Goal: Task Accomplishment & Management: Complete application form

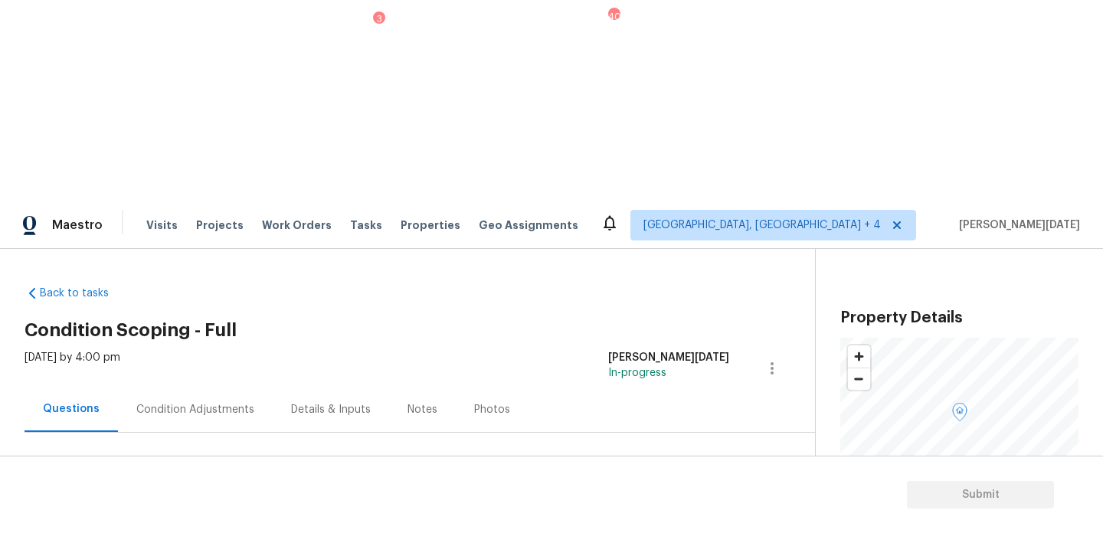
scroll to position [211, 0]
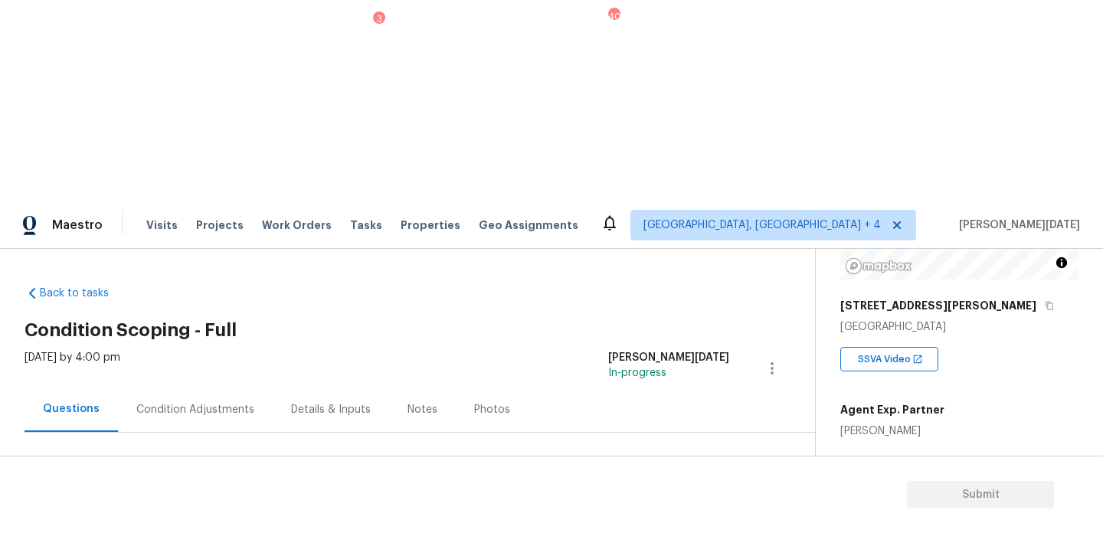
click at [192, 387] on div "Condition Adjustments" at bounding box center [195, 409] width 155 height 45
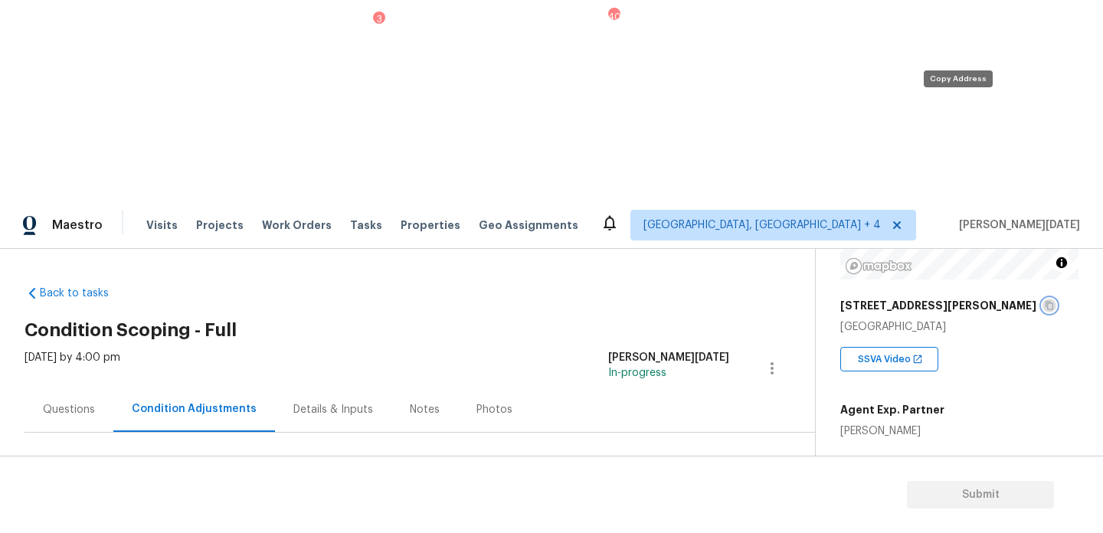
click at [1045, 301] on icon "button" at bounding box center [1049, 305] width 9 height 9
click at [594, 387] on div "Questions Condition Adjustments Details & Inputs Notes Photos" at bounding box center [420, 410] width 791 height 46
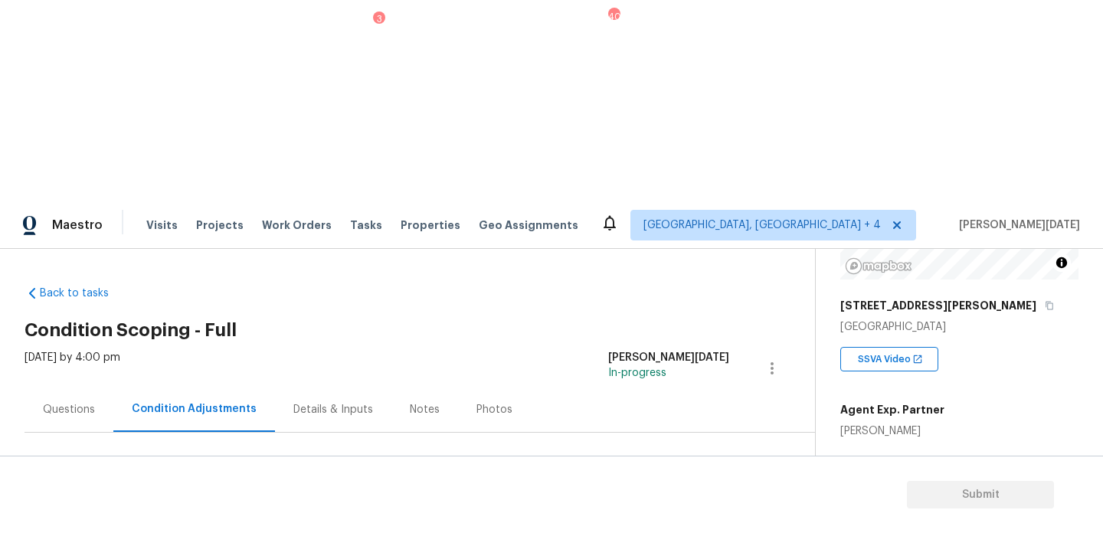
click at [657, 519] on span "Add Condition Adjustment" at bounding box center [691, 526] width 155 height 14
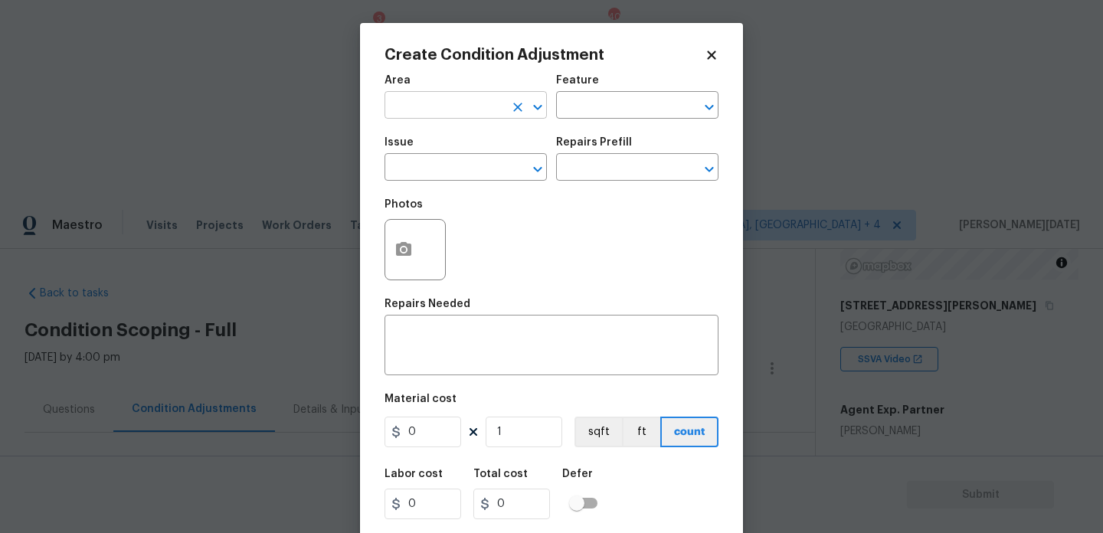
click at [408, 106] on input "text" at bounding box center [445, 107] width 120 height 24
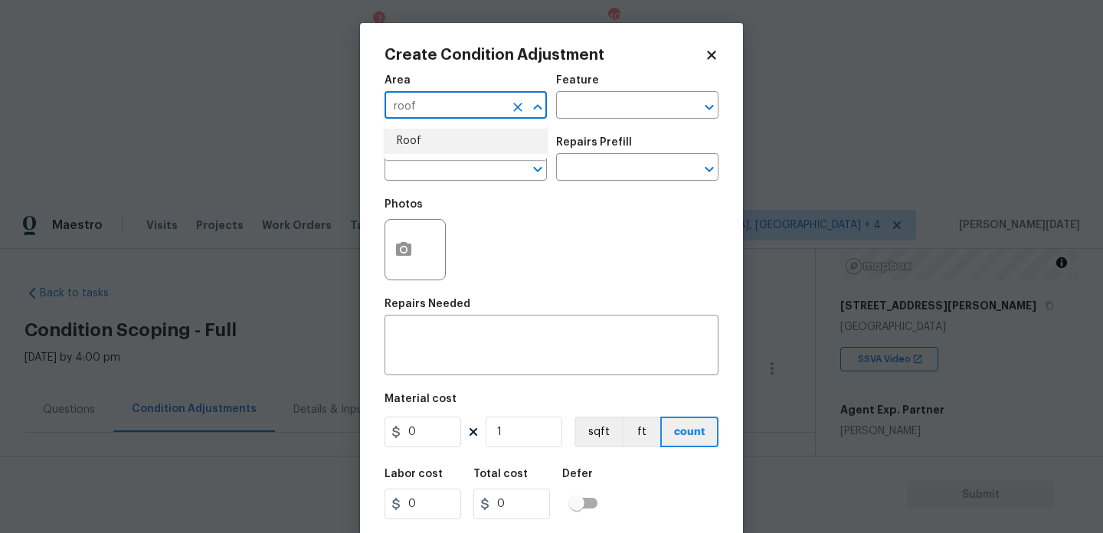
click at [418, 140] on li "Roof" at bounding box center [466, 141] width 162 height 25
type input "Roof"
click at [418, 158] on input "text" at bounding box center [445, 169] width 120 height 24
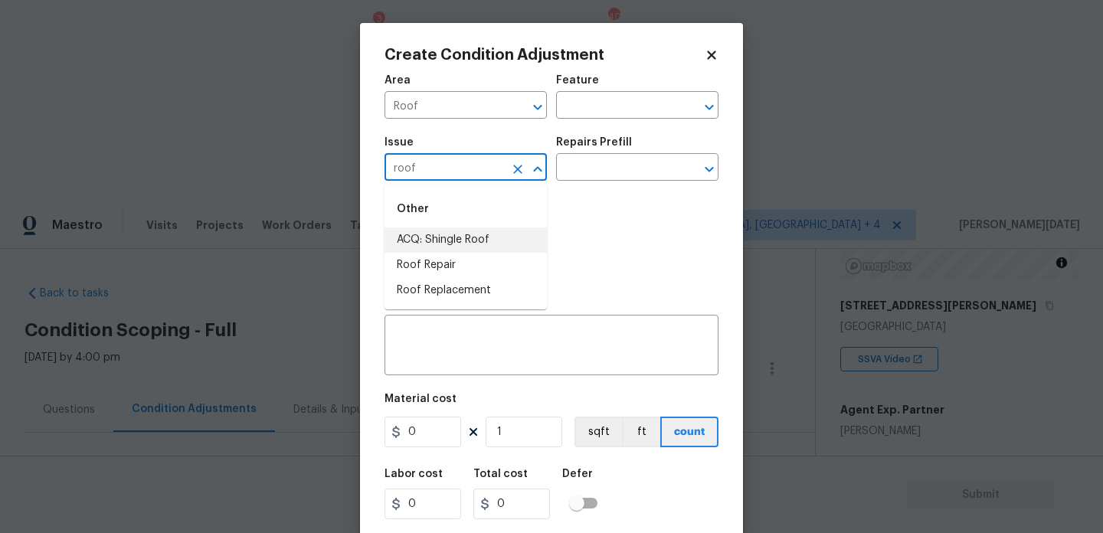
click at [490, 245] on li "ACQ: Shingle Roof" at bounding box center [466, 240] width 162 height 25
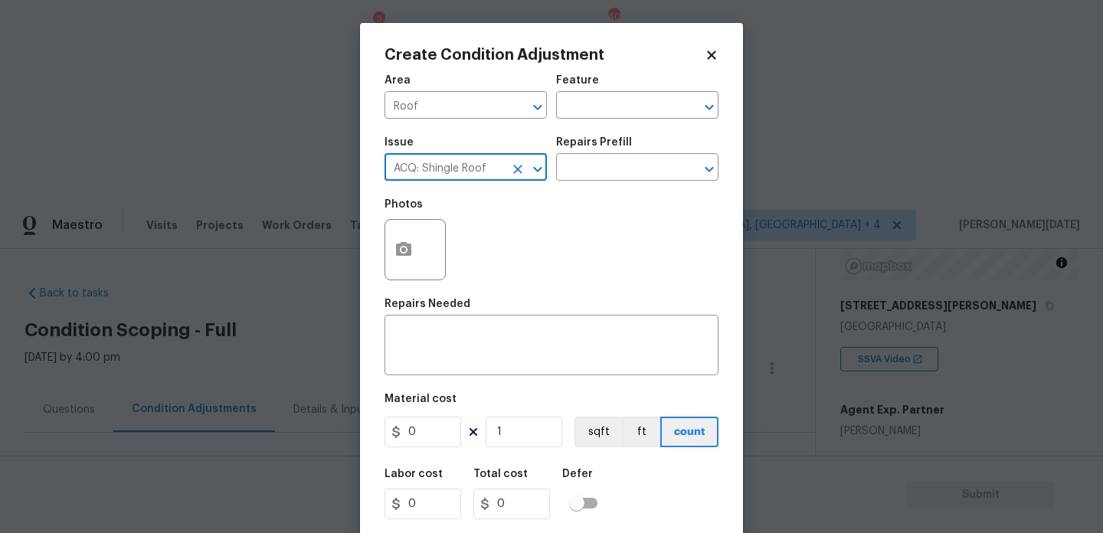
type input "ACQ: Shingle Roof"
click at [587, 185] on div "Issue ACQ: Shingle Roof ​ Repairs Prefill ​" at bounding box center [552, 159] width 334 height 62
click at [613, 170] on input "text" at bounding box center [616, 169] width 120 height 24
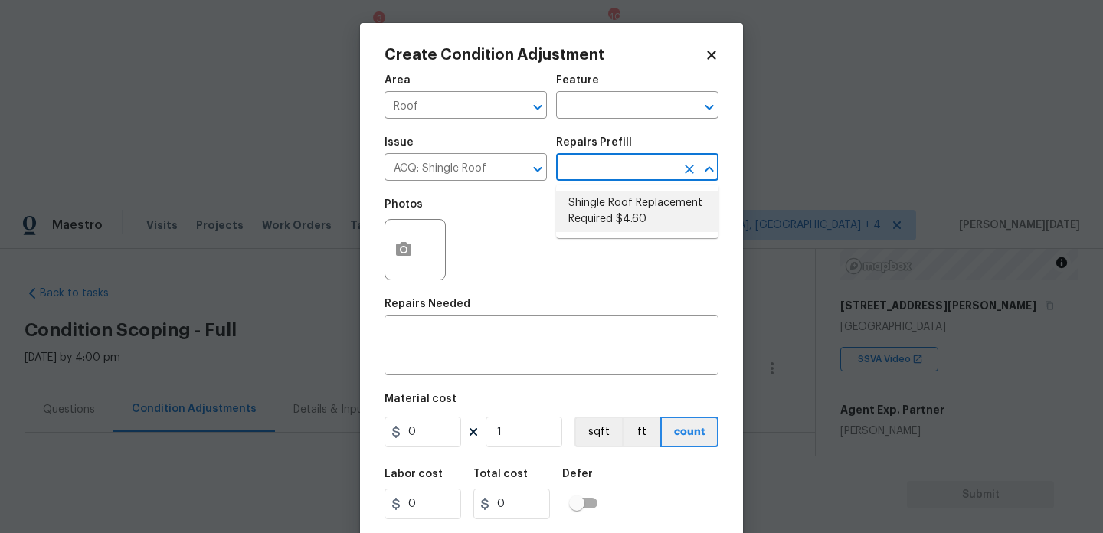
click at [621, 199] on li "Shingle Roof Replacement Required $4.60" at bounding box center [637, 211] width 162 height 41
type input "Acquisition"
type textarea "Acquisition Scope: Shingle Roof Replacement Required."
type input "4.6"
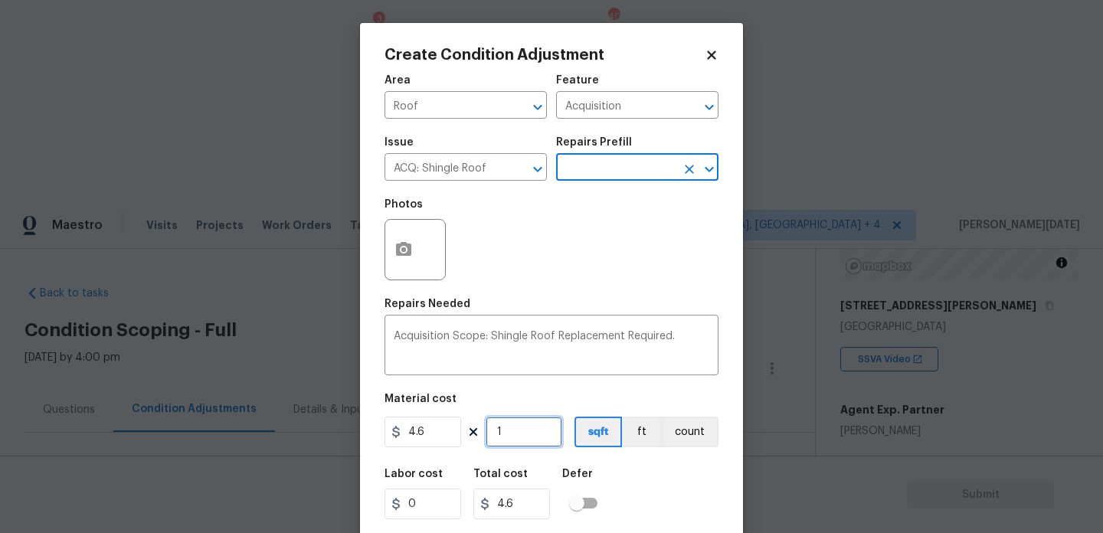
click at [532, 441] on input "1" at bounding box center [524, 432] width 77 height 31
type input "0"
paste input "Infinity"
type input "Infinity"
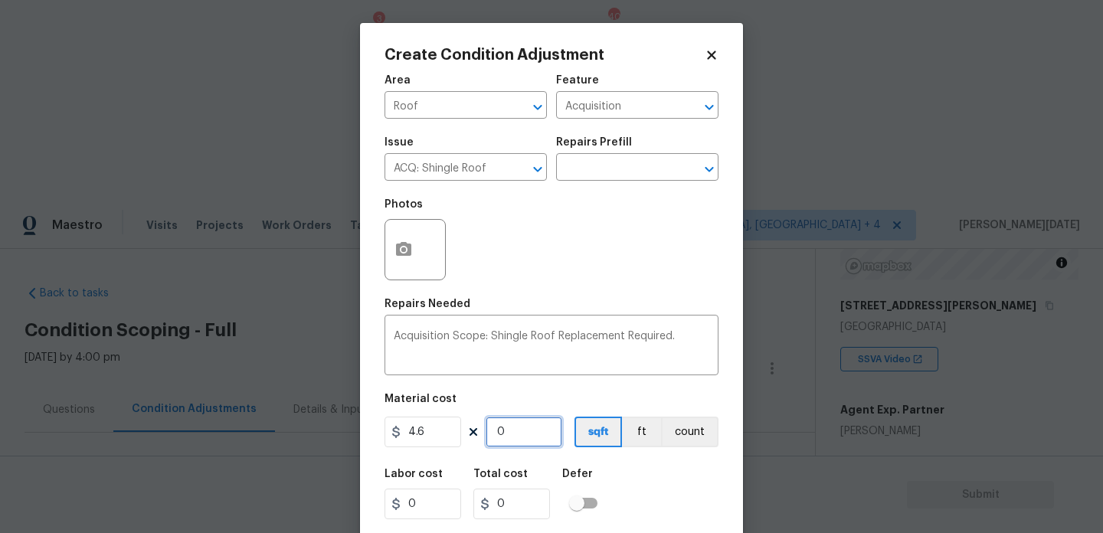
type input "Infinity"
type input "0"
type input "2"
type input "9.2"
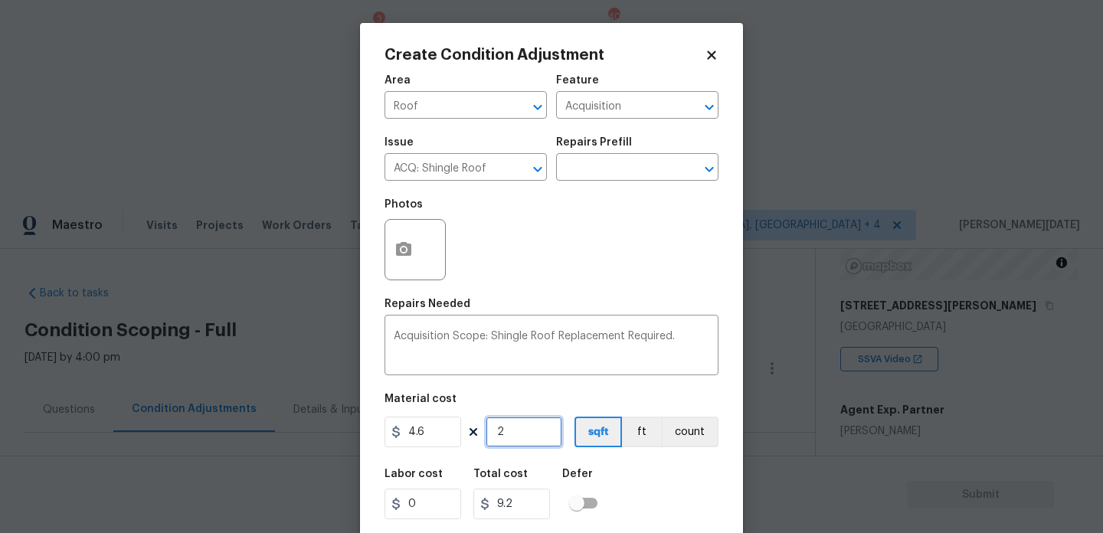
type input "21"
type input "96.6"
type input "215"
type input "989"
type input "2156"
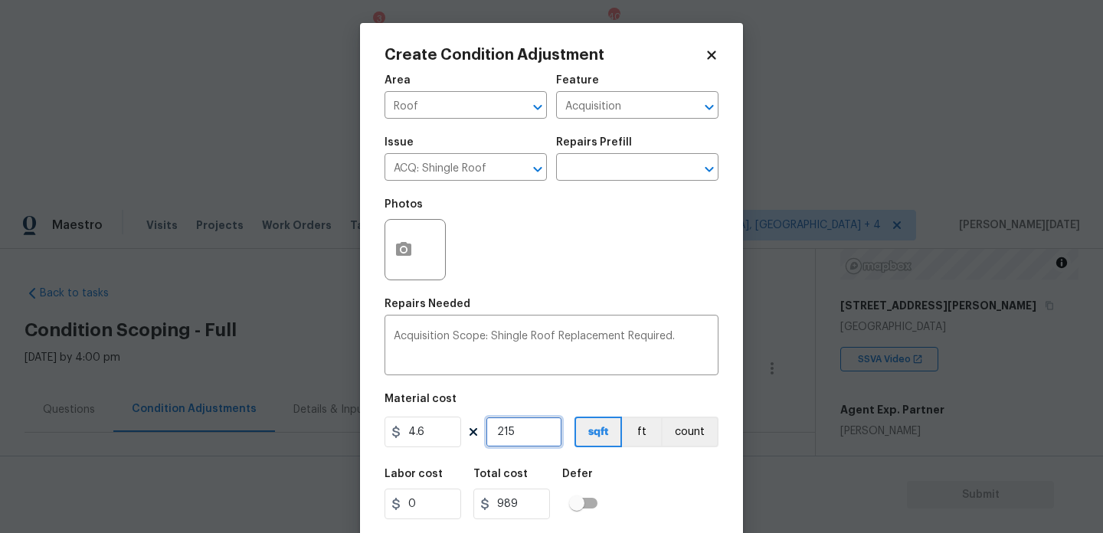
type input "9917.6"
type input "2156"
click at [624, 268] on div "Photos" at bounding box center [552, 240] width 334 height 100
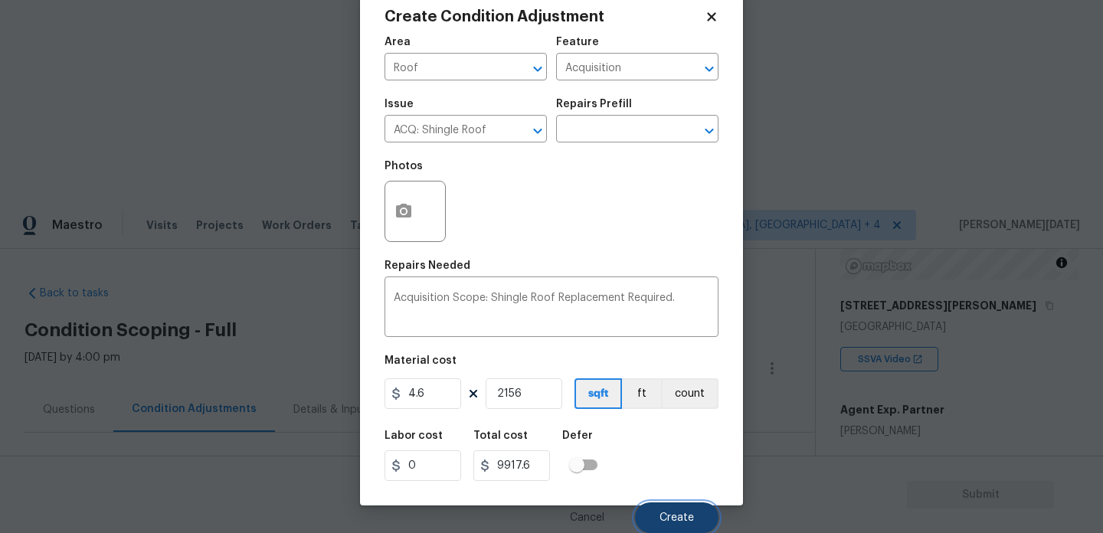
click at [695, 517] on button "Create" at bounding box center [677, 518] width 84 height 31
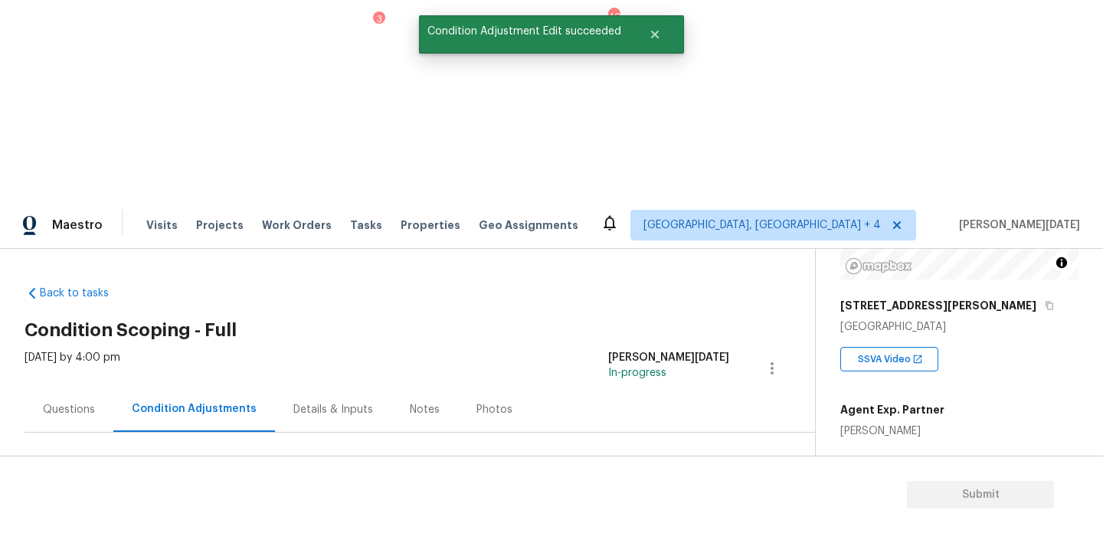
scroll to position [0, 0]
click at [721, 316] on div at bounding box center [551, 266] width 1103 height 533
click at [721, 509] on button "Add Condition Adjustment" at bounding box center [704, 525] width 173 height 32
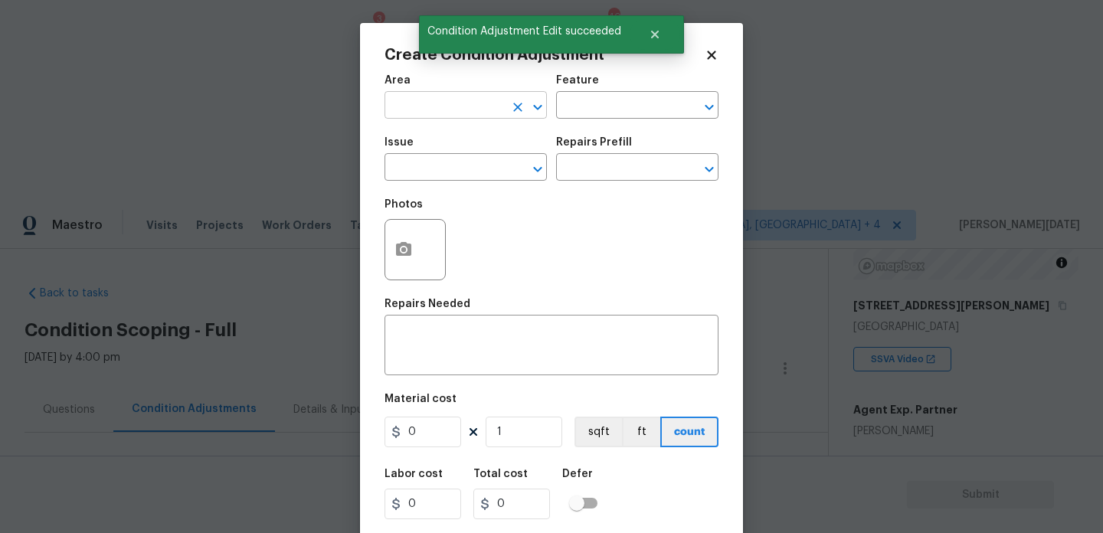
click at [455, 118] on input "text" at bounding box center [445, 107] width 120 height 24
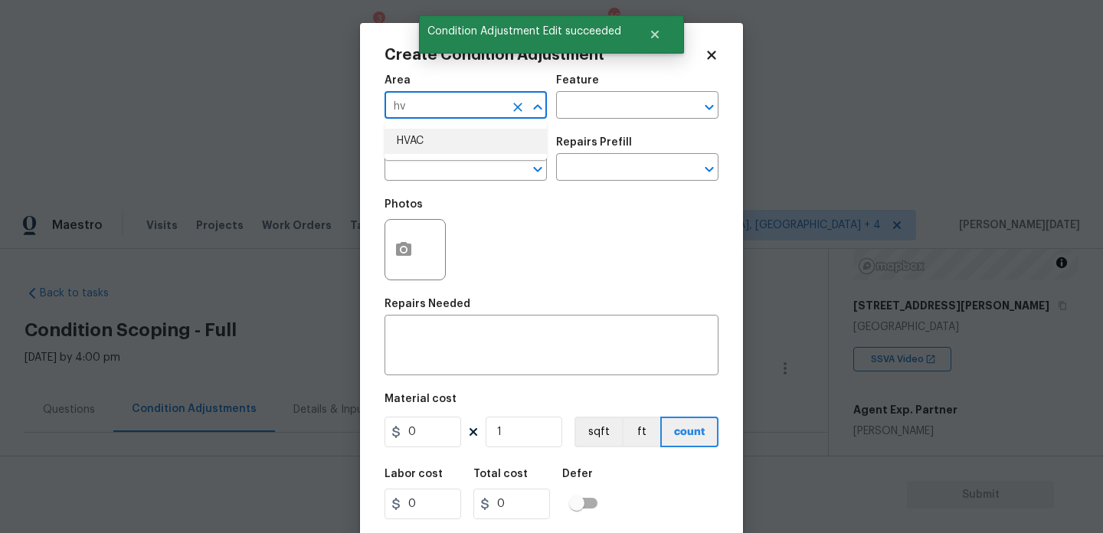
click at [454, 152] on li "HVAC" at bounding box center [466, 141] width 162 height 25
type input "HVAC"
click at [452, 169] on input "text" at bounding box center [445, 169] width 120 height 24
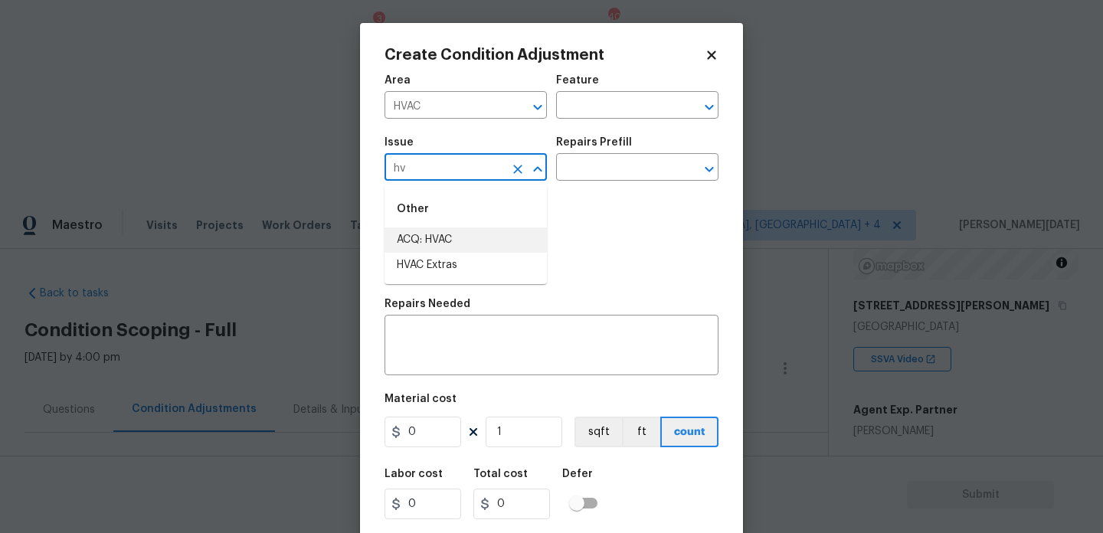
click at [443, 239] on li "ACQ: HVAC" at bounding box center [466, 240] width 162 height 25
type input "ACQ: HVAC"
click at [572, 184] on div "Issue ACQ: HVAC ​ Repairs Prefill ​" at bounding box center [552, 159] width 334 height 62
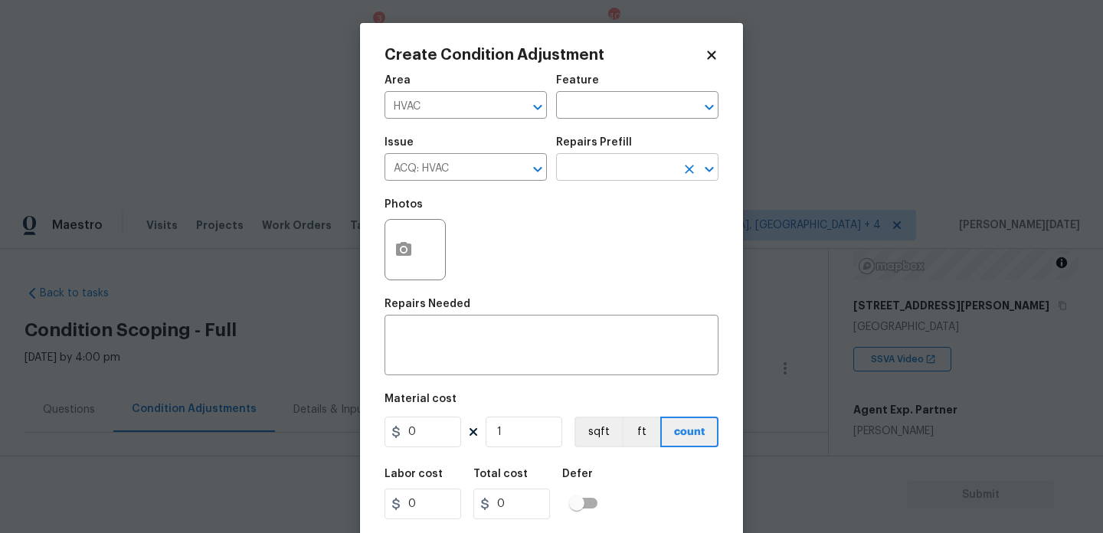
click at [605, 174] on input "text" at bounding box center [616, 169] width 120 height 24
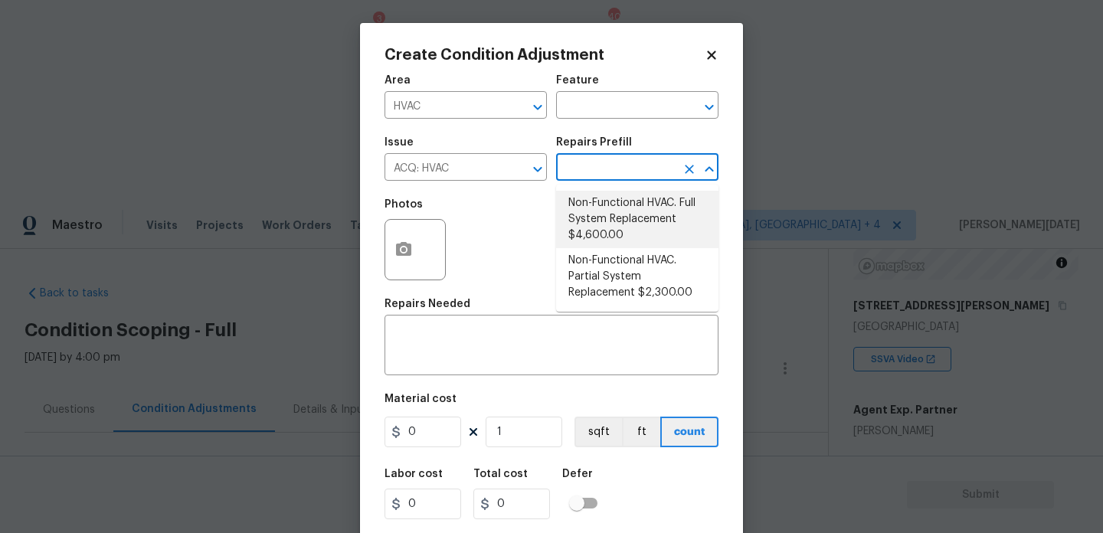
click at [621, 209] on li "Non-Functional HVAC. Full System Replacement $4,600.00" at bounding box center [637, 219] width 162 height 57
type input "Acquisition"
type textarea "Acquisition Scope: Full System Replacement"
type input "4600"
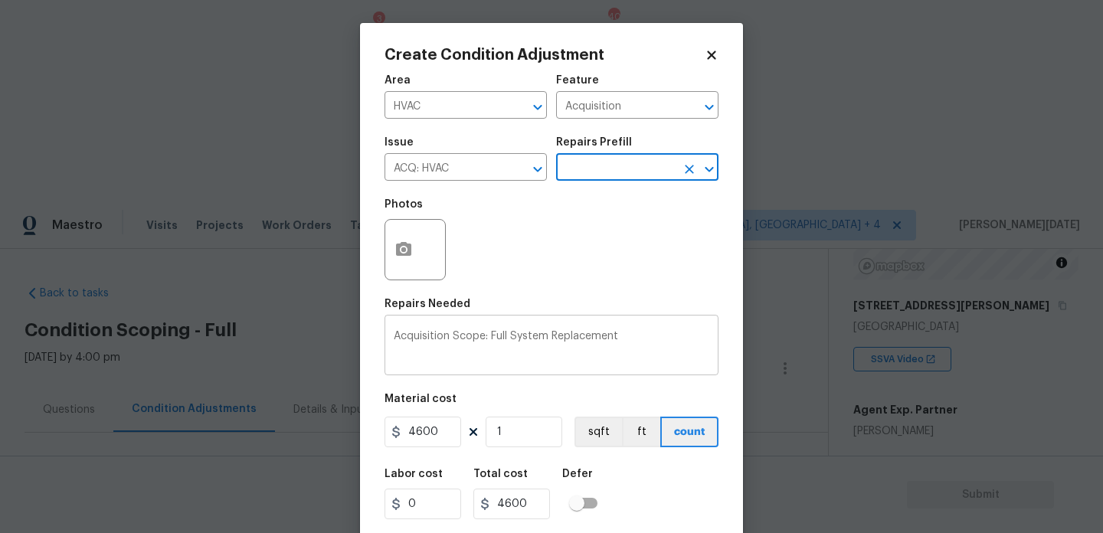
scroll to position [39, 0]
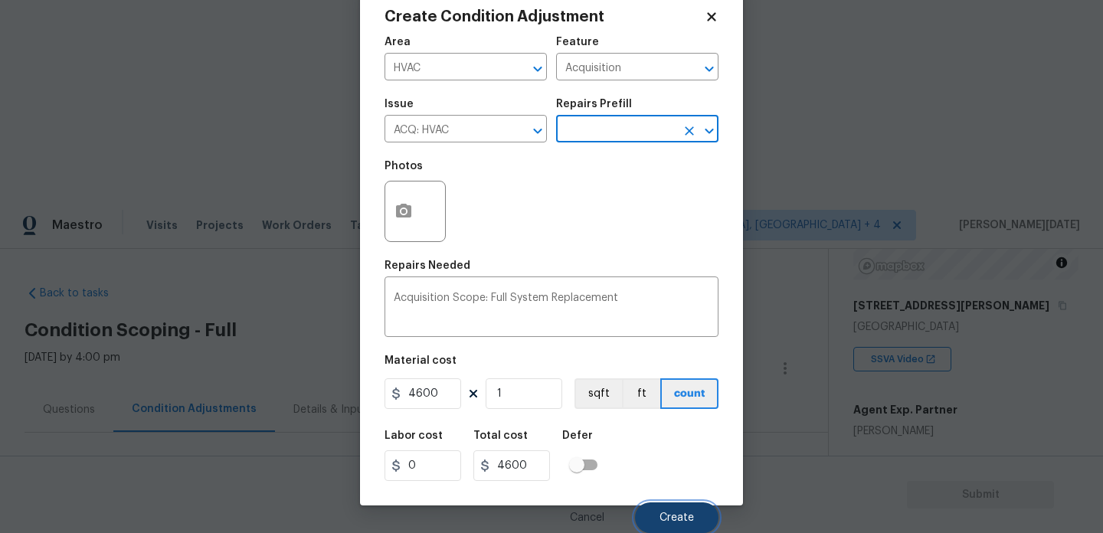
click at [678, 518] on span "Create" at bounding box center [677, 518] width 34 height 11
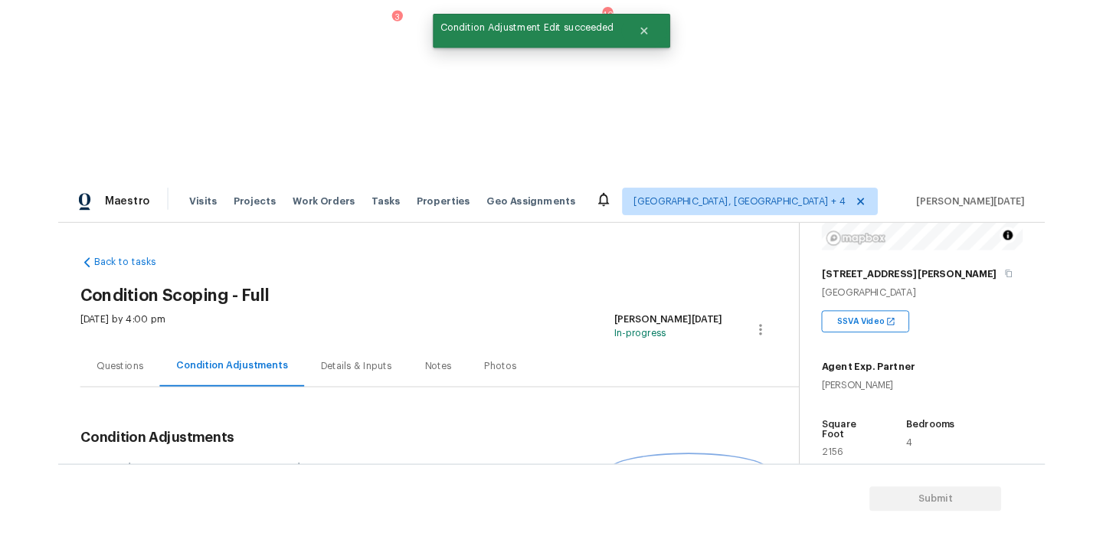
scroll to position [44, 0]
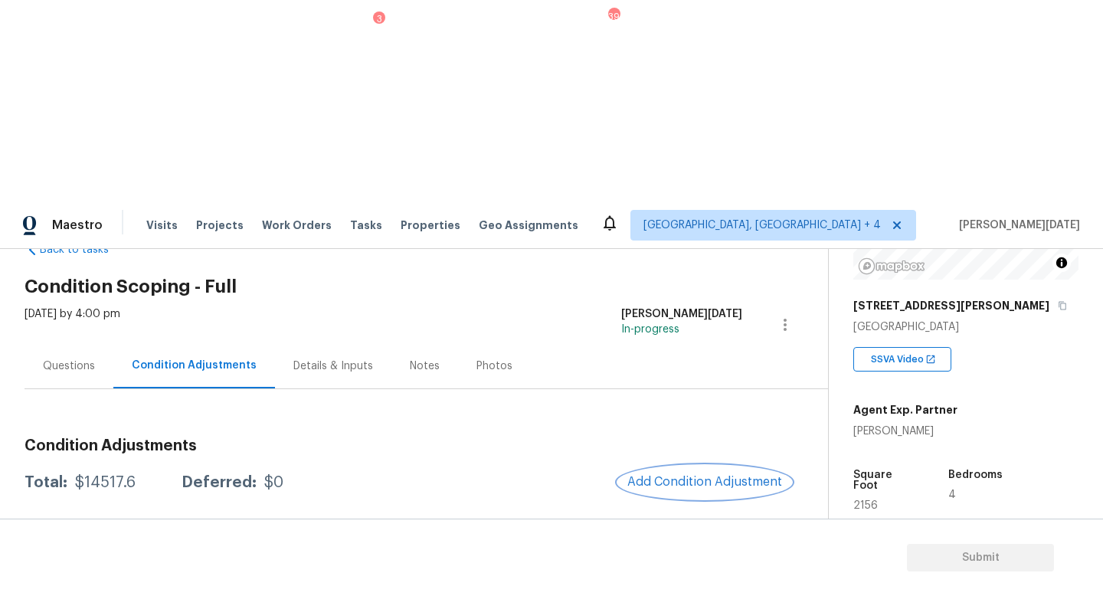
click at [709, 466] on button "Add Condition Adjustment" at bounding box center [704, 482] width 173 height 32
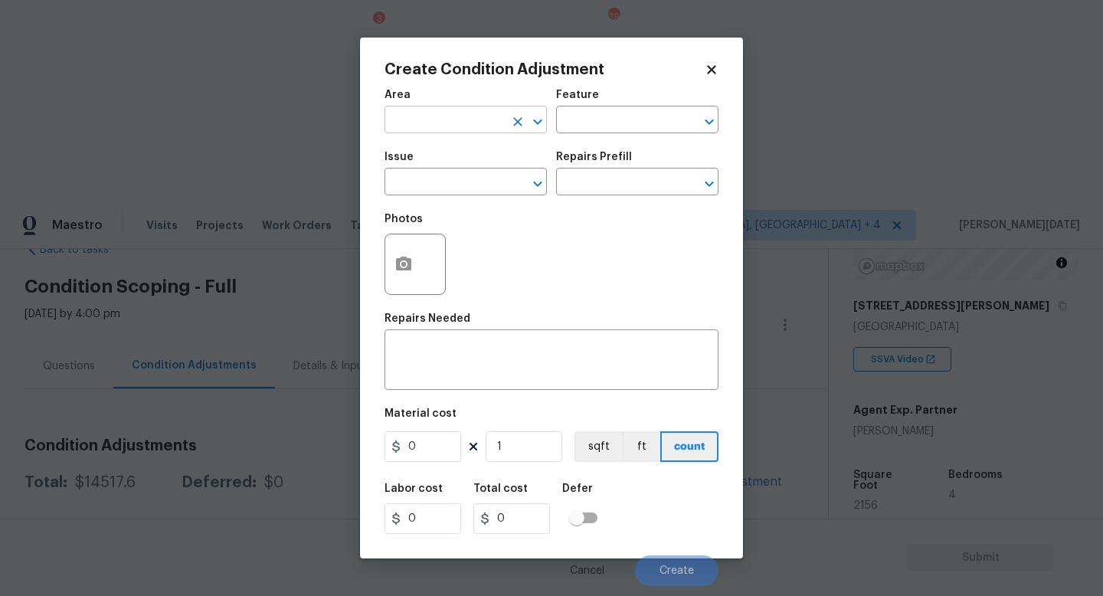
click at [441, 113] on input "text" at bounding box center [445, 122] width 120 height 24
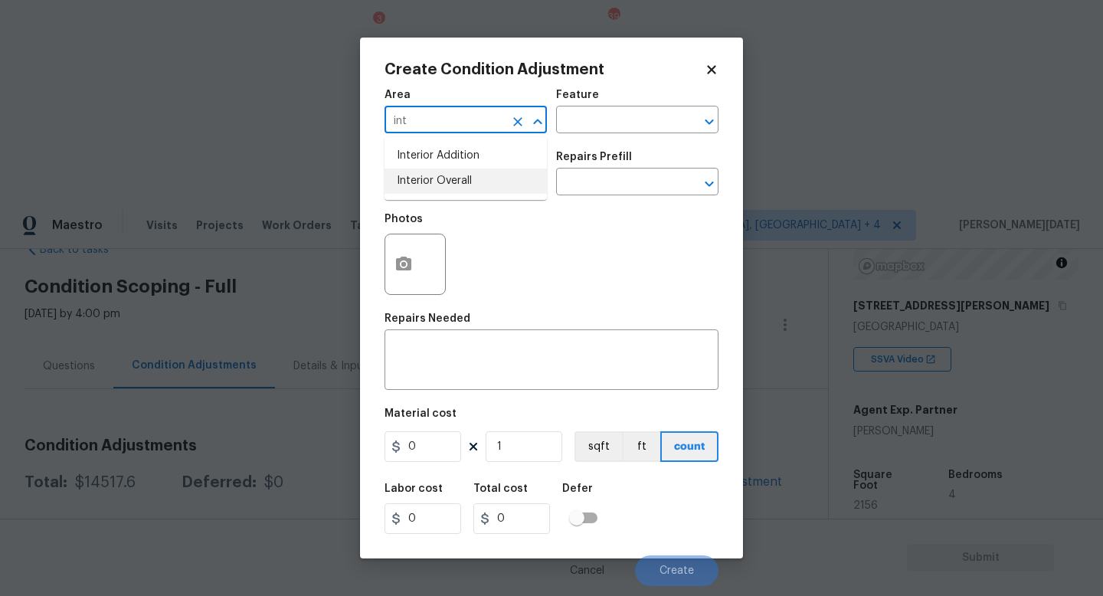
click at [443, 182] on li "Interior Overall" at bounding box center [466, 181] width 162 height 25
type input "Interior Overall"
click at [443, 182] on input "text" at bounding box center [445, 184] width 120 height 24
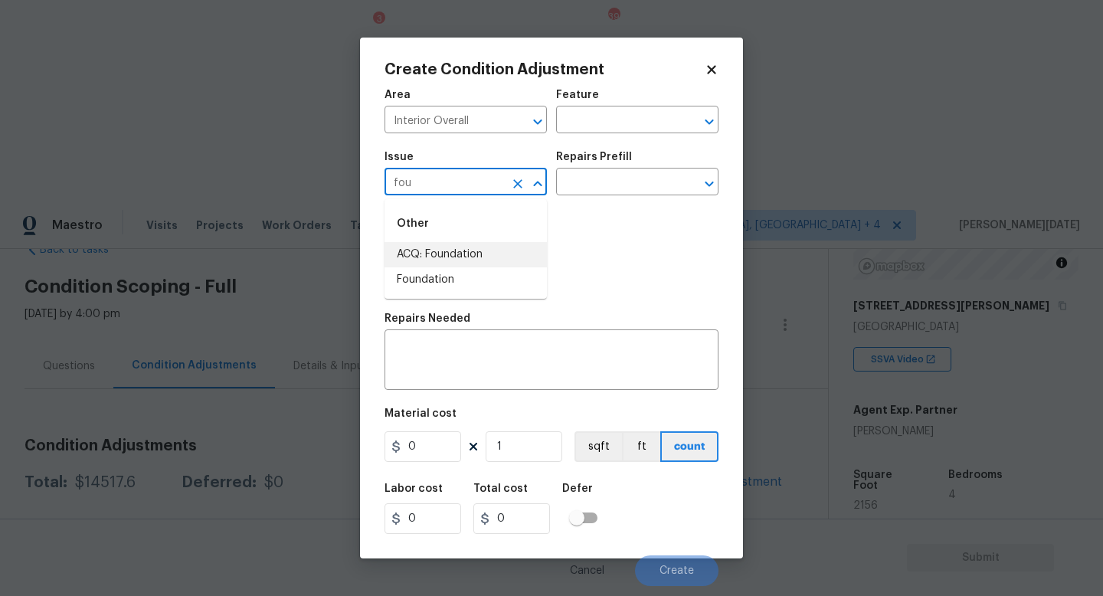
click at [468, 258] on li "ACQ: Foundation" at bounding box center [466, 254] width 162 height 25
type input "ACQ: Foundation"
click at [569, 201] on div "Issue ACQ: Foundation ​ Repairs Prefill ​" at bounding box center [552, 174] width 334 height 62
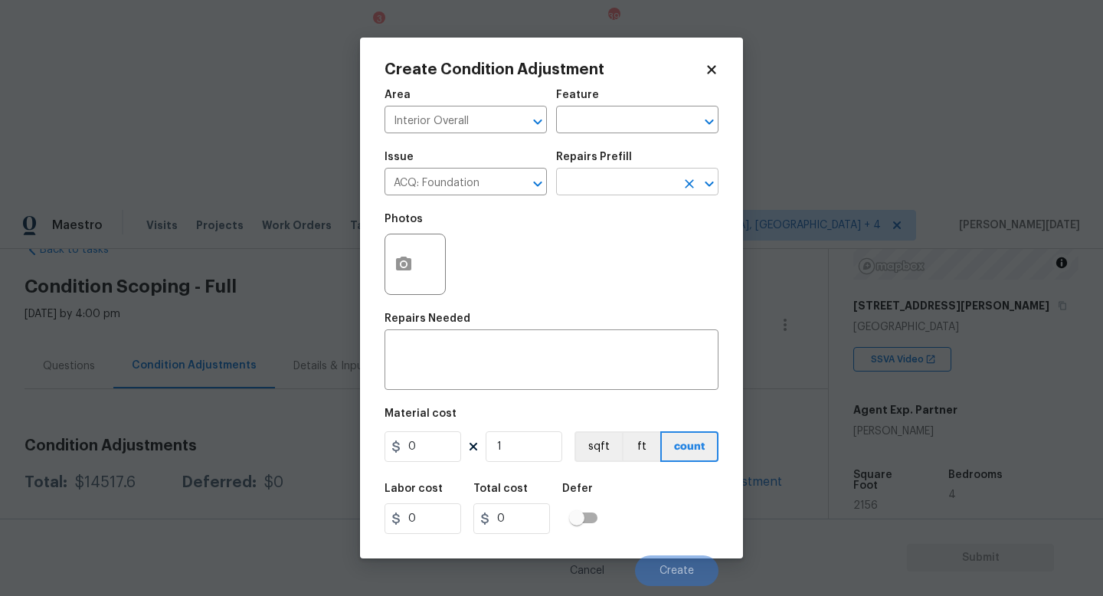
click at [585, 193] on input "text" at bounding box center [616, 184] width 120 height 24
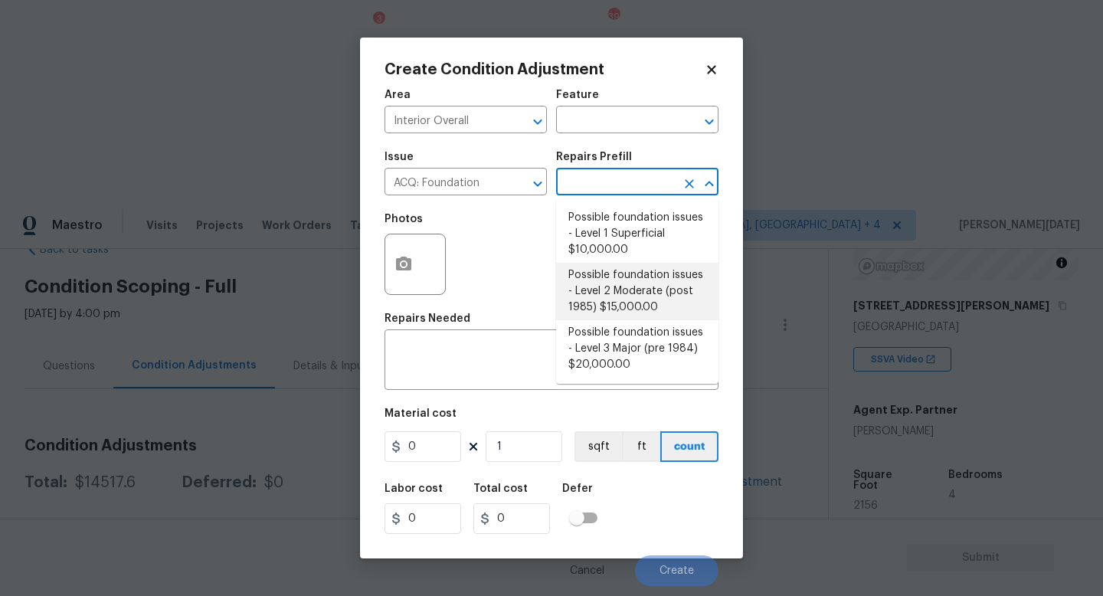
click at [617, 289] on li "Possible foundation issues - Level 2 Moderate (post 1985) $15,000.00" at bounding box center [637, 291] width 162 height 57
type input "Acquisition"
type textarea "Possible foundation issues - Level 2 Moderate: Disclaimer: This is NOT a techni…"
type input "15000"
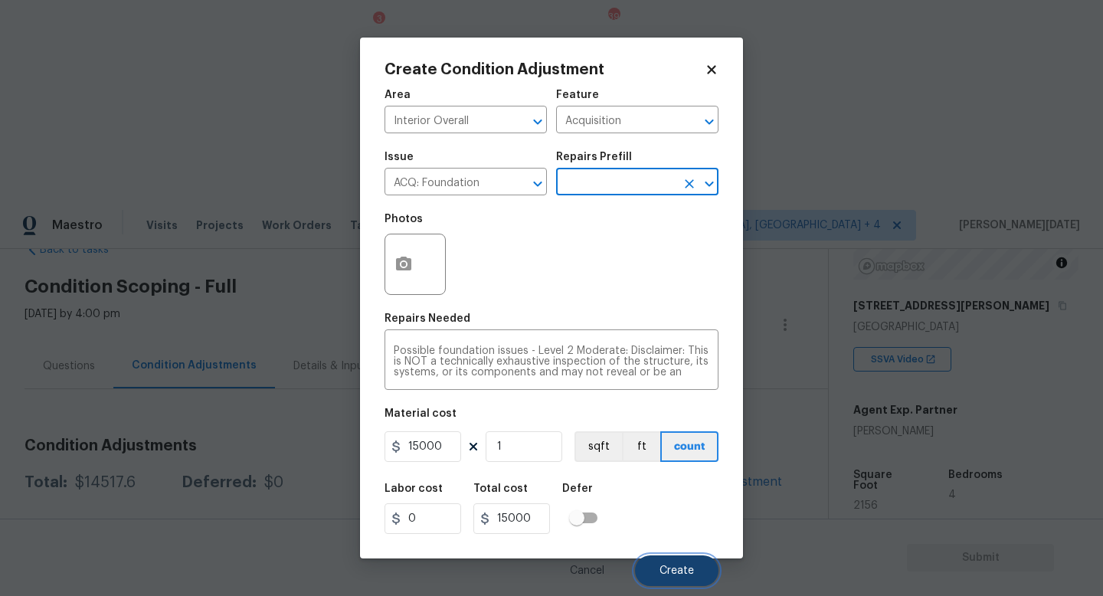
click at [660, 532] on button "Create" at bounding box center [677, 570] width 84 height 31
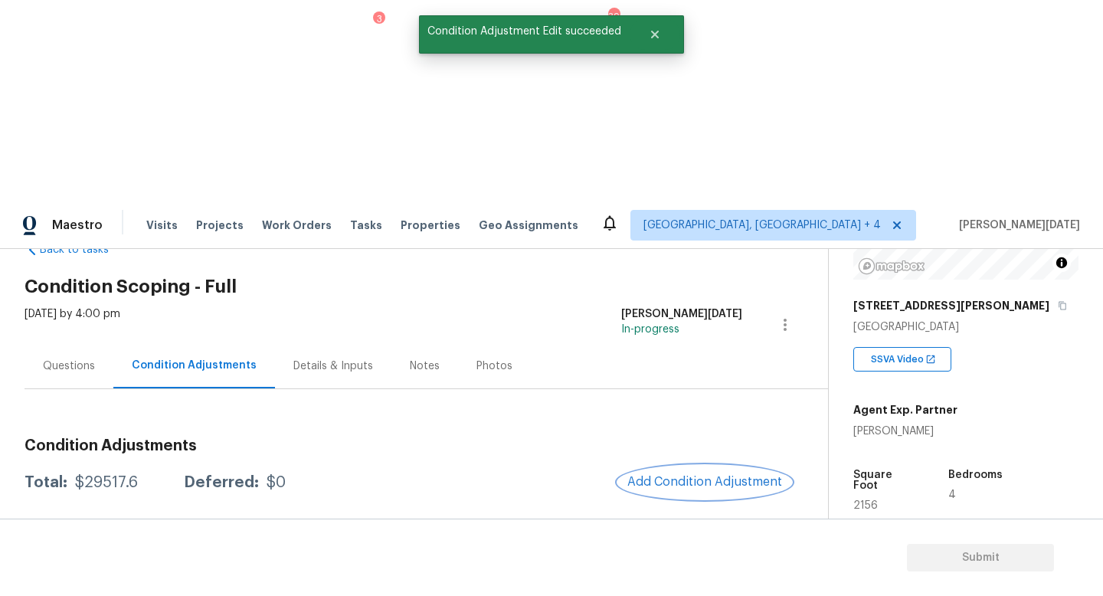
click at [693, 475] on span "Add Condition Adjustment" at bounding box center [704, 482] width 155 height 14
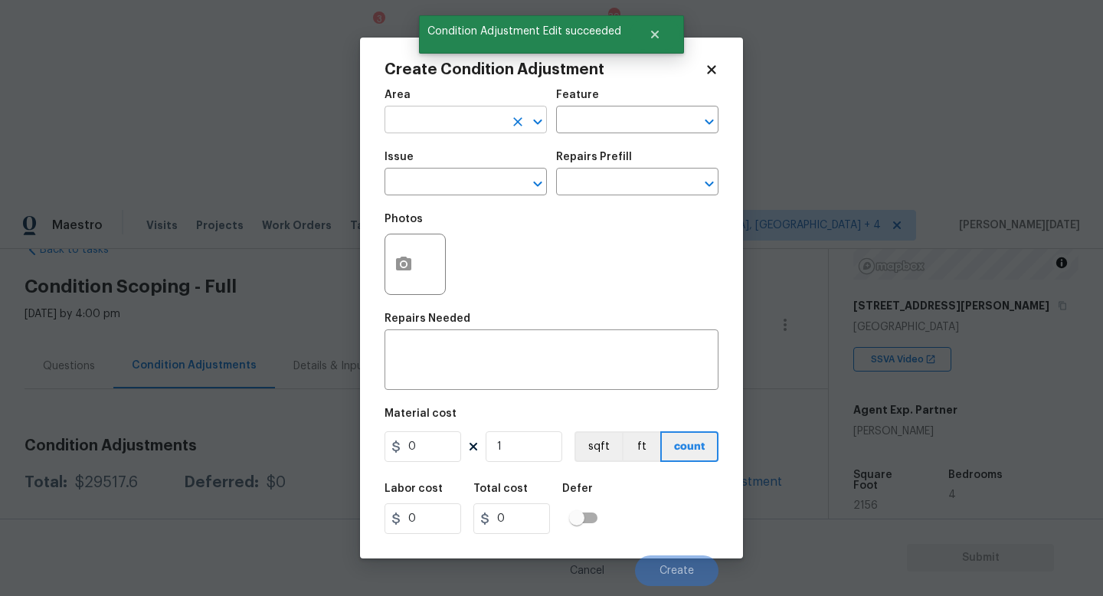
click at [410, 117] on input "text" at bounding box center [445, 122] width 120 height 24
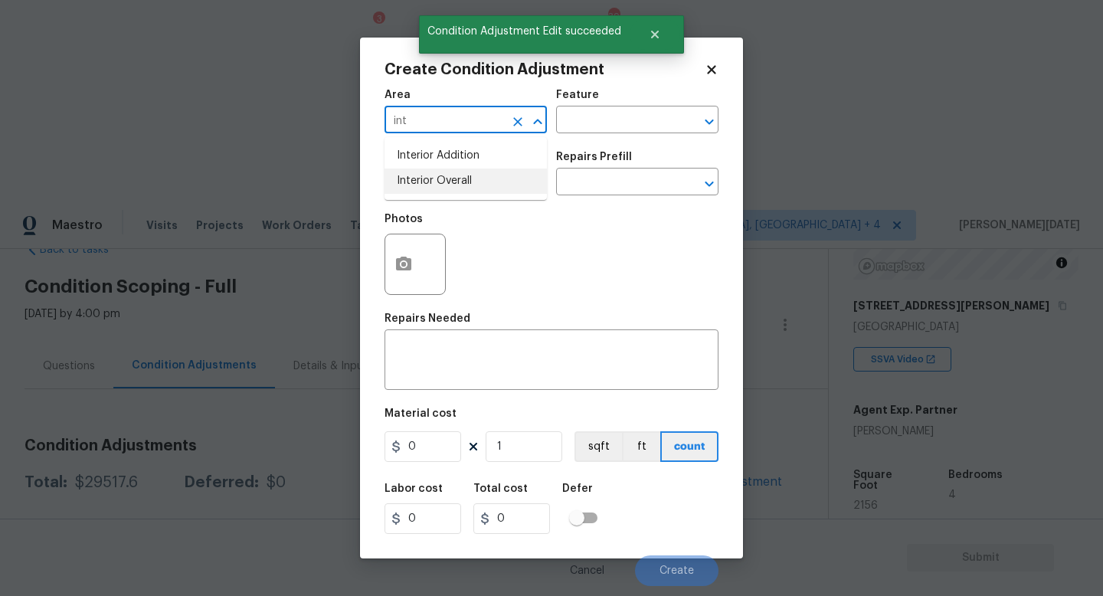
click at [437, 186] on li "Interior Overall" at bounding box center [466, 181] width 162 height 25
type input "Interior Overall"
click at [437, 186] on input "text" at bounding box center [445, 184] width 120 height 24
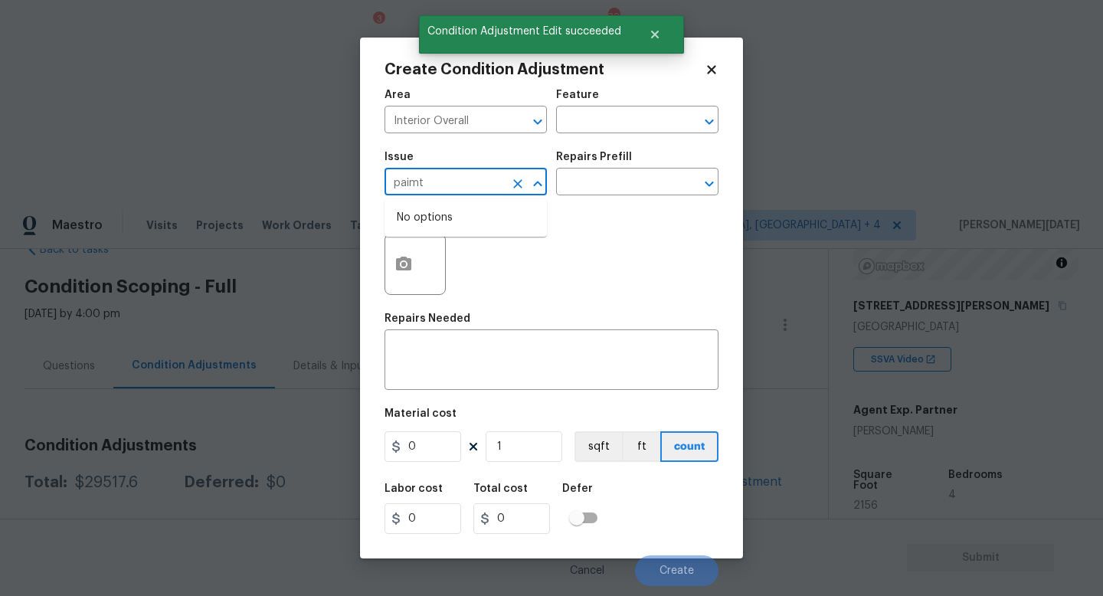
click at [437, 186] on input "paimt" at bounding box center [445, 184] width 120 height 24
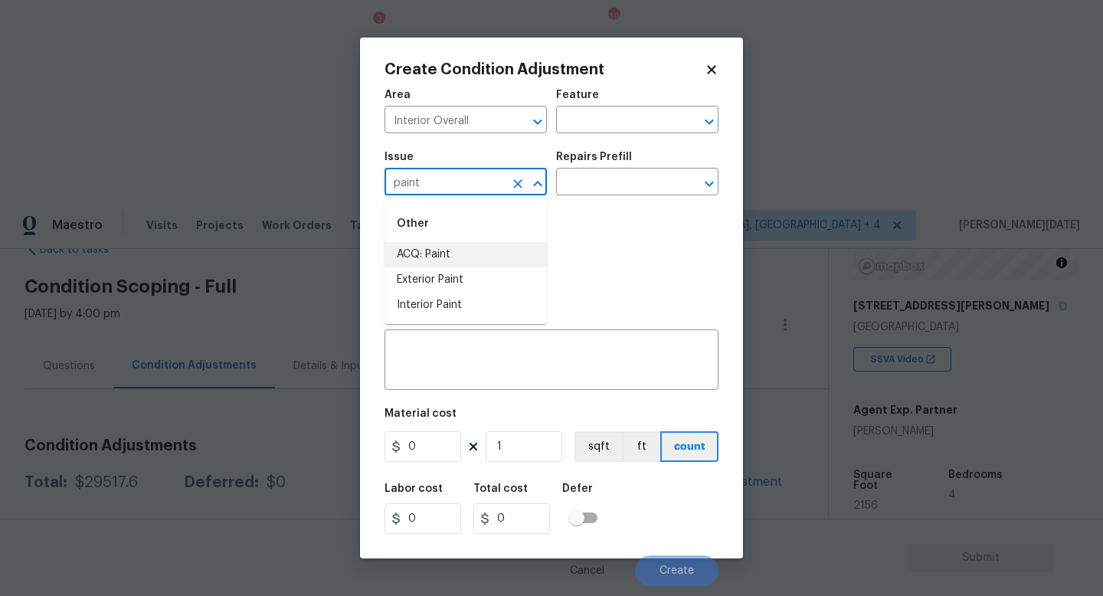
click at [477, 254] on li "ACQ: Paint" at bounding box center [466, 254] width 162 height 25
type input "ACQ: Paint"
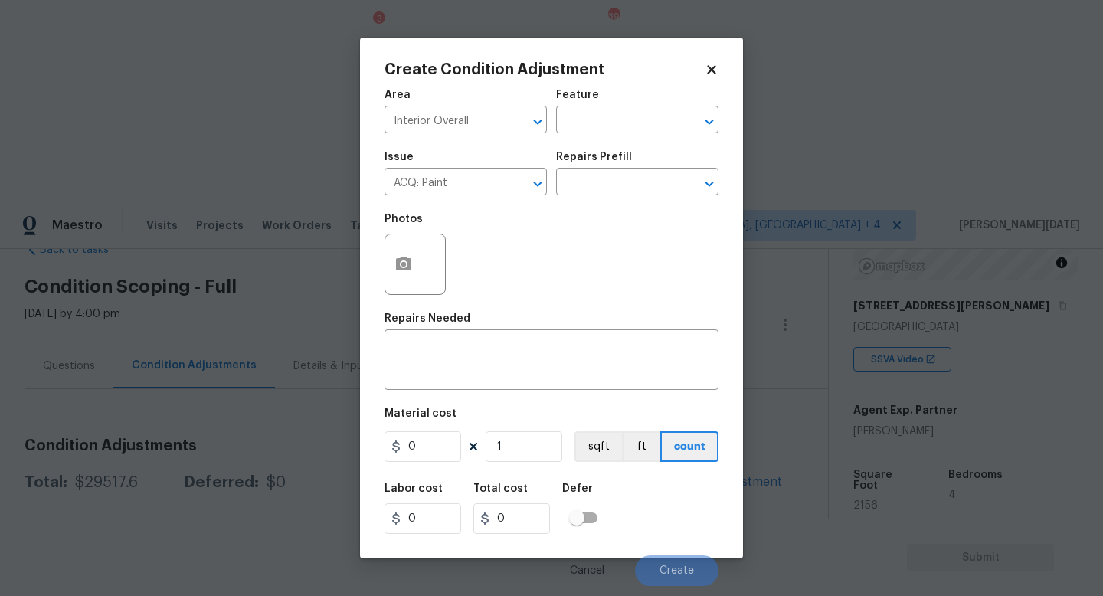
click at [581, 201] on div "Issue ACQ: Paint ​ Repairs Prefill ​" at bounding box center [552, 174] width 334 height 62
click at [611, 190] on input "text" at bounding box center [616, 184] width 120 height 24
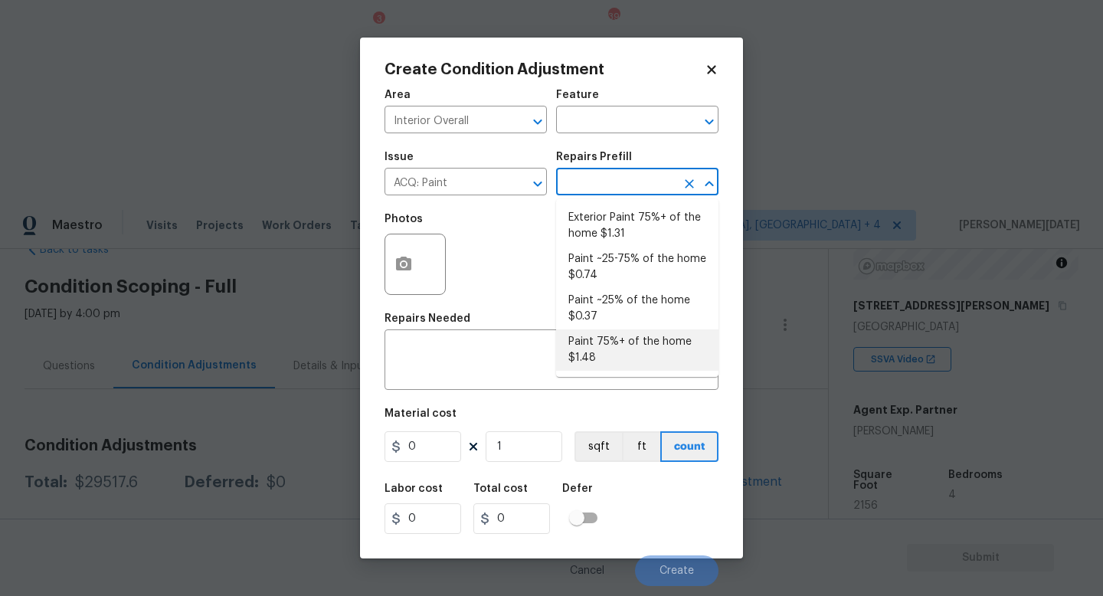
click at [615, 346] on li "Paint 75%+ of the home $1.48" at bounding box center [637, 349] width 162 height 41
type input "Acquisition"
type textarea "Acquisition Scope: 75%+ of the home will likely require interior paint"
type input "1.48"
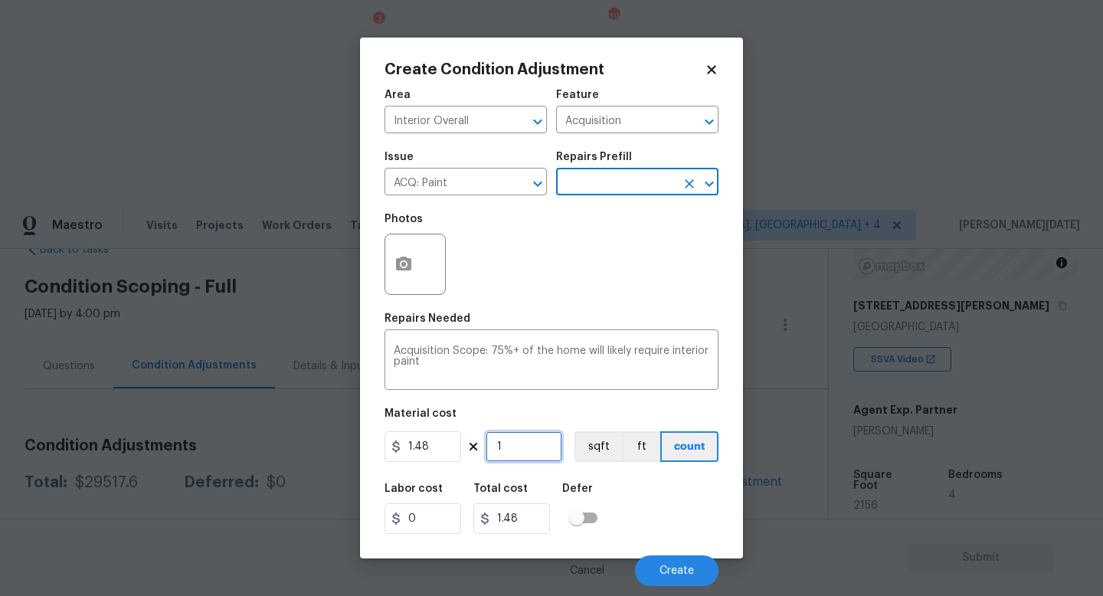
click at [549, 447] on input "1" at bounding box center [524, 446] width 77 height 31
type input "0"
paste input "2156"
type input "2156"
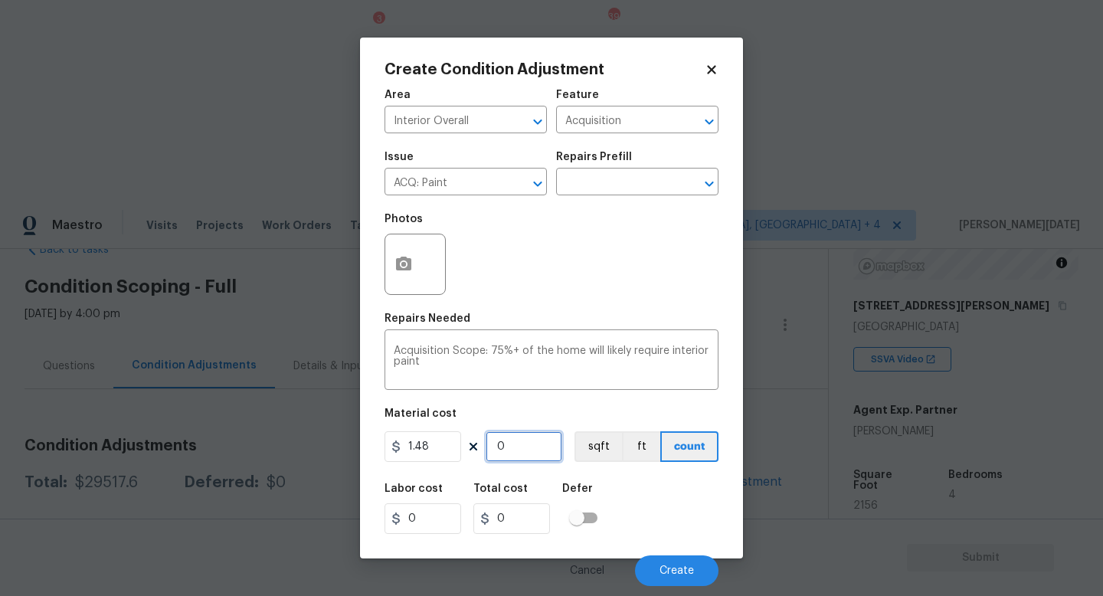
type input "3190.88"
type input "2156"
click at [405, 267] on circle "button" at bounding box center [403, 264] width 5 height 5
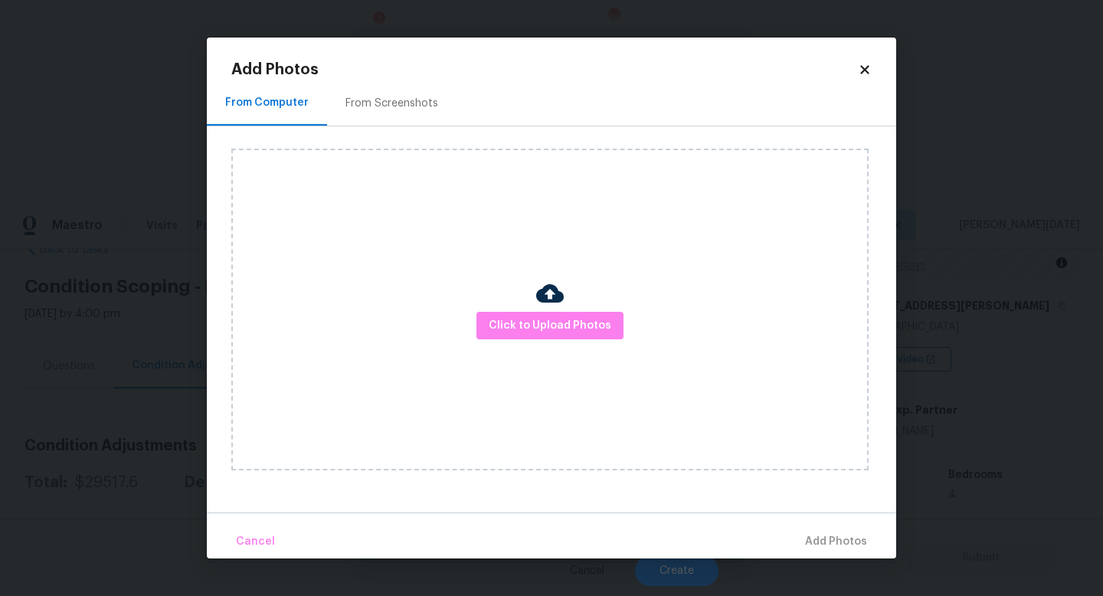
click at [393, 96] on div "From Screenshots" at bounding box center [392, 103] width 93 height 15
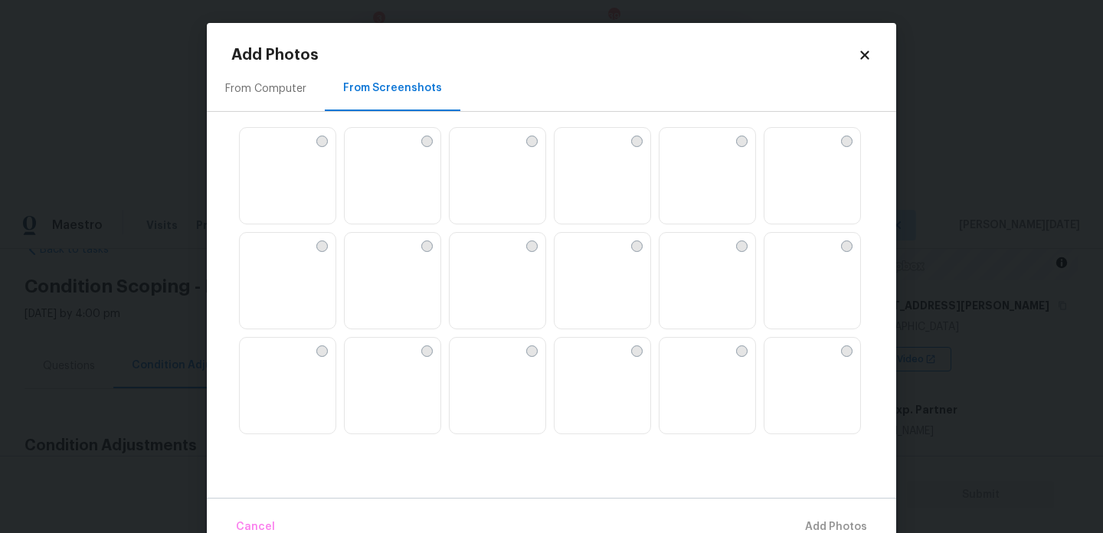
click at [474, 152] on img at bounding box center [462, 140] width 25 height 25
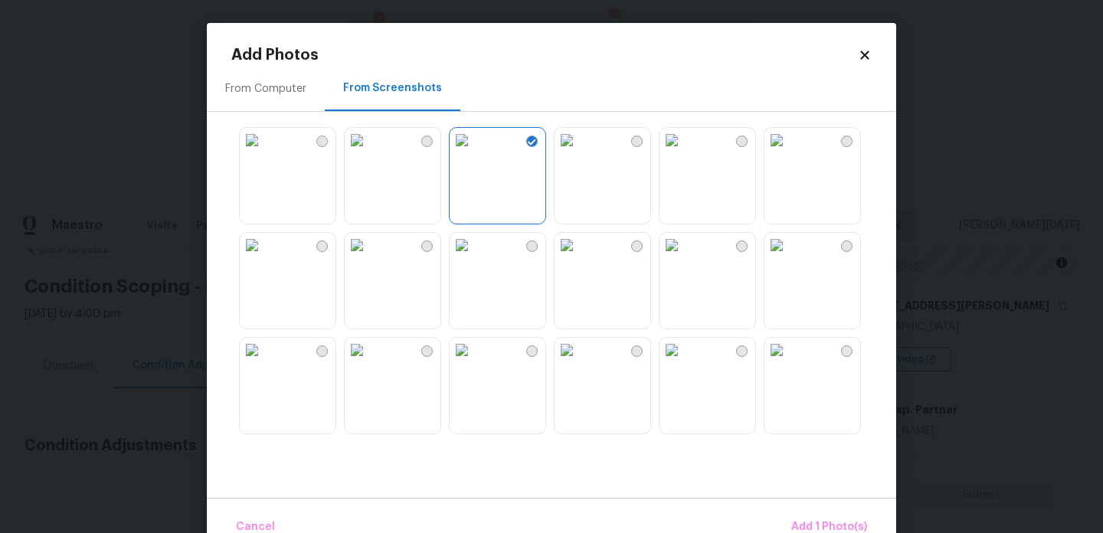
click at [675, 152] on img at bounding box center [672, 140] width 25 height 25
click at [684, 257] on img at bounding box center [672, 245] width 25 height 25
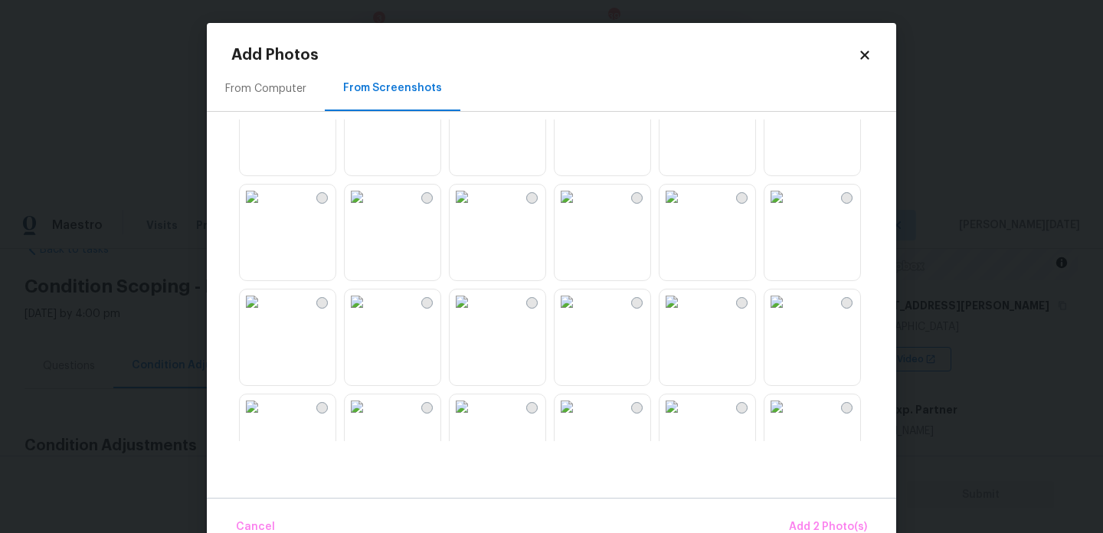
scroll to position [365, 0]
click at [369, 208] on img at bounding box center [357, 195] width 25 height 25
click at [264, 208] on img at bounding box center [252, 195] width 25 height 25
click at [369, 313] on img at bounding box center [357, 300] width 25 height 25
click at [474, 313] on img at bounding box center [462, 300] width 25 height 25
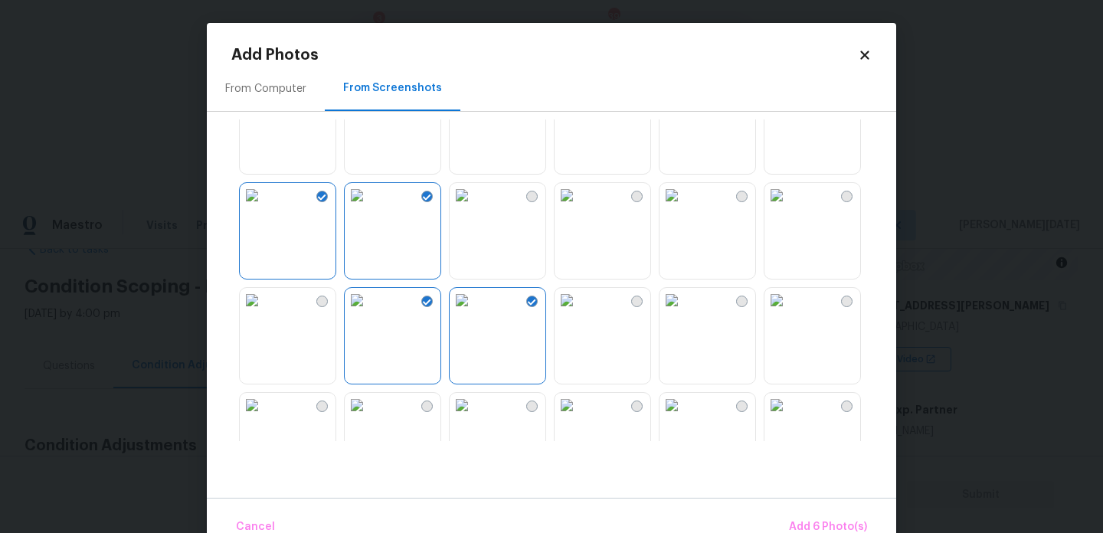
click at [579, 313] on img at bounding box center [567, 300] width 25 height 25
click at [789, 313] on img at bounding box center [777, 300] width 25 height 25
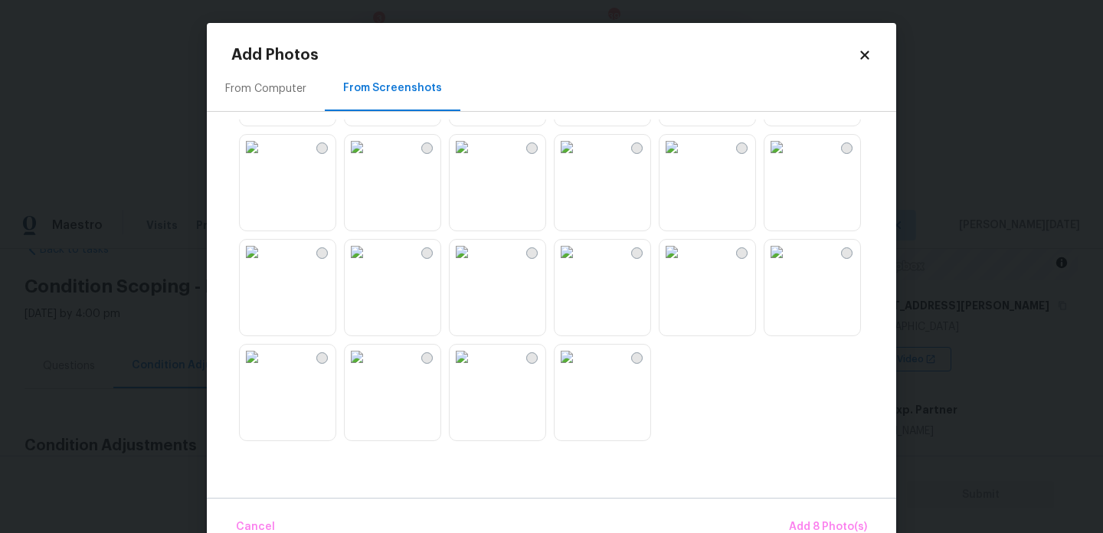
click at [579, 159] on img at bounding box center [567, 147] width 25 height 25
click at [474, 264] on img at bounding box center [462, 252] width 25 height 25
click at [369, 264] on img at bounding box center [357, 252] width 25 height 25
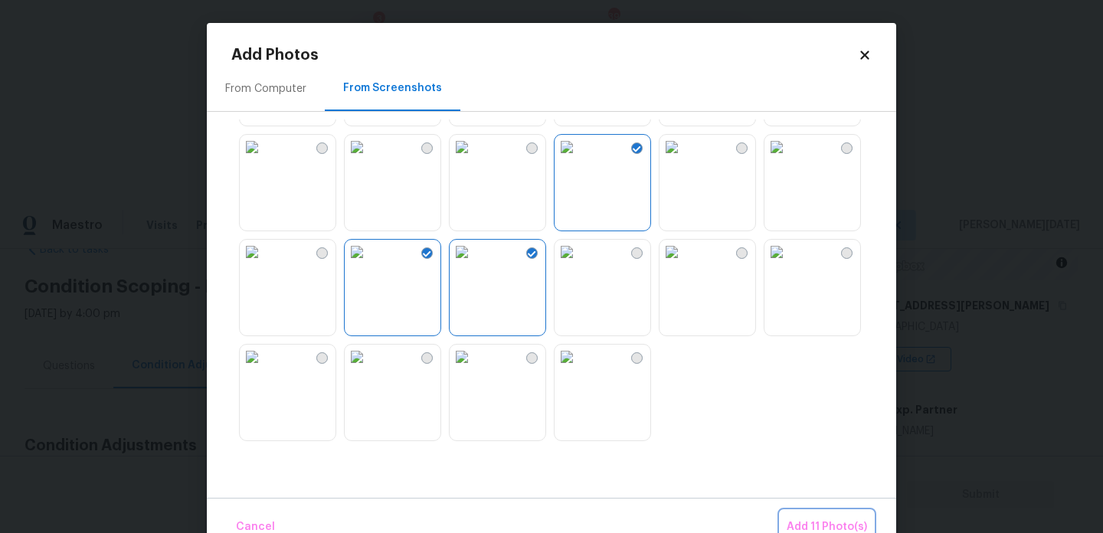
click at [863, 519] on span "Add 11 Photo(s)" at bounding box center [827, 527] width 80 height 19
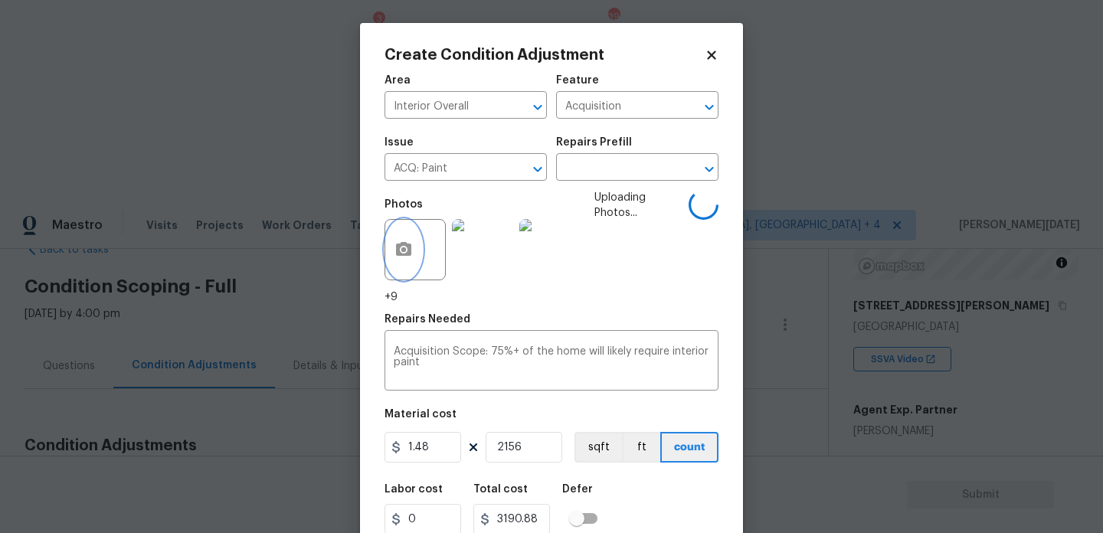
scroll to position [39, 0]
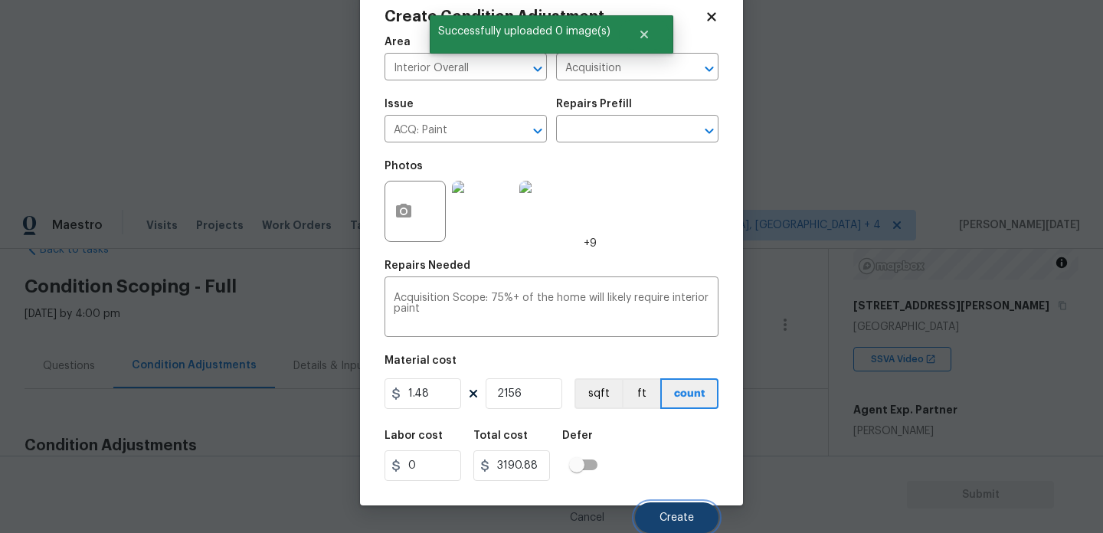
click at [690, 516] on span "Create" at bounding box center [677, 518] width 34 height 11
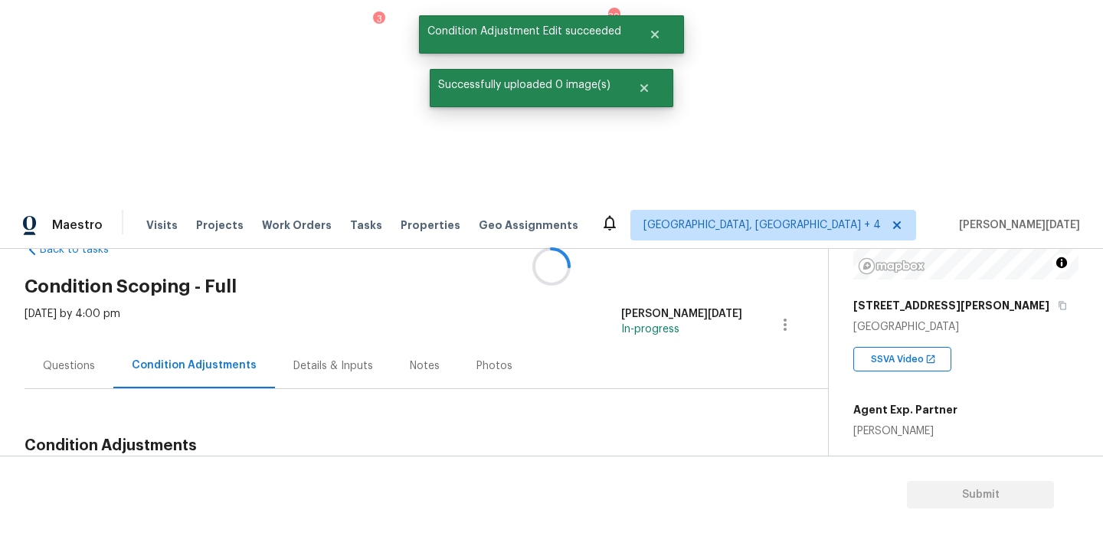
scroll to position [0, 0]
click at [683, 475] on span "Add Condition Adjustment" at bounding box center [706, 482] width 155 height 14
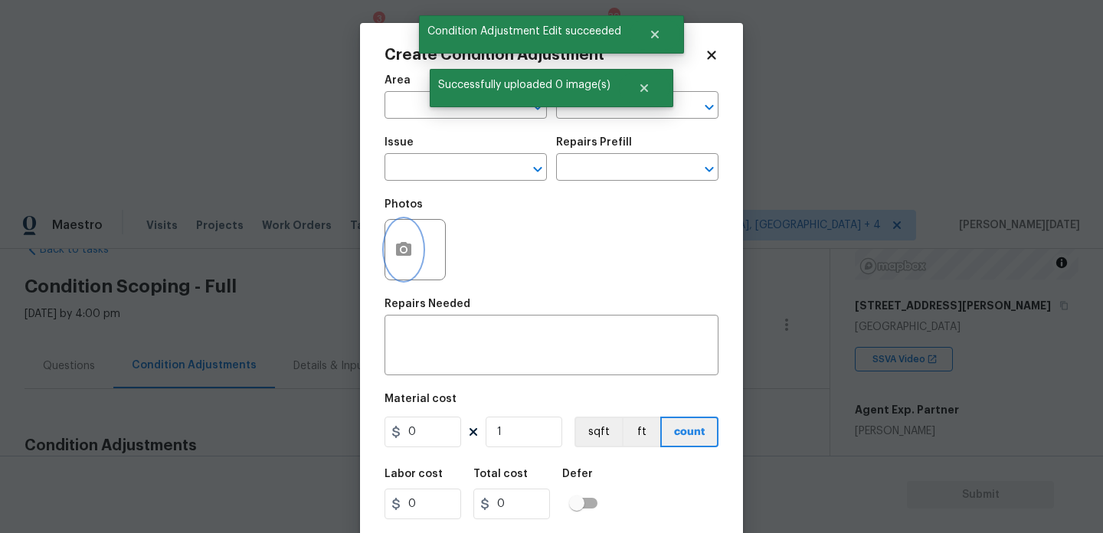
click at [398, 241] on icon "button" at bounding box center [404, 250] width 18 height 18
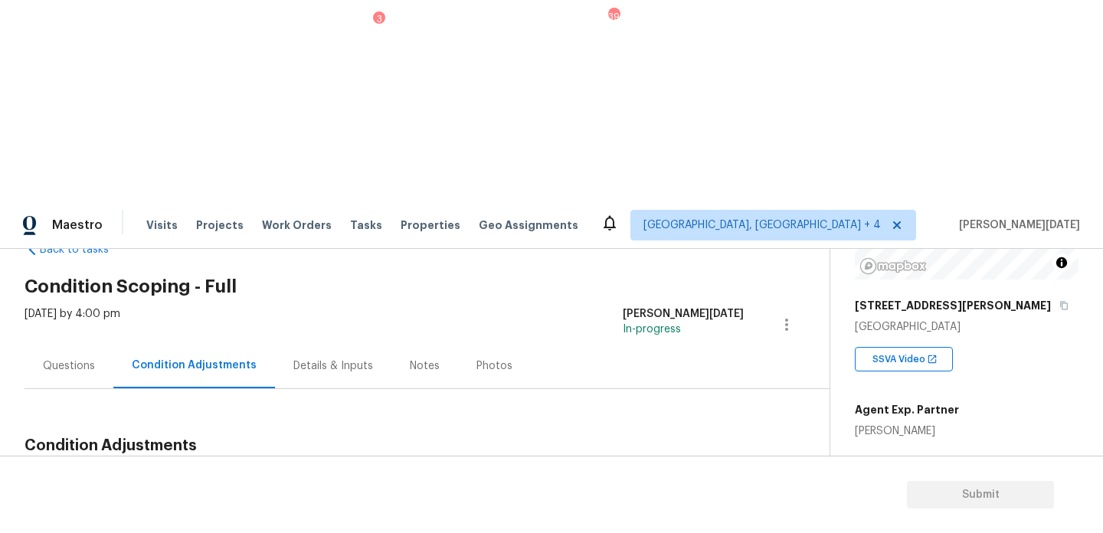
scroll to position [176, 0]
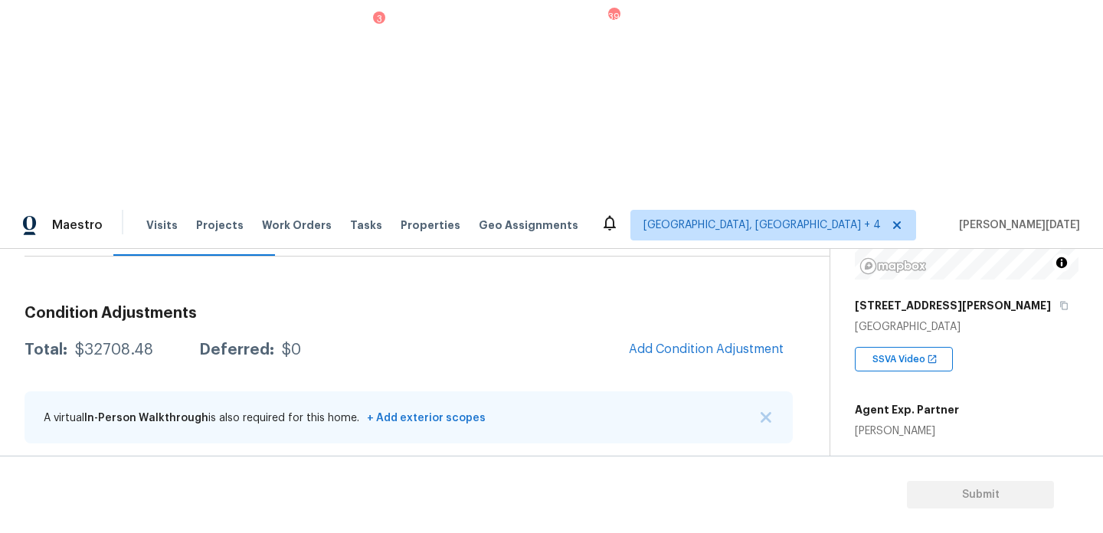
click at [751, 467] on button "button" at bounding box center [755, 485] width 37 height 37
click at [810, 278] on div "Edit" at bounding box center [842, 281] width 120 height 15
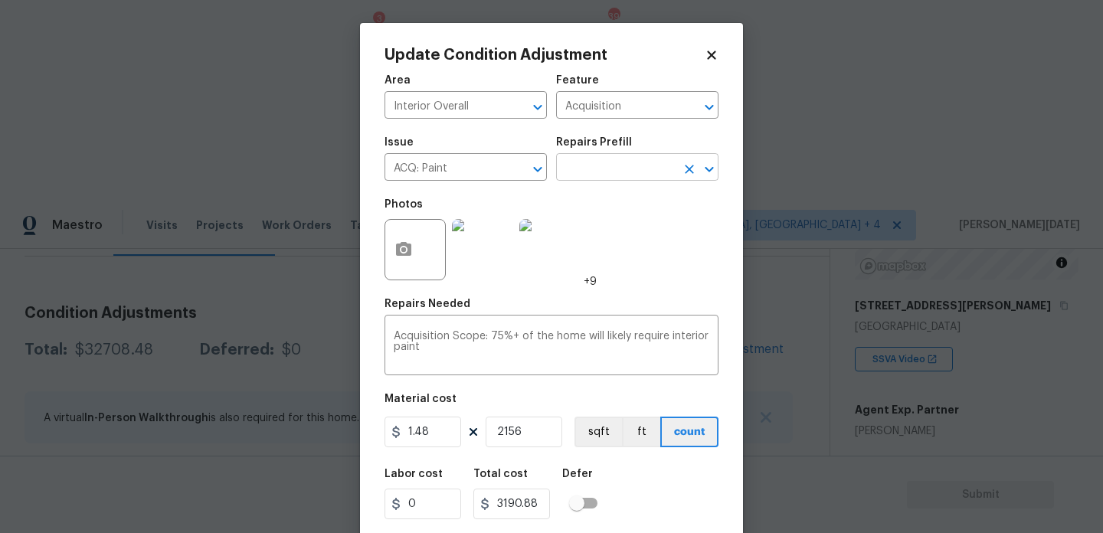
click at [614, 169] on input "text" at bounding box center [616, 169] width 120 height 24
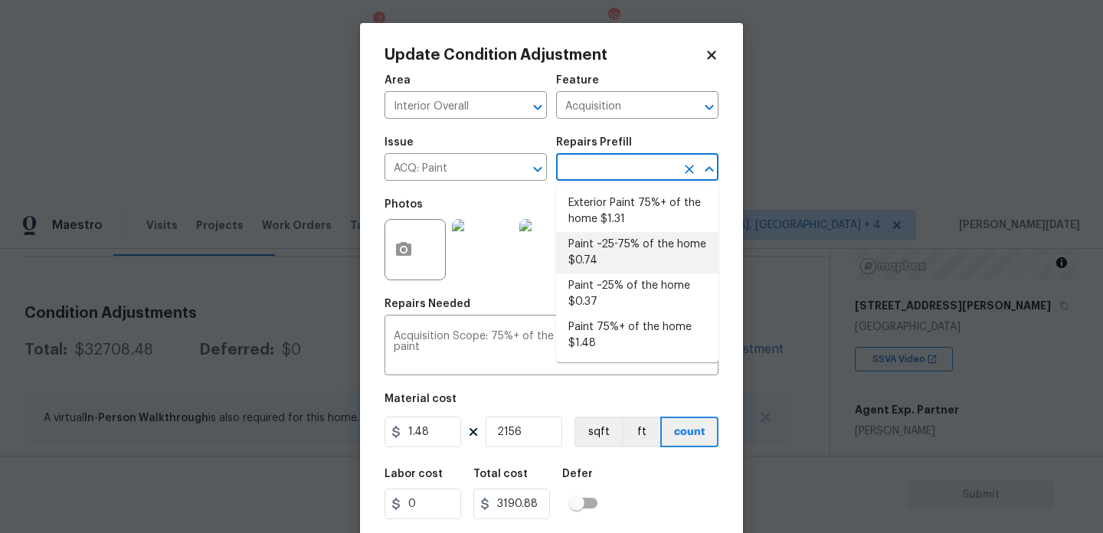
click at [622, 256] on li "Paint ~25-75% of the home $0.74" at bounding box center [637, 252] width 162 height 41
type textarea "Acquisition Scope: ~25 - 75% of the home needs interior paint"
type input "0.74"
type input "1595.44"
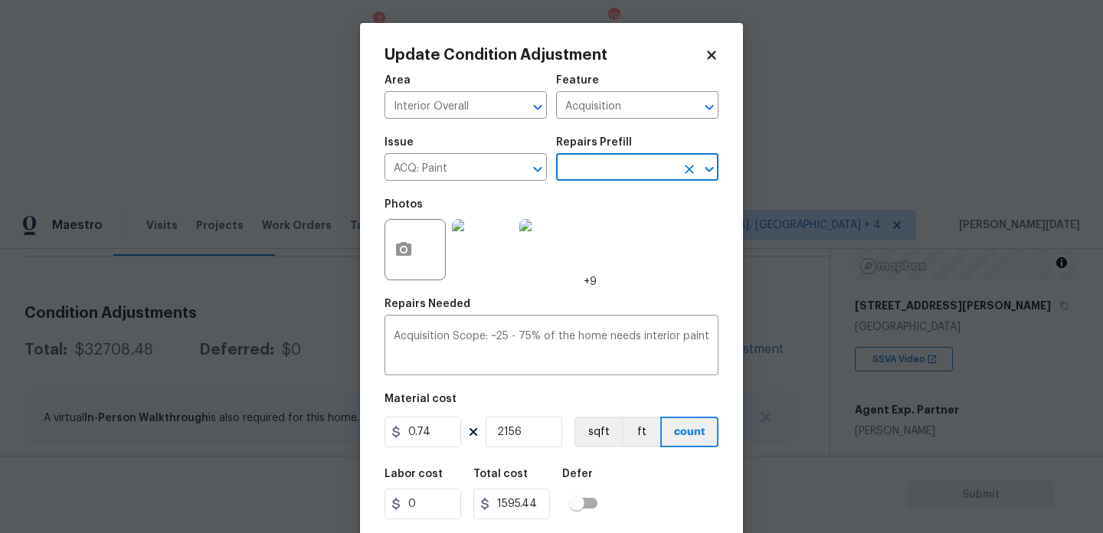
scroll to position [39, 0]
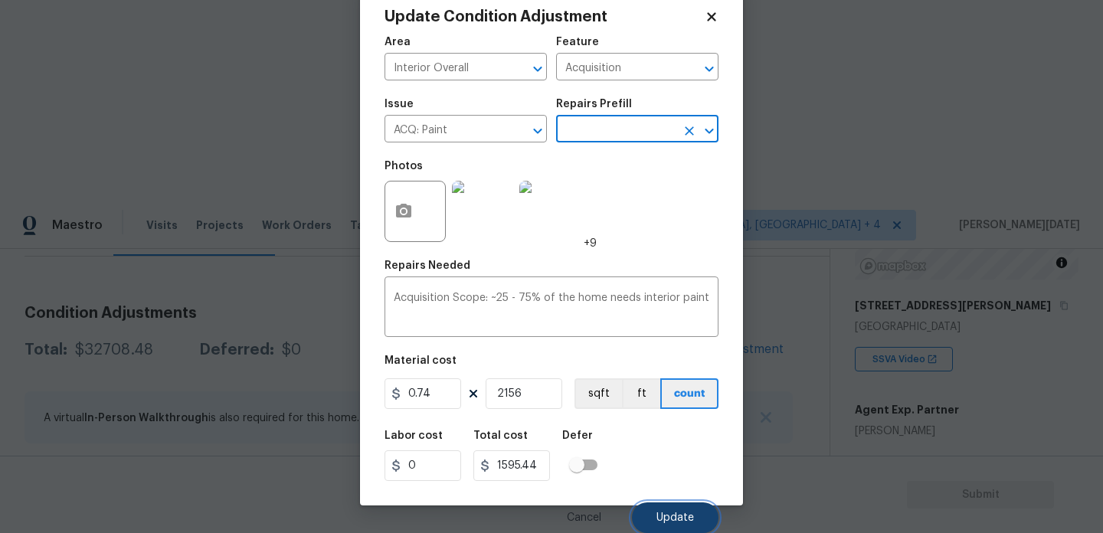
click at [668, 523] on span "Update" at bounding box center [676, 518] width 38 height 11
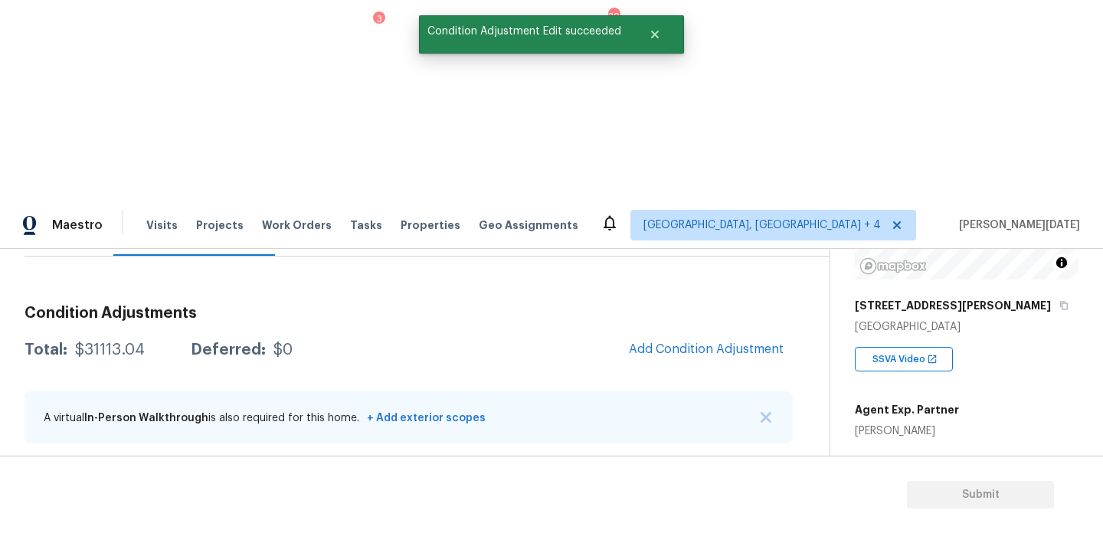
scroll to position [0, 0]
click at [674, 342] on span "Add Condition Adjustment" at bounding box center [706, 349] width 155 height 14
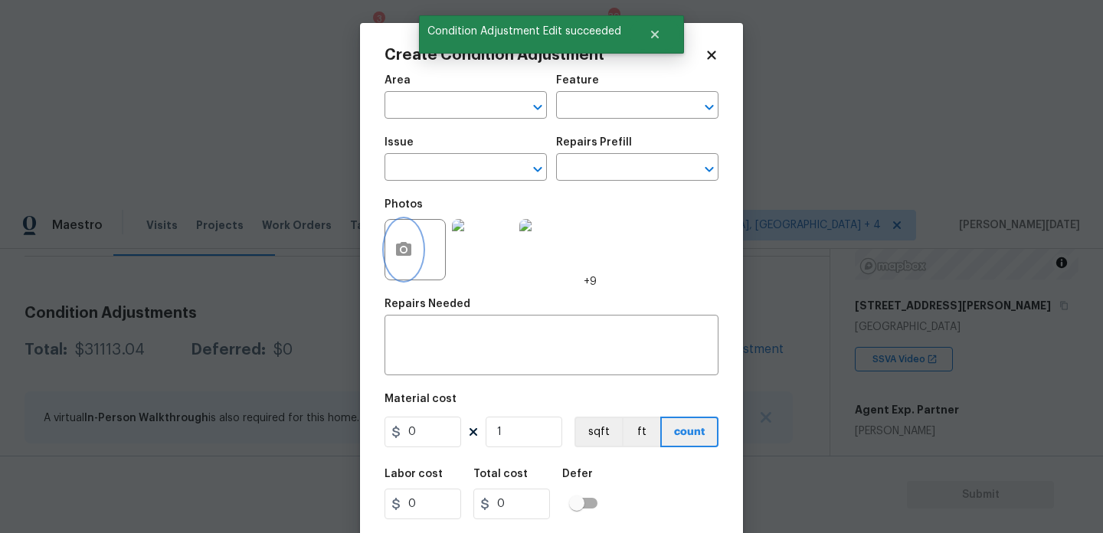
click at [395, 260] on button "button" at bounding box center [403, 250] width 37 height 60
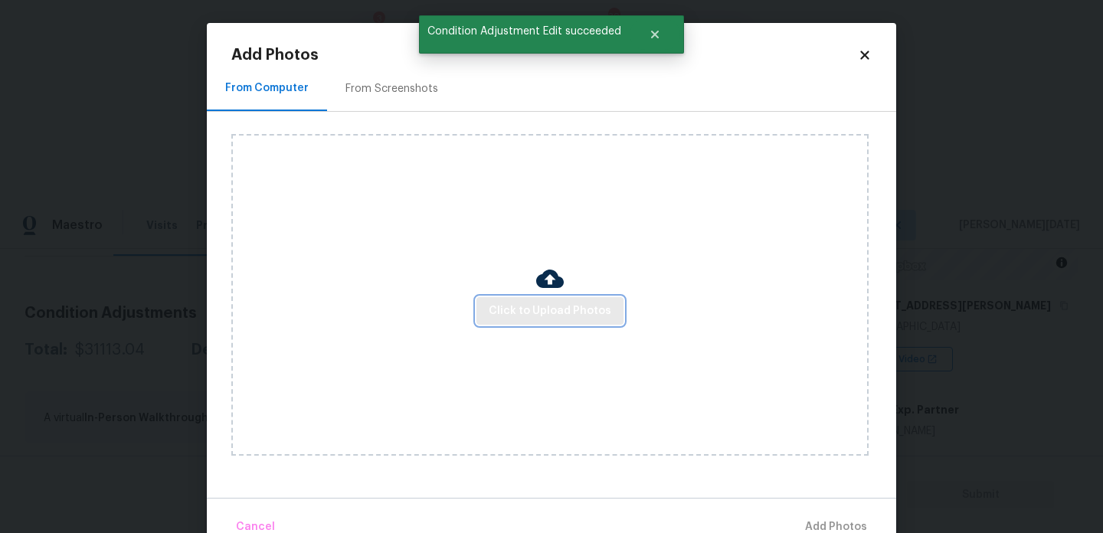
click at [529, 302] on span "Click to Upload Photos" at bounding box center [550, 311] width 123 height 19
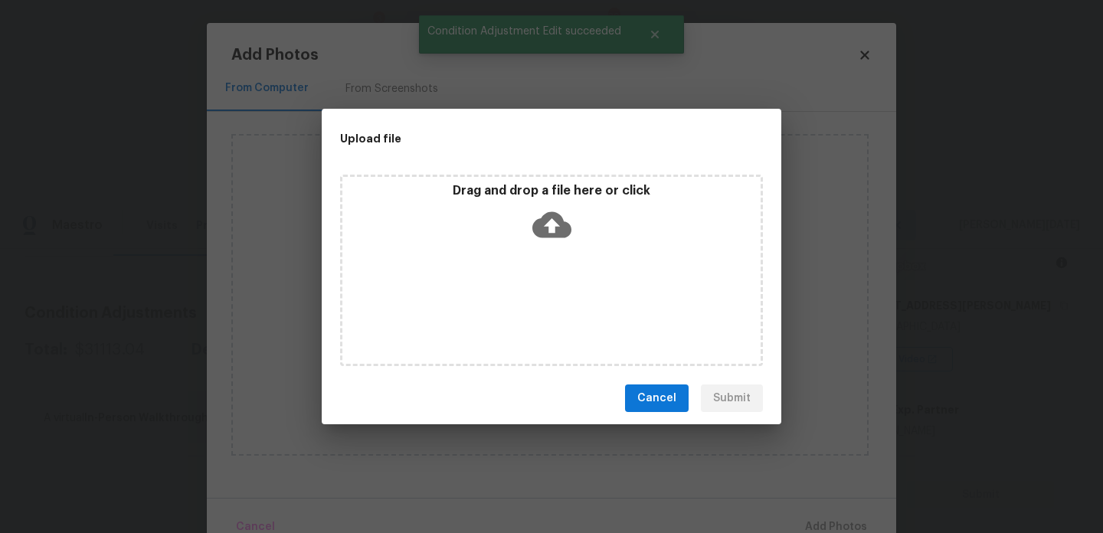
click at [529, 301] on div "Drag and drop a file here or click" at bounding box center [551, 271] width 423 height 192
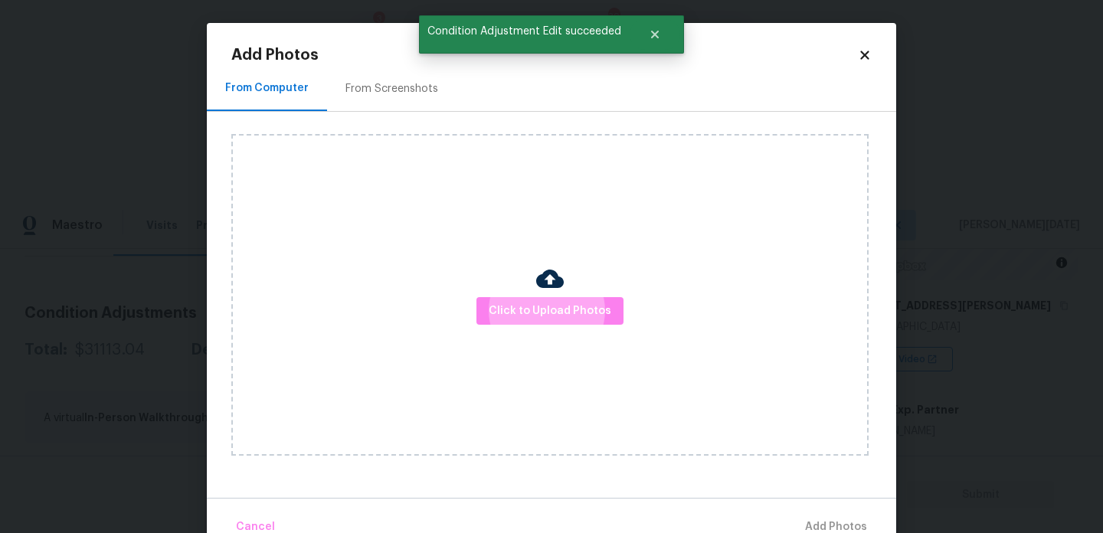
click at [390, 86] on div "From Screenshots" at bounding box center [392, 88] width 93 height 15
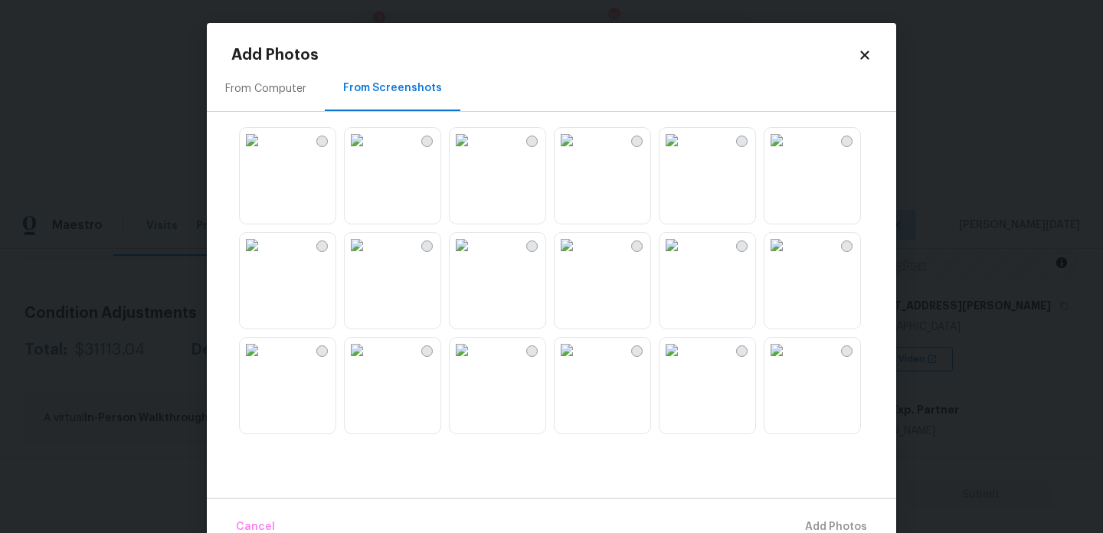
click at [474, 152] on img at bounding box center [462, 140] width 25 height 25
click at [684, 152] on img at bounding box center [672, 140] width 25 height 25
click at [823, 516] on button "Add 2 Photo(s)" at bounding box center [828, 527] width 90 height 33
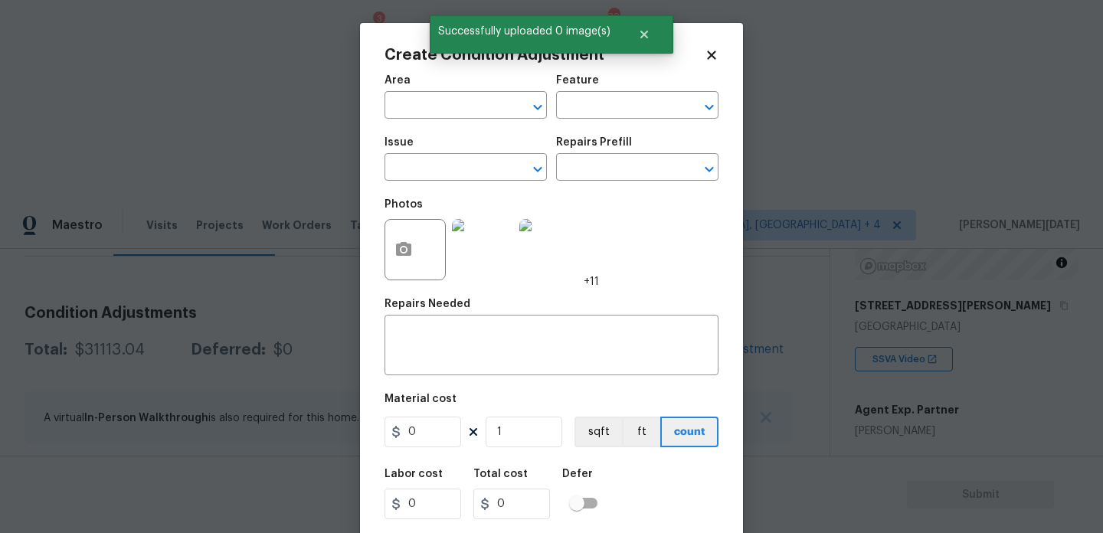
click at [411, 121] on span "Area ​" at bounding box center [466, 97] width 162 height 62
click at [392, 101] on input "text" at bounding box center [445, 107] width 120 height 24
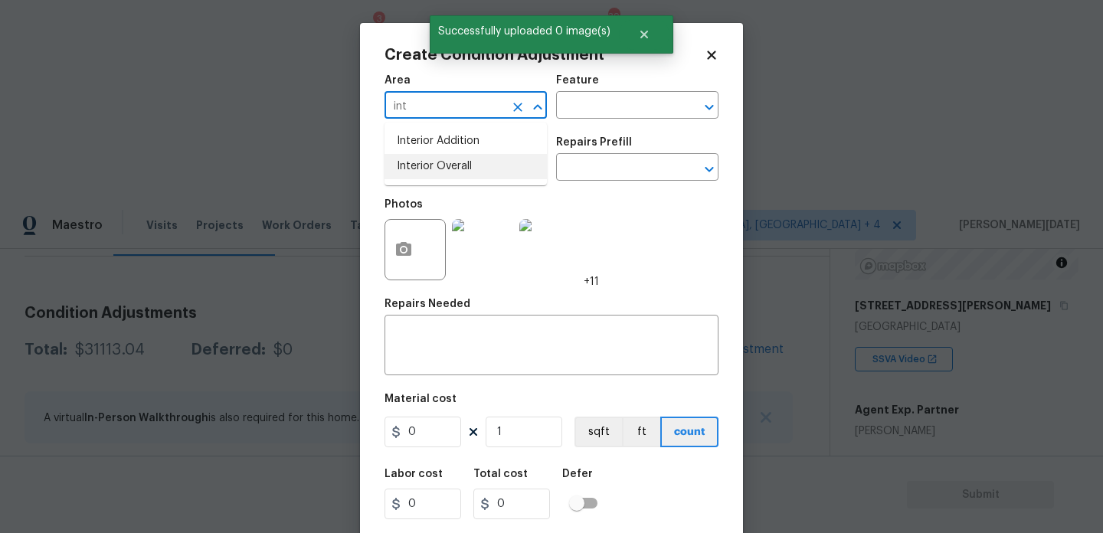
click at [432, 167] on li "Interior Overall" at bounding box center [466, 166] width 162 height 25
type input "Interior Overall"
click at [432, 167] on input "text" at bounding box center [445, 169] width 120 height 24
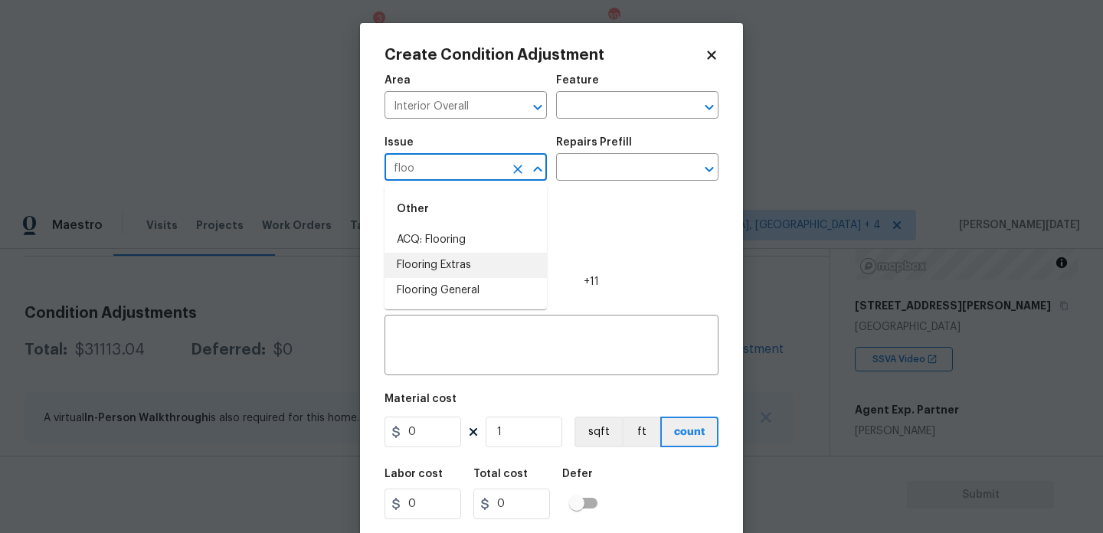
click at [443, 268] on li "Flooring Extras" at bounding box center [466, 265] width 162 height 25
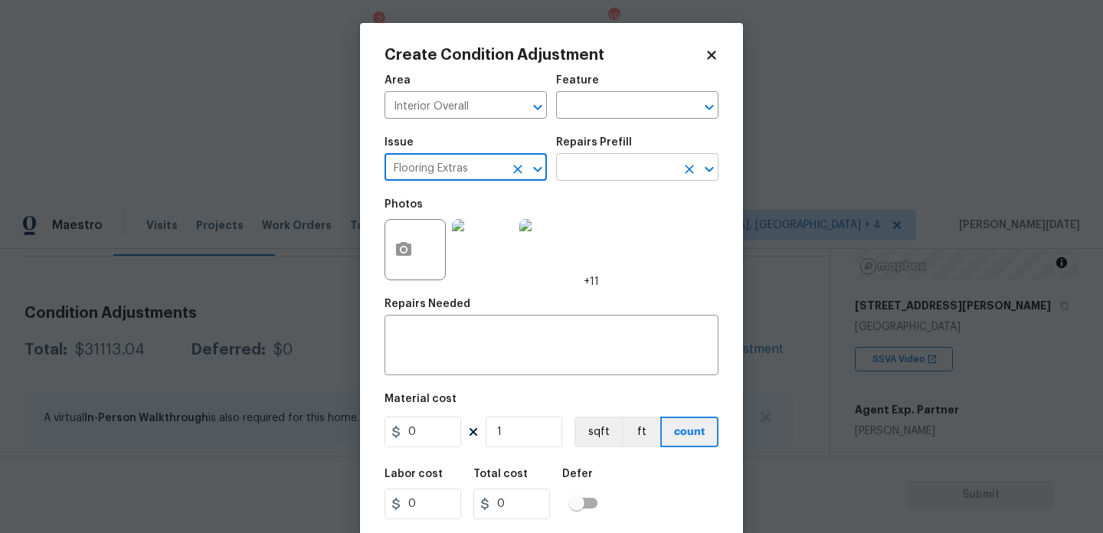
type input "Flooring Extras"
click at [587, 171] on input "text" at bounding box center [616, 169] width 120 height 24
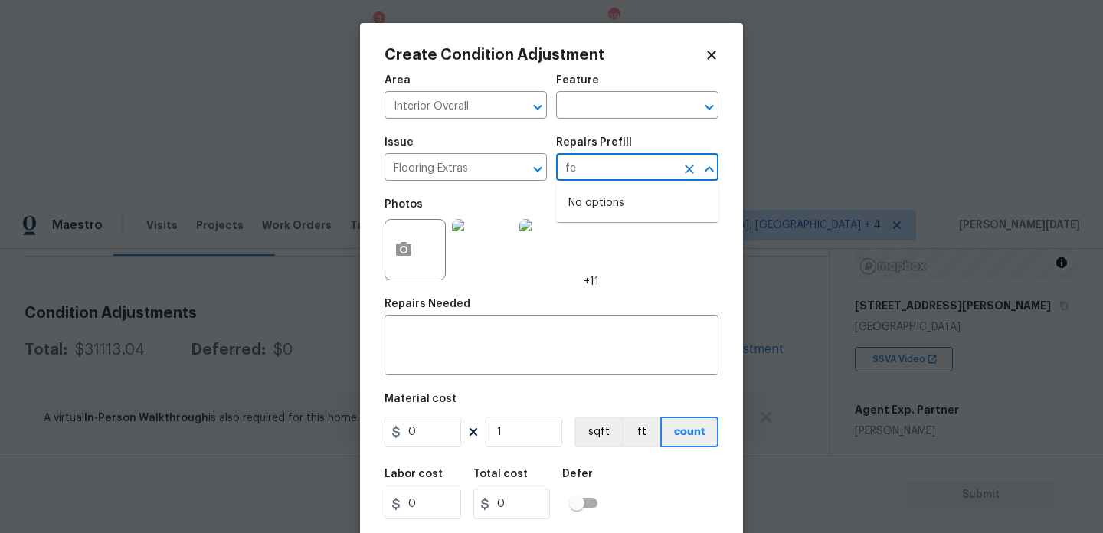
type input "f"
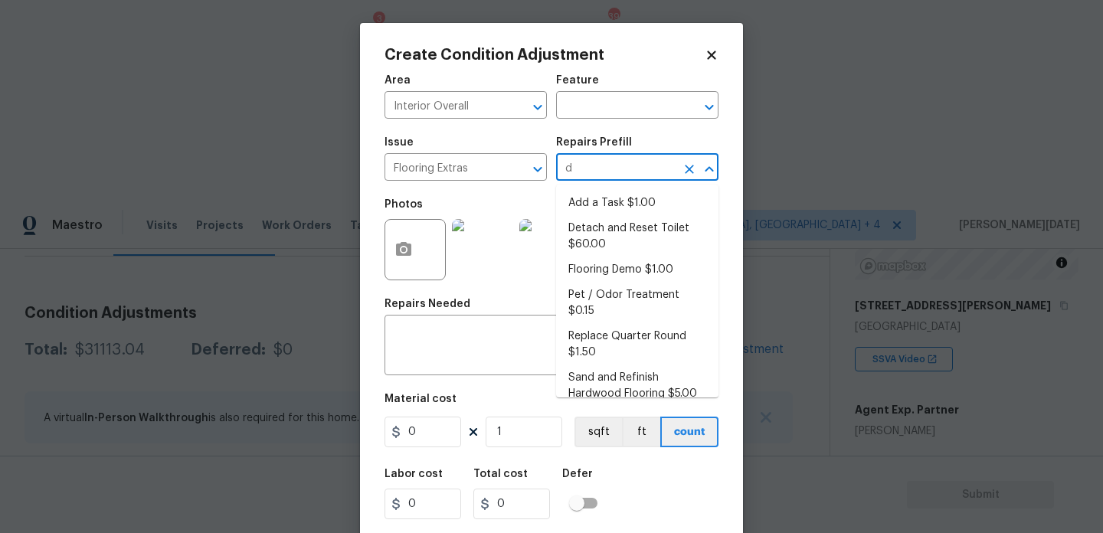
type input "de"
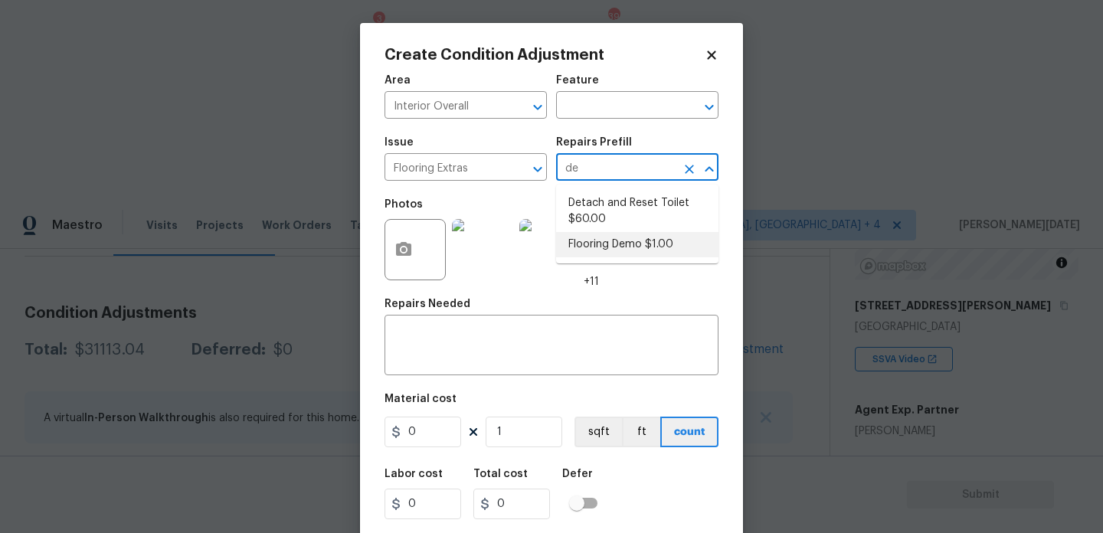
click at [649, 244] on li "Flooring Demo $1.00" at bounding box center [637, 244] width 162 height 25
type input "Overall Flooring"
type textarea "Demo existing flooring."
type input "1"
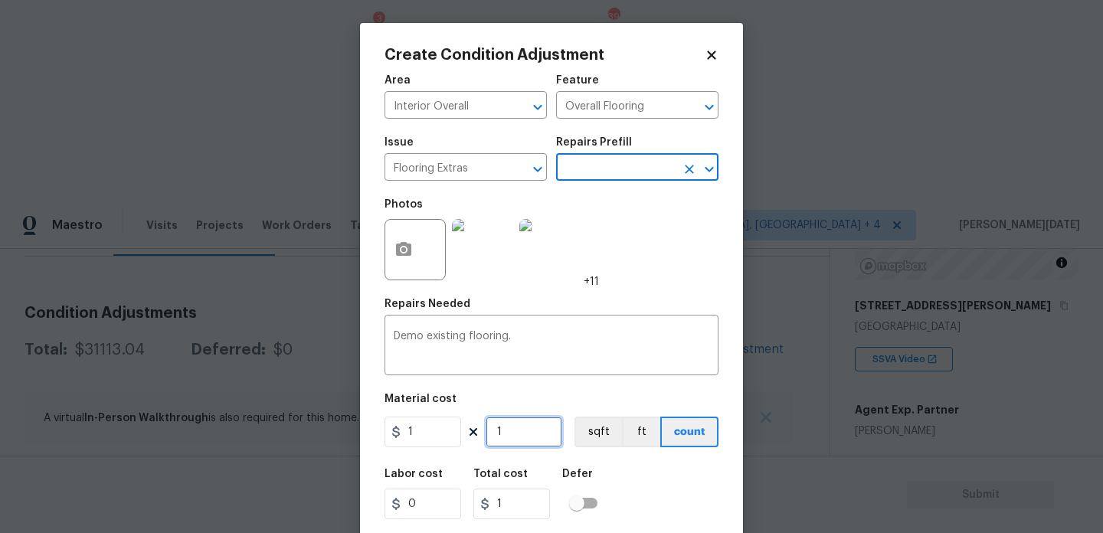
click at [540, 432] on input "1" at bounding box center [524, 432] width 77 height 31
type input "0"
type input "8"
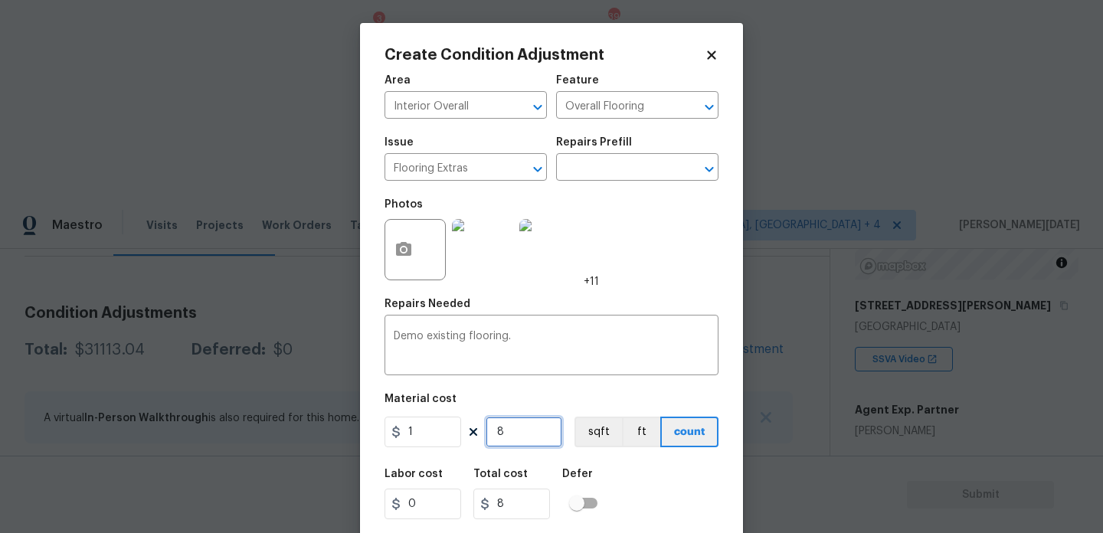
type input "80"
type input "800"
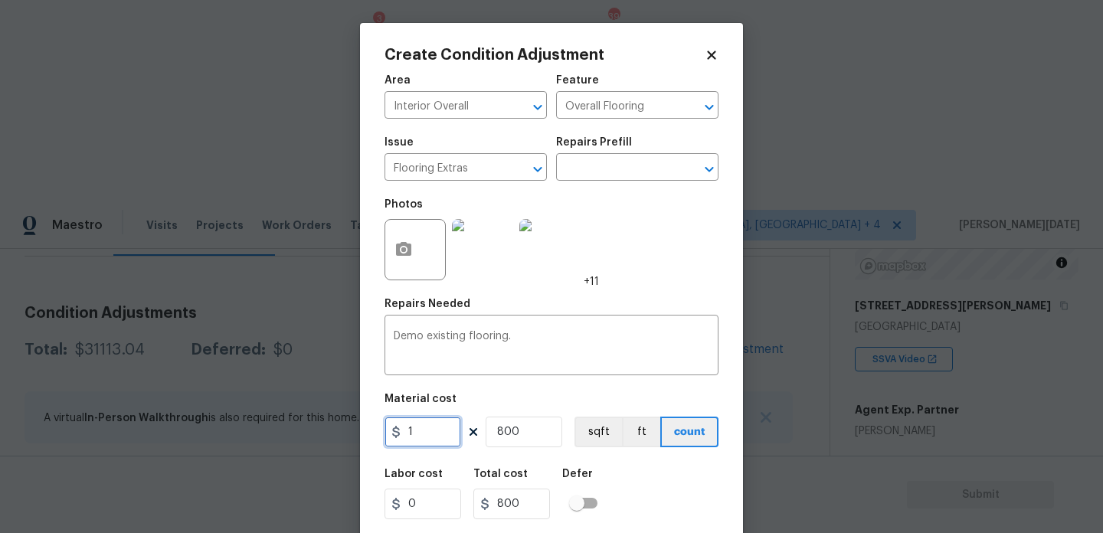
click at [439, 432] on input "1" at bounding box center [423, 432] width 77 height 31
type input "2"
type input "1600"
click at [642, 258] on div "Photos +11" at bounding box center [552, 240] width 334 height 100
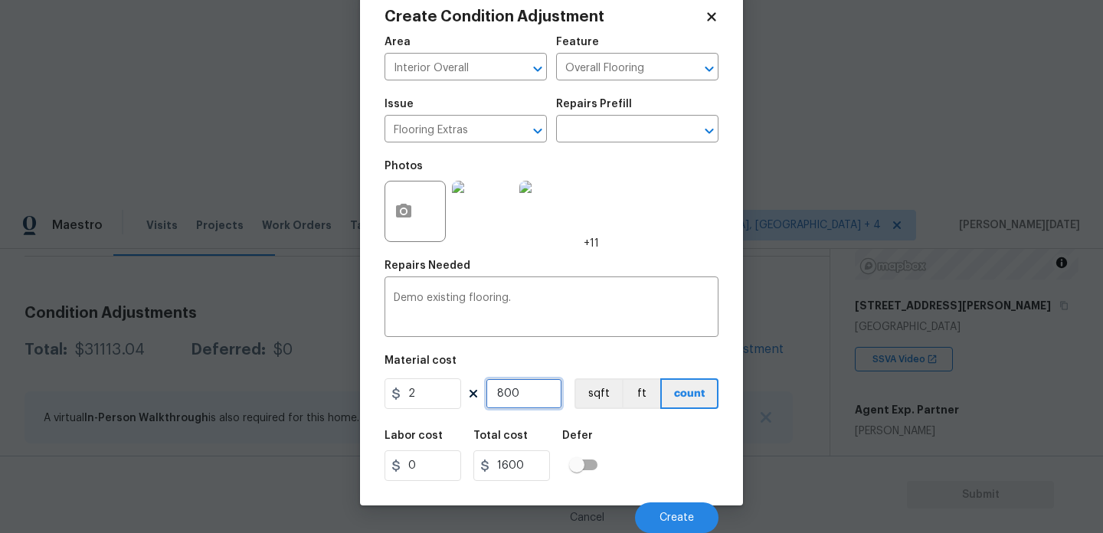
drag, startPoint x: 536, startPoint y: 391, endPoint x: 386, endPoint y: 391, distance: 149.4
click at [386, 391] on div "2 800 sqft ft count" at bounding box center [552, 393] width 334 height 31
click at [684, 518] on span "Create" at bounding box center [677, 518] width 34 height 11
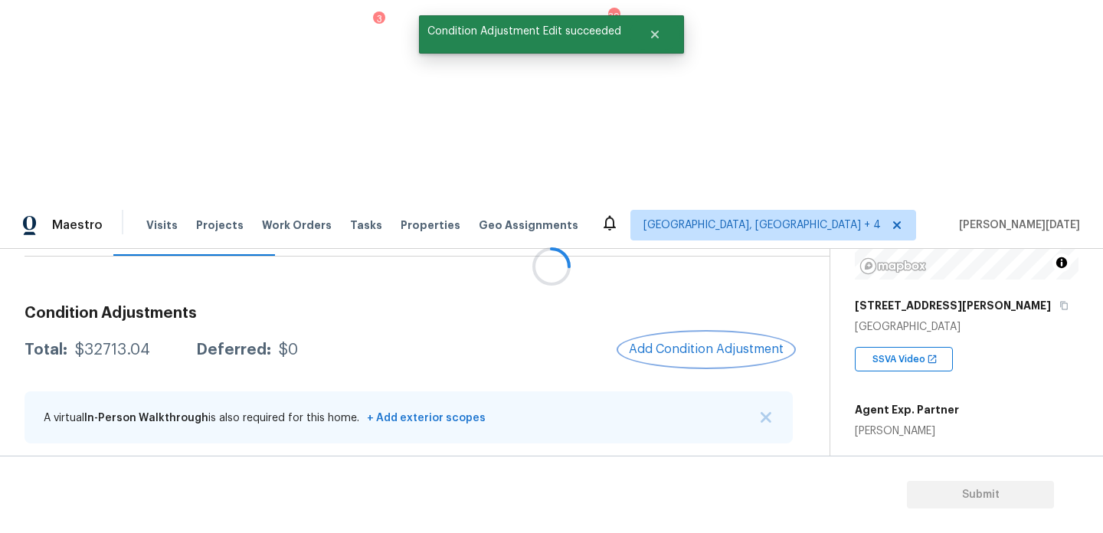
scroll to position [0, 0]
click at [710, 333] on button "Add Condition Adjustment" at bounding box center [706, 349] width 173 height 32
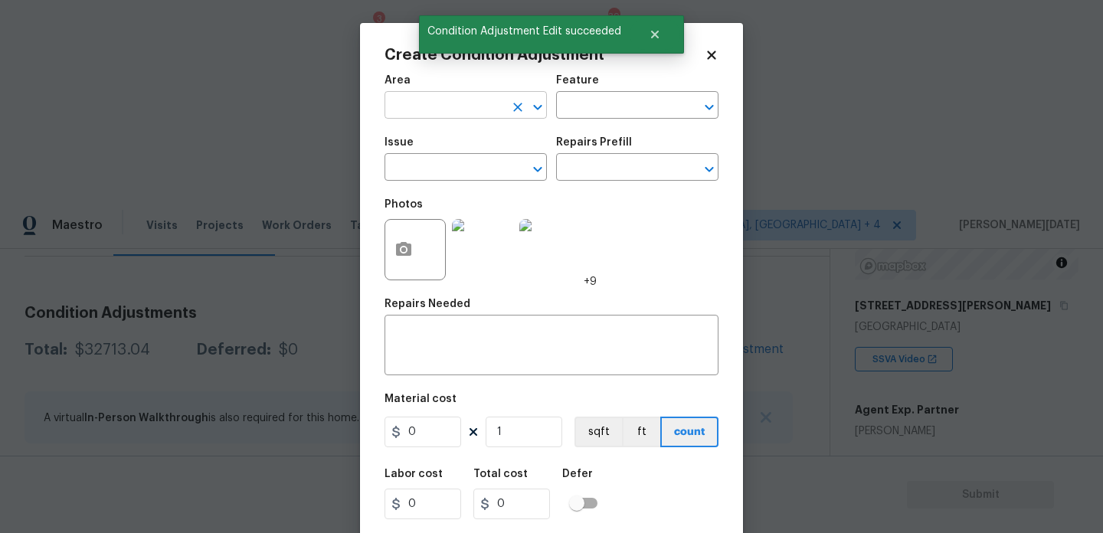
click at [408, 113] on input "text" at bounding box center [445, 107] width 120 height 24
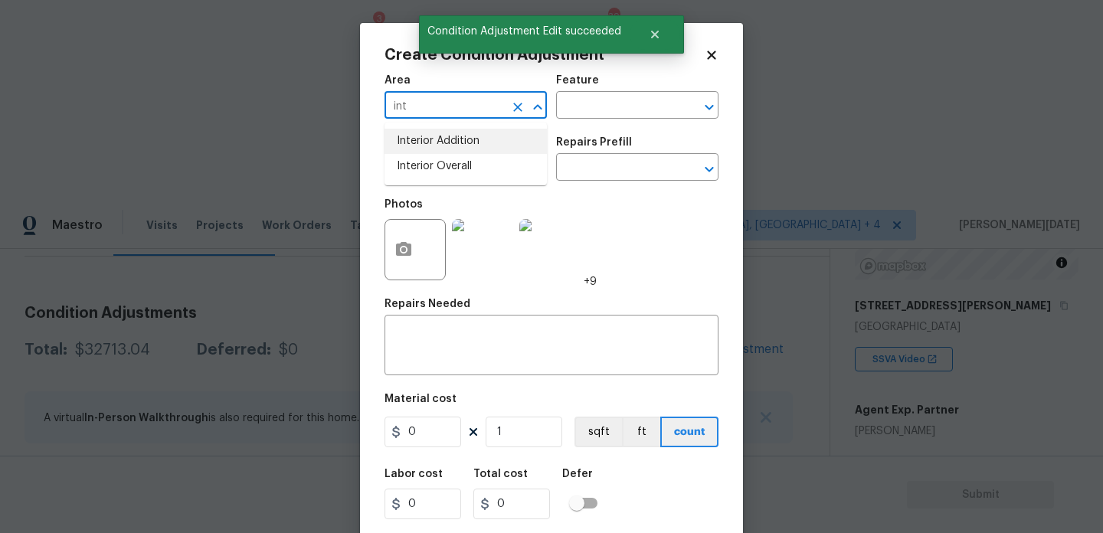
click at [431, 165] on li "Interior Overall" at bounding box center [466, 166] width 162 height 25
type input "Interior Overall"
click at [431, 165] on input "text" at bounding box center [445, 169] width 120 height 24
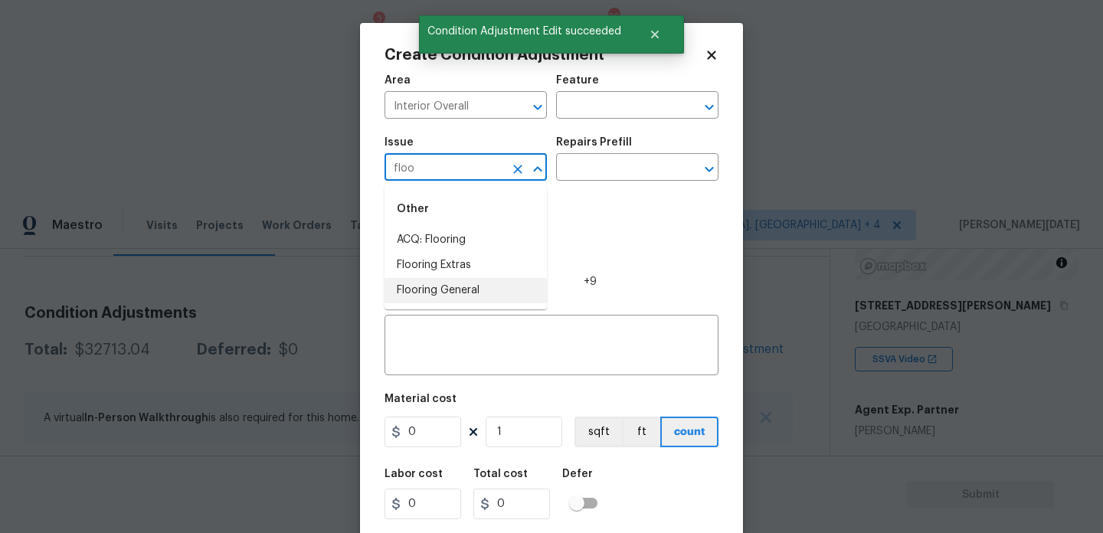
click at [459, 293] on li "Flooring General" at bounding box center [466, 290] width 162 height 25
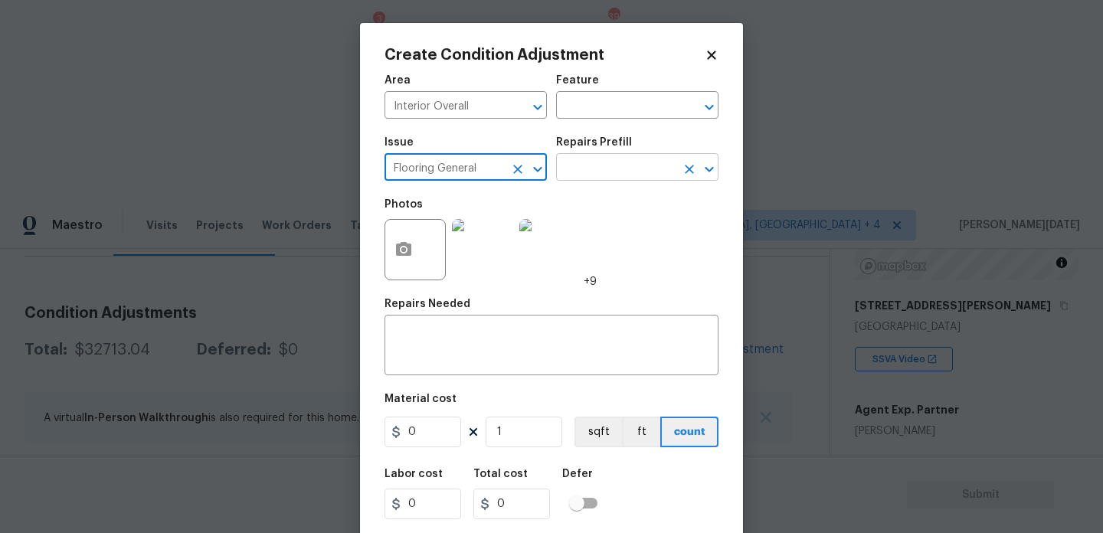
type input "Flooring General"
click at [604, 166] on input "text" at bounding box center [616, 169] width 120 height 24
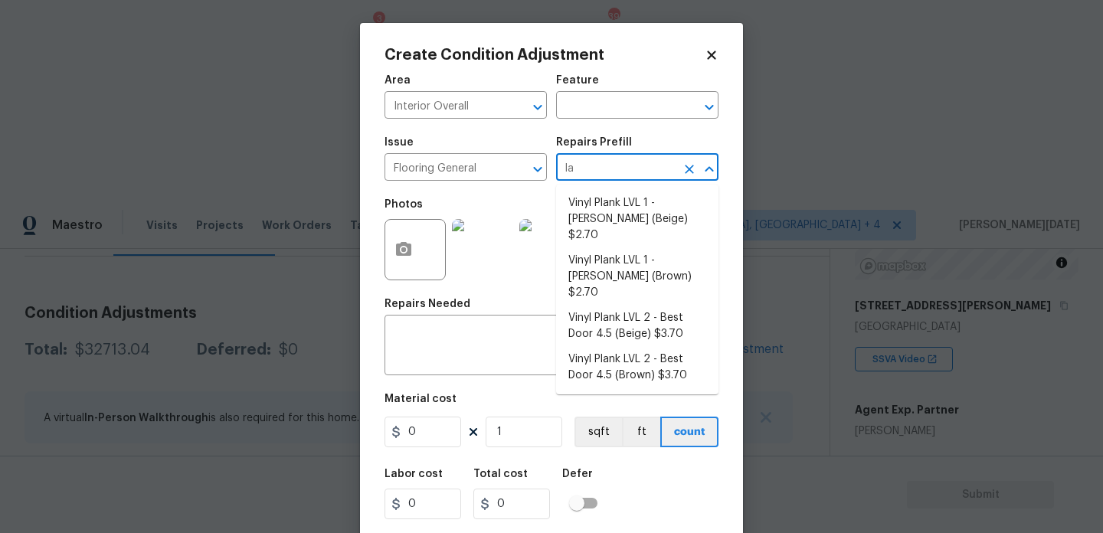
type input "lan"
click at [662, 248] on li "Vinyl Plank LVL 1 - Knighton (Brown) $2.70" at bounding box center [637, 276] width 162 height 57
type input "Overall Flooring"
type textarea "Install LVP (Knighton AP864 Chateau Brown) Includes transitions, glue and assoc…"
type input "2.7"
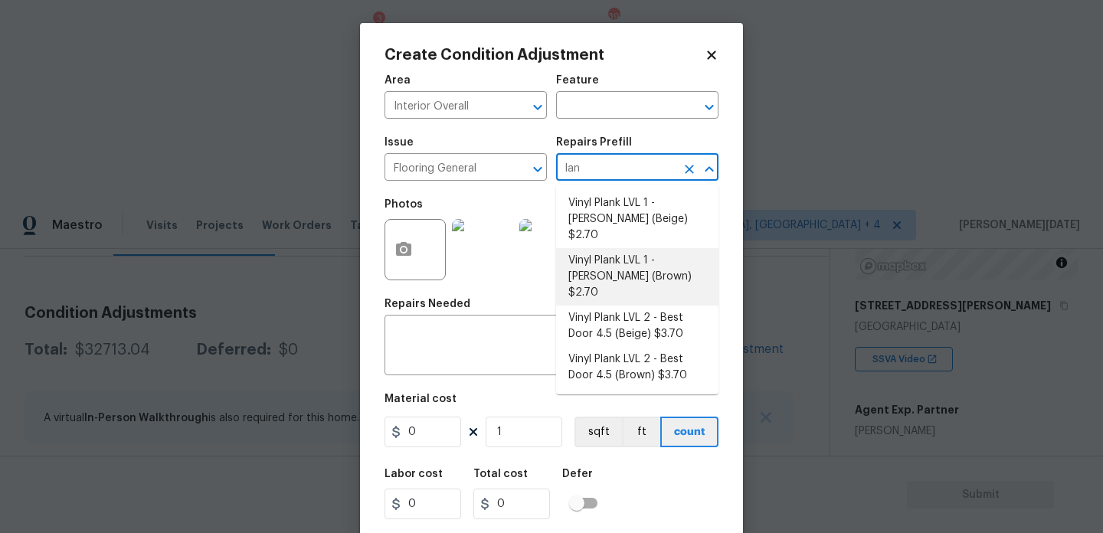
type input "2.7"
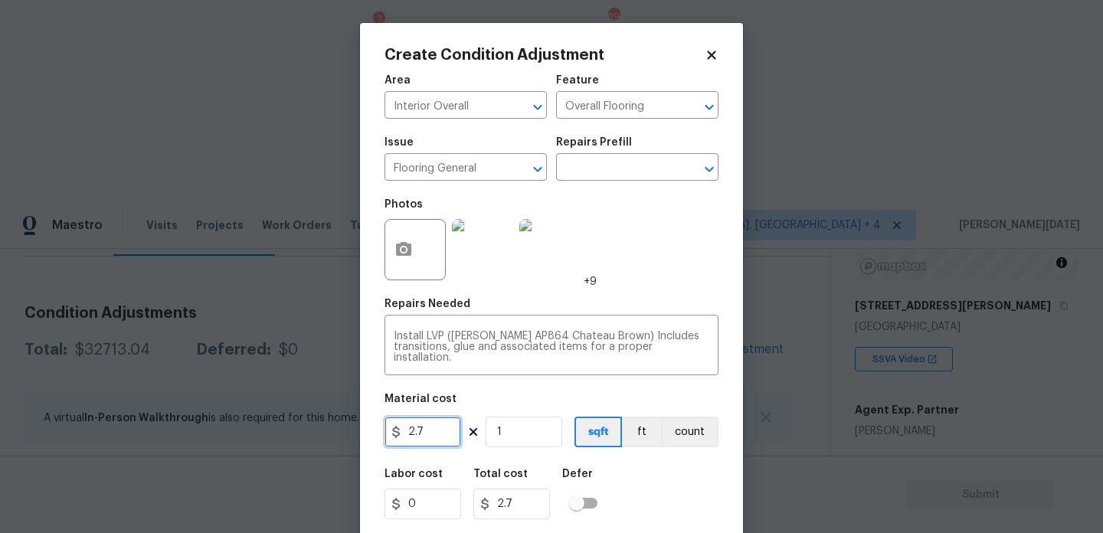
drag, startPoint x: 418, startPoint y: 433, endPoint x: 353, endPoint y: 432, distance: 64.4
click at [353, 432] on div "Create Condition Adjustment Area Interior Overall ​ Feature Overall Flooring ​ …" at bounding box center [551, 266] width 1103 height 533
type input "3.5"
click at [529, 441] on input "1" at bounding box center [524, 432] width 77 height 31
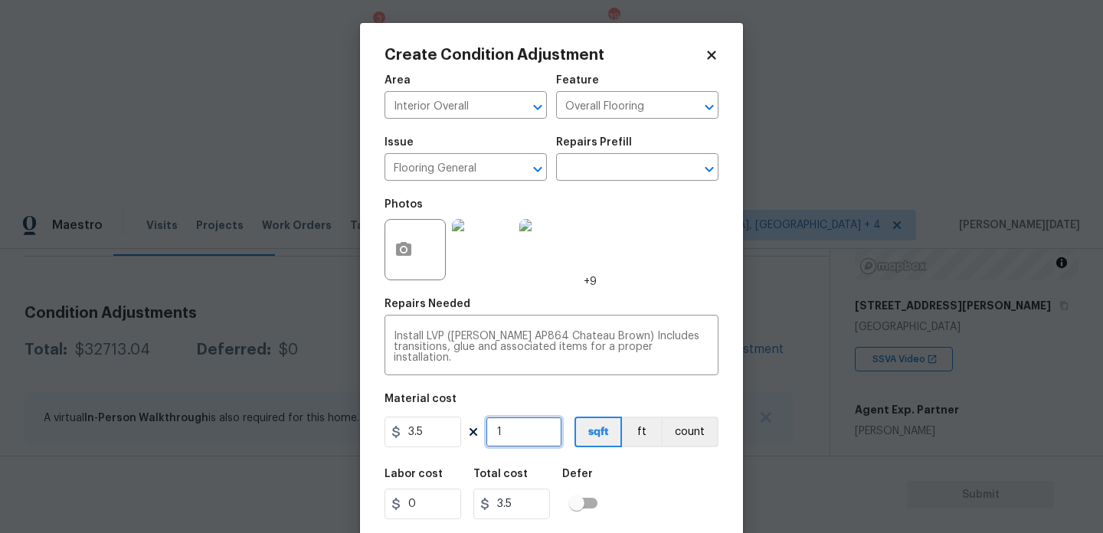
type input "0"
paste input "80"
type input "800"
type input "2800"
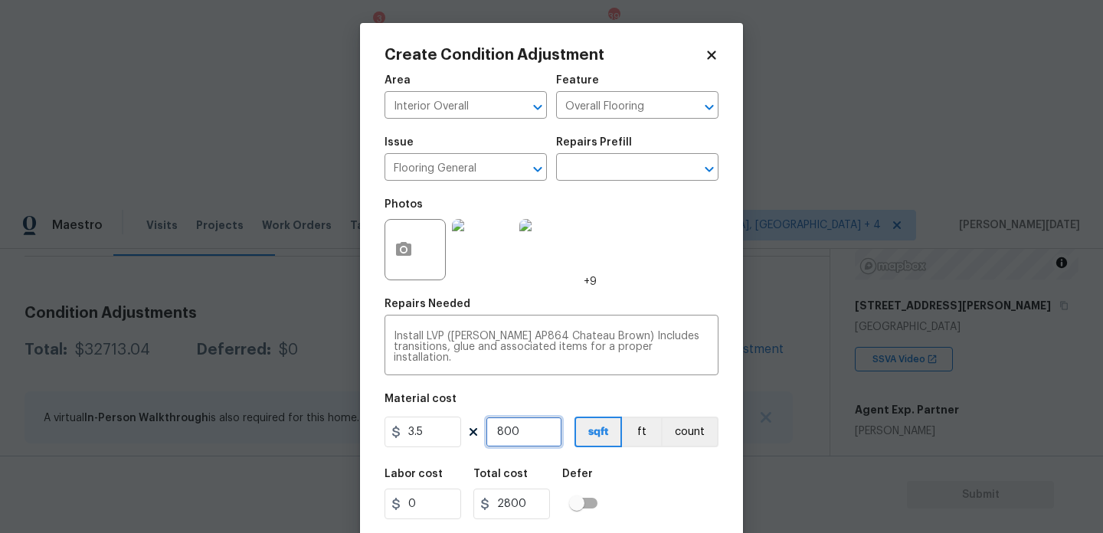
type input "800"
click at [648, 270] on div "Photos +9" at bounding box center [552, 240] width 334 height 100
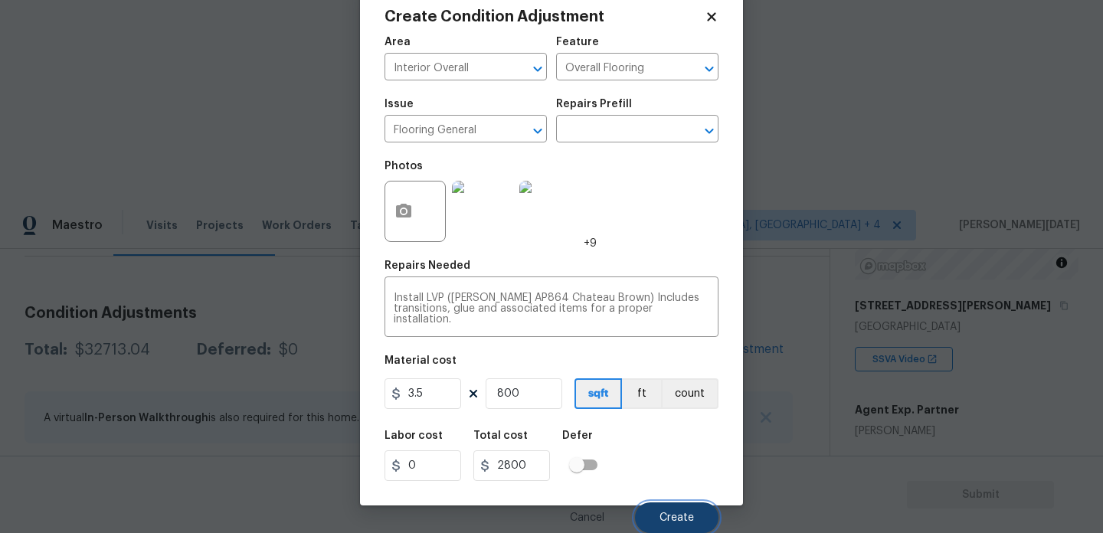
click at [675, 522] on span "Create" at bounding box center [677, 518] width 34 height 11
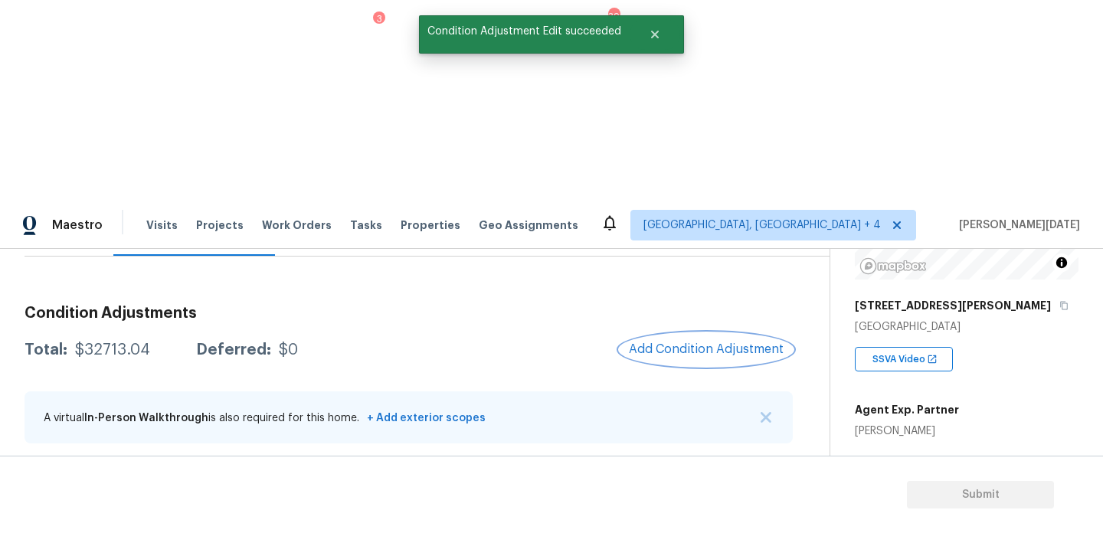
scroll to position [0, 0]
click at [726, 467] on span at bounding box center [701, 497] width 59 height 61
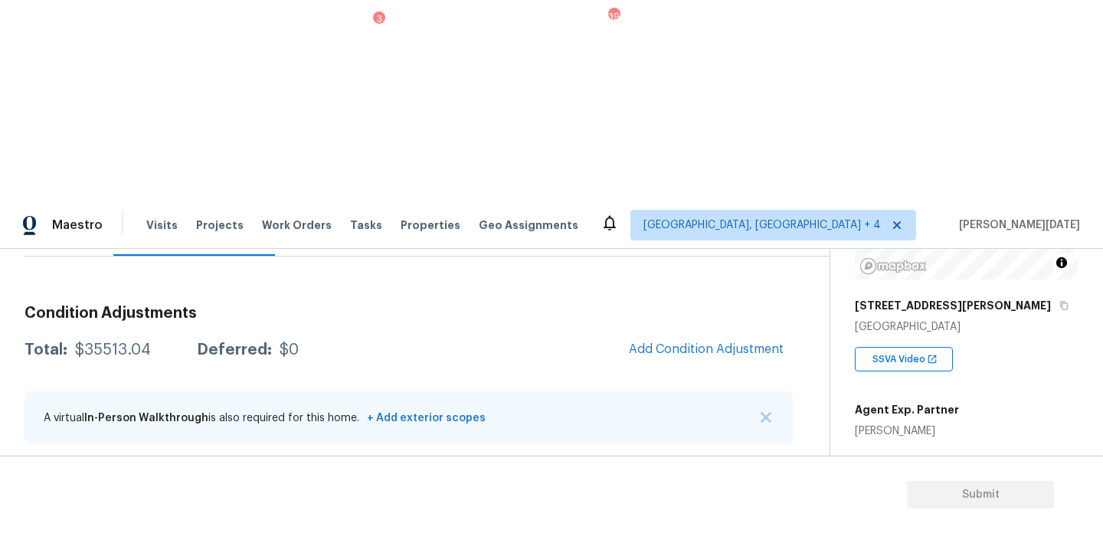
click at [759, 477] on icon "button" at bounding box center [755, 486] width 18 height 18
click at [827, 287] on div "Edit" at bounding box center [842, 281] width 120 height 15
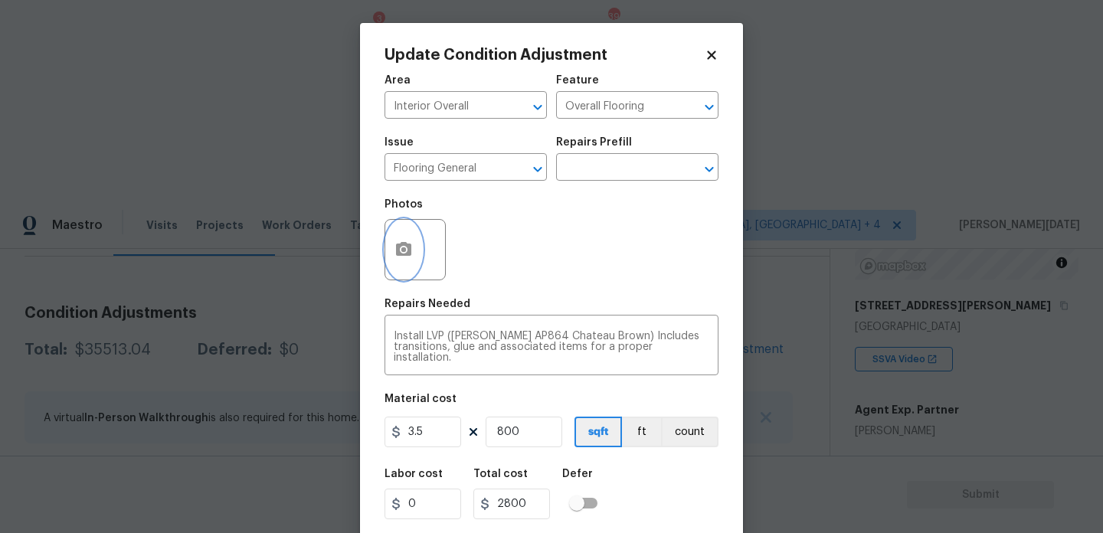
click at [401, 260] on button "button" at bounding box center [403, 250] width 37 height 60
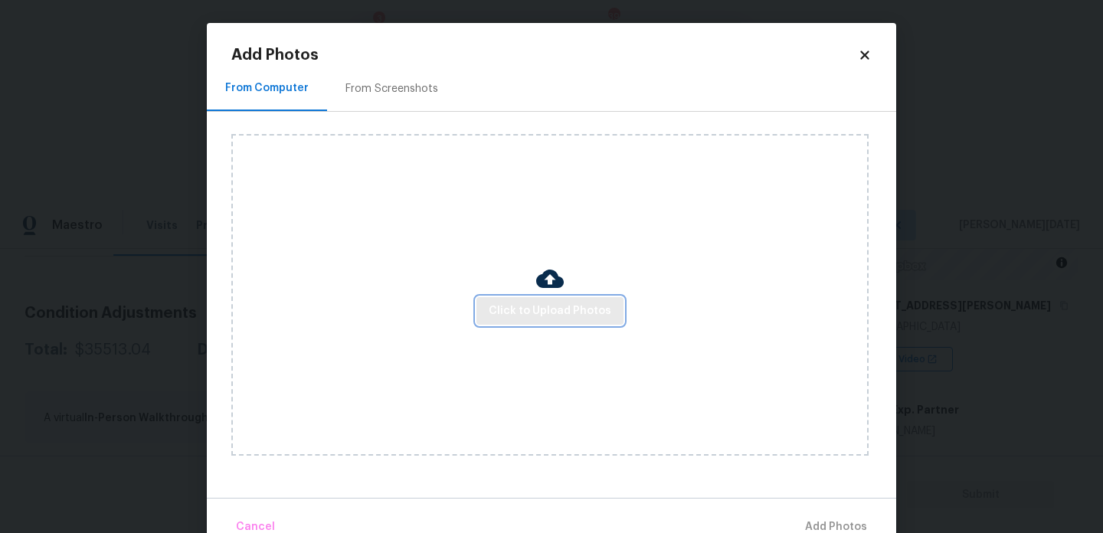
click at [515, 318] on span "Click to Upload Photos" at bounding box center [550, 311] width 123 height 19
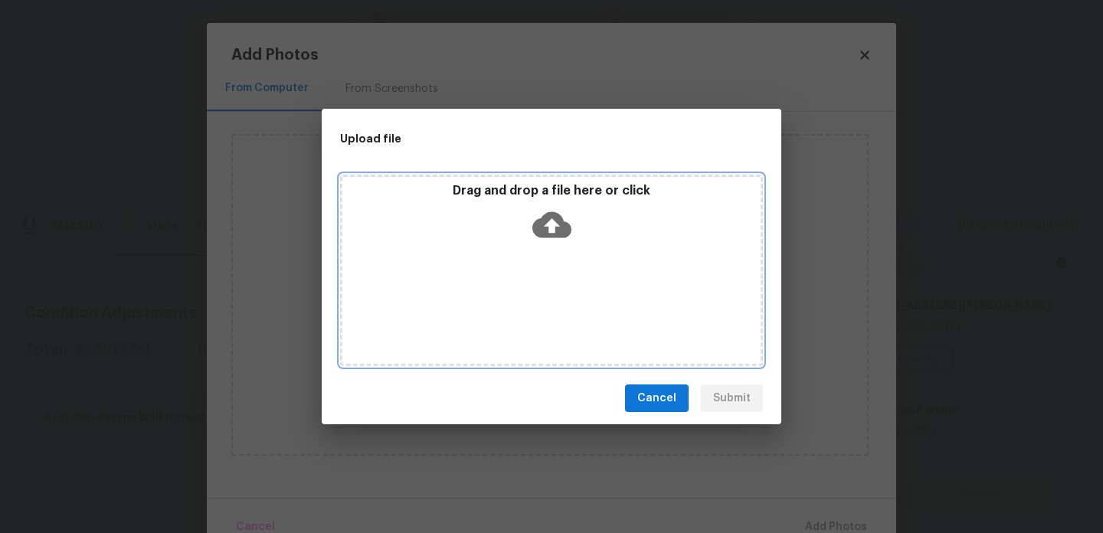
click at [515, 318] on div "Drag and drop a file here or click" at bounding box center [551, 271] width 423 height 192
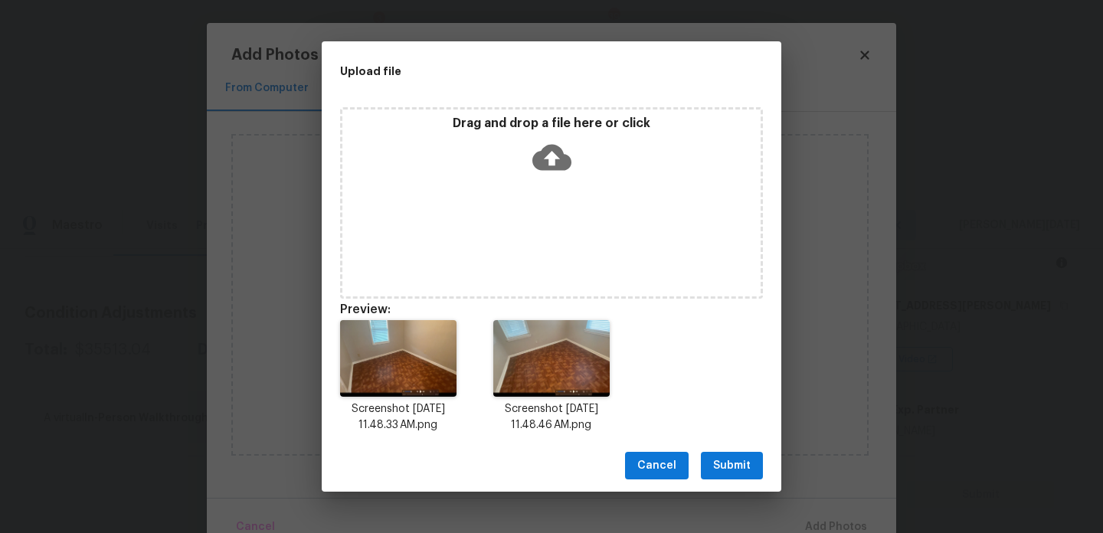
click at [735, 457] on span "Submit" at bounding box center [732, 466] width 38 height 19
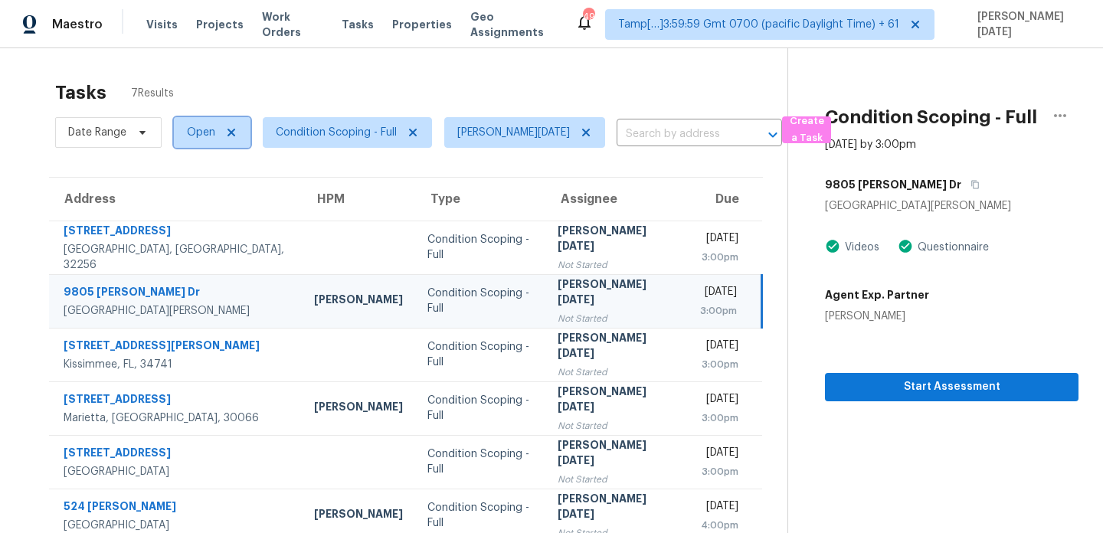
click at [183, 139] on span "Open" at bounding box center [212, 132] width 77 height 31
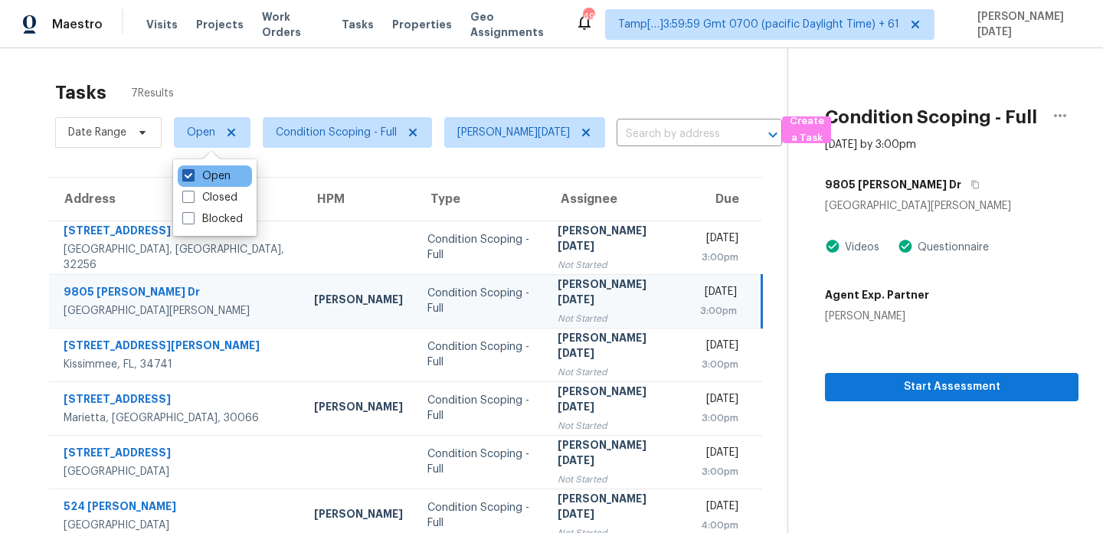
click at [190, 176] on span at bounding box center [188, 175] width 12 height 12
click at [190, 176] on input "Open" at bounding box center [187, 174] width 10 height 10
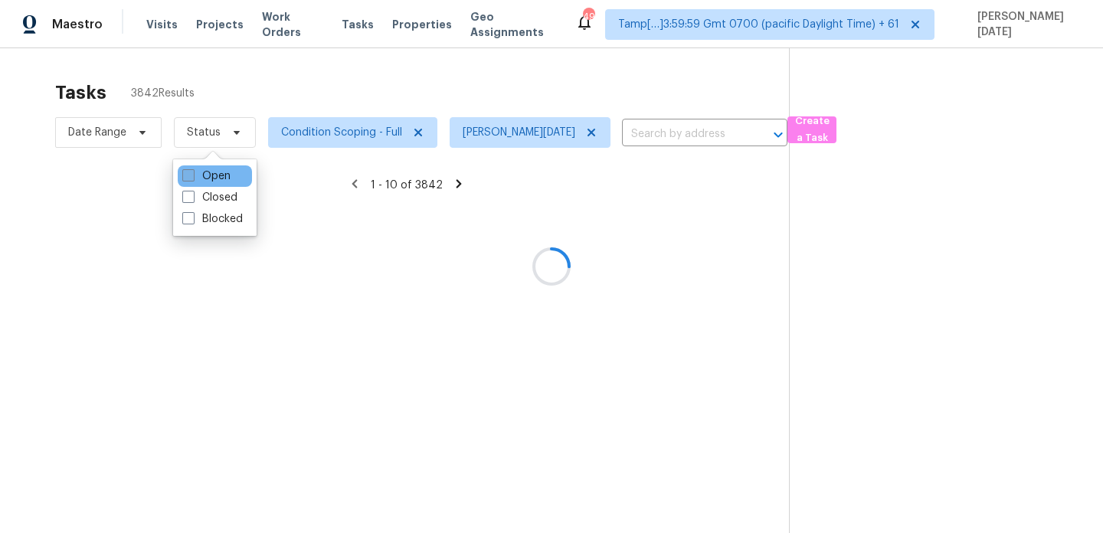
click at [190, 176] on span at bounding box center [188, 175] width 12 height 12
click at [190, 176] on input "Open" at bounding box center [187, 174] width 10 height 10
checkbox input "true"
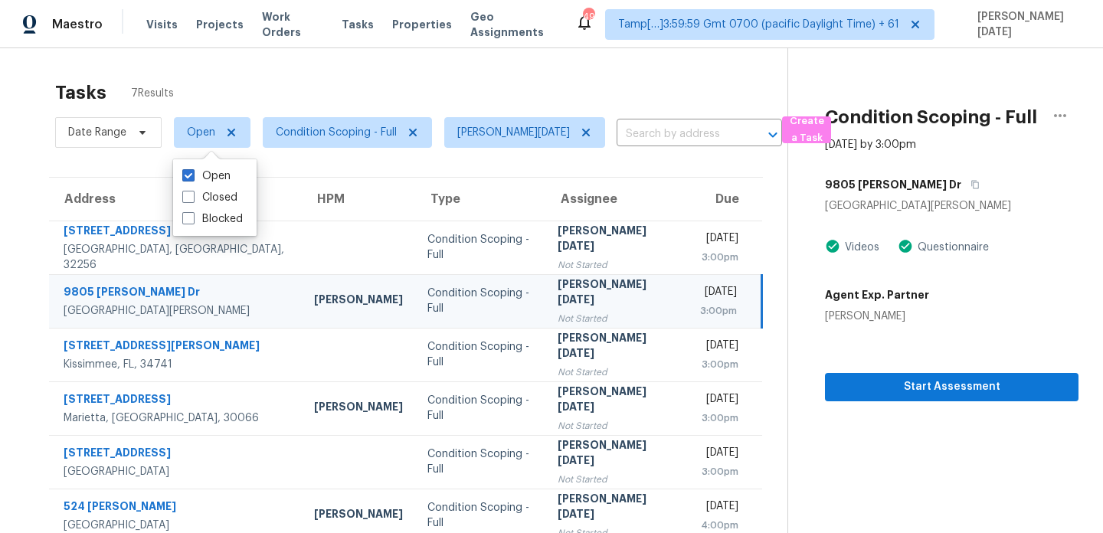
click at [416, 67] on div "Tasks 7 Results Date Range Open Condition Scoping - Full Prabhu Raja ​ Create a…" at bounding box center [551, 328] width 1103 height 561
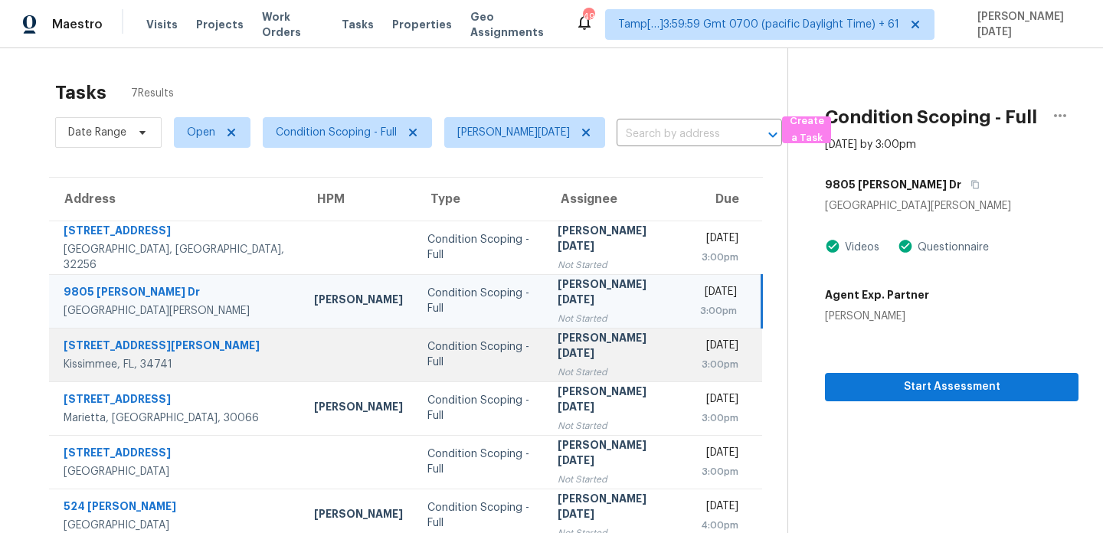
scroll to position [75, 0]
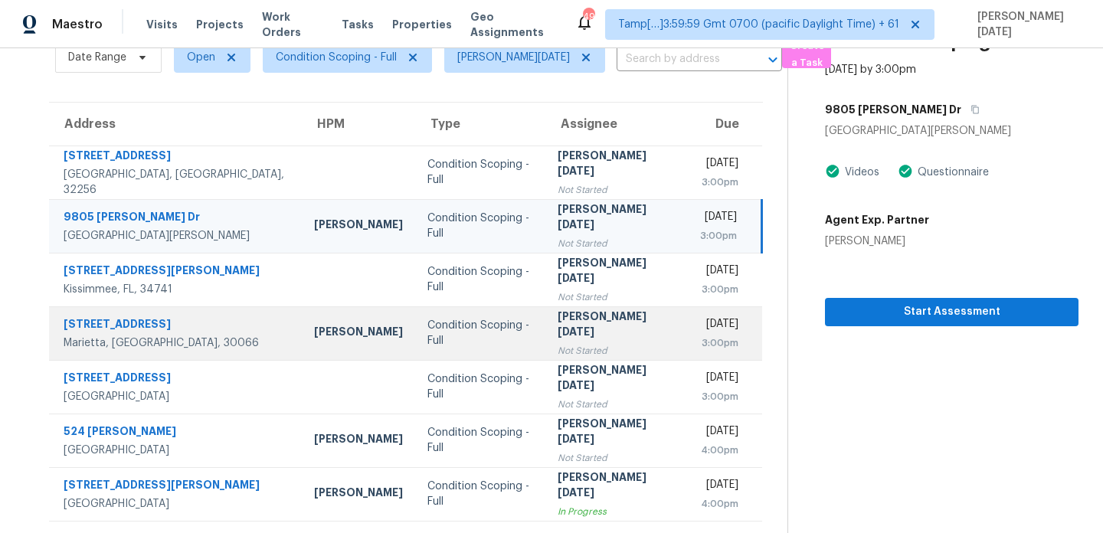
click at [558, 343] on div "Not Started" at bounding box center [617, 350] width 118 height 15
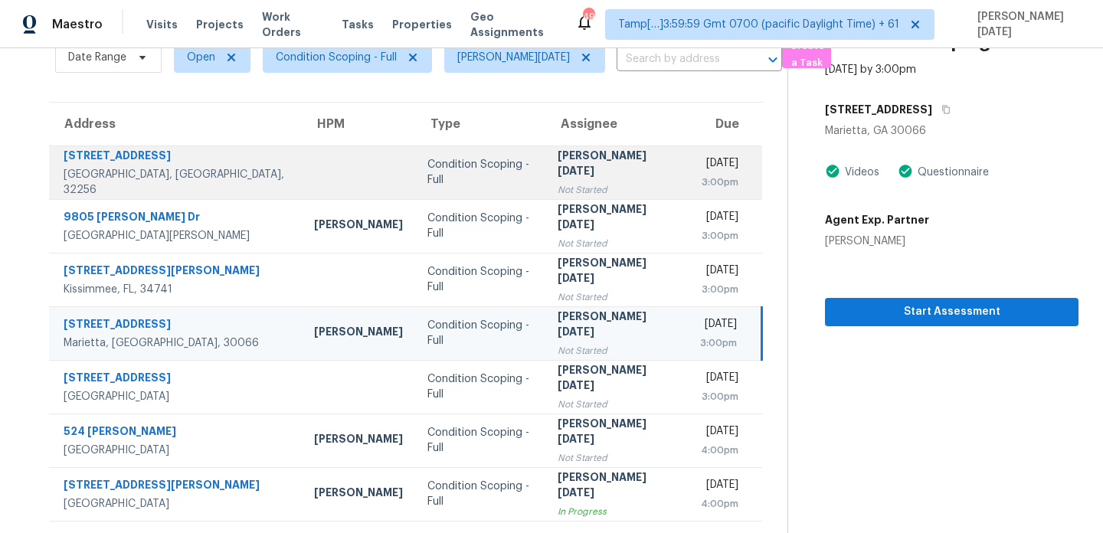
click at [599, 181] on td "Prabhu Raja Not Started" at bounding box center [616, 173] width 143 height 54
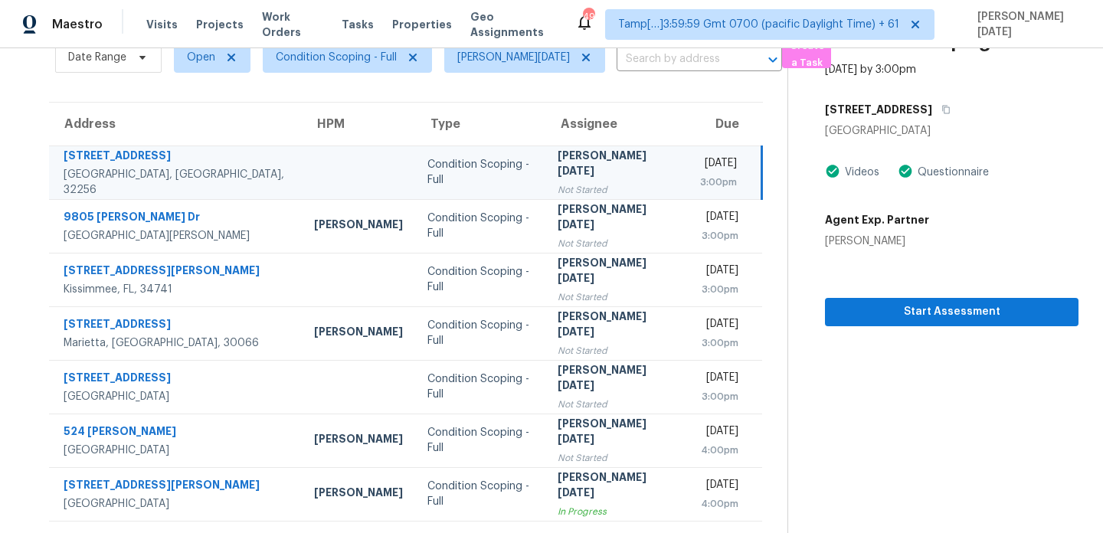
click at [688, 194] on td "Mon, Sep 22nd 2025 3:00pm" at bounding box center [725, 173] width 74 height 54
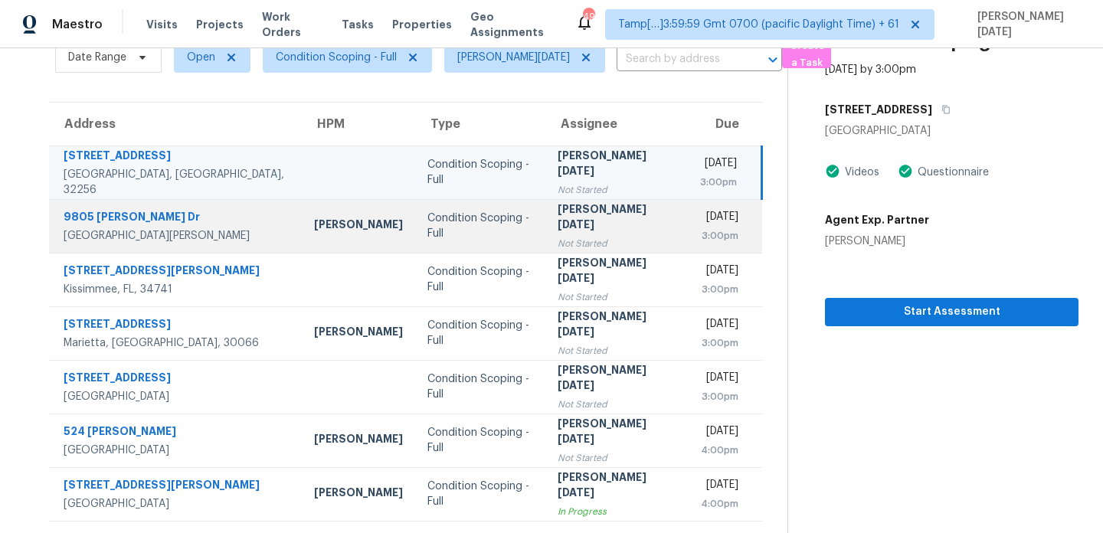
click at [688, 218] on td "Mon, Sep 22nd 2025 3:00pm" at bounding box center [725, 226] width 74 height 54
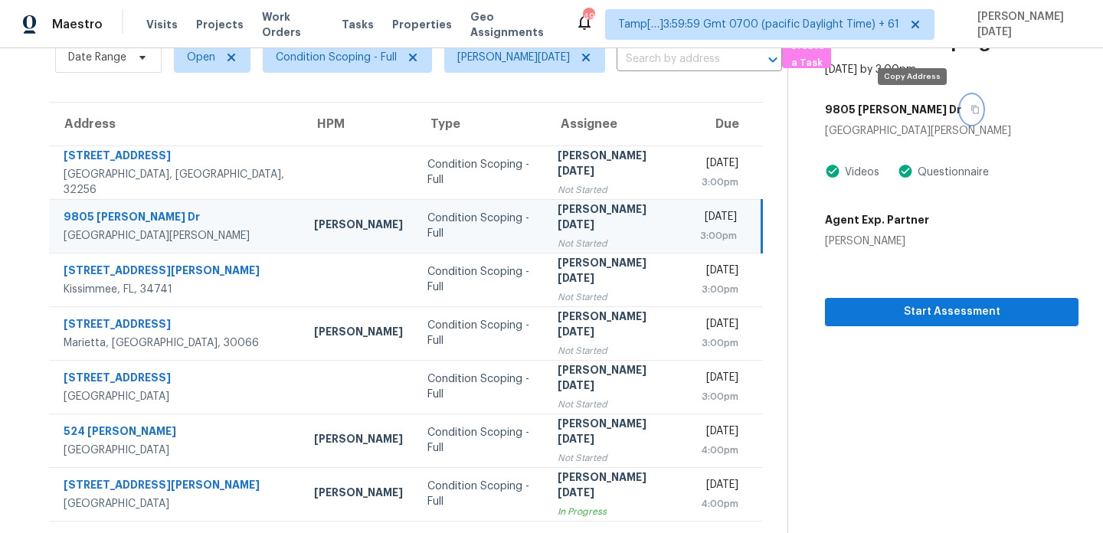
click at [971, 111] on icon "button" at bounding box center [975, 109] width 9 height 9
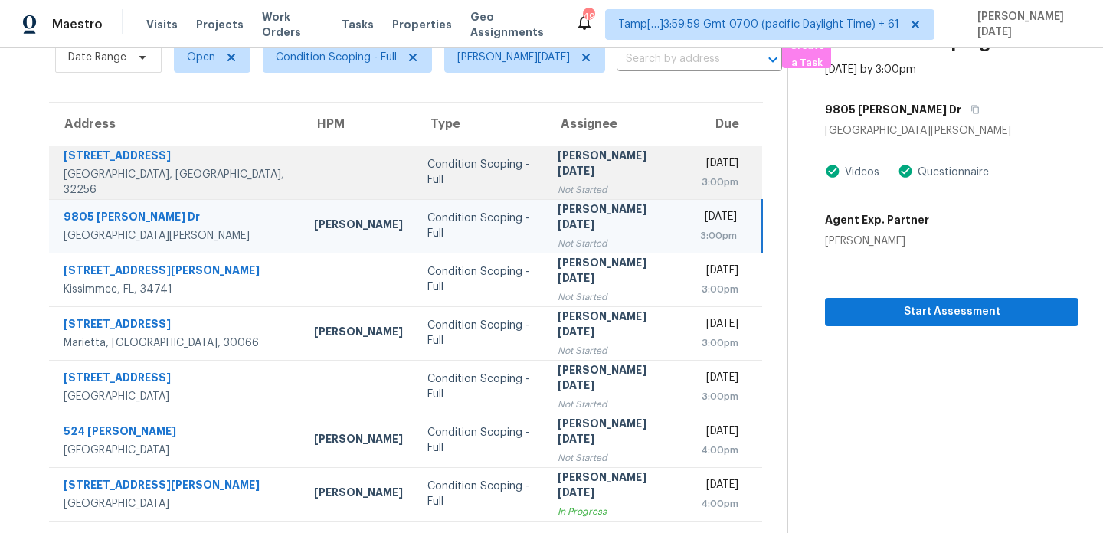
click at [718, 162] on div "Mon, Sep 22nd 2025" at bounding box center [719, 165] width 38 height 19
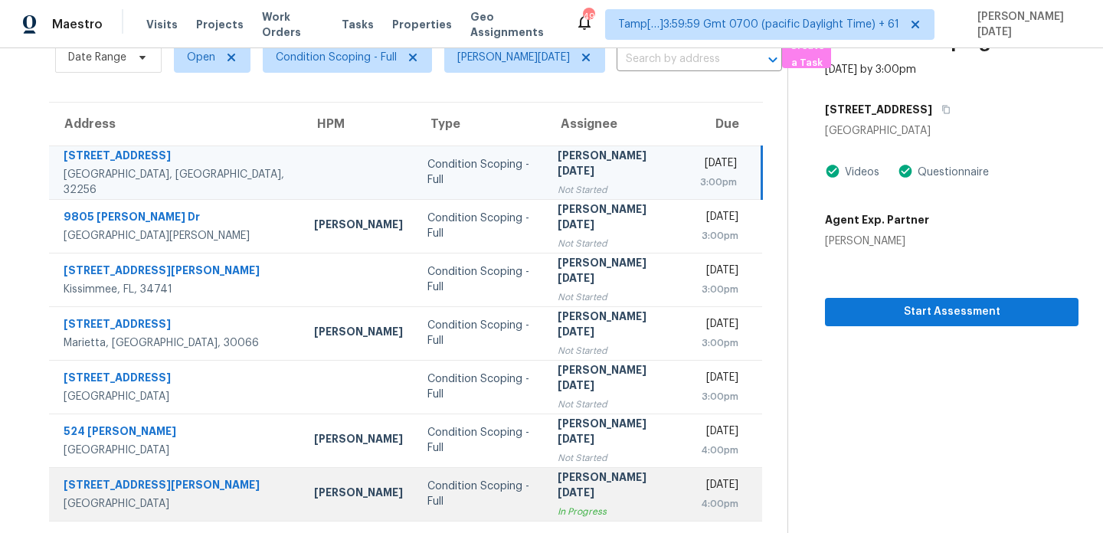
click at [700, 479] on div "Mon, Sep 22nd 2025" at bounding box center [719, 486] width 38 height 19
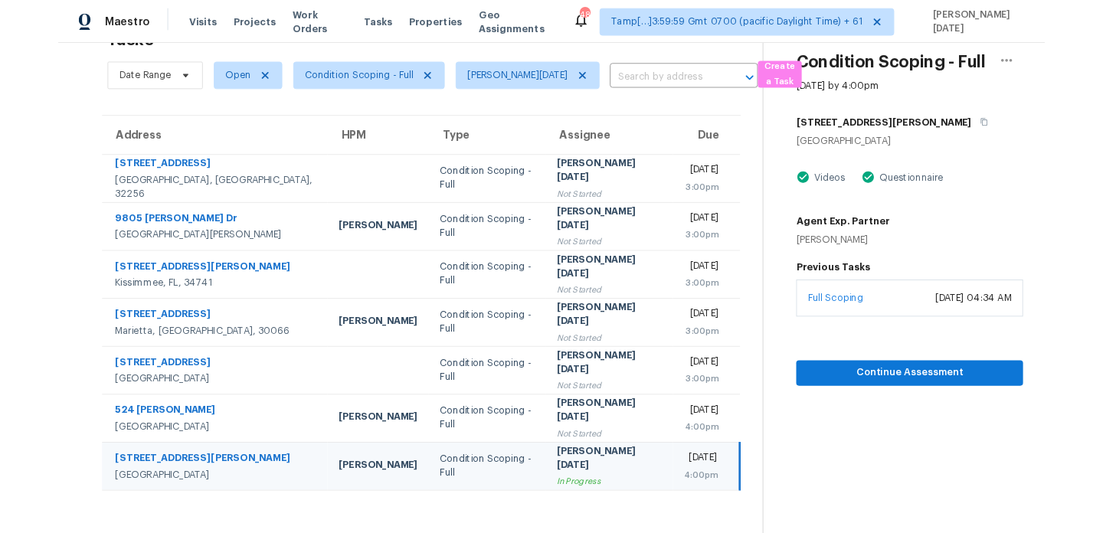
scroll to position [48, 0]
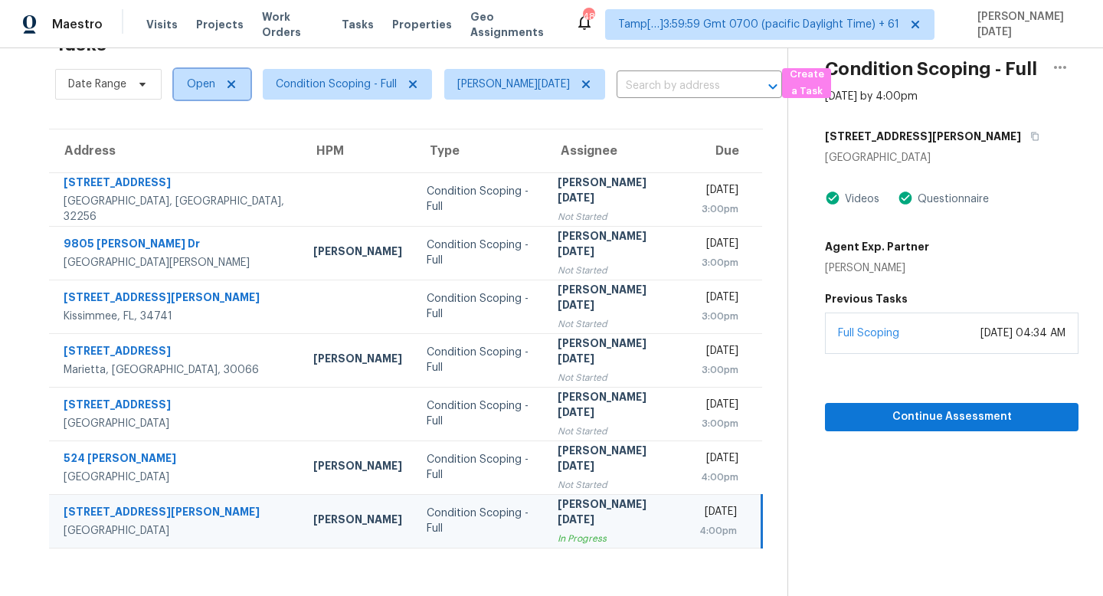
click at [185, 85] on span "Open" at bounding box center [212, 84] width 77 height 31
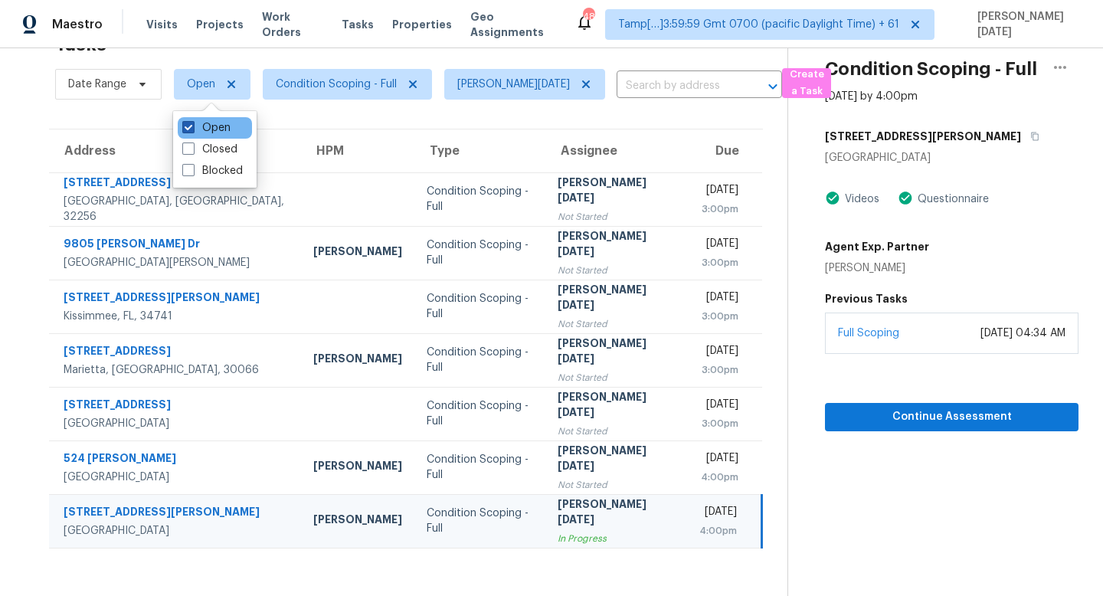
click at [194, 133] on span at bounding box center [188, 127] width 12 height 12
click at [192, 130] on input "Open" at bounding box center [187, 125] width 10 height 10
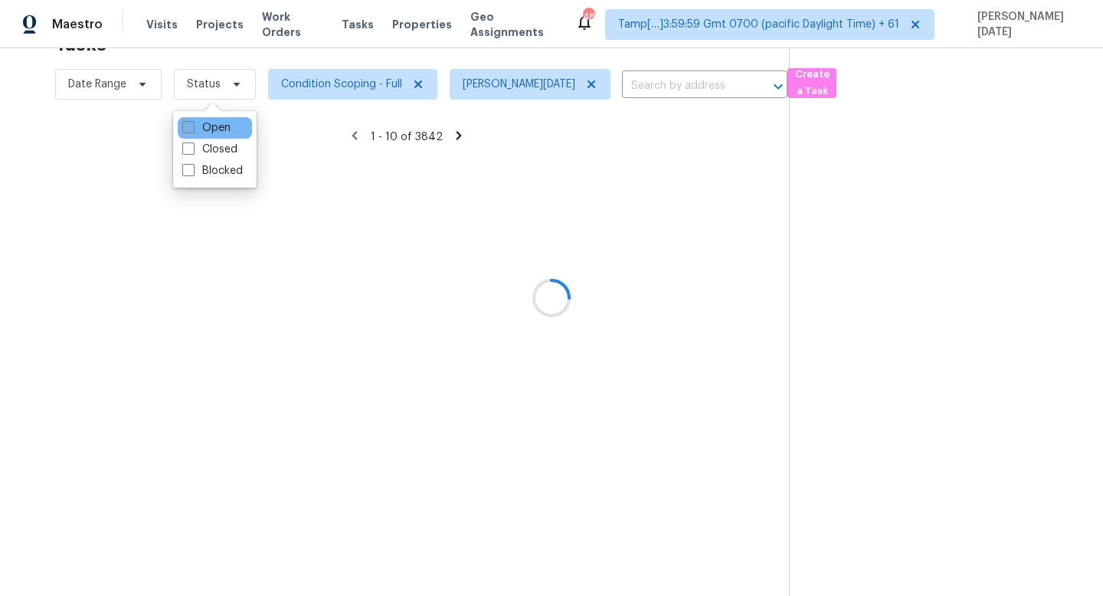
click at [194, 133] on span at bounding box center [188, 127] width 12 height 12
click at [192, 130] on input "Open" at bounding box center [187, 125] width 10 height 10
checkbox input "true"
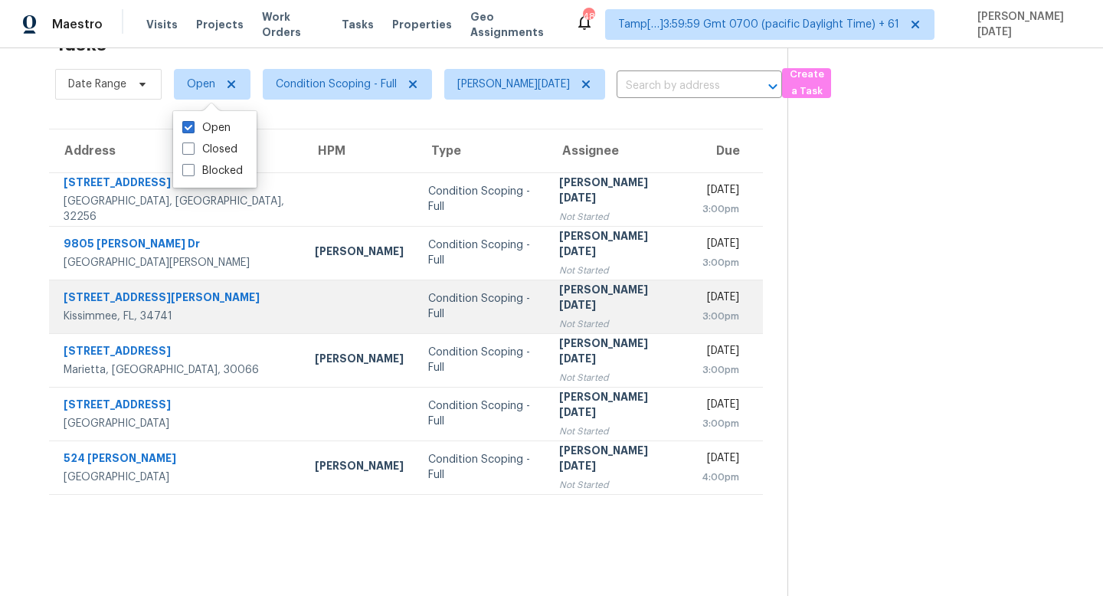
click at [586, 298] on td "Prabhu Raja Not Started" at bounding box center [618, 307] width 143 height 54
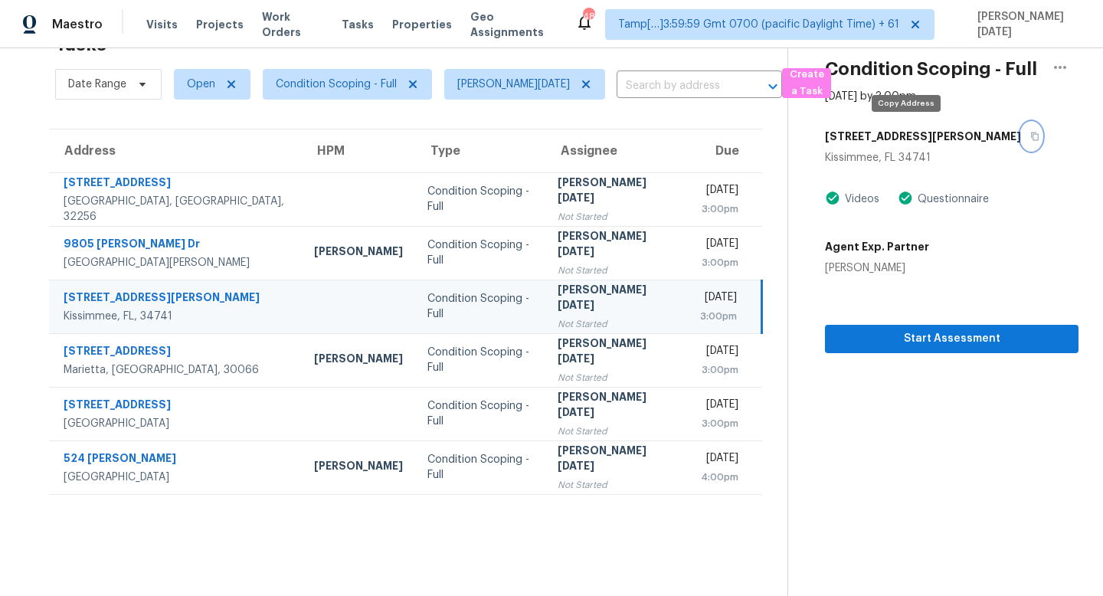
click at [1030, 140] on icon "button" at bounding box center [1034, 136] width 9 height 9
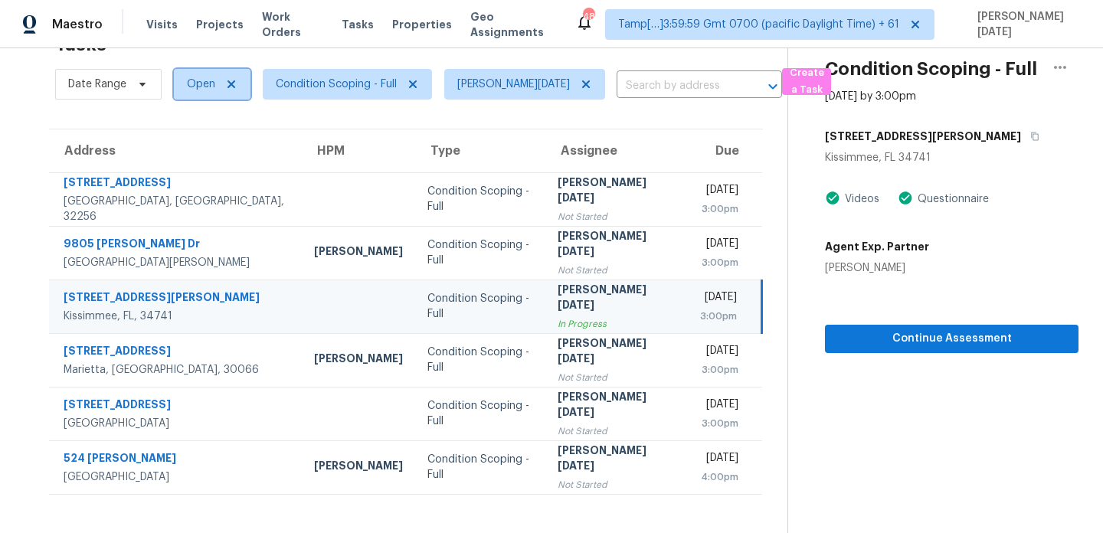
click at [226, 91] on span "Open" at bounding box center [212, 84] width 77 height 31
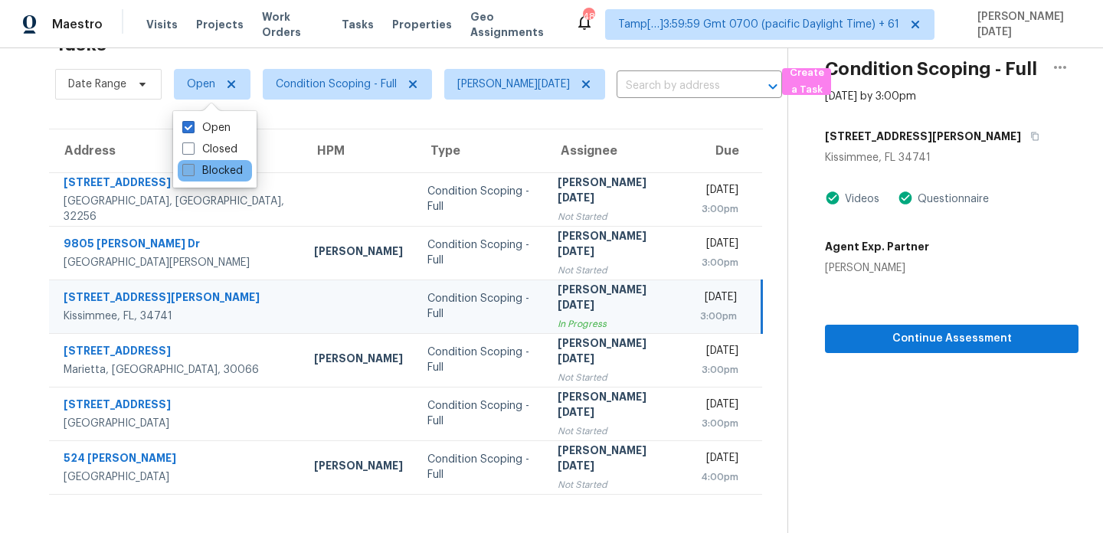
click at [215, 174] on label "Blocked" at bounding box center [212, 170] width 61 height 15
click at [192, 173] on input "Blocked" at bounding box center [187, 168] width 10 height 10
checkbox input "true"
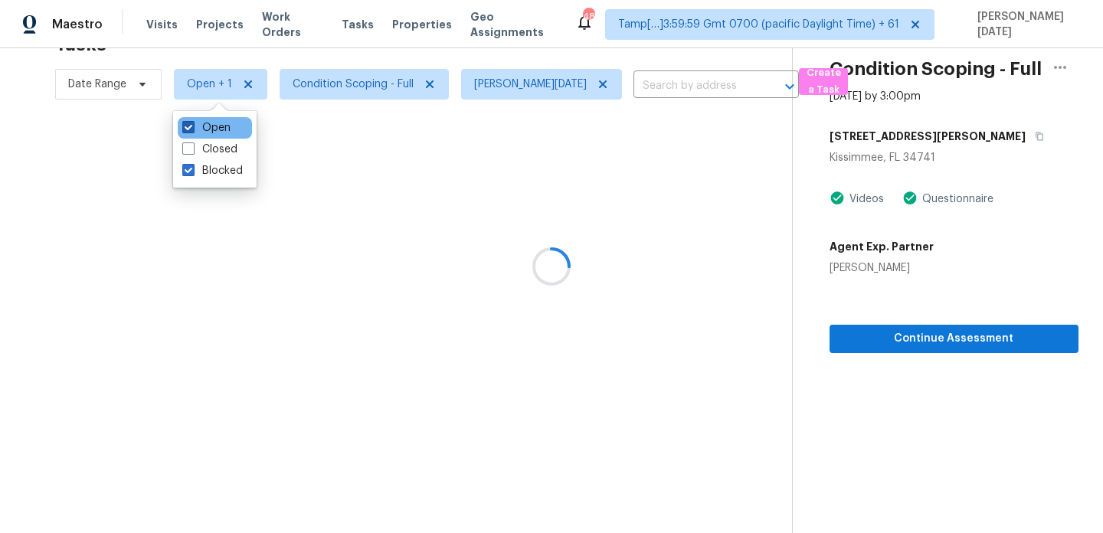
click at [220, 133] on label "Open" at bounding box center [206, 127] width 48 height 15
click at [192, 130] on input "Open" at bounding box center [187, 125] width 10 height 10
checkbox input "false"
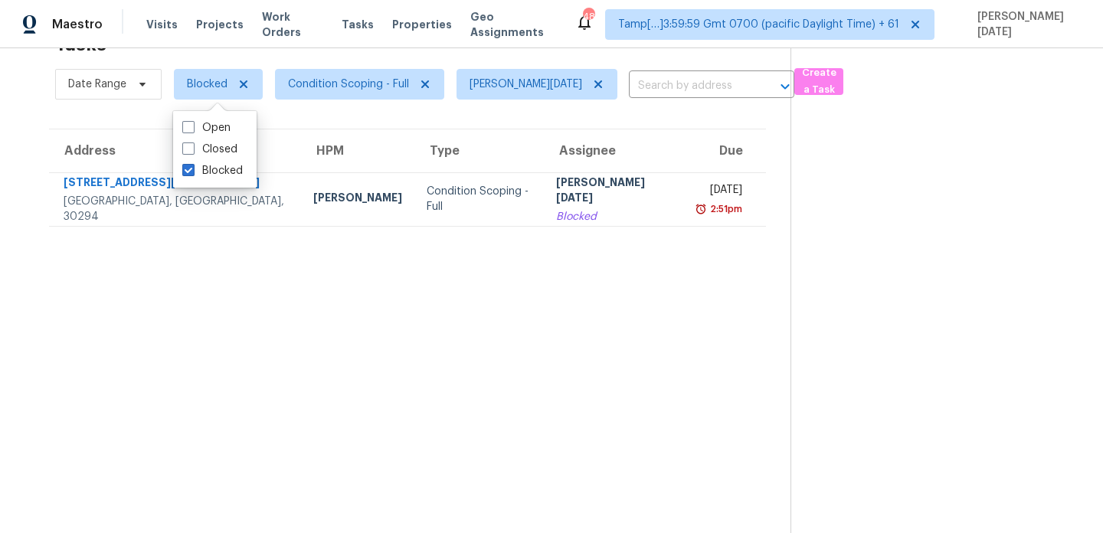
click at [544, 184] on td "Prabhu Raja Blocked" at bounding box center [615, 199] width 142 height 54
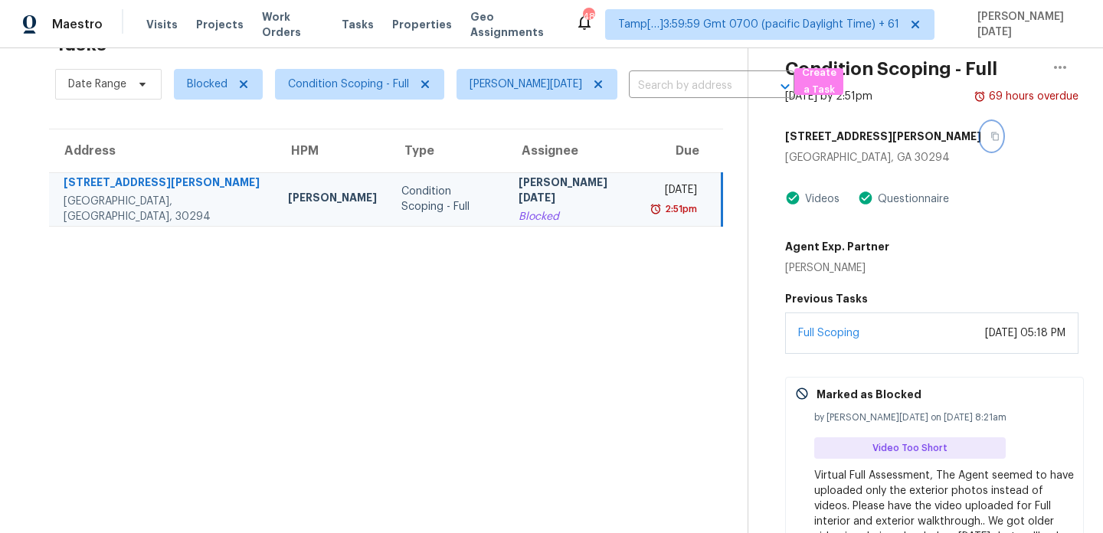
click at [991, 135] on icon "button" at bounding box center [995, 136] width 9 height 9
click at [206, 69] on span "Blocked" at bounding box center [218, 84] width 89 height 31
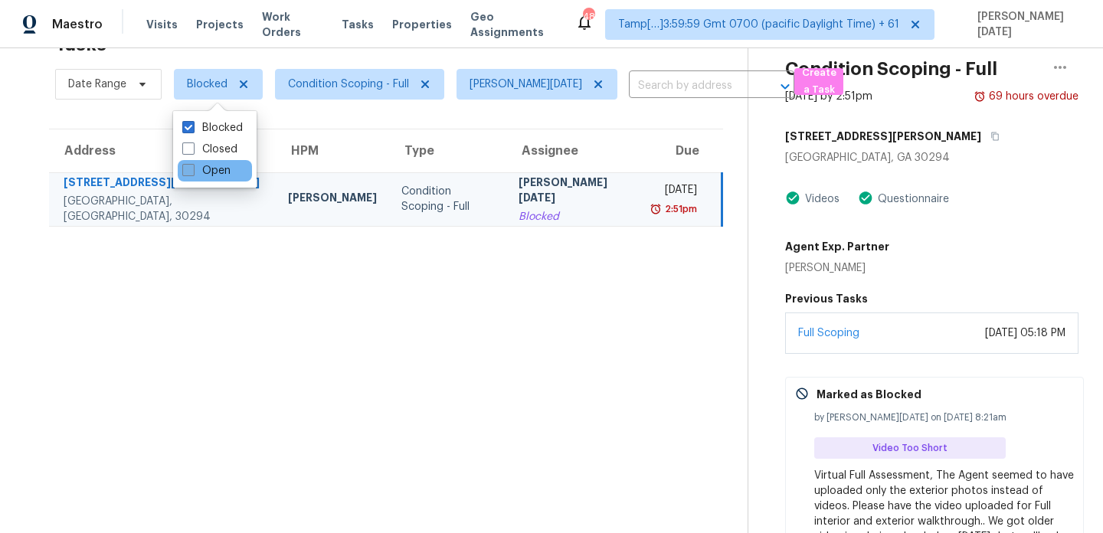
click at [207, 168] on label "Open" at bounding box center [206, 170] width 48 height 15
click at [192, 168] on input "Open" at bounding box center [187, 168] width 10 height 10
checkbox input "true"
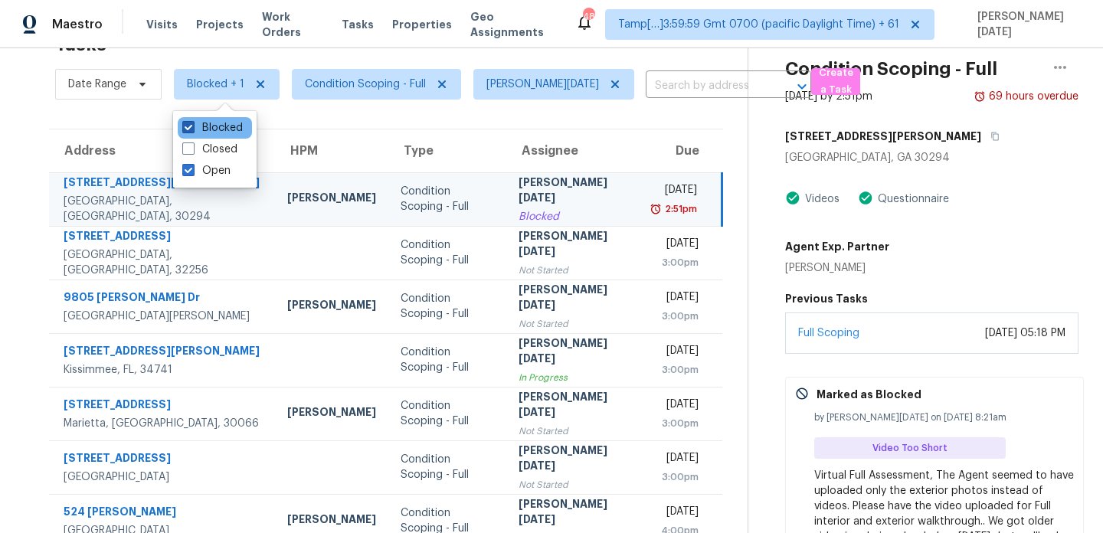
click at [228, 125] on label "Blocked" at bounding box center [212, 127] width 61 height 15
click at [192, 125] on input "Blocked" at bounding box center [187, 125] width 10 height 10
checkbox input "false"
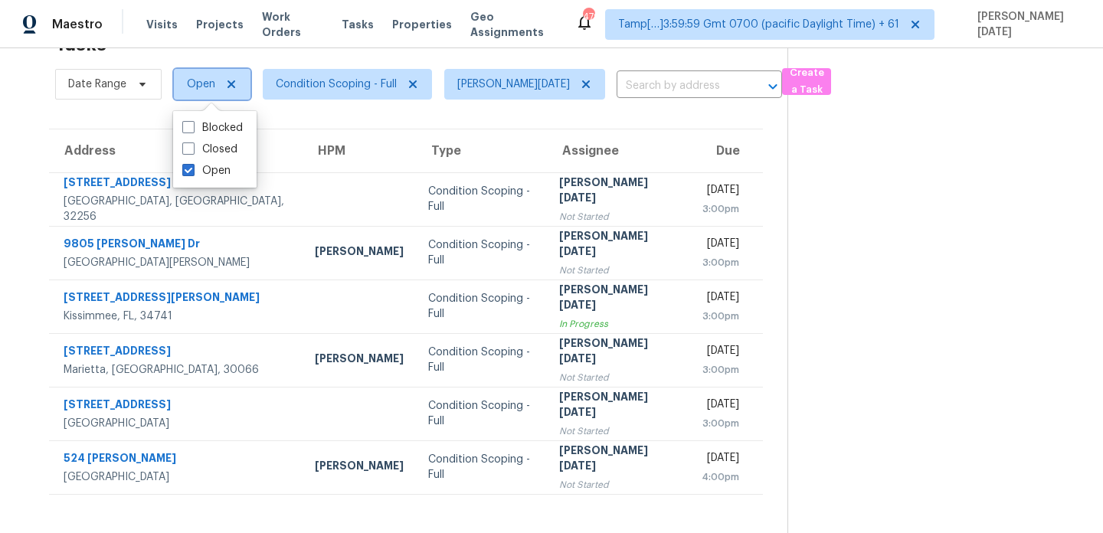
click at [187, 88] on span "Open" at bounding box center [201, 84] width 28 height 15
click at [193, 136] on div "Open" at bounding box center [215, 127] width 74 height 21
click at [209, 129] on label "Open" at bounding box center [206, 127] width 48 height 15
click at [192, 129] on input "Open" at bounding box center [187, 125] width 10 height 10
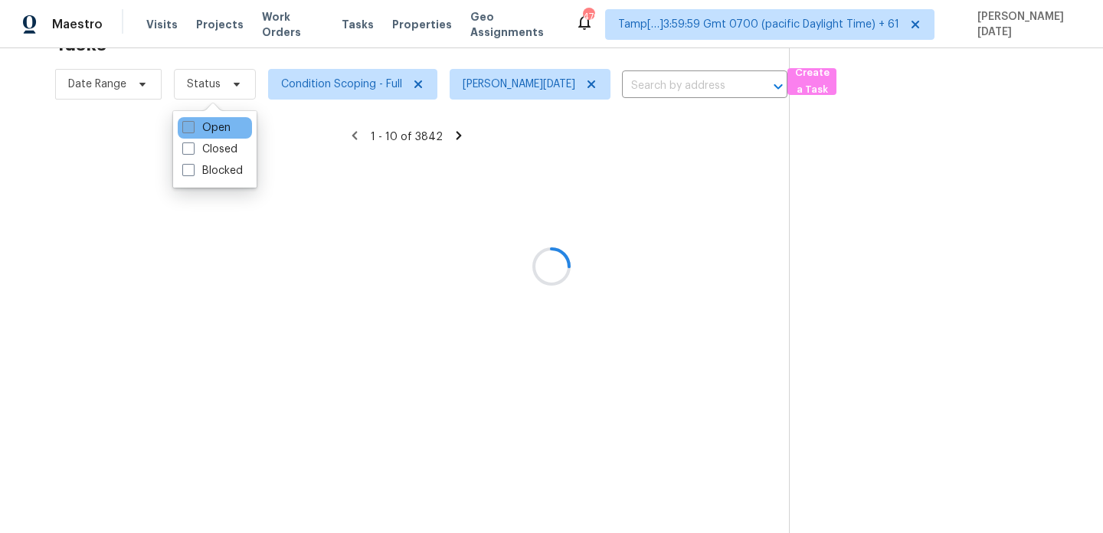
click at [209, 129] on label "Open" at bounding box center [206, 127] width 48 height 15
click at [192, 129] on input "Open" at bounding box center [187, 125] width 10 height 10
checkbox input "true"
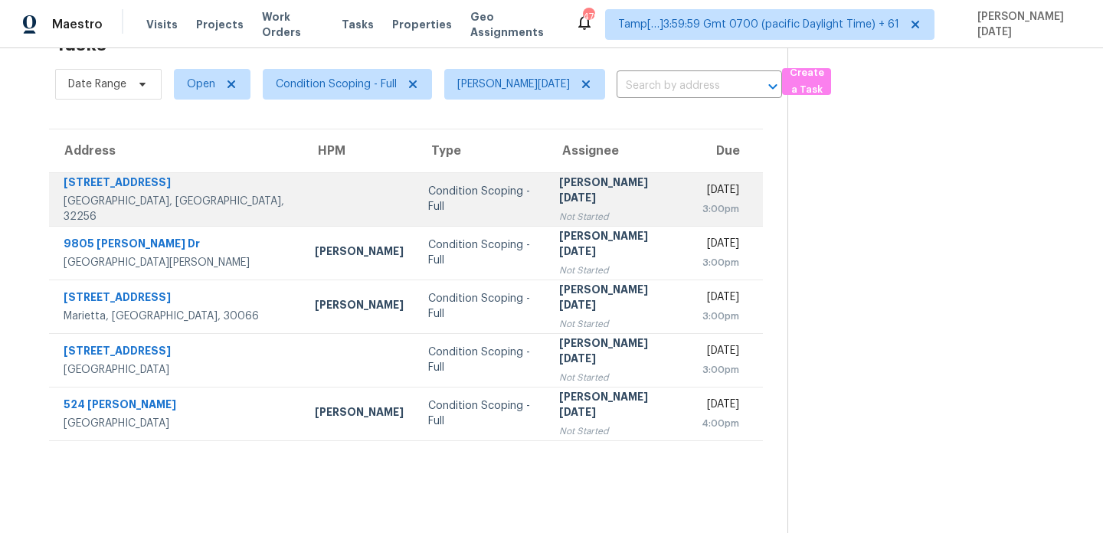
click at [690, 192] on td "Mon, Sep 22nd 2025 3:00pm" at bounding box center [727, 199] width 74 height 54
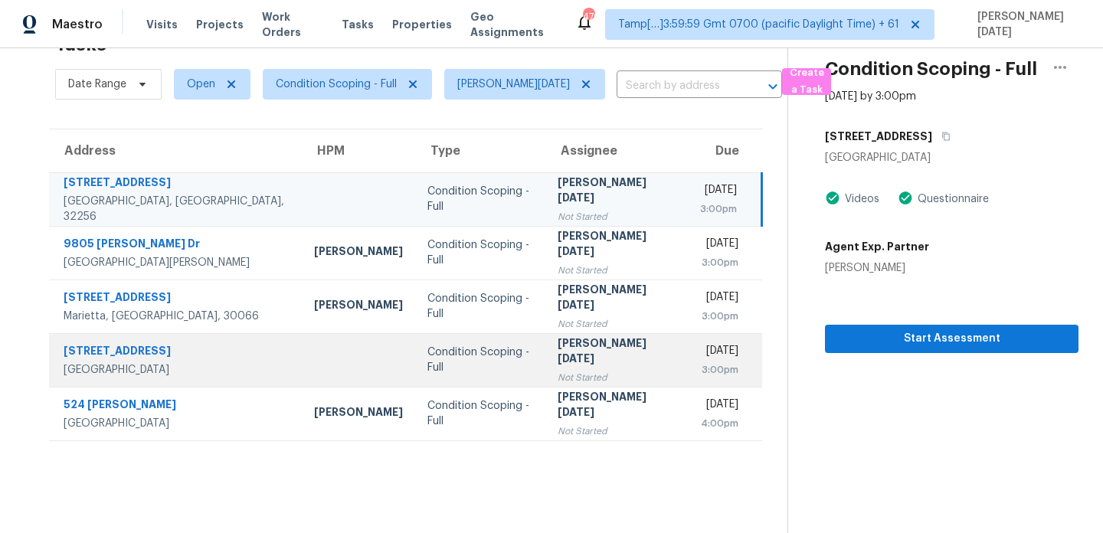
click at [701, 346] on div "Mon, Sep 22nd 2025" at bounding box center [719, 352] width 38 height 19
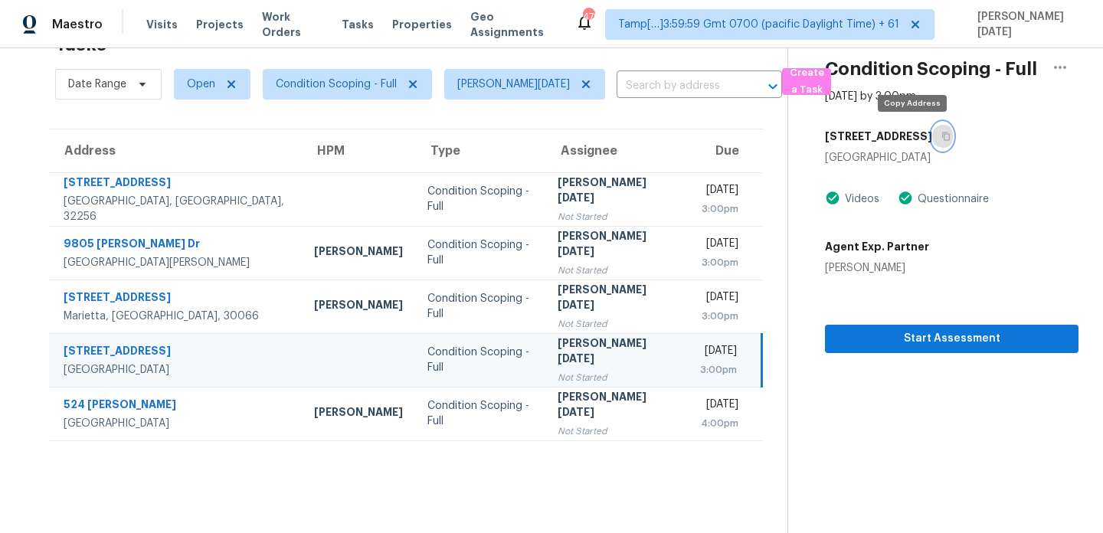
click at [943, 133] on icon "button" at bounding box center [947, 137] width 8 height 8
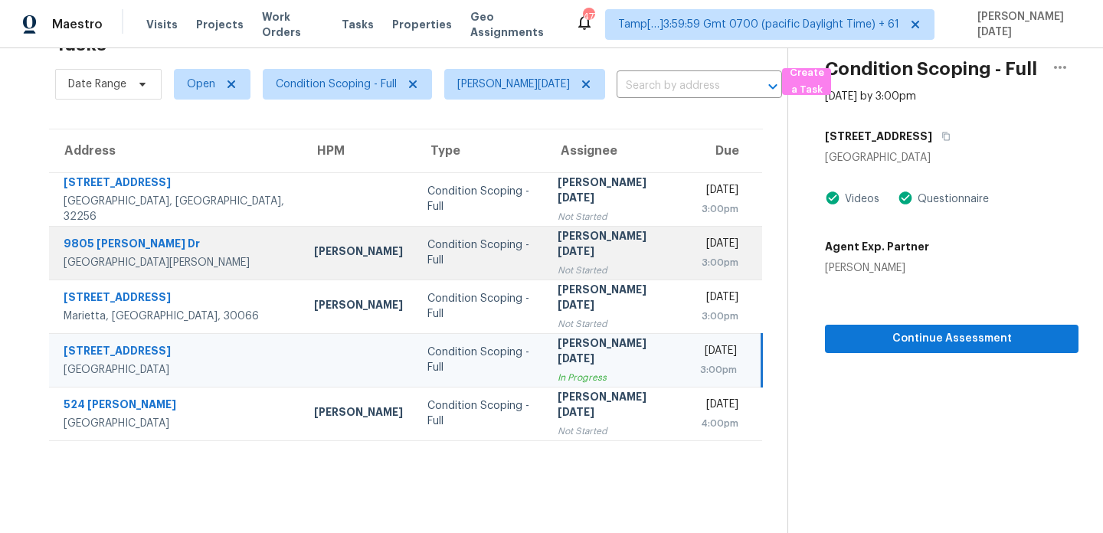
click at [545, 247] on td "Prabhu Raja Not Started" at bounding box center [616, 253] width 143 height 54
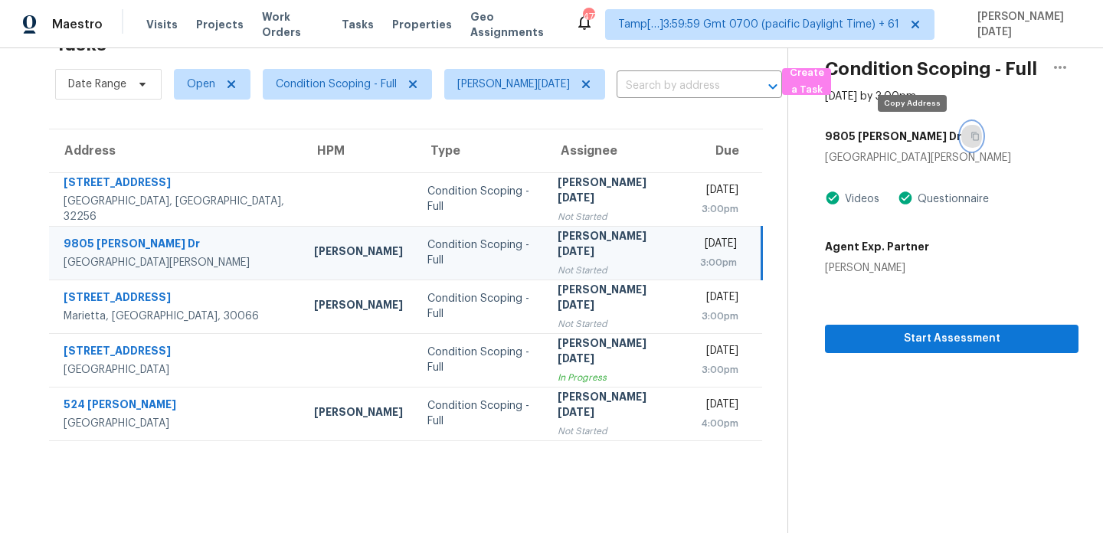
click at [972, 136] on icon "button" at bounding box center [976, 137] width 8 height 8
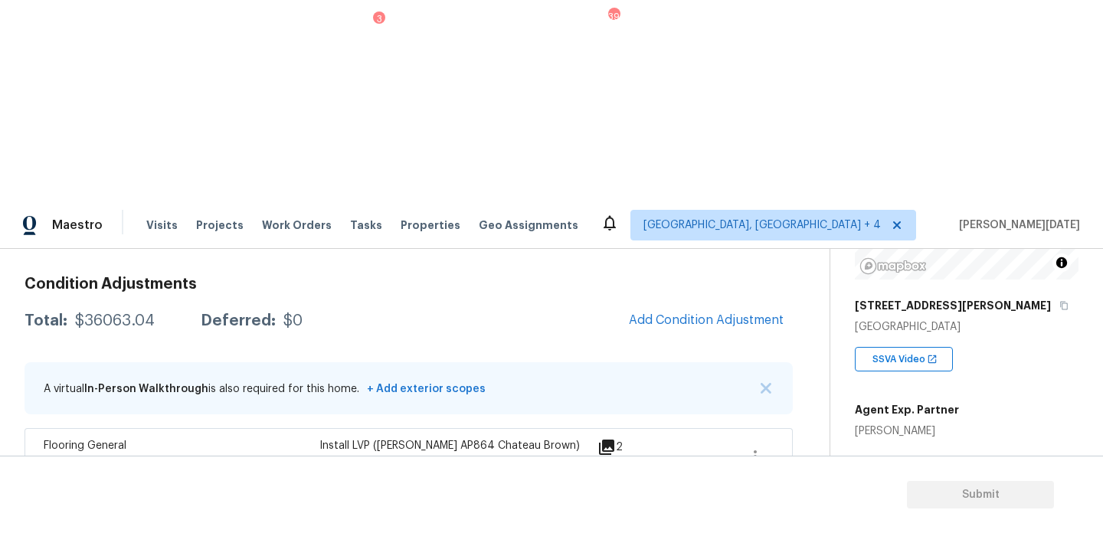
scroll to position [197, 0]
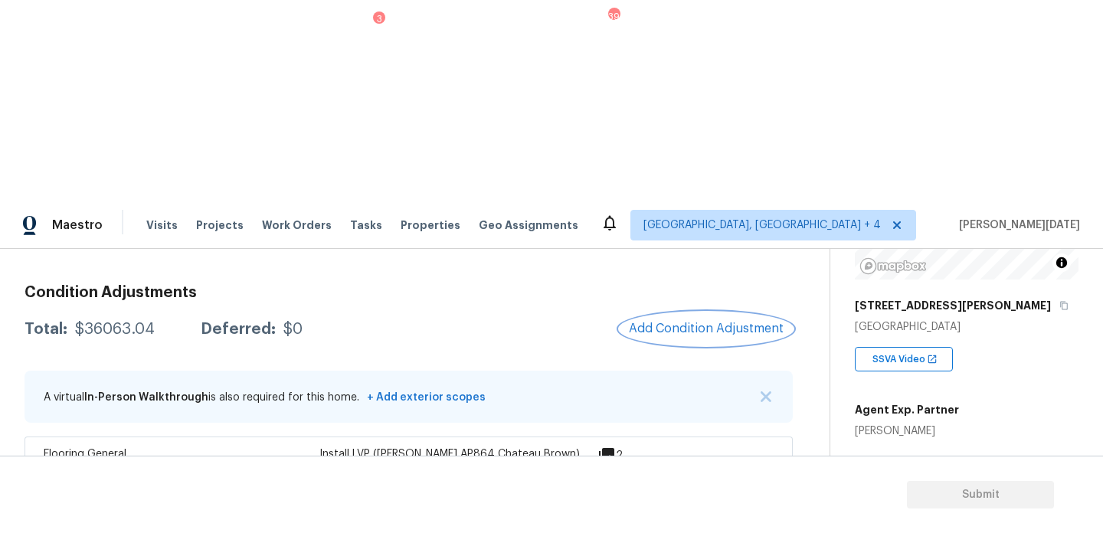
click at [704, 322] on span "Add Condition Adjustment" at bounding box center [706, 329] width 155 height 14
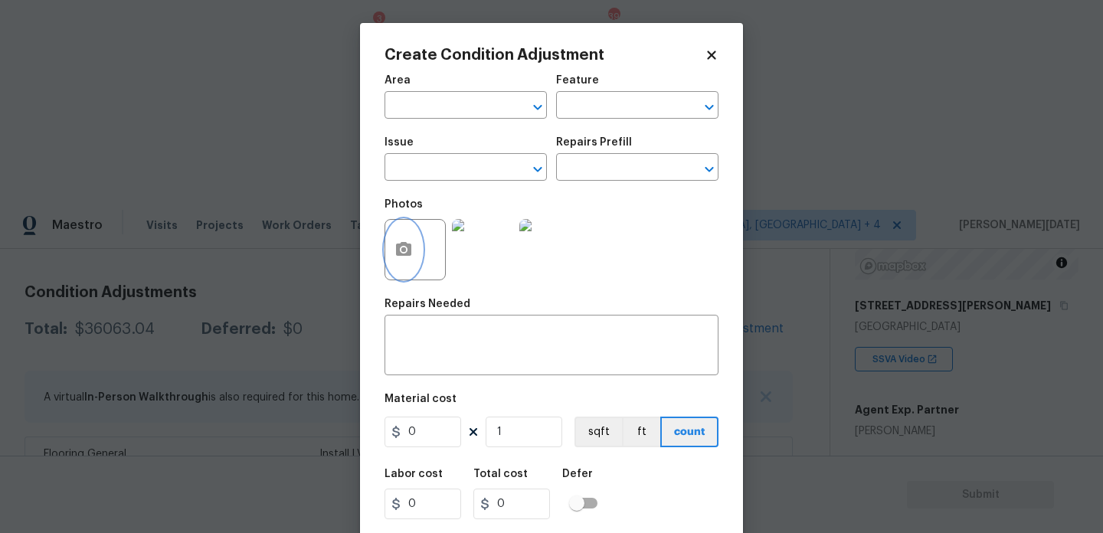
click at [408, 250] on icon "button" at bounding box center [403, 249] width 15 height 14
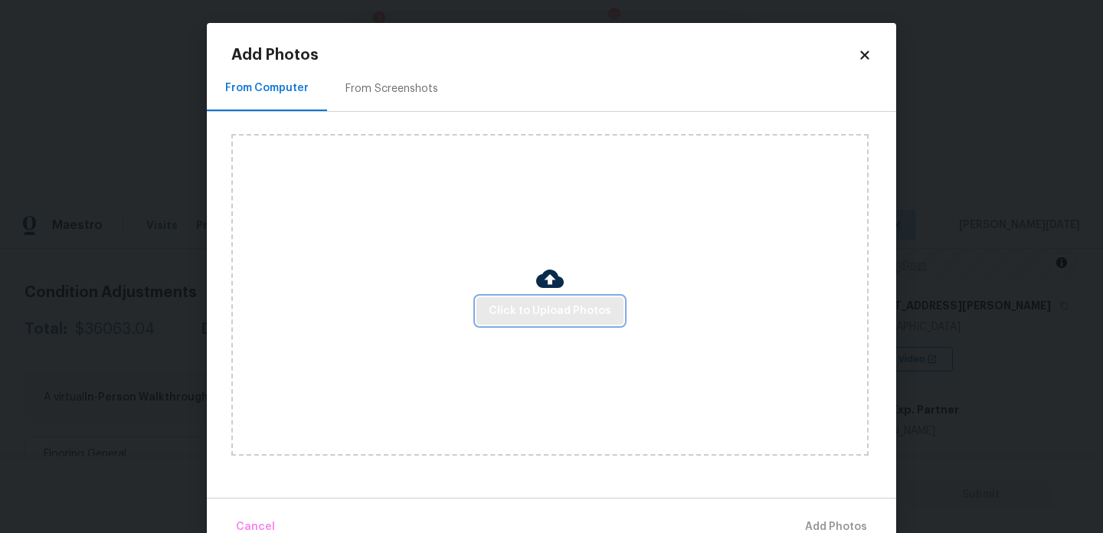
click at [509, 300] on button "Click to Upload Photos" at bounding box center [550, 311] width 147 height 28
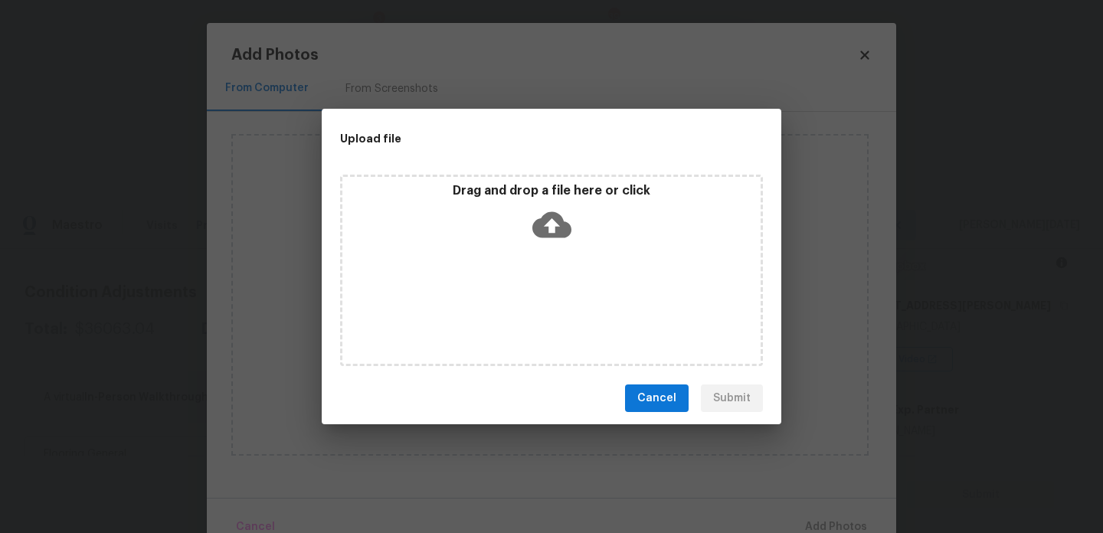
click at [509, 300] on div "Drag and drop a file here or click" at bounding box center [551, 271] width 423 height 192
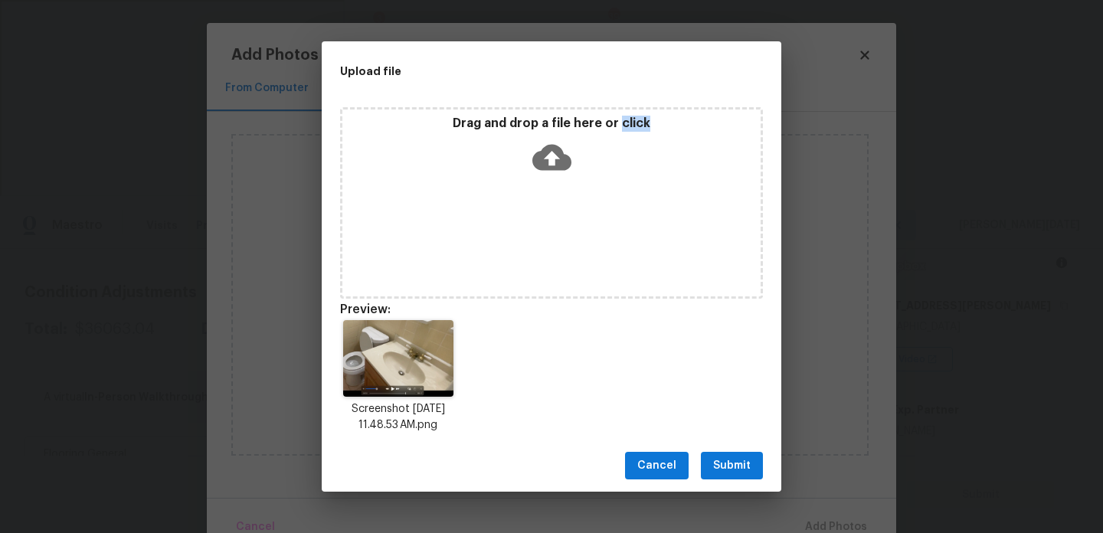
click at [733, 467] on span "Submit" at bounding box center [732, 466] width 38 height 19
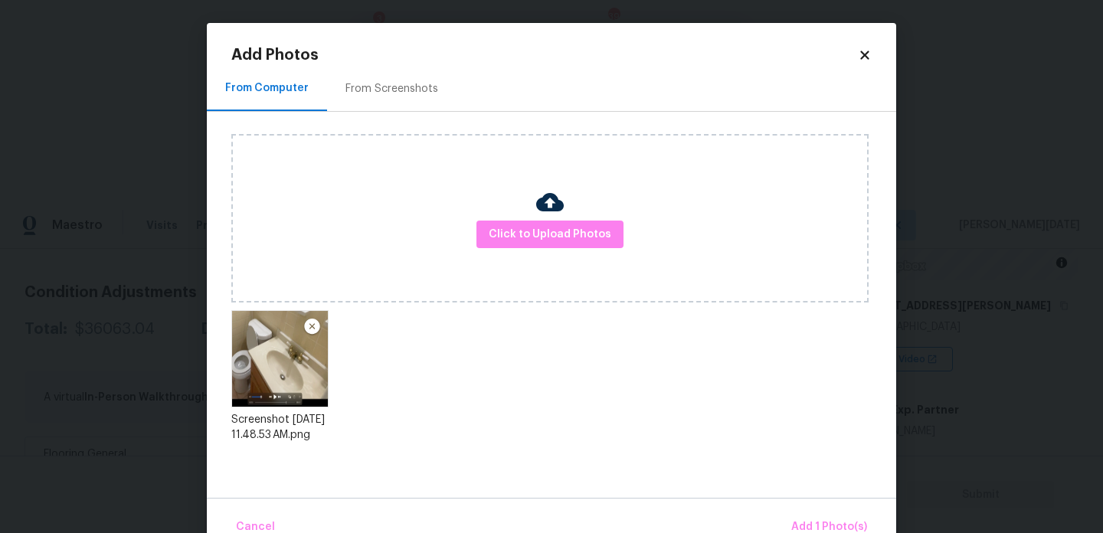
click at [814, 509] on div "Cancel Add 1 Photo(s)" at bounding box center [552, 521] width 690 height 46
click at [816, 519] on span "Add 1 Photo(s)" at bounding box center [829, 527] width 76 height 19
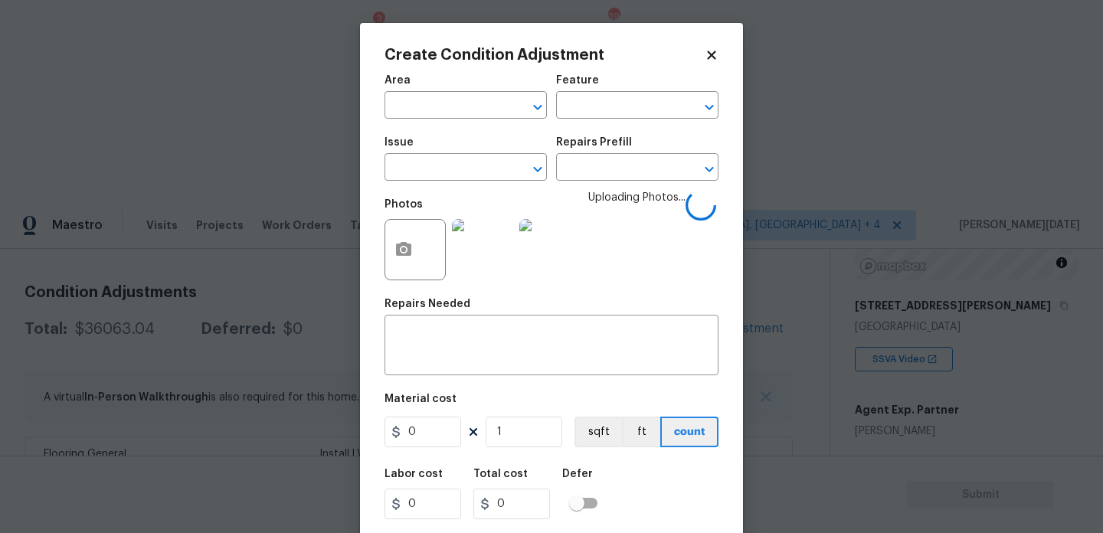
click at [430, 93] on div "Area" at bounding box center [466, 85] width 162 height 20
click at [430, 100] on input "text" at bounding box center [445, 107] width 120 height 24
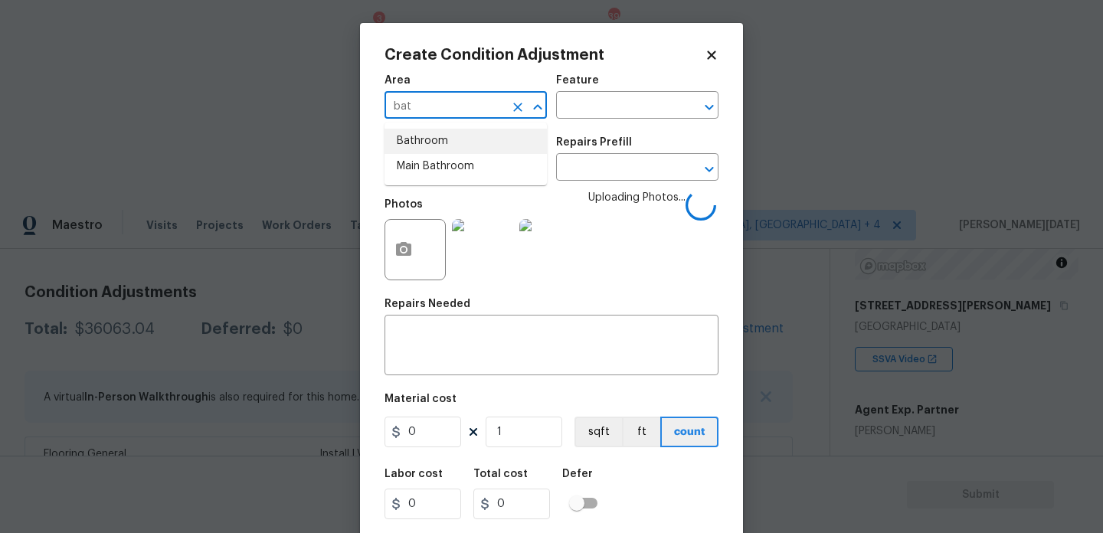
click at [430, 139] on li "Bathroom" at bounding box center [466, 141] width 162 height 25
type input "Bathroom"
click at [427, 163] on input "text" at bounding box center [445, 169] width 120 height 24
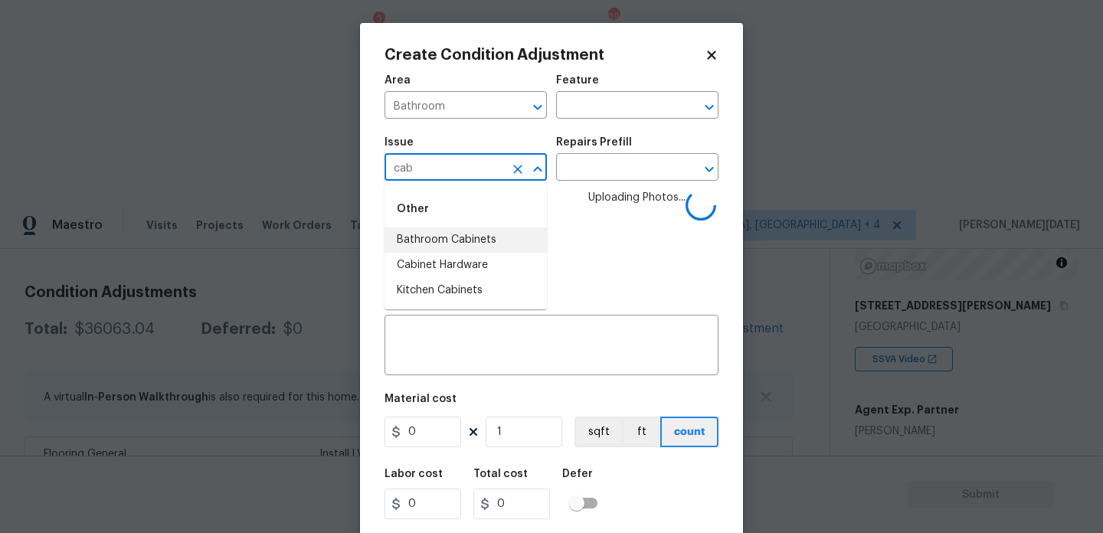
click at [457, 236] on li "Bathroom Cabinets" at bounding box center [466, 240] width 162 height 25
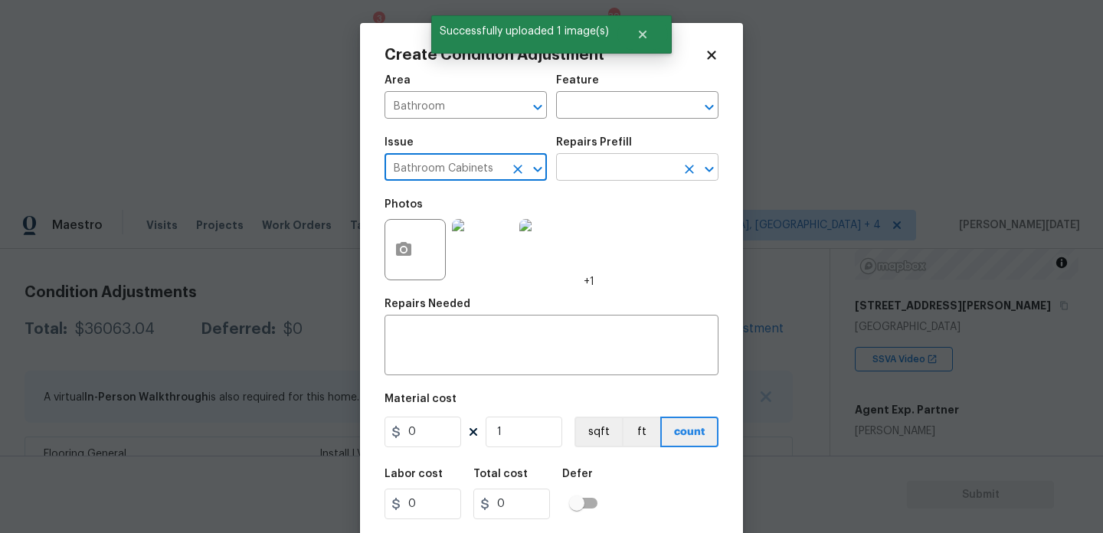
type input "Bathroom Cabinets"
click at [602, 168] on input "text" at bounding box center [616, 169] width 120 height 24
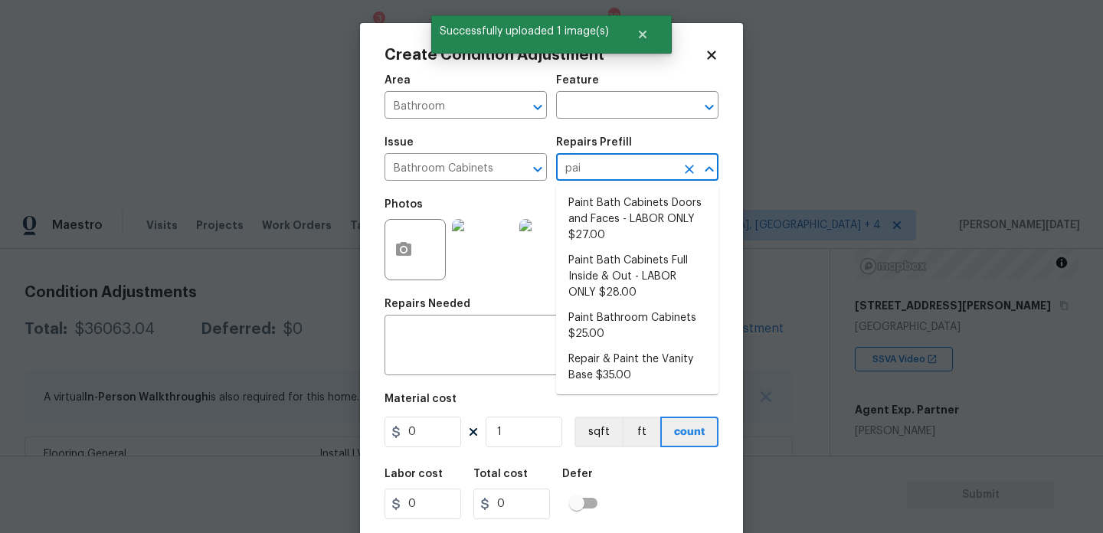
type input "pain"
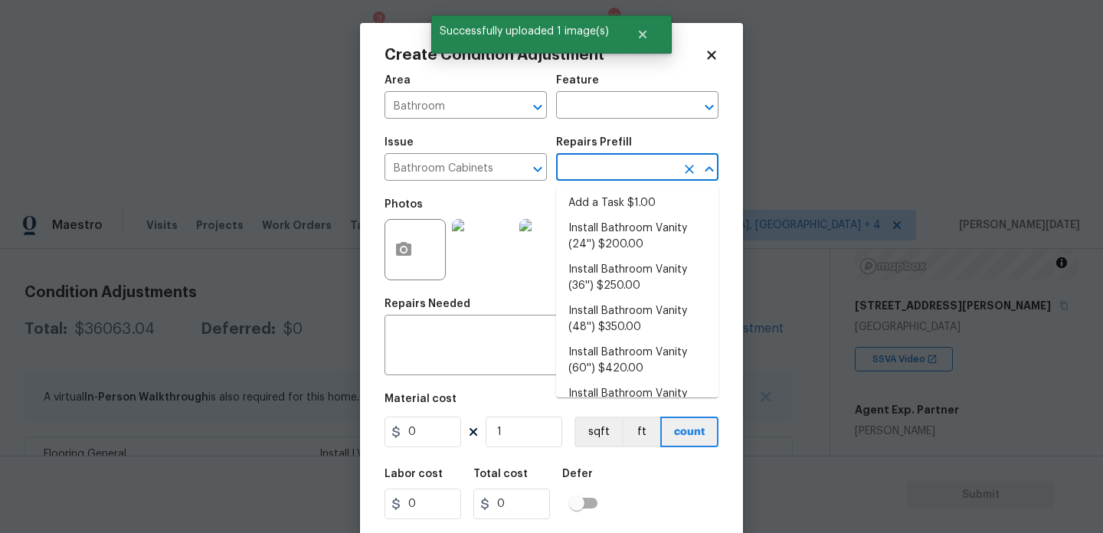
type input "t"
click at [603, 169] on input "t" at bounding box center [616, 169] width 120 height 24
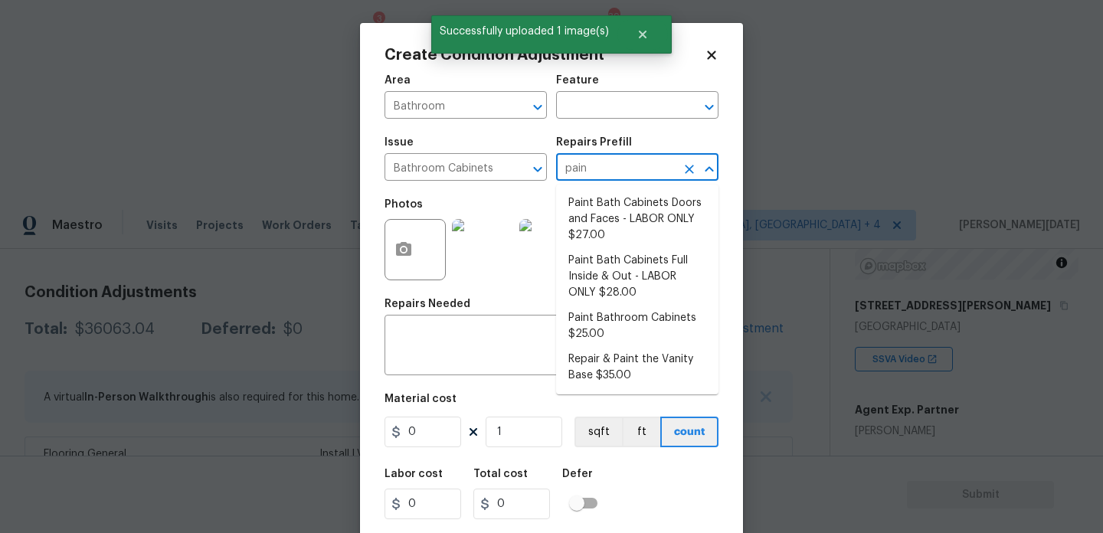
type input "paint"
click at [602, 206] on li "Paint Bath Cabinets Doors and Faces - LABOR ONLY $27.00" at bounding box center [637, 219] width 162 height 57
type input "Cabinets"
type textarea "Prep, sand, mask and apply 2 coats of paint to the bathroom cabinet doors and b…"
type input "27"
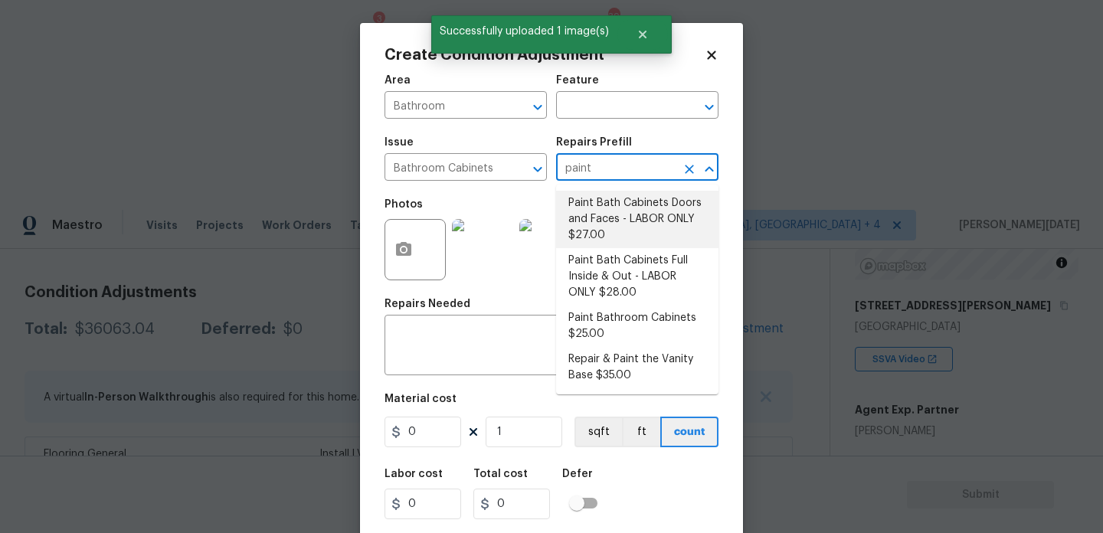
type input "27"
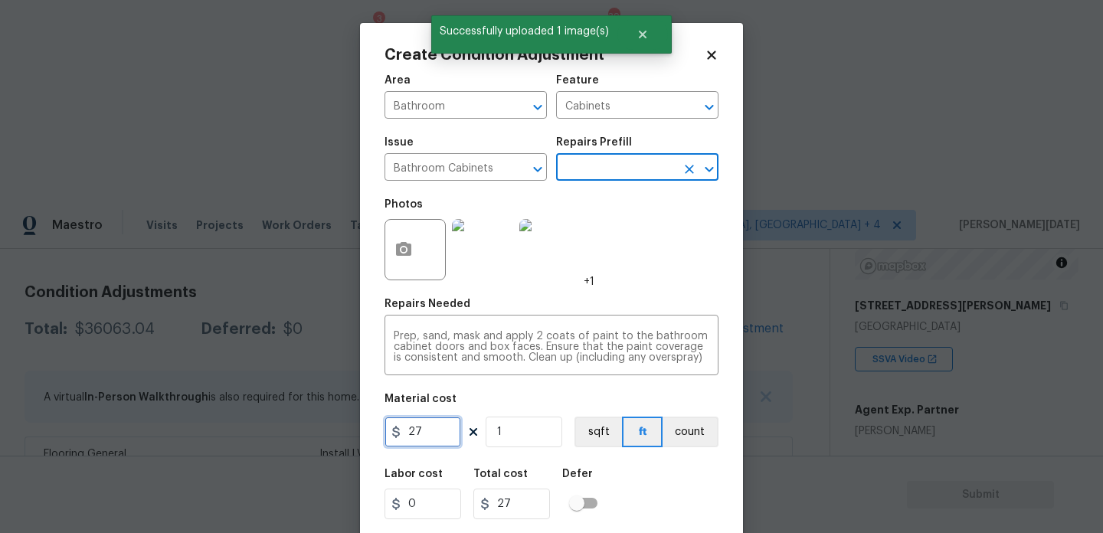
drag, startPoint x: 431, startPoint y: 441, endPoint x: 332, endPoint y: 441, distance: 99.6
click at [332, 441] on div "Create Condition Adjustment Area Bathroom ​ Feature Cabinets ​ Issue Bathroom C…" at bounding box center [551, 266] width 1103 height 533
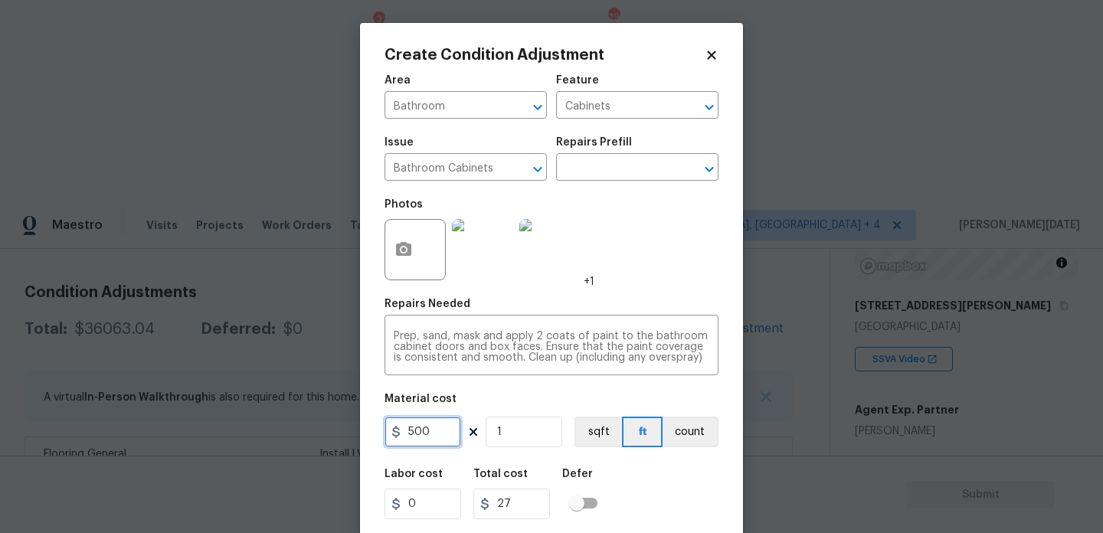
type input "500"
click at [660, 271] on div "Photos +1" at bounding box center [552, 240] width 334 height 100
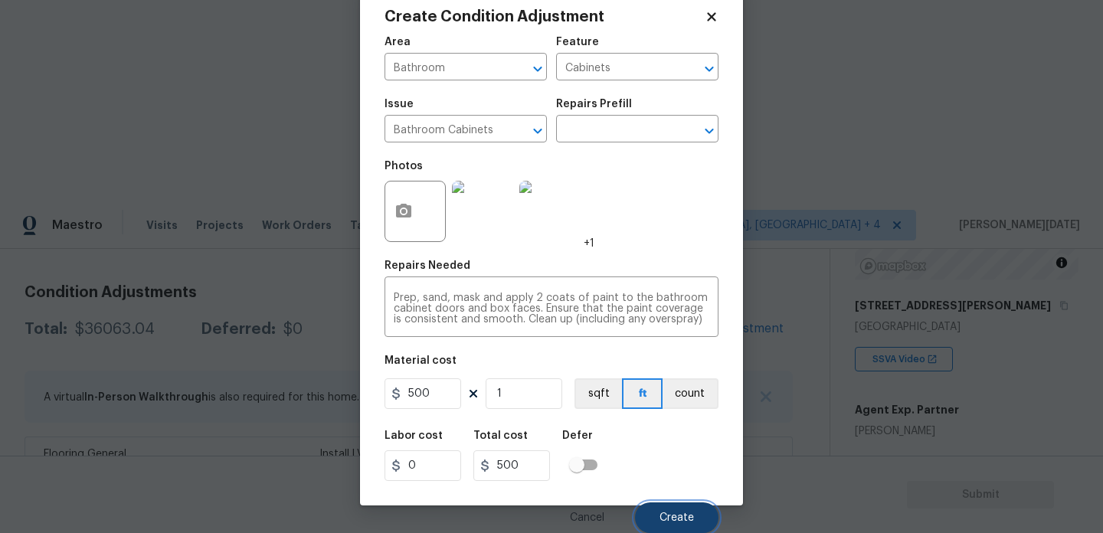
click at [667, 513] on span "Create" at bounding box center [677, 518] width 34 height 11
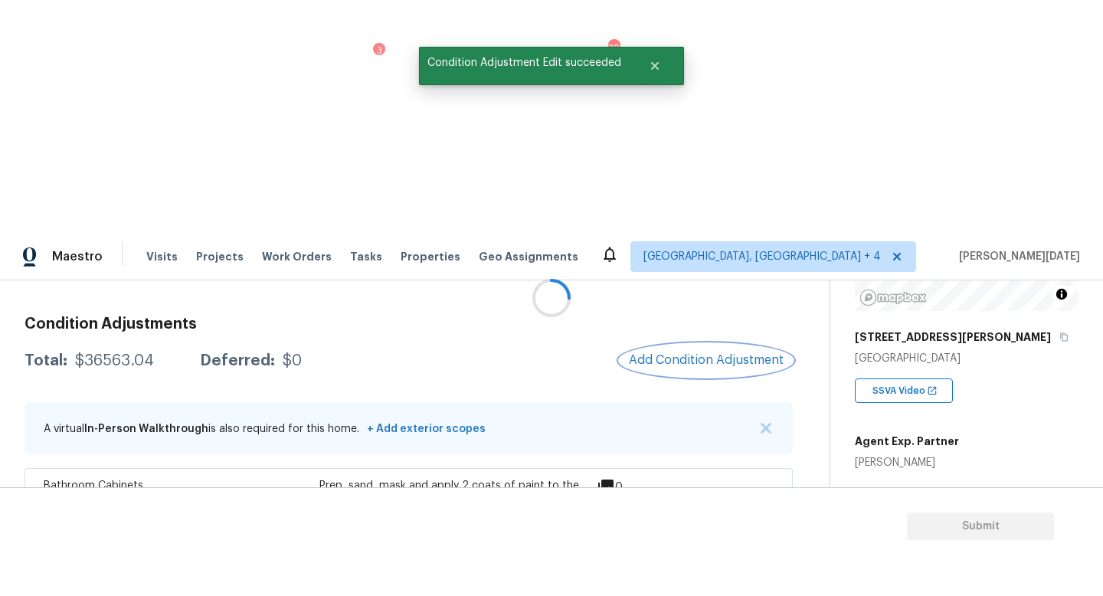
scroll to position [0, 0]
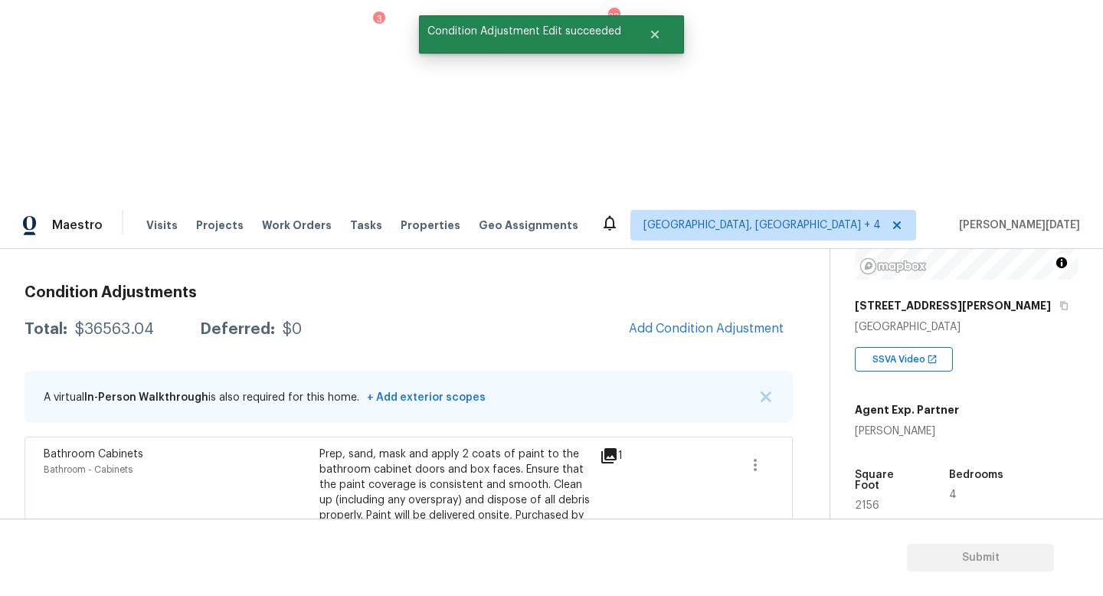
click at [644, 313] on span "Add Condition Adjustment" at bounding box center [706, 330] width 173 height 34
click at [706, 322] on span "Add Condition Adjustment" at bounding box center [706, 329] width 155 height 14
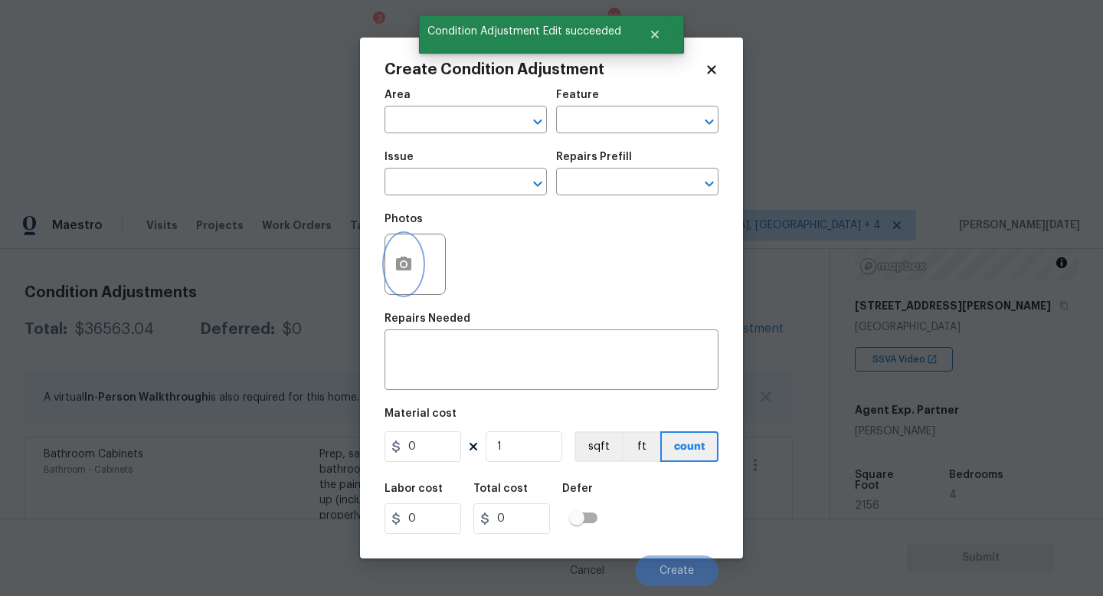
click at [407, 274] on button "button" at bounding box center [403, 264] width 37 height 60
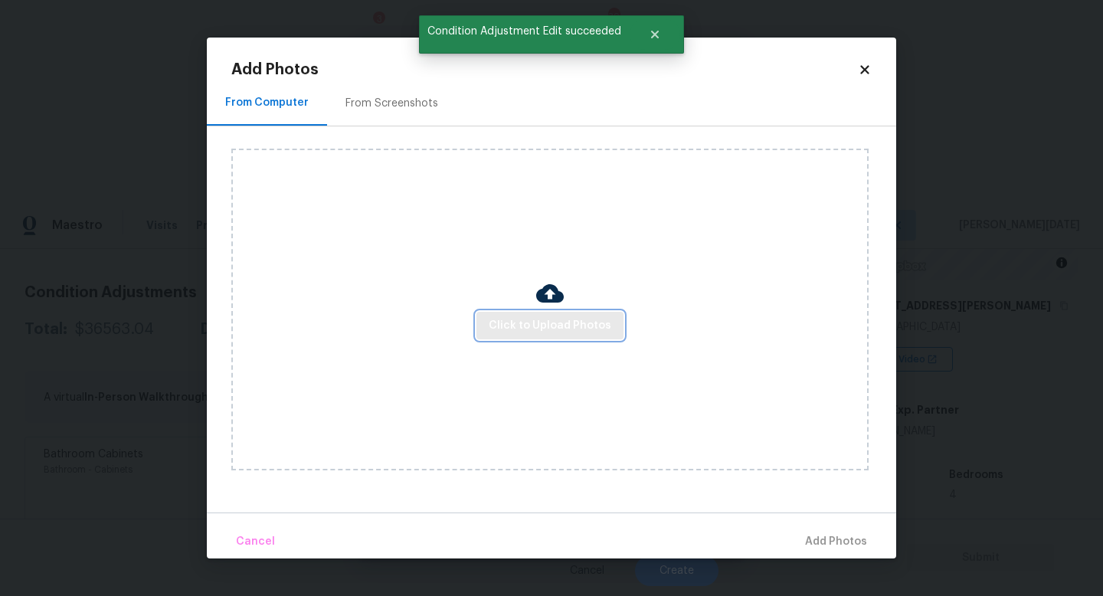
click at [521, 318] on span "Click to Upload Photos" at bounding box center [550, 325] width 123 height 19
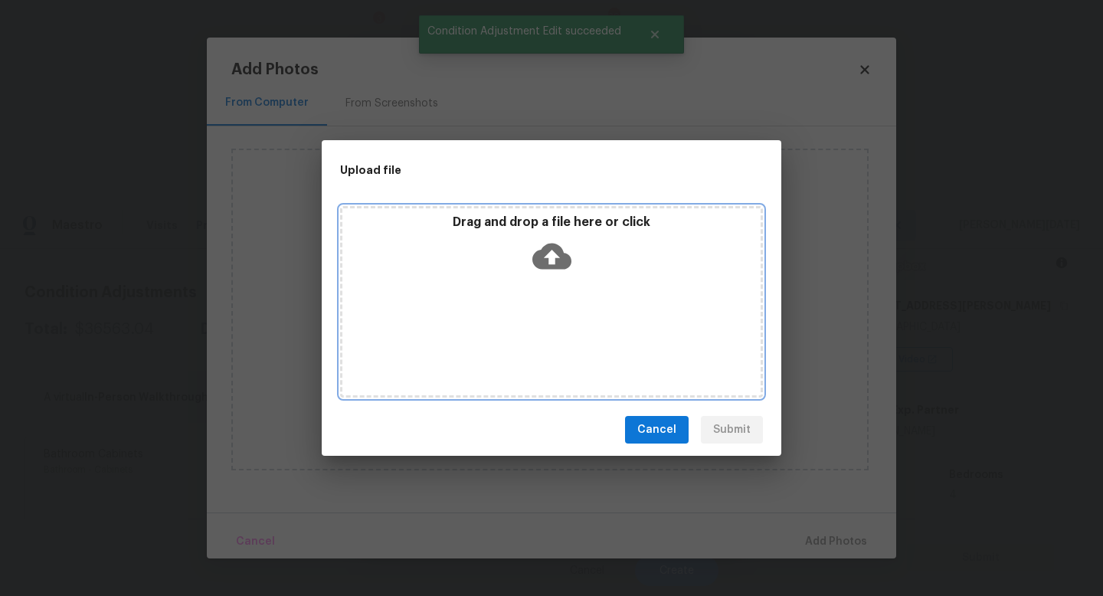
click at [521, 318] on div "Drag and drop a file here or click" at bounding box center [551, 302] width 423 height 192
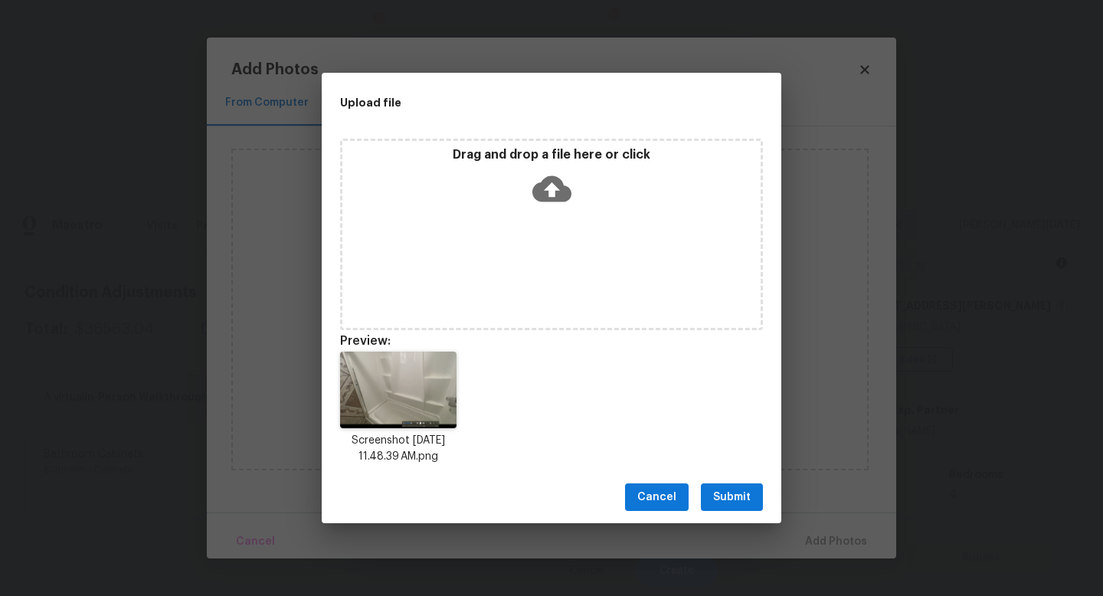
click at [724, 498] on span "Submit" at bounding box center [732, 497] width 38 height 19
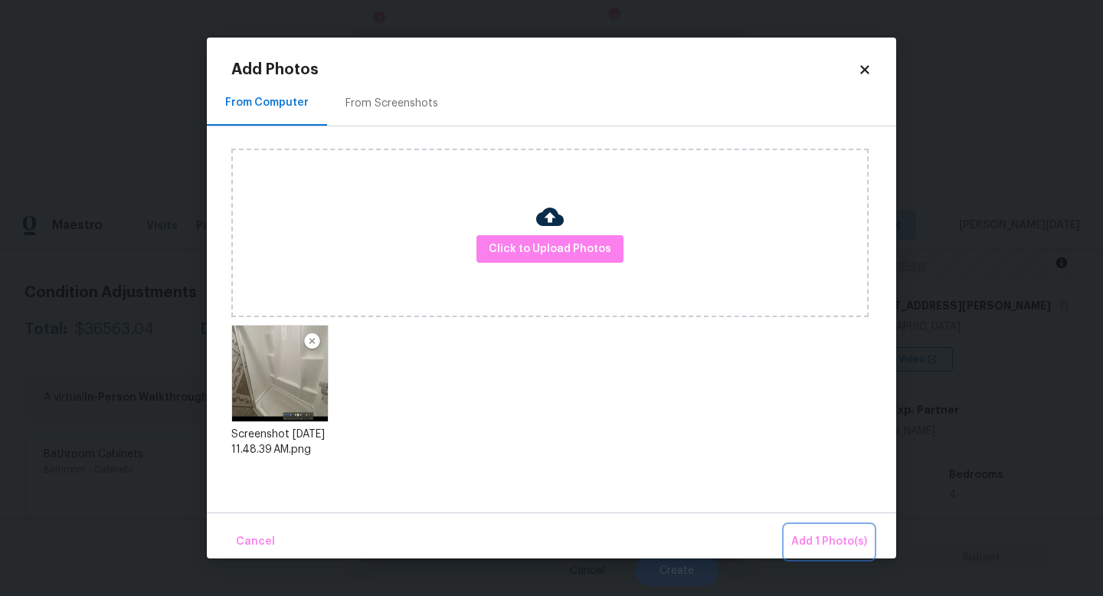
click at [799, 532] on span "Add 1 Photo(s)" at bounding box center [829, 541] width 76 height 19
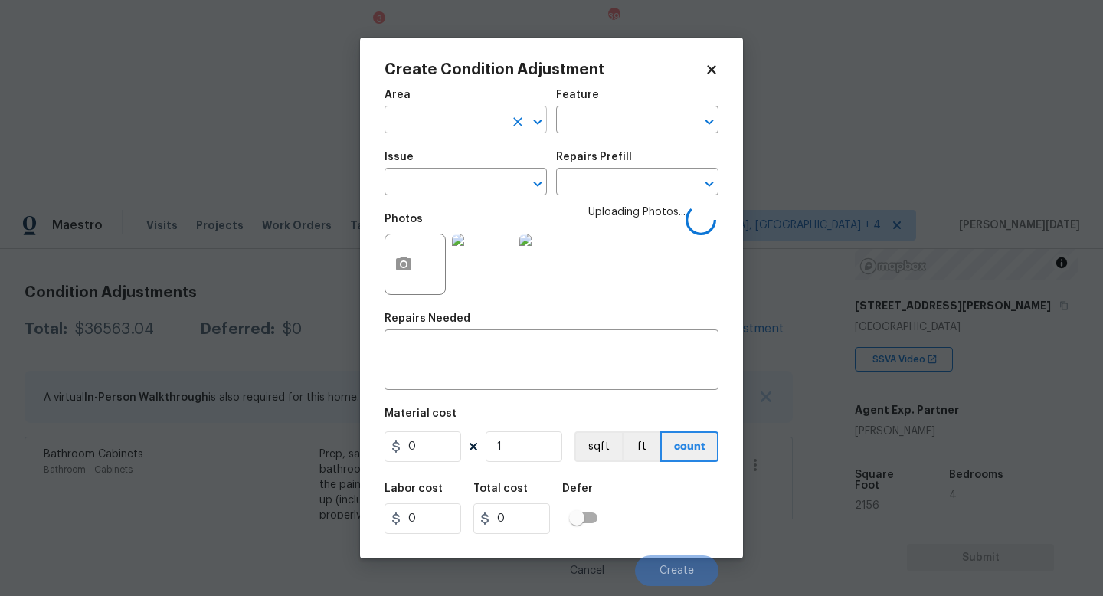
click at [413, 116] on input "text" at bounding box center [445, 122] width 120 height 24
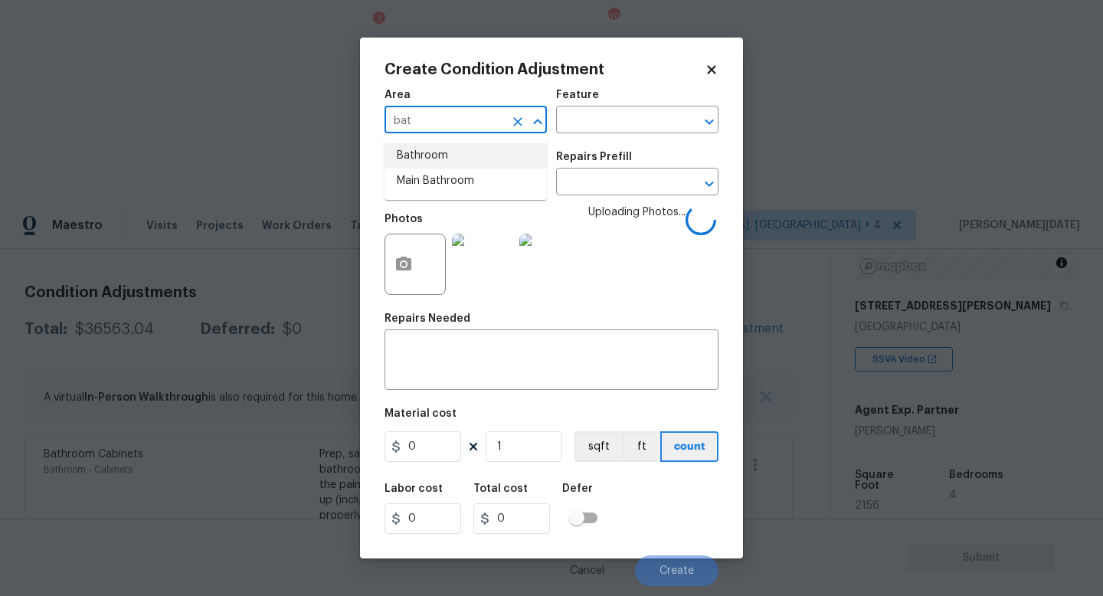
click at [434, 151] on li "Bathroom" at bounding box center [466, 155] width 162 height 25
type input "Bathroom"
click at [431, 168] on div "Issue" at bounding box center [466, 162] width 162 height 20
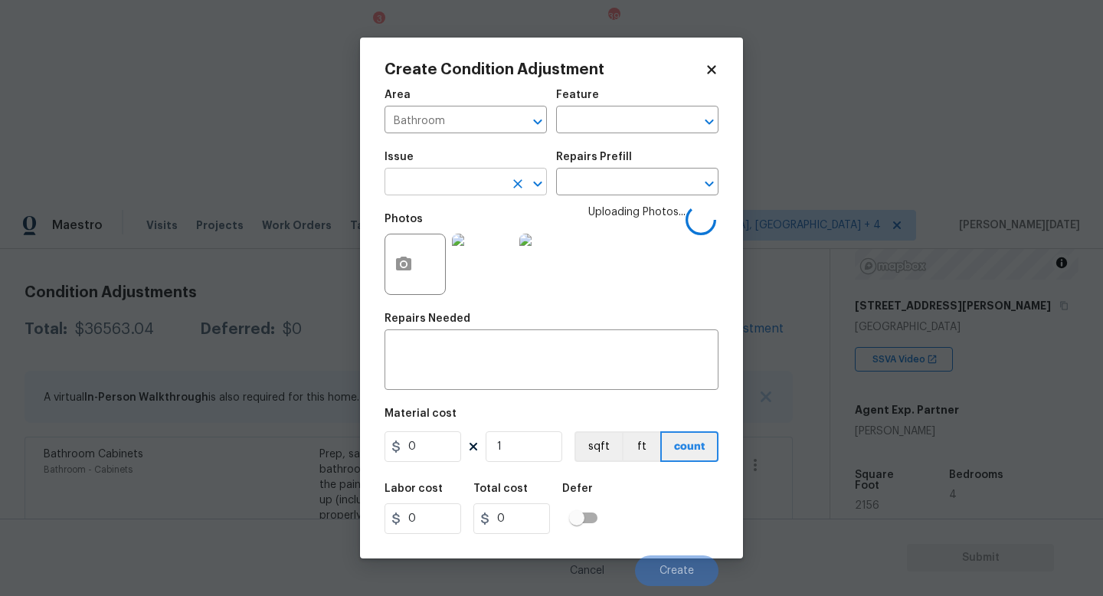
click at [414, 184] on input "text" at bounding box center [445, 184] width 120 height 24
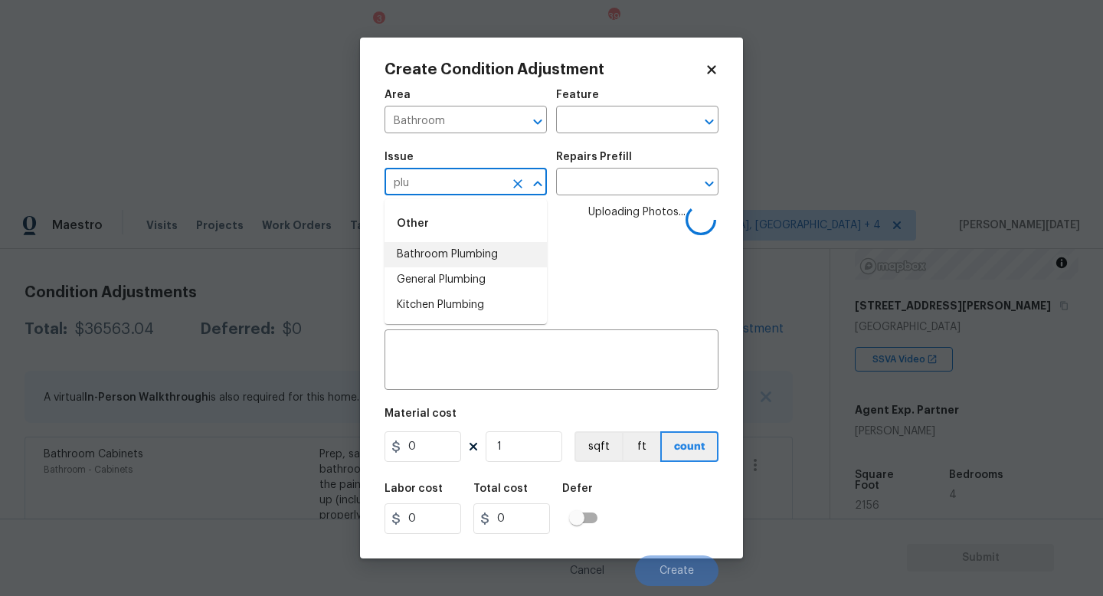
click at [447, 253] on li "Bathroom Plumbing" at bounding box center [466, 254] width 162 height 25
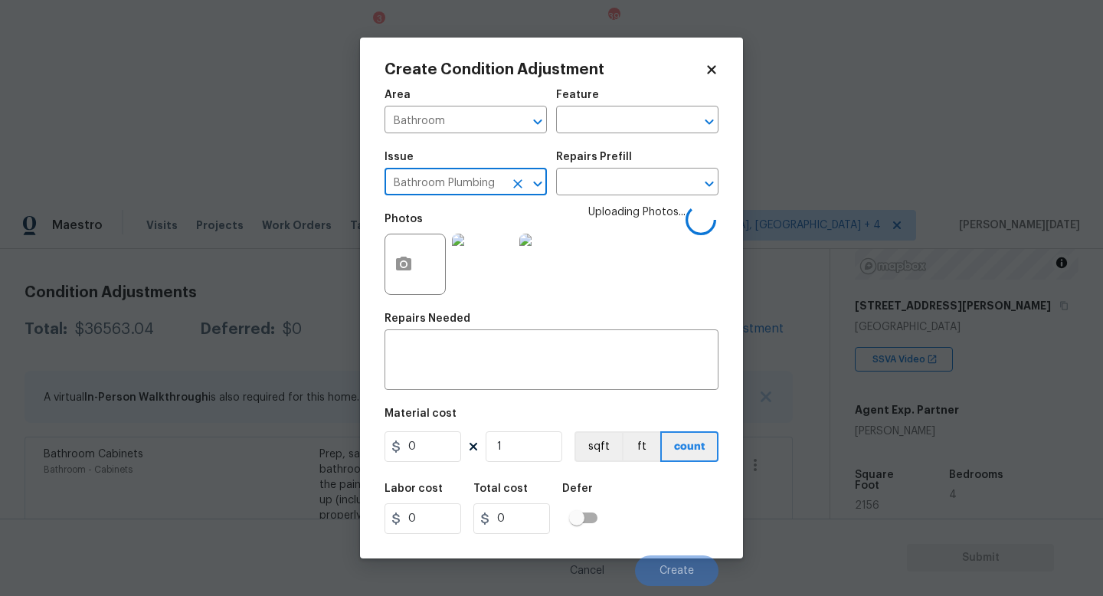
type input "Bathroom Plumbing"
click at [602, 196] on div "Issue Bathroom Plumbing ​ Repairs Prefill ​" at bounding box center [552, 174] width 334 height 62
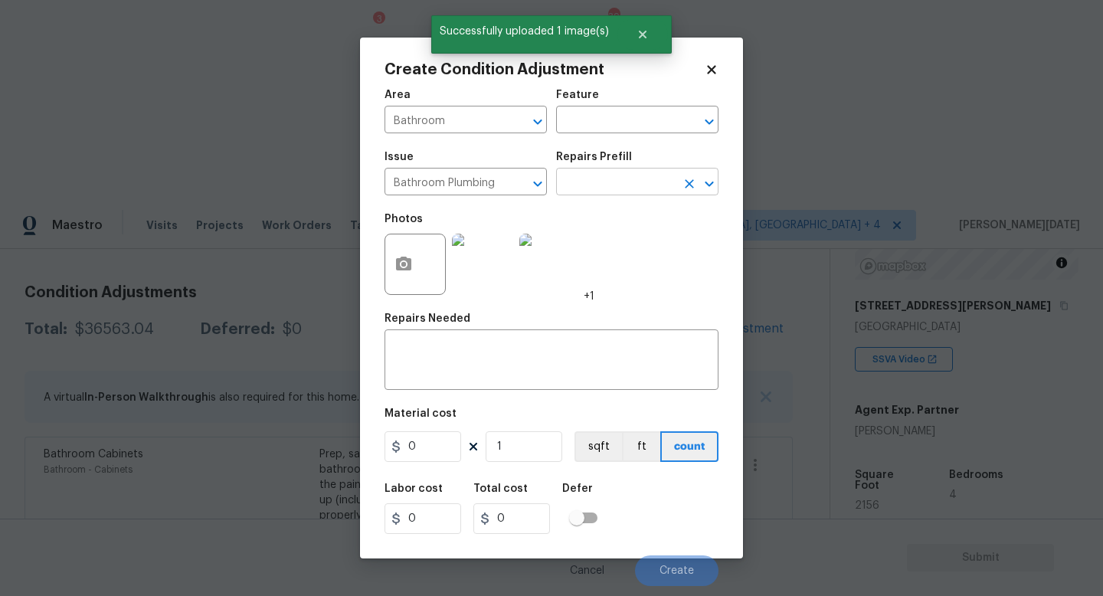
click at [627, 185] on input "text" at bounding box center [616, 184] width 120 height 24
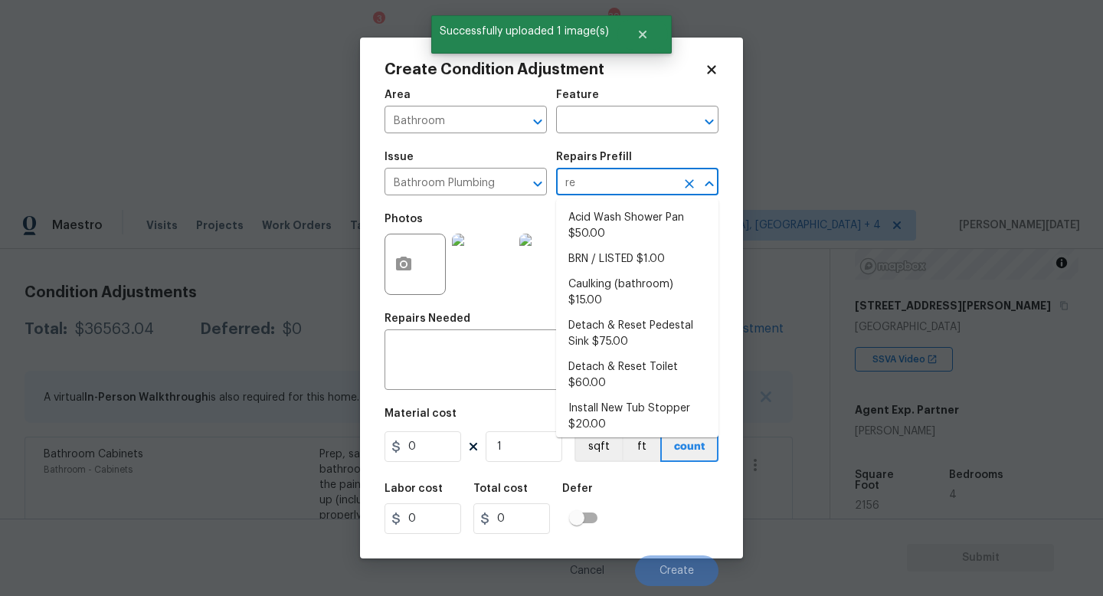
type input "ref"
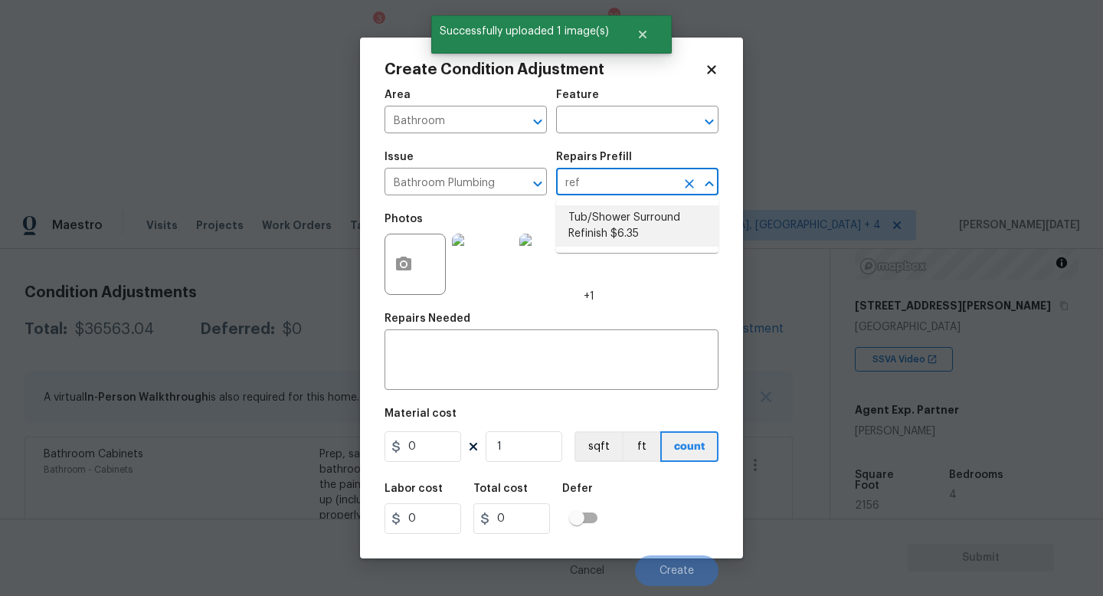
click at [625, 234] on li "Tub/Shower Surround Refinish $6.35" at bounding box center [637, 225] width 162 height 41
type input "Plumbing"
type textarea "Prep, mask, clean and refinish the tub/shower tile surround both all sides ensu…"
type input "6.35"
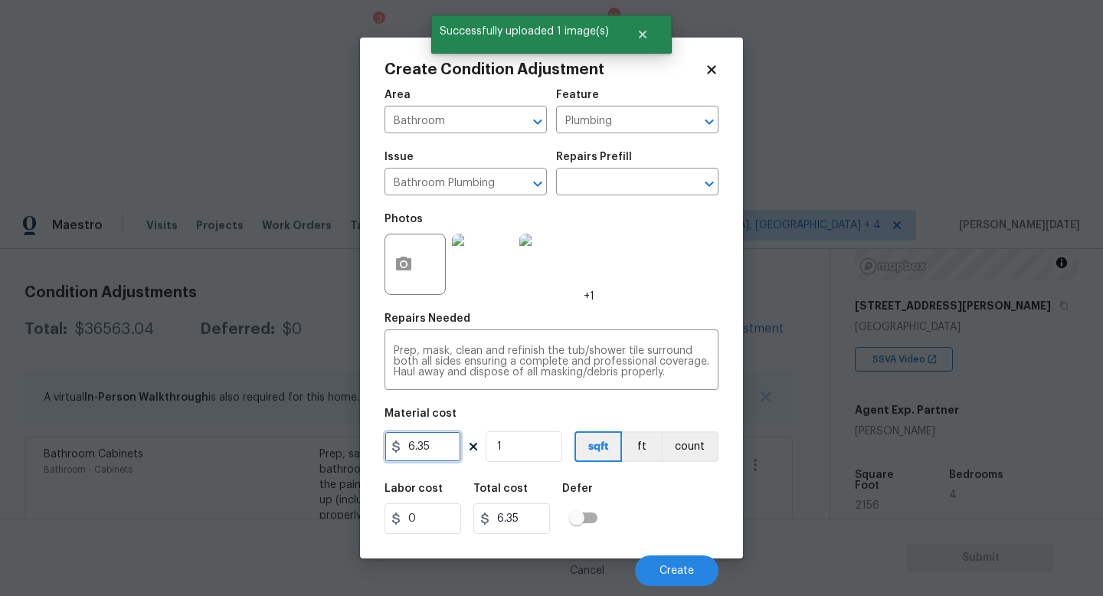
drag, startPoint x: 437, startPoint y: 453, endPoint x: 316, endPoint y: 453, distance: 121.0
click at [316, 453] on div "Create Condition Adjustment Area Bathroom ​ Feature Plumbing ​ Issue Bathroom P…" at bounding box center [551, 298] width 1103 height 596
type input "350"
click at [704, 293] on div "Photos +1" at bounding box center [552, 255] width 334 height 100
type input "350"
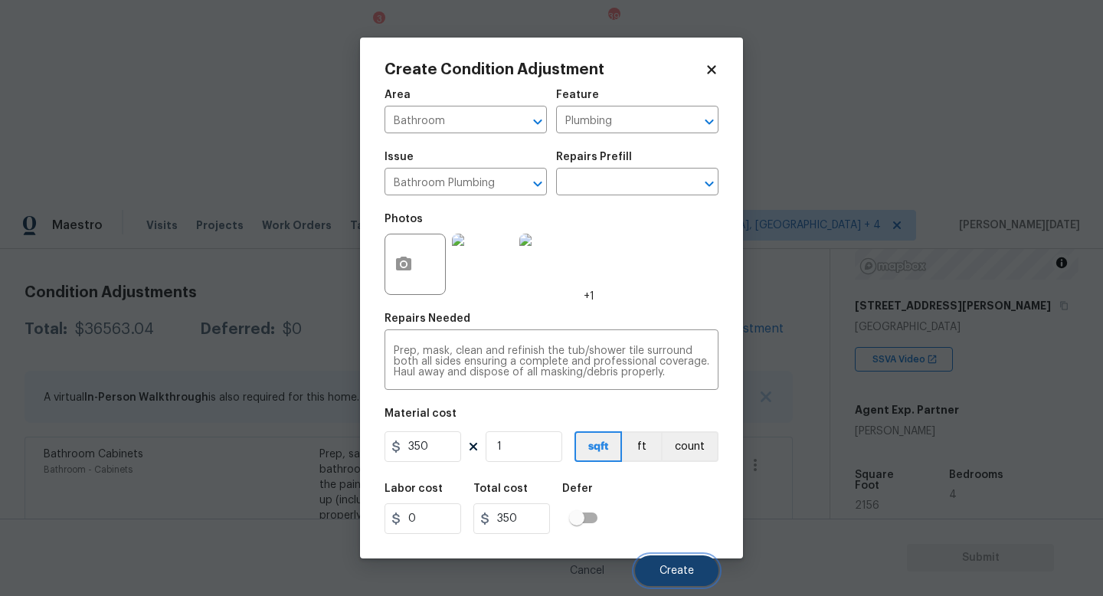
click at [676, 532] on button "Create" at bounding box center [677, 570] width 84 height 31
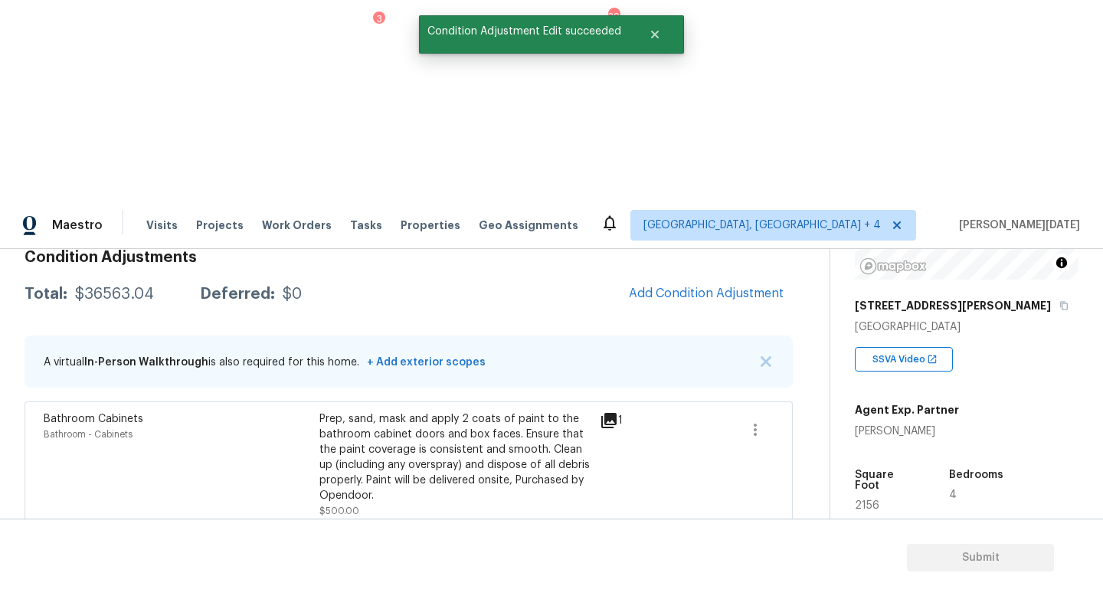
scroll to position [197, 0]
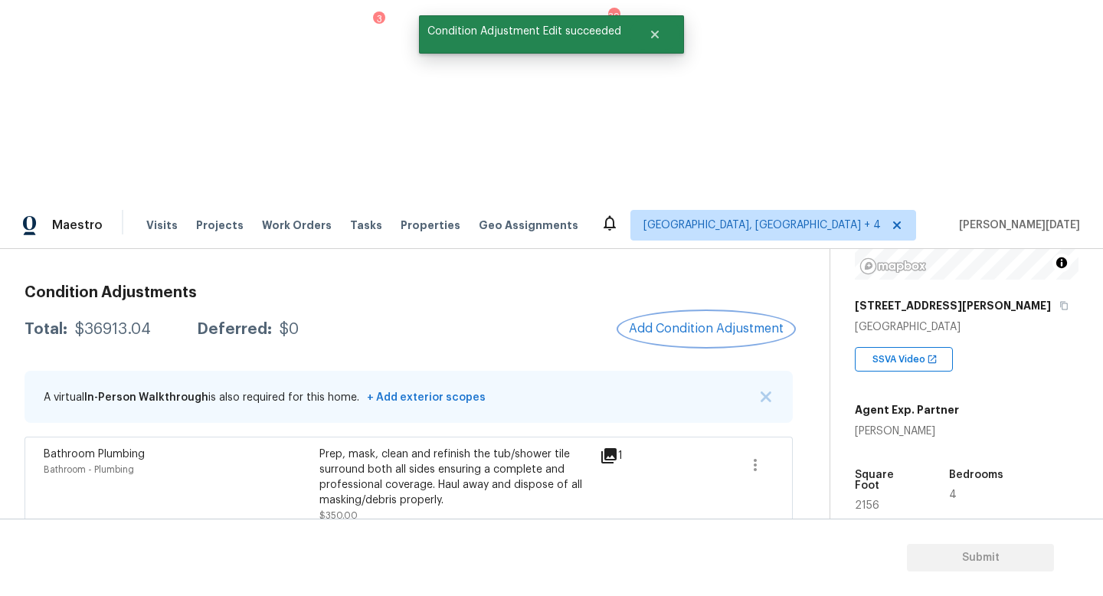
click at [732, 322] on span "Add Condition Adjustment" at bounding box center [706, 329] width 155 height 14
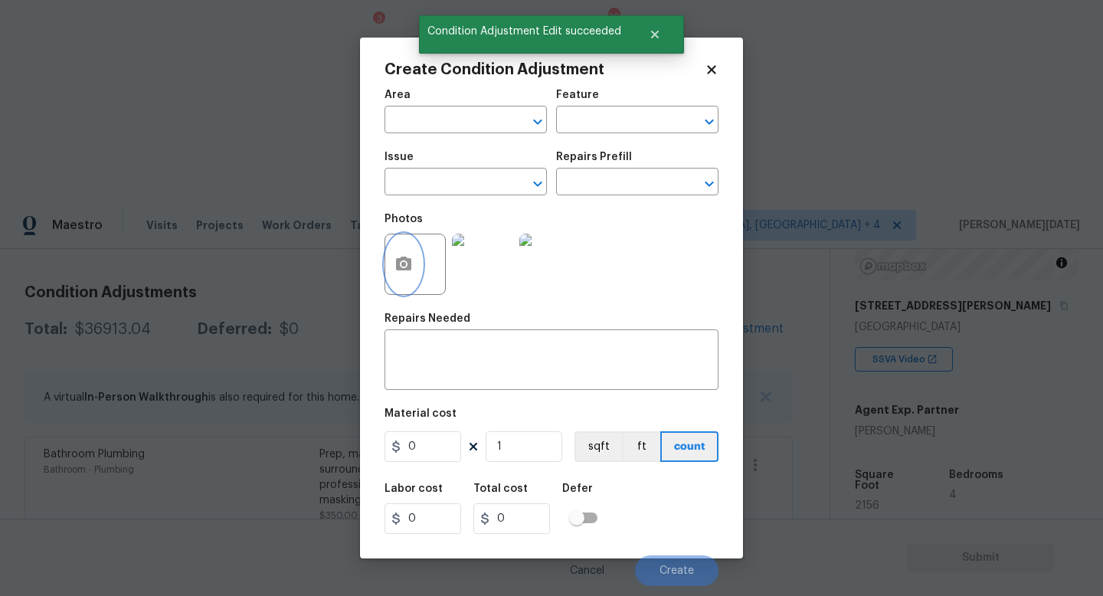
click at [417, 271] on button "button" at bounding box center [403, 264] width 37 height 60
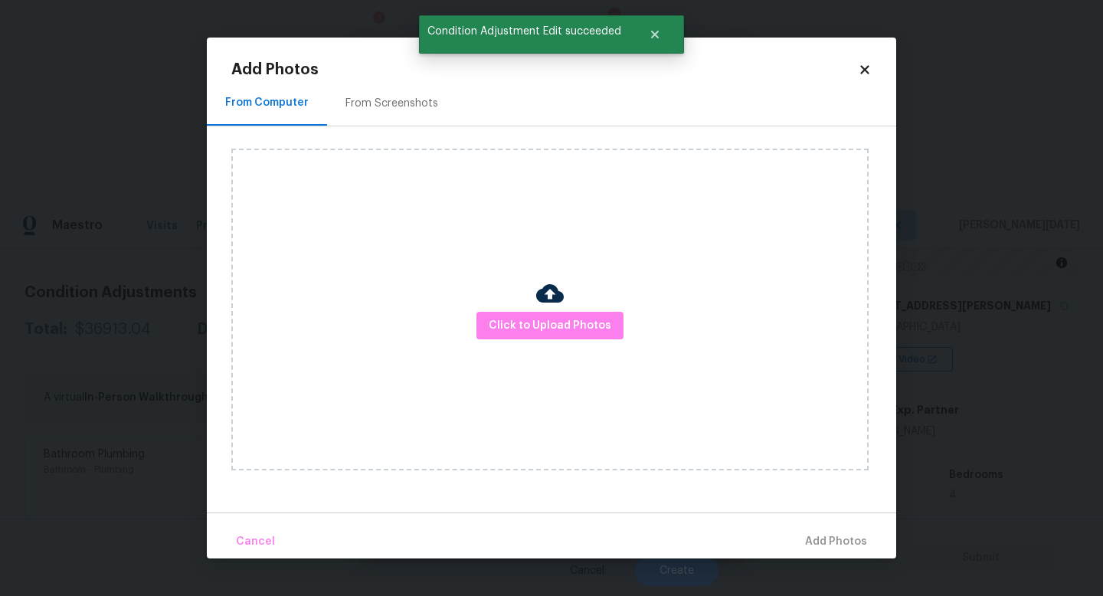
click at [542, 341] on div "Click to Upload Photos" at bounding box center [549, 310] width 637 height 322
click at [577, 323] on span "Click to Upload Photos" at bounding box center [550, 325] width 123 height 19
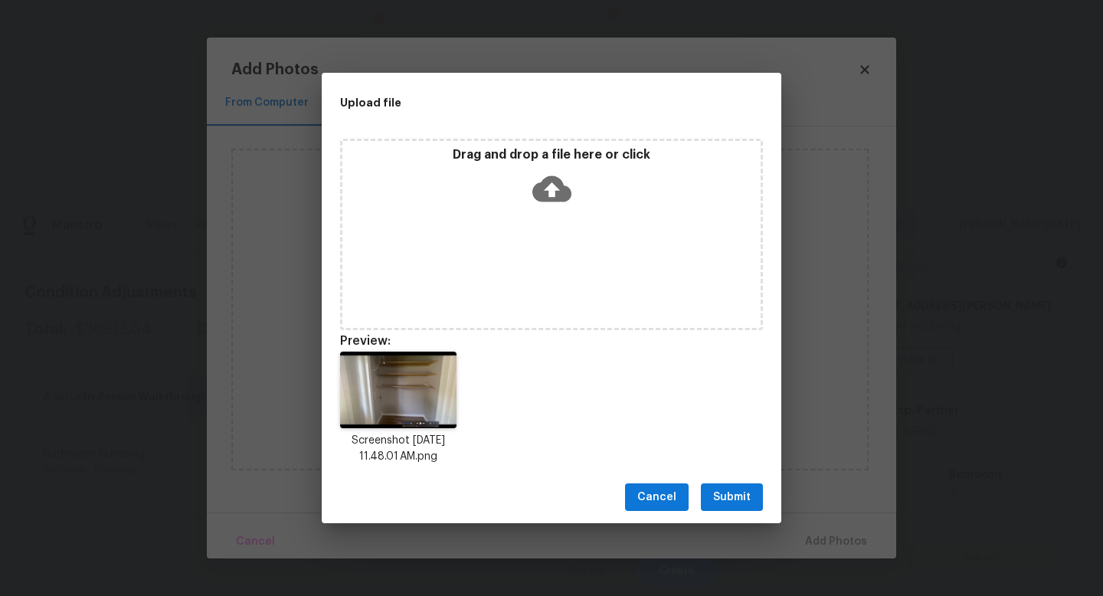
click at [726, 481] on div "Cancel Submit" at bounding box center [552, 497] width 460 height 53
click at [738, 496] on span "Submit" at bounding box center [732, 497] width 38 height 19
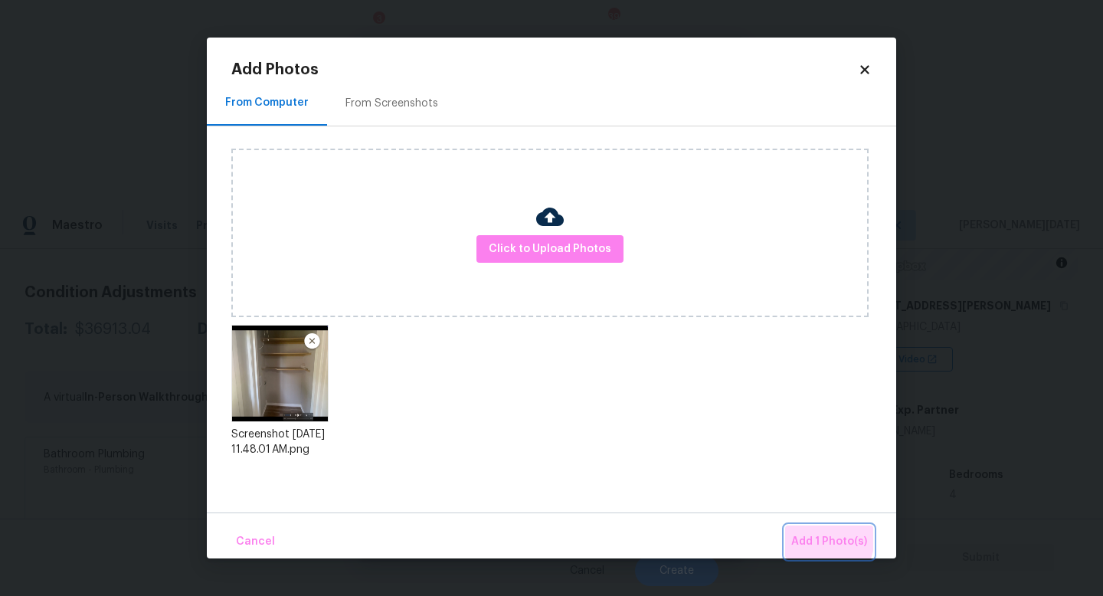
click at [820, 532] on span "Add 1 Photo(s)" at bounding box center [829, 541] width 76 height 19
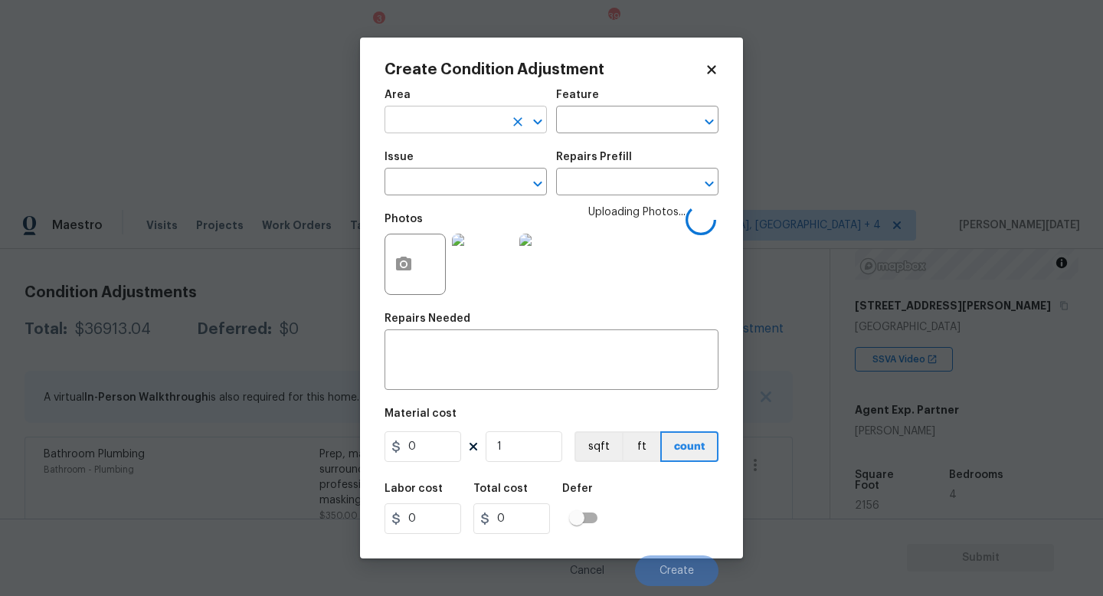
click at [429, 130] on input "text" at bounding box center [445, 122] width 120 height 24
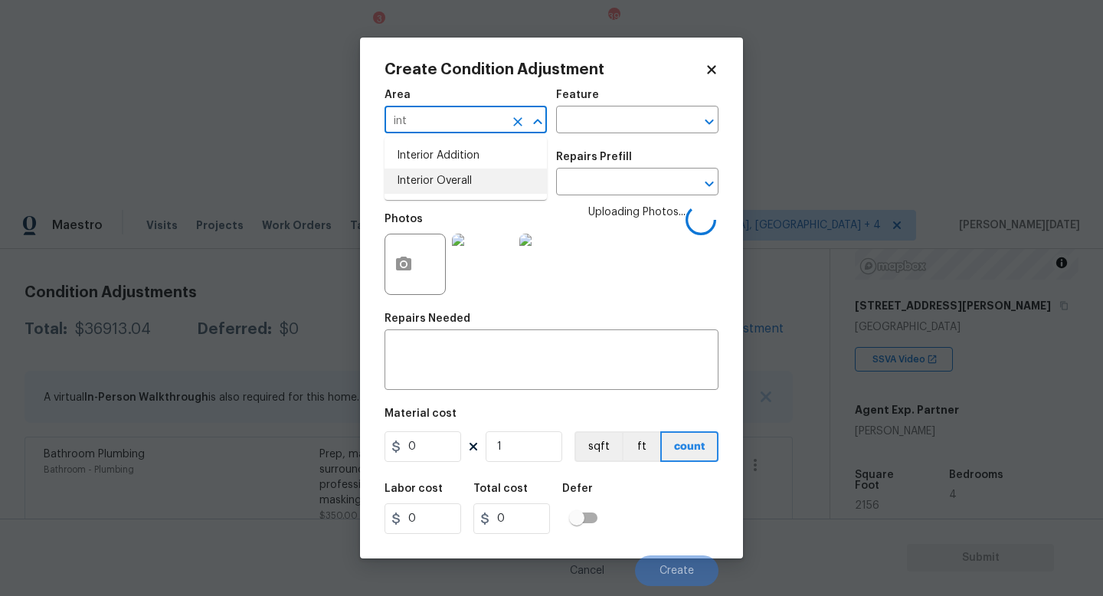
click at [437, 183] on li "Interior Overall" at bounding box center [466, 181] width 162 height 25
type input "Interior Overall"
click at [437, 183] on input "text" at bounding box center [445, 184] width 120 height 24
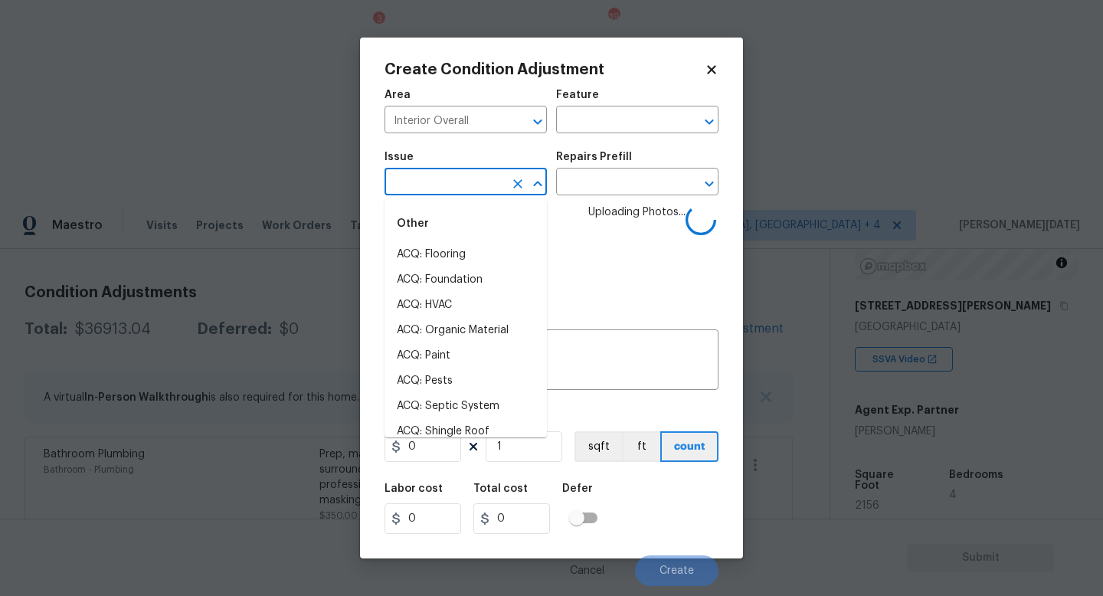
type input "l"
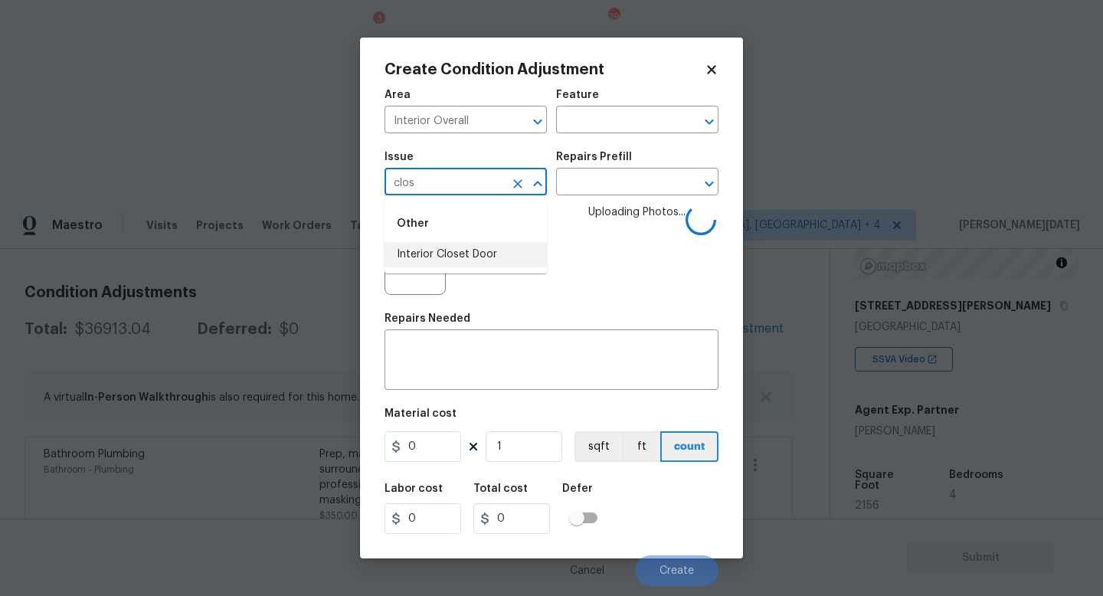
click at [428, 254] on li "Interior Closet Door" at bounding box center [466, 254] width 162 height 25
type input "Interior Closet Door"
click at [652, 182] on input "text" at bounding box center [616, 184] width 120 height 24
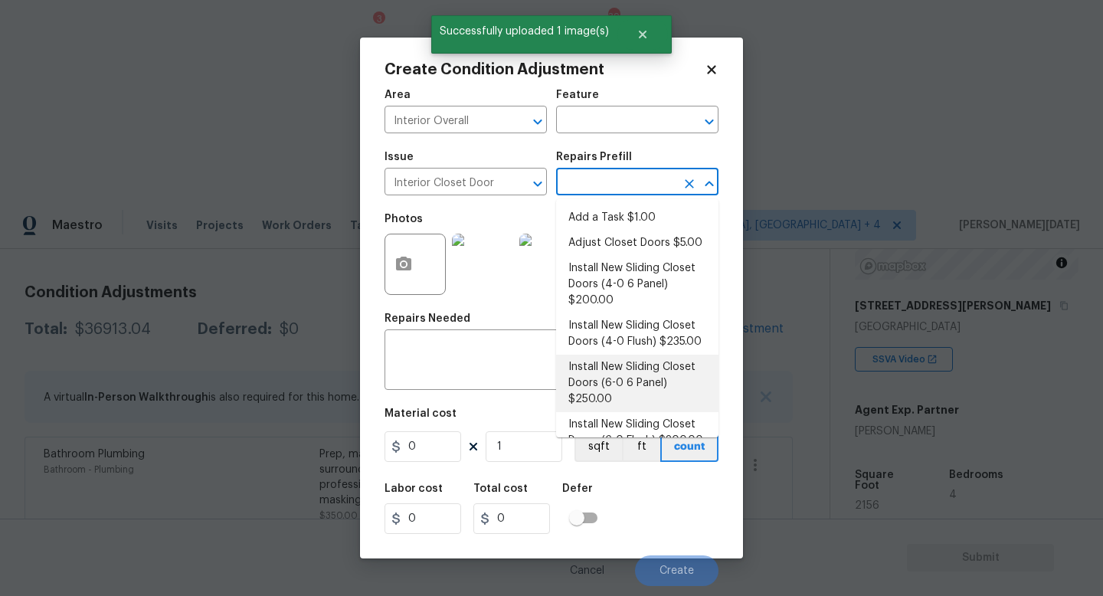
scroll to position [22, 0]
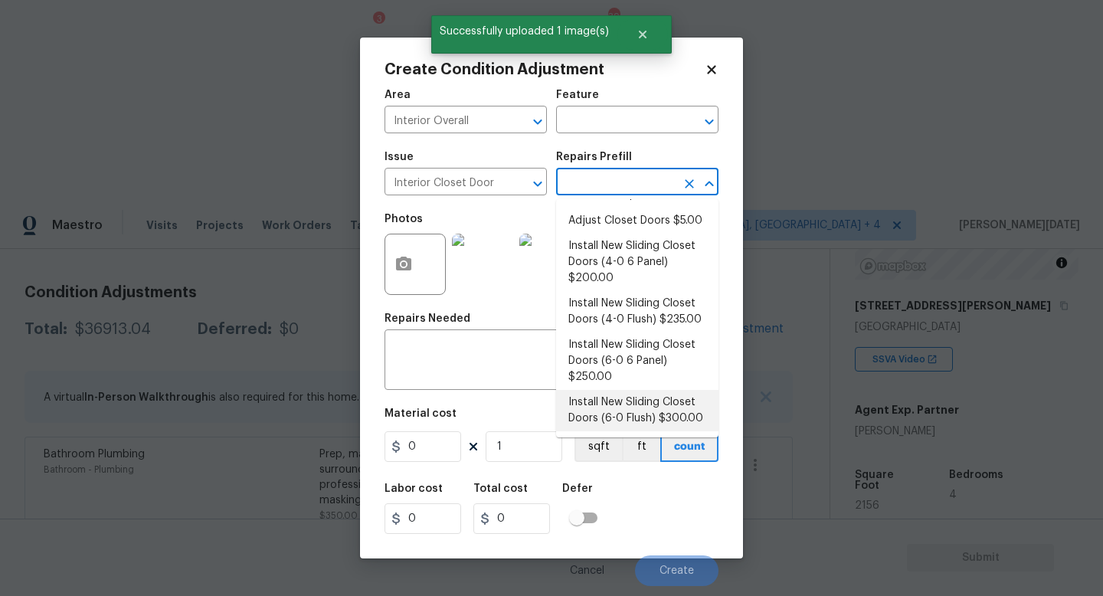
click at [644, 410] on li "Install New Sliding Closet Doors (6-0 Flush) $300.00" at bounding box center [637, 410] width 162 height 41
type input "Interior Door"
type textarea "Remove the existing door (if present). Install a new 6-0 bi-fold flush panel in…"
type input "300"
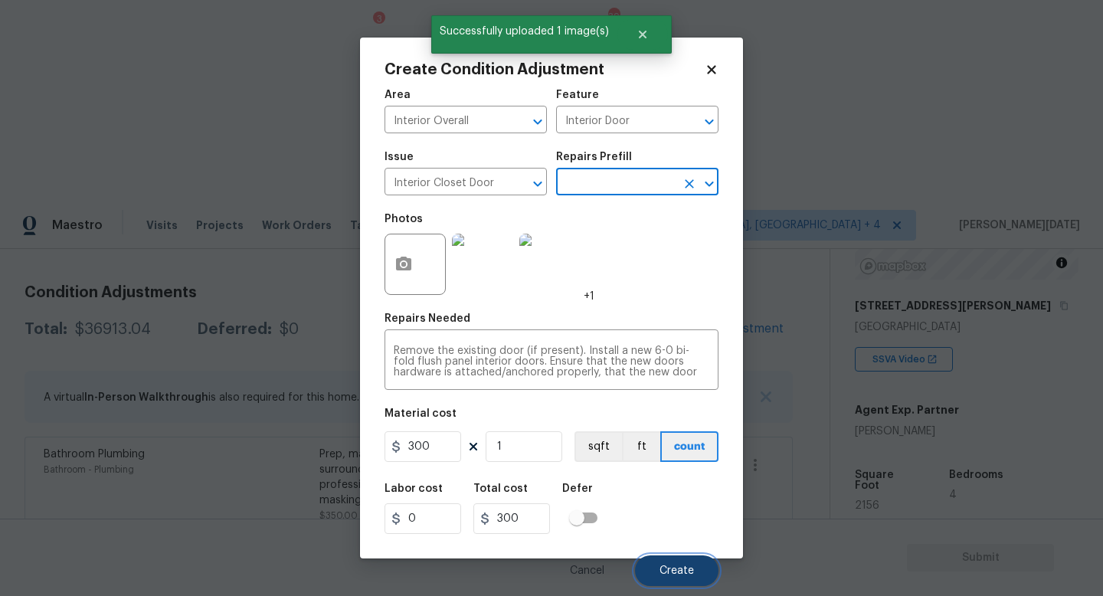
click at [673, 532] on button "Create" at bounding box center [677, 570] width 84 height 31
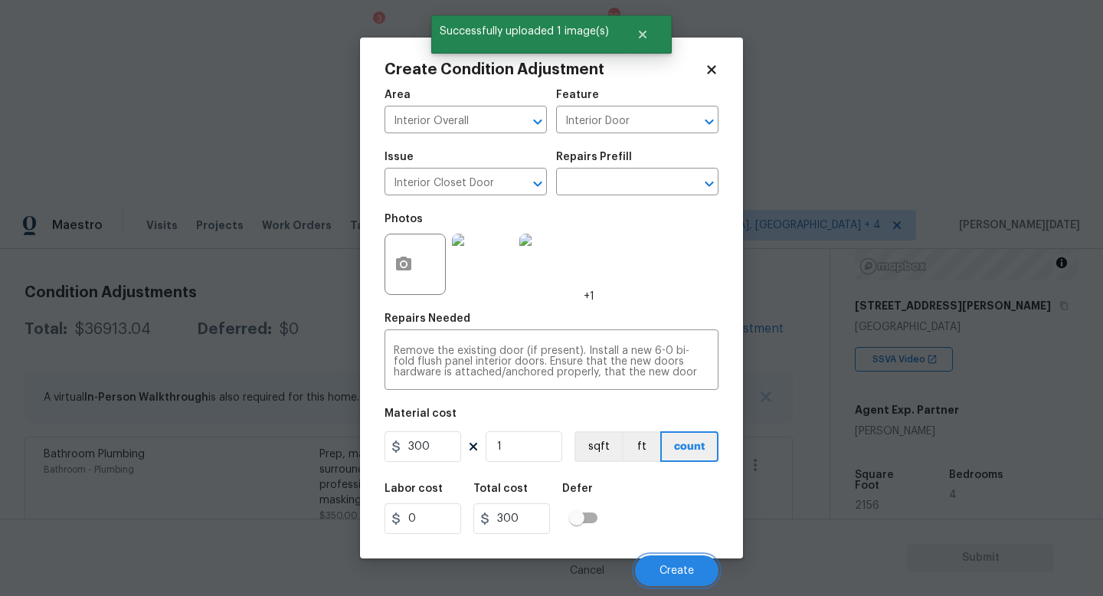
scroll to position [197, 0]
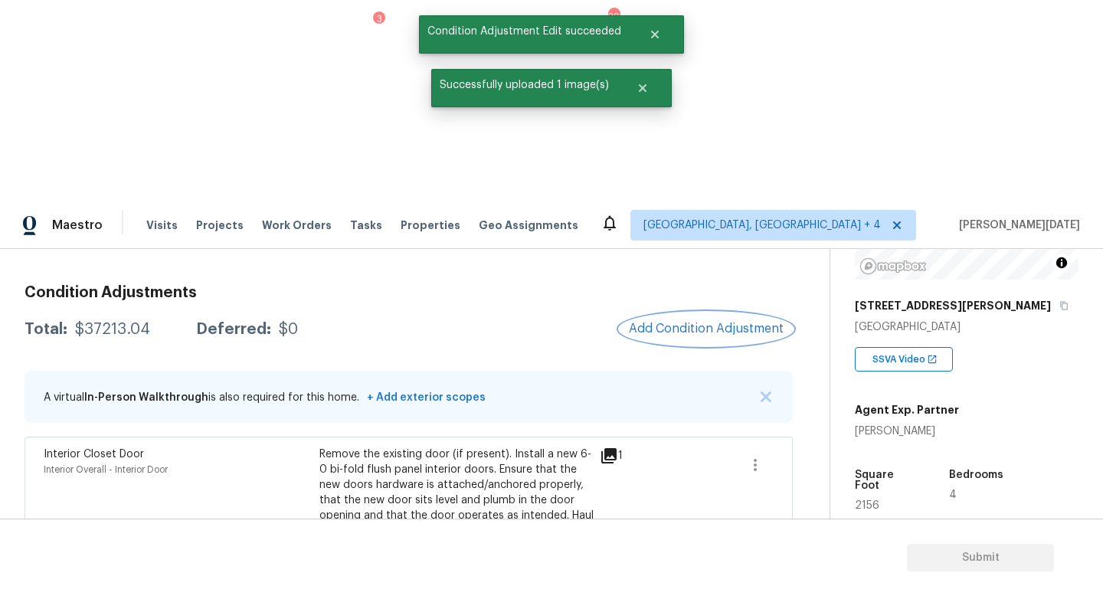
click at [702, 313] on button "Add Condition Adjustment" at bounding box center [706, 329] width 173 height 32
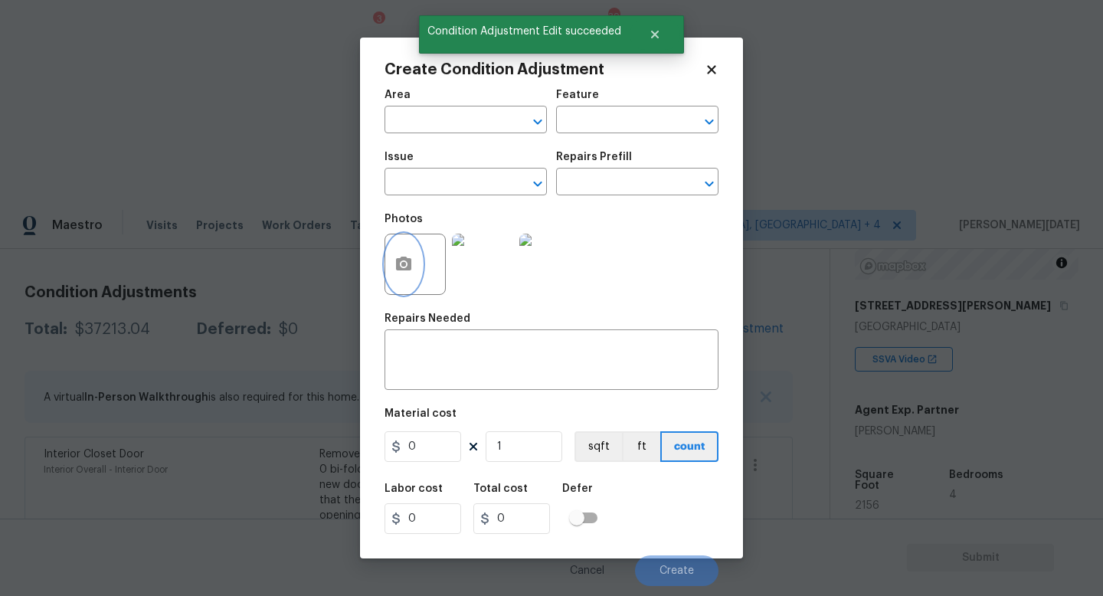
click at [405, 265] on circle "button" at bounding box center [403, 264] width 5 height 5
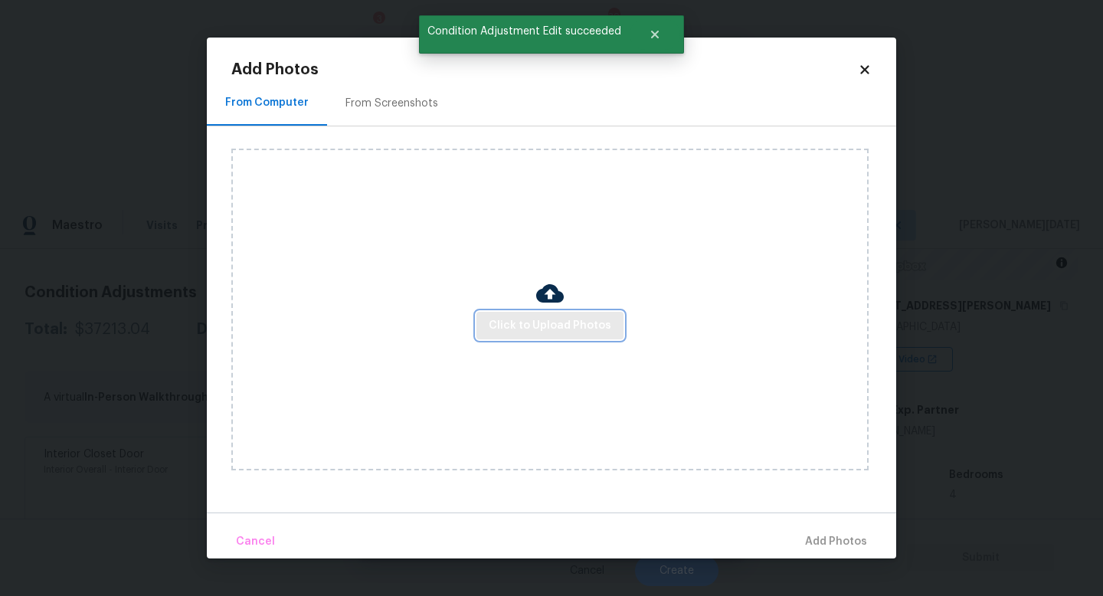
click at [529, 316] on span "Click to Upload Photos" at bounding box center [550, 325] width 123 height 19
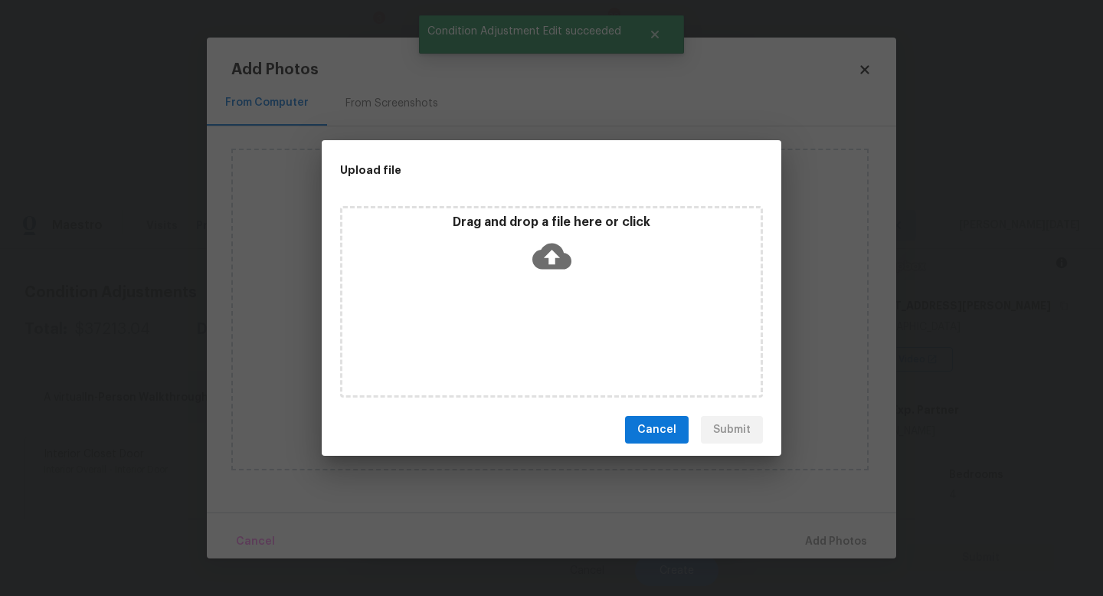
click at [529, 316] on div "Drag and drop a file here or click" at bounding box center [551, 302] width 423 height 192
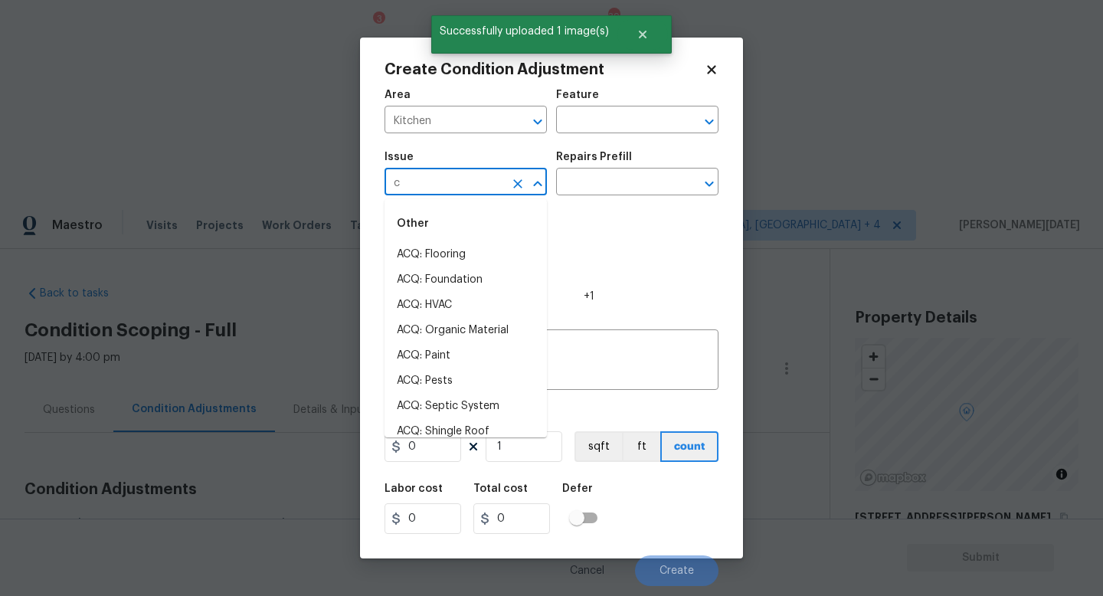
scroll to position [211, 0]
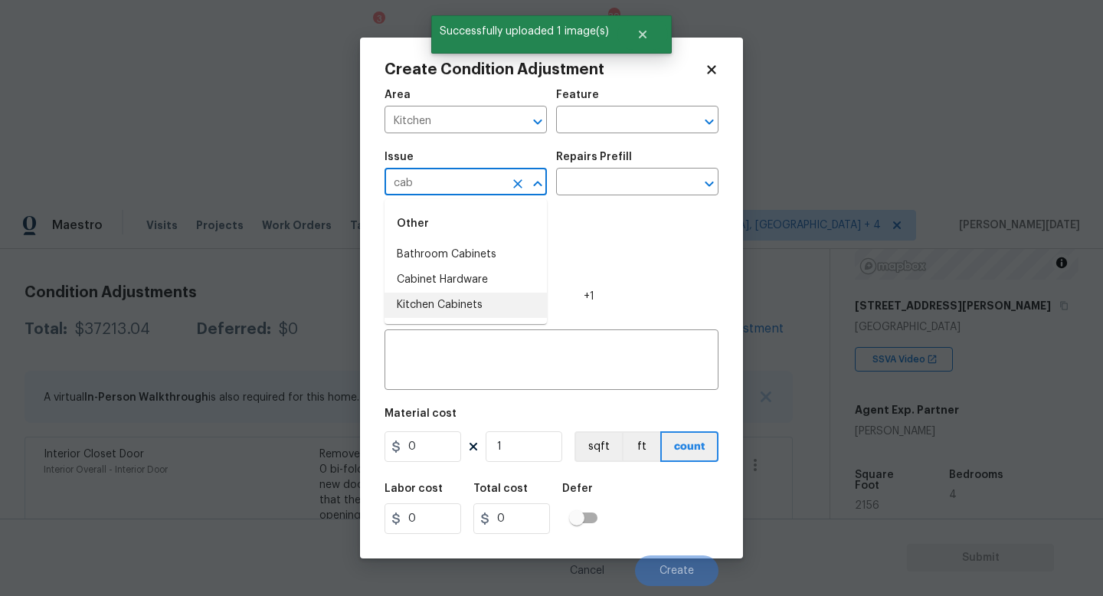
click at [470, 296] on li "Kitchen Cabinets" at bounding box center [466, 305] width 162 height 25
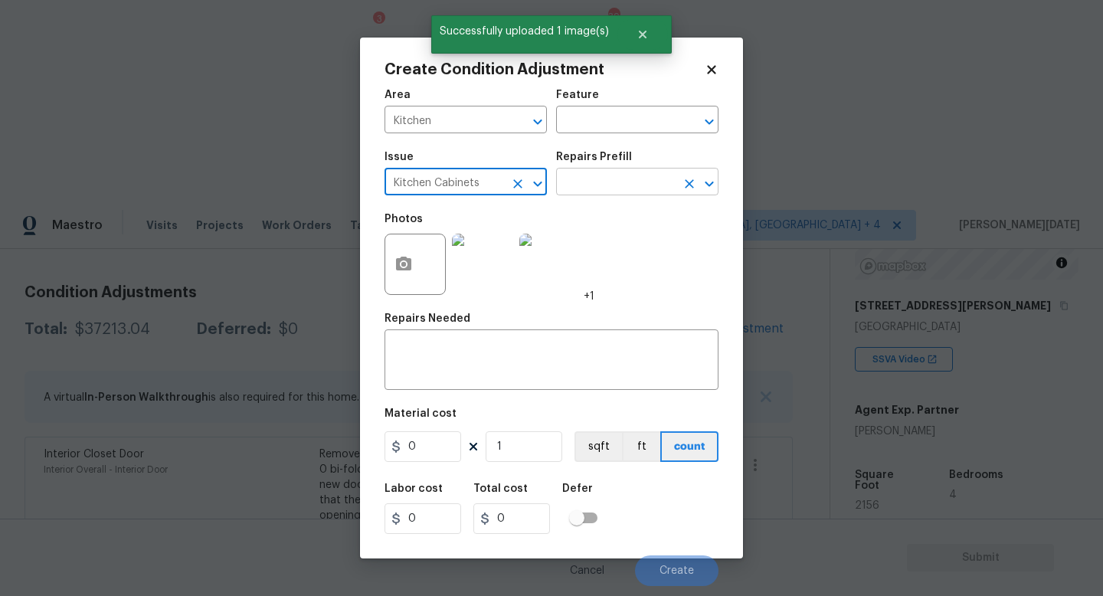
type input "Kitchen Cabinets"
click at [593, 179] on input "text" at bounding box center [616, 184] width 120 height 24
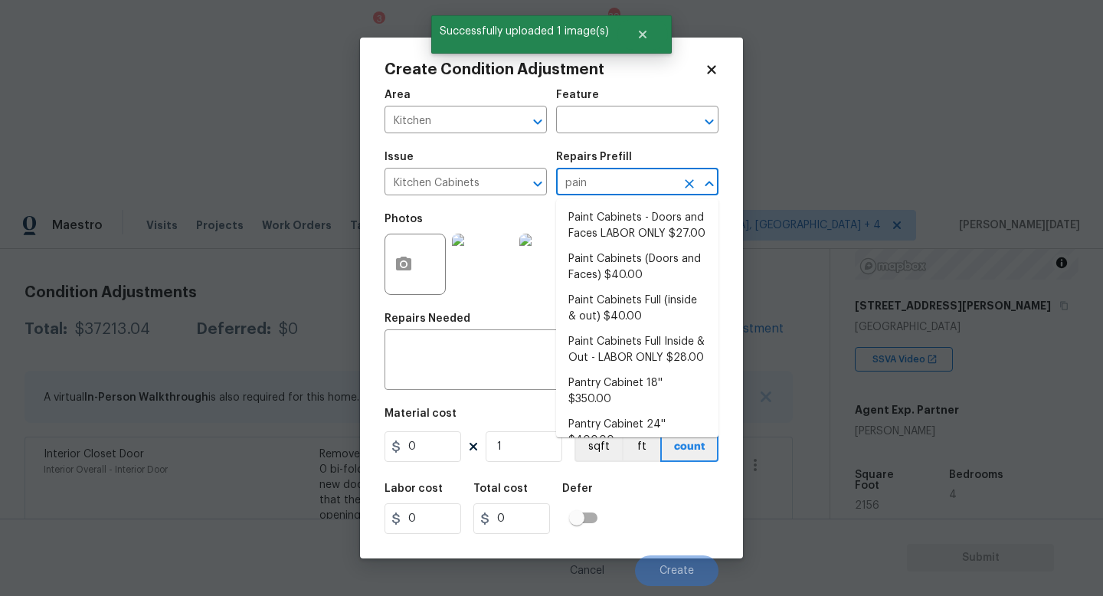
type input "paint"
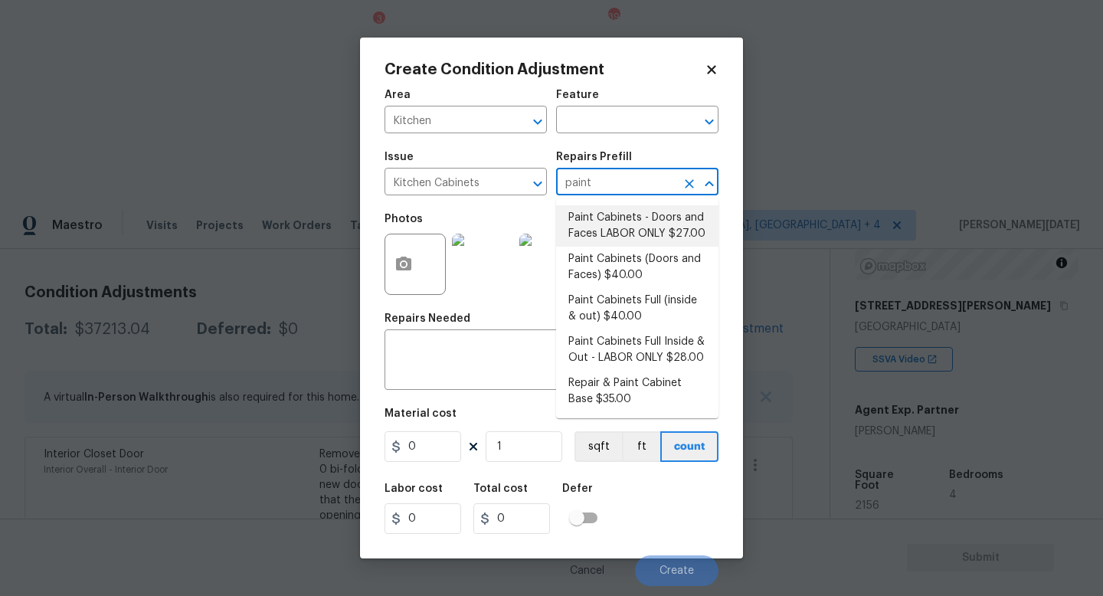
click at [621, 211] on li "Paint Cabinets - Doors and Faces LABOR ONLY $27.00" at bounding box center [637, 225] width 162 height 41
type input "Cabinets"
type input "27"
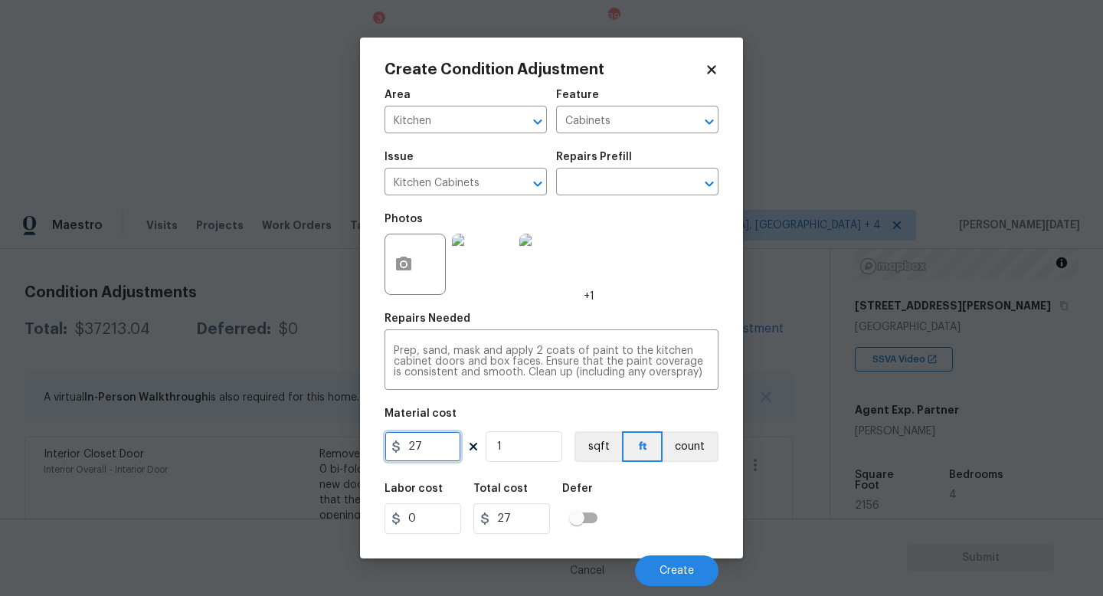
drag, startPoint x: 440, startPoint y: 453, endPoint x: 328, endPoint y: 453, distance: 111.9
click at [328, 453] on div "Create Condition Adjustment Area Kitchen ​ Feature Cabinets ​ Issue Kitchen Cab…" at bounding box center [551, 298] width 1103 height 596
type input "1200"
click at [663, 297] on div "Photos +1" at bounding box center [552, 255] width 334 height 100
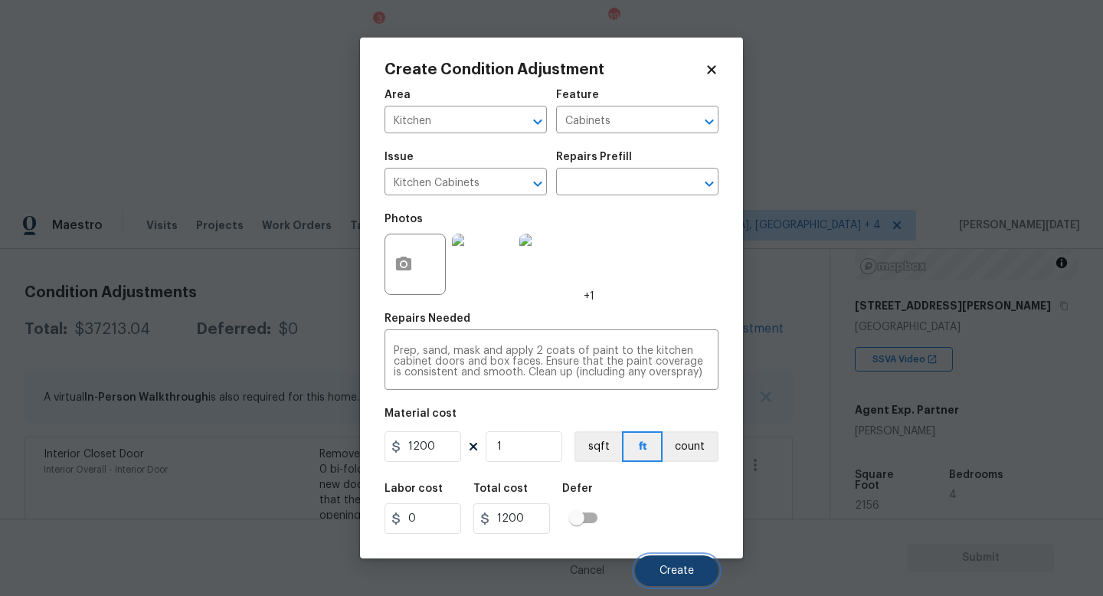
click at [674, 562] on button "Create" at bounding box center [677, 570] width 84 height 31
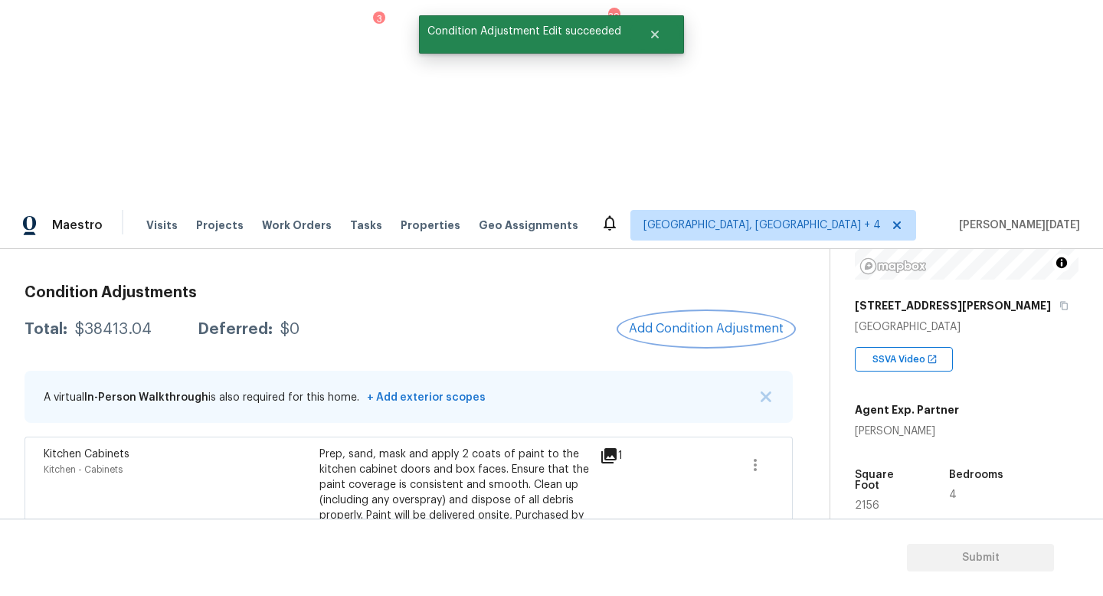
click at [735, 313] on button "Add Condition Adjustment" at bounding box center [706, 329] width 173 height 32
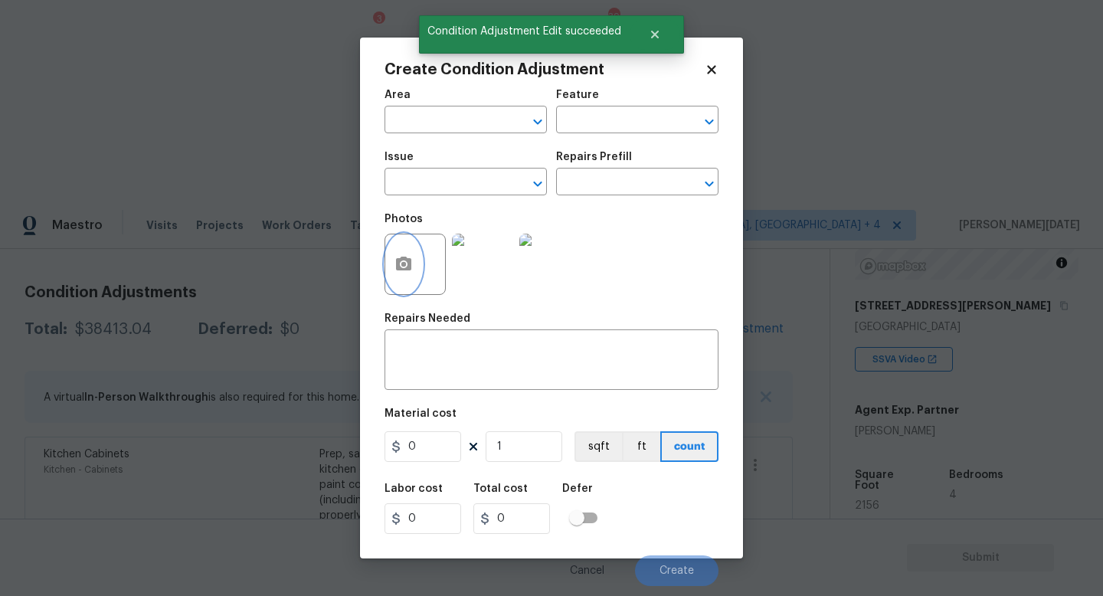
click at [405, 268] on icon "button" at bounding box center [403, 264] width 15 height 14
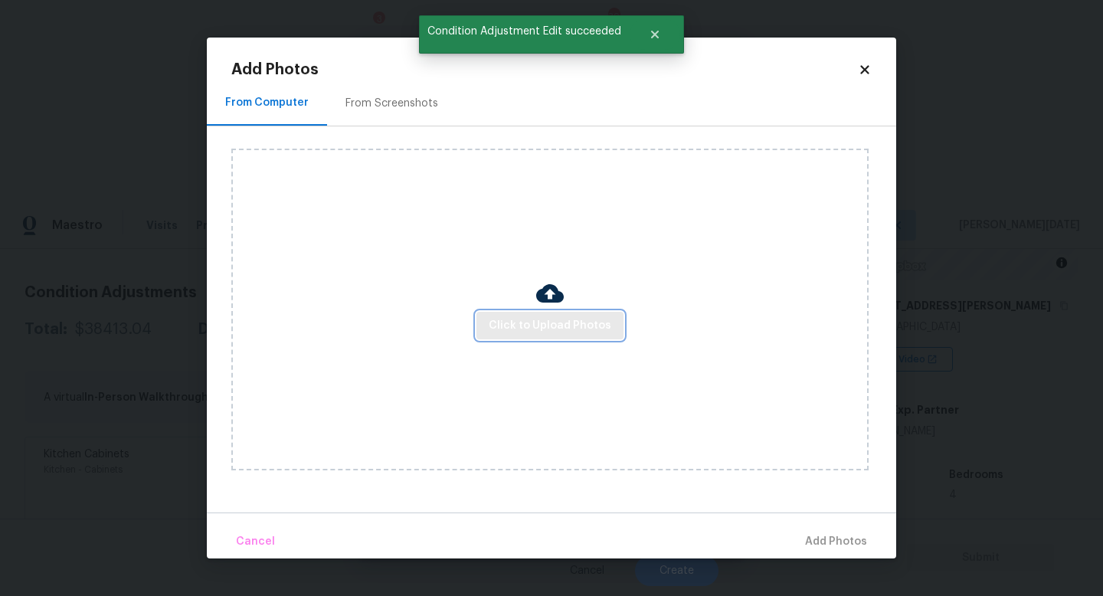
click at [518, 320] on span "Click to Upload Photos" at bounding box center [550, 325] width 123 height 19
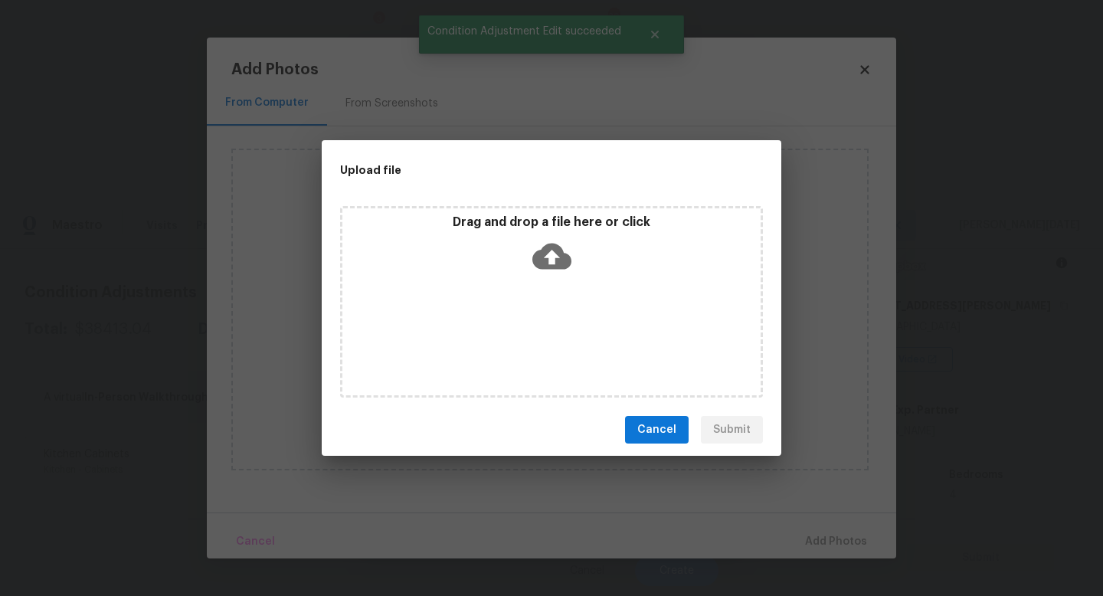
click at [518, 320] on div "Drag and drop a file here or click" at bounding box center [551, 302] width 423 height 192
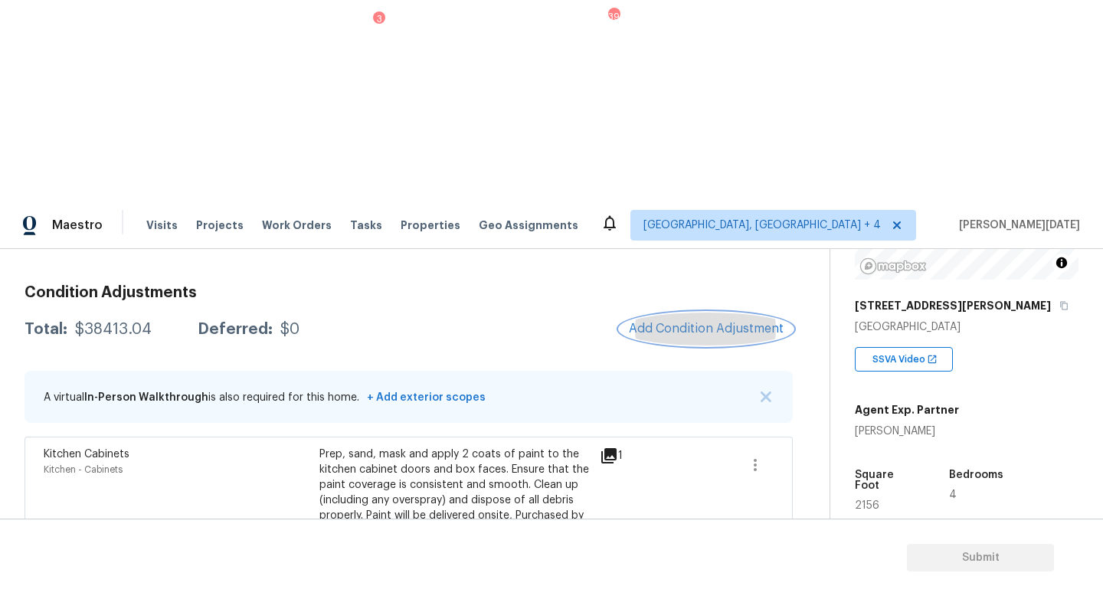
scroll to position [911, 0]
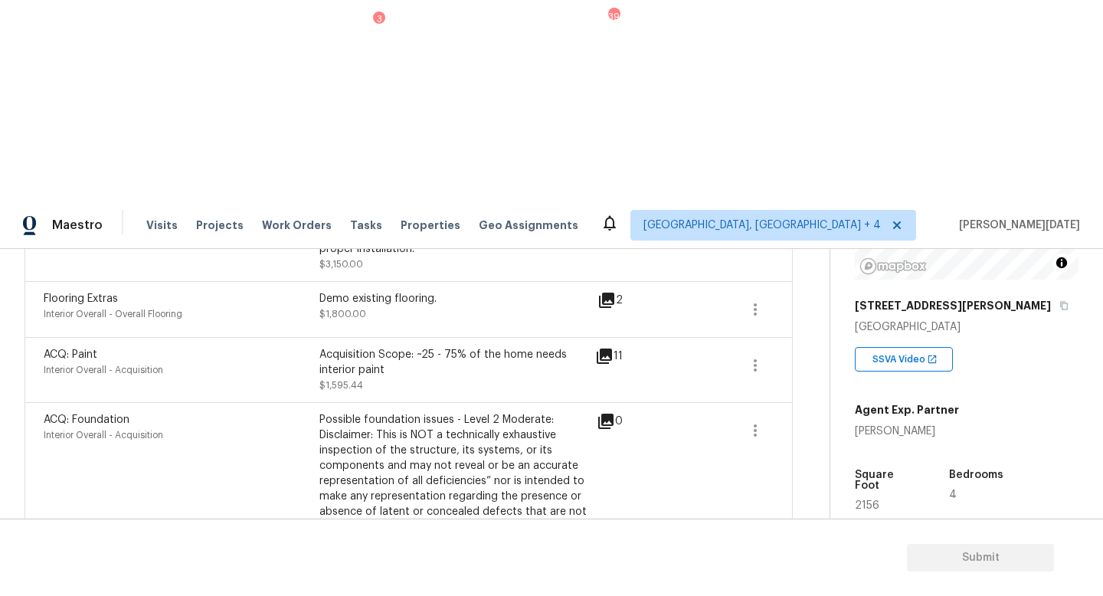
click at [811, 412] on div "Edit" at bounding box center [842, 414] width 120 height 15
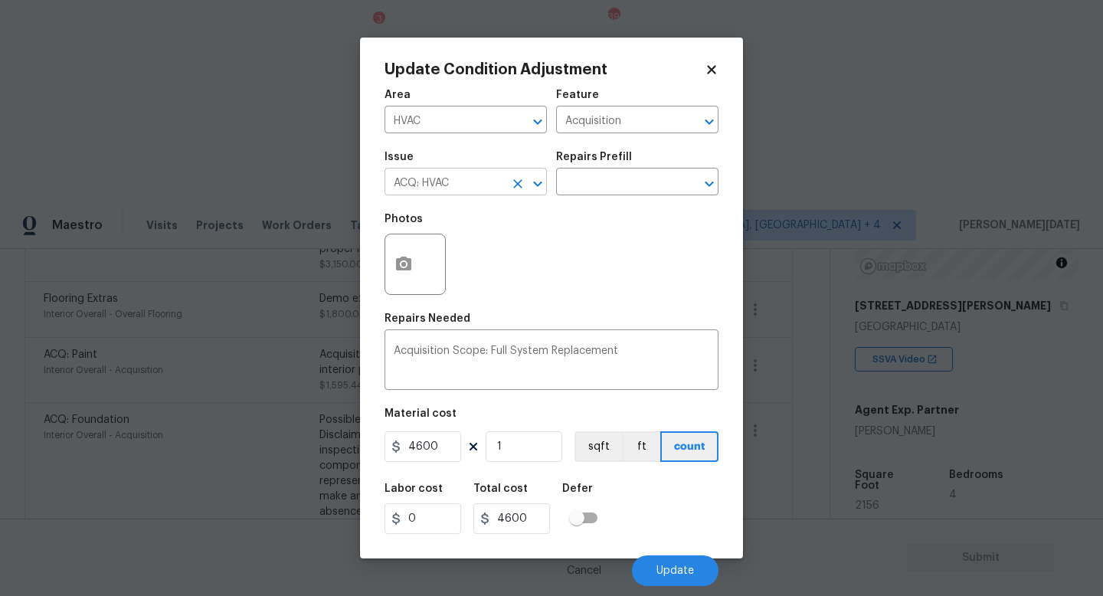
click at [513, 185] on icon "Clear" at bounding box center [517, 183] width 15 height 15
click at [513, 120] on icon "Clear" at bounding box center [517, 121] width 15 height 15
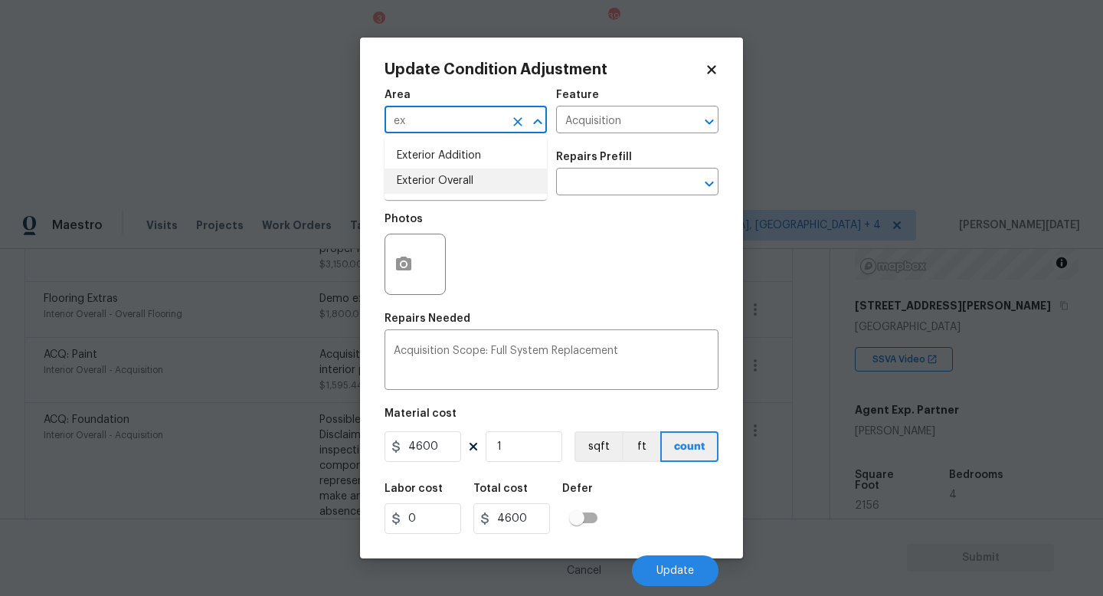
click at [501, 180] on li "Exterior Overall" at bounding box center [466, 181] width 162 height 25
type input "Exterior Overall"
click at [501, 180] on input "text" at bounding box center [445, 184] width 120 height 24
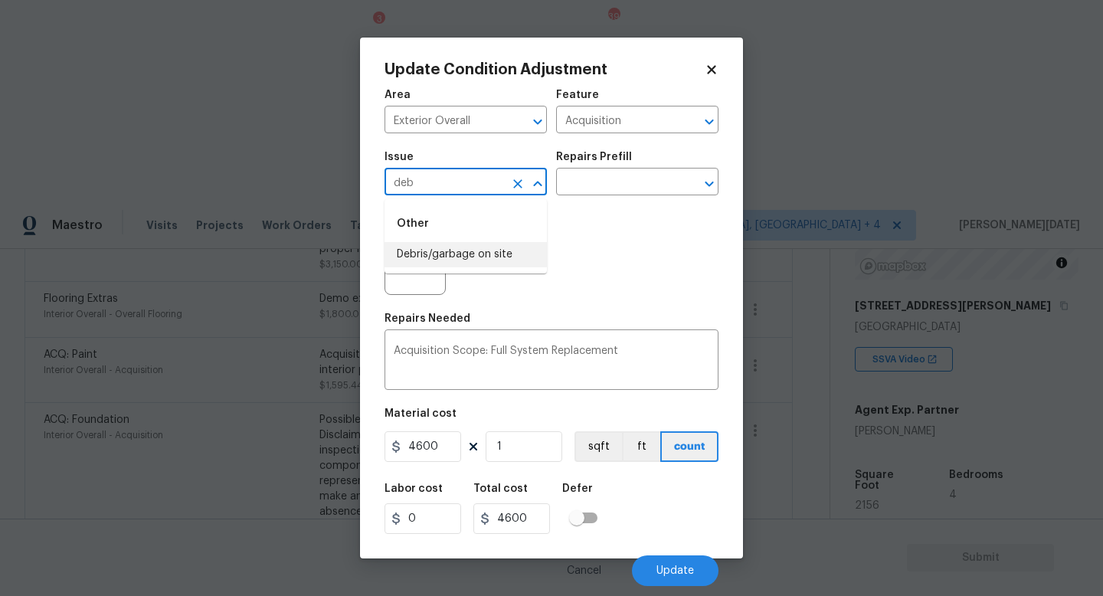
click at [494, 255] on li "Debris/garbage on site" at bounding box center [466, 254] width 162 height 25
type input "Debris/garbage on site"
click at [634, 174] on input "text" at bounding box center [616, 184] width 120 height 24
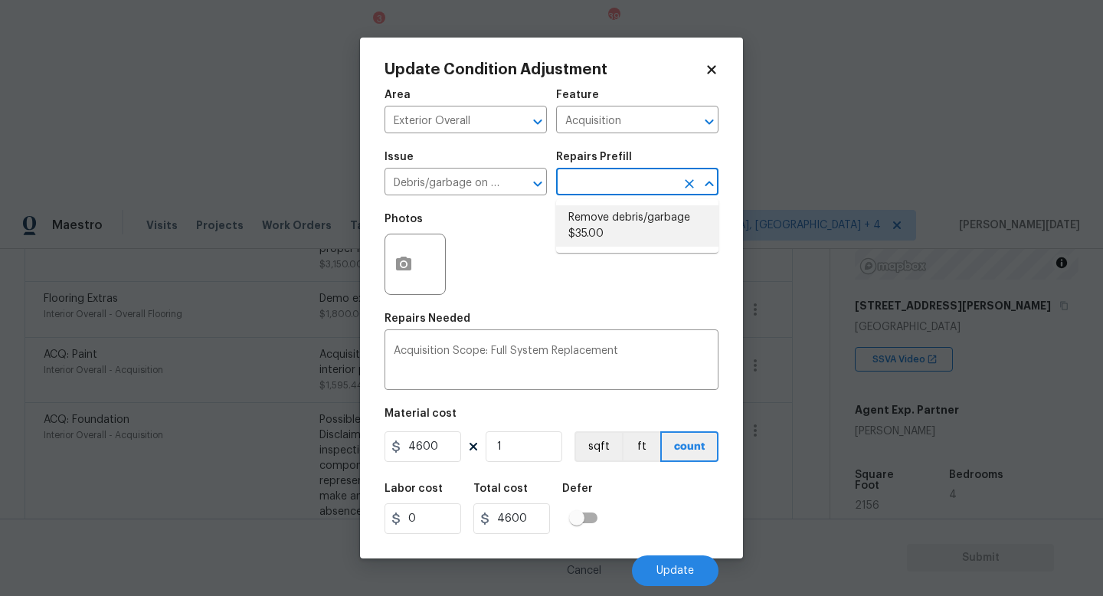
click at [625, 236] on li "Remove debris/garbage $35.00" at bounding box center [637, 225] width 162 height 41
type textarea "Remove, haul off, and properly dispose of any debris left by seller to offsite …"
type input "35"
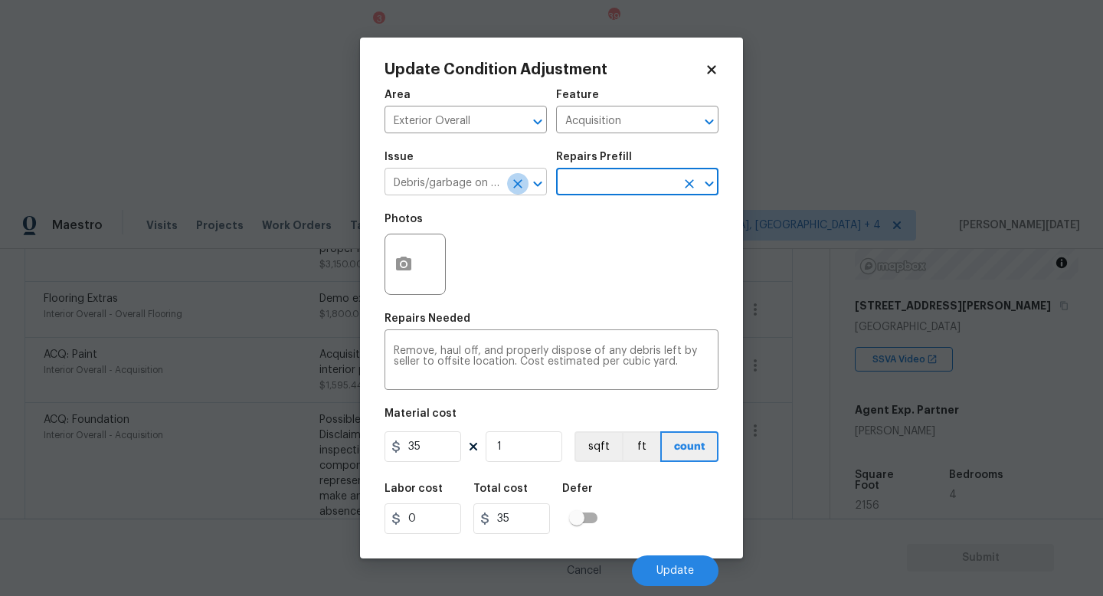
click at [525, 183] on icon "Clear" at bounding box center [517, 183] width 15 height 15
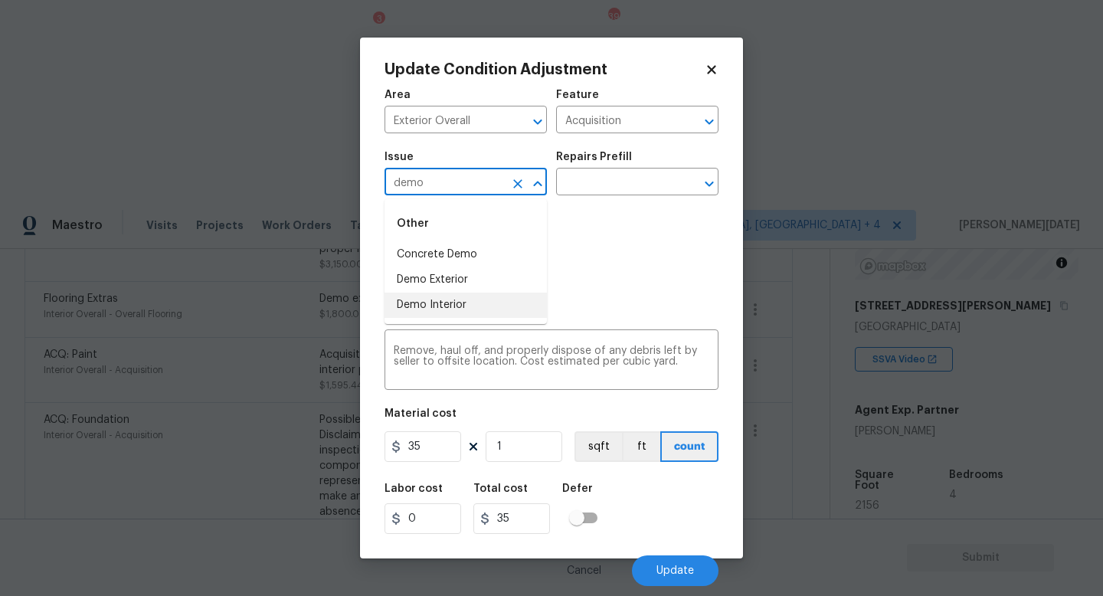
click at [502, 293] on li "Demo Interior" at bounding box center [466, 305] width 162 height 25
type input "Demo Interior"
click at [565, 182] on input "text" at bounding box center [616, 184] width 120 height 24
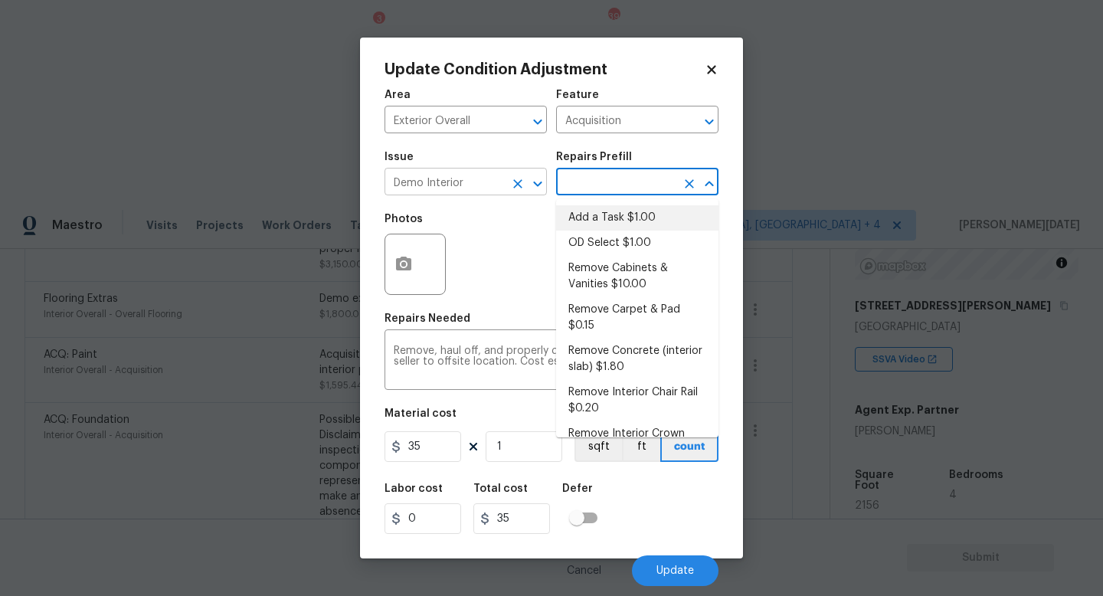
click at [525, 180] on icon "Clear" at bounding box center [517, 183] width 15 height 15
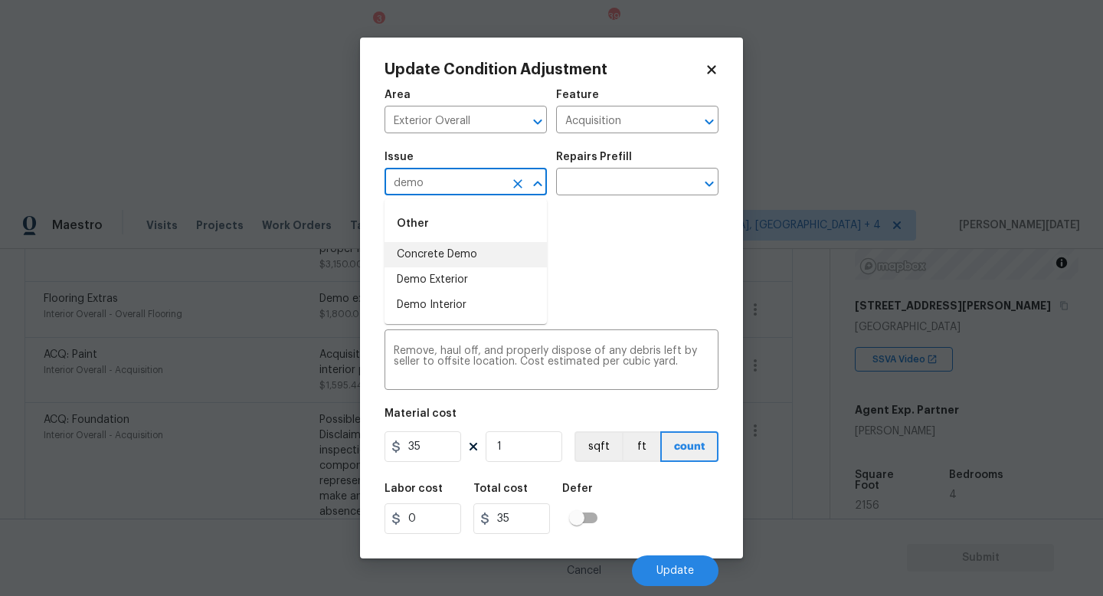
click at [505, 270] on li "Demo Exterior" at bounding box center [466, 279] width 162 height 25
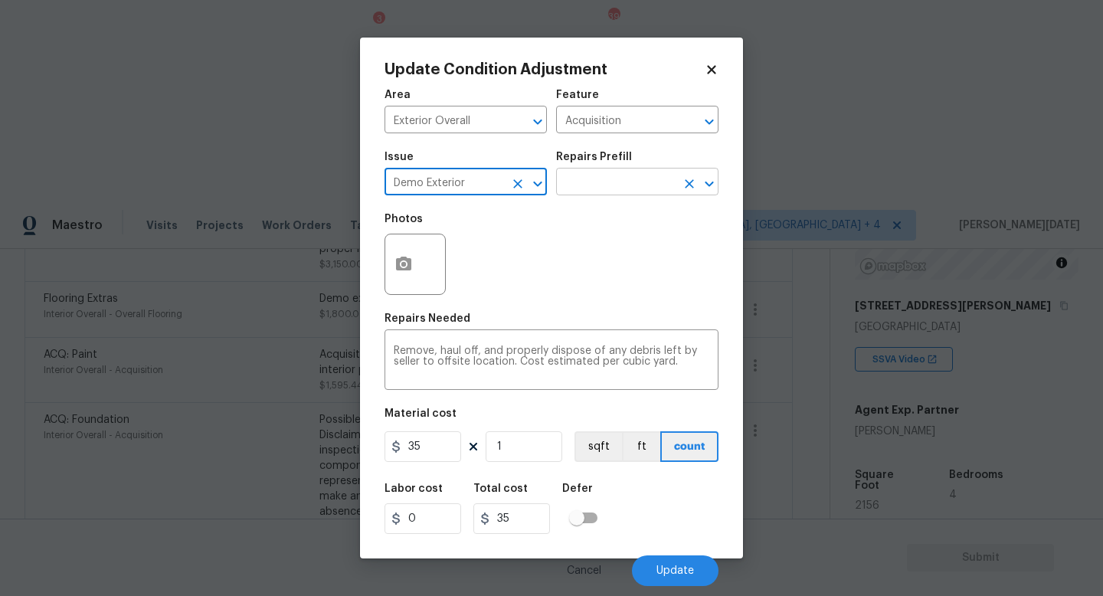
type input "Demo Exterior"
click at [647, 175] on input "text" at bounding box center [616, 184] width 120 height 24
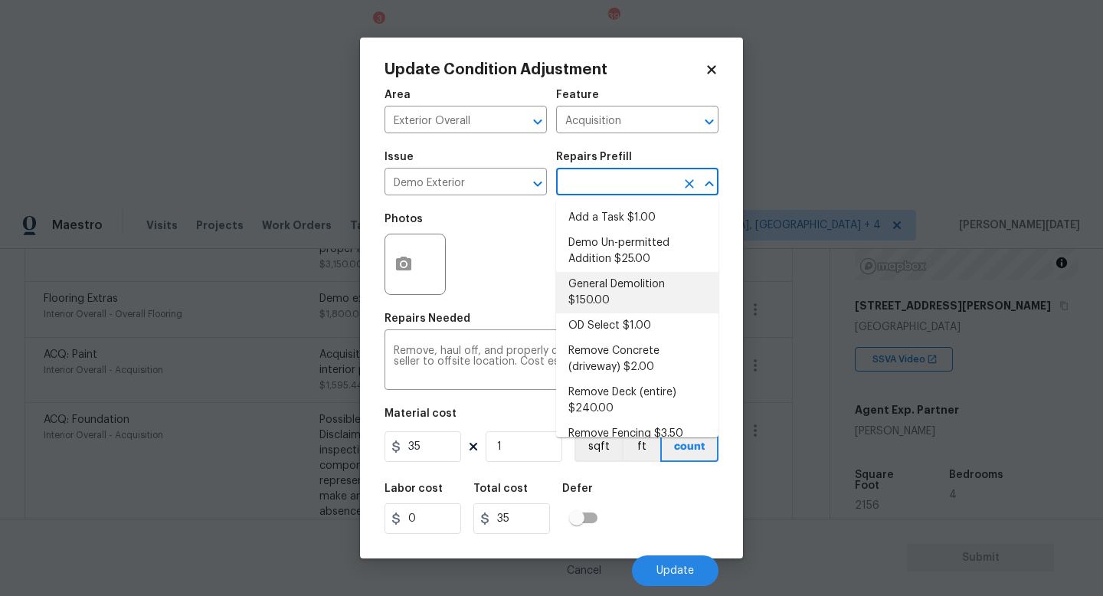
click at [637, 283] on li "General Demolition $150.00" at bounding box center [637, 292] width 162 height 41
type input "Demolition"
type textarea "Decks, sheds, above ground pools,"
type input "150"
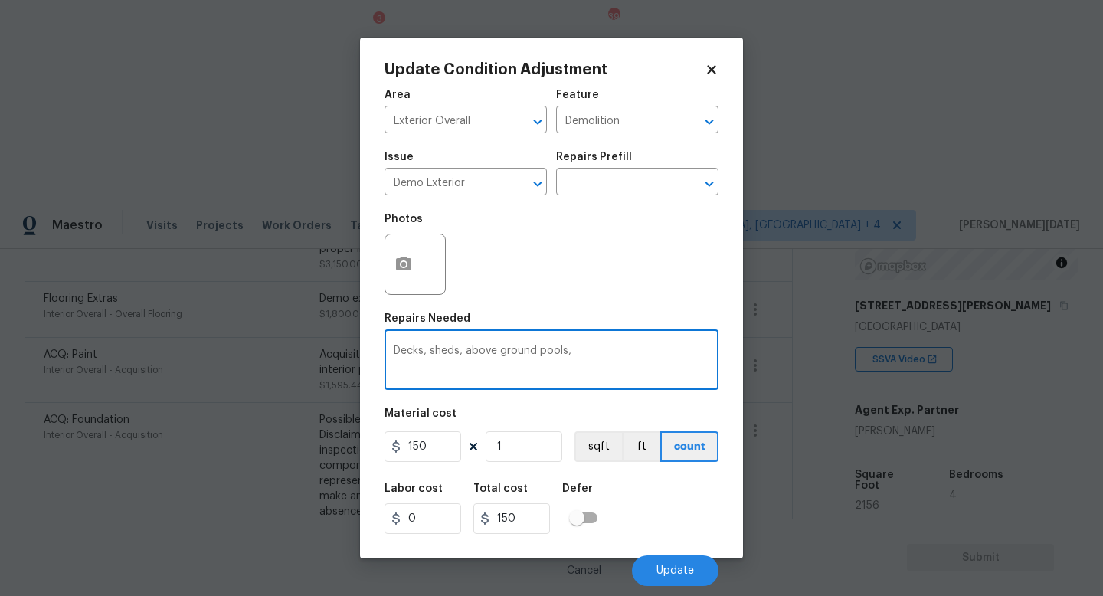
drag, startPoint x: 258, startPoint y: 352, endPoint x: 218, endPoint y: 349, distance: 40.7
click at [218, 349] on div "Update Condition Adjustment Area Exterior Overall ​ Feature Demolition ​ Issue …" at bounding box center [551, 298] width 1103 height 596
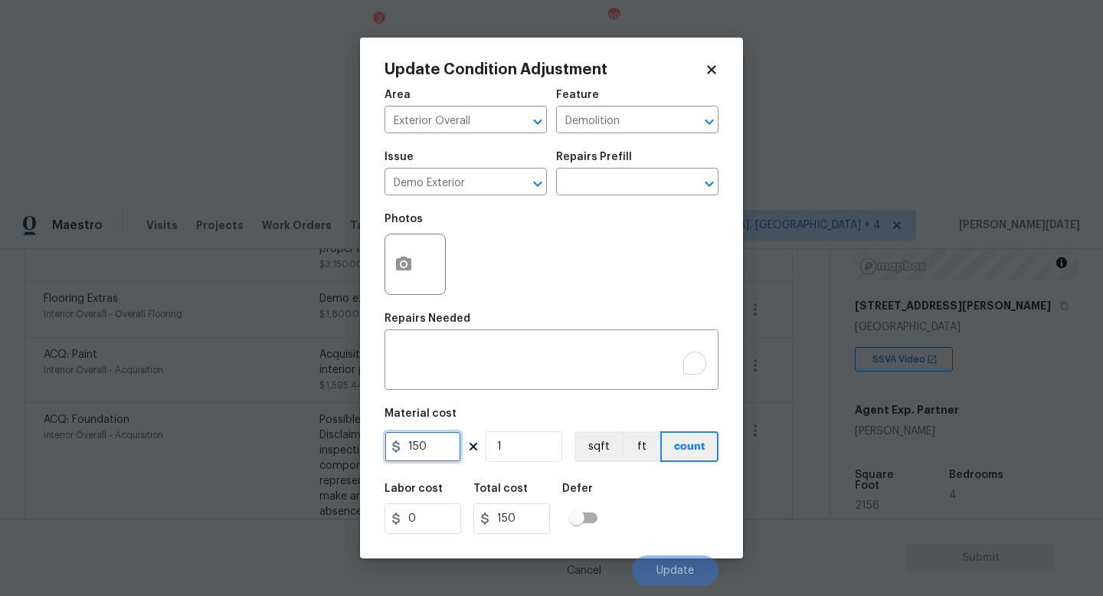
drag, startPoint x: 429, startPoint y: 448, endPoint x: 341, endPoint y: 448, distance: 88.1
click at [341, 448] on div "Update Condition Adjustment Area Exterior Overall ​ Feature Demolition ​ Issue …" at bounding box center [551, 298] width 1103 height 596
type input "2000"
click at [435, 365] on textarea "To enrich screen reader interactions, please activate Accessibility in Grammarl…" at bounding box center [552, 362] width 316 height 32
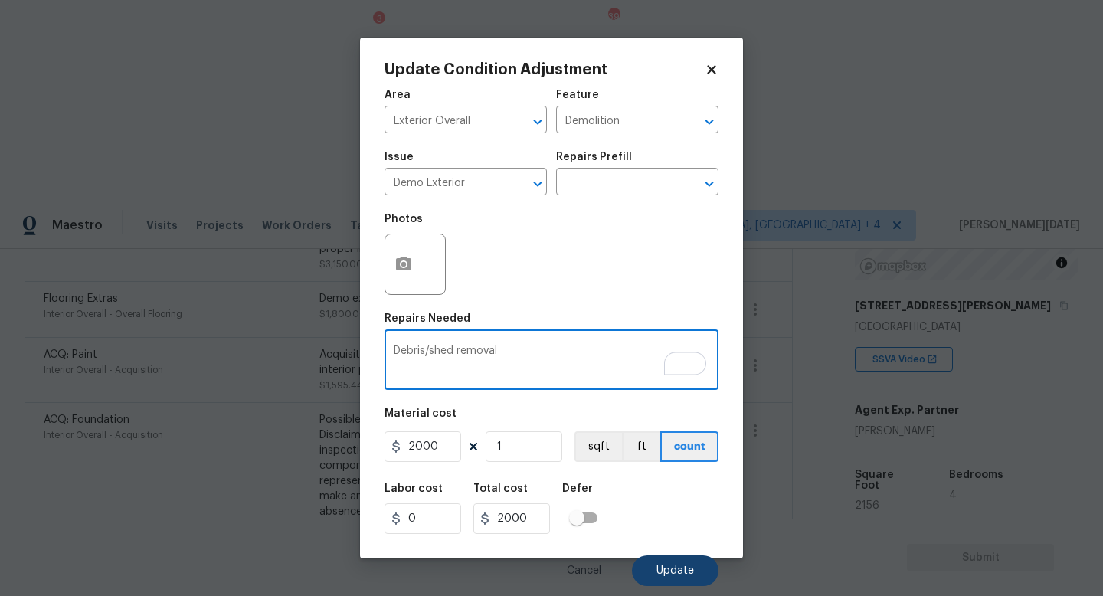
type textarea "Debris/shed removal"
click at [703, 567] on button "Update" at bounding box center [675, 570] width 87 height 31
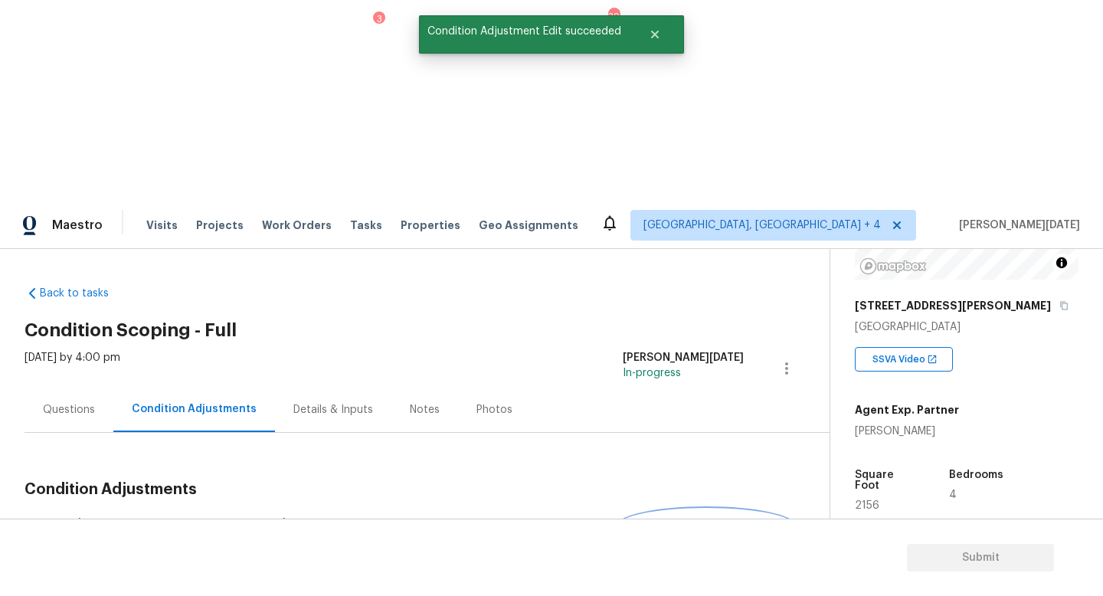
click at [695, 509] on button "Add Condition Adjustment" at bounding box center [706, 525] width 173 height 32
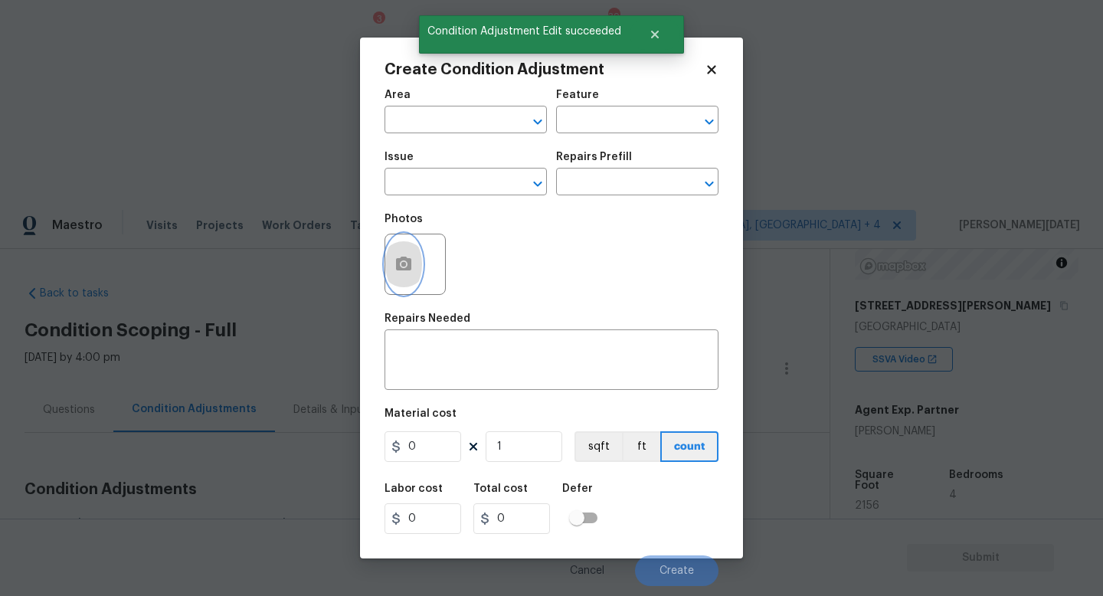
click at [415, 280] on button "button" at bounding box center [403, 264] width 37 height 60
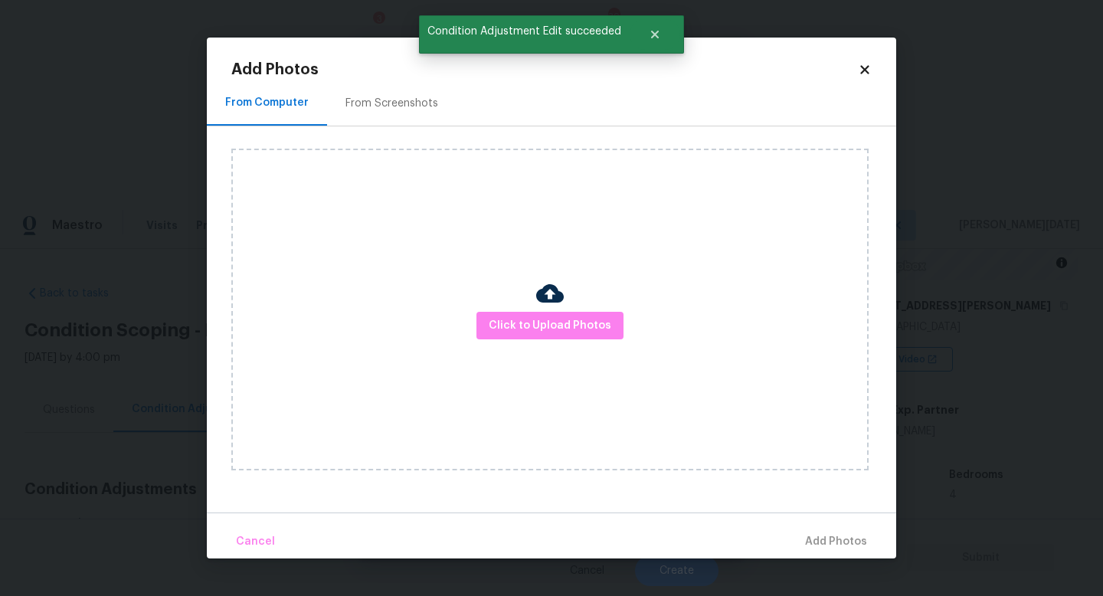
click at [534, 309] on div "Click to Upload Photos" at bounding box center [549, 310] width 637 height 322
click at [549, 331] on span "Click to Upload Photos" at bounding box center [550, 325] width 123 height 19
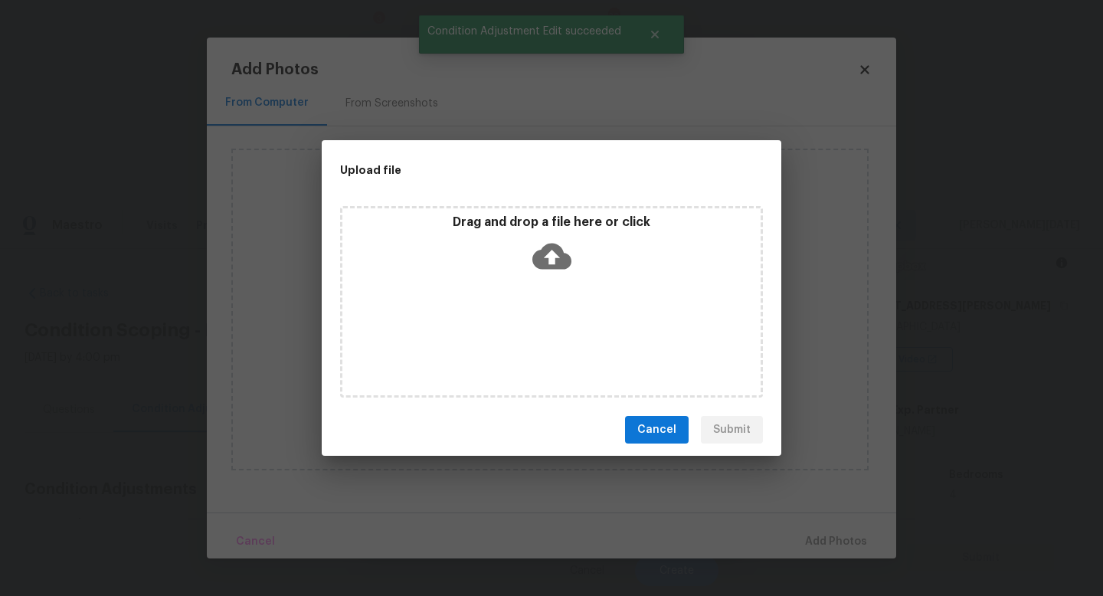
click at [549, 331] on div "Drag and drop a file here or click" at bounding box center [551, 302] width 423 height 192
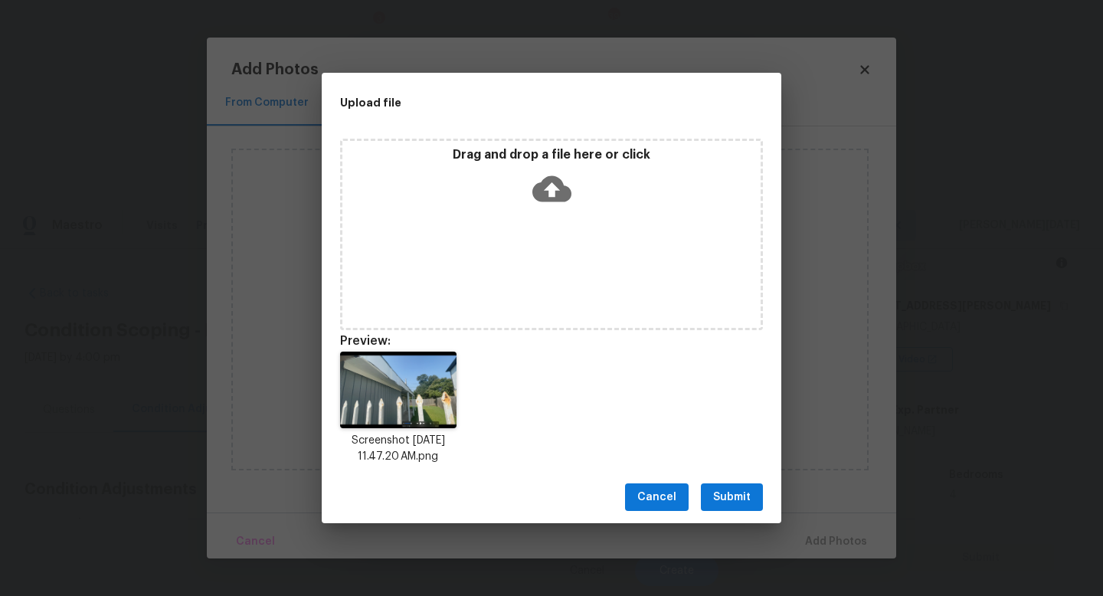
click at [718, 496] on span "Submit" at bounding box center [732, 497] width 38 height 19
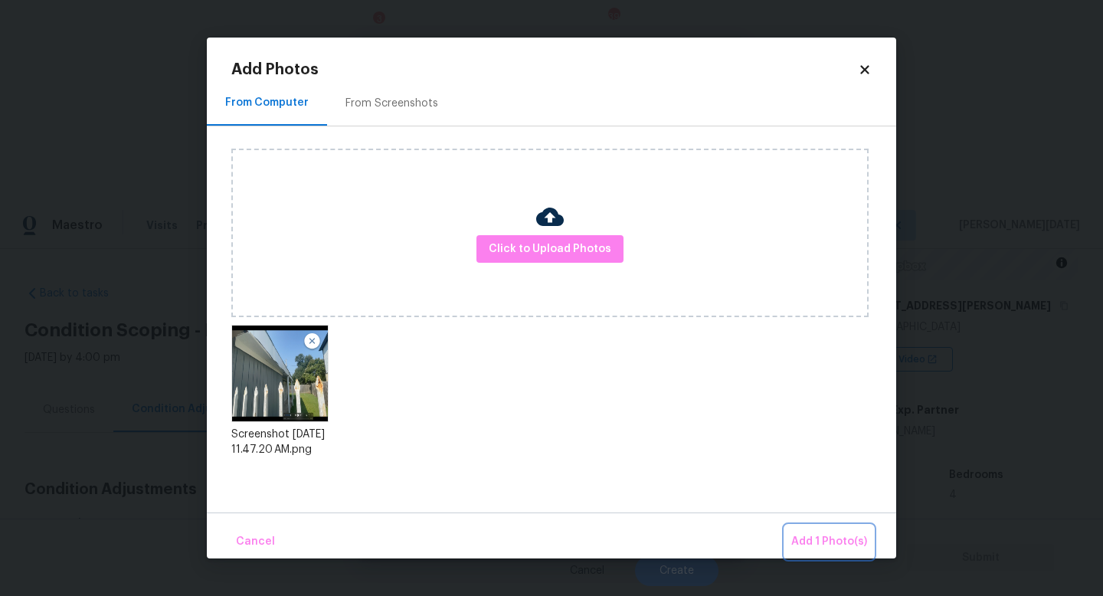
click at [821, 536] on span "Add 1 Photo(s)" at bounding box center [829, 541] width 76 height 19
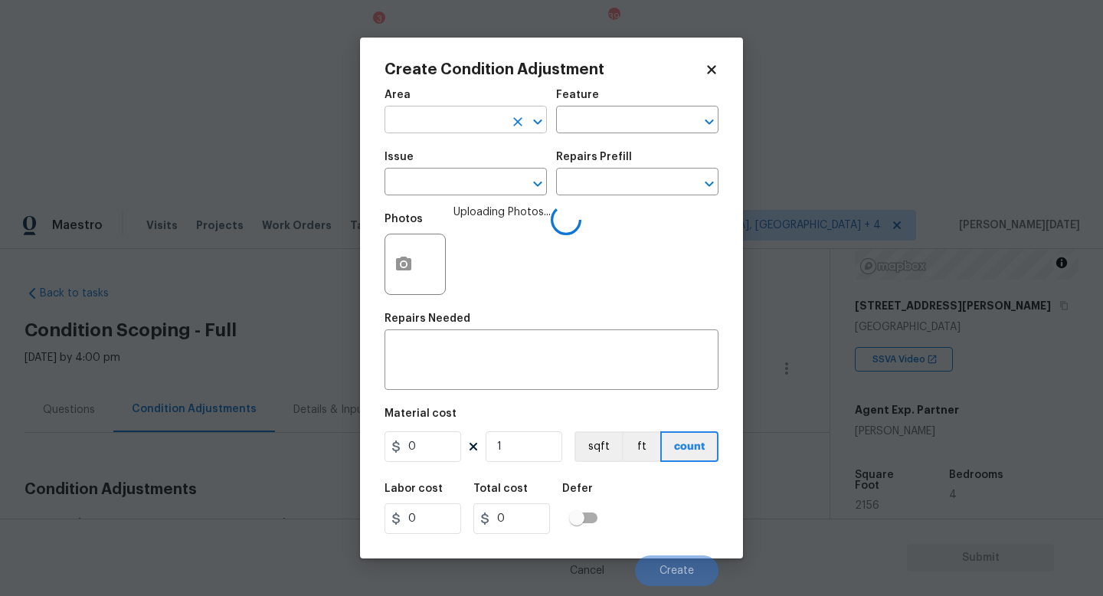
click at [408, 114] on input "text" at bounding box center [445, 122] width 120 height 24
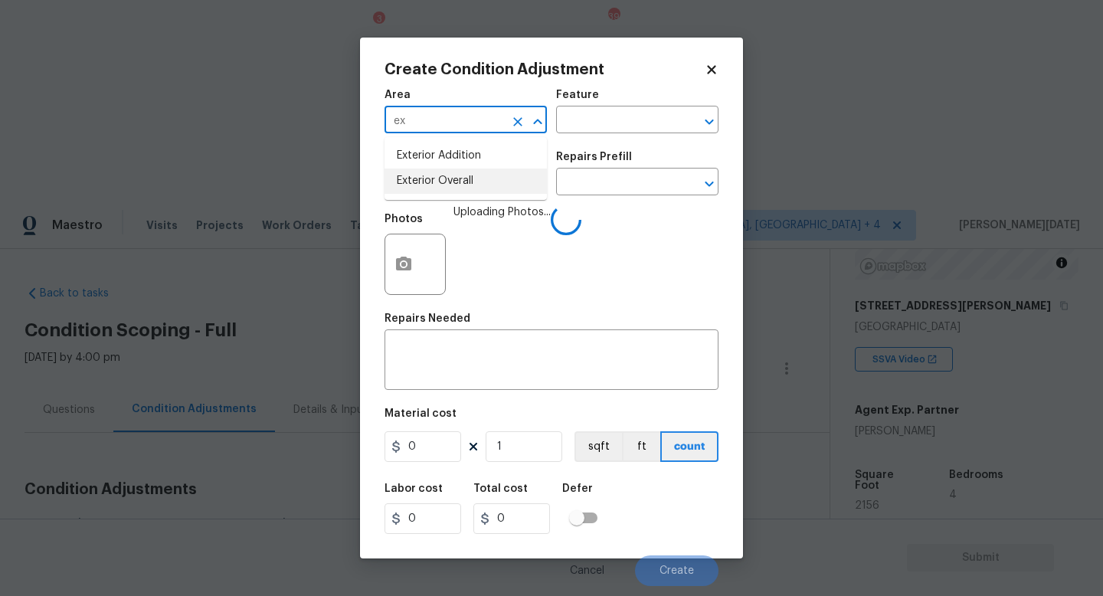
click at [455, 185] on li "Exterior Overall" at bounding box center [466, 181] width 162 height 25
type input "Exterior Overall"
click at [604, 131] on input "text" at bounding box center [616, 122] width 120 height 24
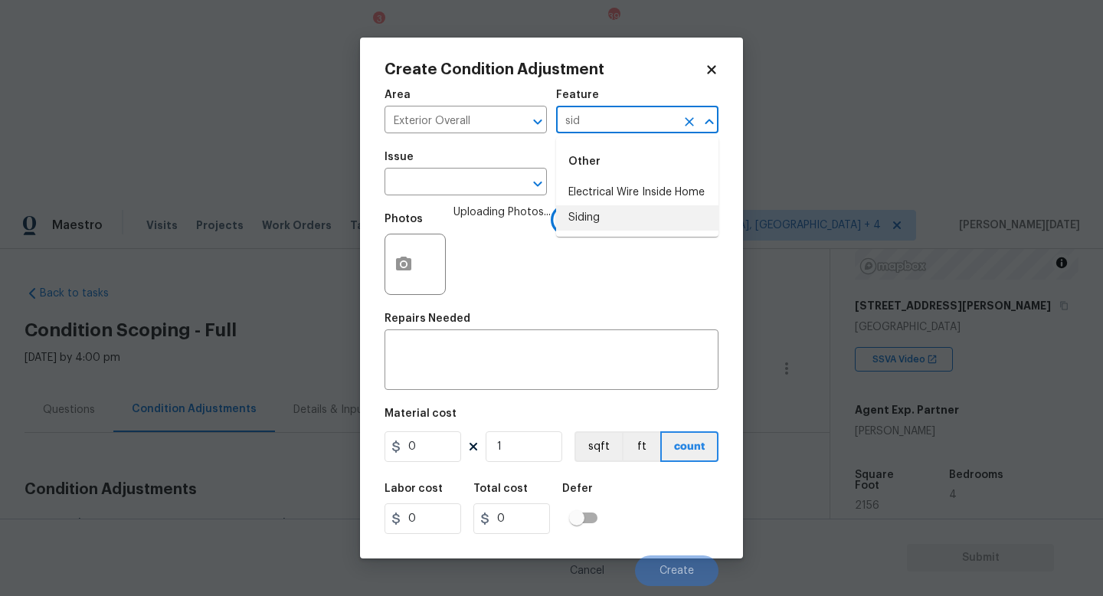
click at [608, 214] on li "Siding" at bounding box center [637, 217] width 162 height 25
type input "Siding"
click at [473, 188] on input "text" at bounding box center [445, 184] width 120 height 24
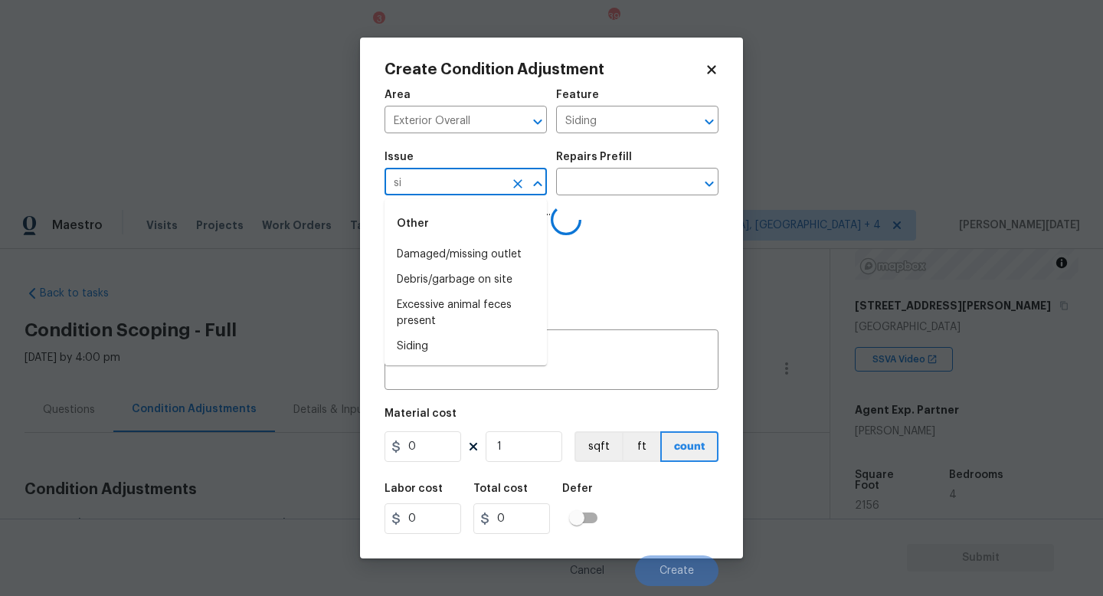
type input "sid"
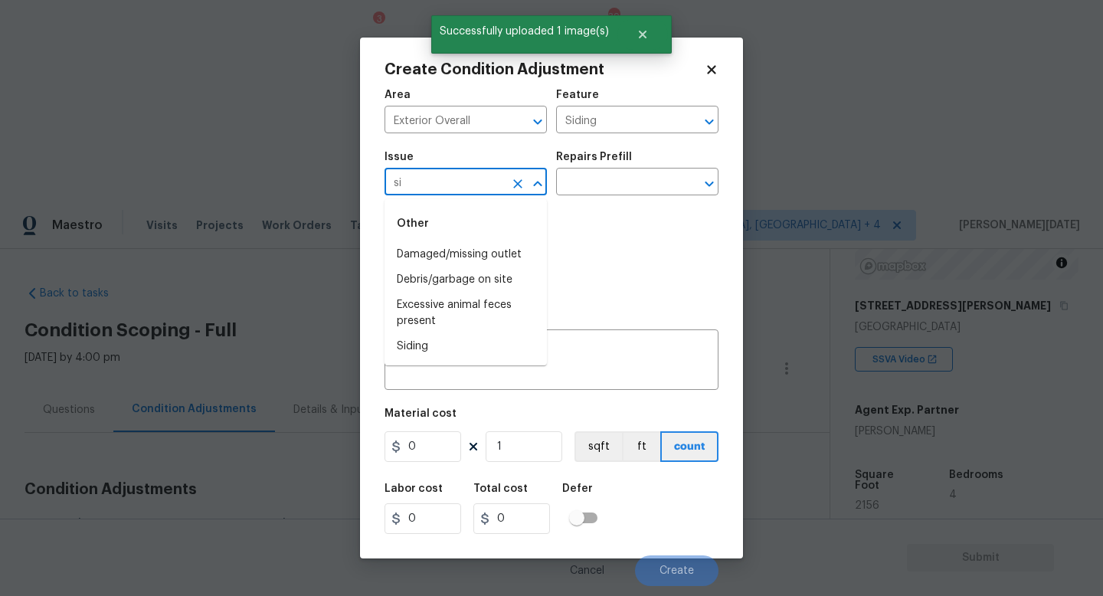
type input "sid"
click at [459, 252] on li "Siding" at bounding box center [466, 254] width 162 height 25
type input "ACQ: Flooring"
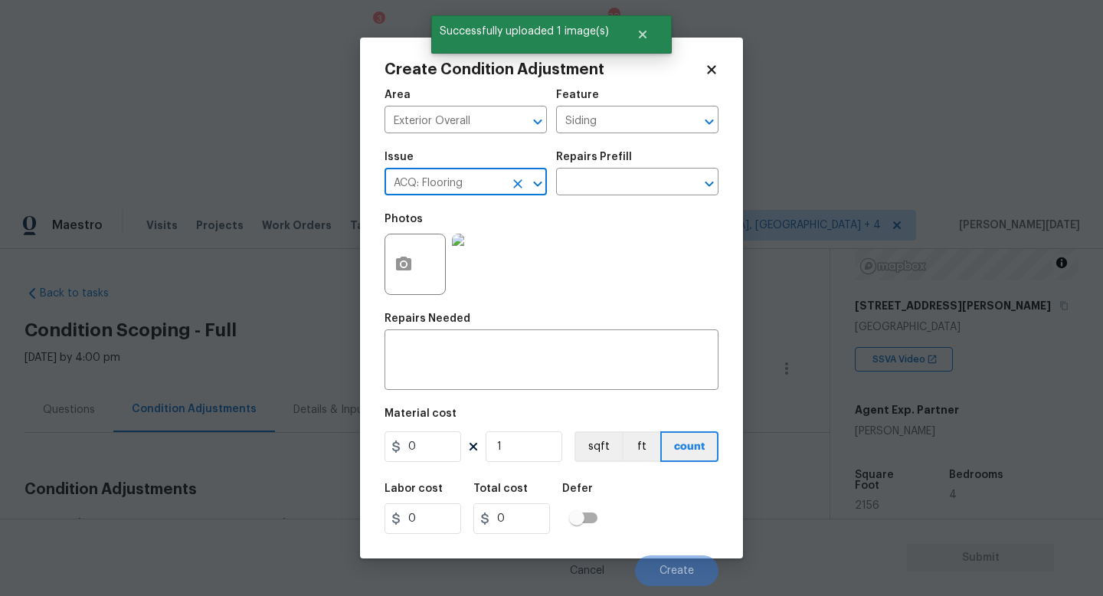
click at [522, 179] on icon "Clear" at bounding box center [517, 183] width 15 height 15
click at [447, 268] on ul "Other Siding" at bounding box center [466, 236] width 162 height 74
click at [457, 257] on li "Siding" at bounding box center [466, 254] width 162 height 25
type input "Siding"
click at [427, 447] on input "0" at bounding box center [423, 446] width 77 height 31
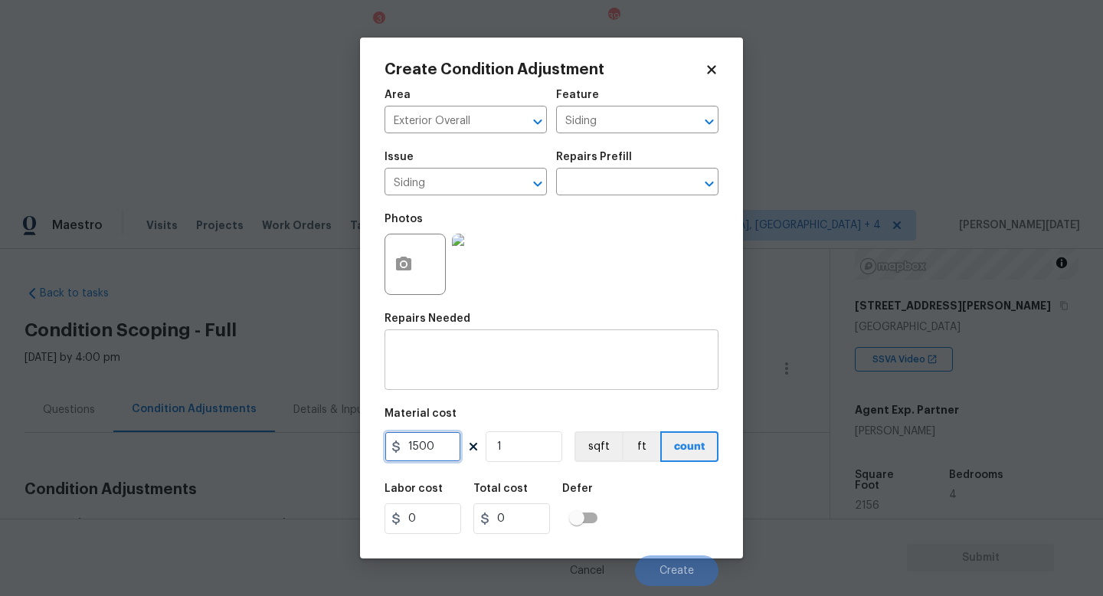
type input "1500"
click at [477, 363] on textarea at bounding box center [552, 362] width 316 height 32
type input "1500"
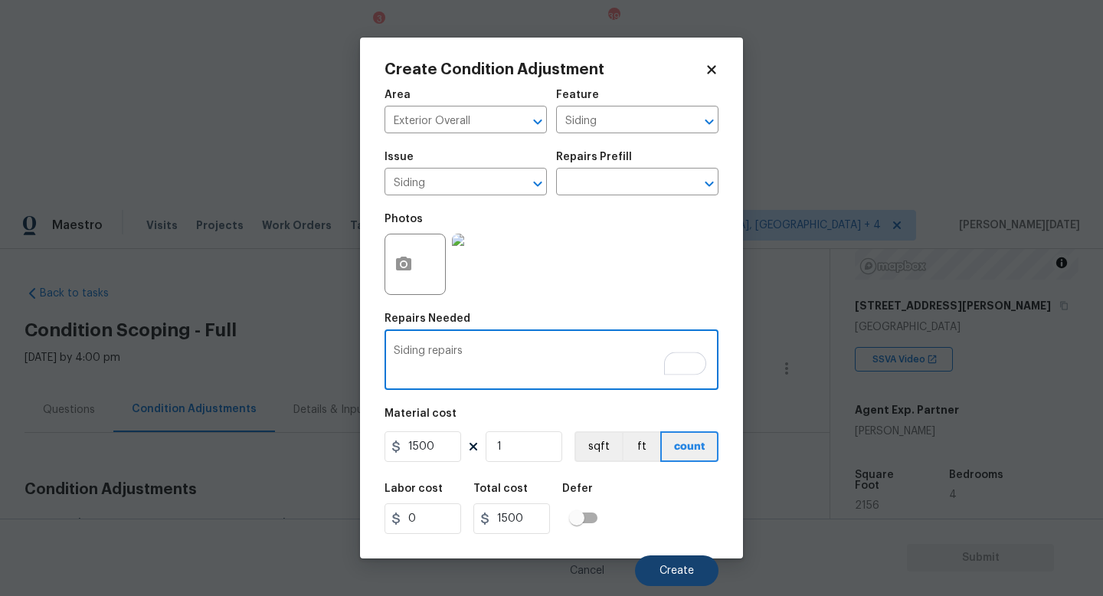
type textarea "Siding repairs"
click at [689, 570] on span "Create" at bounding box center [677, 570] width 34 height 11
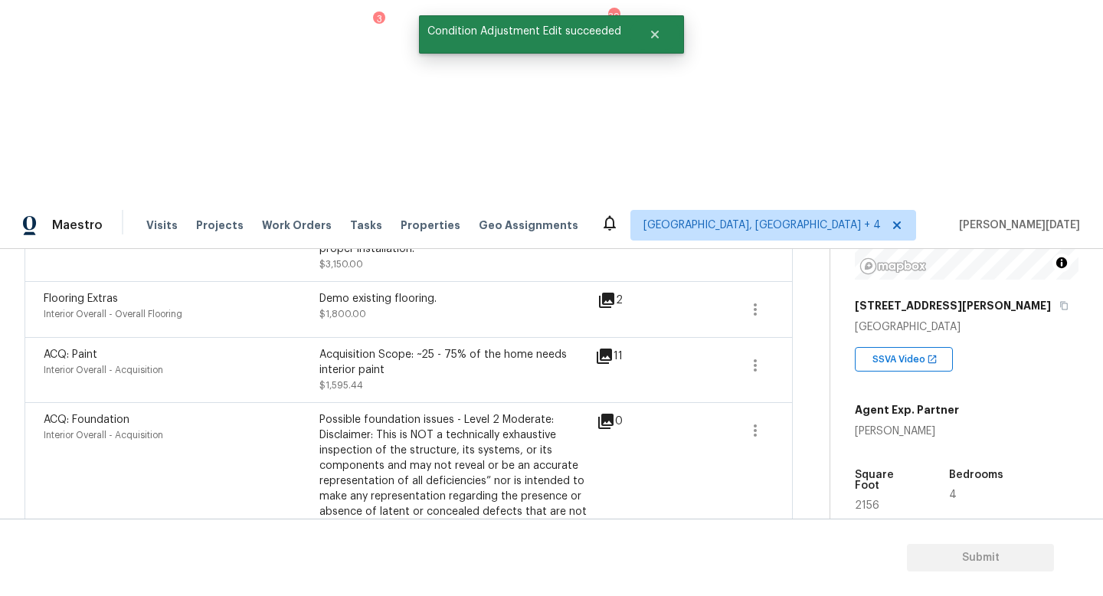
scroll to position [967, 0]
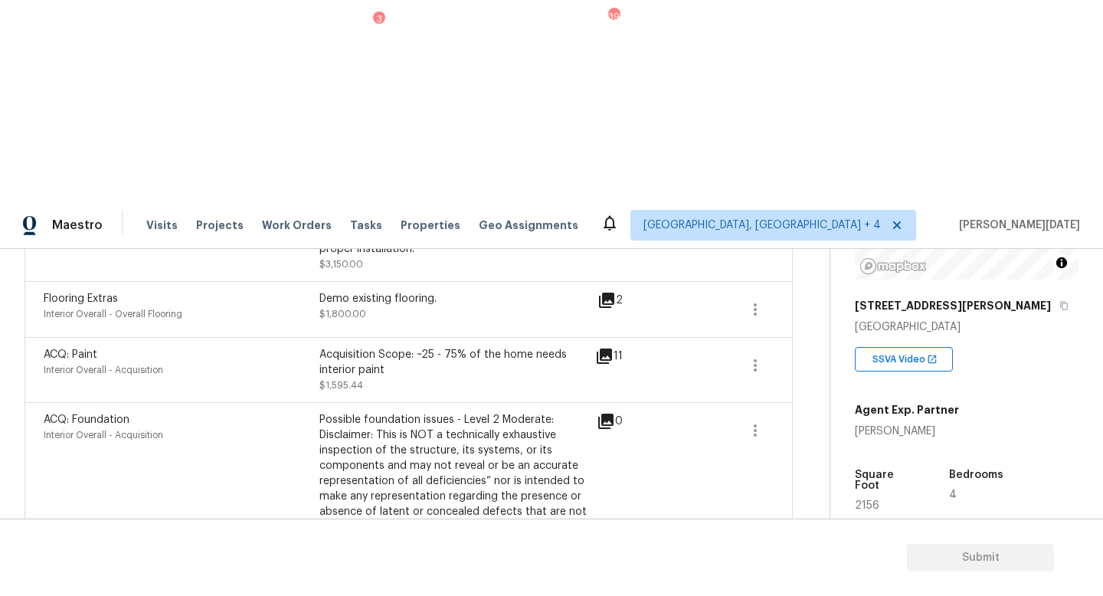
click at [624, 402] on div "ACQ: Foundation Interior Overall - Acquisition Possible foundation issues - Lev…" at bounding box center [409, 496] width 768 height 188
click at [833, 415] on div "Edit" at bounding box center [842, 414] width 120 height 15
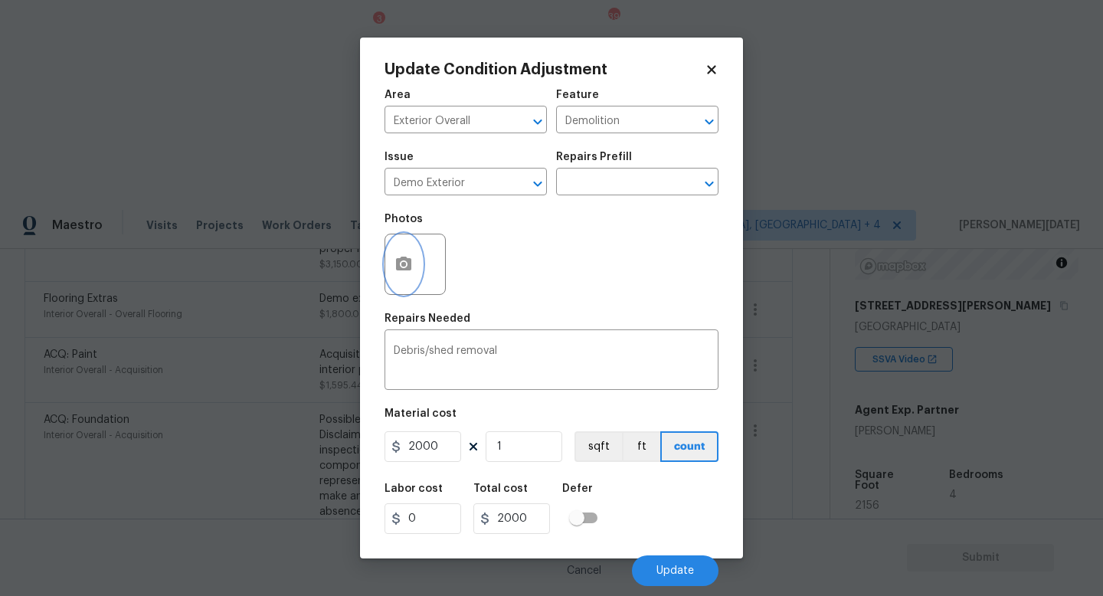
click at [415, 274] on button "button" at bounding box center [403, 264] width 37 height 60
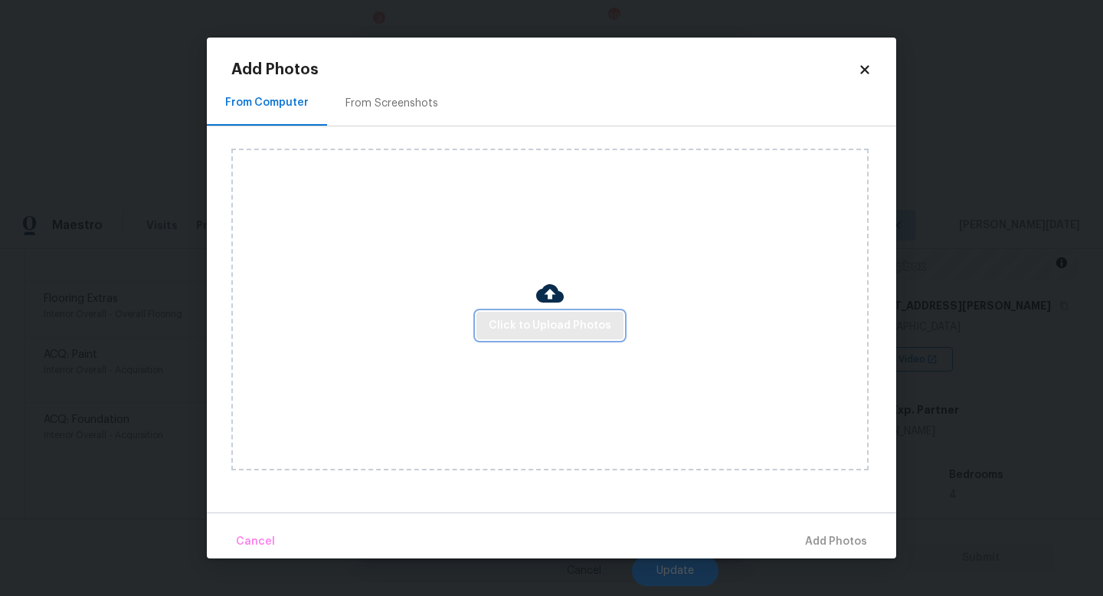
click at [536, 313] on button "Click to Upload Photos" at bounding box center [550, 326] width 147 height 28
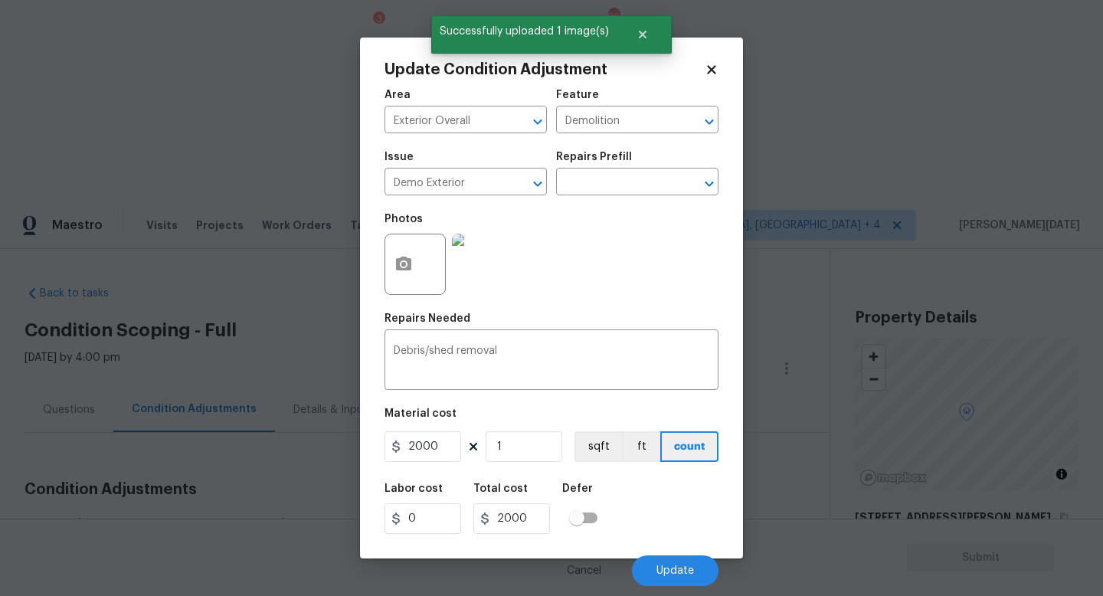
scroll to position [211, 0]
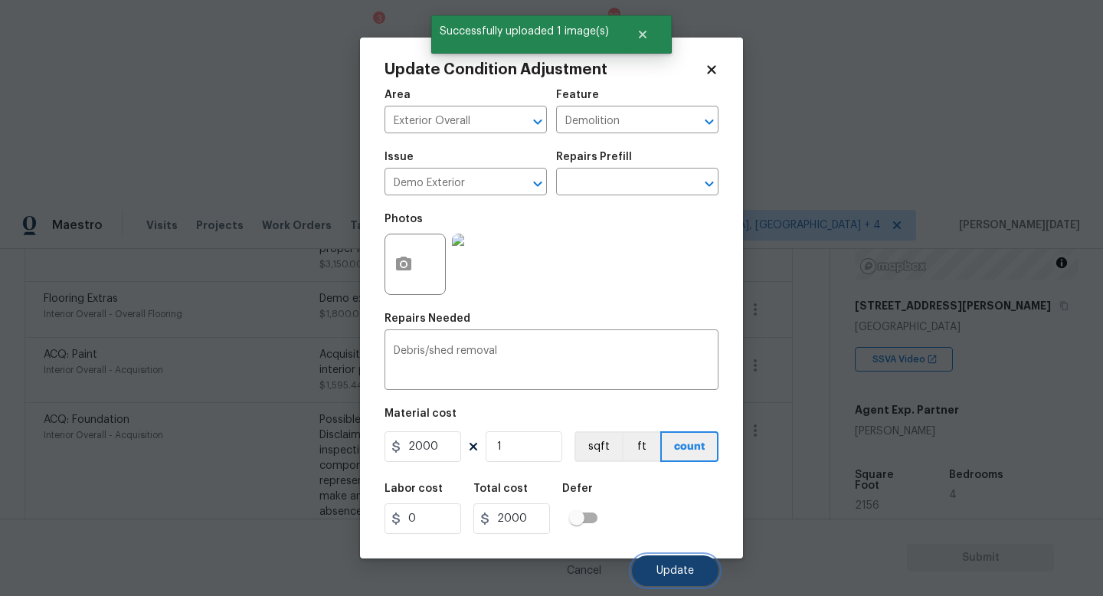
click at [663, 566] on span "Update" at bounding box center [676, 570] width 38 height 11
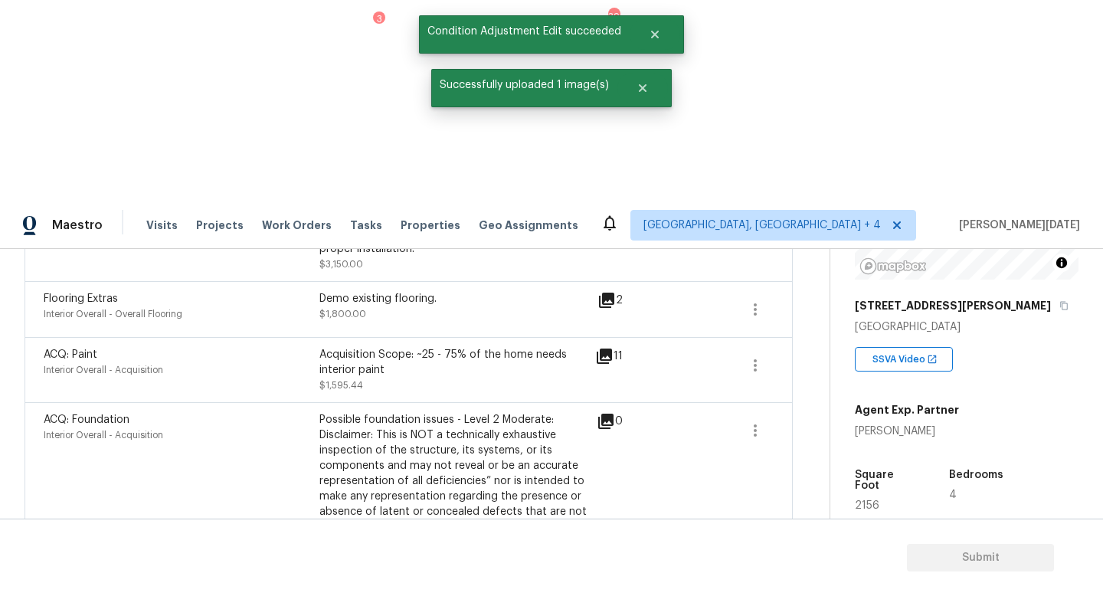
scroll to position [0, 0]
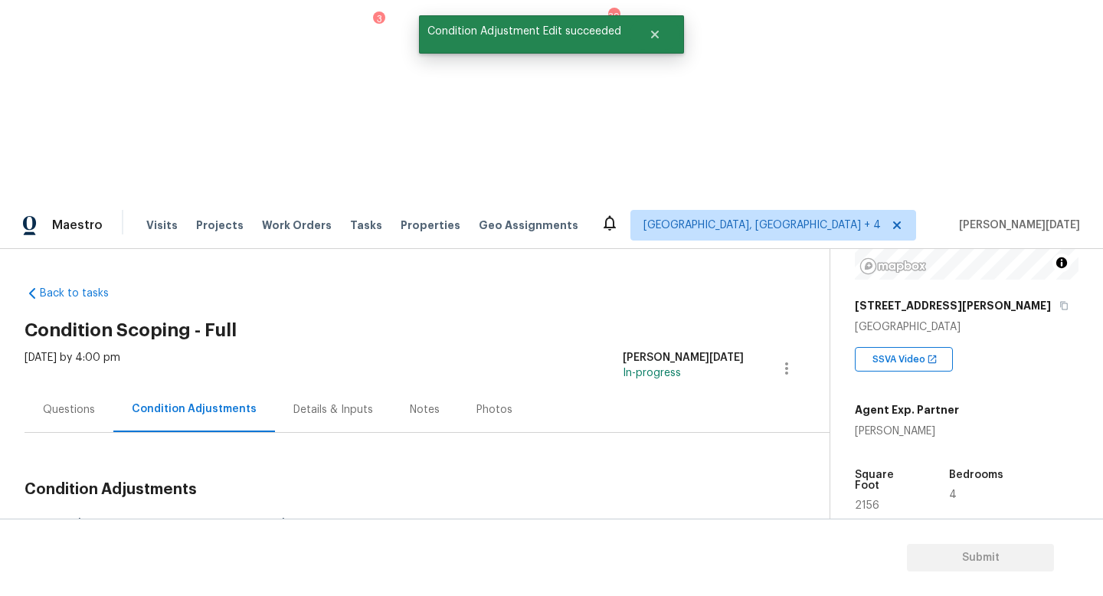
drag, startPoint x: 76, startPoint y: 323, endPoint x: 144, endPoint y: 323, distance: 68.2
click at [144, 519] on div "$37313.04" at bounding box center [112, 526] width 75 height 15
copy div "$37313.04"
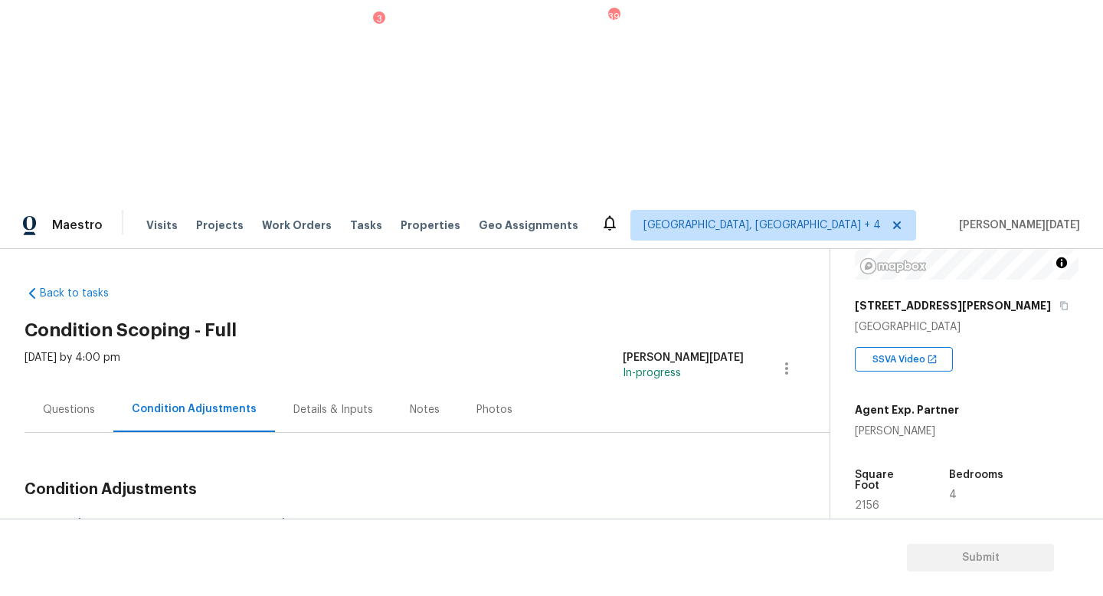
click at [51, 387] on div "Questions" at bounding box center [69, 409] width 89 height 45
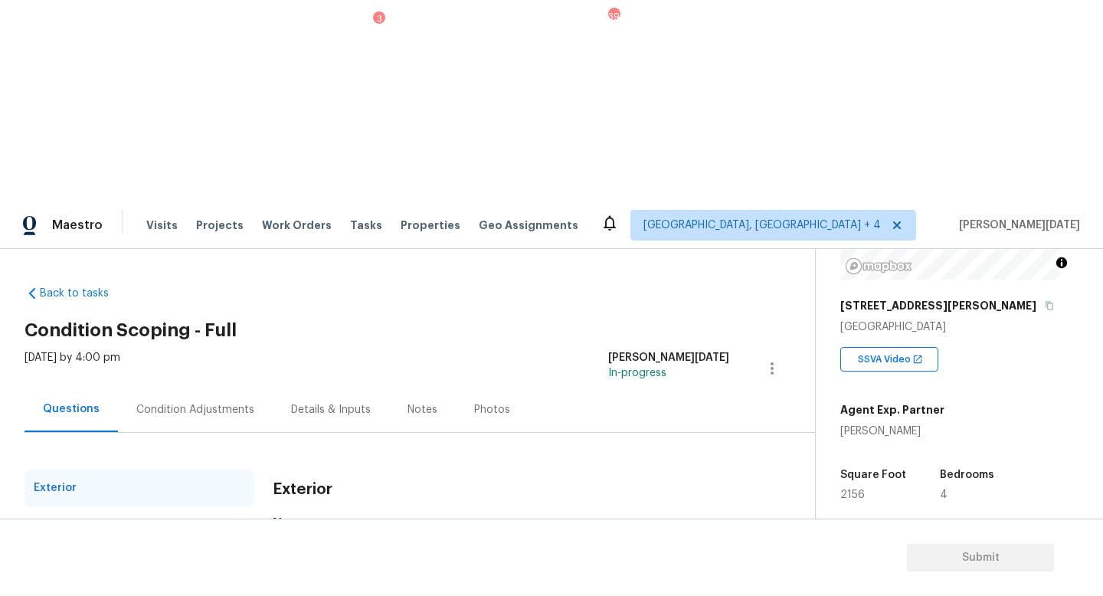
scroll to position [142, 0]
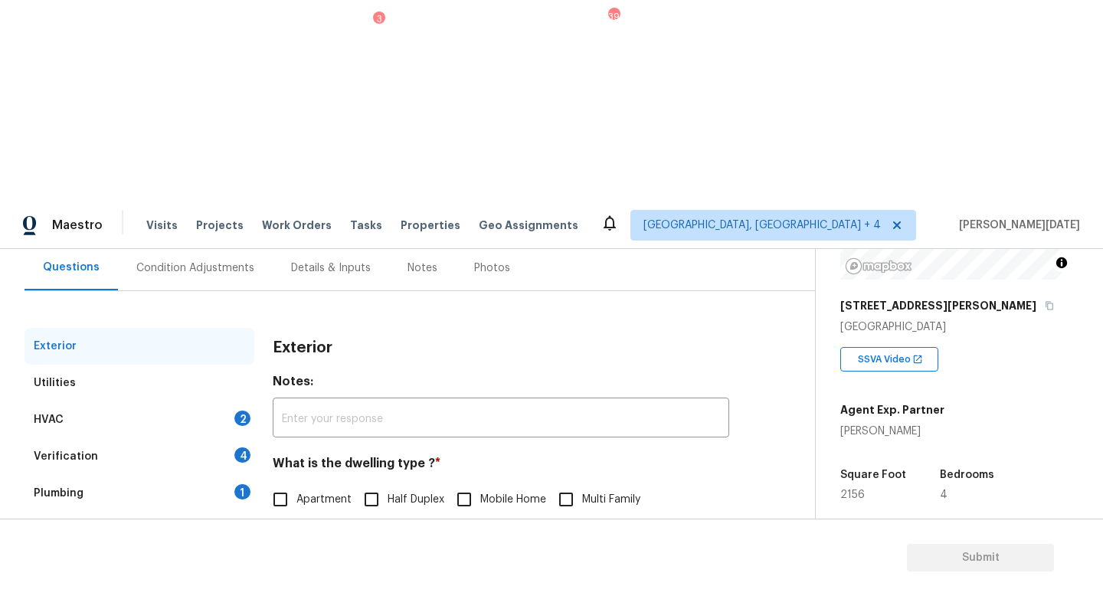
click at [238, 411] on div "2" at bounding box center [242, 418] width 16 height 15
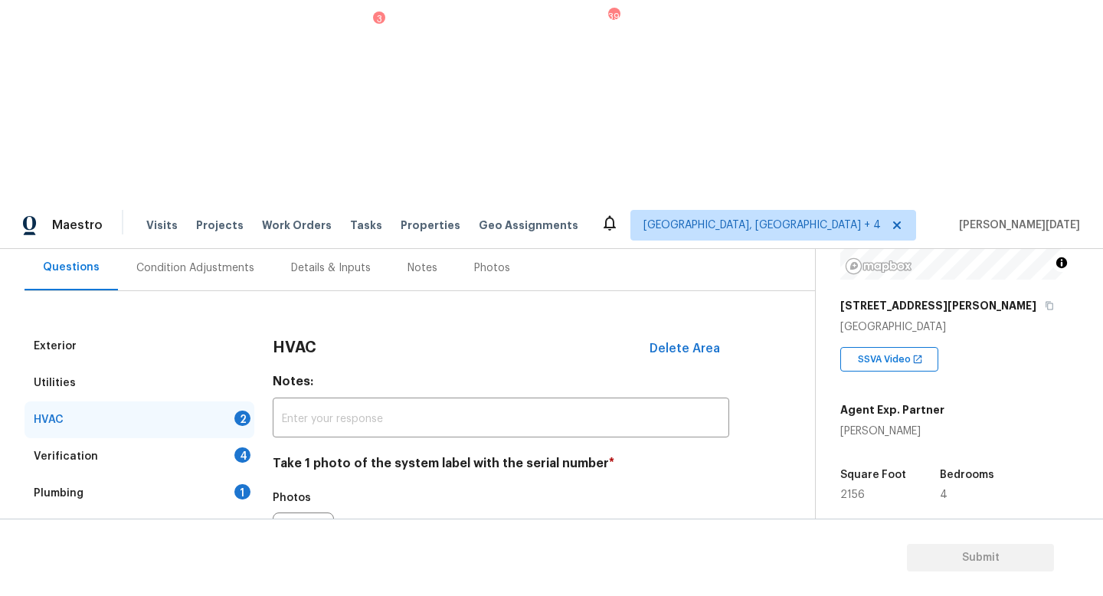
scroll to position [192, 0]
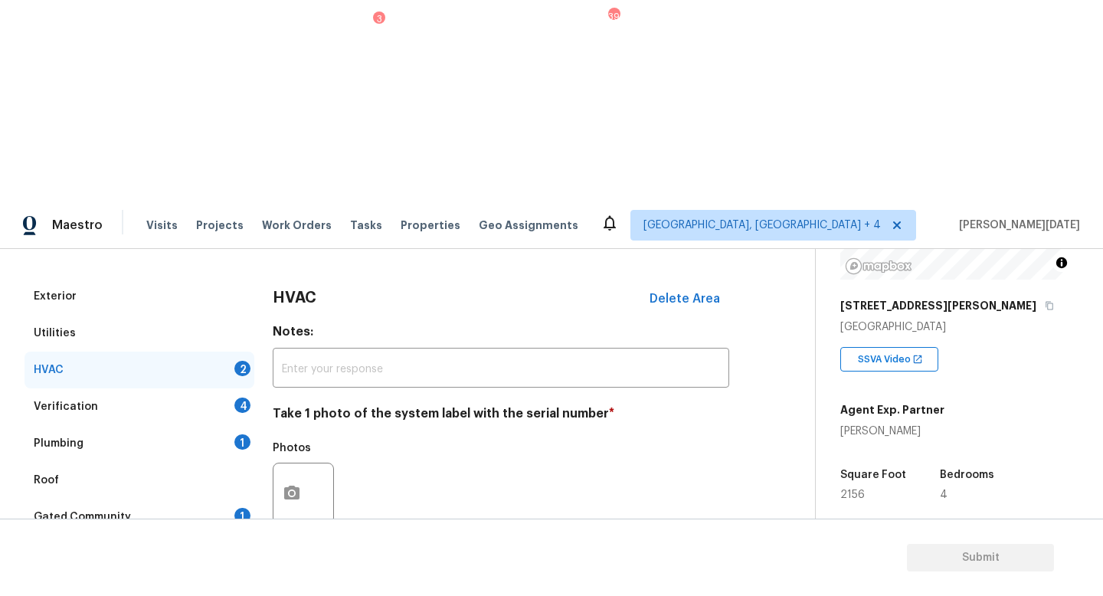
checkbox input "true"
click at [234, 398] on div "4" at bounding box center [242, 405] width 16 height 15
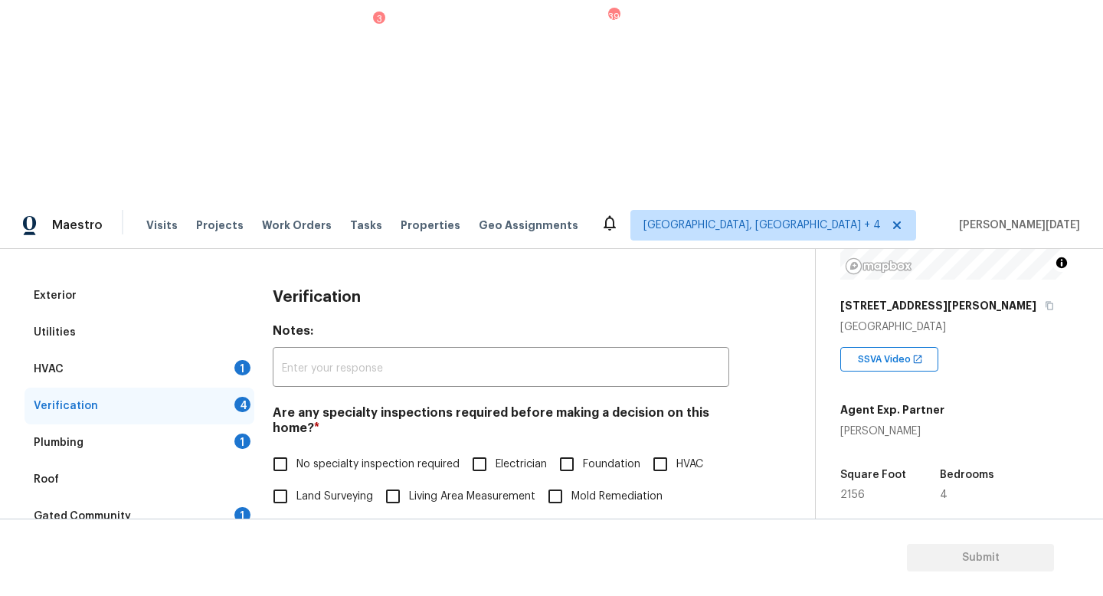
click at [234, 351] on div "HVAC 1" at bounding box center [140, 369] width 230 height 37
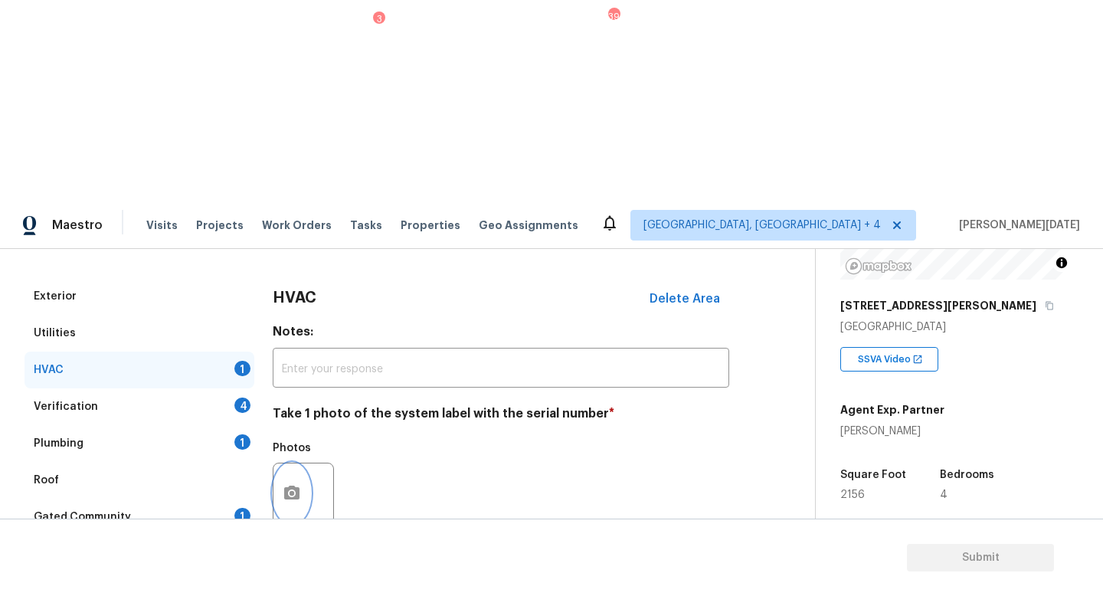
click at [296, 486] on icon "button" at bounding box center [291, 493] width 15 height 14
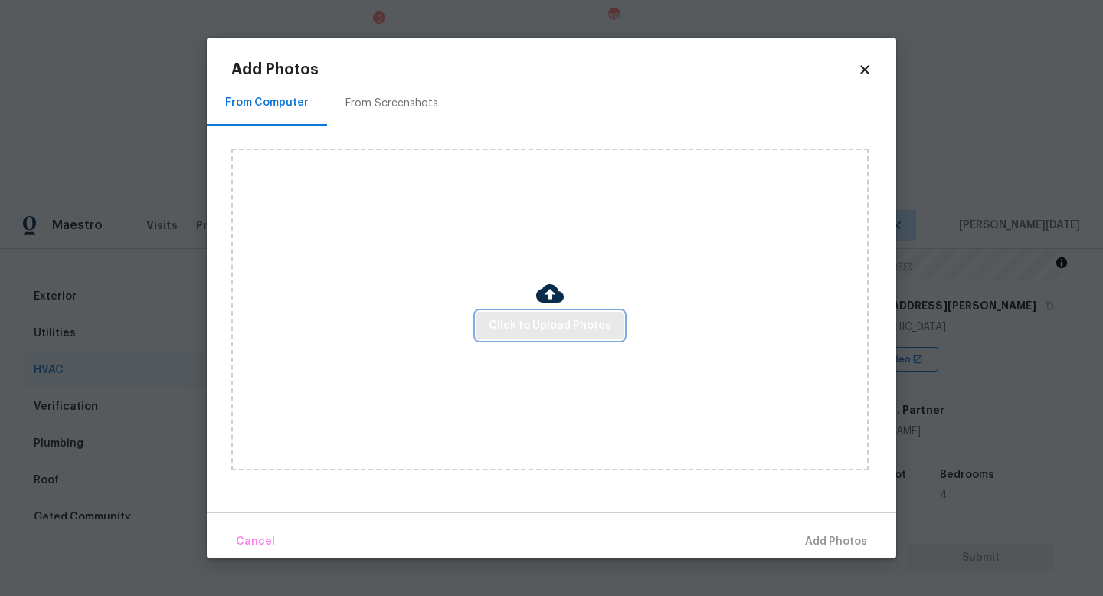
click at [535, 325] on span "Click to Upload Photos" at bounding box center [550, 325] width 123 height 19
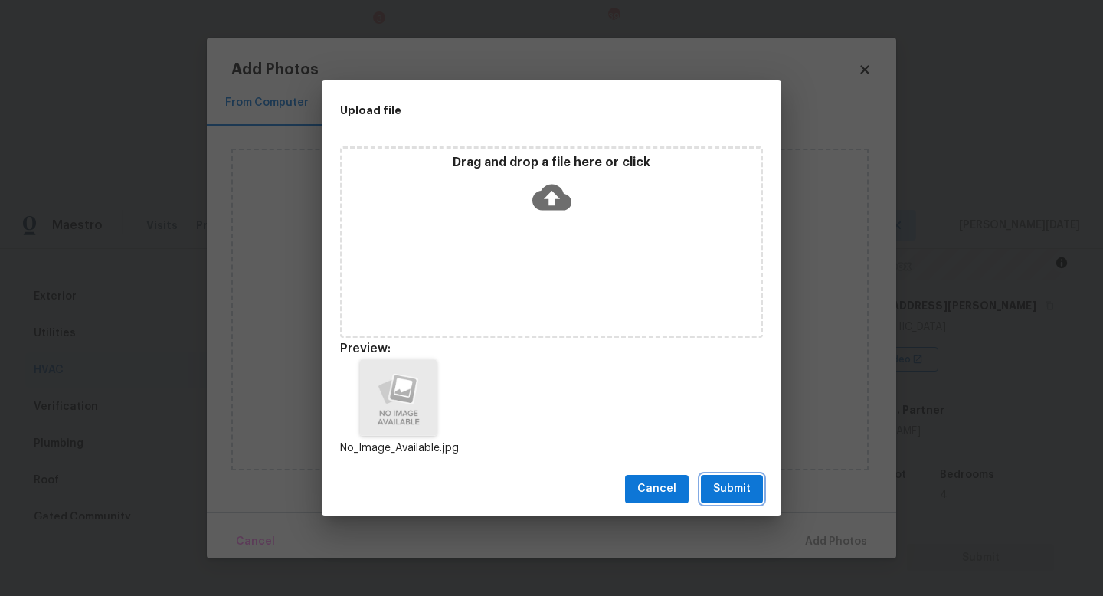
click at [733, 483] on span "Submit" at bounding box center [732, 489] width 38 height 19
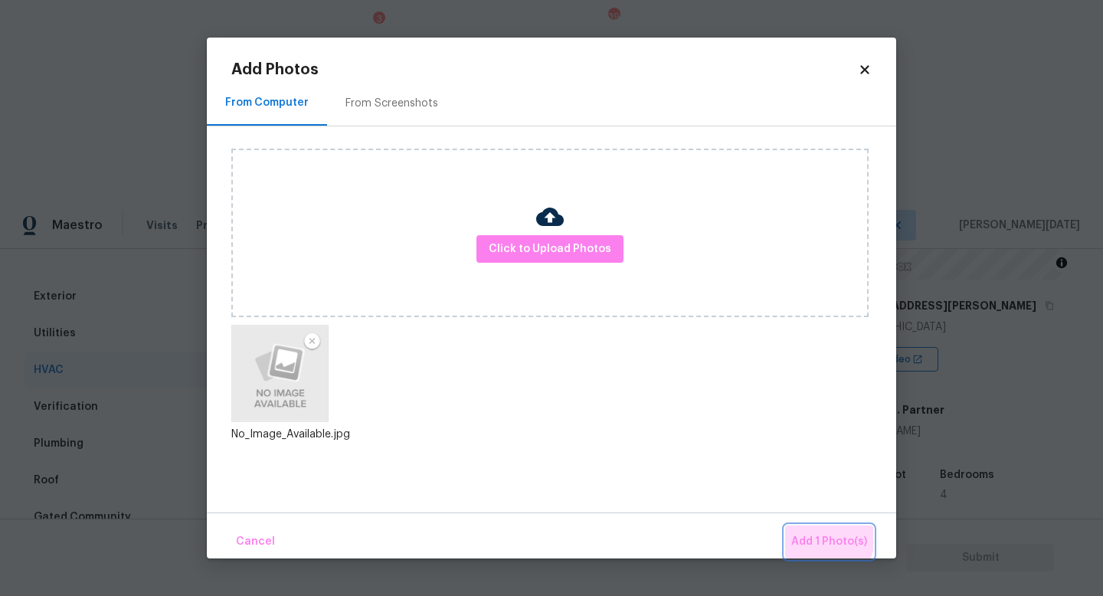
click at [798, 530] on button "Add 1 Photo(s)" at bounding box center [829, 542] width 88 height 33
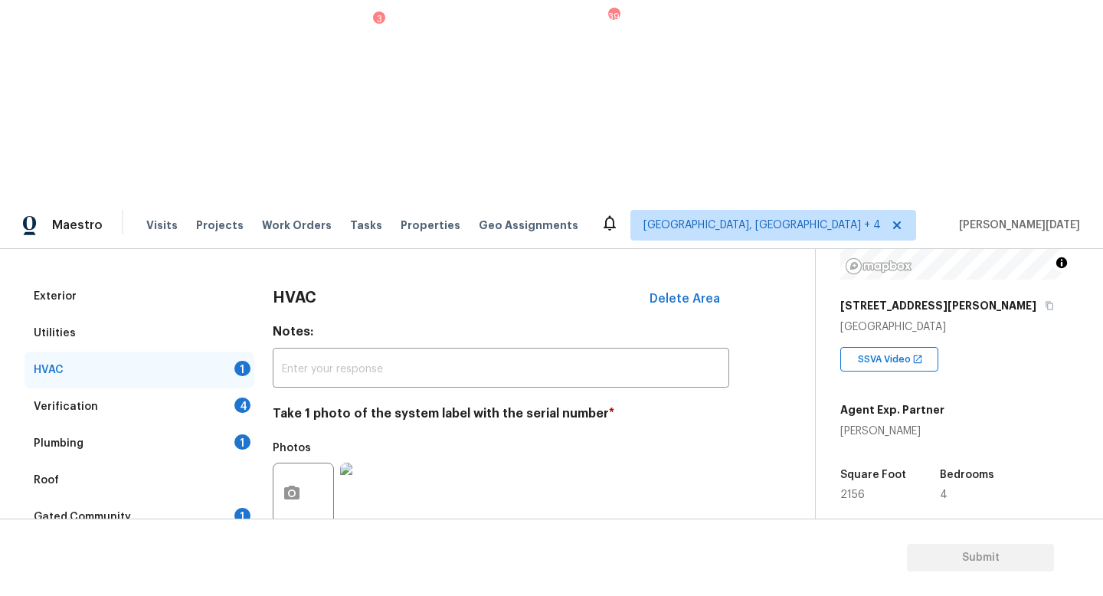
click at [242, 398] on div "4" at bounding box center [242, 405] width 16 height 15
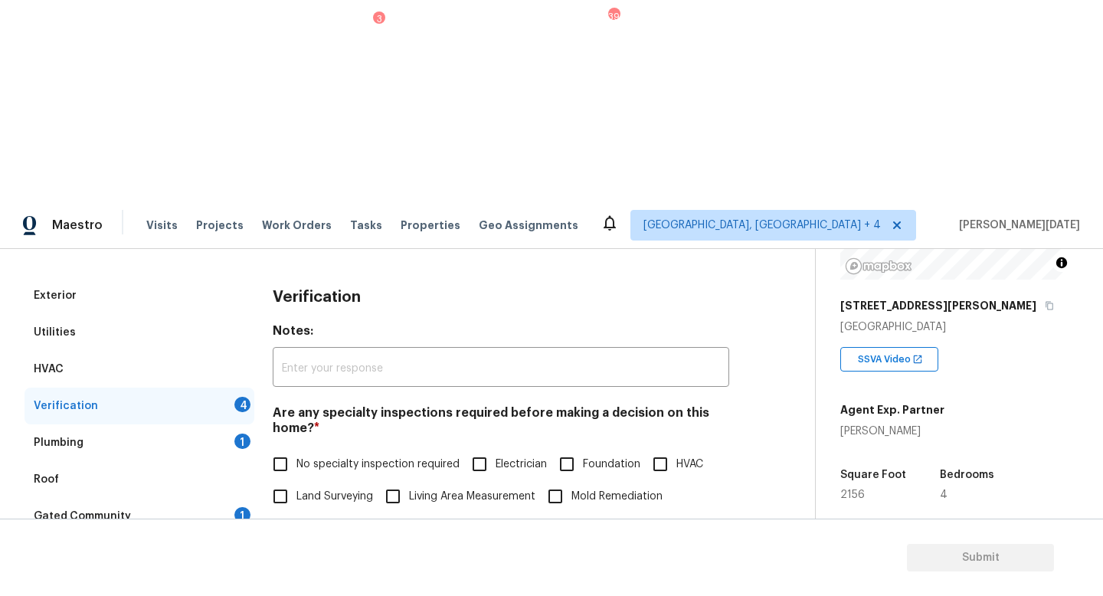
click at [282, 448] on input "No specialty inspection required" at bounding box center [280, 464] width 32 height 32
checkbox input "true"
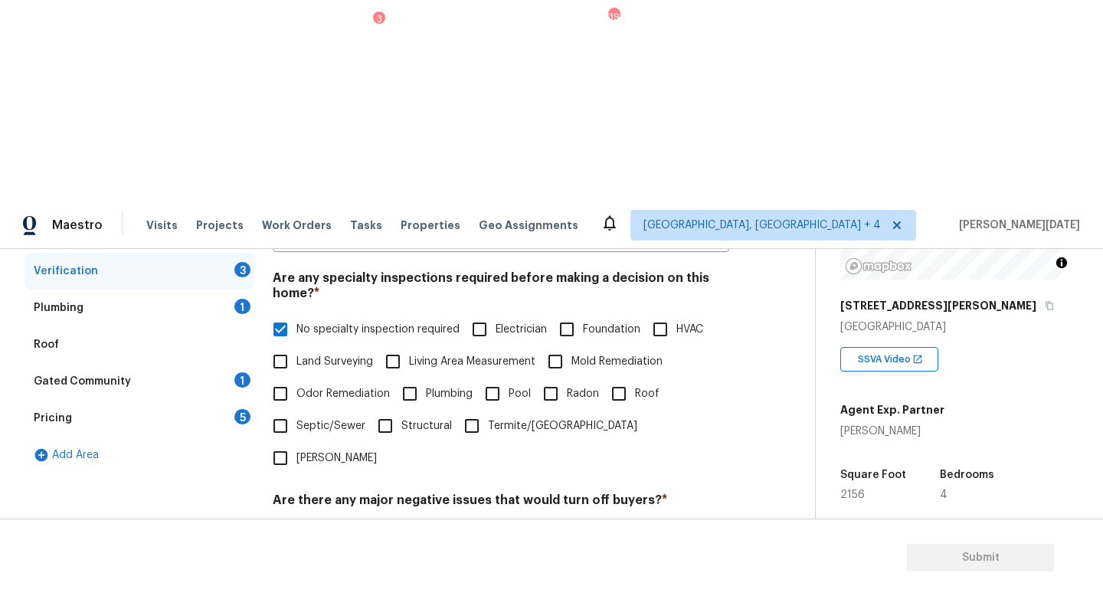
scroll to position [326, 0]
click at [337, 522] on input "No" at bounding box center [334, 538] width 32 height 32
checkbox input "true"
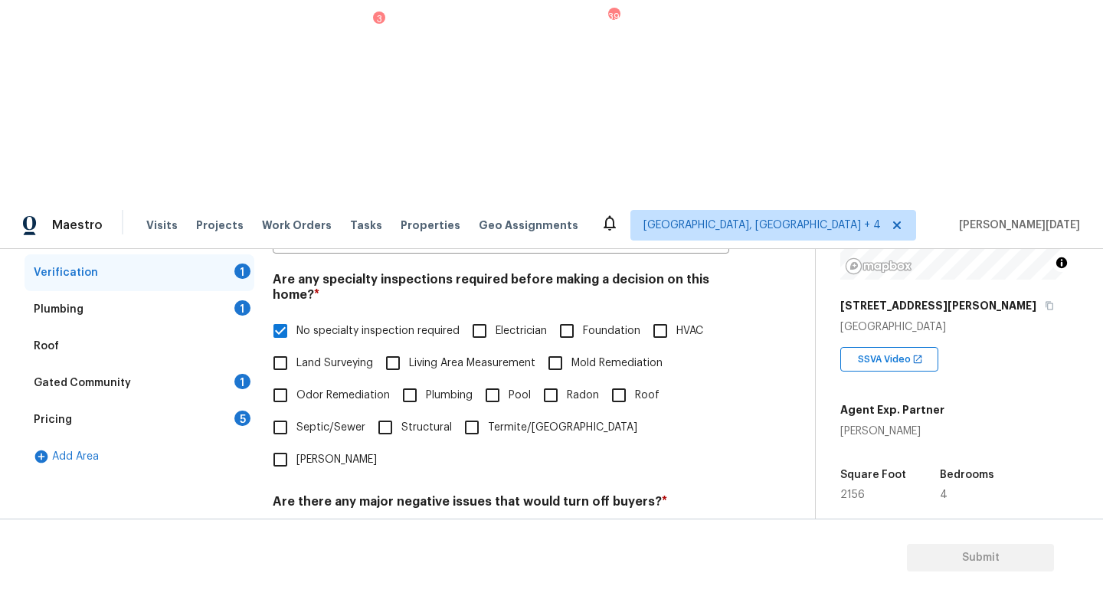
checkbox input "true"
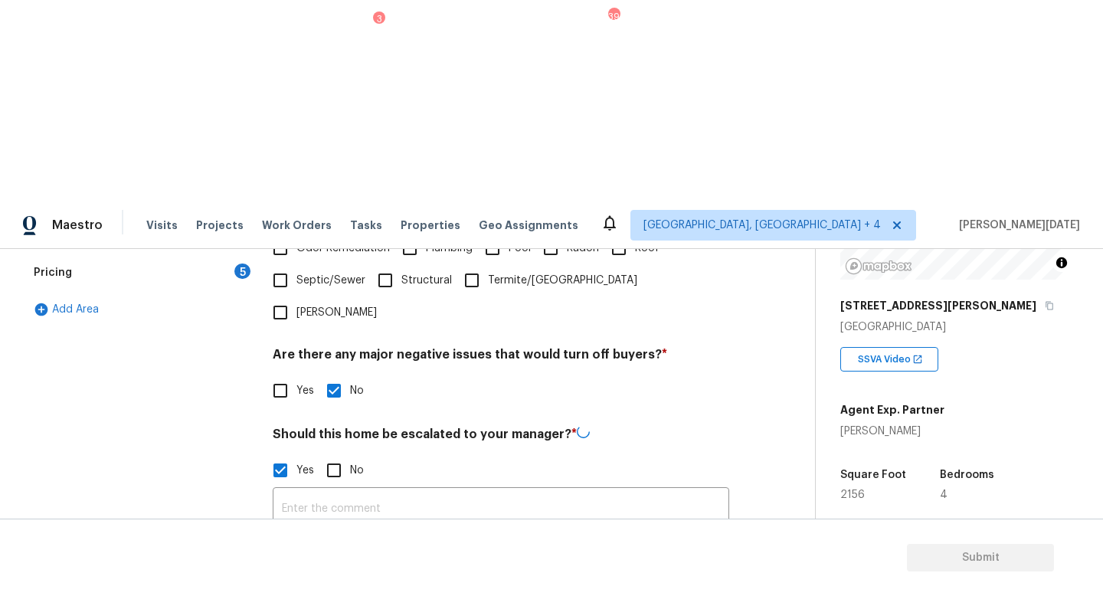
scroll to position [471, 0]
click at [285, 582] on icon "button" at bounding box center [292, 591] width 18 height 18
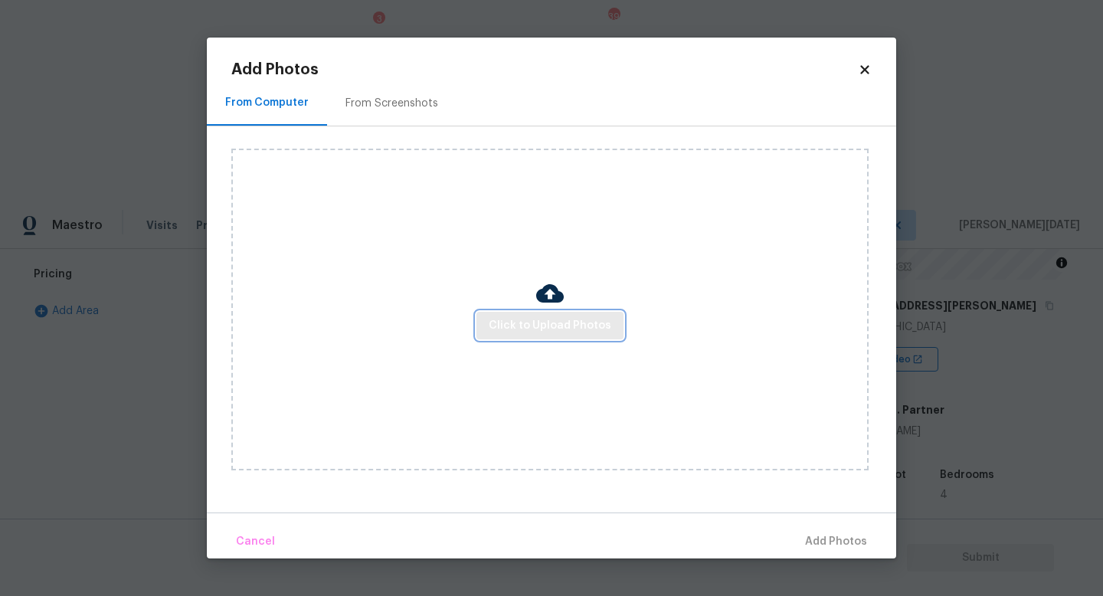
click at [536, 328] on span "Click to Upload Photos" at bounding box center [550, 325] width 123 height 19
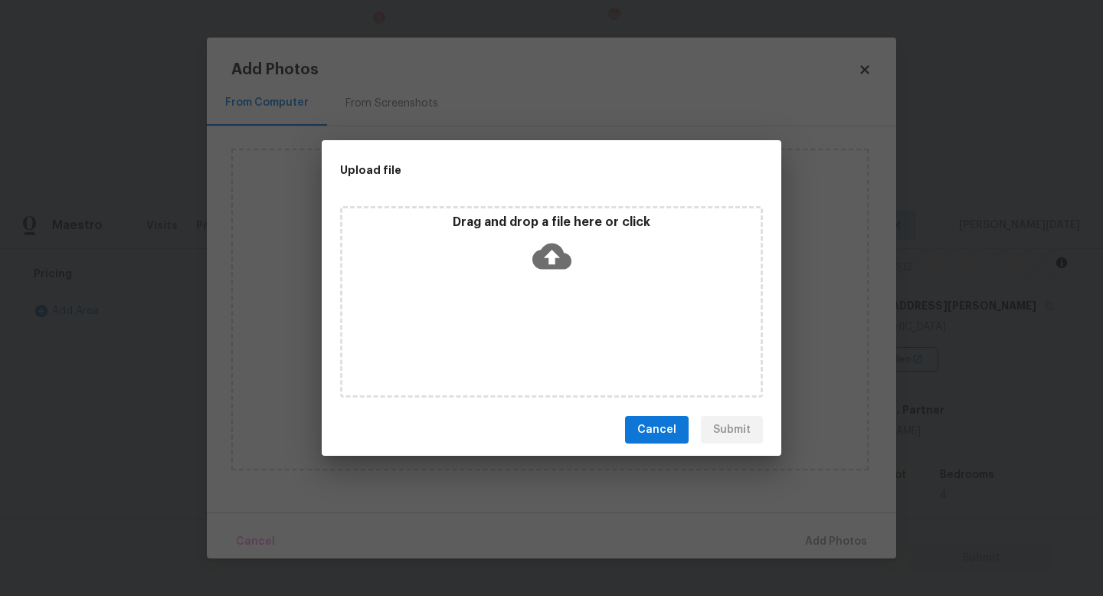
click at [536, 328] on div "Drag and drop a file here or click" at bounding box center [551, 302] width 423 height 192
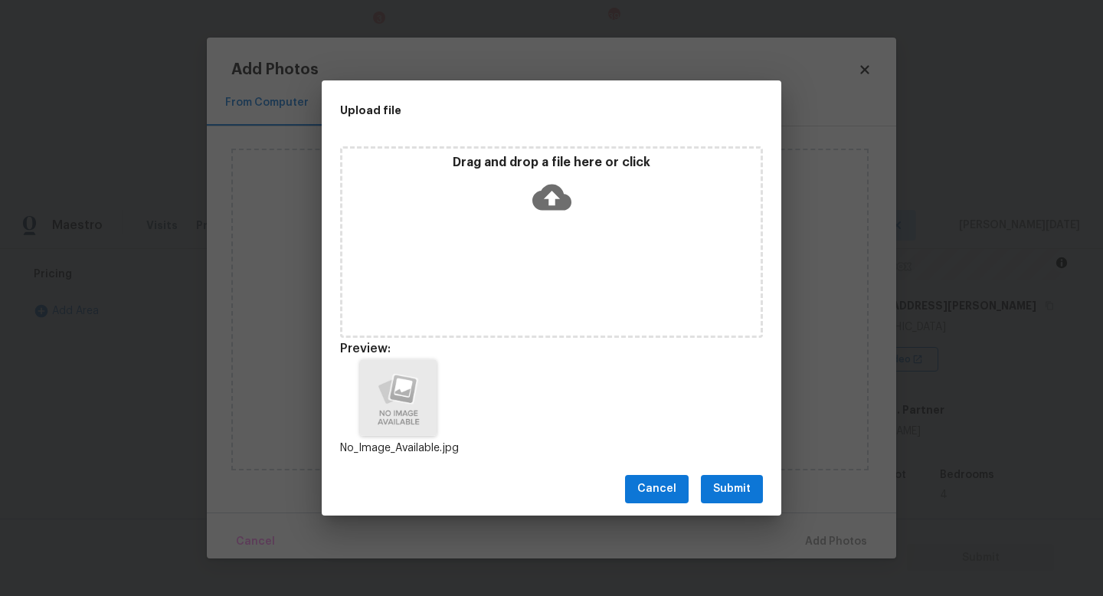
click at [732, 493] on span "Submit" at bounding box center [732, 489] width 38 height 19
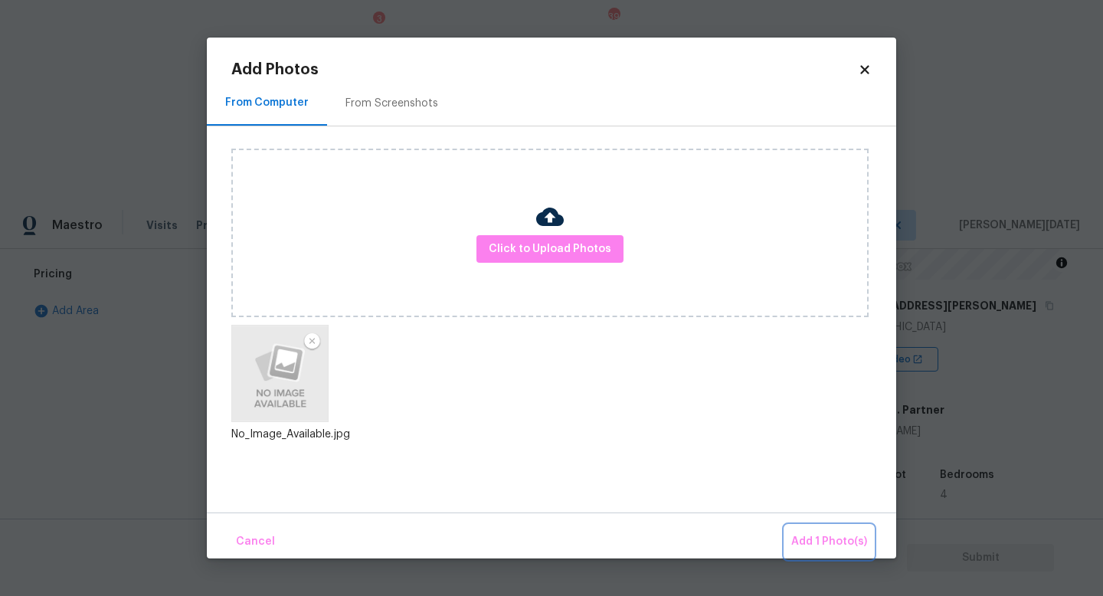
click at [800, 542] on span "Add 1 Photo(s)" at bounding box center [829, 541] width 76 height 19
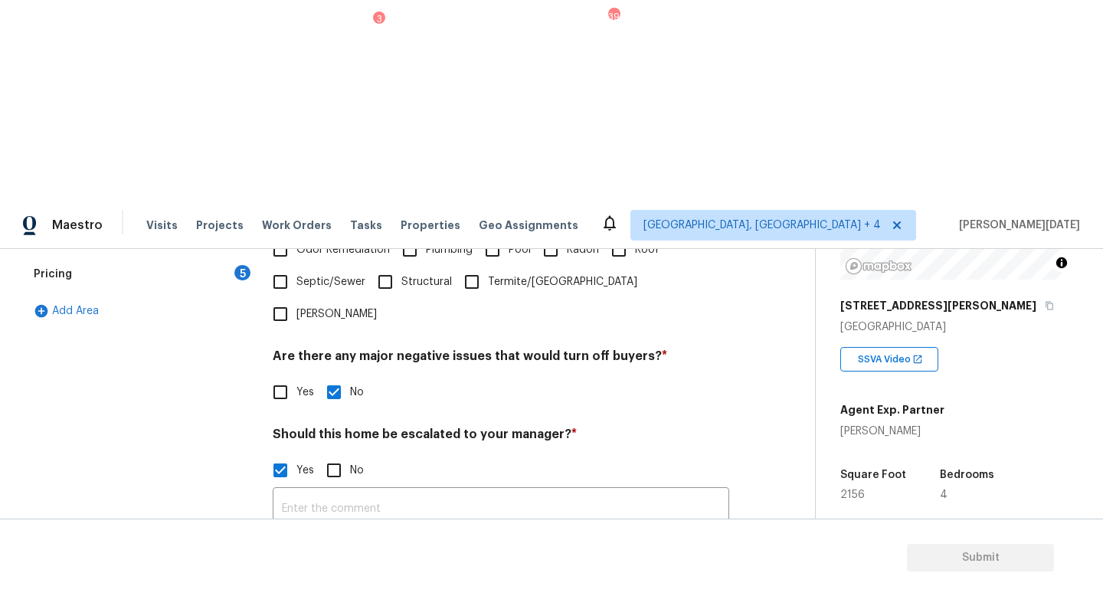
click at [293, 584] on icon "button" at bounding box center [291, 591] width 15 height 14
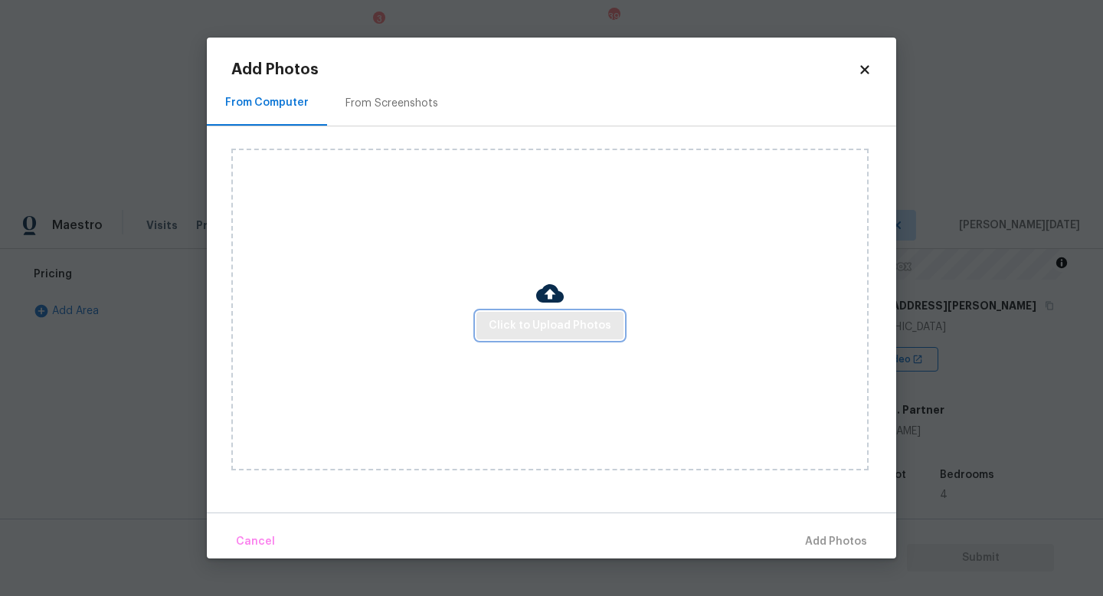
click at [526, 332] on span "Click to Upload Photos" at bounding box center [550, 325] width 123 height 19
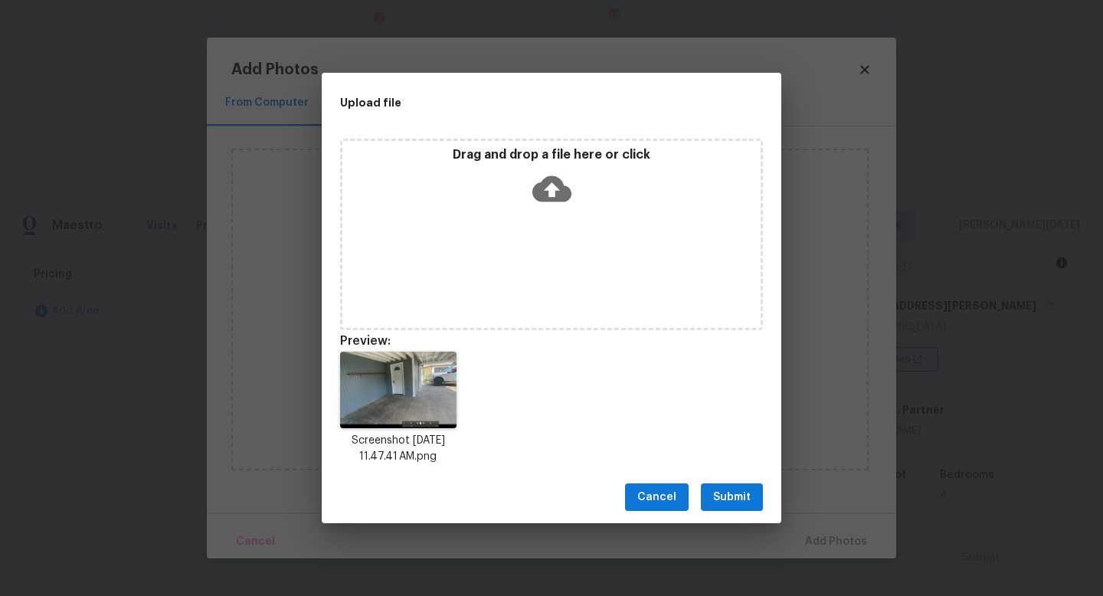
click at [730, 503] on span "Submit" at bounding box center [732, 497] width 38 height 19
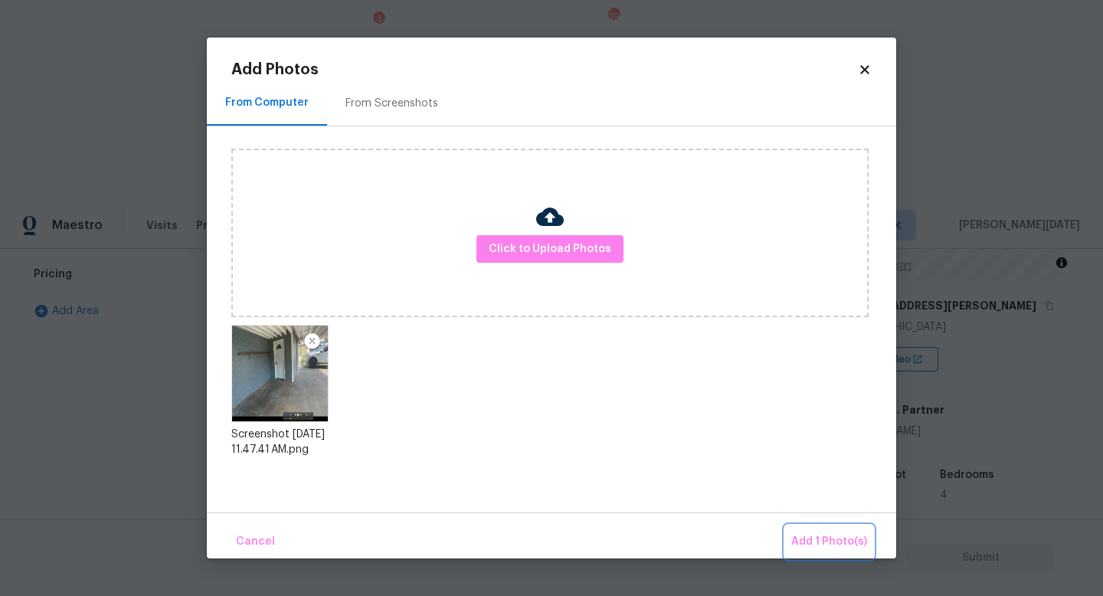
click at [801, 542] on span "Add 1 Photo(s)" at bounding box center [829, 541] width 76 height 19
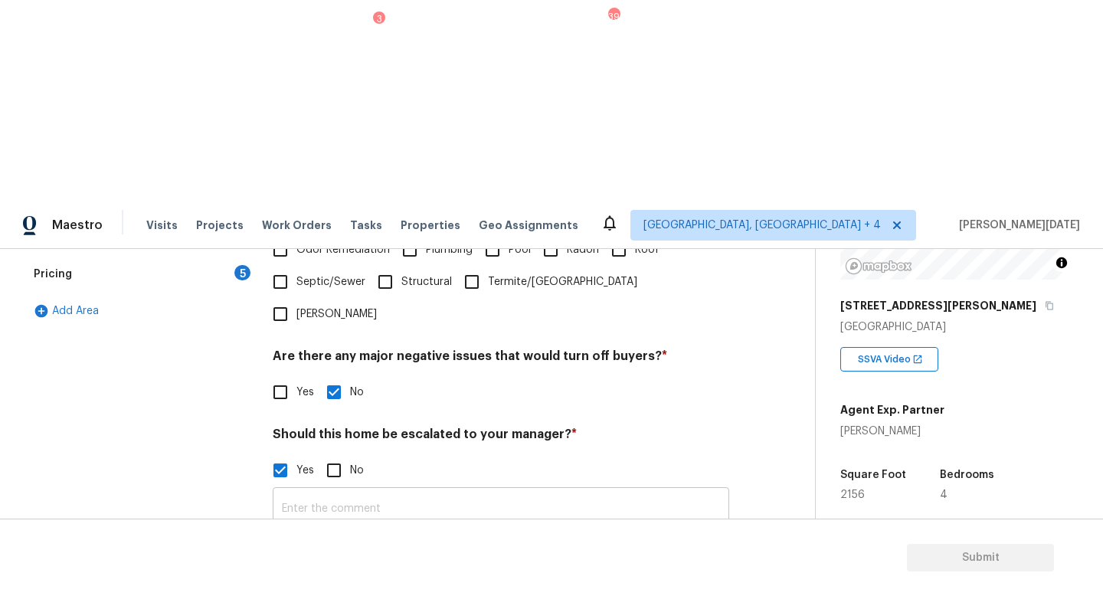
click at [374, 491] on input "text" at bounding box center [501, 509] width 457 height 36
click at [372, 561] on img at bounding box center [370, 591] width 61 height 61
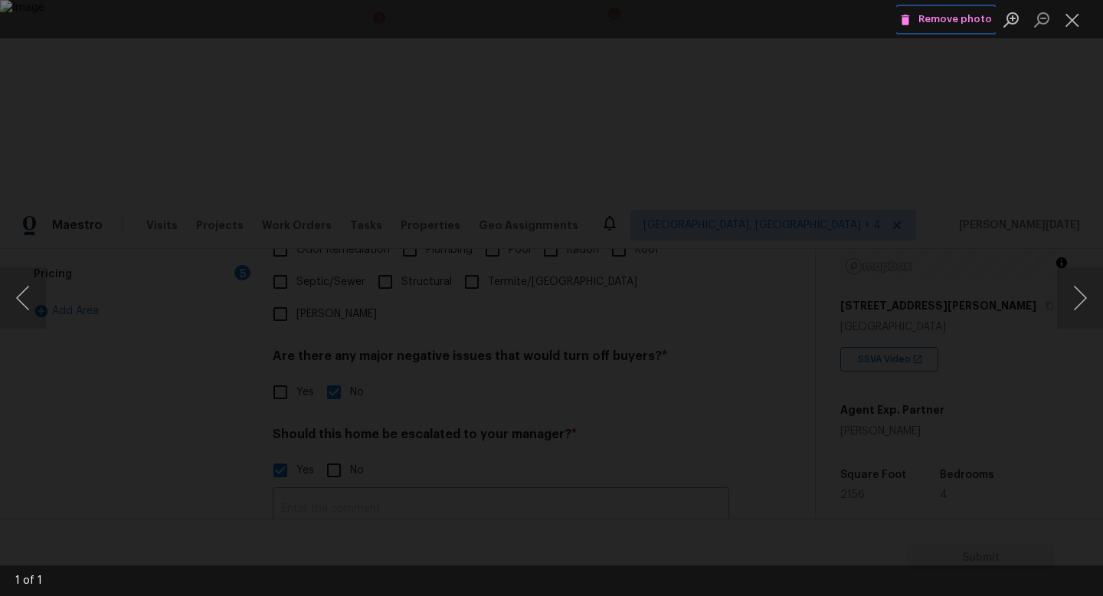
click at [937, 8] on button "Remove photo" at bounding box center [946, 20] width 100 height 24
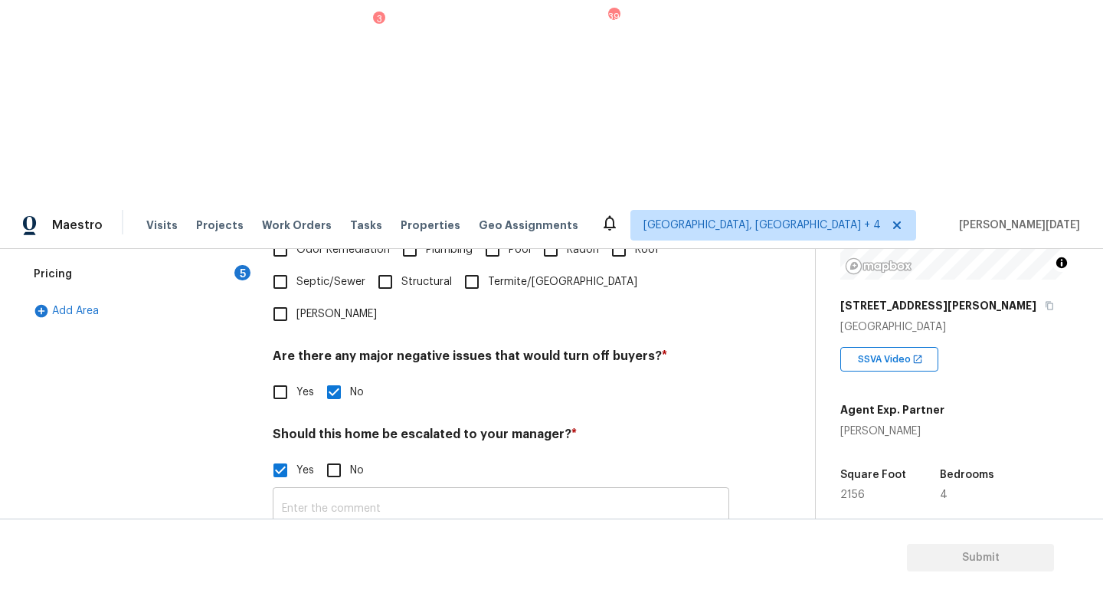
click at [326, 491] on input "text" at bounding box center [501, 509] width 457 height 36
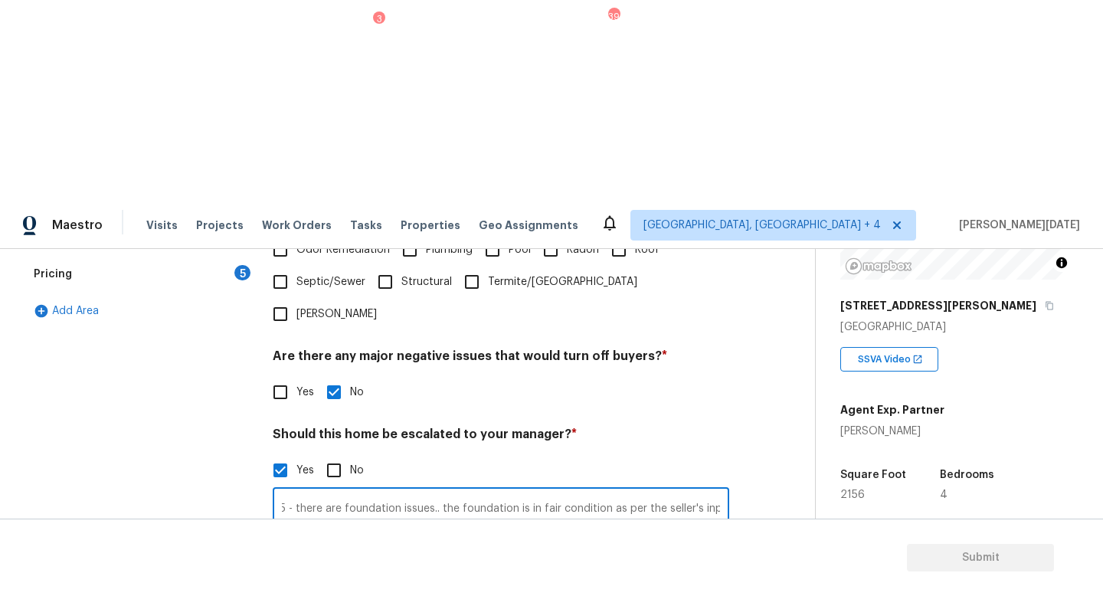
scroll to position [0, 33]
type input "@1: 25 - there are foundation issues.. the foundation is in fair condition as p…"
click at [594, 532] on div "Photos" at bounding box center [501, 582] width 457 height 100
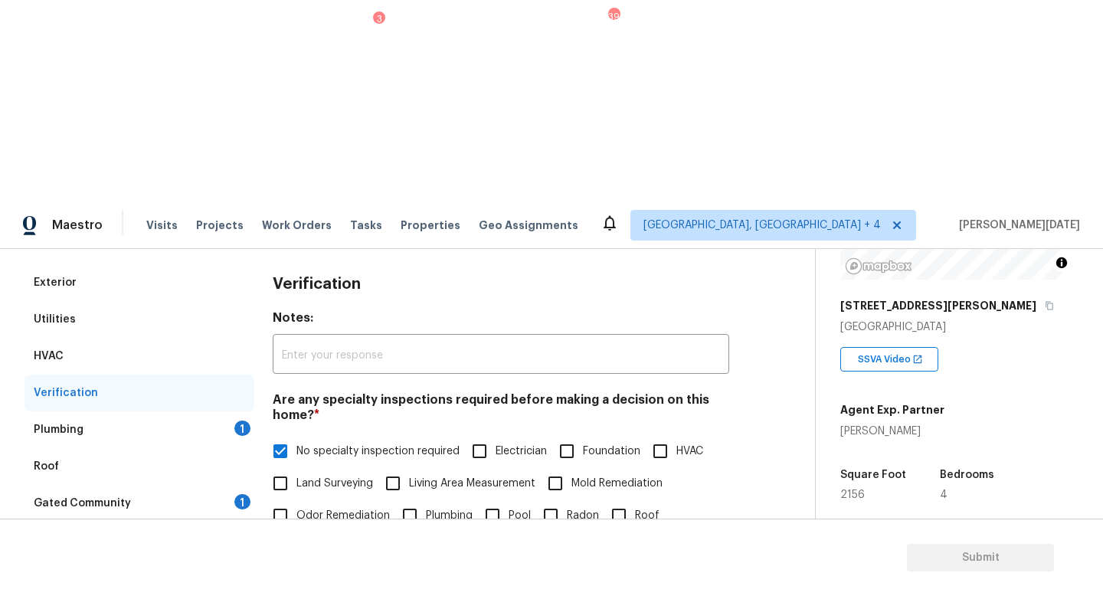
click at [215, 411] on div "Plumbing 1" at bounding box center [140, 429] width 230 height 37
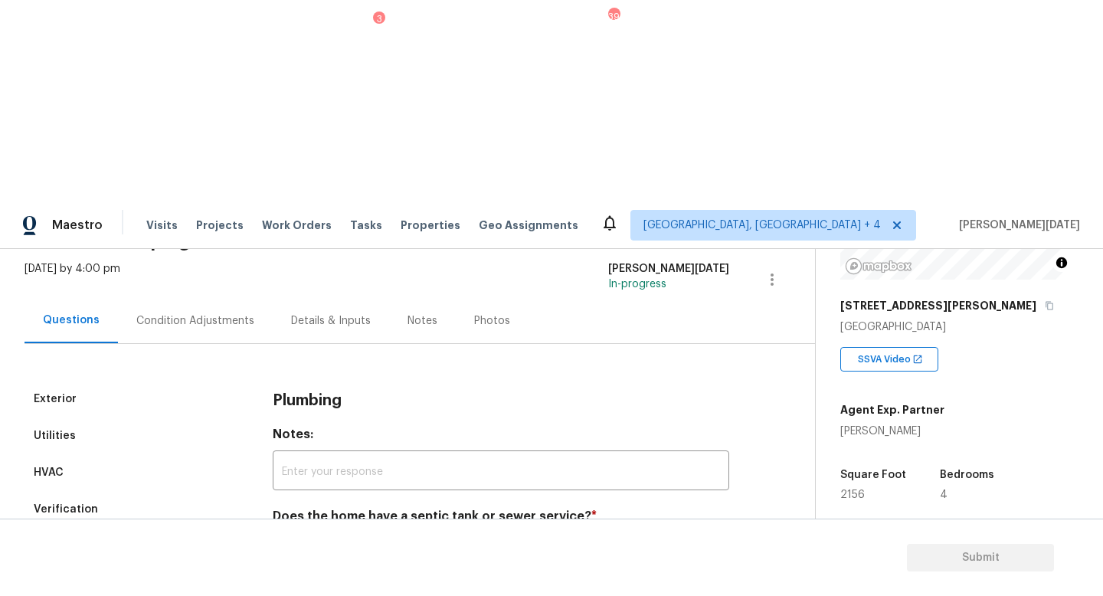
scroll to position [89, 0]
click at [286, 536] on input "Sewer" at bounding box center [280, 552] width 32 height 32
checkbox input "true"
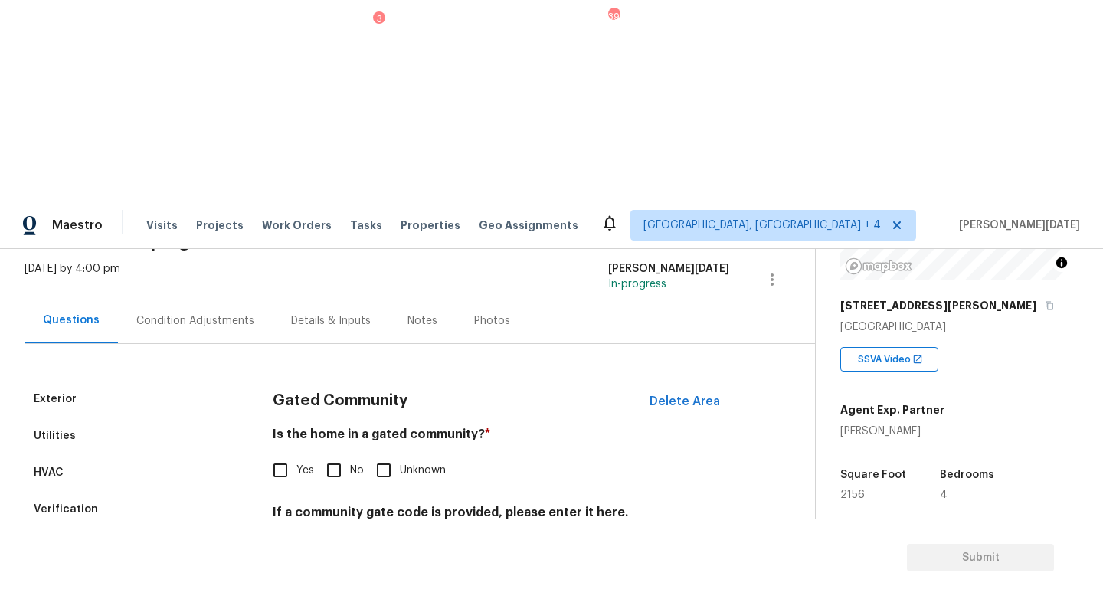
click at [339, 454] on input "No" at bounding box center [334, 470] width 32 height 32
checkbox input "true"
click at [336, 454] on input "No" at bounding box center [334, 470] width 32 height 32
checkbox input "true"
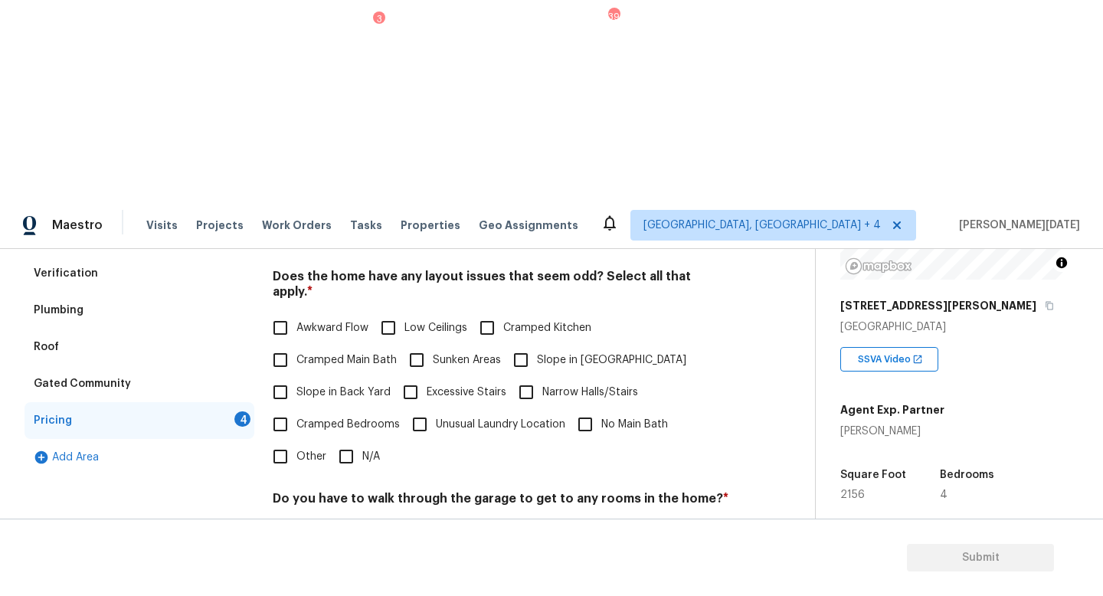
scroll to position [323, 0]
click at [354, 442] on input "N/A" at bounding box center [346, 458] width 32 height 32
checkbox input "true"
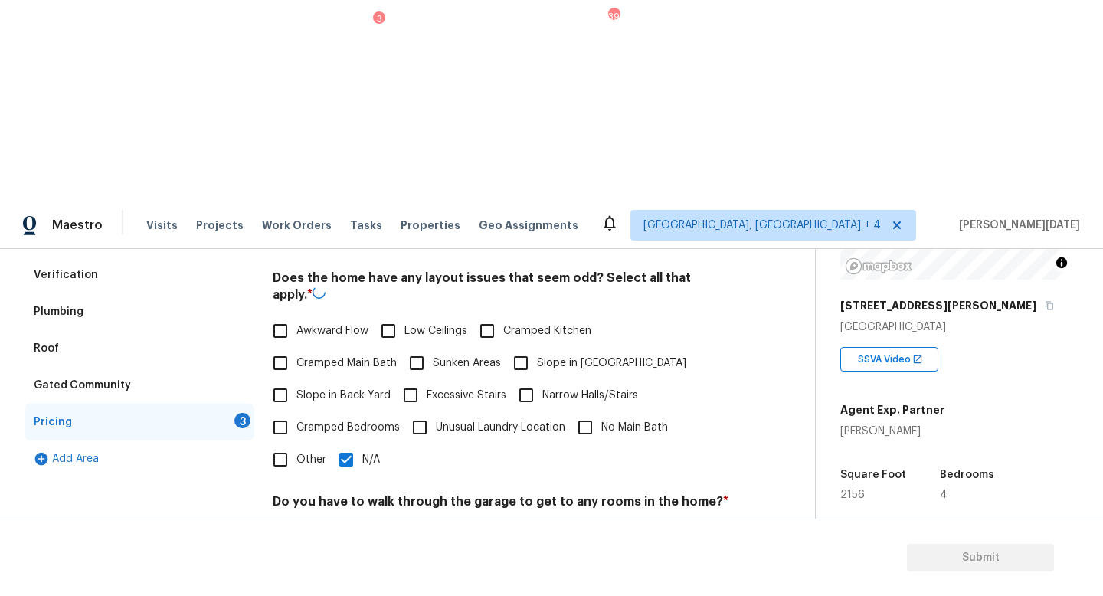
click at [342, 522] on input "No" at bounding box center [334, 538] width 32 height 32
checkbox input "true"
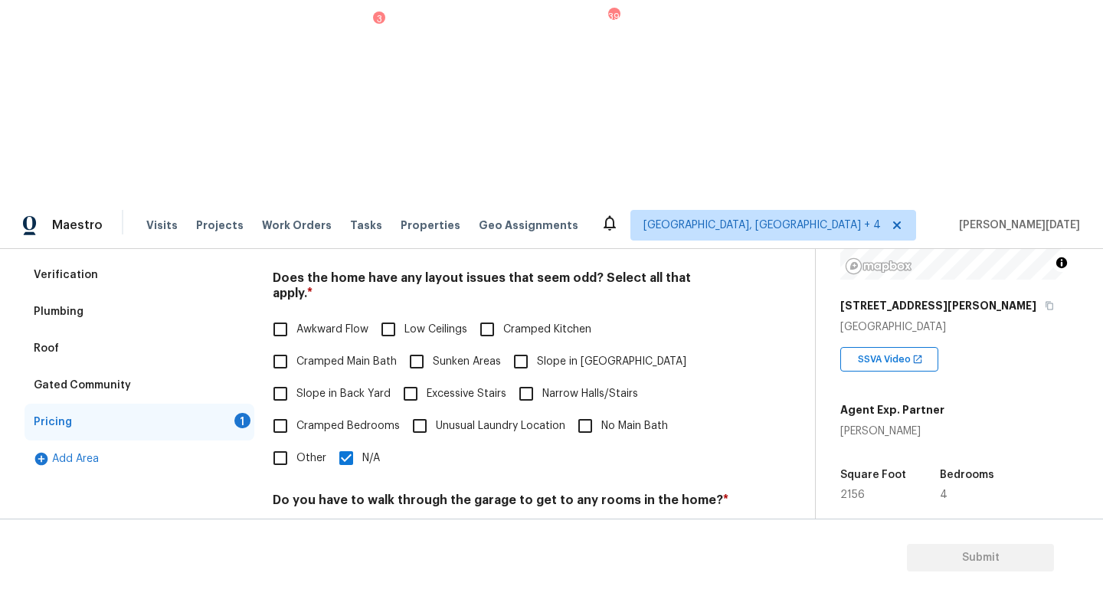
checkbox input "true"
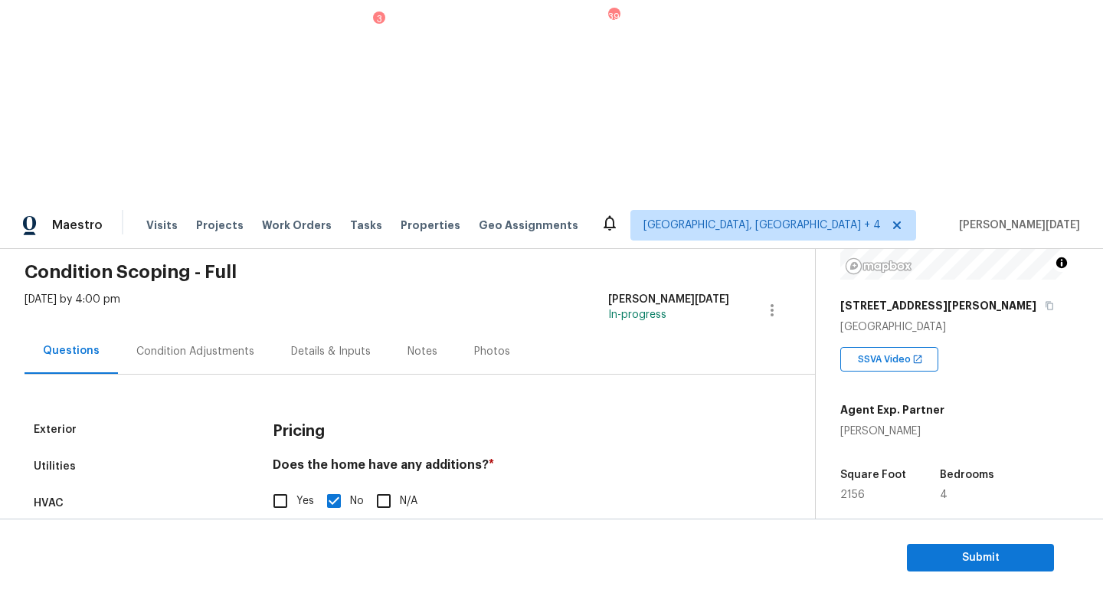
scroll to position [57, 0]
click at [185, 346] on div "Condition Adjustments" at bounding box center [195, 353] width 118 height 15
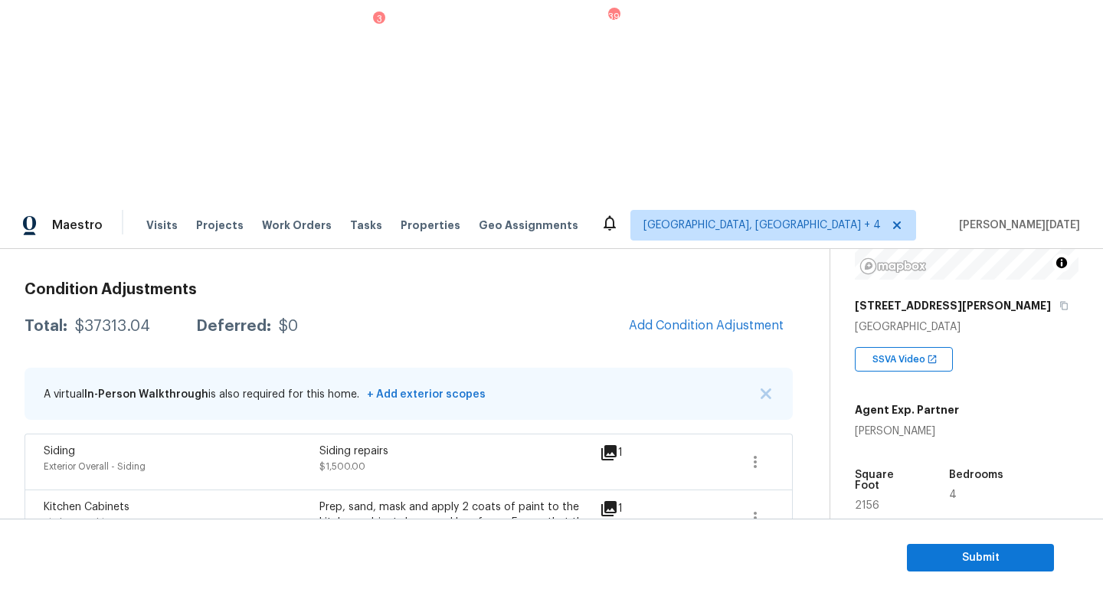
scroll to position [196, 0]
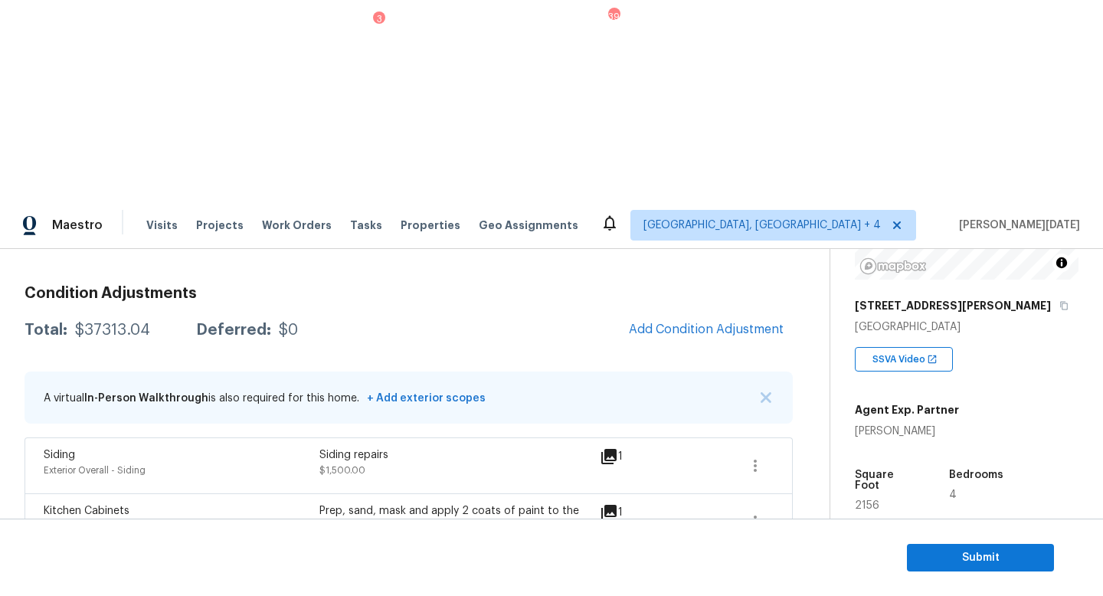
click at [696, 313] on button "Add Condition Adjustment" at bounding box center [706, 329] width 173 height 32
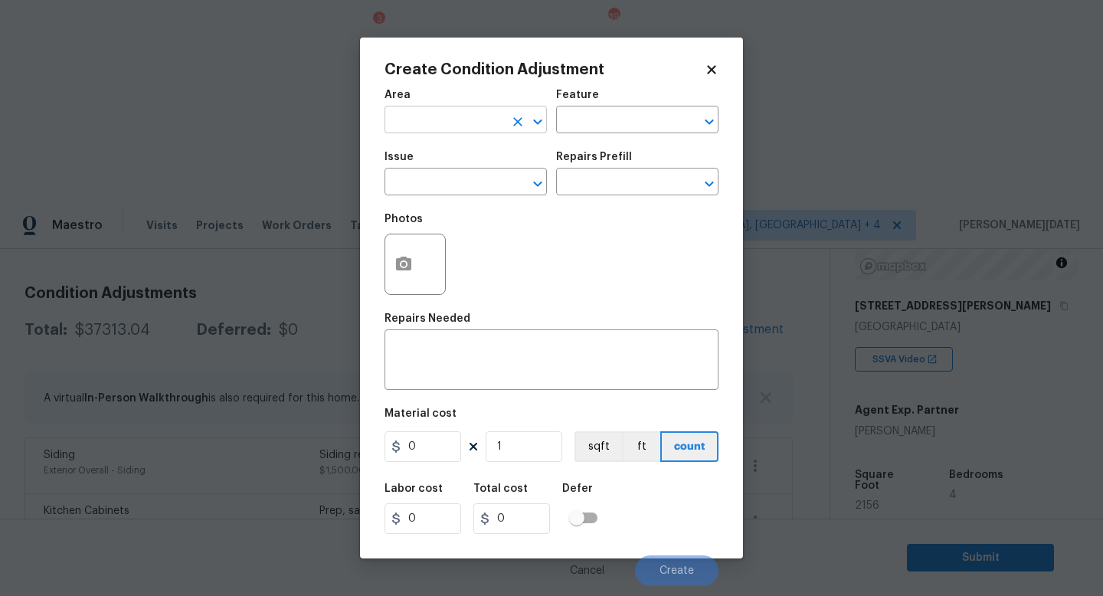
click at [431, 129] on input "text" at bounding box center [445, 122] width 120 height 24
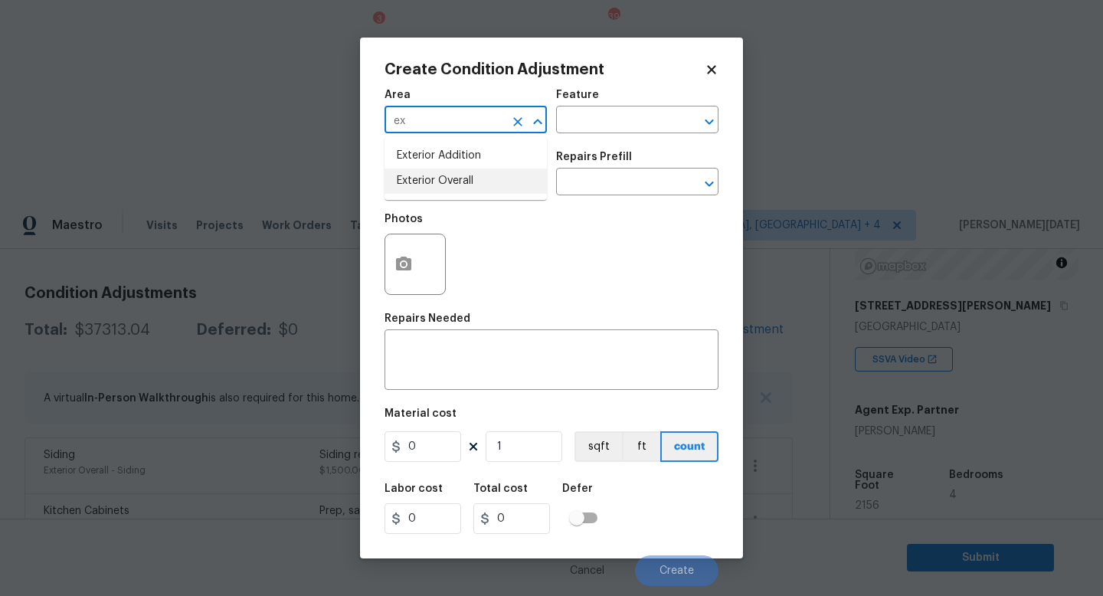
click at [455, 187] on li "Exterior Overall" at bounding box center [466, 181] width 162 height 25
type input "Exterior Overall"
click at [455, 187] on input "text" at bounding box center [445, 184] width 120 height 24
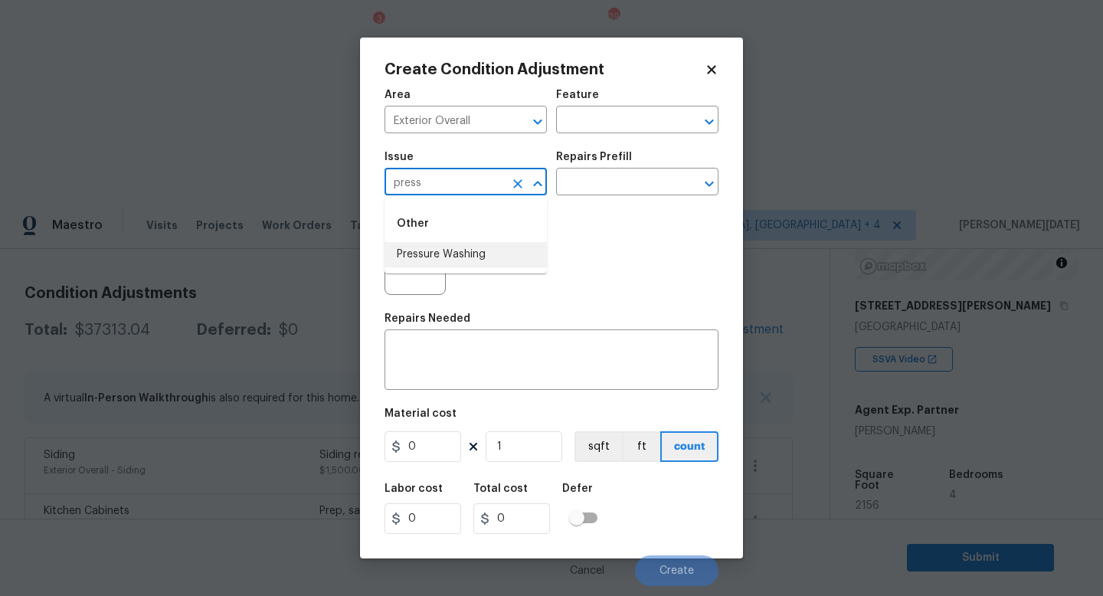
click at [455, 244] on li "Pressure Washing" at bounding box center [466, 254] width 162 height 25
type input "Pressure Washing"
click at [639, 186] on input "text" at bounding box center [616, 184] width 120 height 24
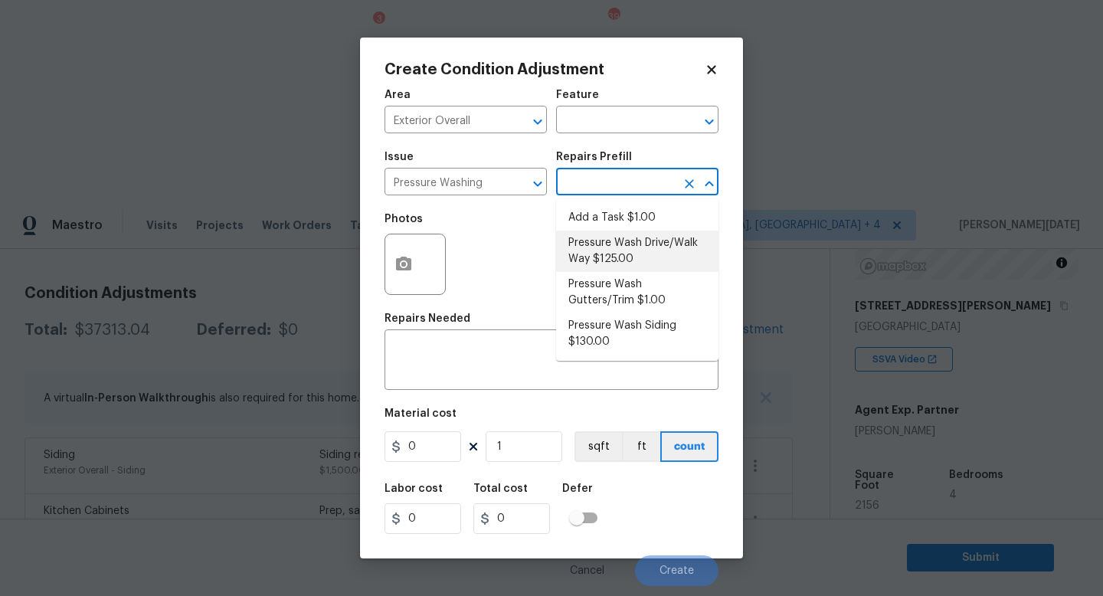
click at [626, 267] on li "Pressure Wash Drive/Walk Way $125.00" at bounding box center [637, 251] width 162 height 41
type input "Siding"
type textarea "Pressure wash the driveways/walkways as directed by the PM. Ensure that all deb…"
type input "125"
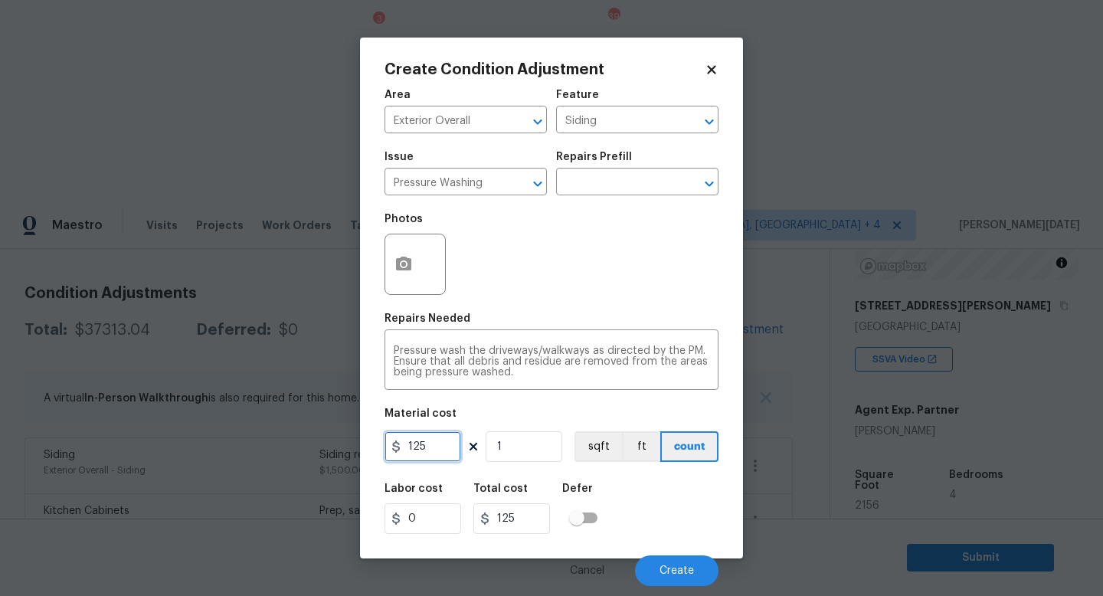
drag, startPoint x: 411, startPoint y: 450, endPoint x: 313, endPoint y: 450, distance: 97.3
click at [313, 450] on div "Create Condition Adjustment Area Exterior Overall ​ Feature Siding ​ Issue Pres…" at bounding box center [551, 298] width 1103 height 596
type input "200"
click at [608, 304] on div "Photos" at bounding box center [552, 255] width 334 height 100
type input "200"
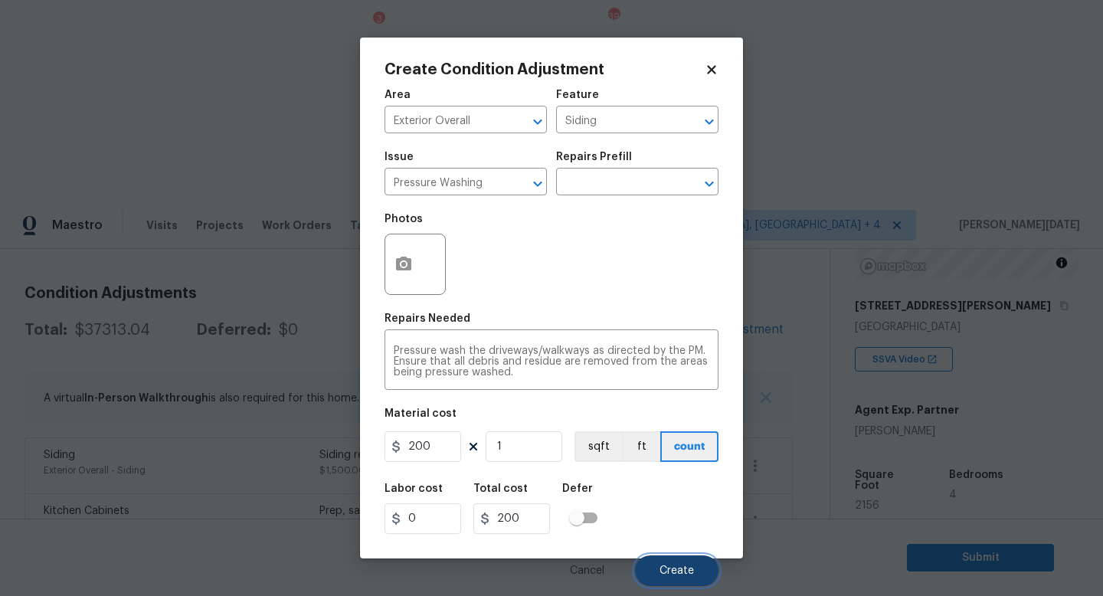
click at [670, 563] on button "Create" at bounding box center [677, 570] width 84 height 31
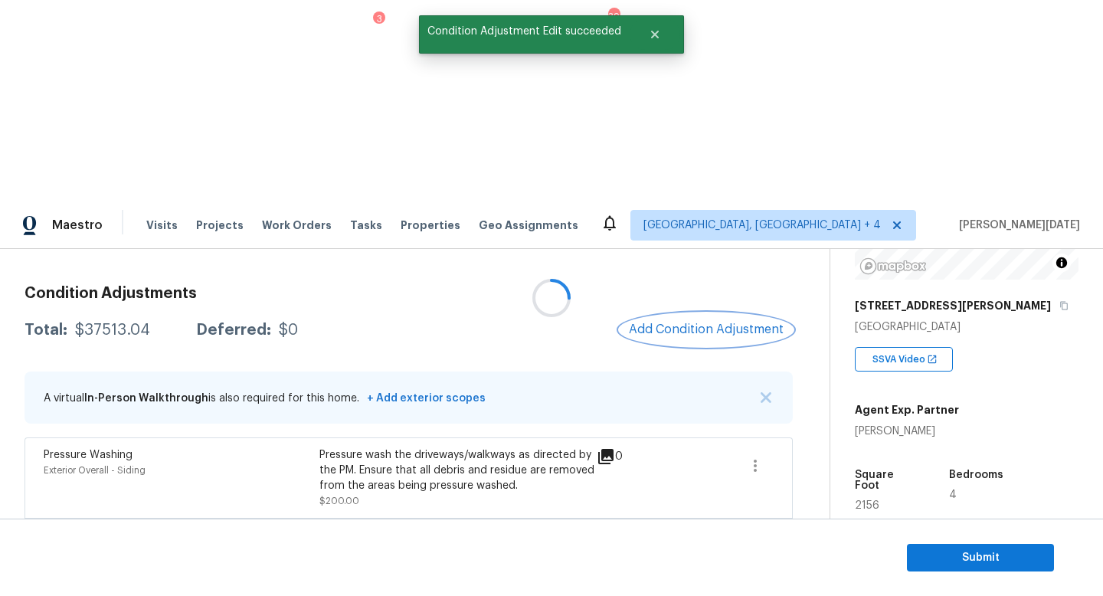
click at [702, 313] on button "Add Condition Adjustment" at bounding box center [706, 329] width 173 height 32
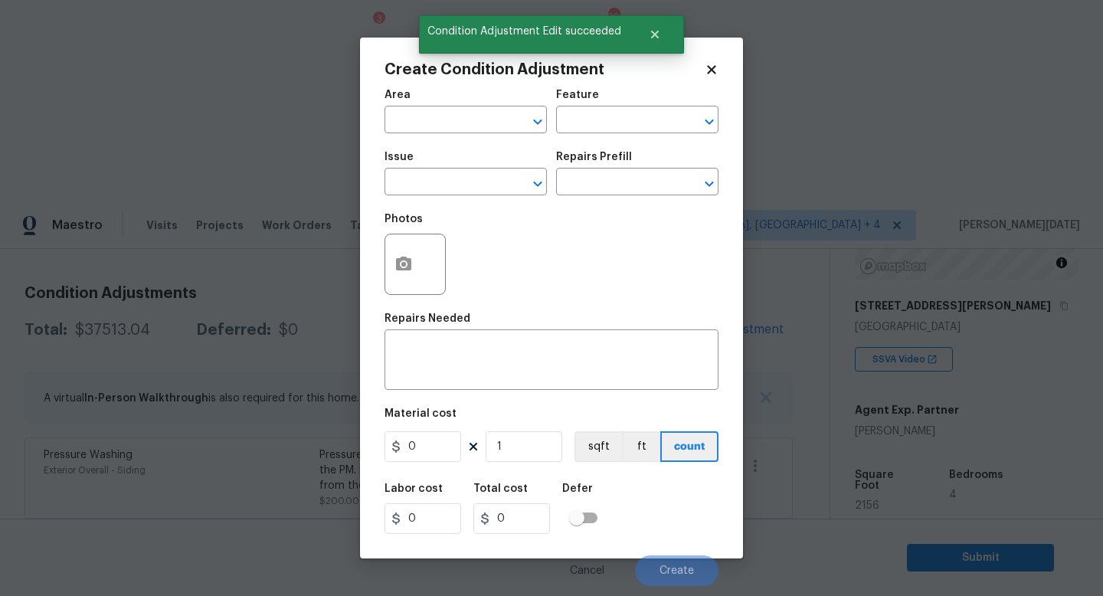
click at [702, 137] on div "Area ​ Feature ​" at bounding box center [552, 111] width 334 height 62
click at [405, 287] on button "button" at bounding box center [403, 264] width 37 height 60
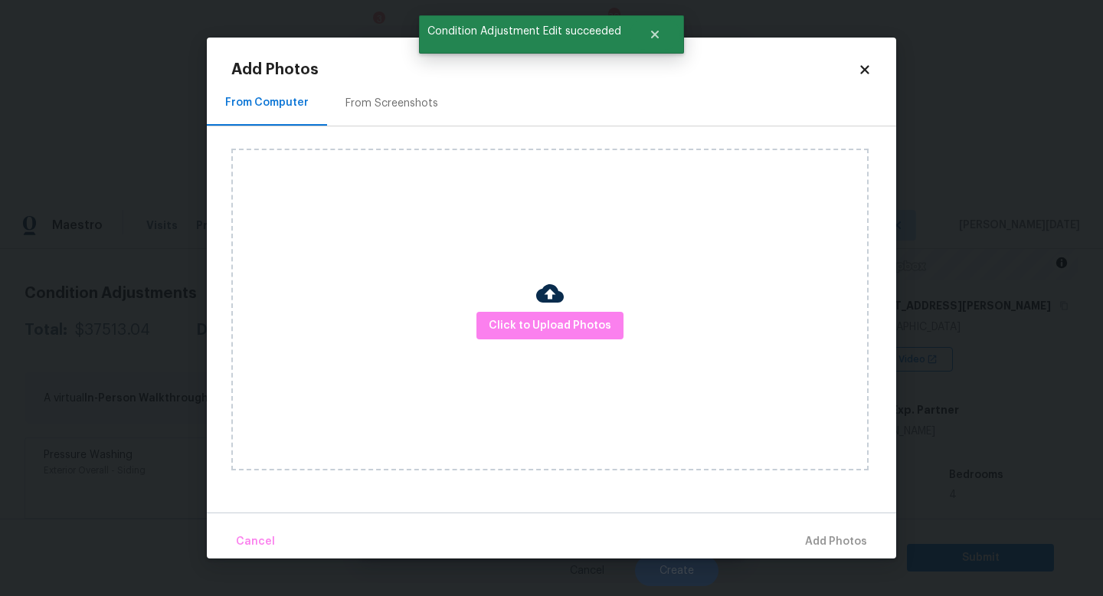
click at [384, 91] on div "From Screenshots" at bounding box center [391, 102] width 129 height 45
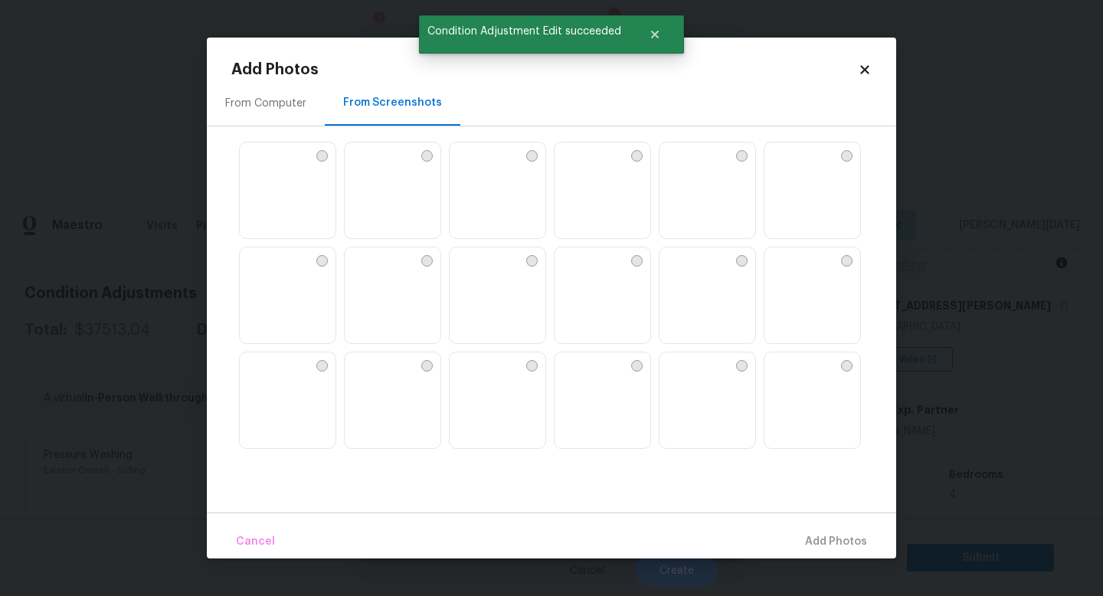
click at [369, 154] on img at bounding box center [357, 155] width 25 height 25
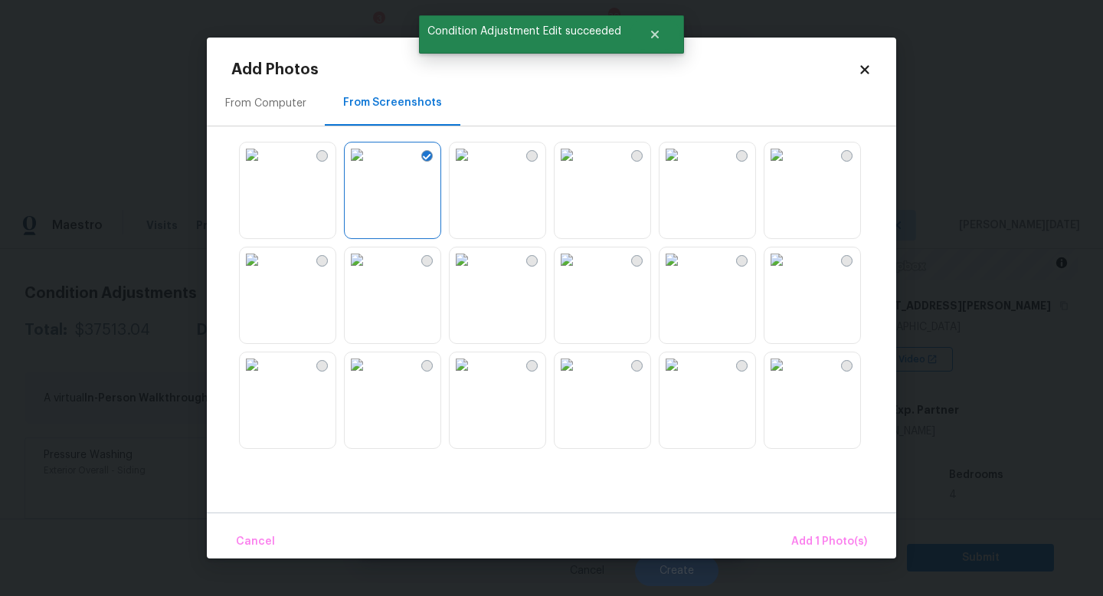
click at [579, 167] on img at bounding box center [567, 155] width 25 height 25
click at [264, 272] on img at bounding box center [252, 259] width 25 height 25
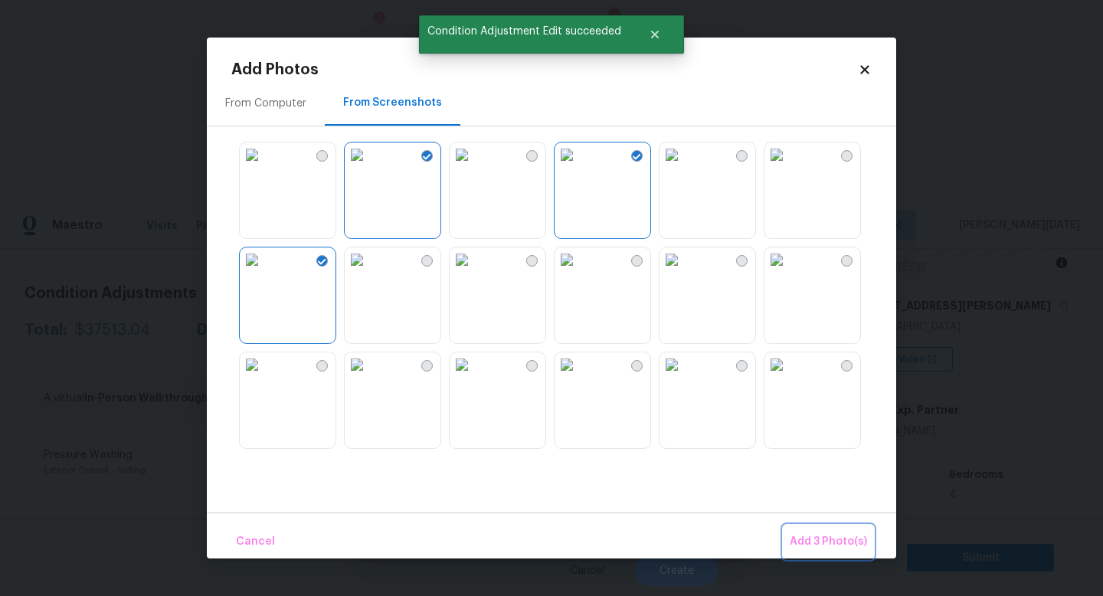
click at [818, 533] on span "Add 3 Photo(s)" at bounding box center [828, 541] width 77 height 19
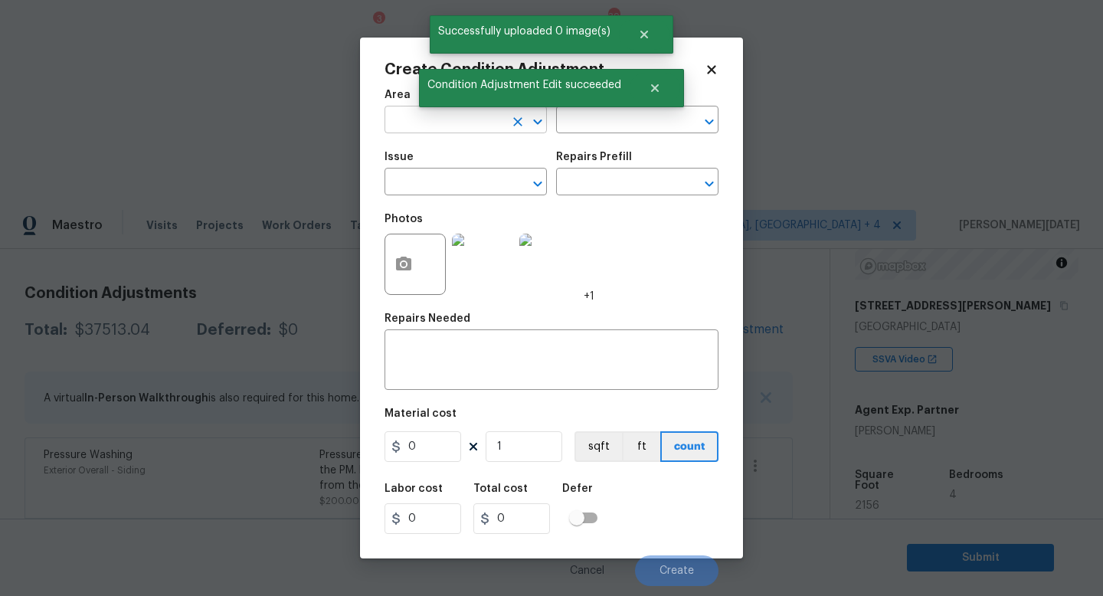
click at [408, 124] on input "text" at bounding box center [445, 122] width 120 height 24
click at [434, 185] on li "Exterior Overall" at bounding box center [466, 181] width 162 height 25
type input "Exterior Overall"
click at [434, 185] on input "text" at bounding box center [445, 184] width 120 height 24
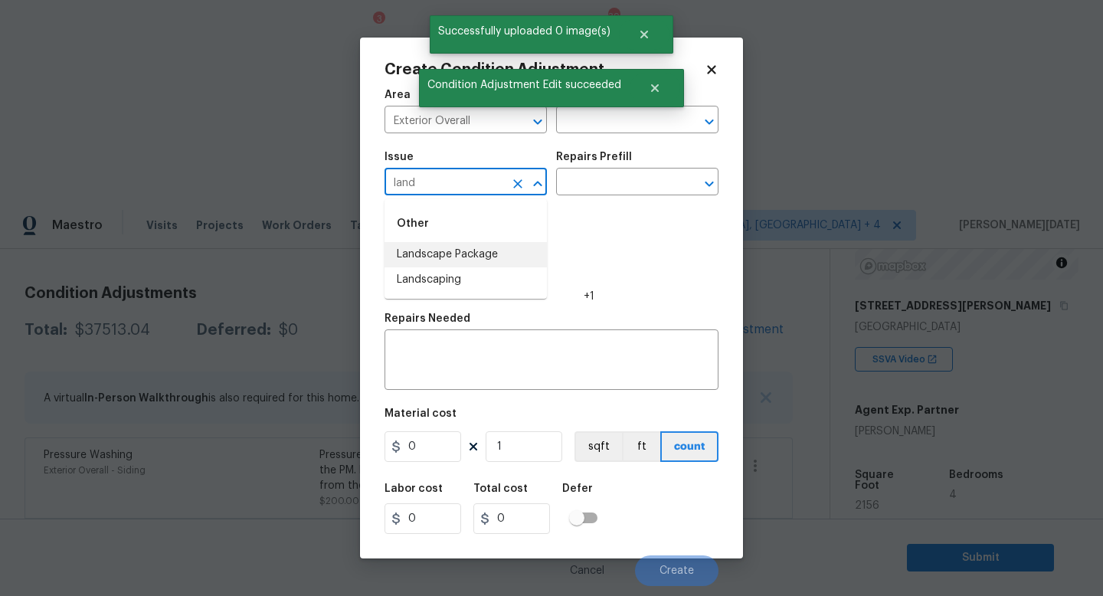
click at [478, 251] on li "Landscape Package" at bounding box center [466, 254] width 162 height 25
type input "Landscape Package"
click at [598, 190] on input "text" at bounding box center [616, 184] width 120 height 24
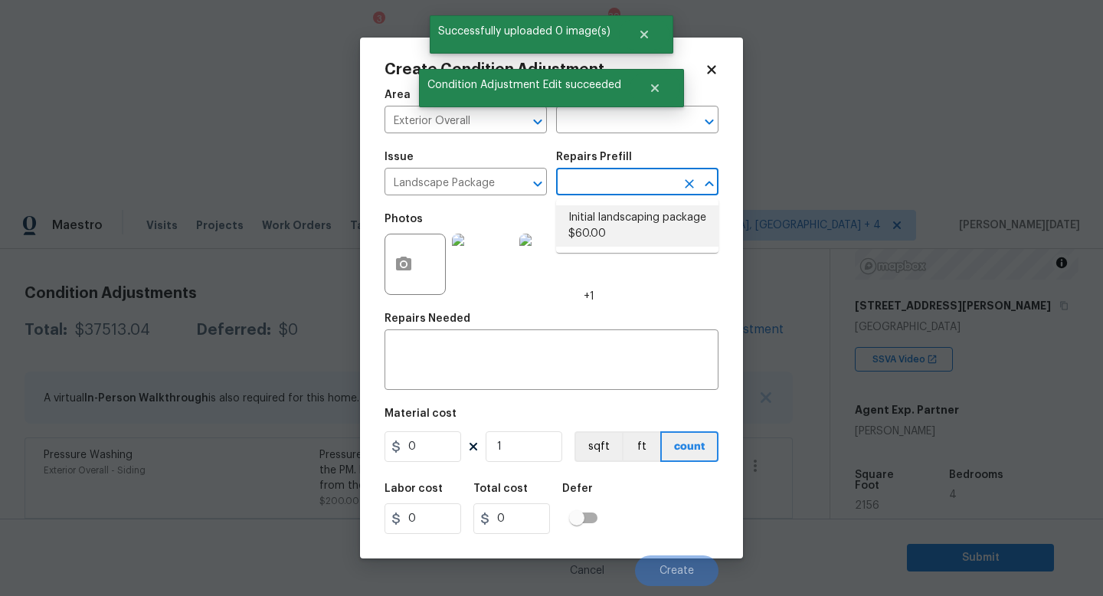
click at [608, 224] on li "Initial landscaping package $60.00" at bounding box center [637, 225] width 162 height 41
type input "Home Readiness Packages"
type textarea "Mowing of grass up to 6" in height. Mow, edge along driveways & sidewalks, trim…"
type input "60"
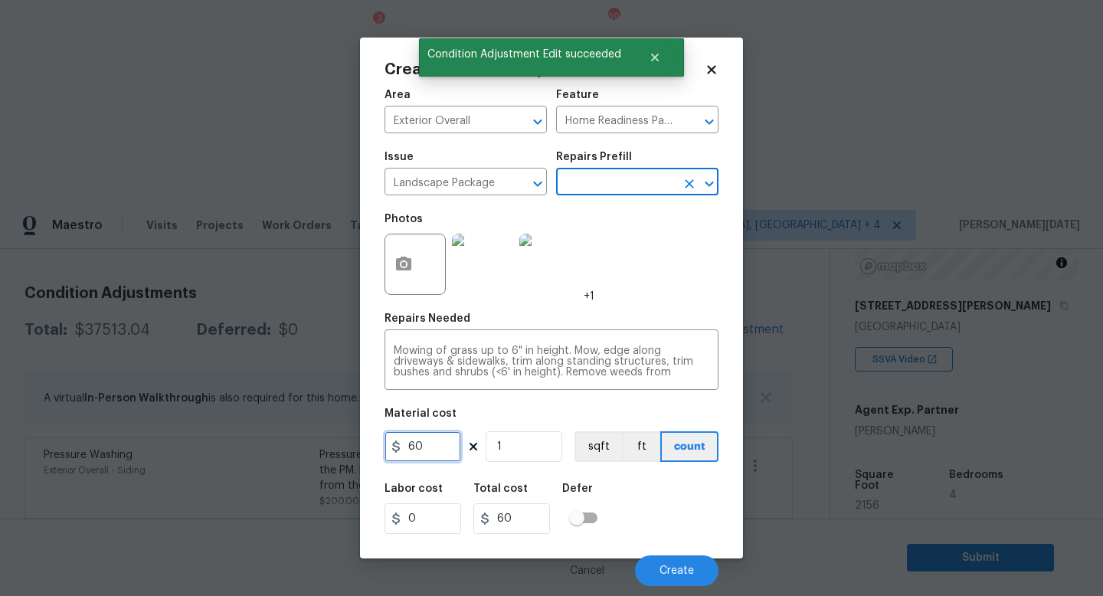
drag, startPoint x: 439, startPoint y: 457, endPoint x: 334, endPoint y: 457, distance: 105.0
click at [334, 457] on div "Create Condition Adjustment Area Exterior Overall ​ Feature Home Readiness Pack…" at bounding box center [551, 298] width 1103 height 596
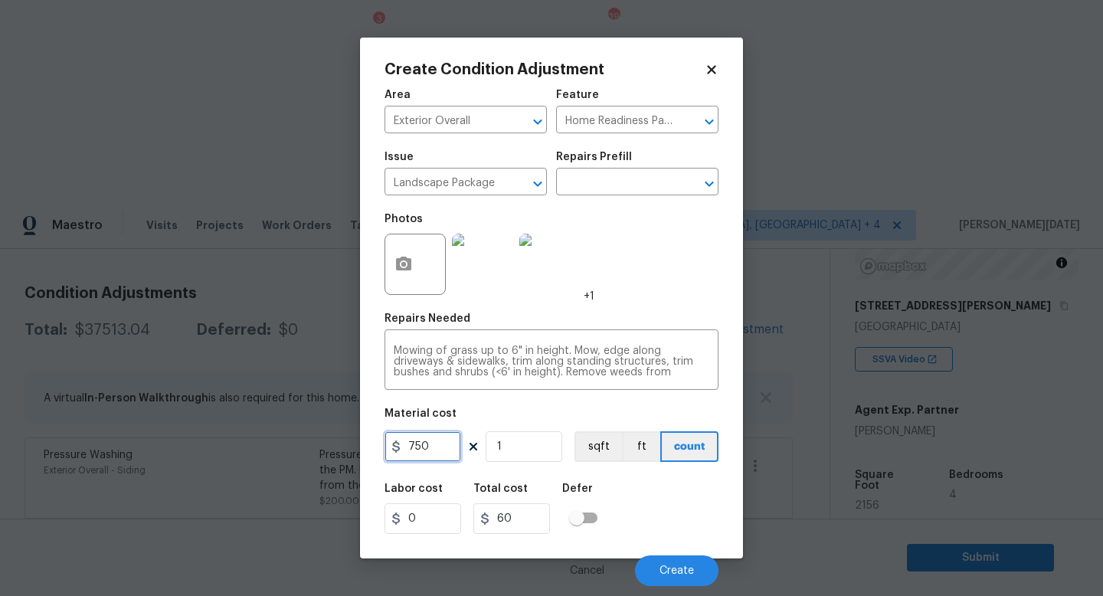
type input "750"
click at [680, 298] on div "Photos +1" at bounding box center [552, 255] width 334 height 100
click at [671, 577] on span "Create" at bounding box center [677, 570] width 34 height 11
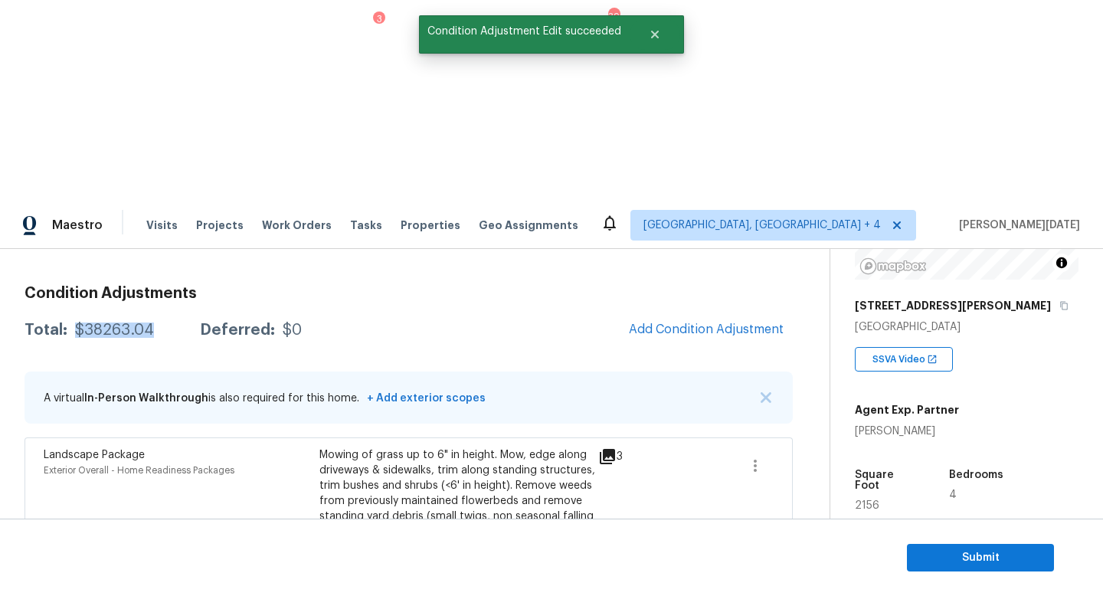
drag, startPoint x: 73, startPoint y: 127, endPoint x: 154, endPoint y: 130, distance: 81.3
click at [154, 323] on div "Total: $38263.04 Deferred: $0" at bounding box center [163, 330] width 277 height 15
copy div "$38263.04"
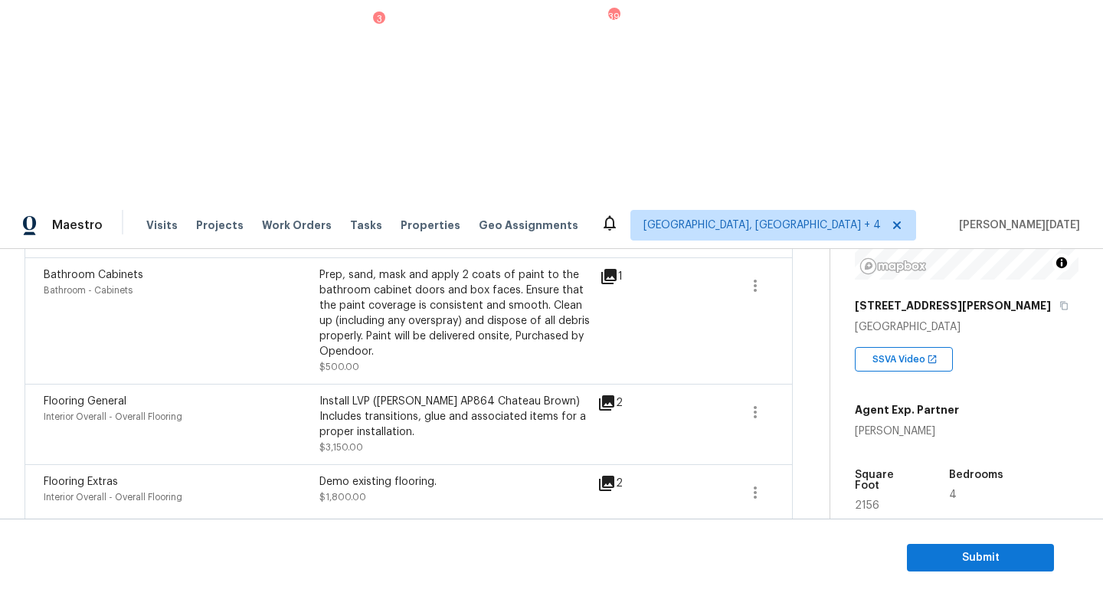
scroll to position [1053, 0]
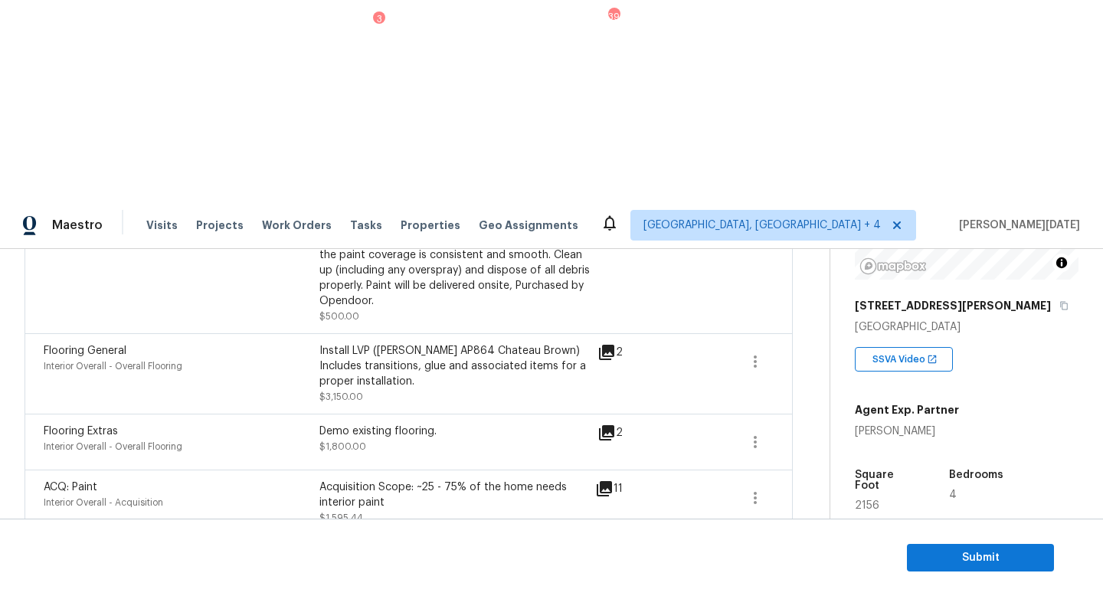
click at [601, 343] on div "2" at bounding box center [635, 373] width 74 height 61
click at [608, 345] on icon at bounding box center [606, 352] width 15 height 15
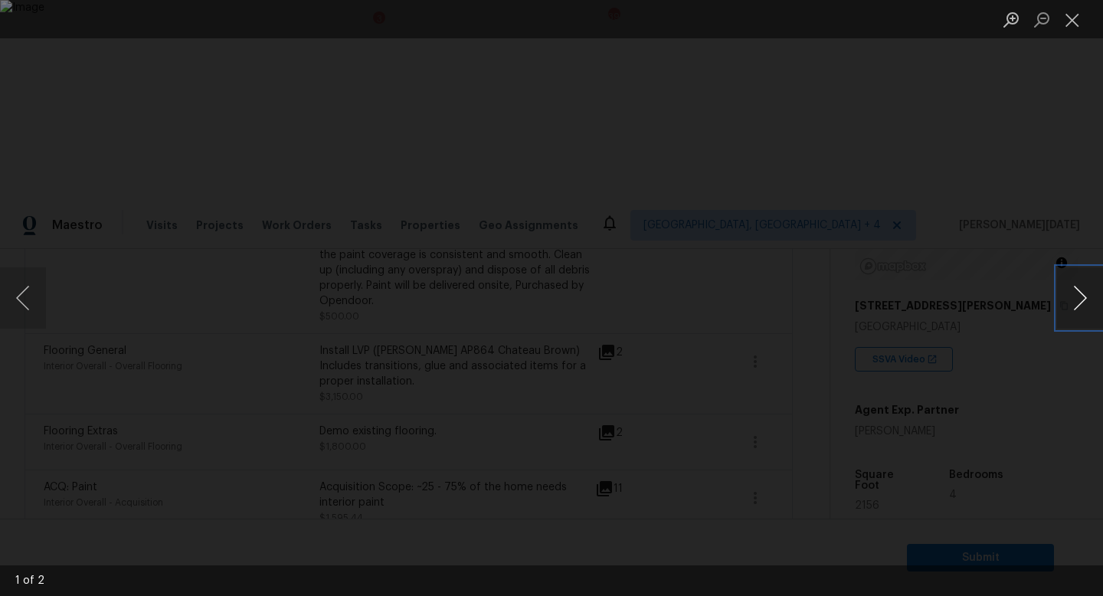
click at [1083, 305] on button "Next image" at bounding box center [1080, 297] width 46 height 61
click at [1074, 26] on button "Close lightbox" at bounding box center [1072, 19] width 31 height 27
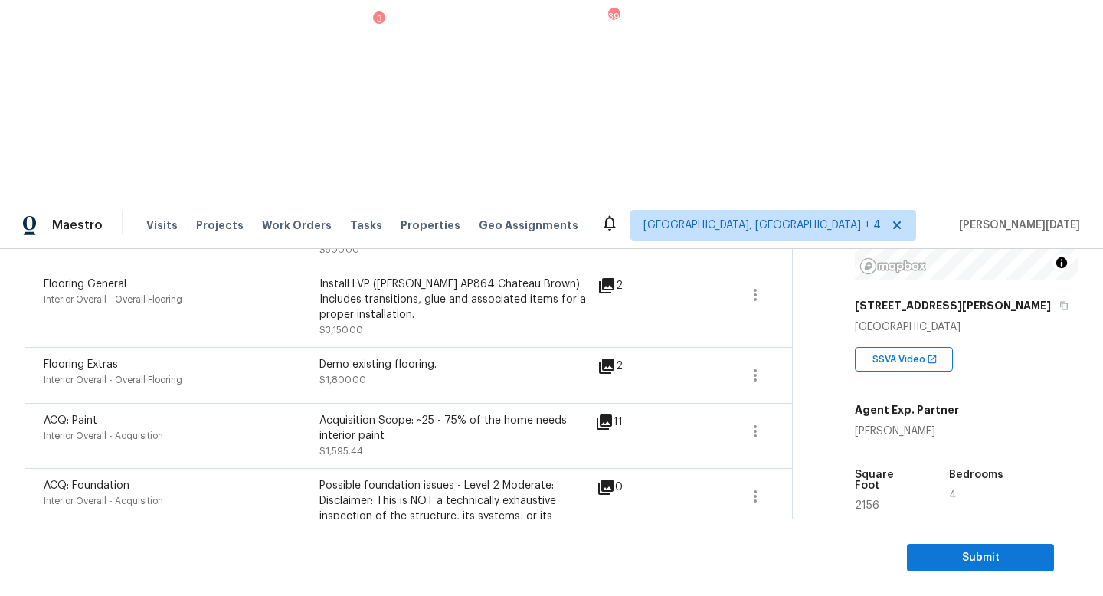
scroll to position [991, 0]
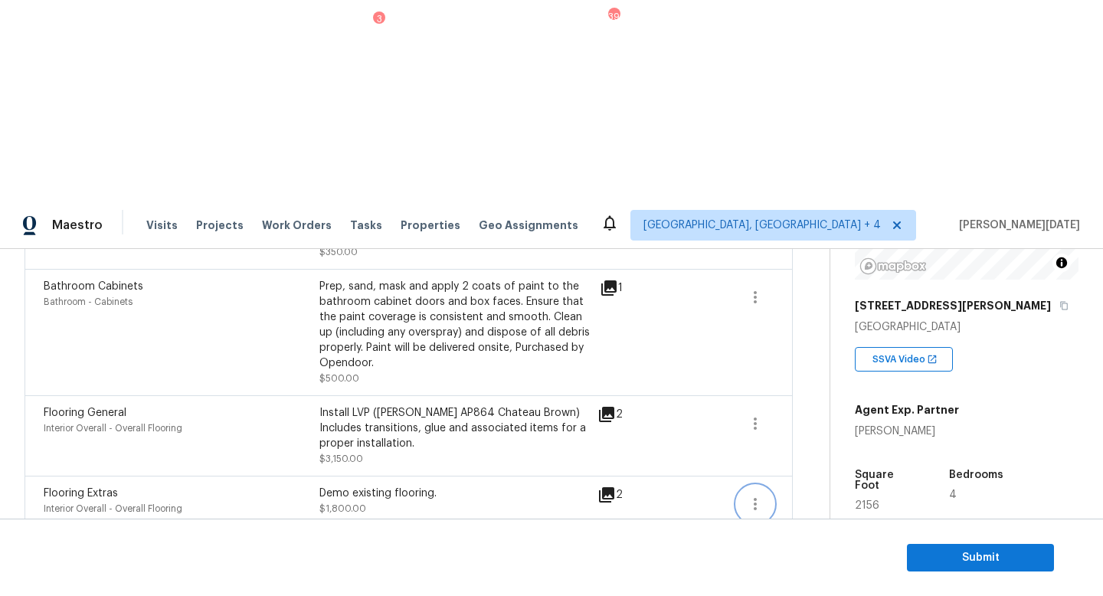
click at [755, 495] on icon "button" at bounding box center [755, 504] width 18 height 18
click at [815, 308] on div "Edit" at bounding box center [842, 303] width 120 height 15
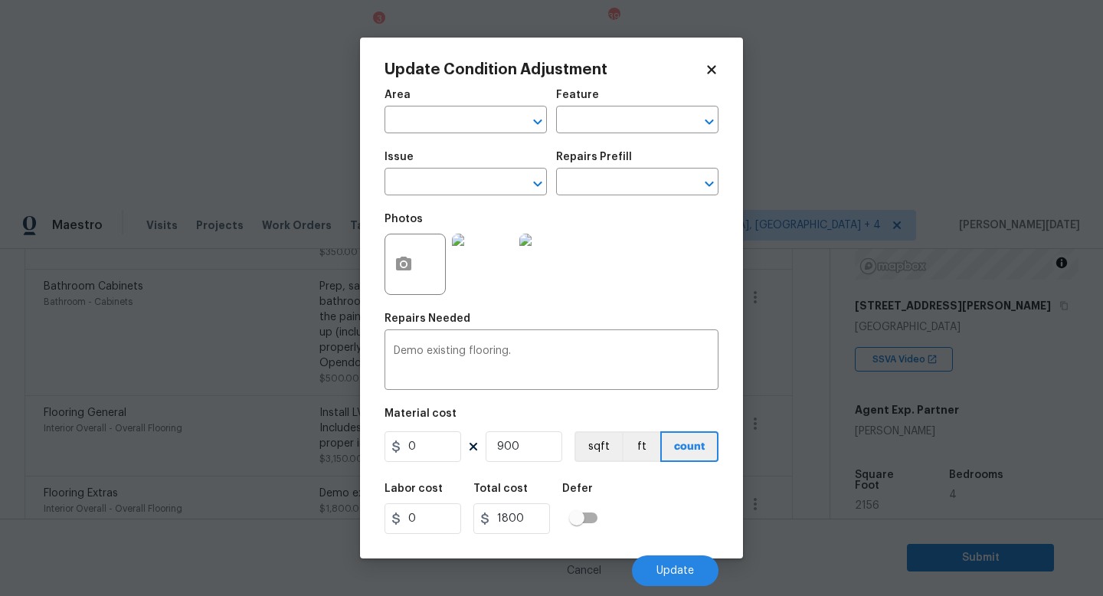
type input "Interior Overall"
type input "Overall Flooring"
type input "Flooring Extras"
type input "2"
drag, startPoint x: 540, startPoint y: 454, endPoint x: 436, endPoint y: 447, distance: 104.4
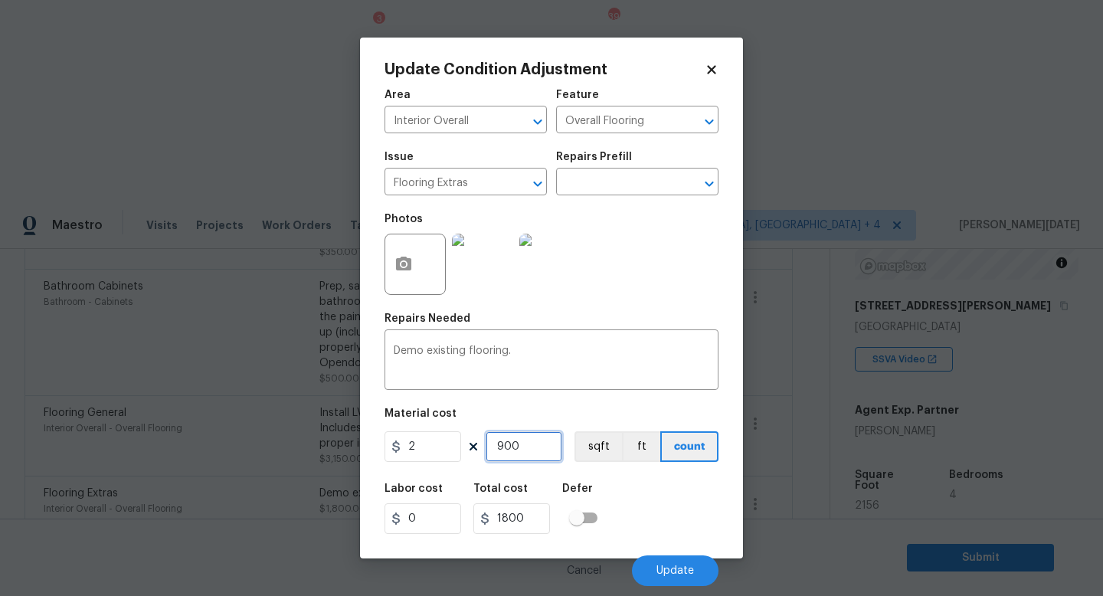
click at [436, 447] on div "2 900 sqft ft count" at bounding box center [552, 446] width 334 height 31
click at [711, 69] on icon at bounding box center [711, 69] width 8 height 8
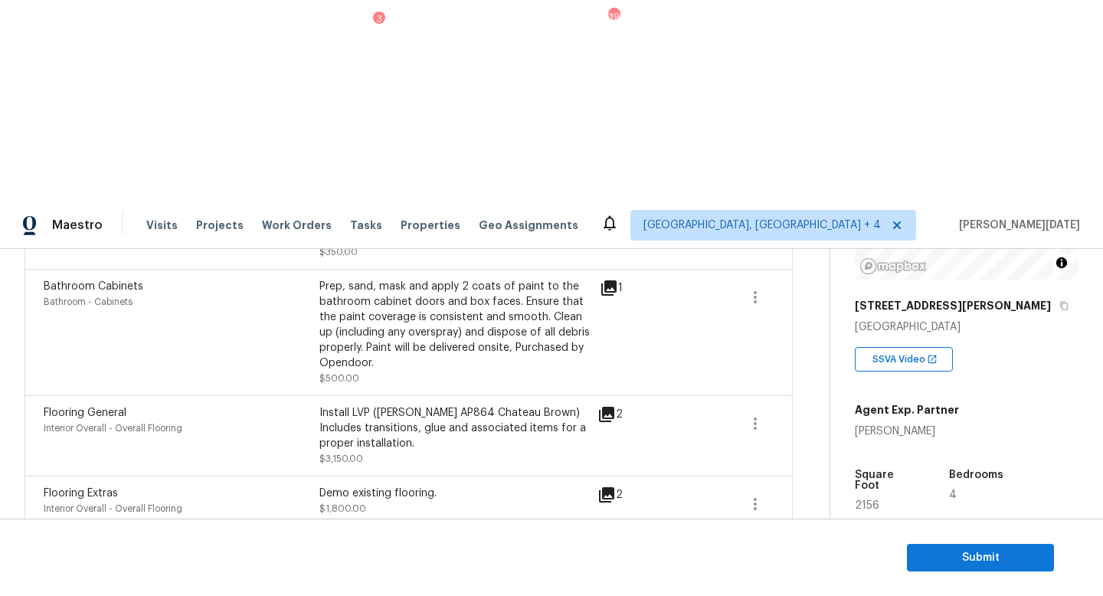
scroll to position [1190, 0]
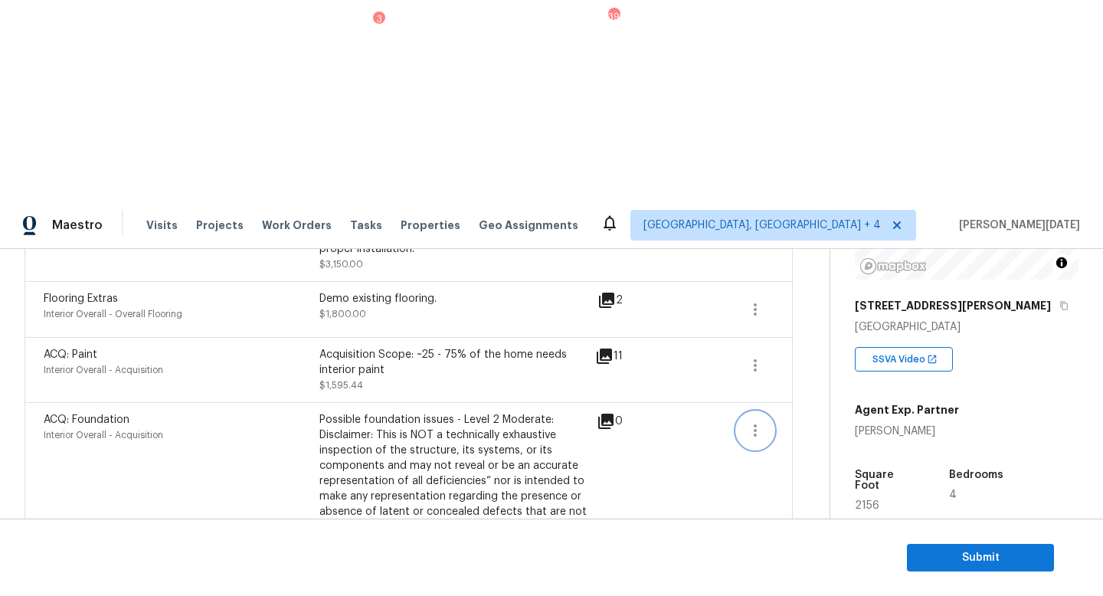
click at [749, 421] on icon "button" at bounding box center [755, 430] width 18 height 18
click at [845, 233] on div "Edit" at bounding box center [842, 225] width 120 height 15
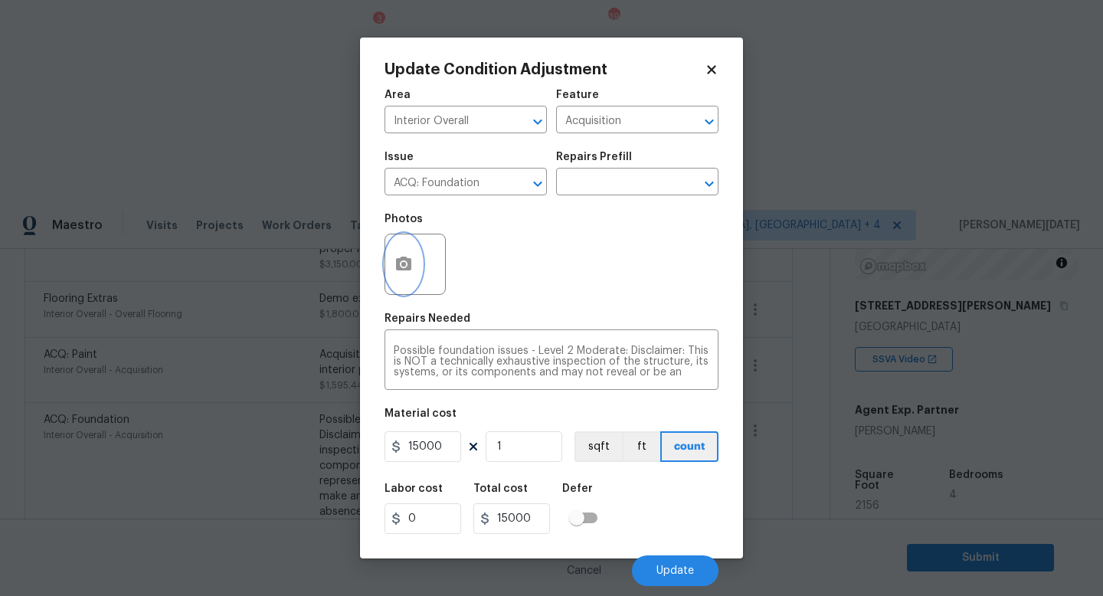
click at [411, 274] on button "button" at bounding box center [403, 264] width 37 height 60
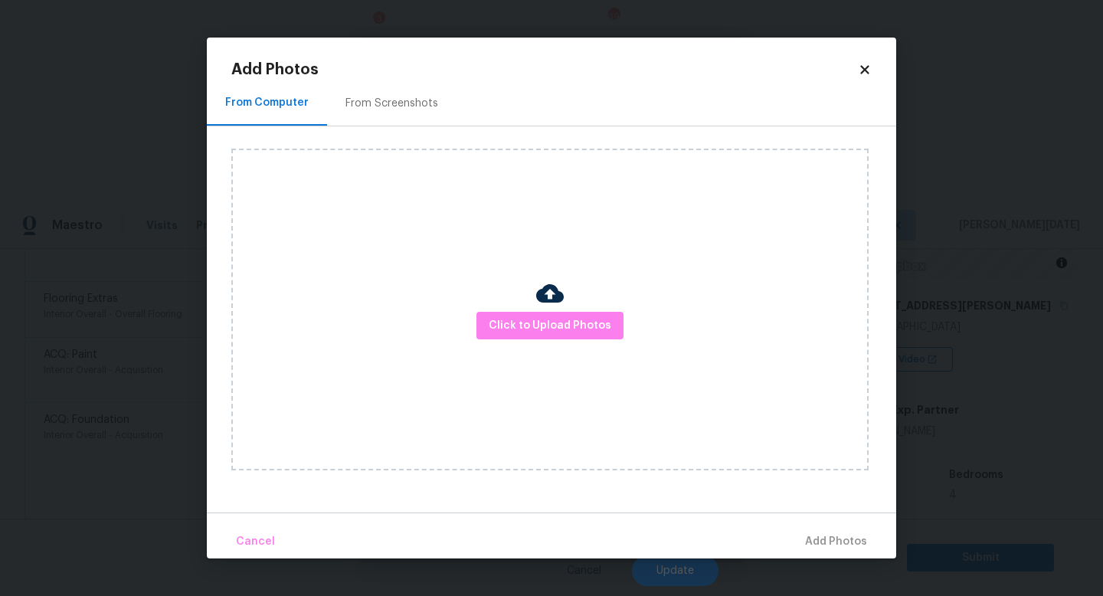
click at [539, 340] on div "Click to Upload Photos" at bounding box center [549, 310] width 637 height 322
click at [555, 331] on span "Click to Upload Photos" at bounding box center [550, 325] width 123 height 19
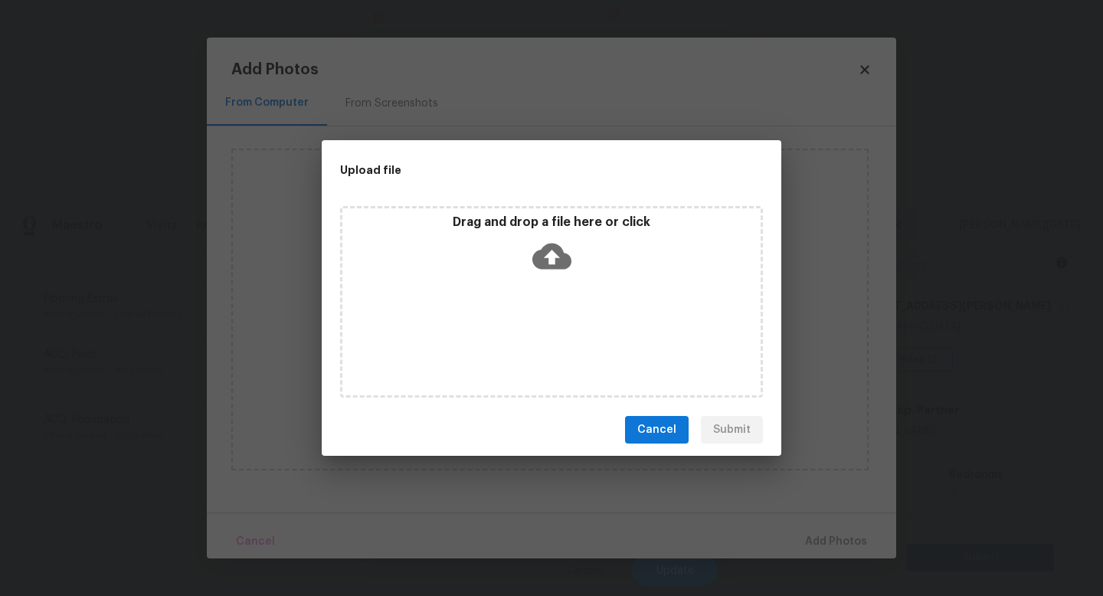
click at [555, 331] on div "Drag and drop a file here or click" at bounding box center [551, 302] width 423 height 192
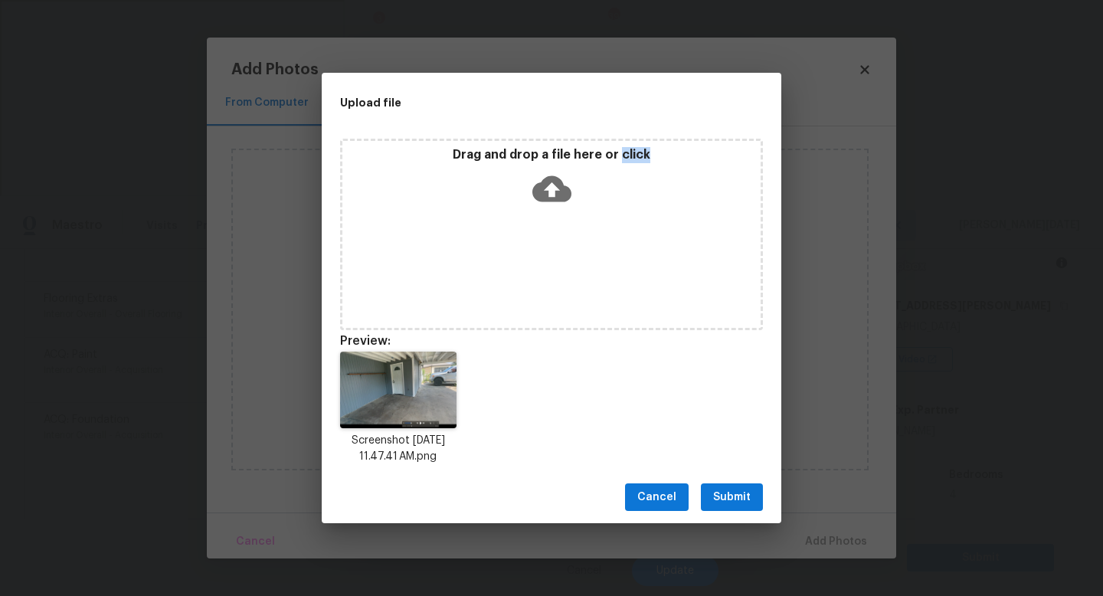
click at [740, 492] on span "Submit" at bounding box center [732, 497] width 38 height 19
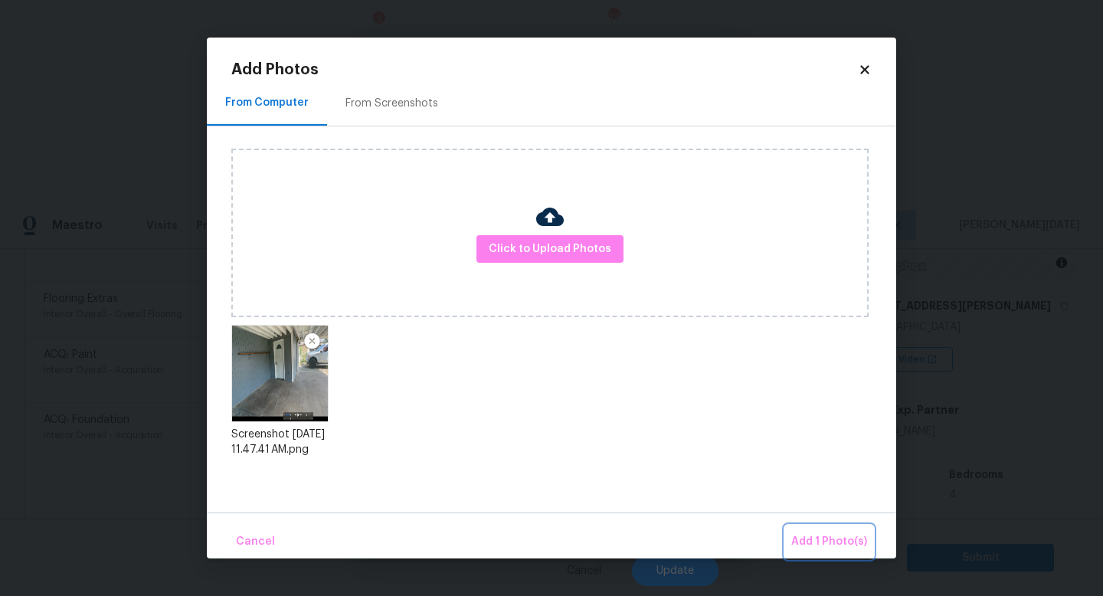
click at [813, 544] on span "Add 1 Photo(s)" at bounding box center [829, 541] width 76 height 19
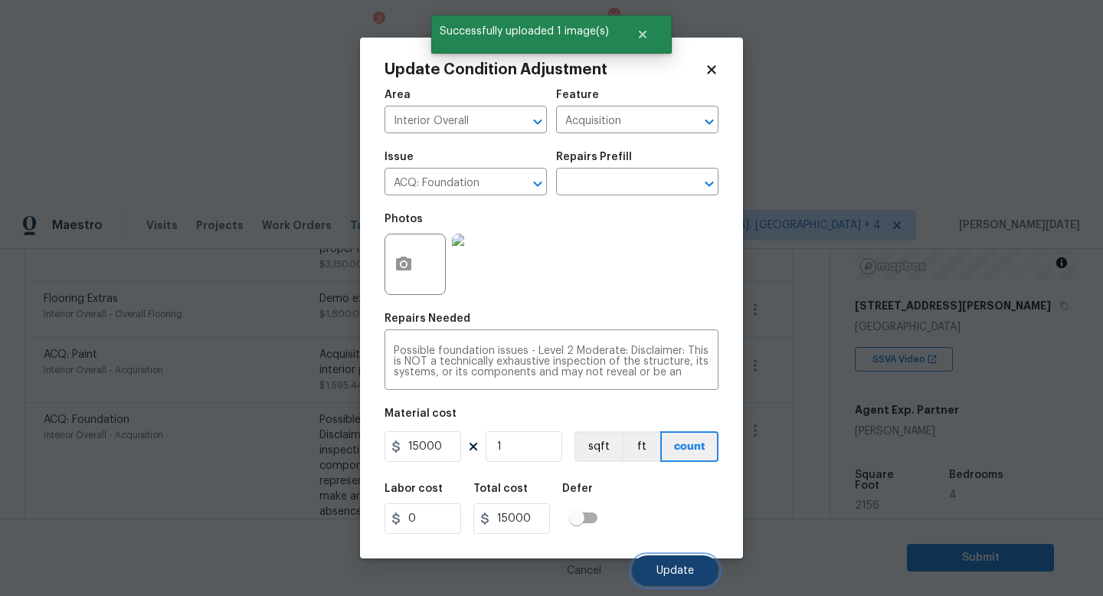
click at [670, 562] on button "Update" at bounding box center [675, 570] width 87 height 31
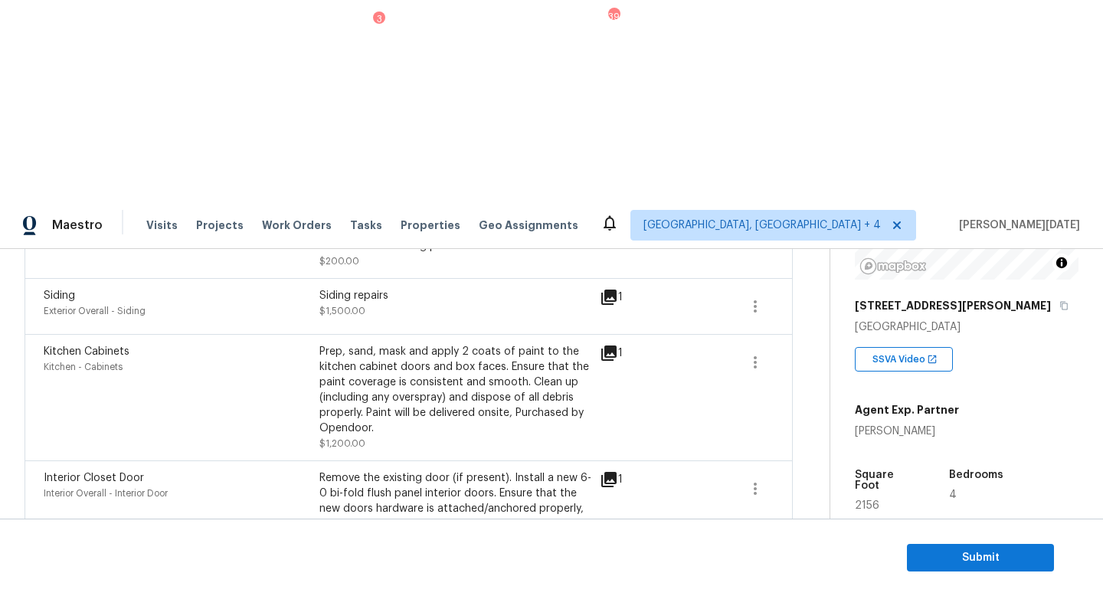
scroll to position [628, 0]
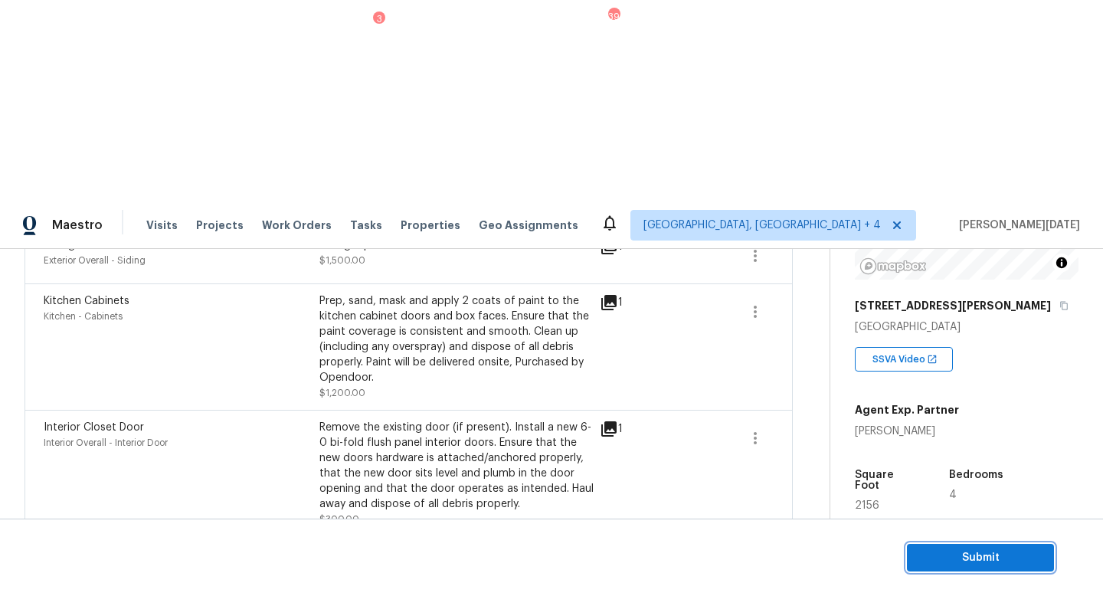
click at [934, 562] on span "Submit" at bounding box center [980, 558] width 123 height 19
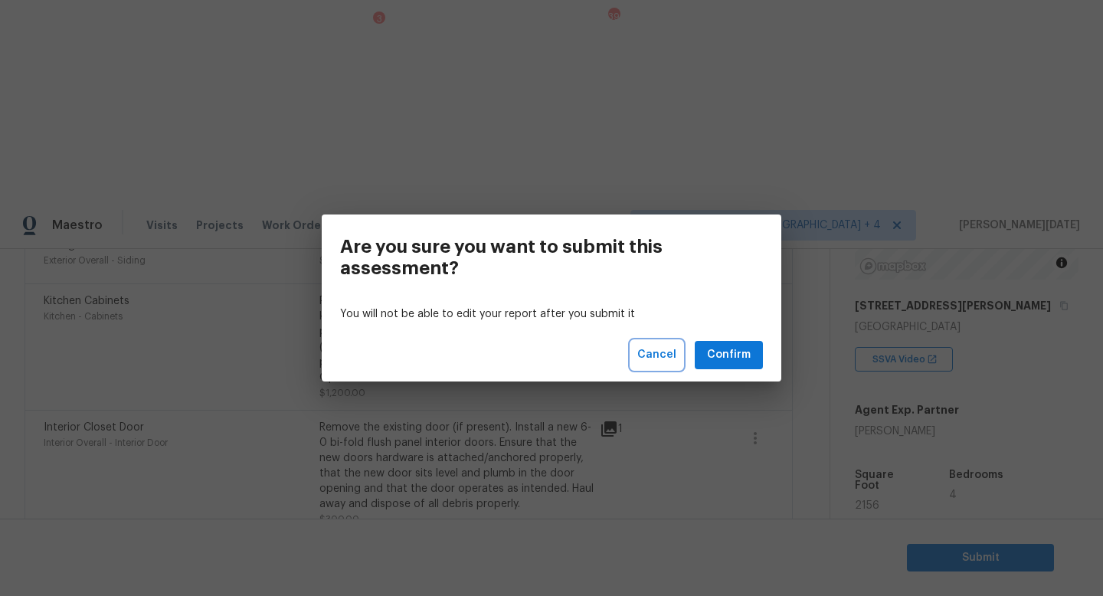
click at [662, 359] on span "Cancel" at bounding box center [656, 355] width 39 height 19
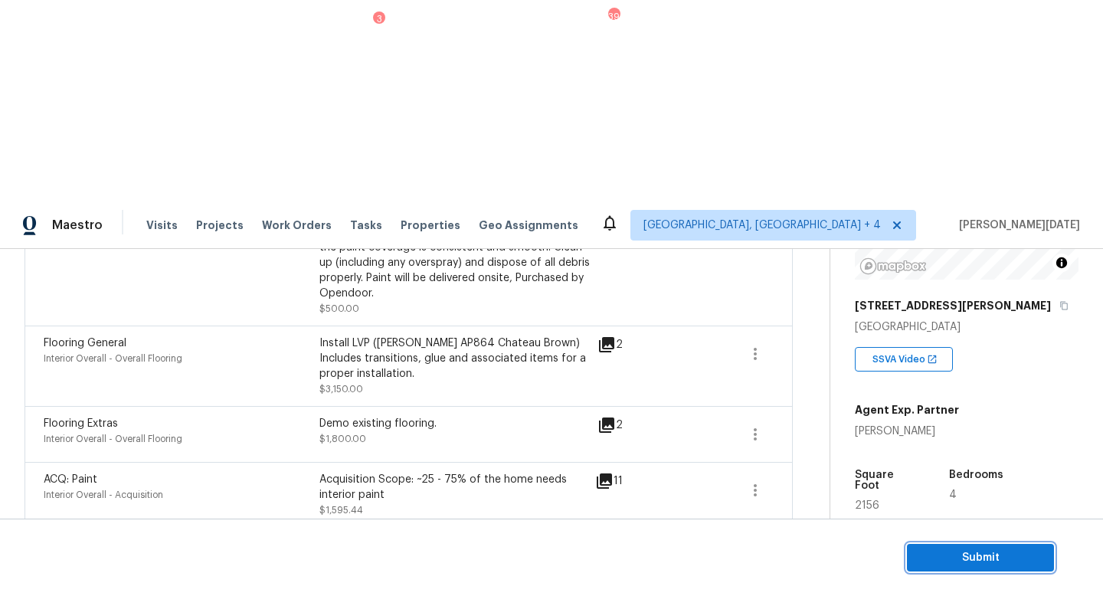
scroll to position [1190, 0]
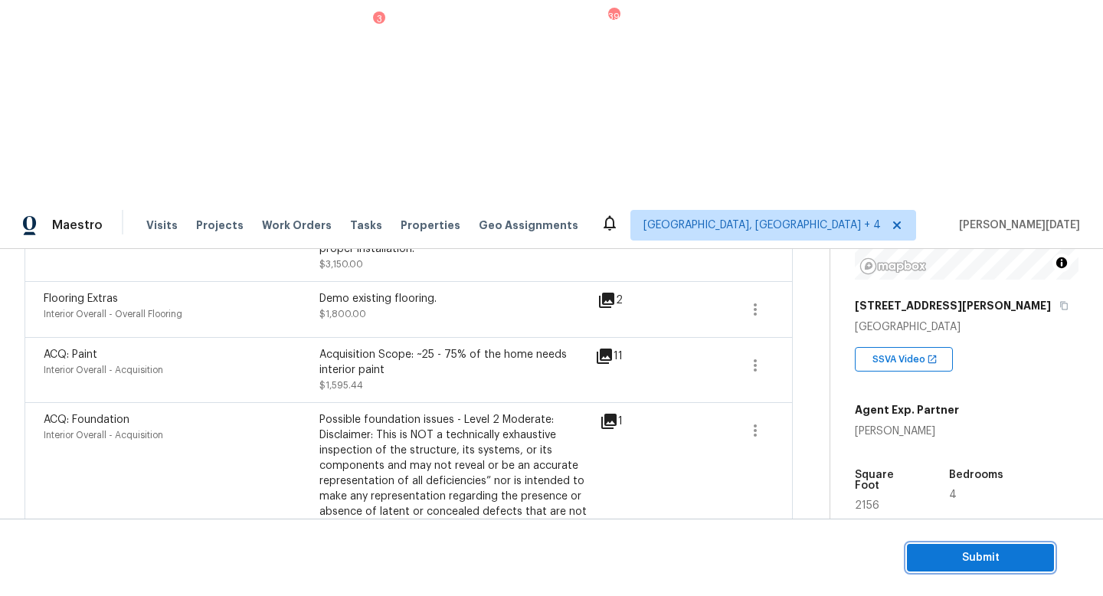
click at [929, 555] on span "Submit" at bounding box center [980, 558] width 123 height 19
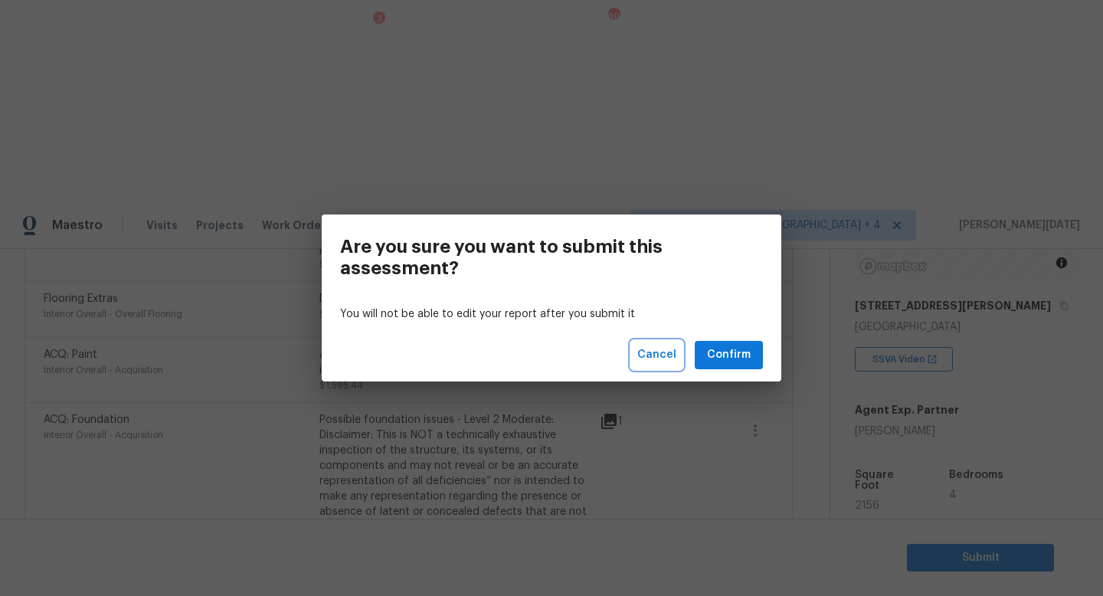
click at [668, 352] on span "Cancel" at bounding box center [656, 355] width 39 height 19
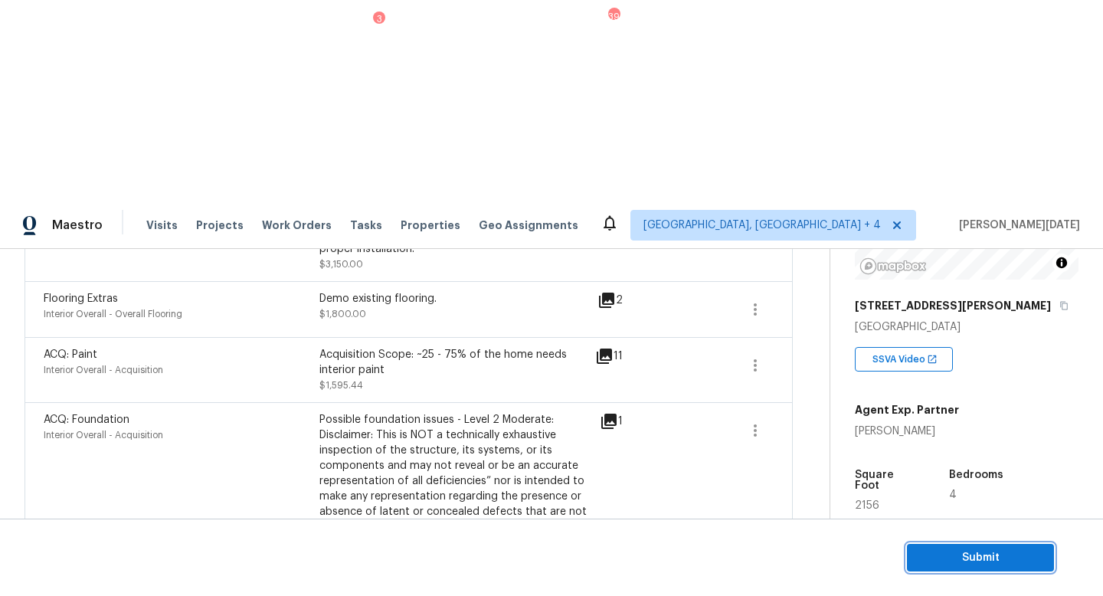
click at [936, 555] on span "Submit" at bounding box center [980, 558] width 123 height 19
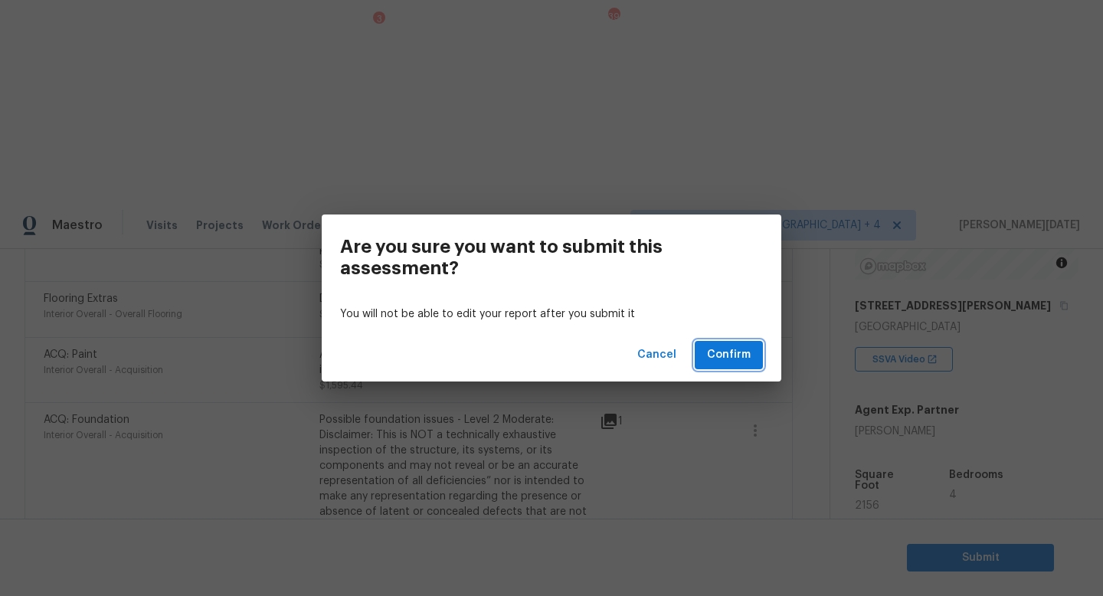
click at [735, 354] on span "Confirm" at bounding box center [729, 355] width 44 height 19
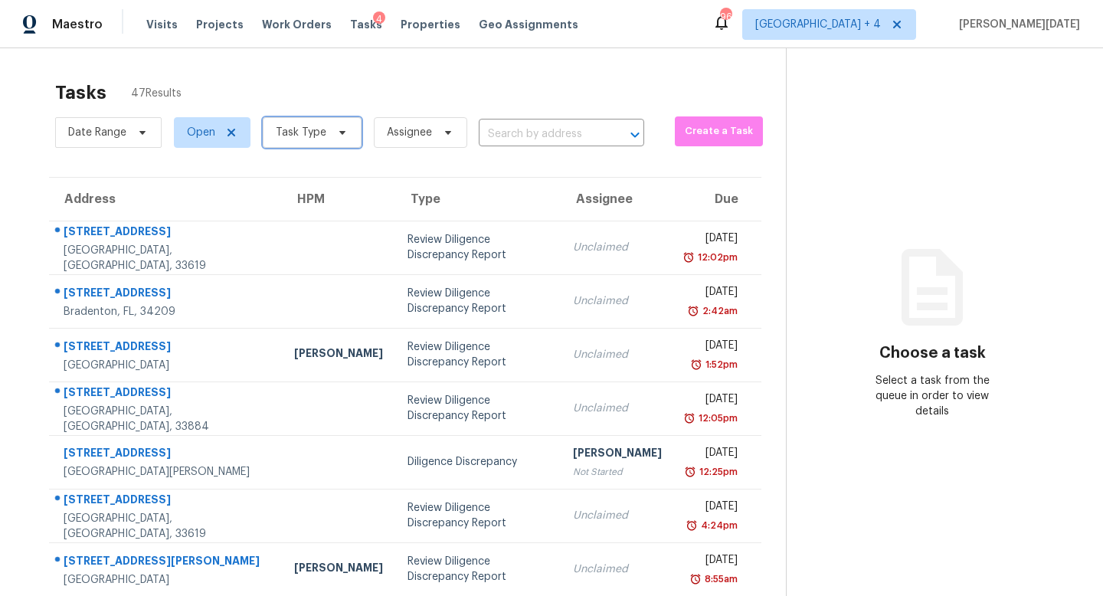
click at [316, 138] on span "Task Type" at bounding box center [301, 132] width 51 height 15
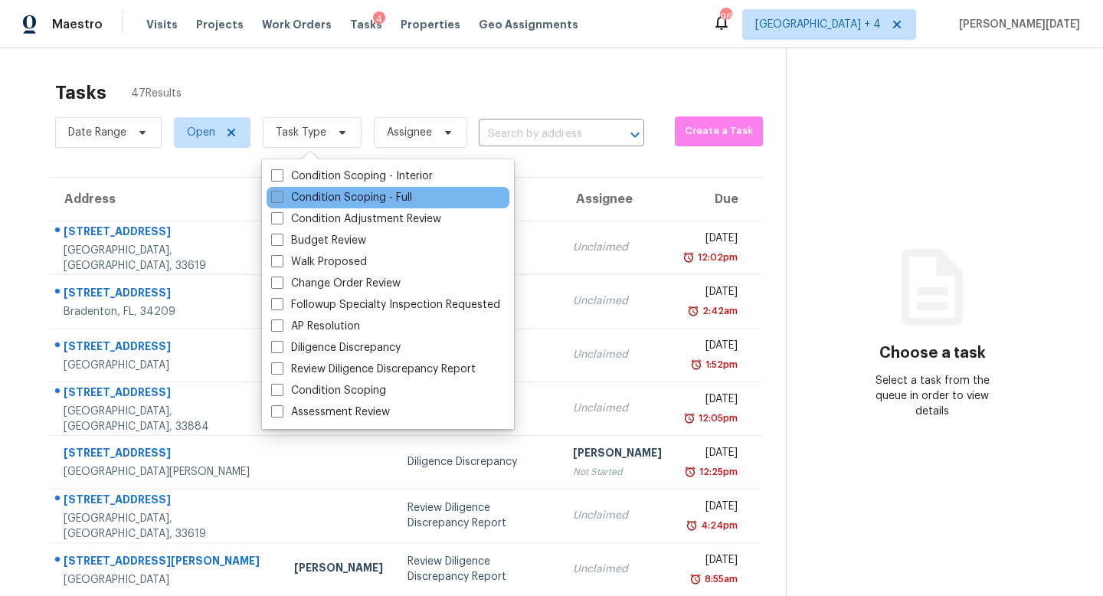
click at [300, 197] on label "Condition Scoping - Full" at bounding box center [341, 197] width 141 height 15
click at [281, 197] on input "Condition Scoping - Full" at bounding box center [276, 195] width 10 height 10
checkbox input "true"
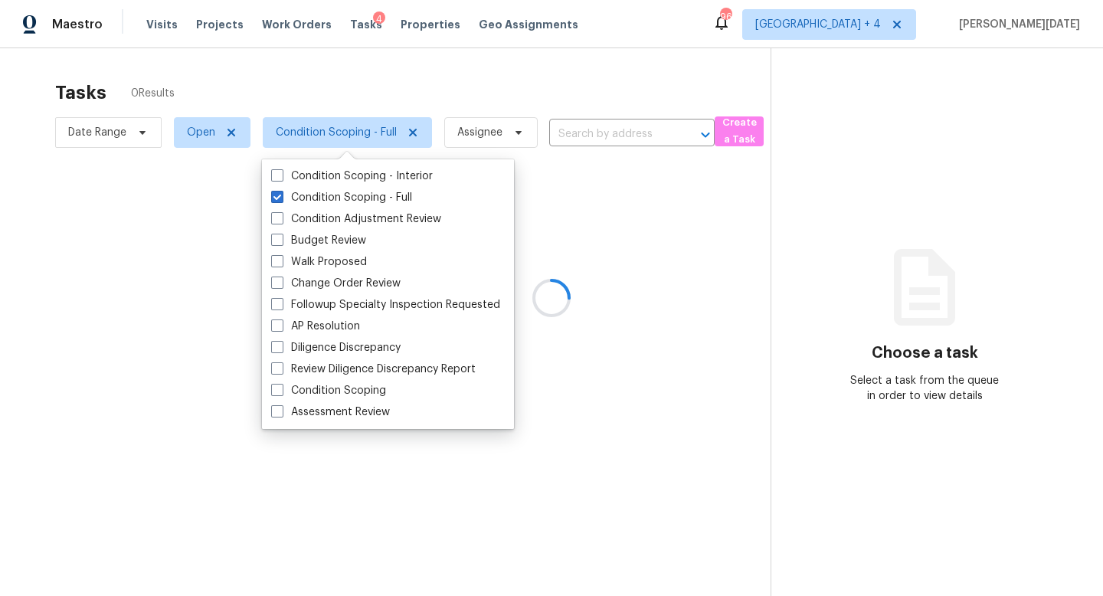
click at [496, 77] on div at bounding box center [551, 298] width 1103 height 596
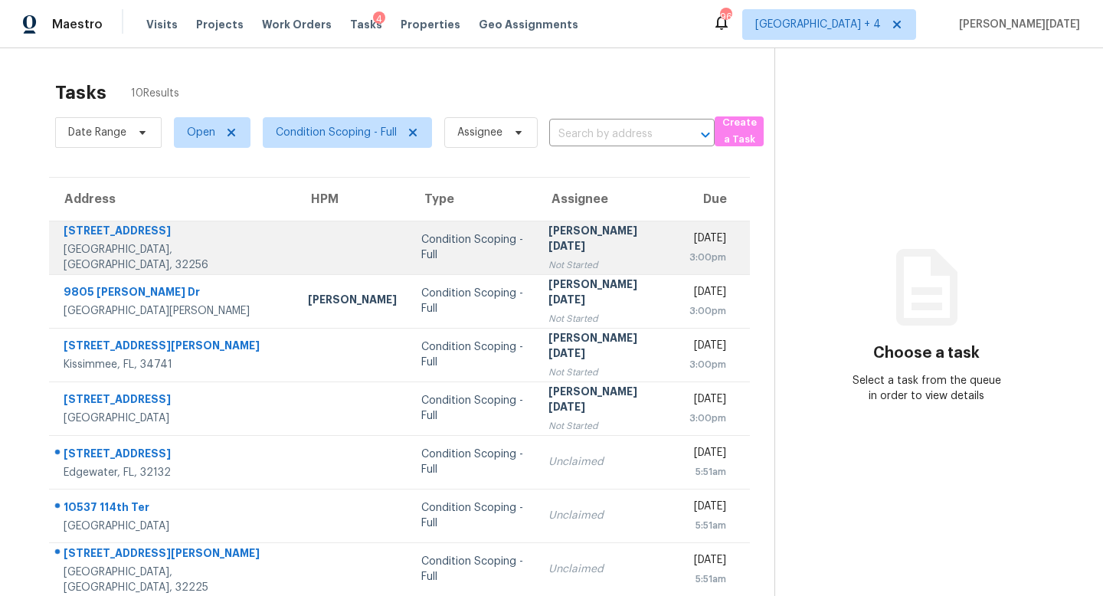
click at [549, 257] on div "Not Started" at bounding box center [607, 264] width 116 height 15
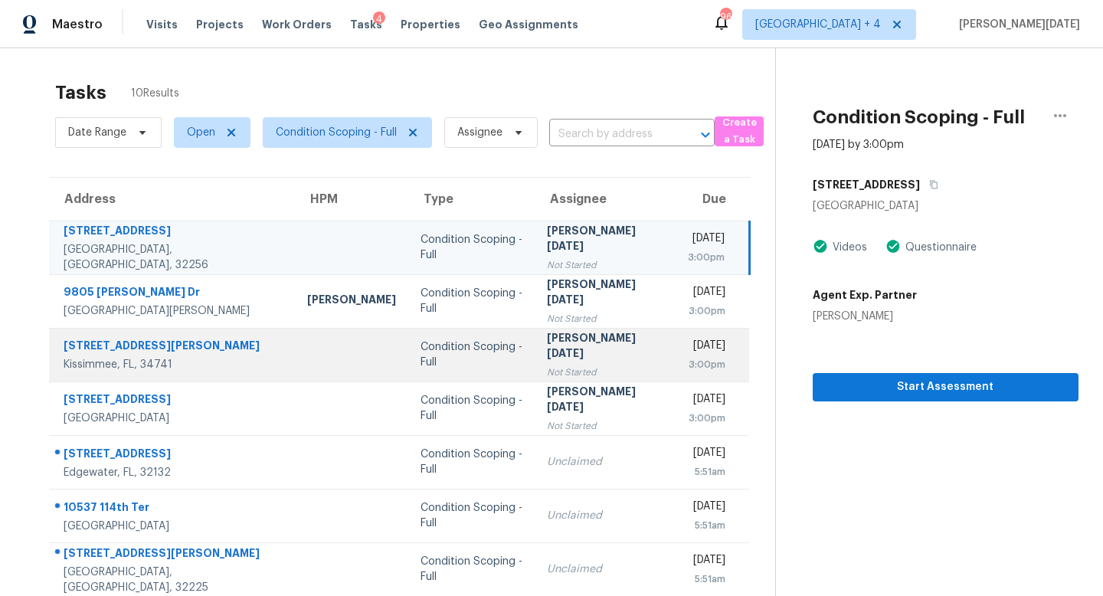
click at [535, 332] on td "Prabhu Raja Not Started" at bounding box center [605, 355] width 140 height 54
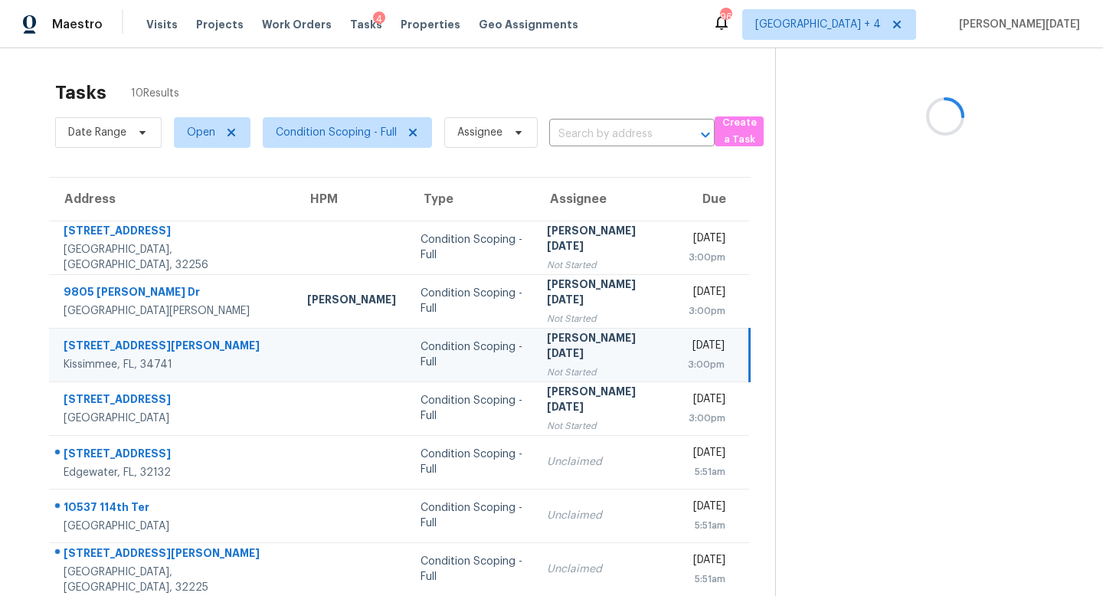
click at [535, 332] on td "Prabhu Raja Not Started" at bounding box center [605, 355] width 140 height 54
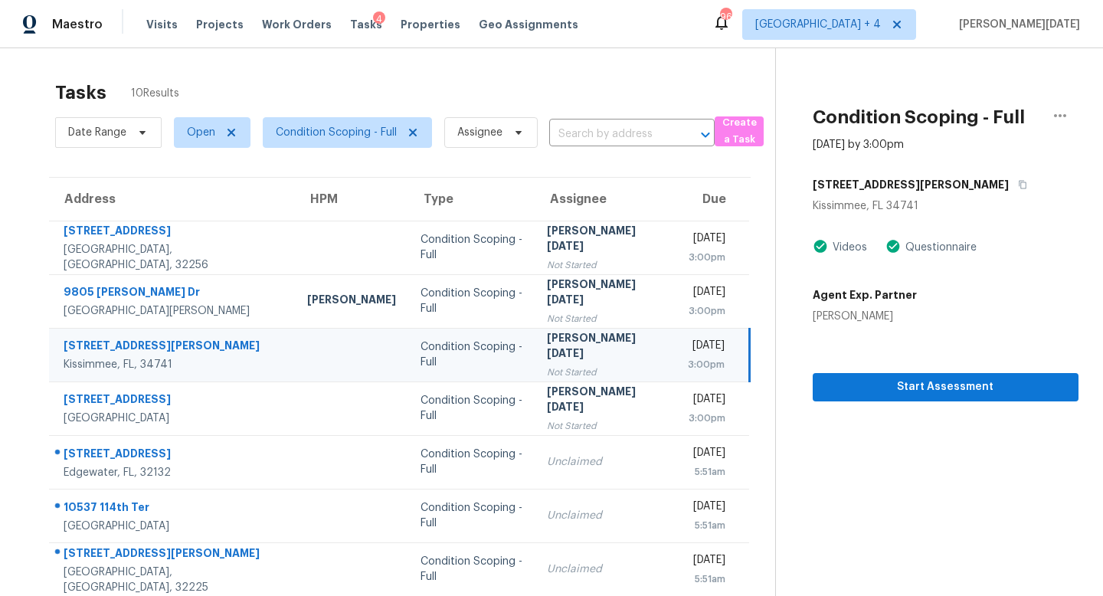
click at [591, 343] on td "Prabhu Raja Not Started" at bounding box center [605, 355] width 140 height 54
click at [869, 386] on span "Start Assessment" at bounding box center [945, 387] width 241 height 19
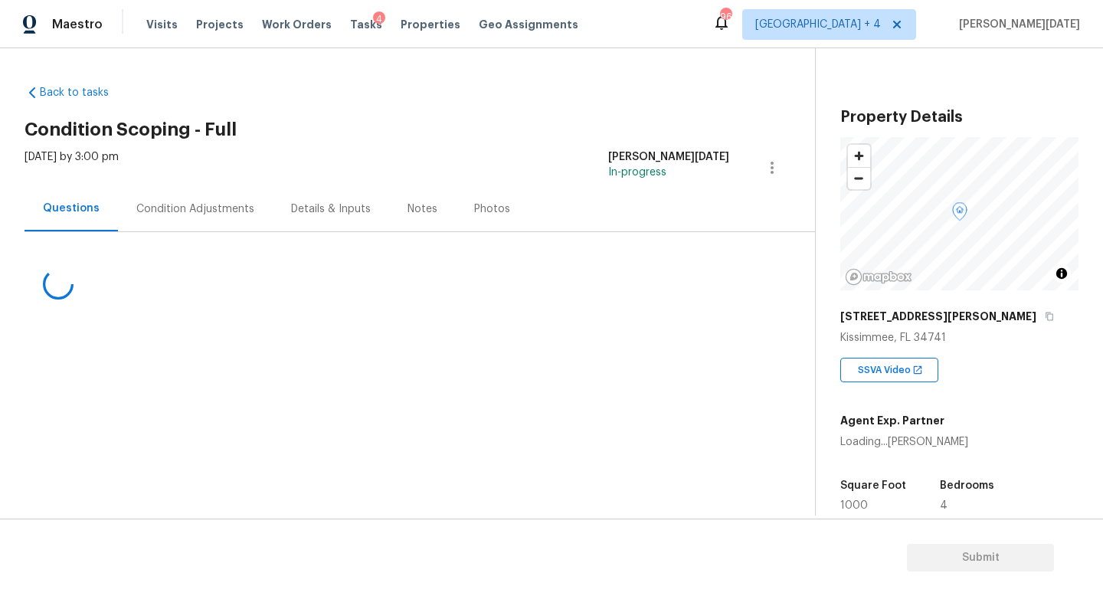
click at [201, 212] on div "Condition Adjustments" at bounding box center [195, 208] width 118 height 15
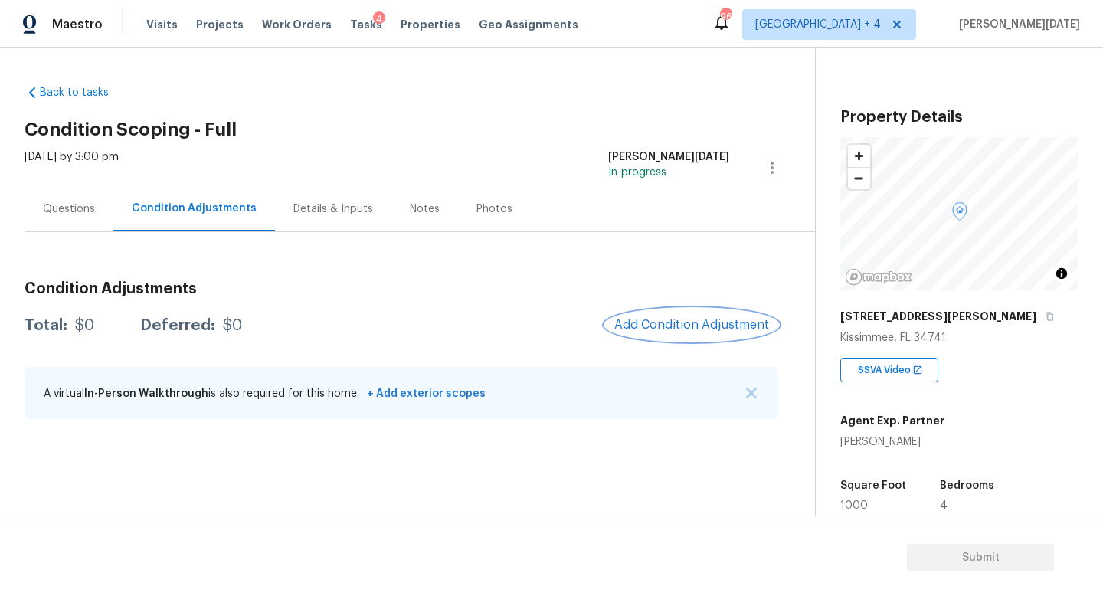
click at [684, 335] on button "Add Condition Adjustment" at bounding box center [691, 325] width 173 height 32
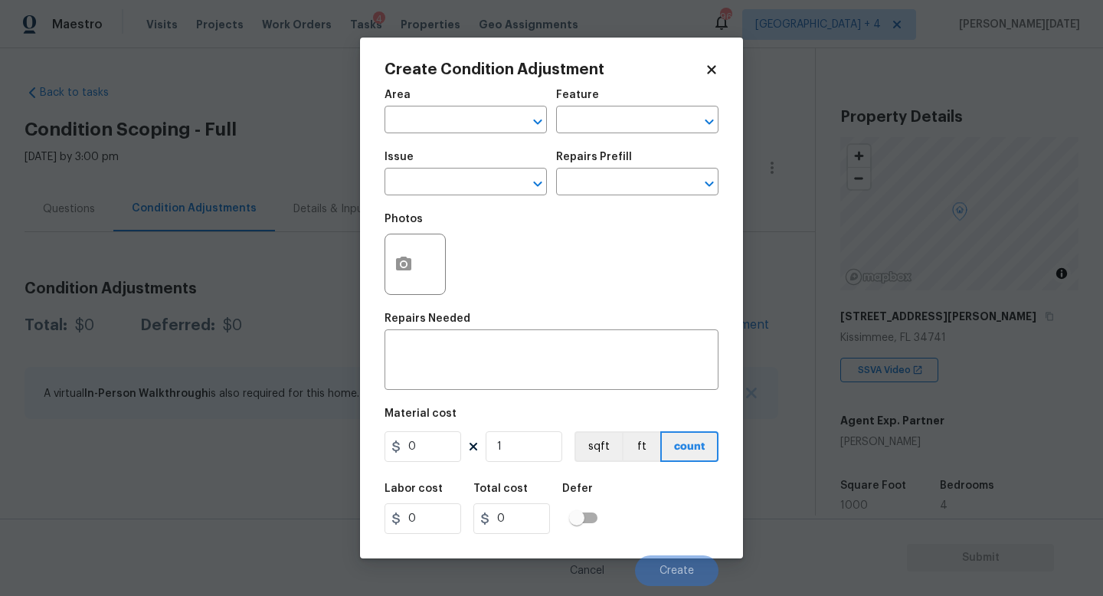
click at [434, 103] on div "Area" at bounding box center [466, 100] width 162 height 20
click at [434, 120] on input "text" at bounding box center [445, 122] width 120 height 24
click at [434, 149] on li "HVAC" at bounding box center [466, 155] width 162 height 25
type input "HVAC"
click at [431, 169] on div "Issue" at bounding box center [466, 162] width 162 height 20
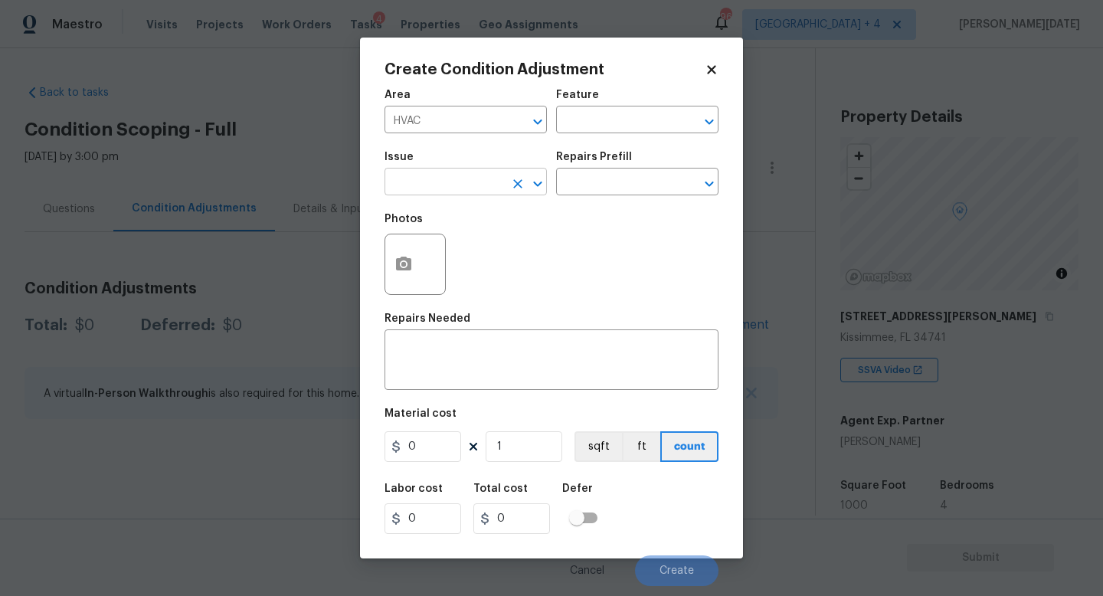
click at [431, 179] on input "text" at bounding box center [445, 184] width 120 height 24
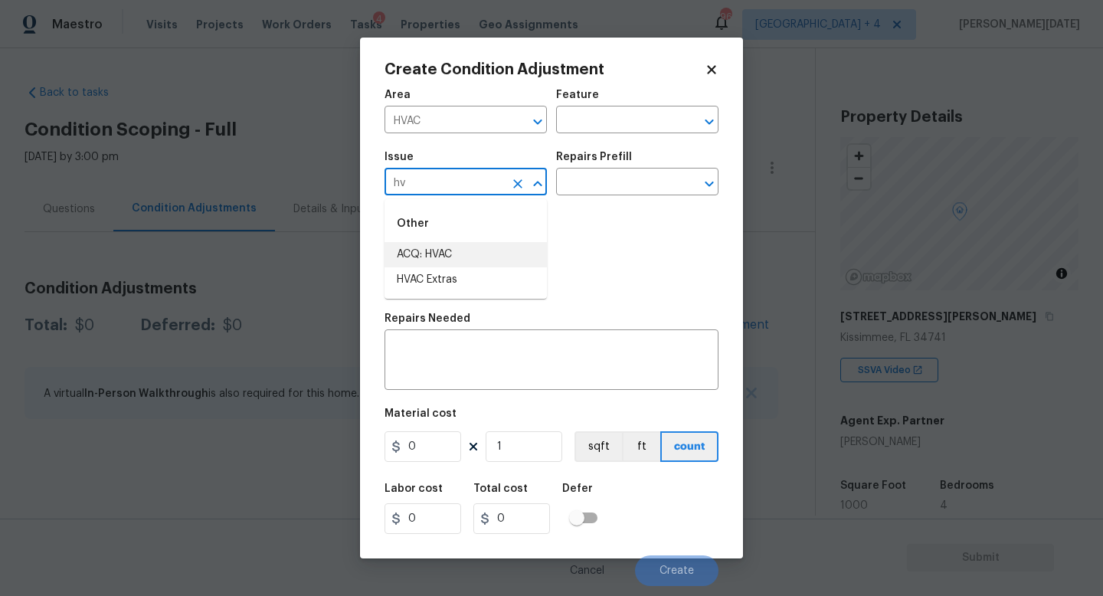
click at [443, 250] on li "ACQ: HVAC" at bounding box center [466, 254] width 162 height 25
type input "ACQ: HVAC"
click at [612, 183] on input "text" at bounding box center [616, 184] width 120 height 24
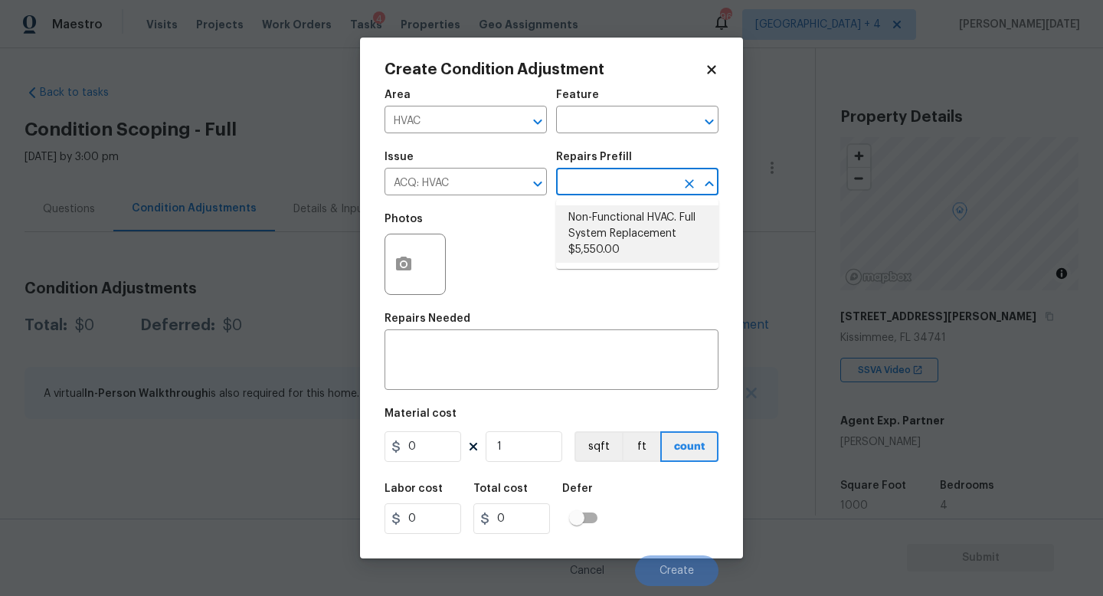
click at [615, 227] on li "Non-Functional HVAC. Full System Replacement $5,550.00" at bounding box center [637, 233] width 162 height 57
type input "Acquisition"
type textarea "Acquisition Scope: Full System Replacement"
type input "5550"
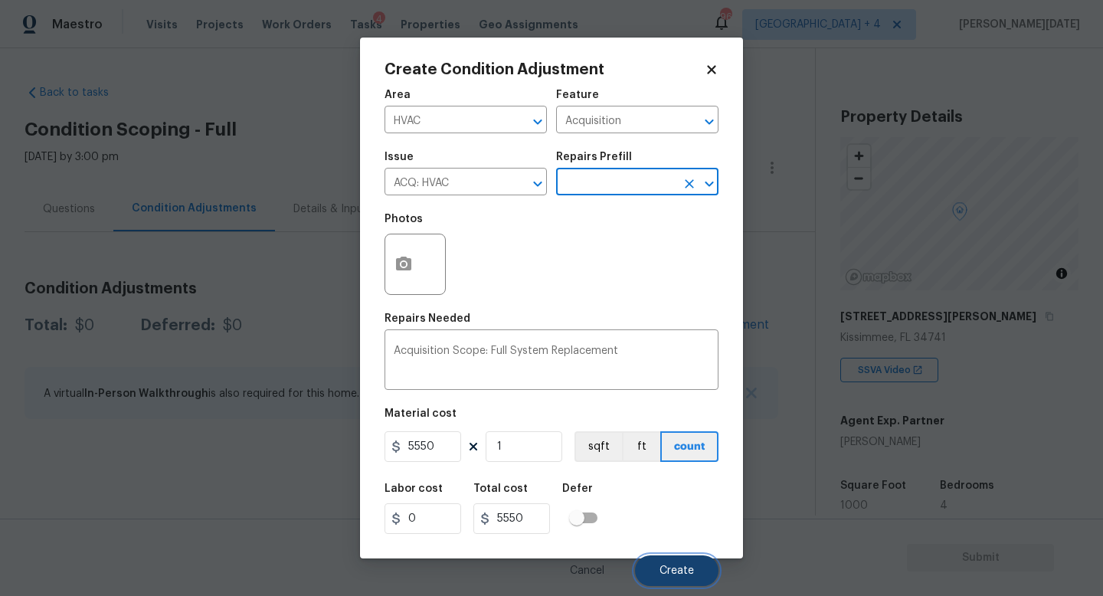
click at [681, 564] on button "Create" at bounding box center [677, 570] width 84 height 31
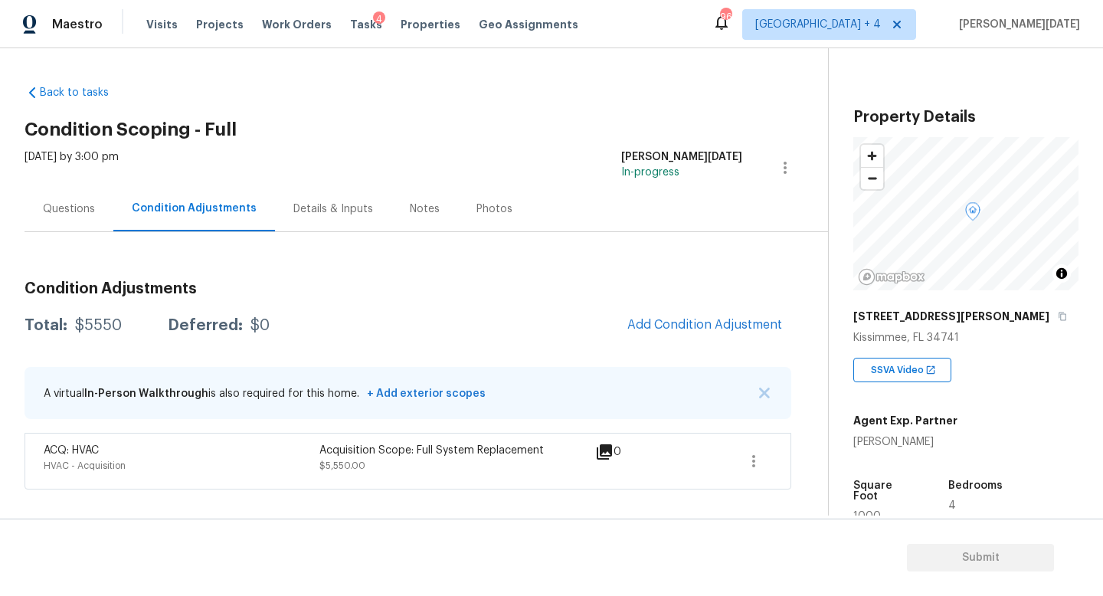
click at [79, 211] on div "Questions" at bounding box center [69, 208] width 52 height 15
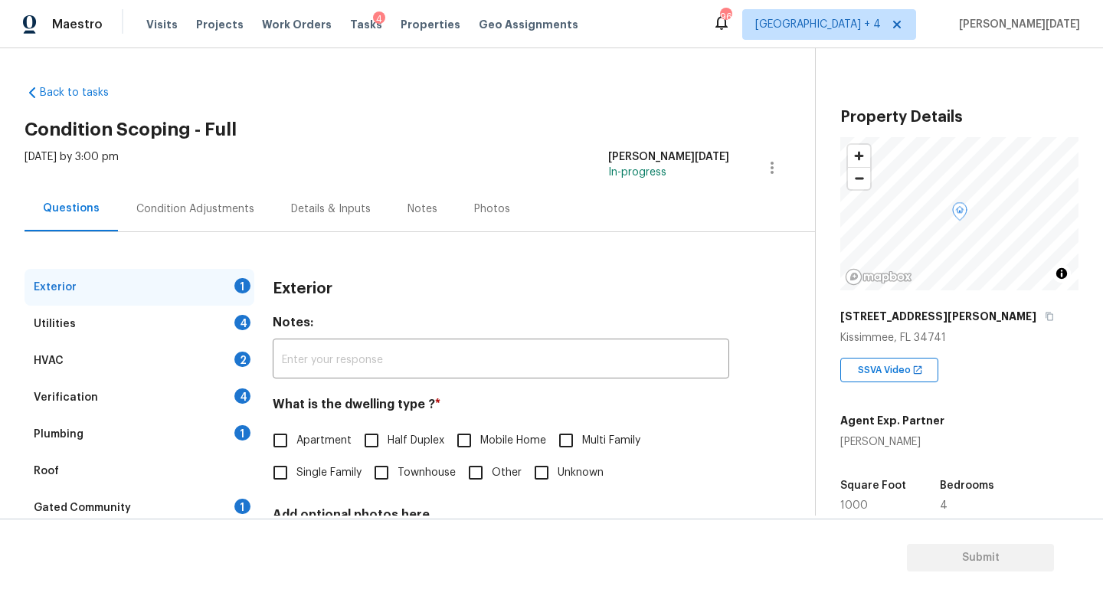
scroll to position [142, 0]
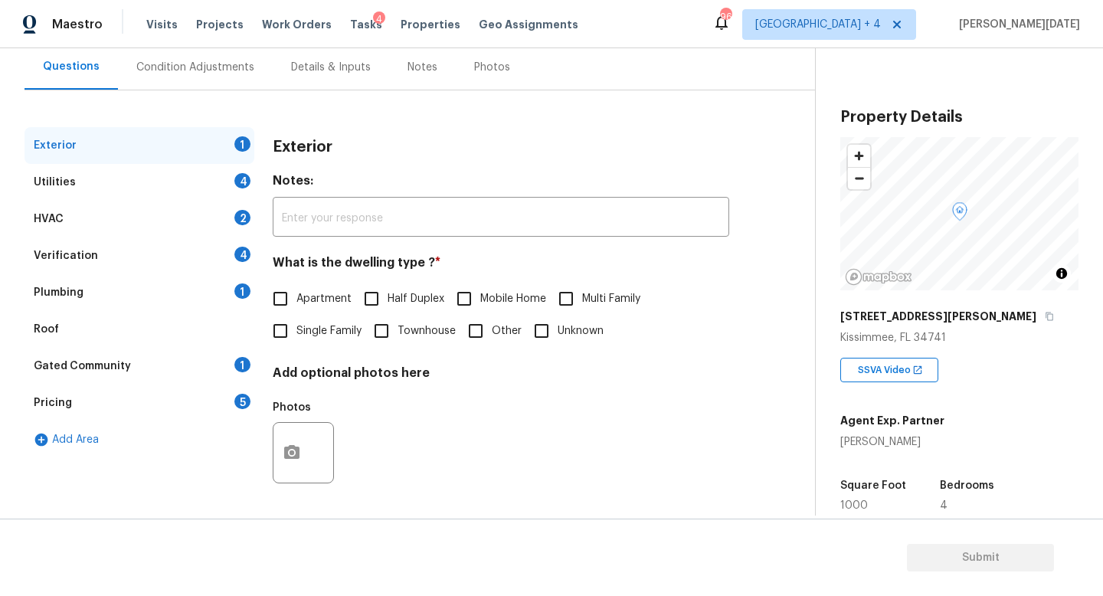
click at [232, 405] on div "Pricing 5" at bounding box center [140, 403] width 230 height 37
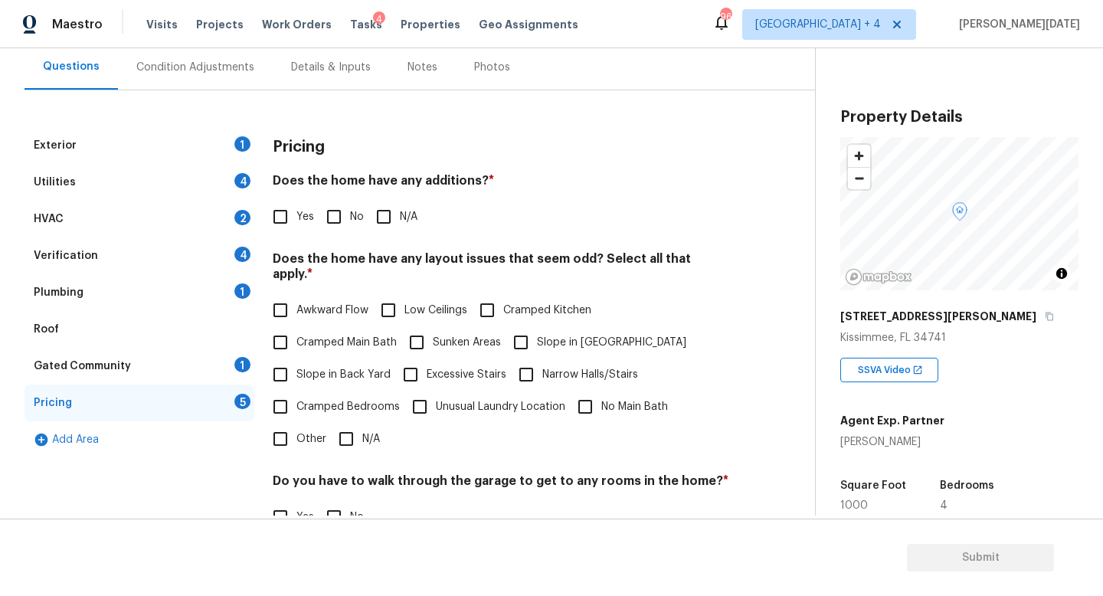
click at [286, 222] on input "Yes" at bounding box center [280, 217] width 32 height 32
checkbox input "true"
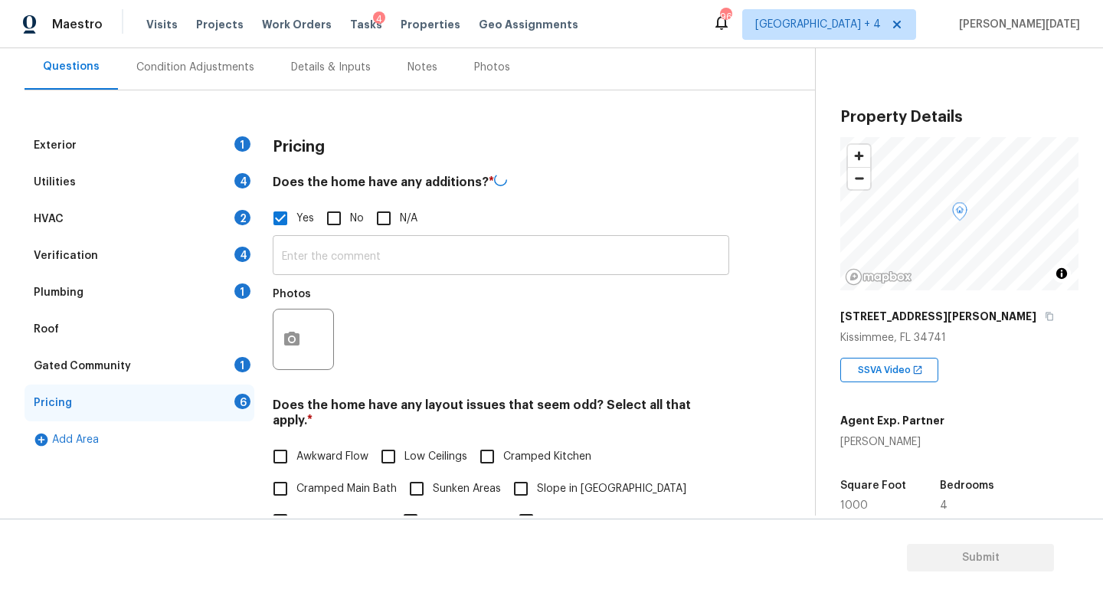
click at [294, 255] on input "text" at bounding box center [501, 257] width 457 height 36
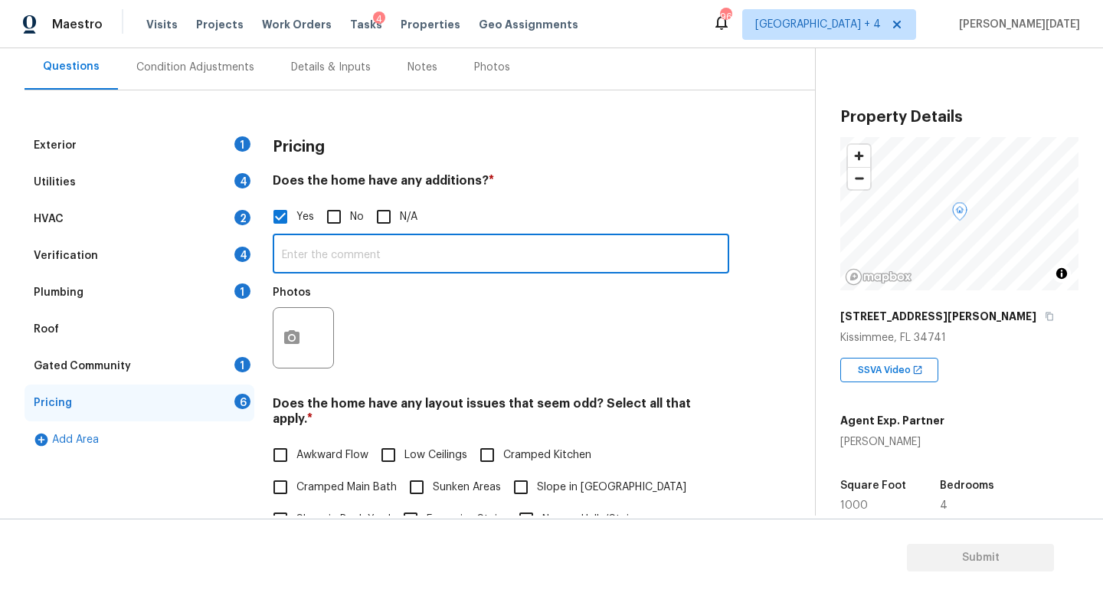
paste input "Additional structure on the back of a home the structure was permanent, but not…"
type input "Additional structure on the back of a home the structure was permanent, but not…"
click at [585, 150] on div "Pricing" at bounding box center [501, 147] width 457 height 40
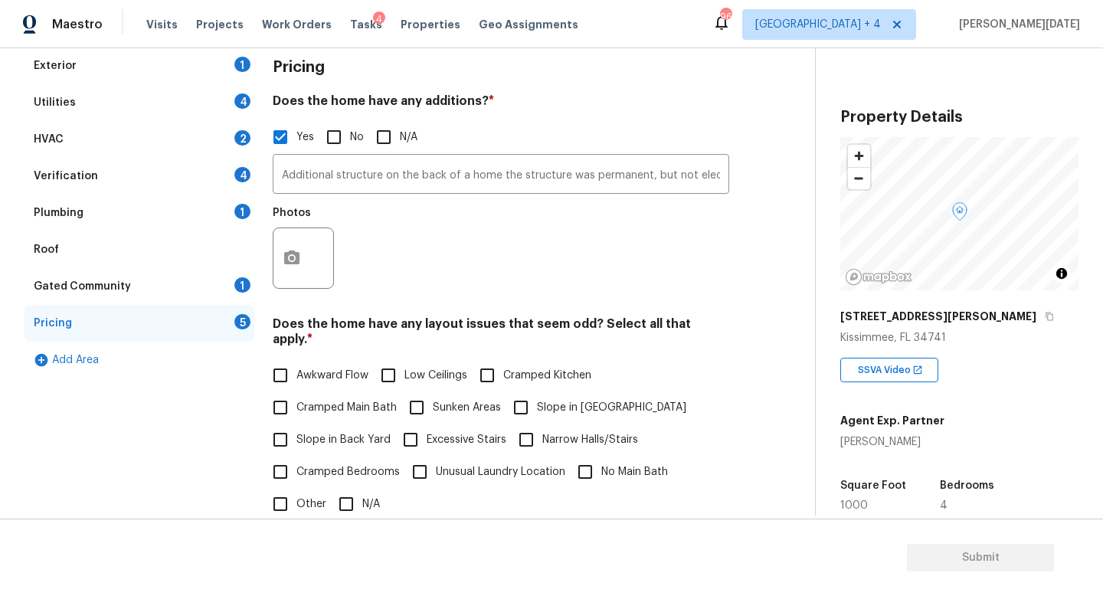
click at [152, 224] on div "Plumbing 1" at bounding box center [140, 213] width 230 height 37
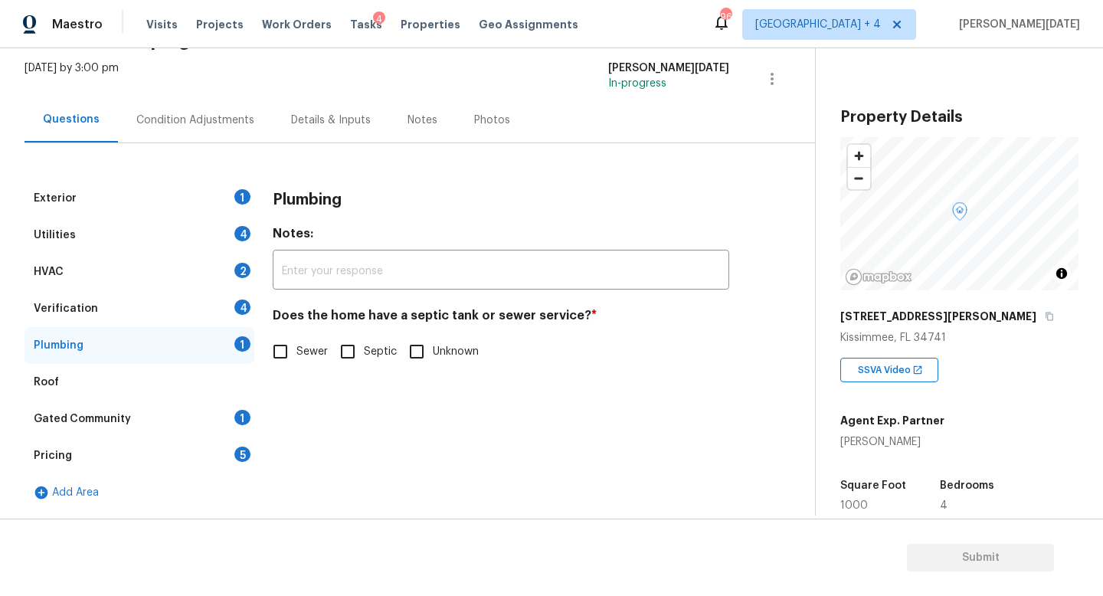
click at [126, 378] on div "Roof" at bounding box center [140, 382] width 230 height 37
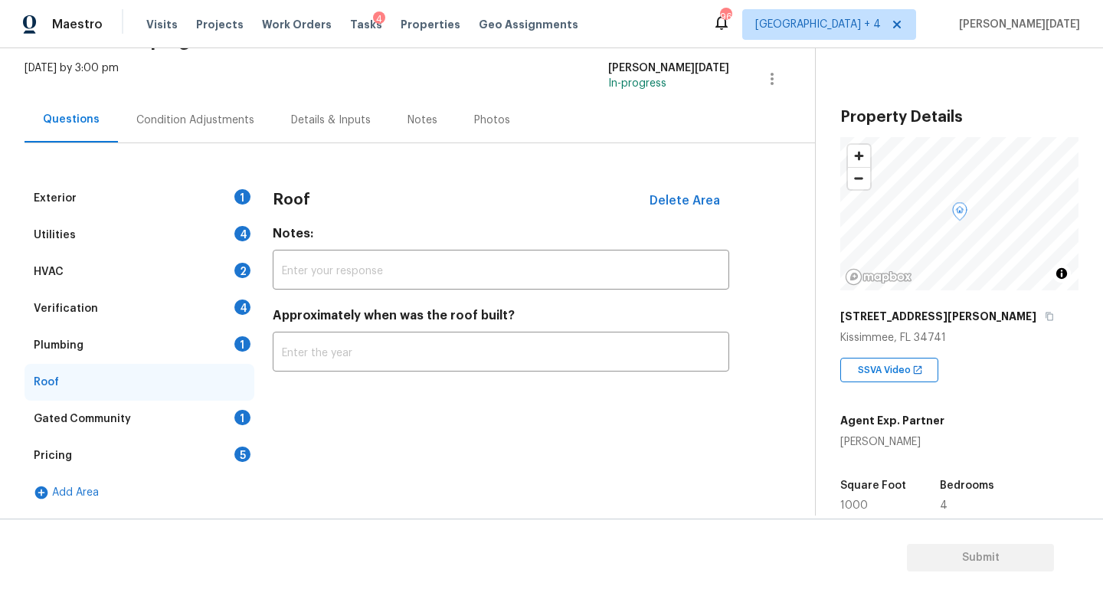
click at [137, 308] on div "Verification 4" at bounding box center [140, 308] width 230 height 37
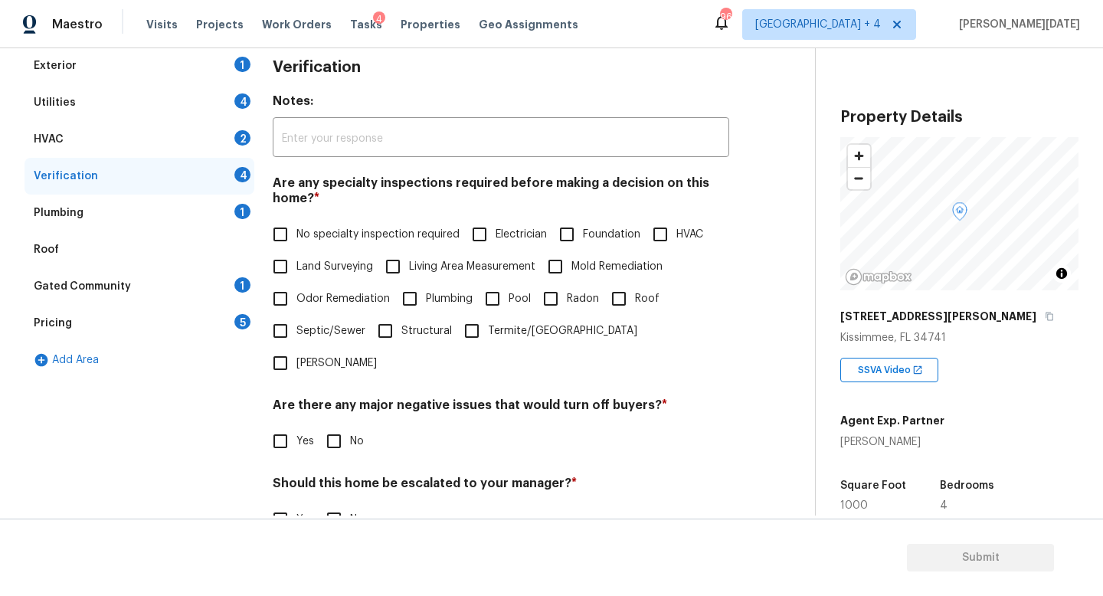
scroll to position [326, 0]
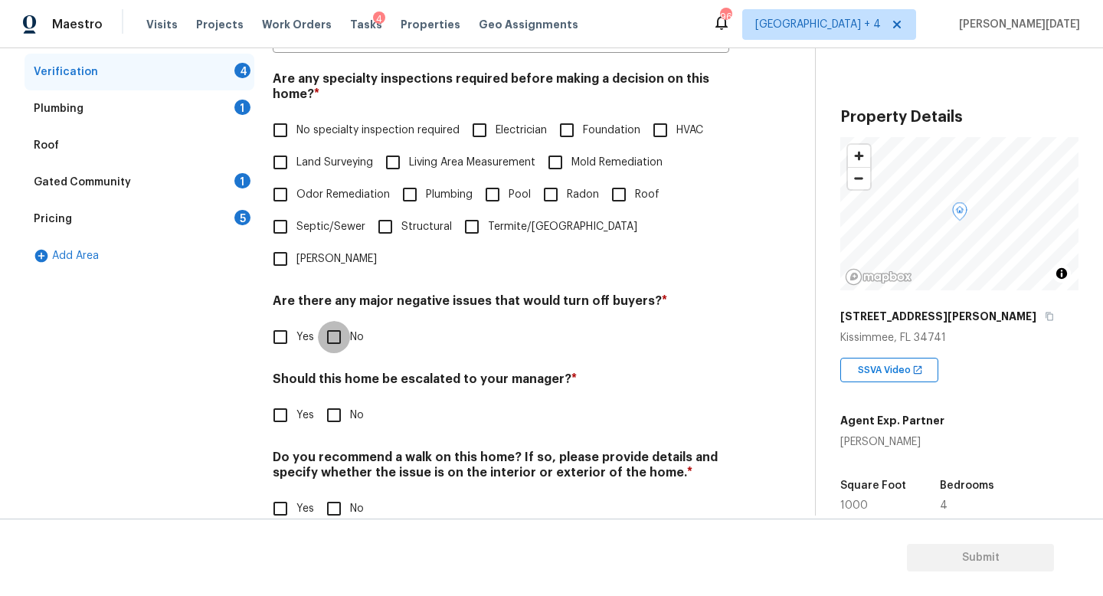
click at [346, 321] on input "No" at bounding box center [334, 337] width 32 height 32
checkbox input "true"
click at [280, 129] on input "No specialty inspection required" at bounding box center [280, 130] width 32 height 32
checkbox input "true"
click at [348, 399] on input "No" at bounding box center [334, 415] width 32 height 32
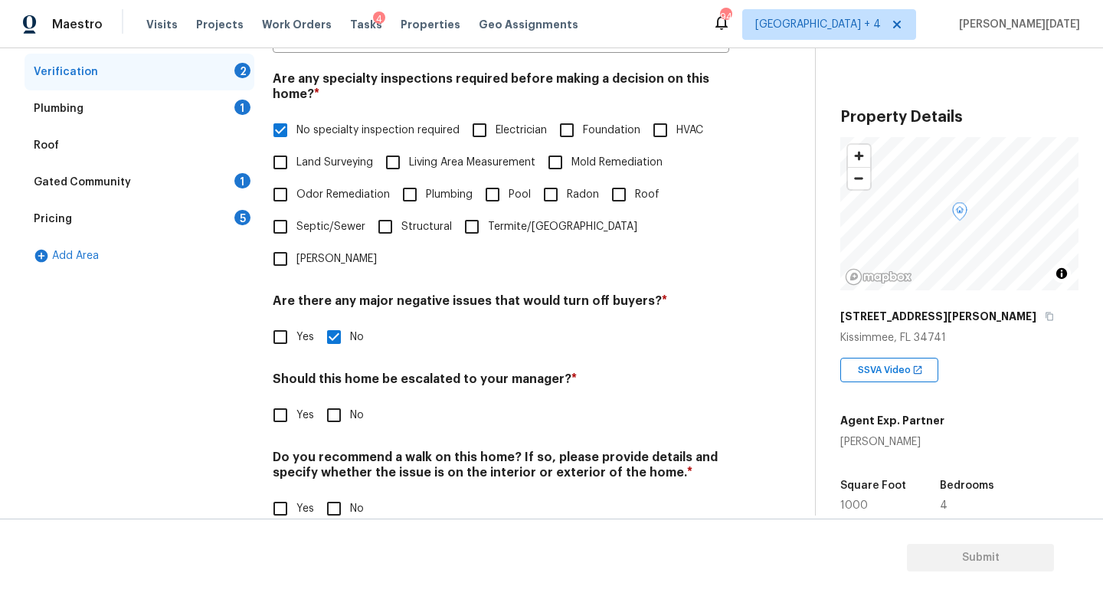
checkbox input "true"
click at [337, 494] on input "No" at bounding box center [334, 510] width 32 height 32
checkbox input "true"
click at [285, 399] on input "Yes" at bounding box center [280, 415] width 32 height 32
checkbox input "true"
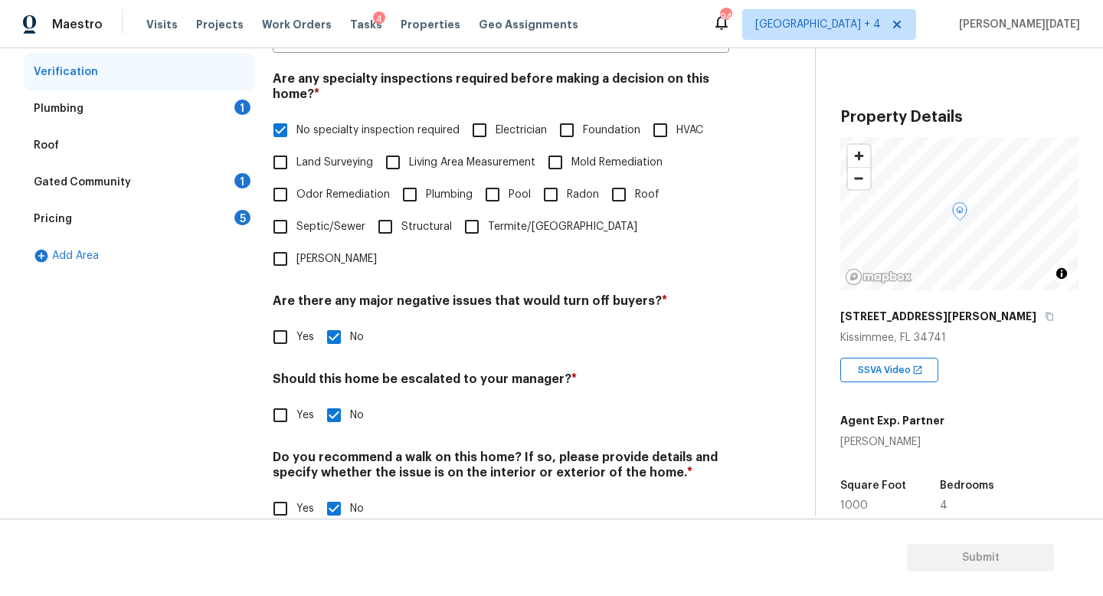
checkbox input "false"
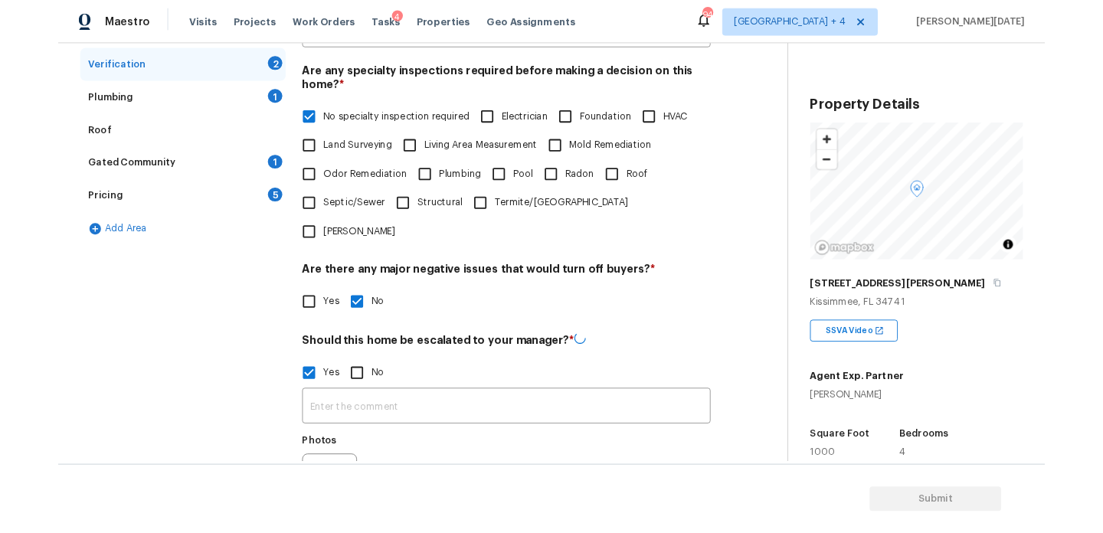
scroll to position [471, 0]
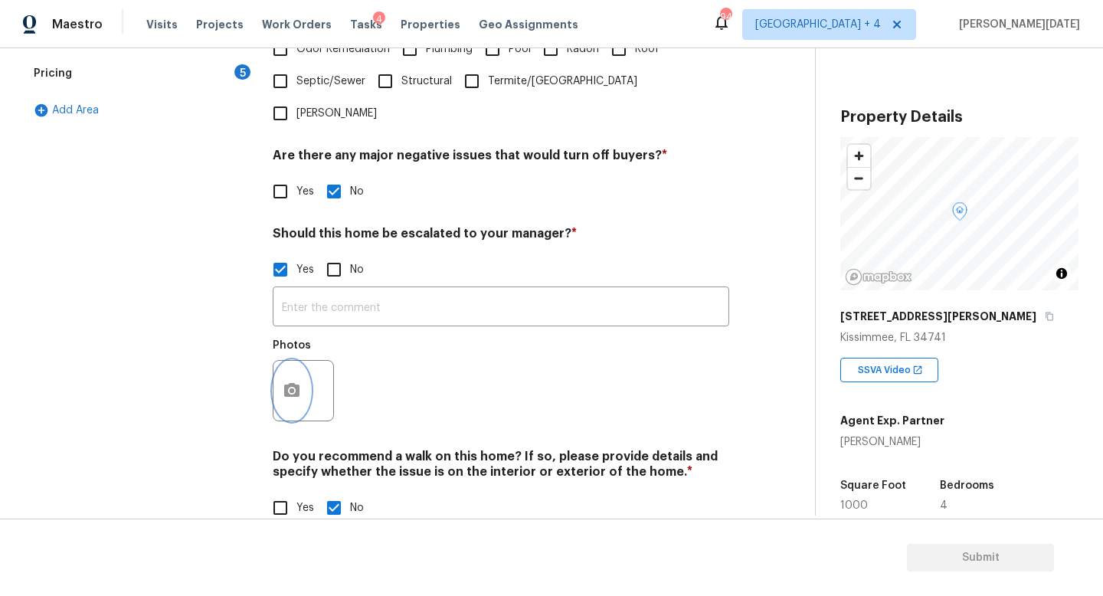
click at [295, 372] on button "button" at bounding box center [292, 391] width 37 height 60
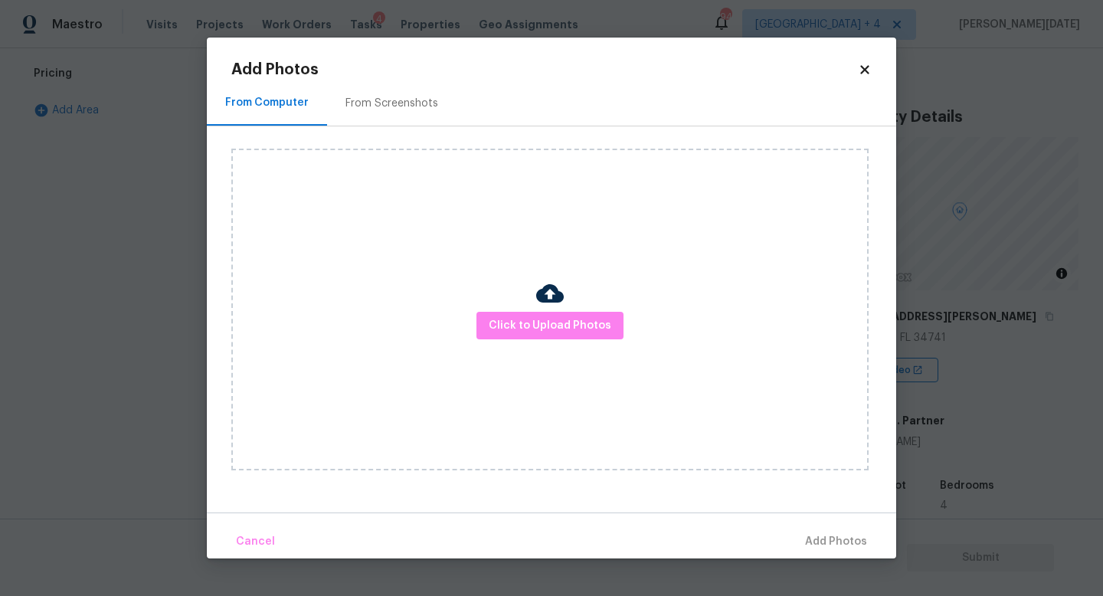
click at [533, 342] on div "Click to Upload Photos" at bounding box center [549, 310] width 637 height 322
click at [556, 327] on span "Click to Upload Photos" at bounding box center [550, 325] width 123 height 19
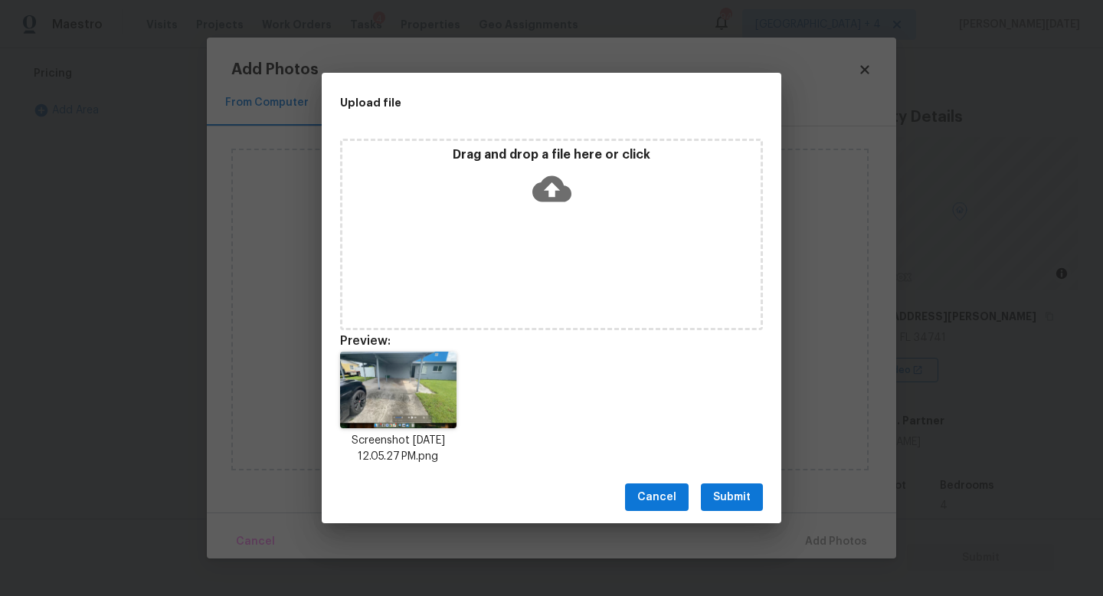
click at [765, 503] on div "Cancel Submit" at bounding box center [552, 497] width 460 height 53
click at [737, 503] on span "Submit" at bounding box center [732, 497] width 38 height 19
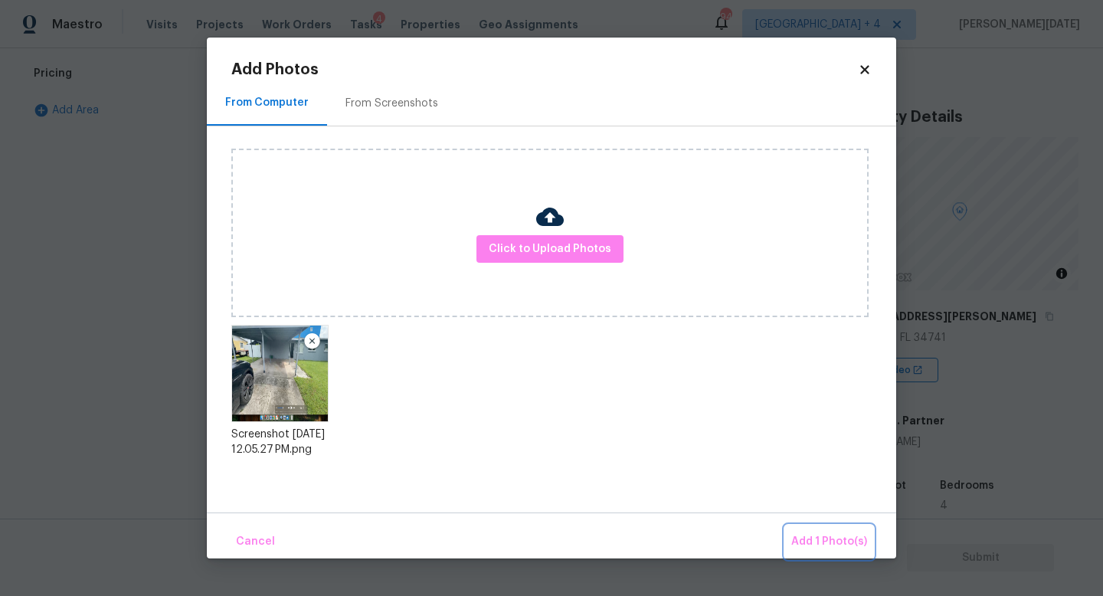
click at [802, 529] on button "Add 1 Photo(s)" at bounding box center [829, 542] width 88 height 33
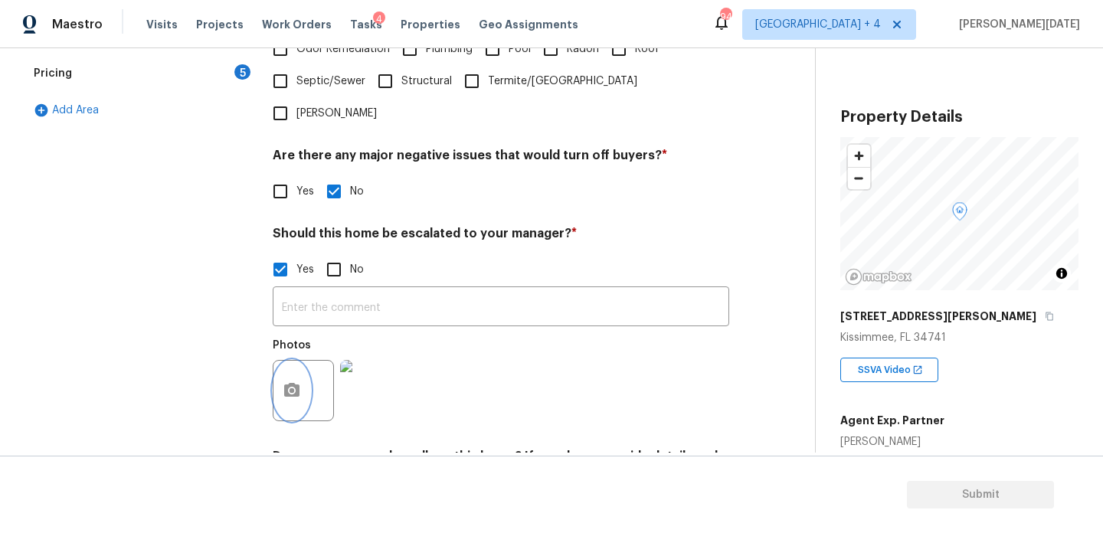
scroll to position [0, 0]
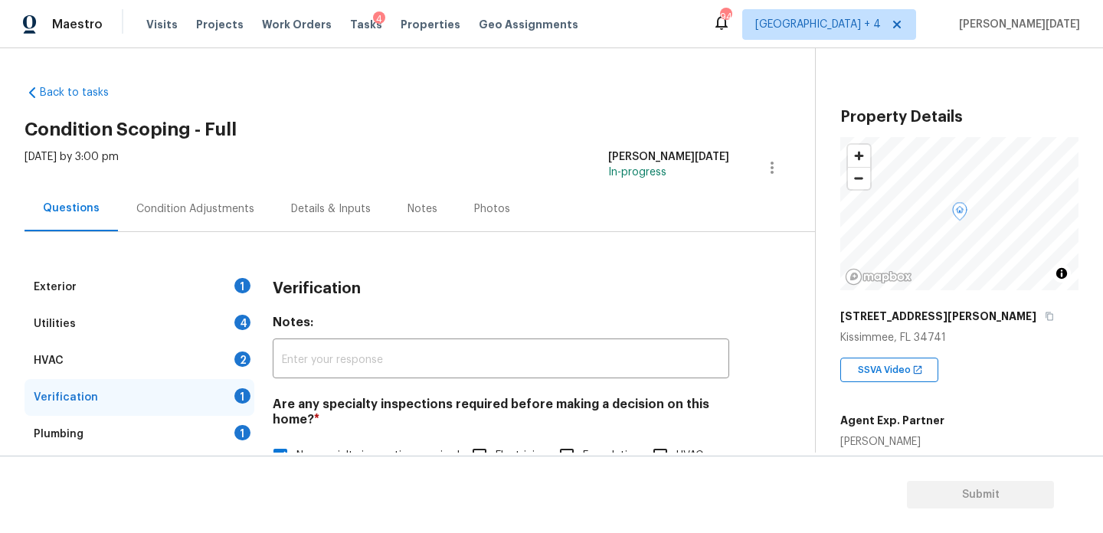
click at [211, 214] on div "Condition Adjustments" at bounding box center [195, 208] width 118 height 15
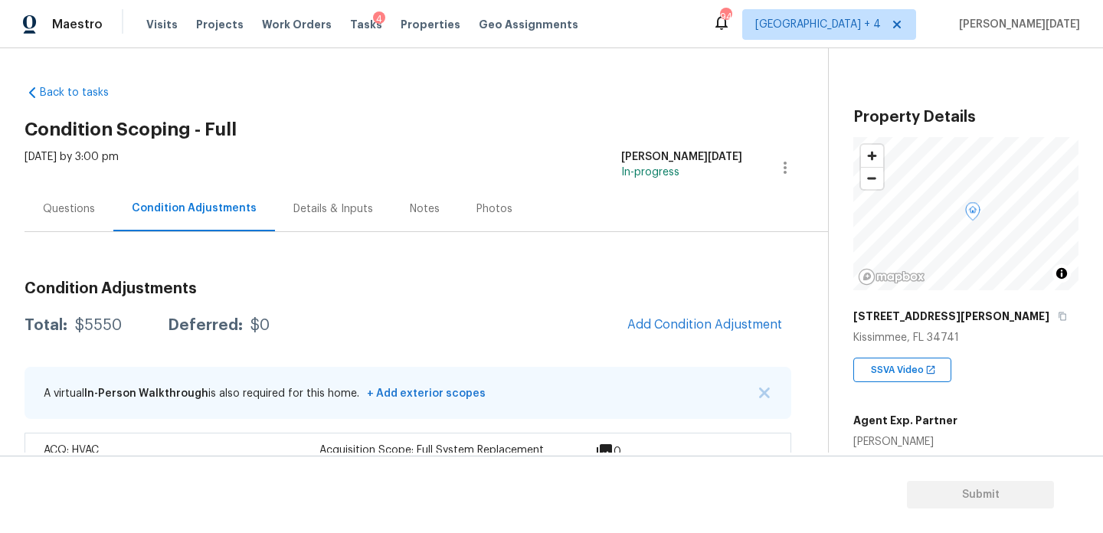
scroll to position [41, 0]
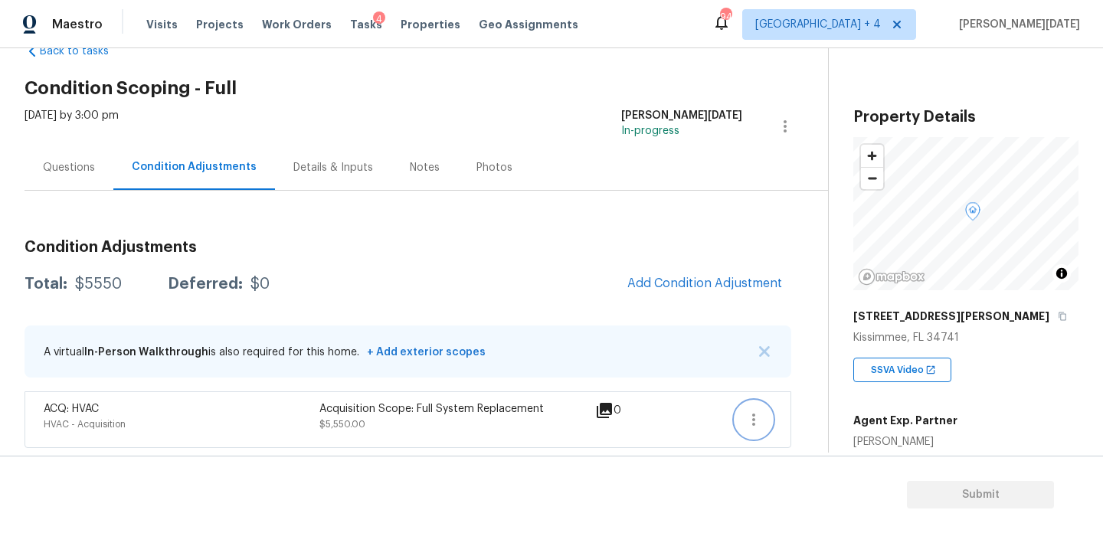
click at [746, 418] on icon "button" at bounding box center [754, 420] width 18 height 18
click at [810, 411] on div "Edit" at bounding box center [841, 416] width 120 height 15
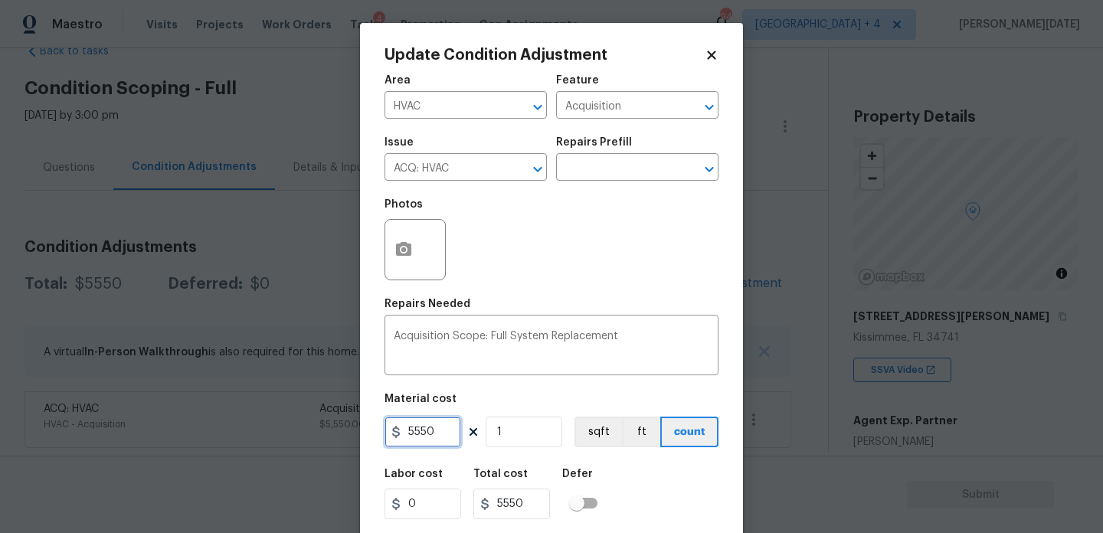
drag, startPoint x: 444, startPoint y: 428, endPoint x: 319, endPoint y: 428, distance: 124.9
click at [324, 428] on div "Update Condition Adjustment Area HVAC ​ Feature Acquisition ​ Issue ACQ: HVAC ​…" at bounding box center [551, 266] width 1103 height 533
type input "0"
click at [591, 240] on div "Photos" at bounding box center [552, 240] width 334 height 100
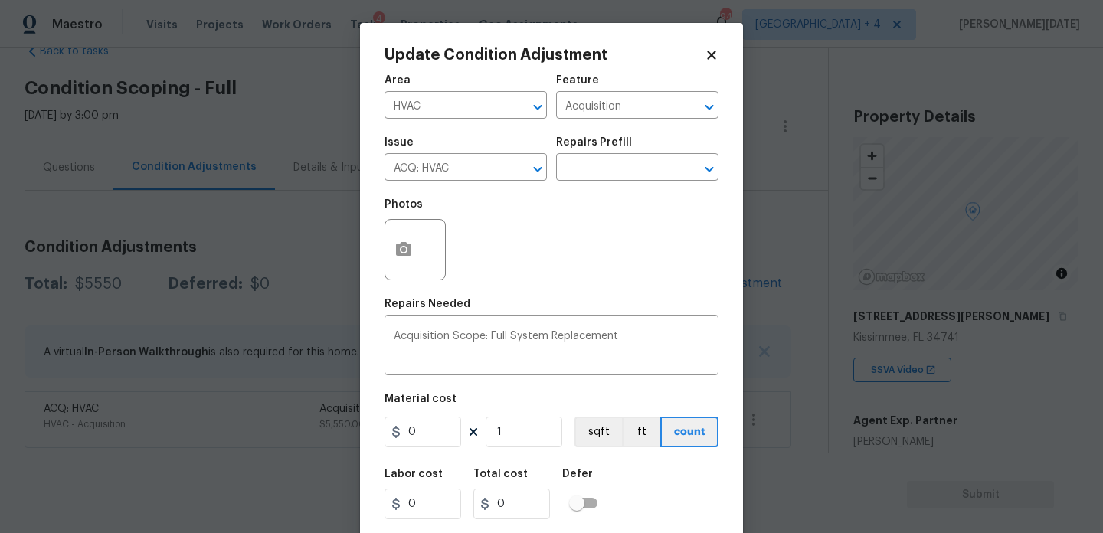
scroll to position [39, 0]
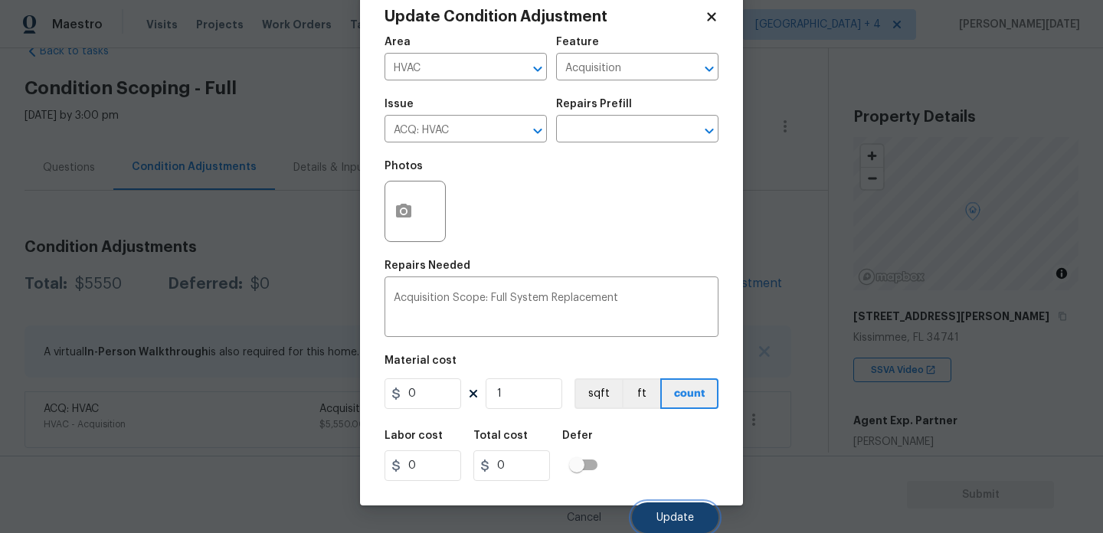
click at [676, 522] on span "Update" at bounding box center [676, 518] width 38 height 11
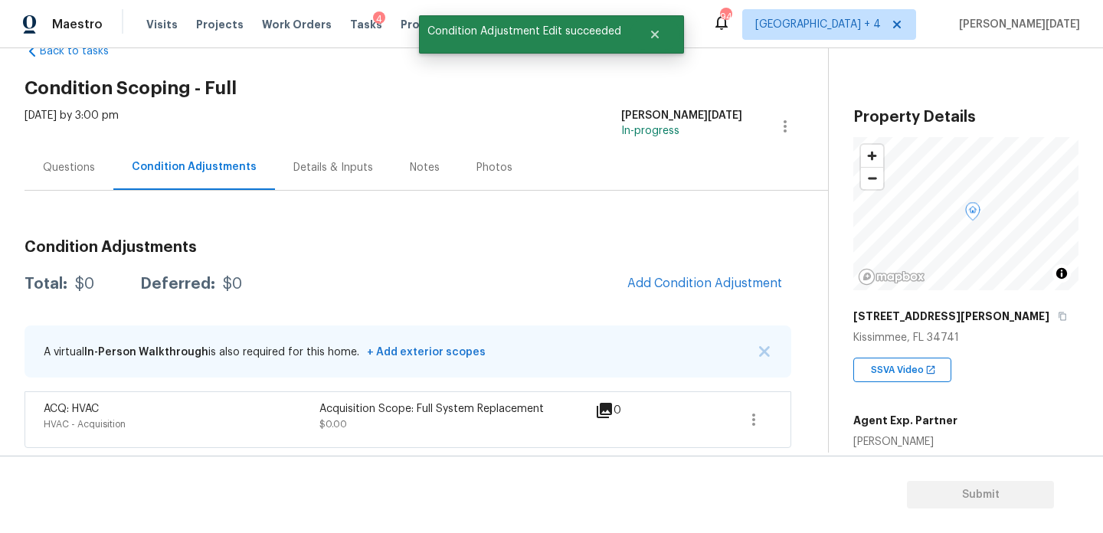
scroll to position [0, 0]
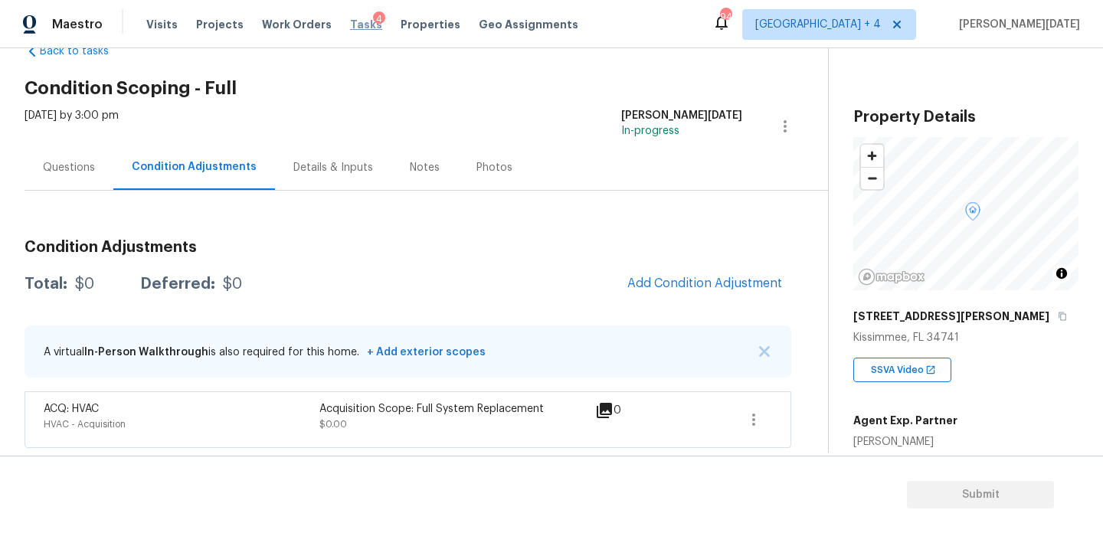
click at [350, 21] on span "Tasks" at bounding box center [366, 24] width 32 height 11
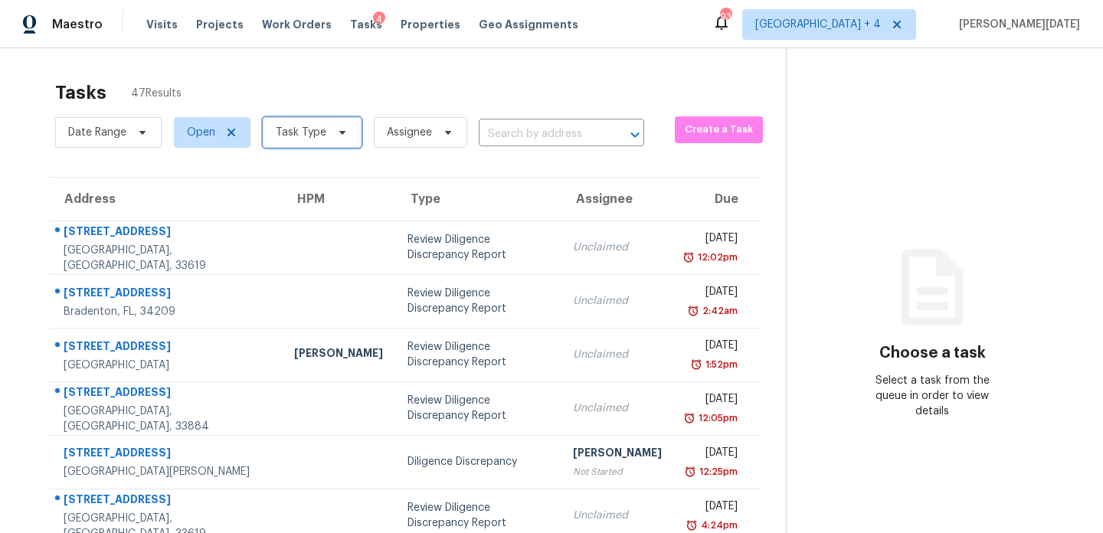
click at [312, 136] on span "Task Type" at bounding box center [301, 132] width 51 height 15
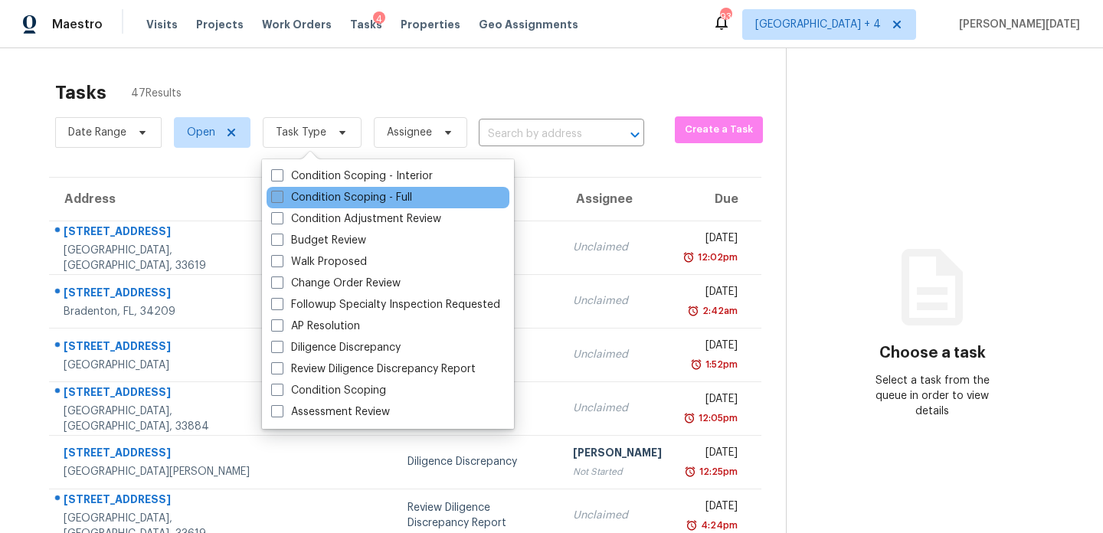
click at [297, 196] on label "Condition Scoping - Full" at bounding box center [341, 197] width 141 height 15
click at [281, 196] on input "Condition Scoping - Full" at bounding box center [276, 195] width 10 height 10
checkbox input "true"
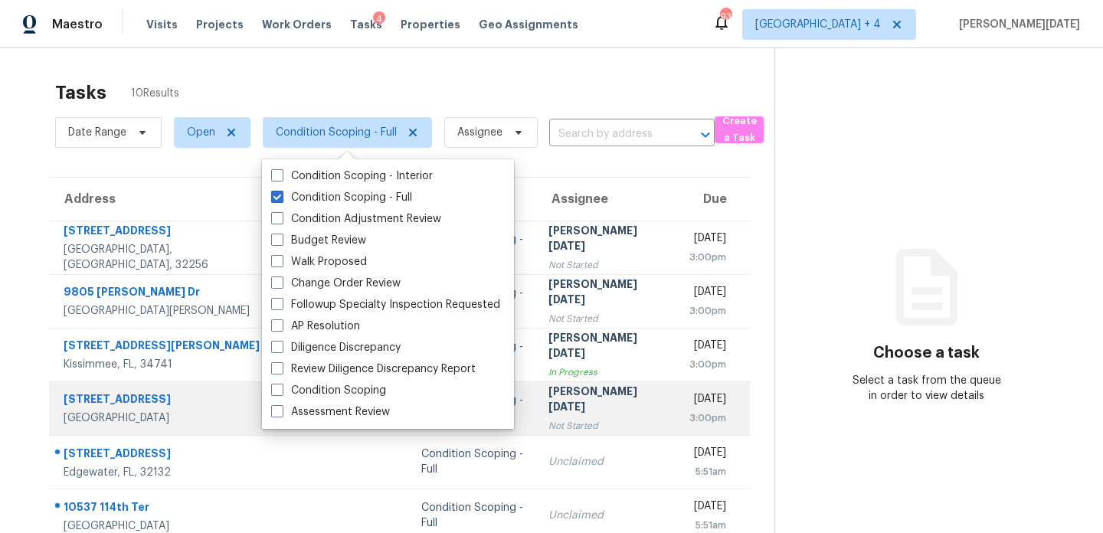
click at [677, 382] on td "Mon, Sep 22nd 2025 3:00pm" at bounding box center [713, 409] width 73 height 54
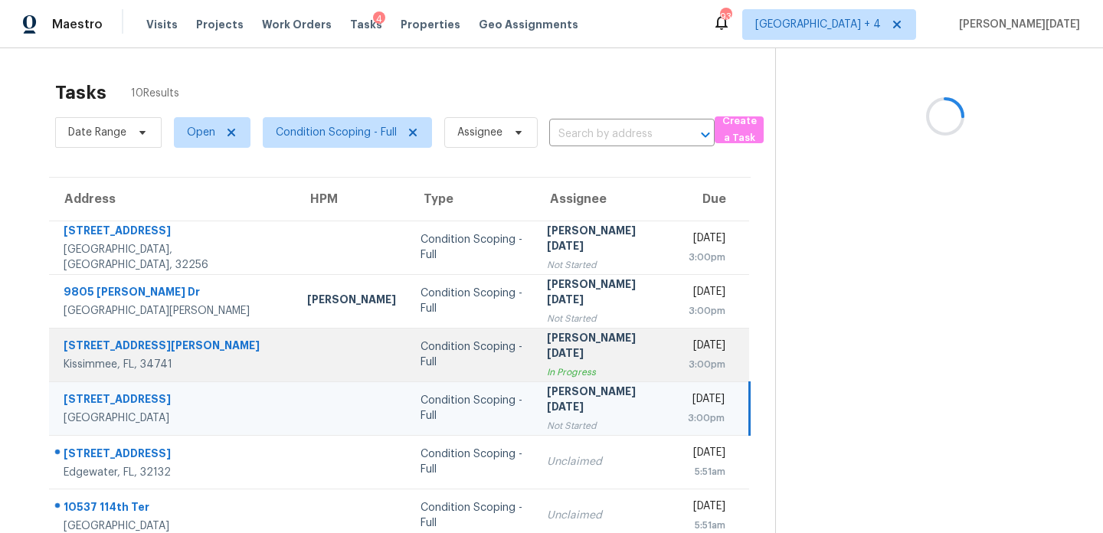
click at [688, 348] on div "[DATE]" at bounding box center [707, 347] width 38 height 19
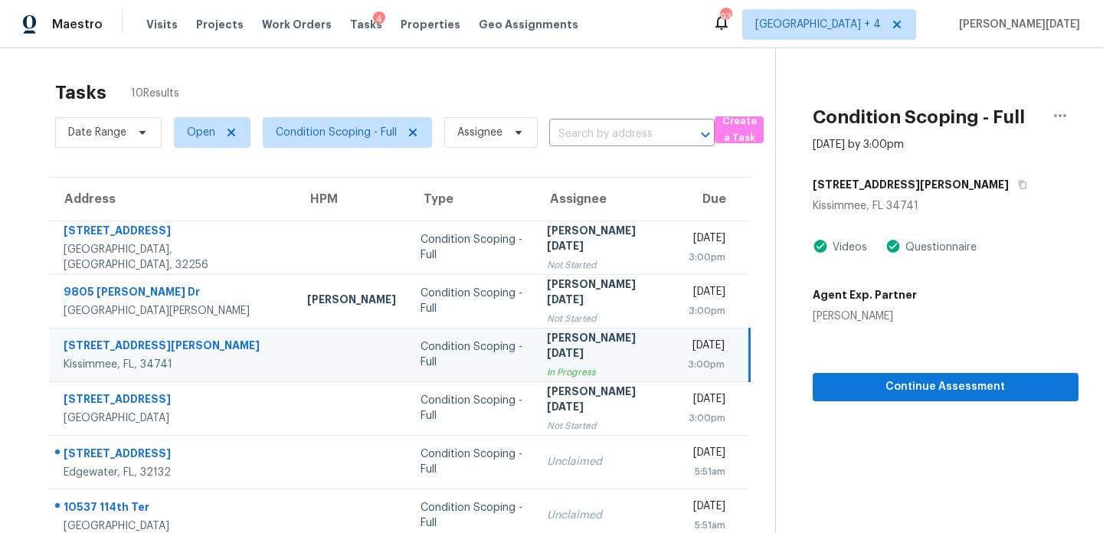
click at [857, 318] on div "Priscilla Valdez" at bounding box center [865, 316] width 104 height 15
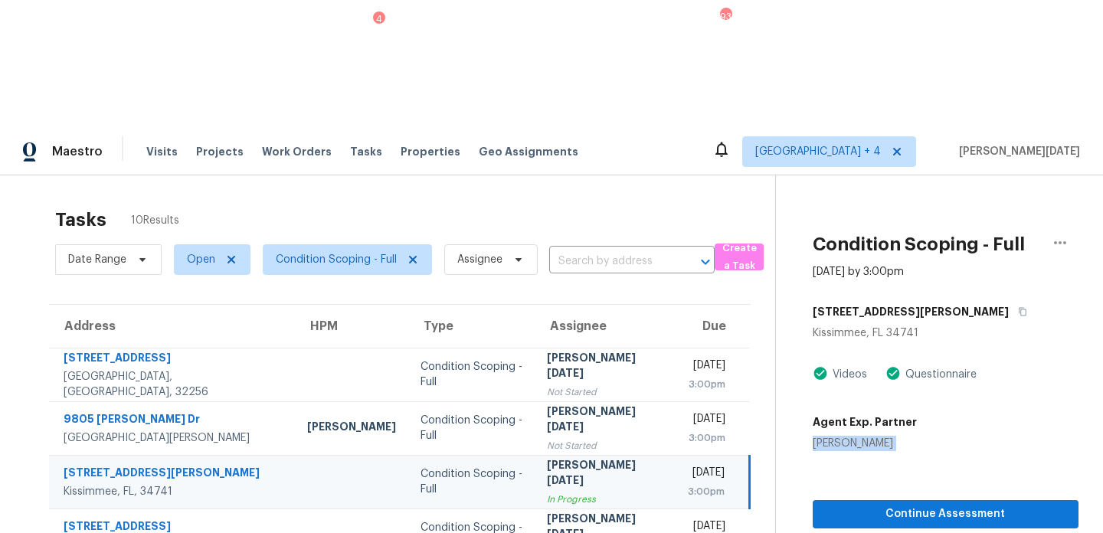
copy div "Priscilla Valdez Continue Assessment"
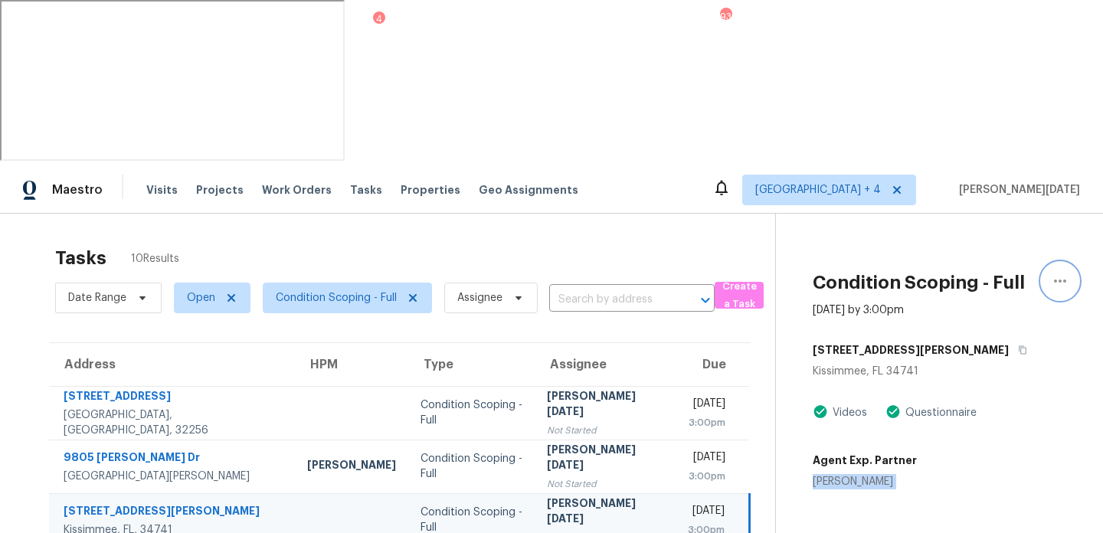
click at [1056, 272] on icon "button" at bounding box center [1060, 281] width 18 height 18
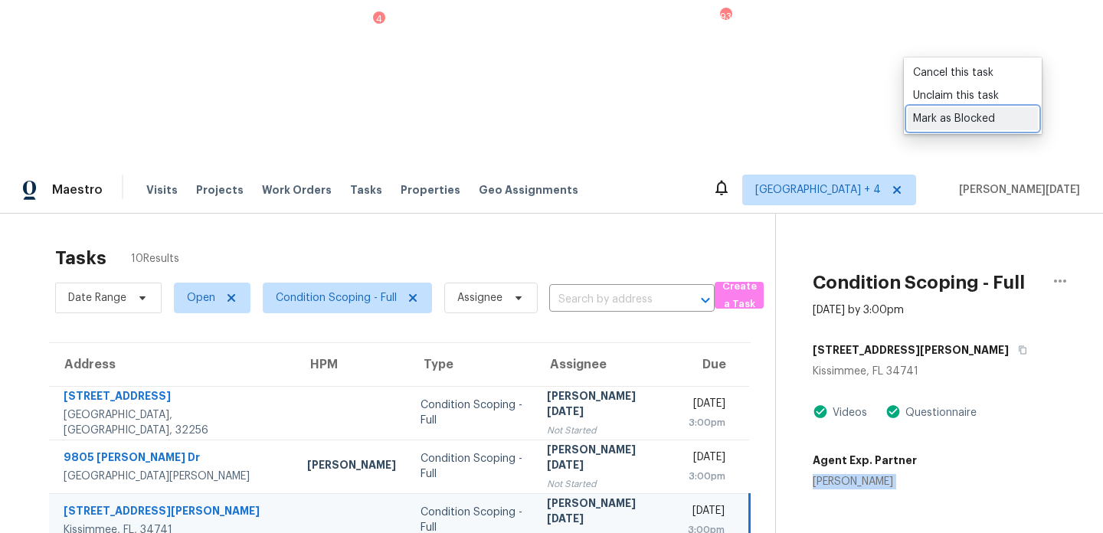
click at [1000, 117] on div "Mark as Blocked" at bounding box center [973, 118] width 120 height 15
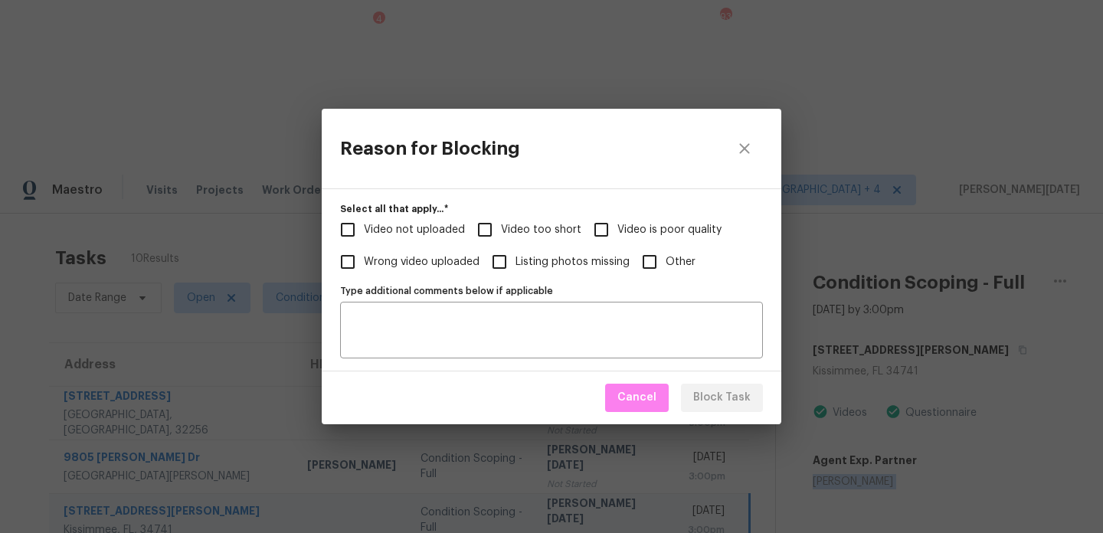
click at [662, 265] on input "Other" at bounding box center [650, 262] width 32 height 32
checkbox input "true"
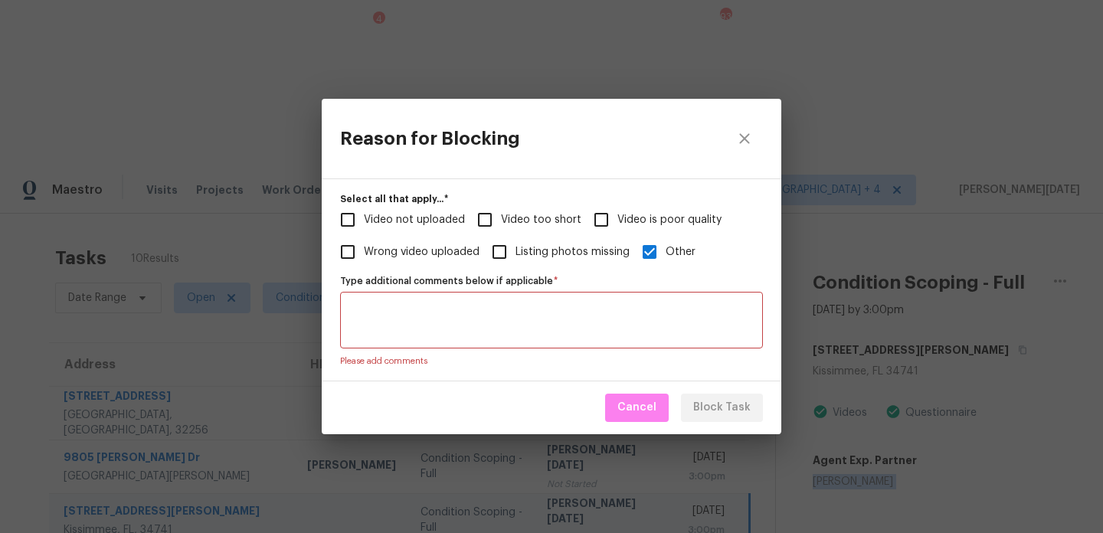
click at [559, 319] on textarea "Type additional comments below if applicable   *" at bounding box center [551, 320] width 405 height 32
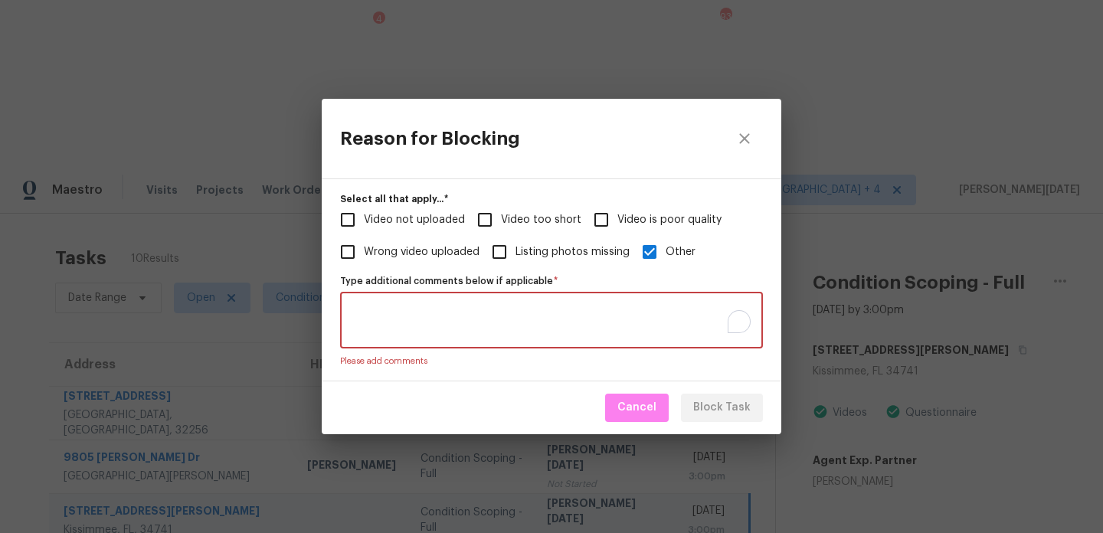
paste textarea "The agent has covered only the exterior and the additional structure on the vid…"
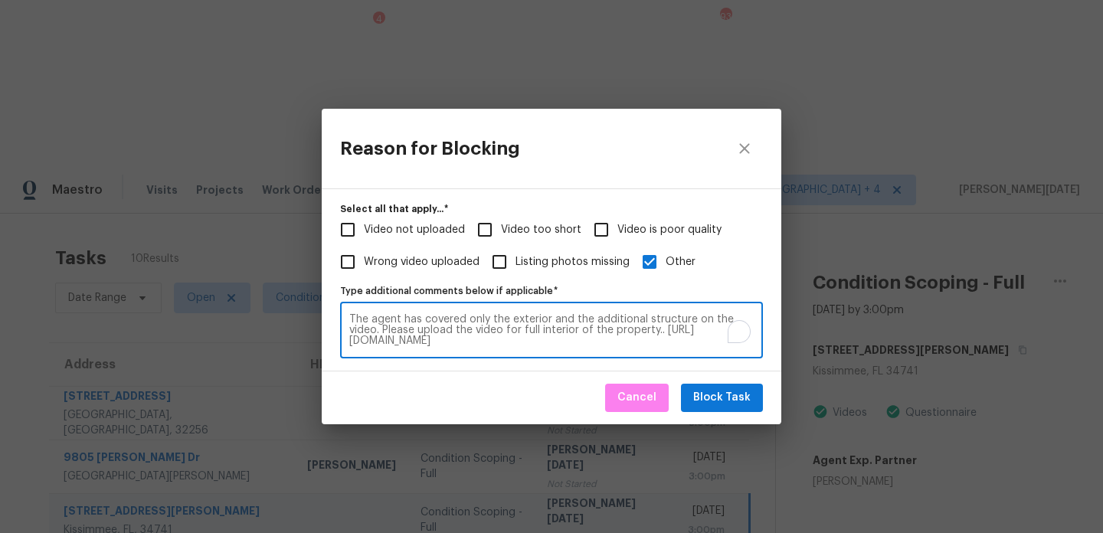
type textarea "The agent has covered only the exterior and the additional structure on the vid…"
click at [741, 394] on span "Block Task" at bounding box center [721, 397] width 57 height 19
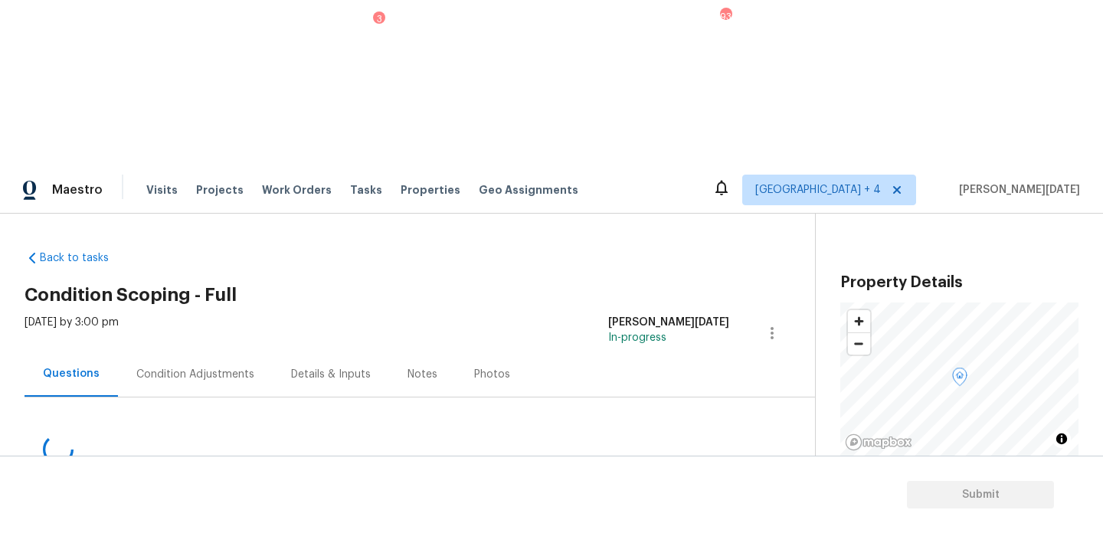
click at [216, 352] on div "Condition Adjustments" at bounding box center [195, 374] width 155 height 45
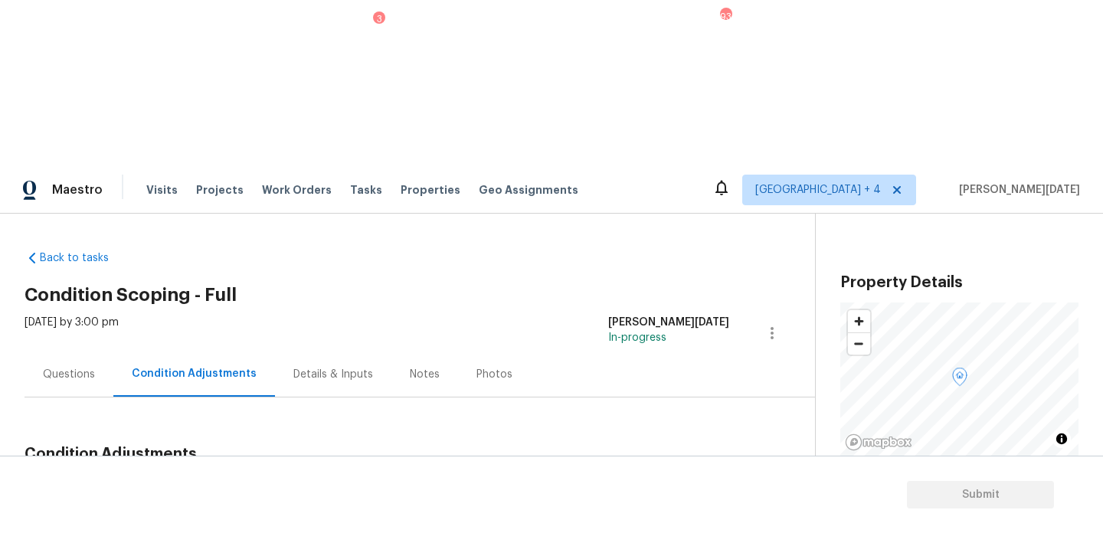
click at [575, 434] on div "Condition Adjustments Total: $0 Deferred: $0 Add Condition Adjustment A virtual…" at bounding box center [402, 516] width 754 height 164
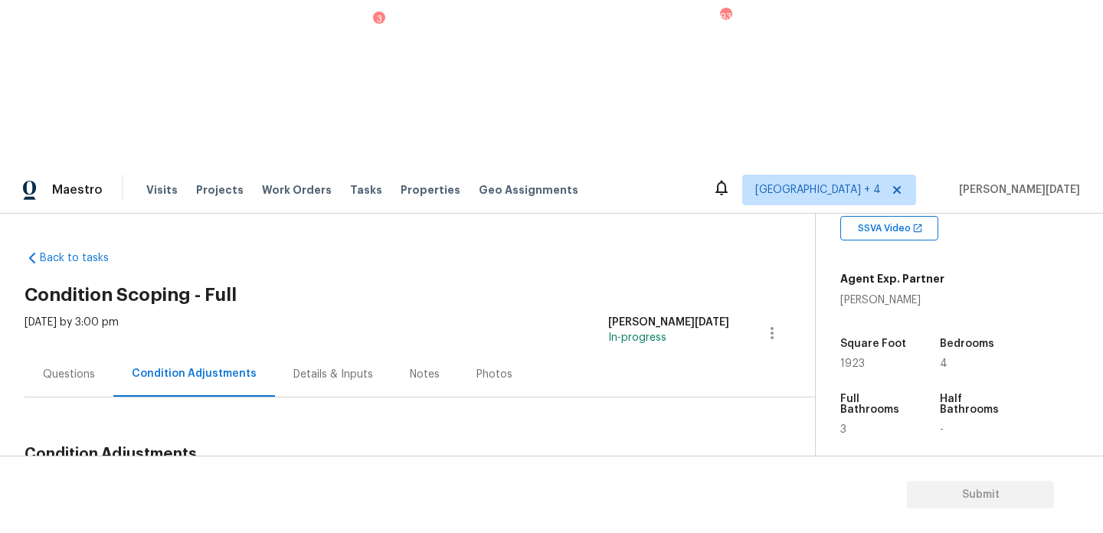
scroll to position [389, 0]
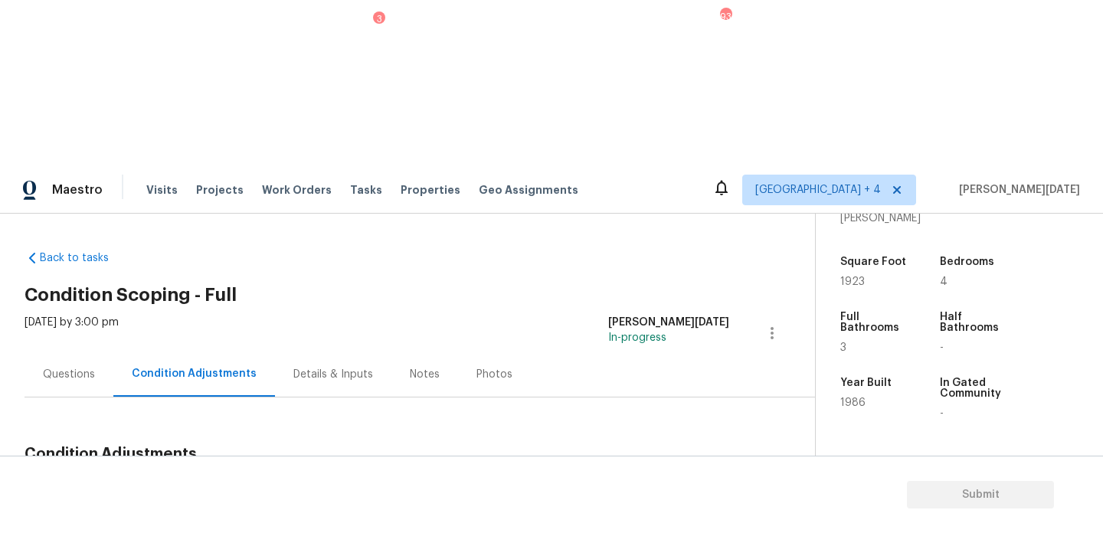
click at [665, 483] on span "Add Condition Adjustment" at bounding box center [691, 490] width 155 height 14
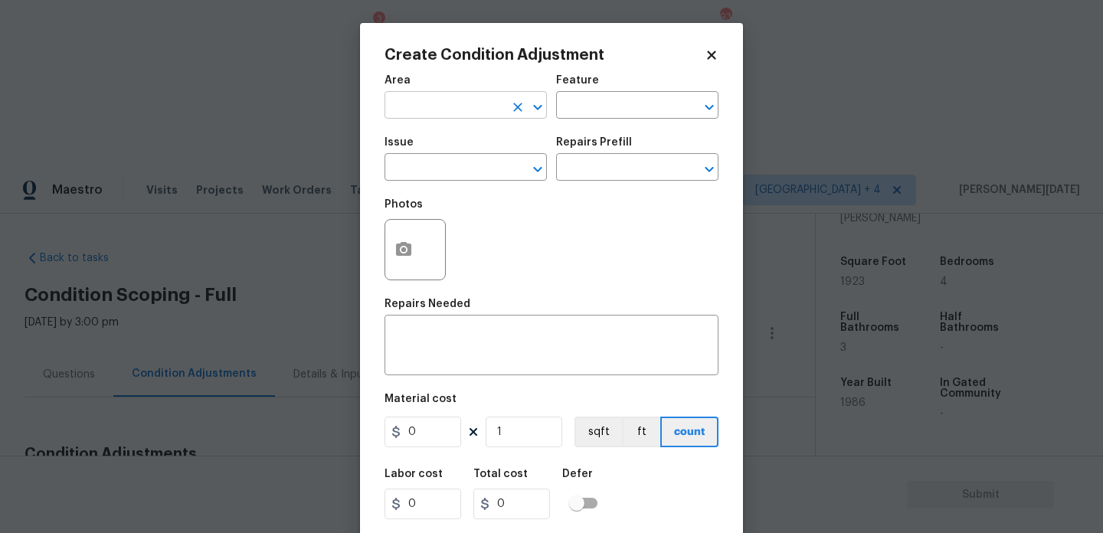
click at [435, 113] on input "text" at bounding box center [445, 107] width 120 height 24
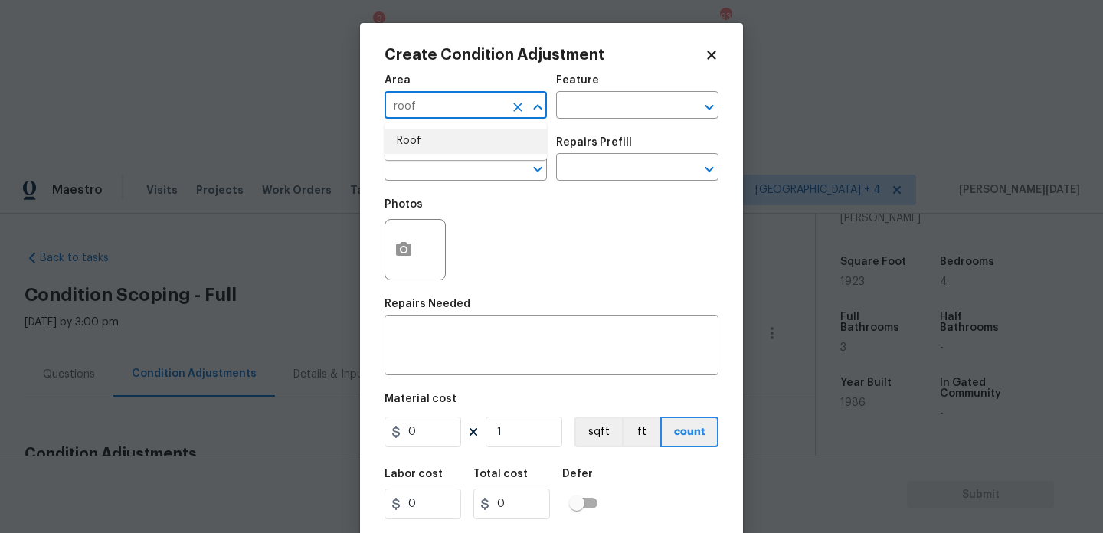
click at [433, 144] on li "Roof" at bounding box center [466, 141] width 162 height 25
type input "Roof"
click at [425, 170] on input "text" at bounding box center [445, 169] width 120 height 24
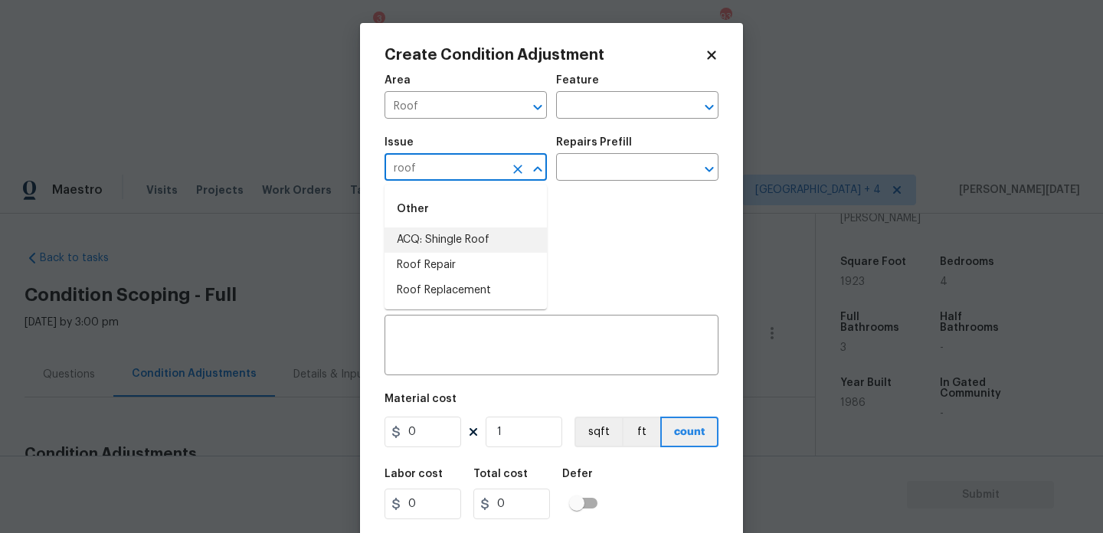
click at [451, 233] on li "ACQ: Shingle Roof" at bounding box center [466, 240] width 162 height 25
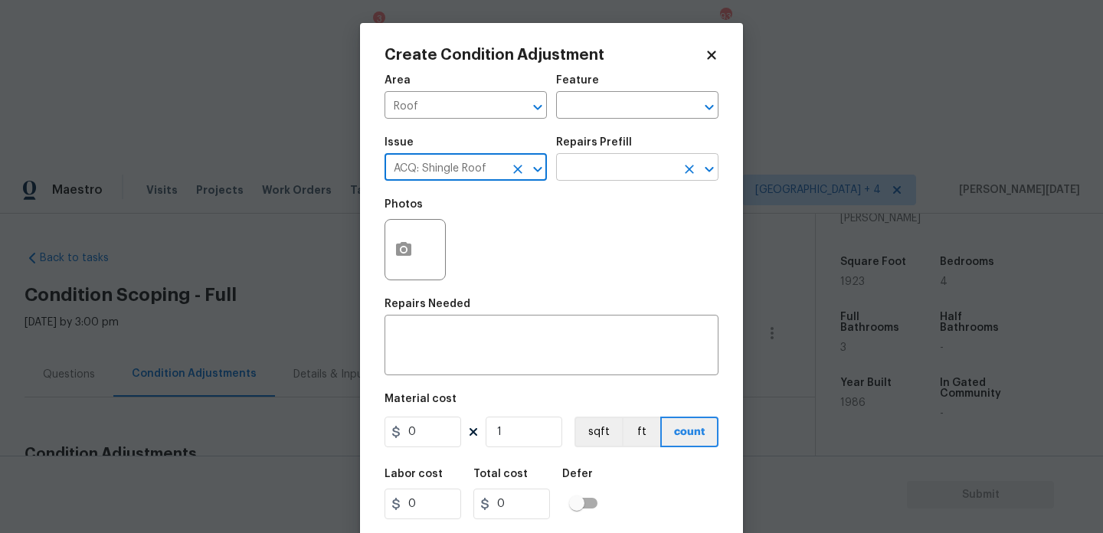
type input "ACQ: Shingle Roof"
click at [621, 174] on input "text" at bounding box center [616, 169] width 120 height 24
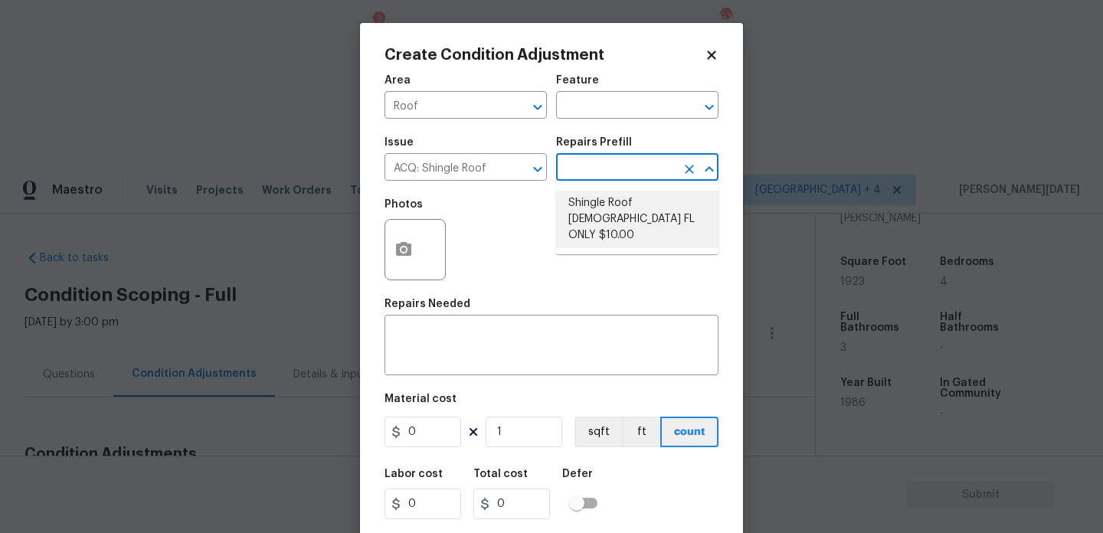
click at [625, 207] on li "Shingle Roof 15+ Years Old FL ONLY $10.00" at bounding box center [637, 219] width 162 height 57
type input "Acquisition"
type textarea "Acquisition Scope ([US_STATE] Only): Shingle Roof 15+ years in age maintenance."
type input "10"
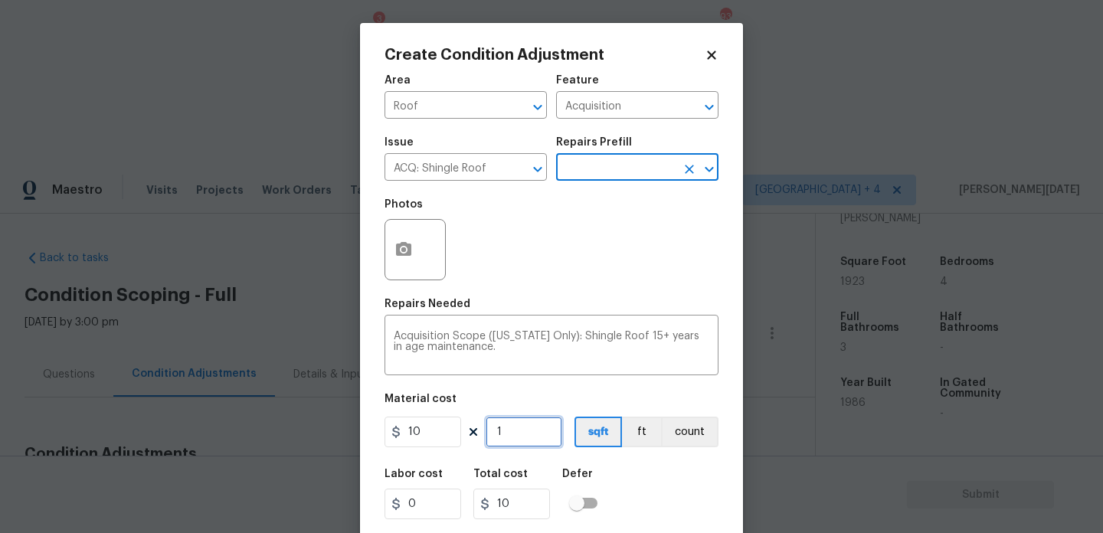
click at [518, 443] on input "1" at bounding box center [524, 432] width 77 height 31
type input "19"
type input "190"
type input "192"
type input "1920"
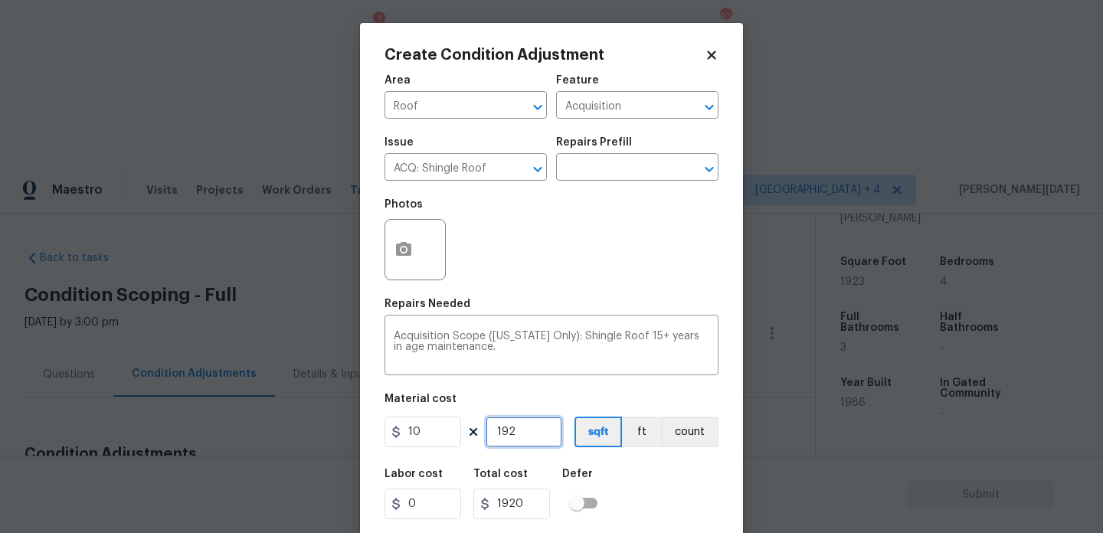
type input "1923"
type input "19230"
type input "1923"
click at [589, 286] on div "Photos" at bounding box center [552, 240] width 334 height 100
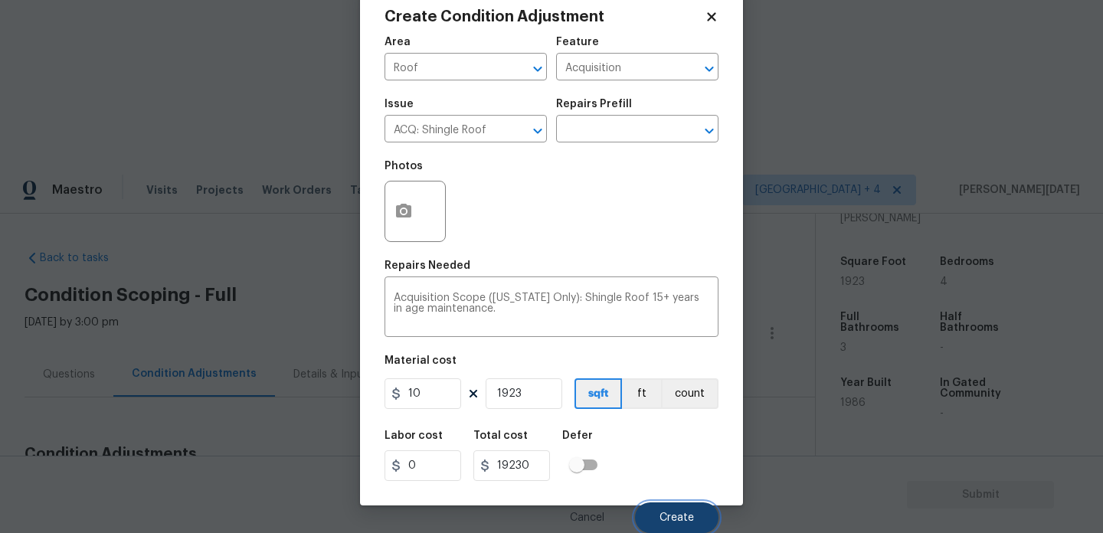
click at [664, 514] on span "Create" at bounding box center [677, 518] width 34 height 11
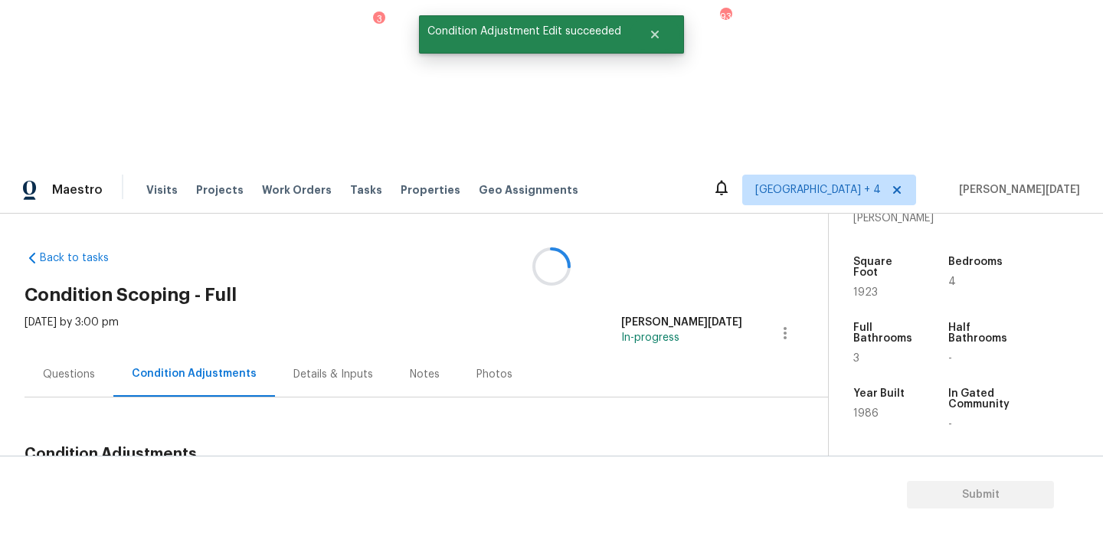
scroll to position [0, 0]
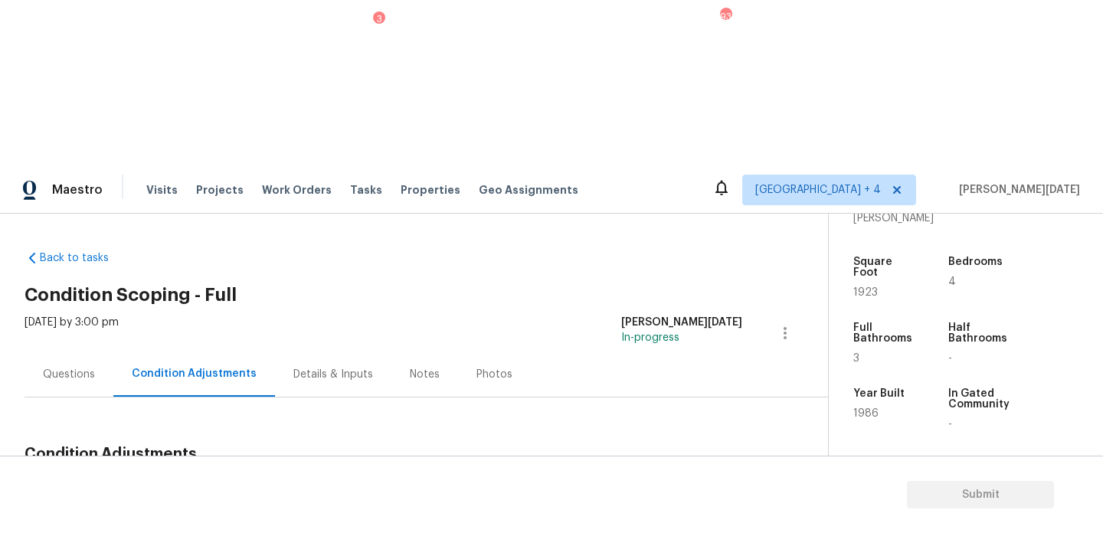
click at [860, 287] on span "1923" at bounding box center [865, 292] width 25 height 11
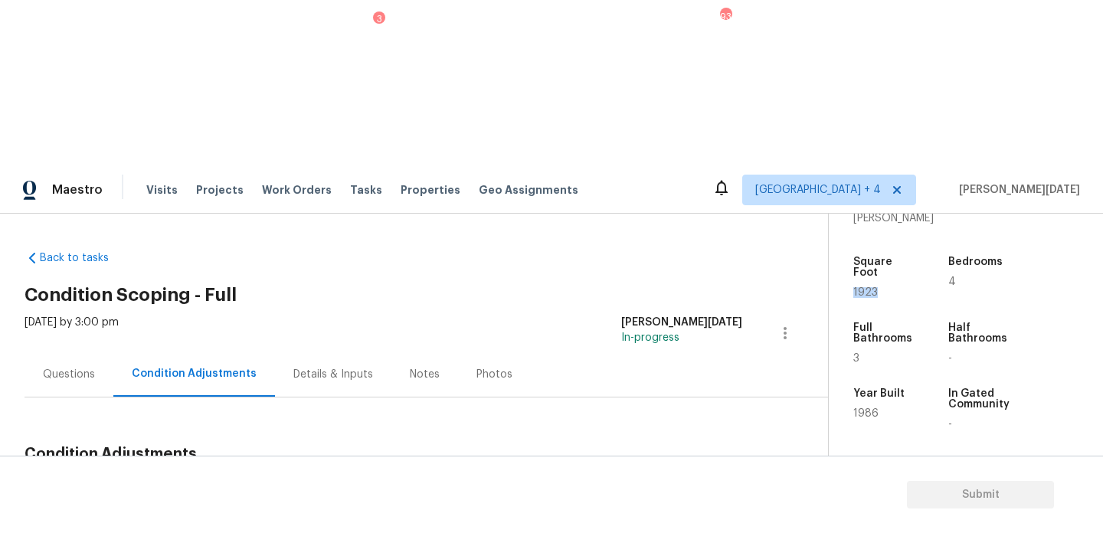
copy span "1923"
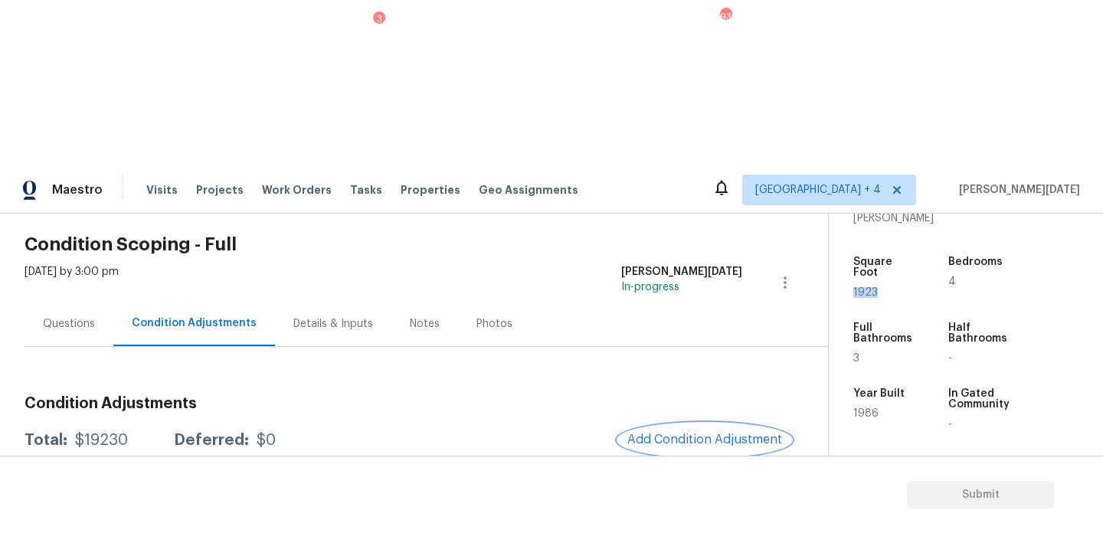
click at [685, 424] on button "Add Condition Adjustment" at bounding box center [704, 440] width 173 height 32
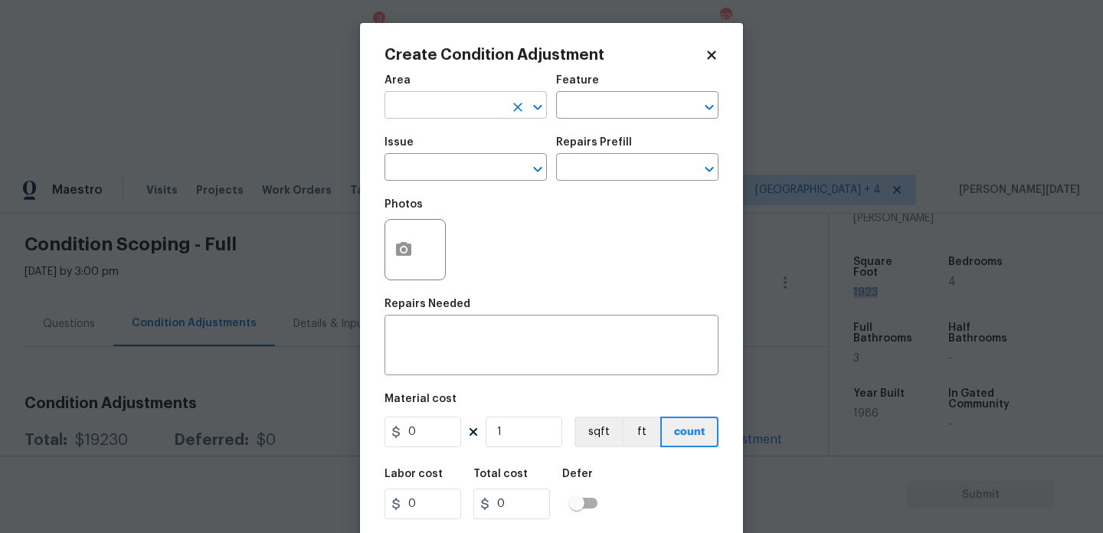
click at [408, 110] on input "text" at bounding box center [445, 107] width 120 height 24
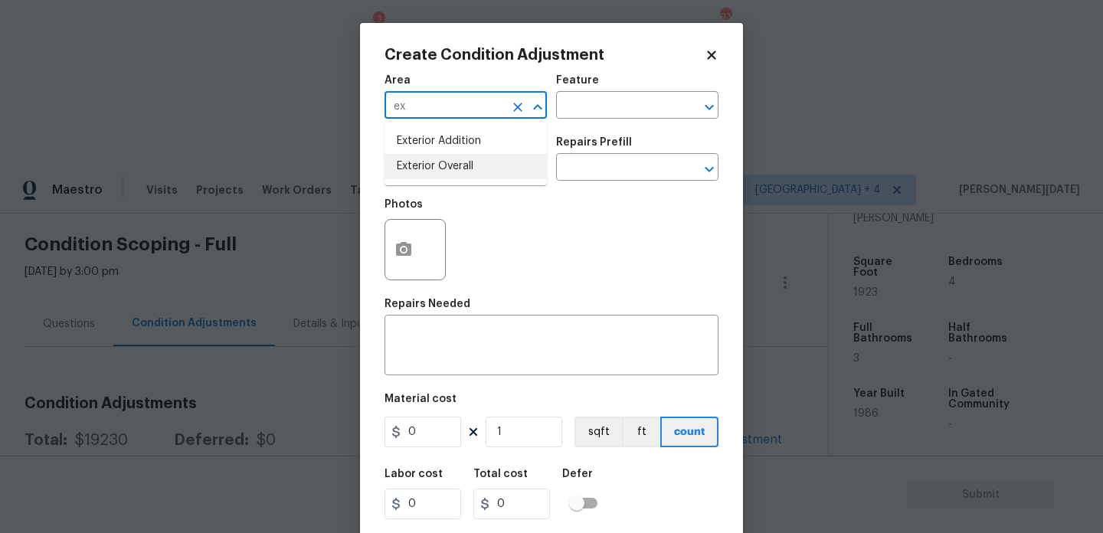
click at [435, 172] on li "Exterior Overall" at bounding box center [466, 166] width 162 height 25
type input "Exterior Overall"
click at [435, 172] on input "text" at bounding box center [445, 169] width 120 height 24
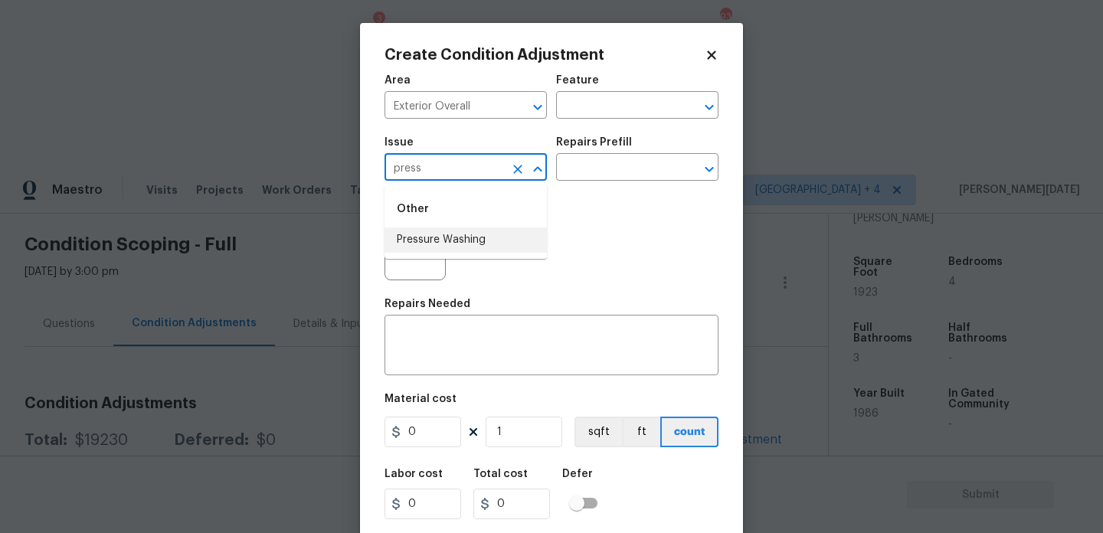
click at [450, 249] on li "Pressure Washing" at bounding box center [466, 240] width 162 height 25
type input "Pressure Washing"
click at [627, 173] on input "text" at bounding box center [616, 169] width 120 height 24
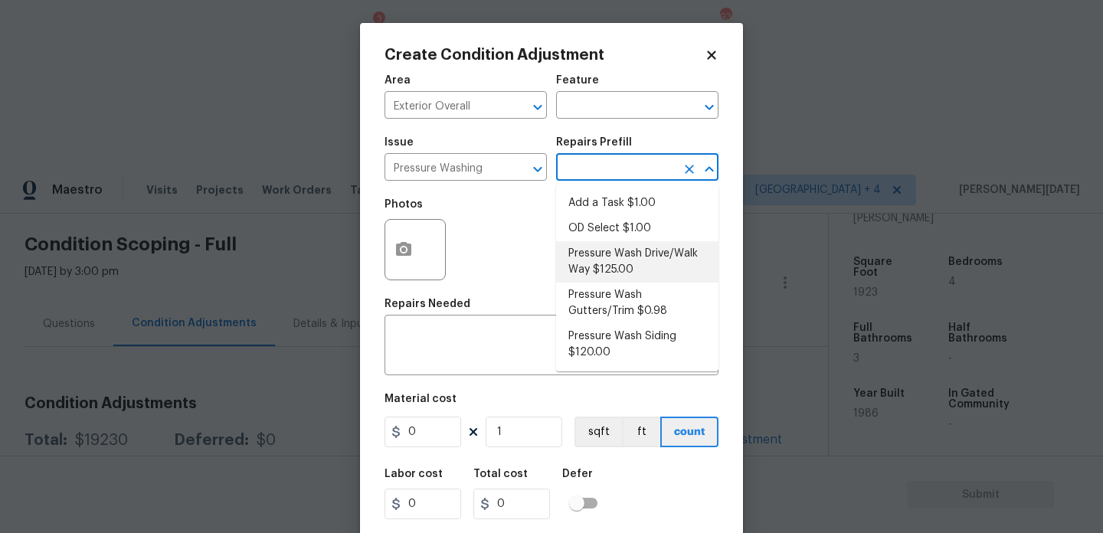
click at [633, 259] on li "Pressure Wash Drive/Walk Way $125.00" at bounding box center [637, 261] width 162 height 41
type input "Siding"
type textarea "Pressure wash the driveways/walkways as directed by the PM. Ensure that all deb…"
type input "125"
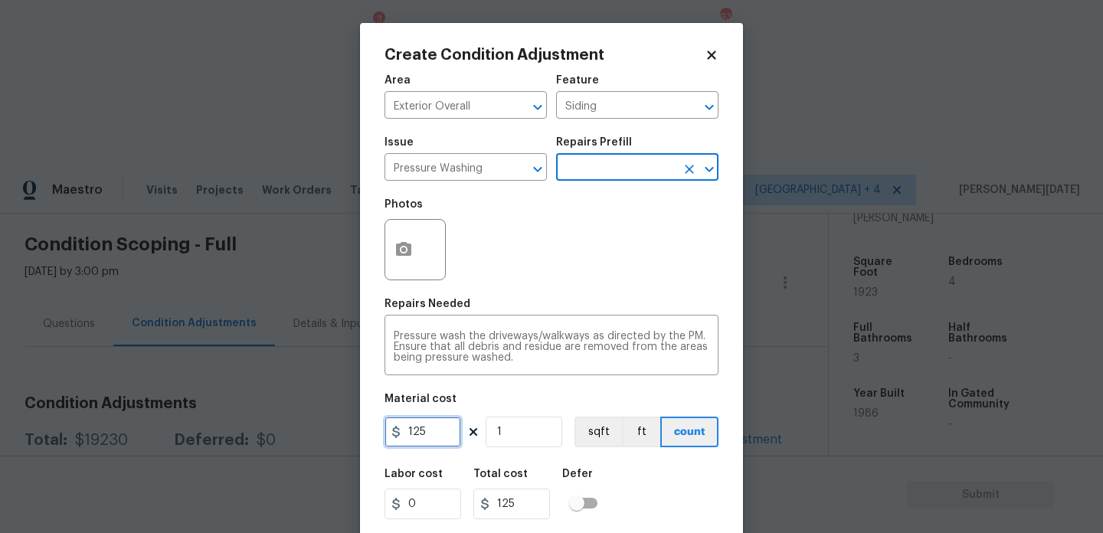
drag, startPoint x: 309, startPoint y: 433, endPoint x: 292, endPoint y: 433, distance: 16.9
click at [292, 433] on div "Create Condition Adjustment Area Exterior Overall ​ Feature Siding ​ Issue Pres…" at bounding box center [551, 266] width 1103 height 533
type input "200"
click at [521, 296] on div "Area Exterior Overall ​ Feature Siding ​ Issue Pressure Washing ​ Repairs Prefi…" at bounding box center [552, 319] width 334 height 506
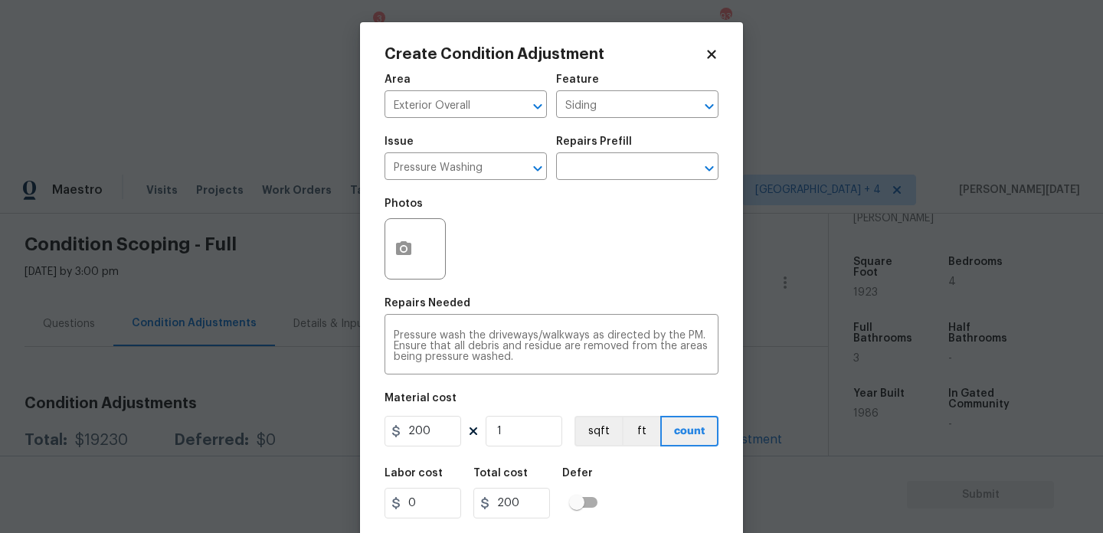
scroll to position [39, 0]
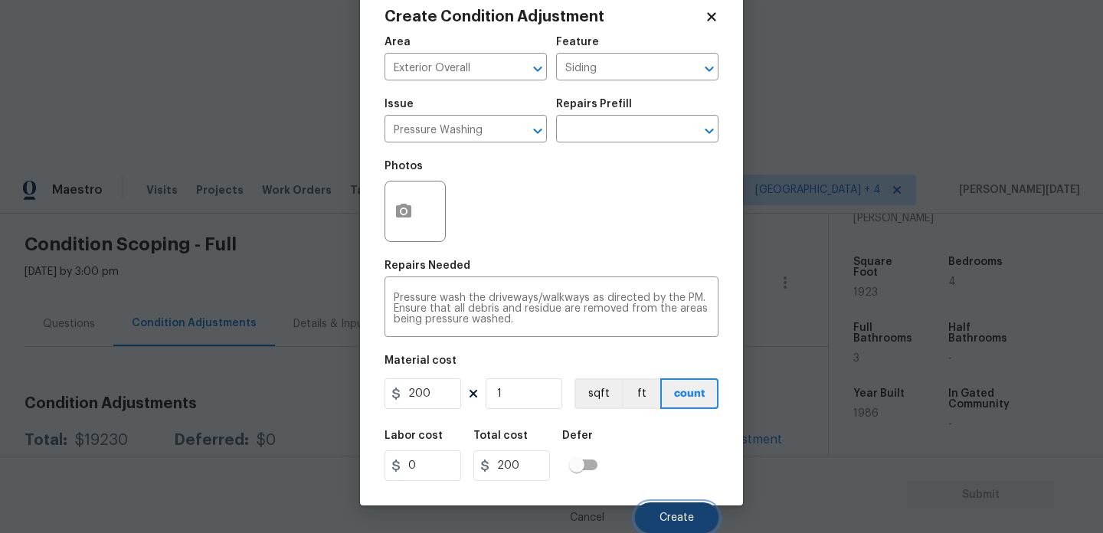
click at [670, 521] on span "Create" at bounding box center [677, 518] width 34 height 11
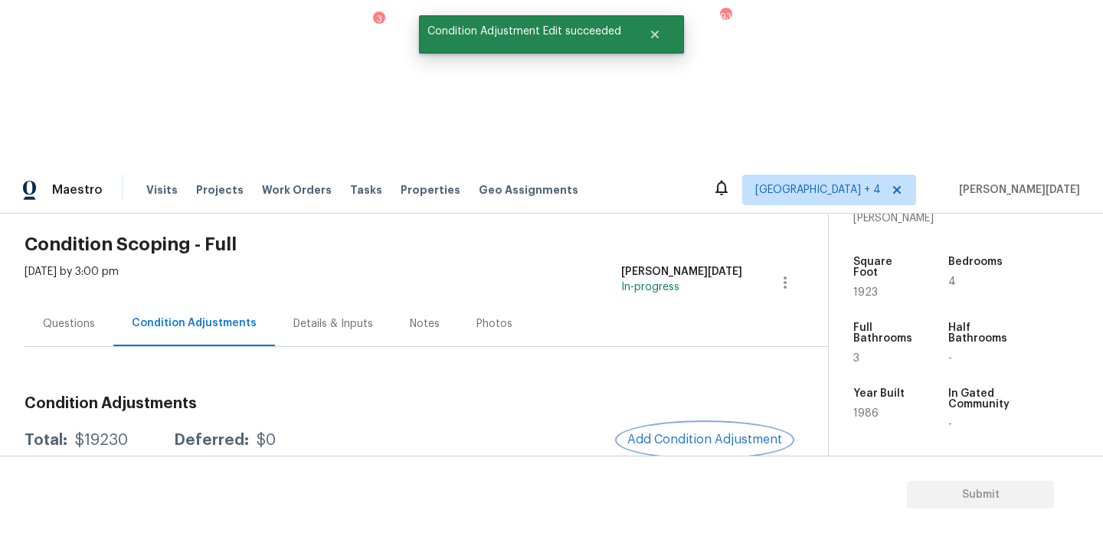
scroll to position [0, 0]
click at [690, 424] on button "Add Condition Adjustment" at bounding box center [704, 440] width 173 height 32
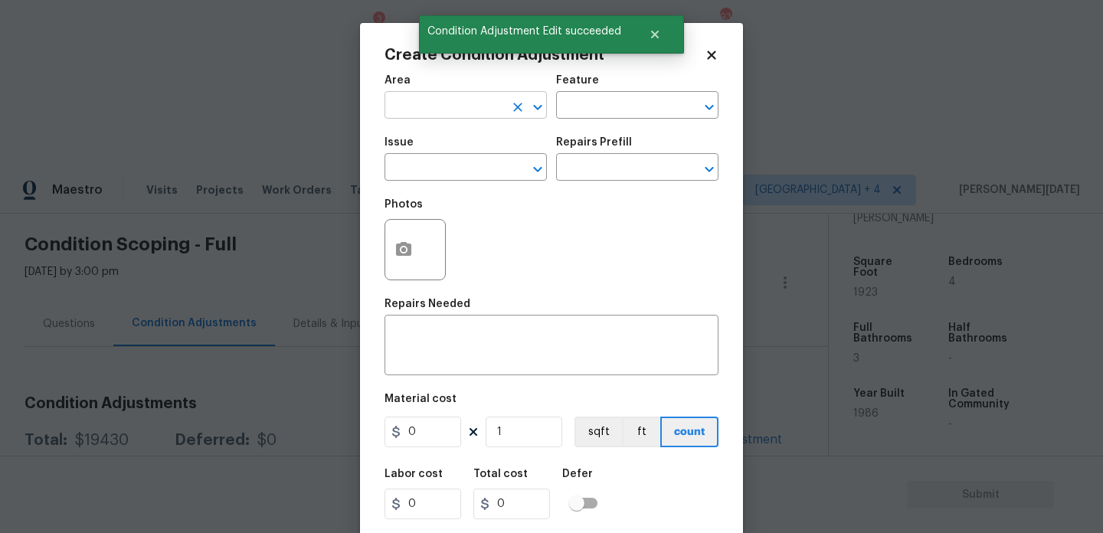
click at [411, 108] on input "text" at bounding box center [445, 107] width 120 height 24
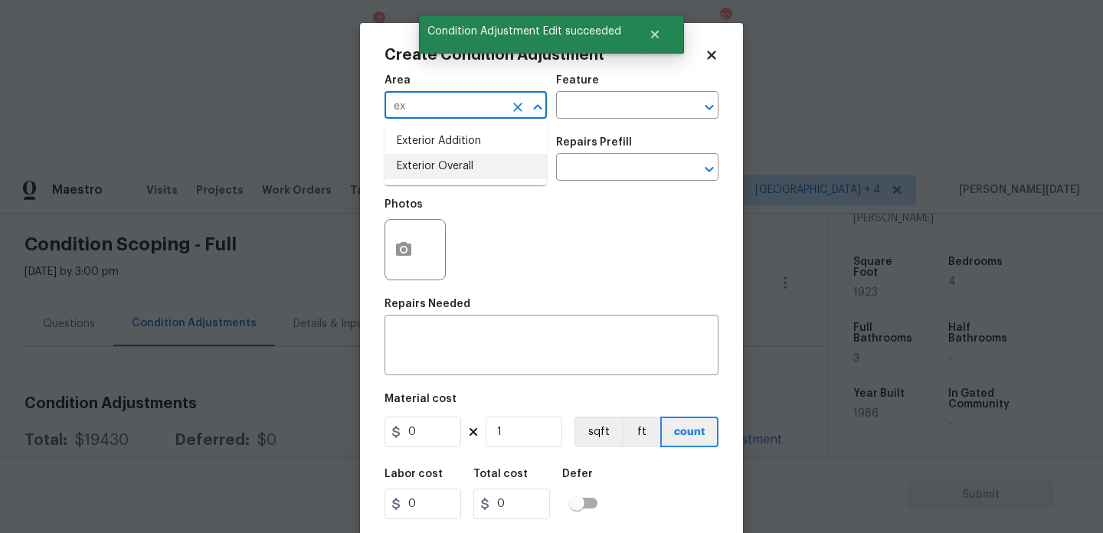
click at [443, 168] on li "Exterior Overall" at bounding box center [466, 166] width 162 height 25
type input "Exterior Overall"
click at [443, 168] on input "text" at bounding box center [445, 169] width 120 height 24
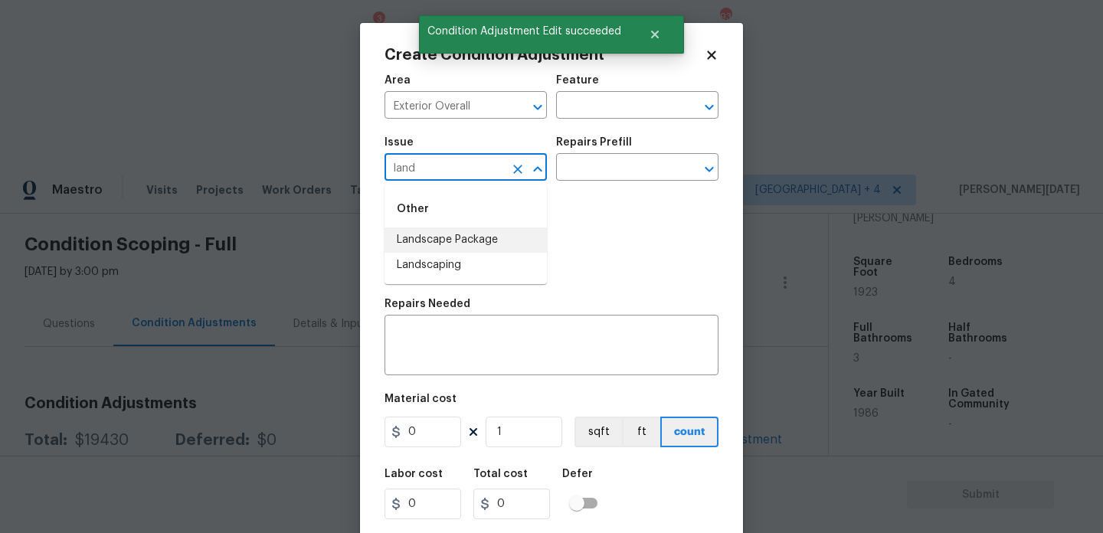
click at [470, 232] on li "Landscape Package" at bounding box center [466, 240] width 162 height 25
type input "Landscape Package"
click at [606, 178] on input "text" at bounding box center [616, 169] width 120 height 24
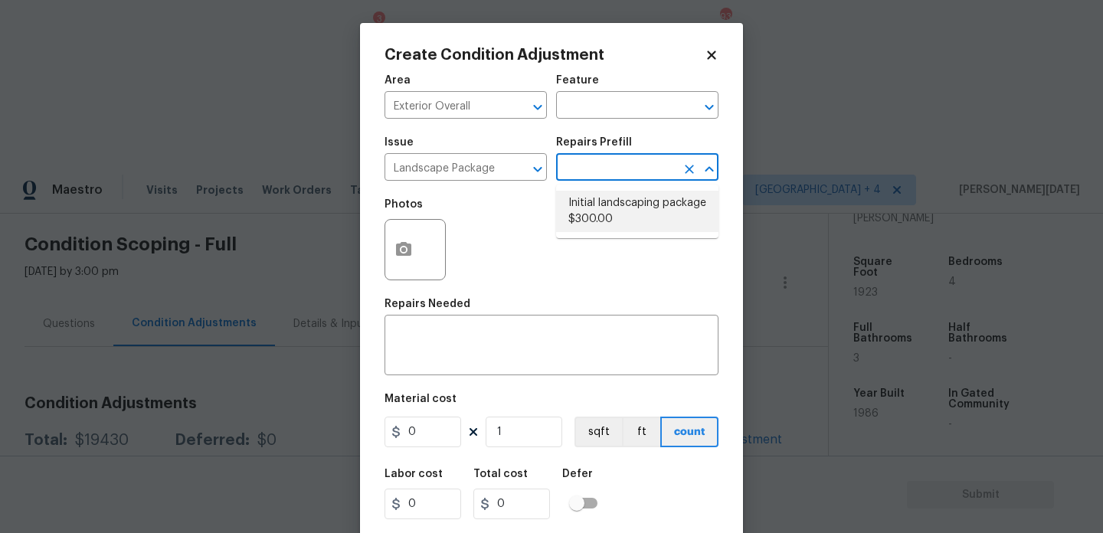
click at [608, 200] on li "Initial landscaping package $300.00" at bounding box center [637, 211] width 162 height 41
type input "Home Readiness Packages"
type textarea "Mowing of grass up to 6" in height. Mow, edge along driveways & sidewalks, trim…"
type input "300"
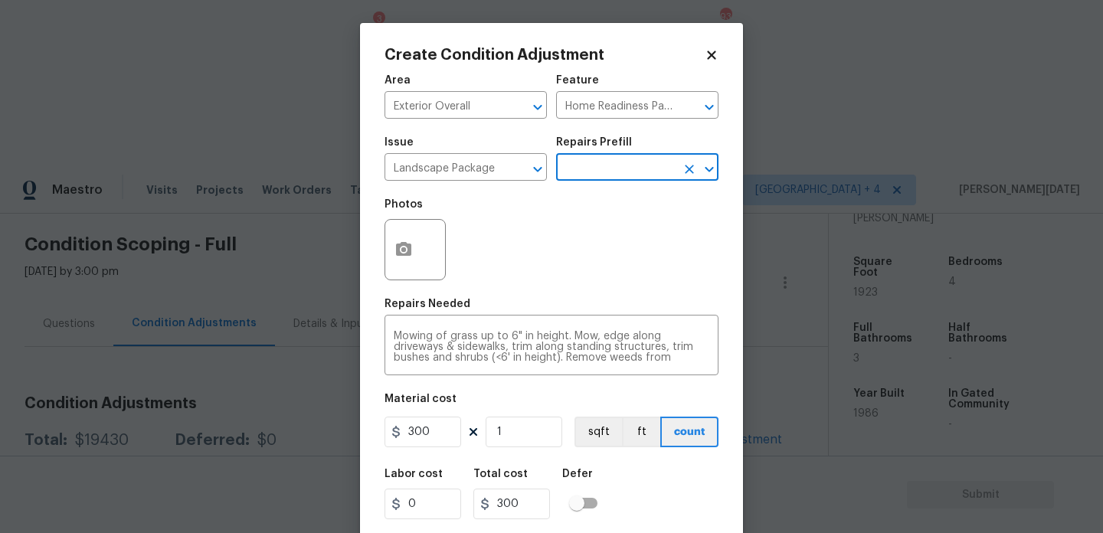
scroll to position [39, 0]
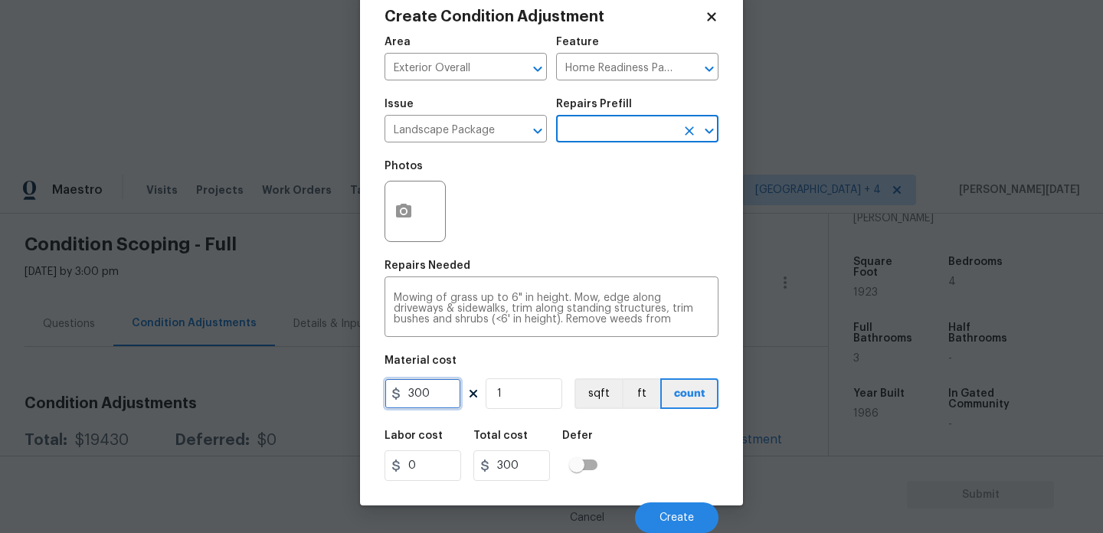
drag, startPoint x: 432, startPoint y: 398, endPoint x: 316, endPoint y: 398, distance: 115.7
click at [316, 398] on div "Create Condition Adjustment Area Exterior Overall ​ Feature Home Readiness Pack…" at bounding box center [551, 266] width 1103 height 533
type input "750"
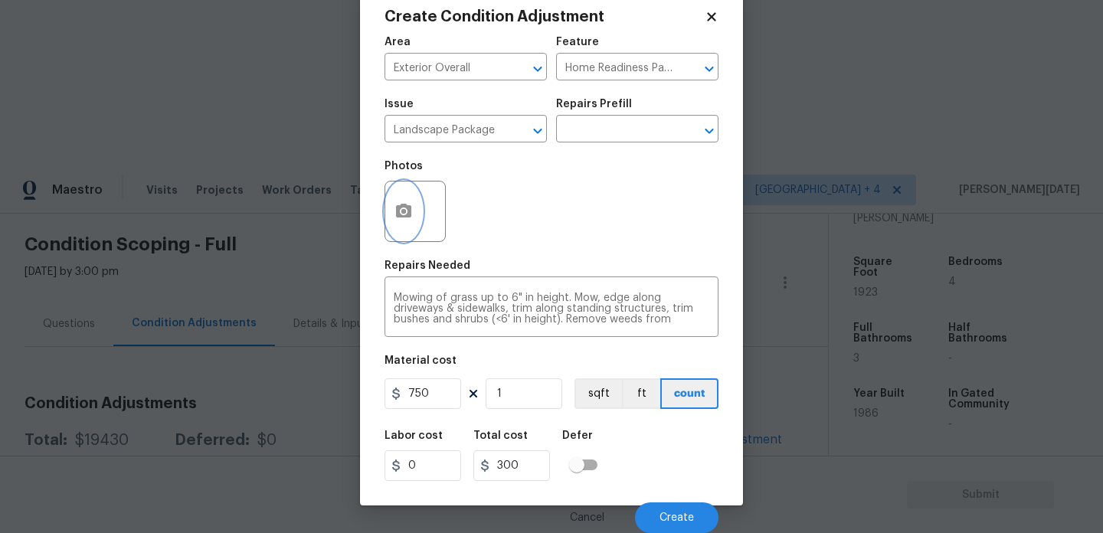
click at [407, 208] on icon "button" at bounding box center [403, 211] width 15 height 14
type input "750"
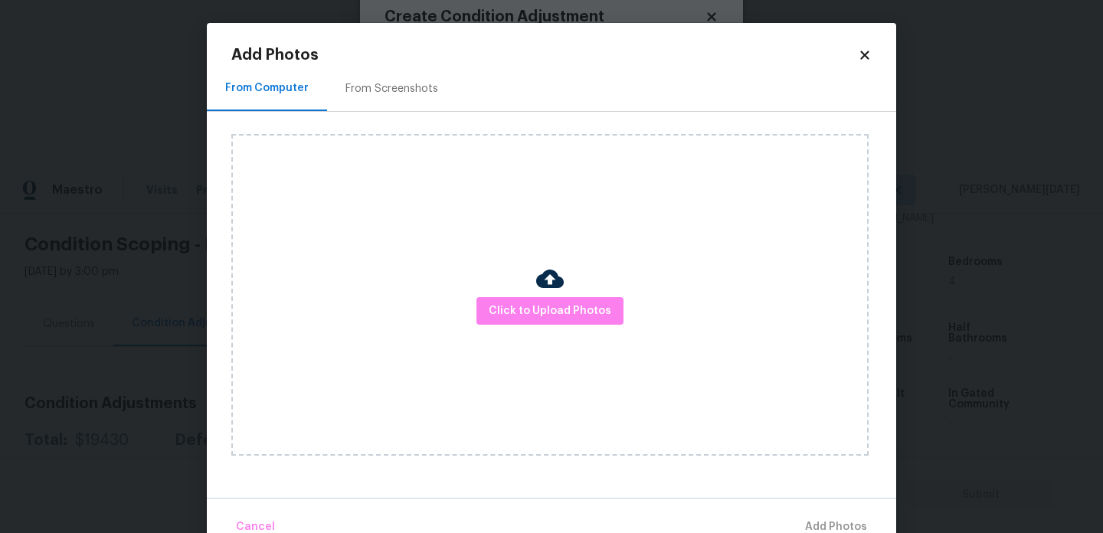
click at [385, 64] on div "Add Photos From Computer From Screenshots Click to Upload Photos Cancel Add Pho…" at bounding box center [551, 296] width 640 height 496
click at [385, 84] on div "From Screenshots" at bounding box center [392, 88] width 93 height 15
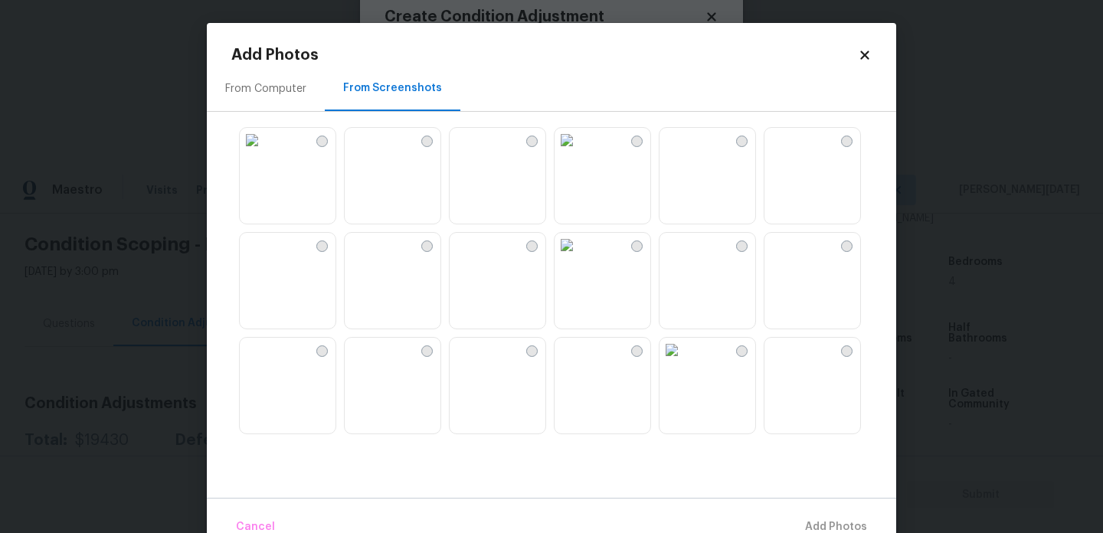
click at [264, 152] on img at bounding box center [252, 140] width 25 height 25
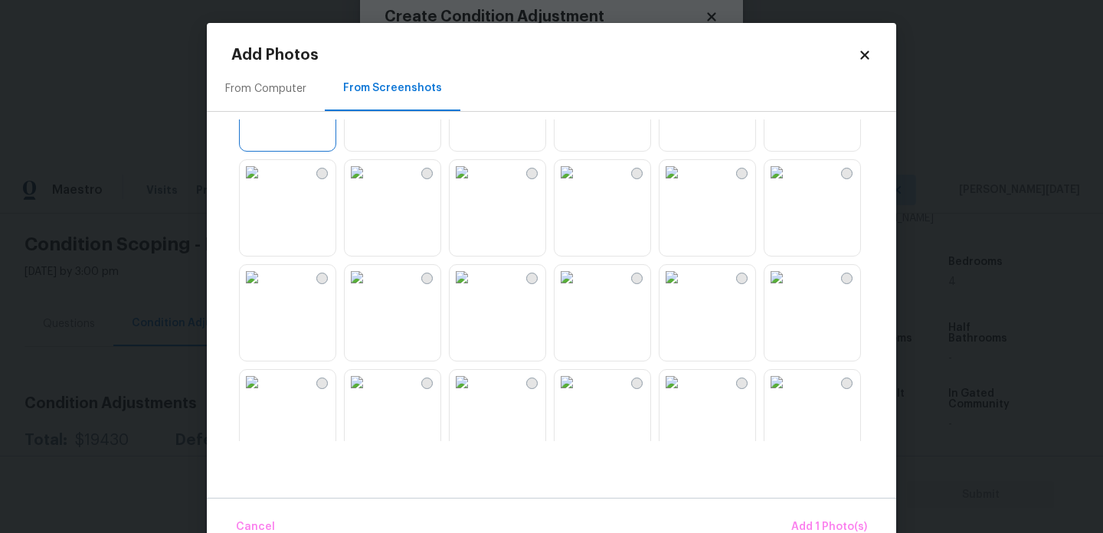
scroll to position [110, 0]
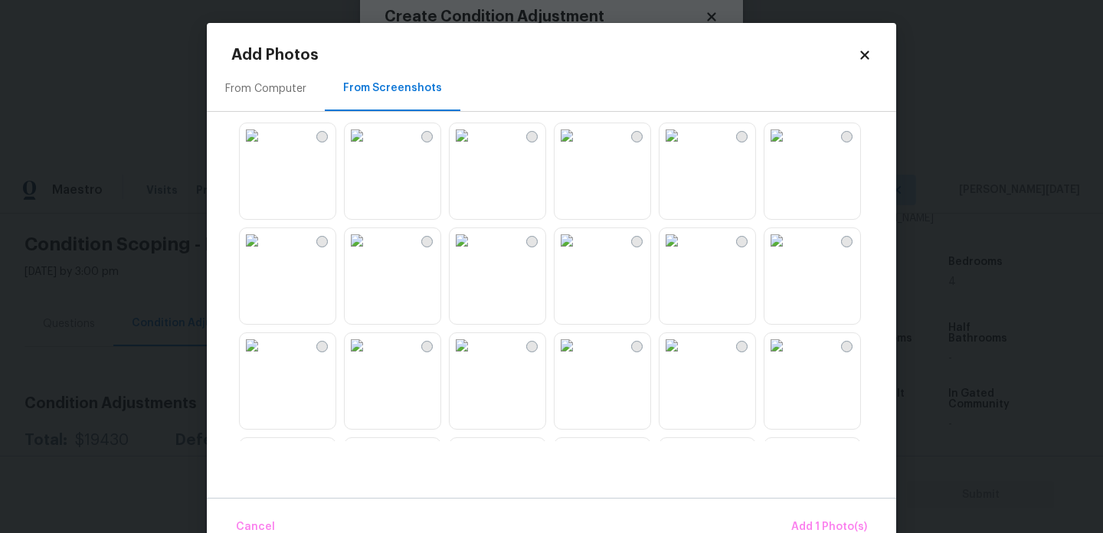
click at [474, 253] on img at bounding box center [462, 240] width 25 height 25
click at [369, 253] on img at bounding box center [357, 240] width 25 height 25
click at [474, 253] on img at bounding box center [462, 240] width 25 height 25
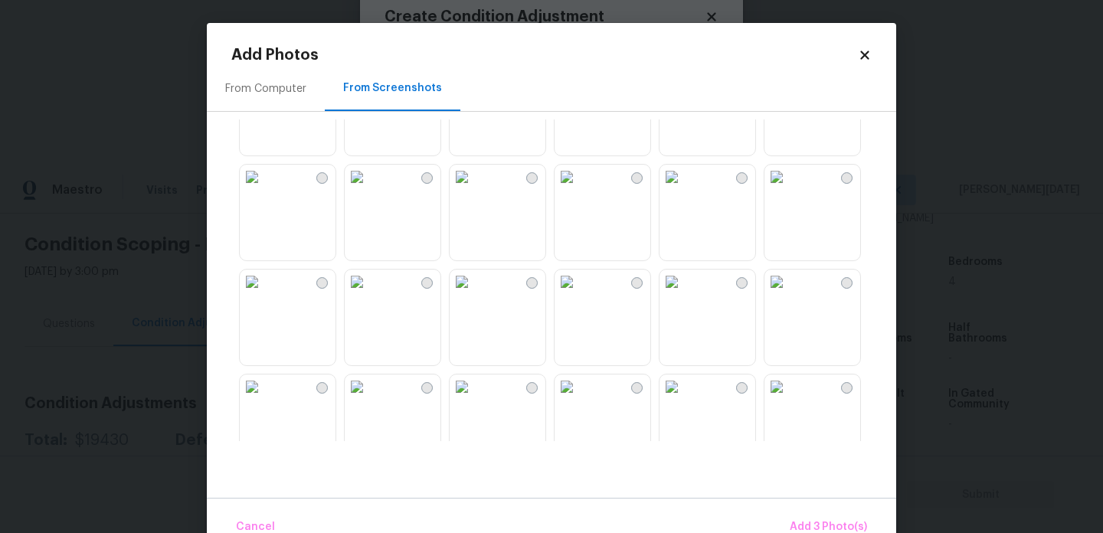
scroll to position [503, 0]
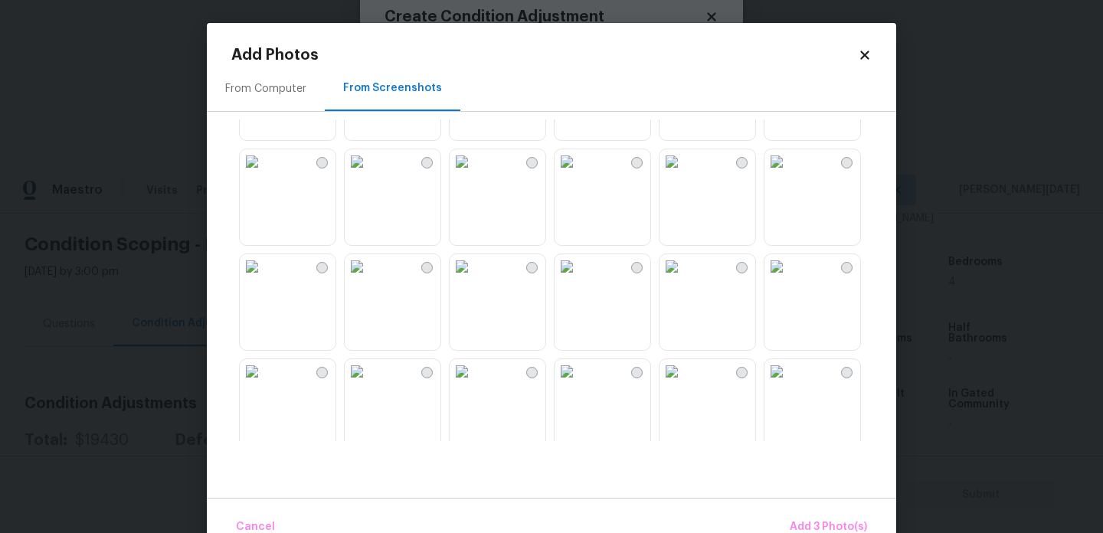
click at [579, 174] on img at bounding box center [567, 161] width 25 height 25
click at [474, 279] on img at bounding box center [462, 266] width 25 height 25
click at [579, 279] on img at bounding box center [567, 266] width 25 height 25
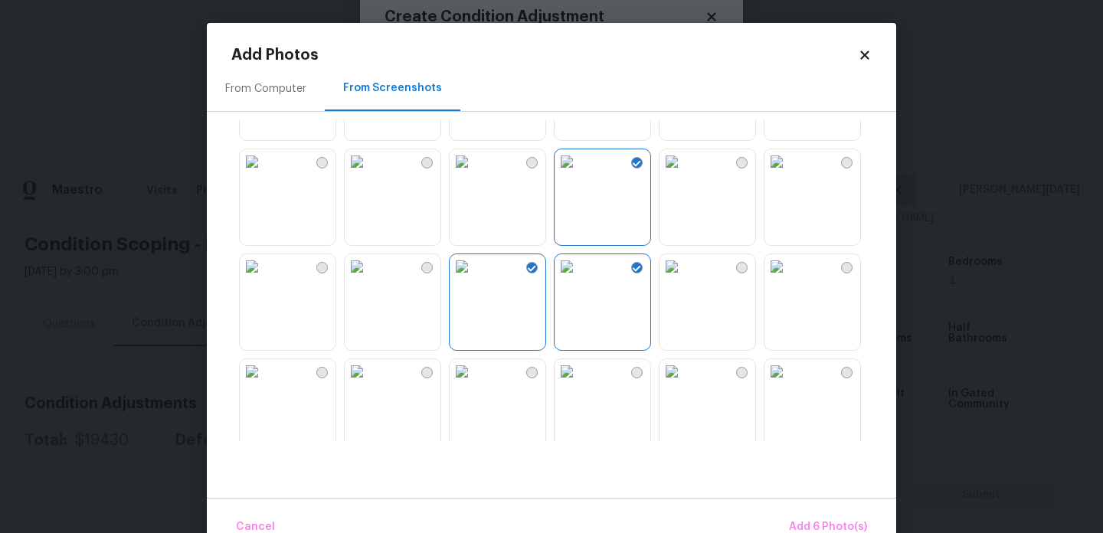
scroll to position [583, 0]
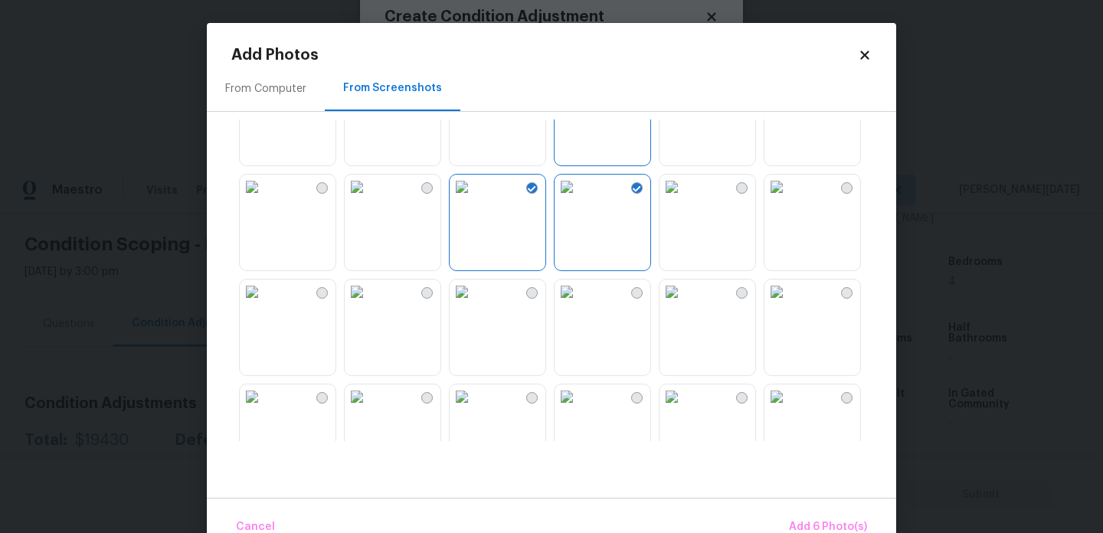
click at [474, 304] on img at bounding box center [462, 292] width 25 height 25
click at [577, 304] on img at bounding box center [567, 292] width 25 height 25
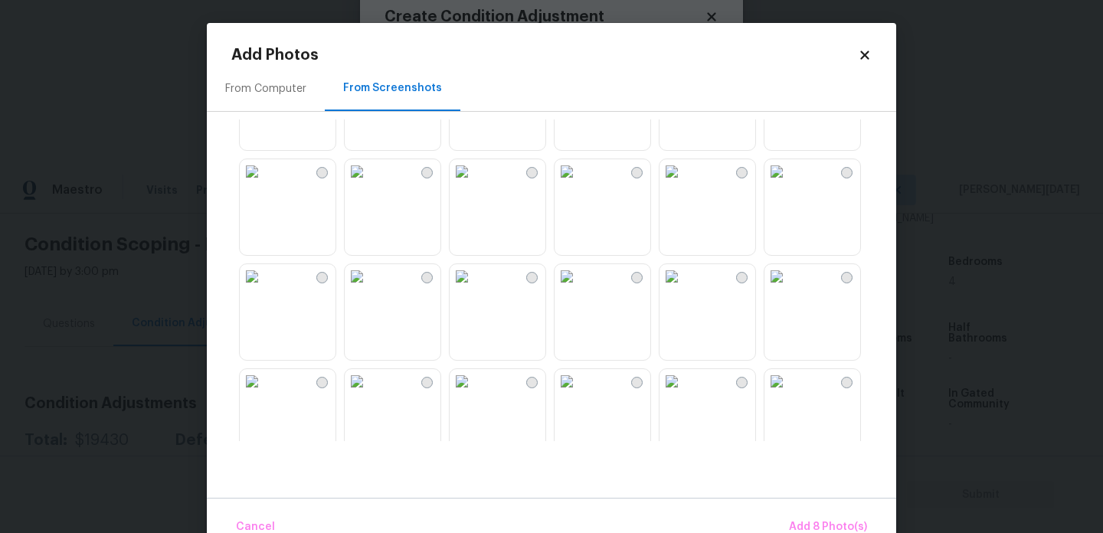
scroll to position [1058, 0]
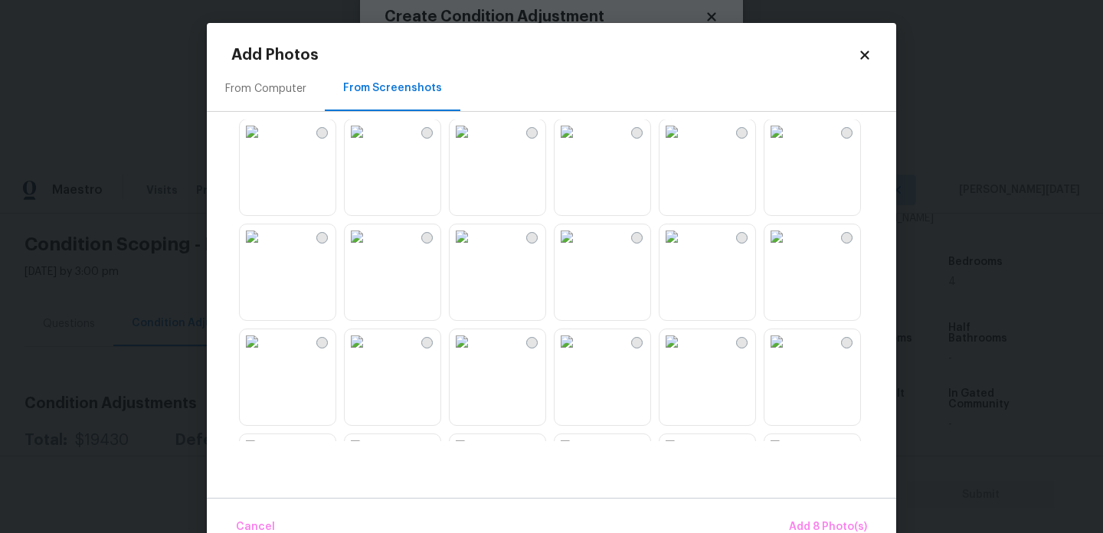
click at [462, 144] on img at bounding box center [462, 132] width 25 height 25
click at [474, 249] on img at bounding box center [462, 236] width 25 height 25
click at [579, 249] on img at bounding box center [567, 236] width 25 height 25
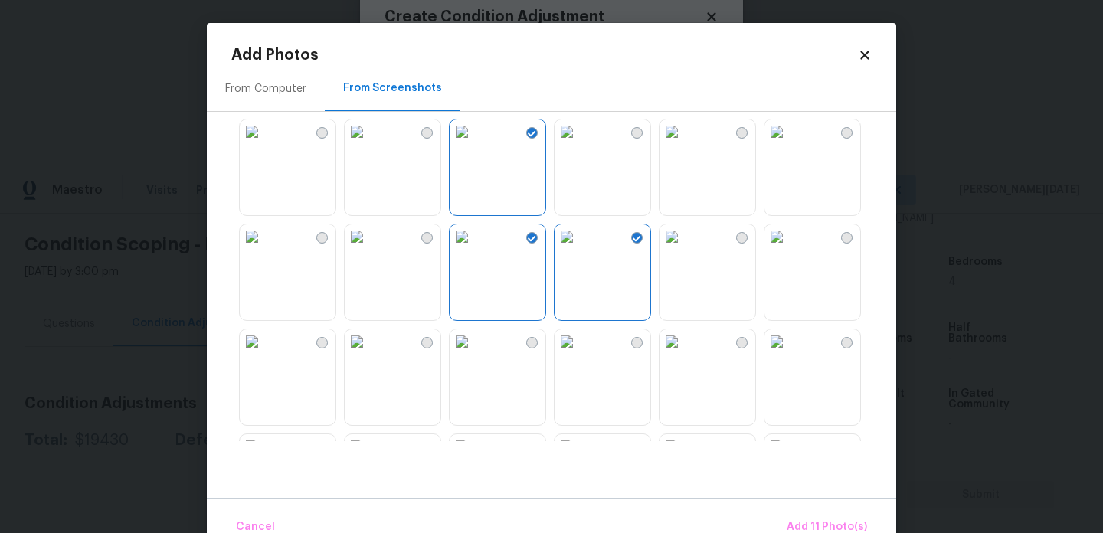
click at [684, 249] on img at bounding box center [672, 236] width 25 height 25
click at [579, 354] on img at bounding box center [567, 341] width 25 height 25
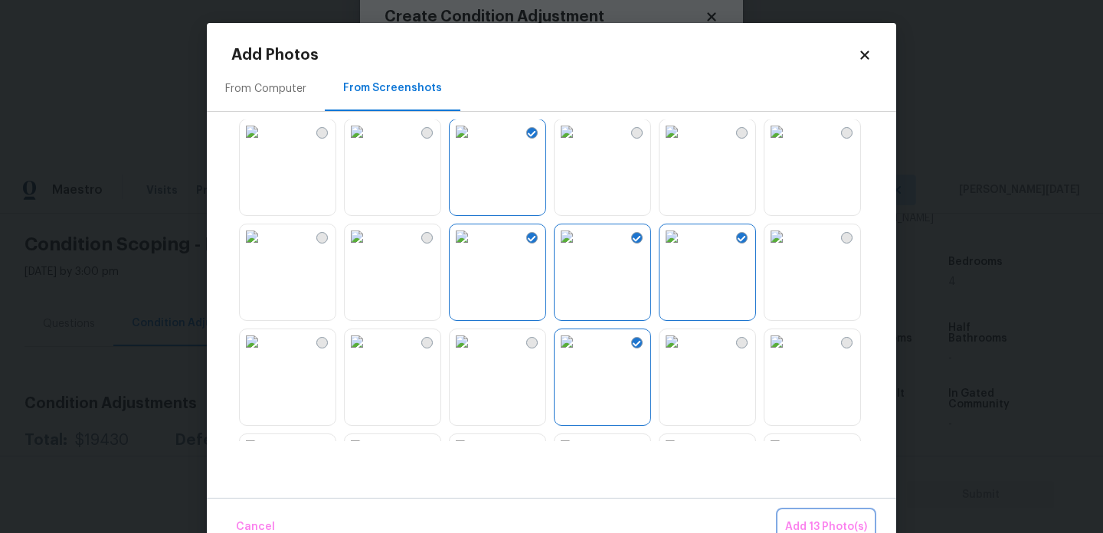
click at [814, 526] on span "Add 13 Photo(s)" at bounding box center [826, 527] width 82 height 19
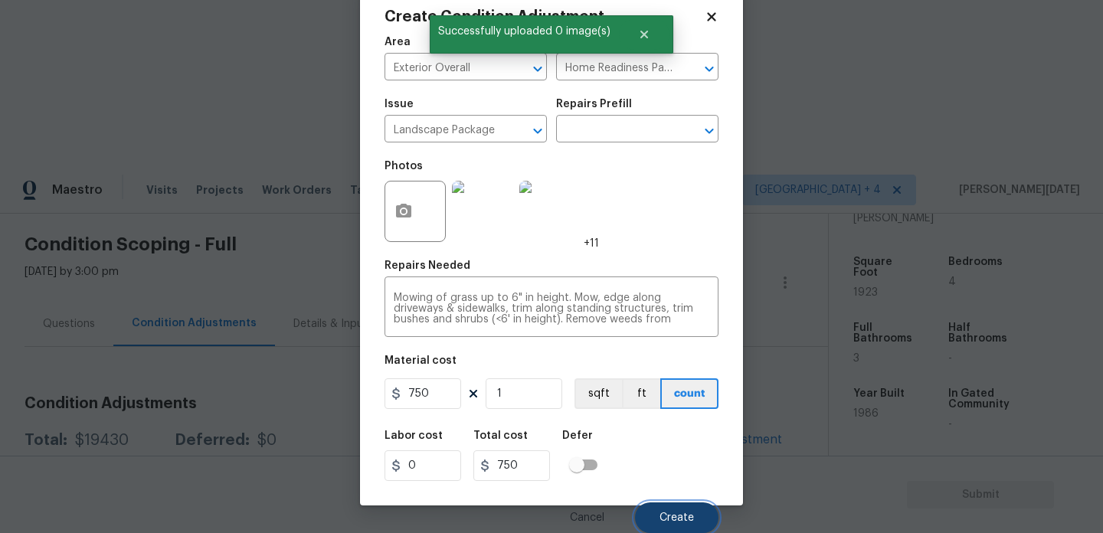
click at [683, 521] on span "Create" at bounding box center [677, 518] width 34 height 11
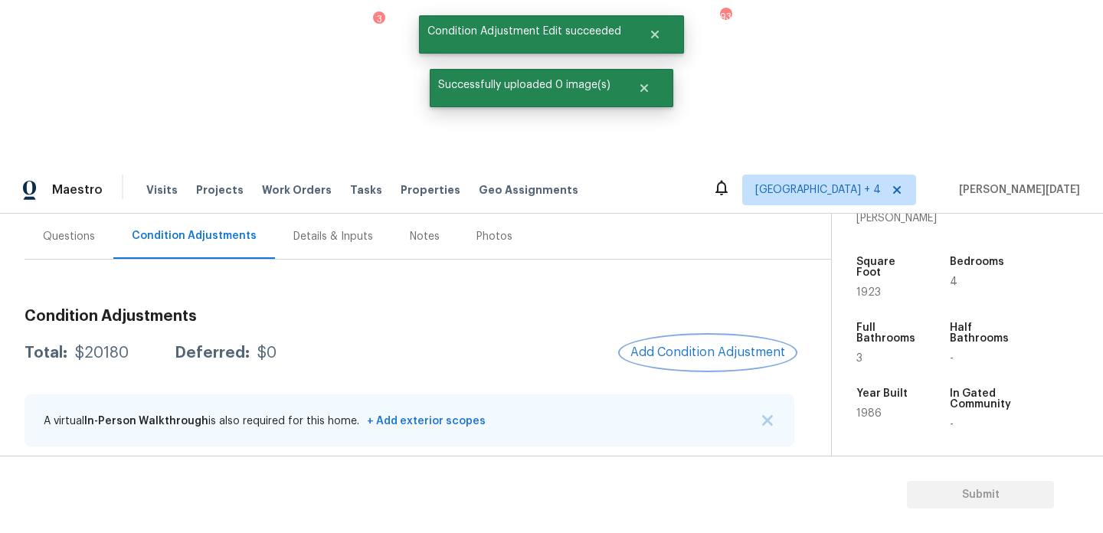
scroll to position [164, 0]
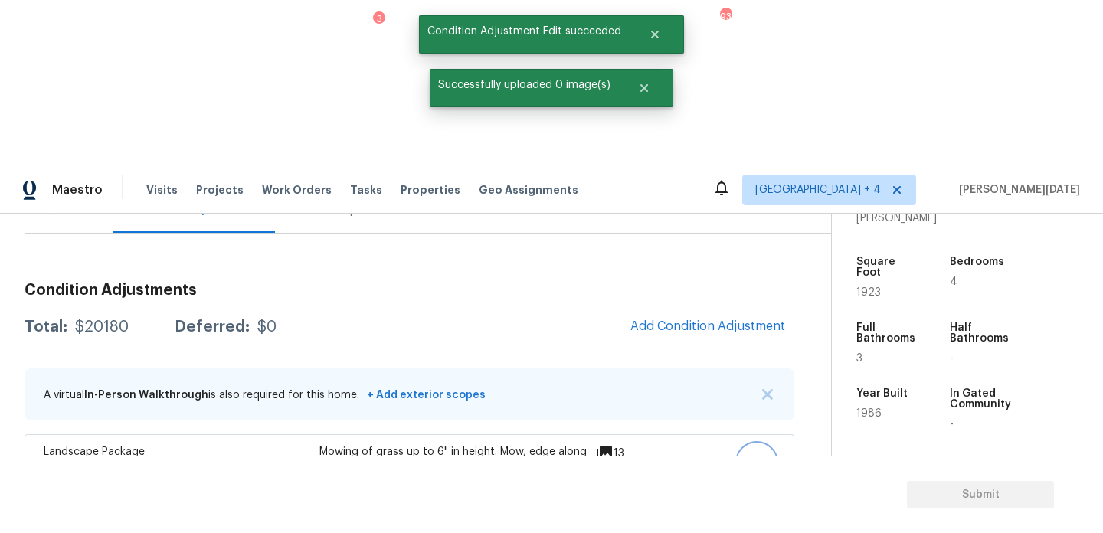
click at [755, 454] on icon "button" at bounding box center [757, 463] width 18 height 18
click at [848, 293] on div "Edit" at bounding box center [845, 294] width 120 height 15
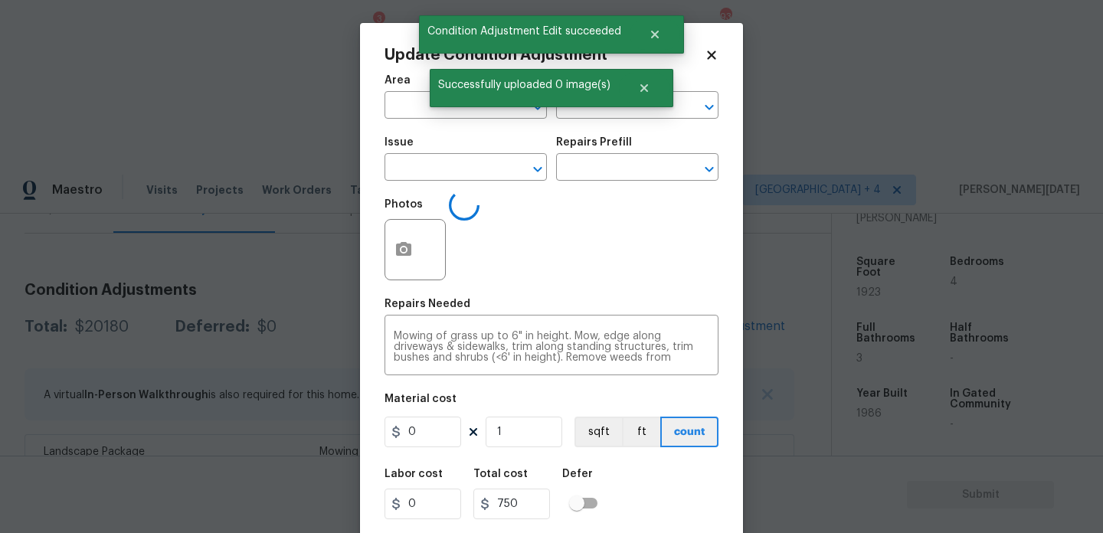
type input "Exterior Overall"
type input "Home Readiness Packages"
type input "Landscape Package"
type input "750"
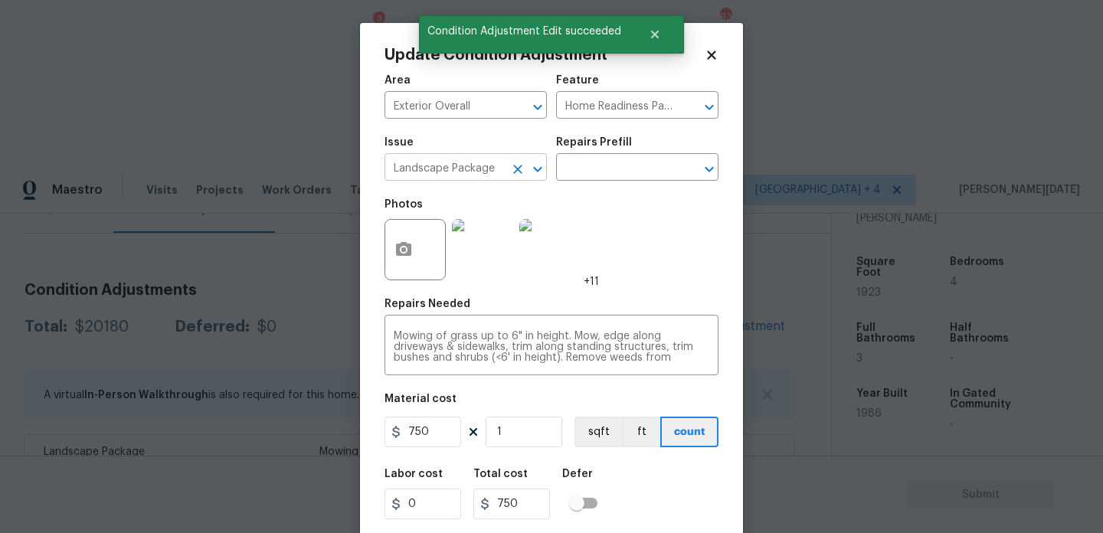
click at [513, 176] on icon "Clear" at bounding box center [517, 169] width 15 height 15
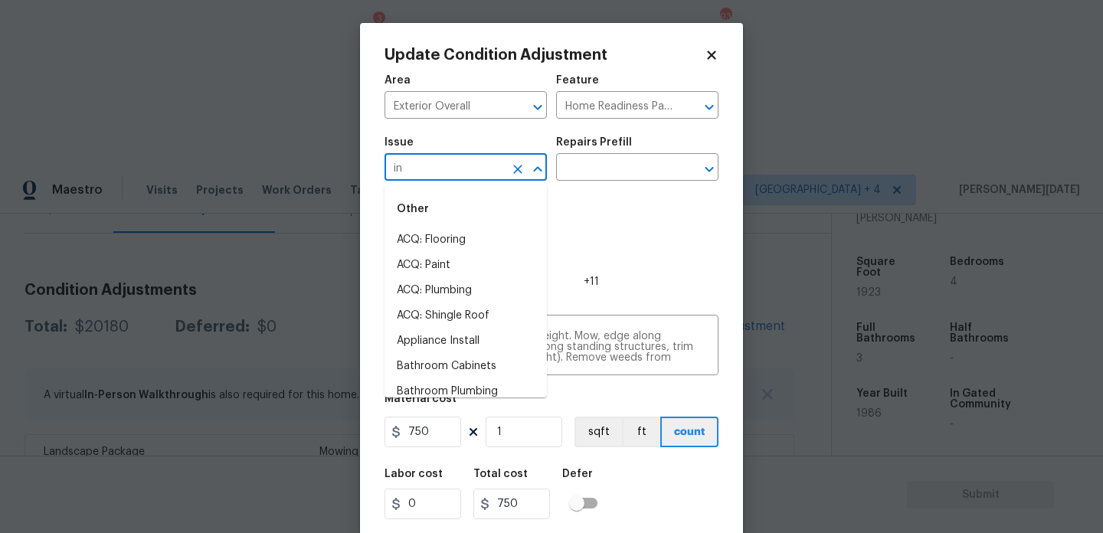
type input "i"
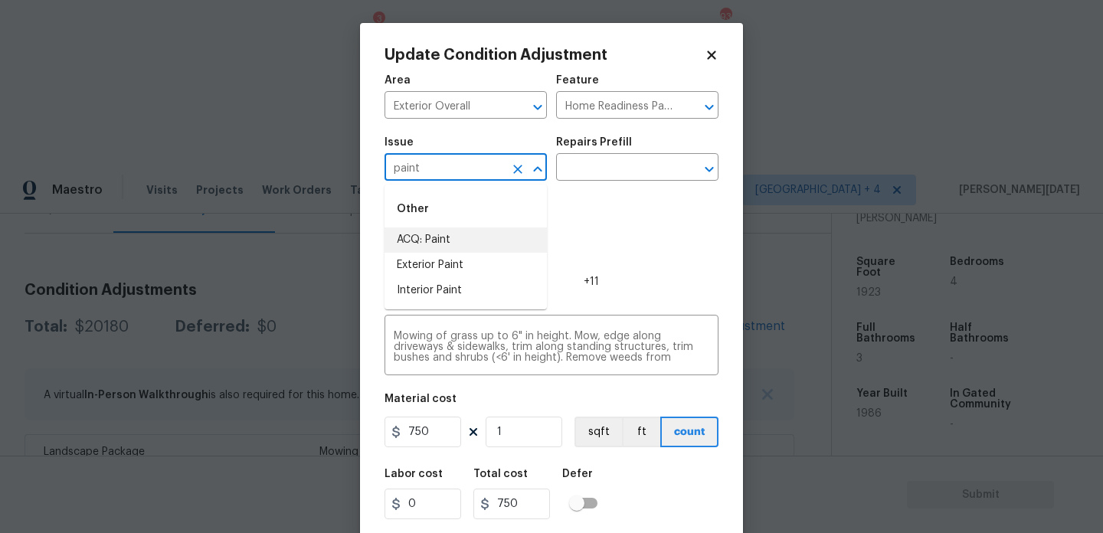
click at [460, 240] on li "ACQ: Paint" at bounding box center [466, 240] width 162 height 25
click at [522, 109] on icon "Clear" at bounding box center [517, 107] width 15 height 15
type input "ACQ: Paint"
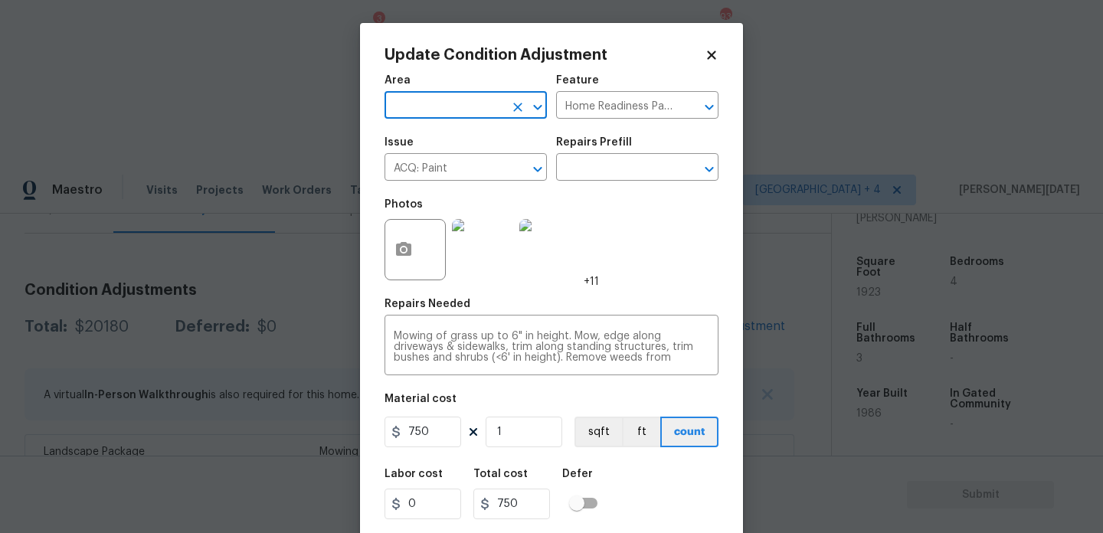
click at [464, 115] on input "text" at bounding box center [445, 107] width 120 height 24
click at [461, 167] on li "Interior Overall" at bounding box center [466, 166] width 162 height 25
type input "Interior Overall"
click at [649, 162] on input "text" at bounding box center [616, 169] width 120 height 24
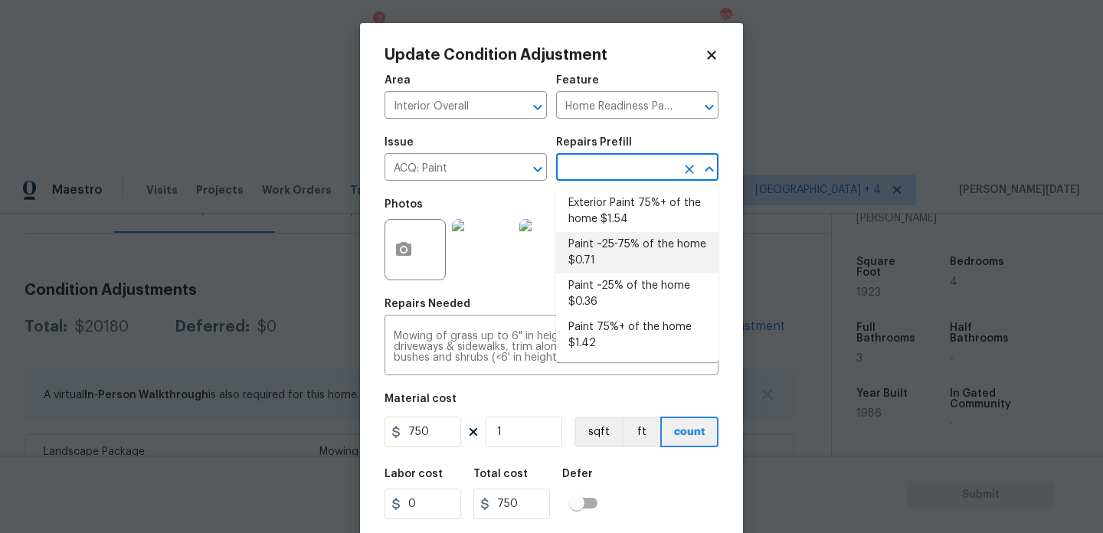
click at [644, 242] on li "Paint ~25-75% of the home $0.71" at bounding box center [637, 252] width 162 height 41
type input "Acquisition"
type textarea "Acquisition Scope: ~25 - 75% of the home needs interior paint"
type input "0.71"
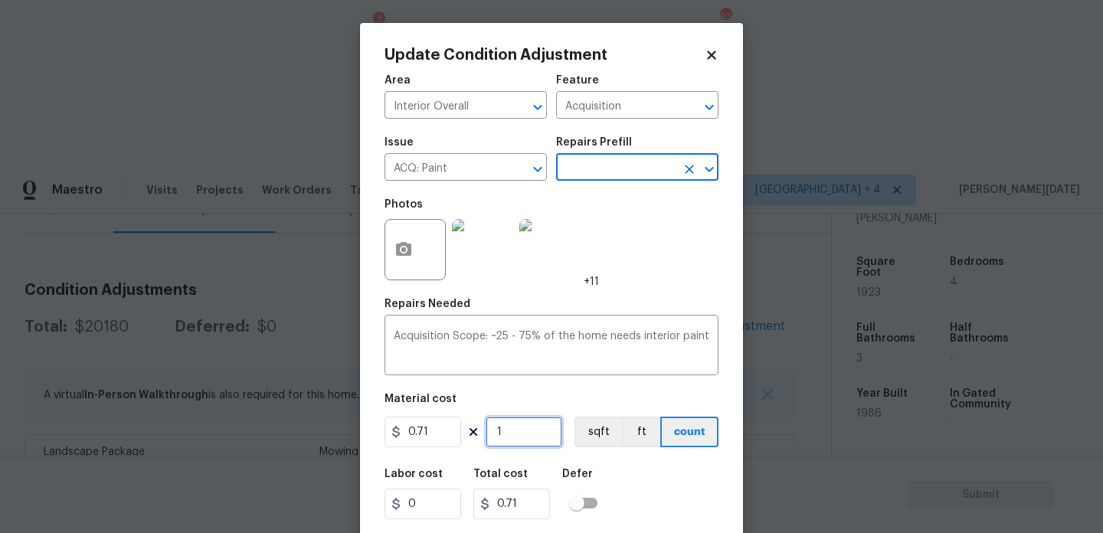
click at [536, 427] on input "1" at bounding box center [524, 432] width 77 height 31
type input "0"
paste input "1923"
type input "1923"
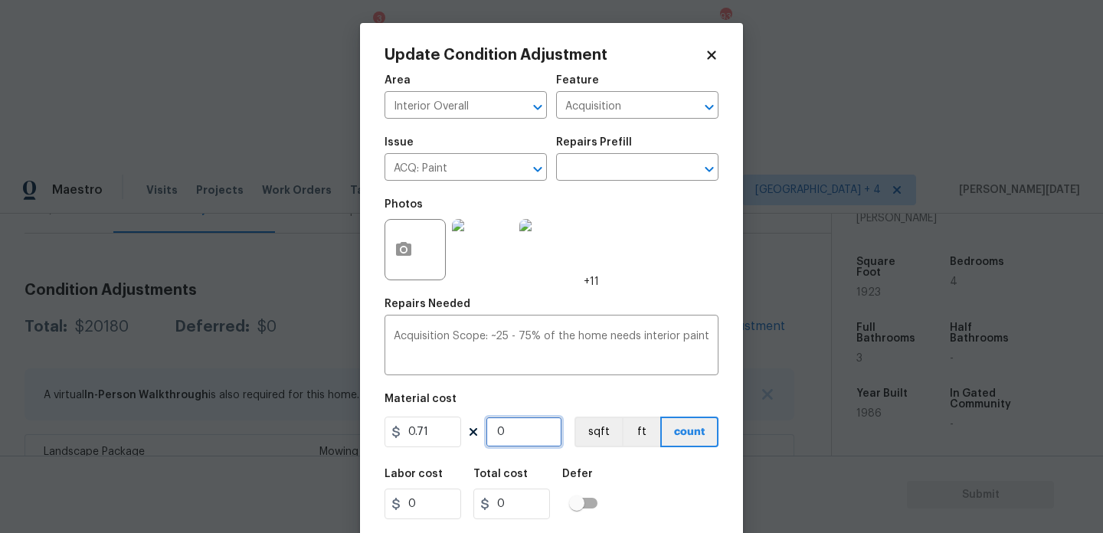
type input "1365.33"
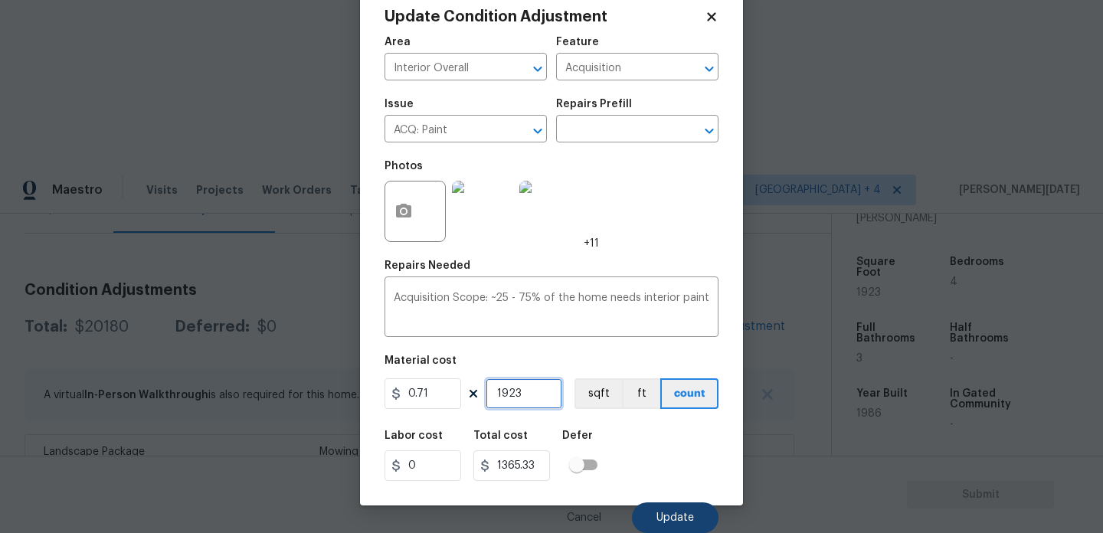
type input "1923"
click at [658, 509] on button "Update" at bounding box center [675, 518] width 87 height 31
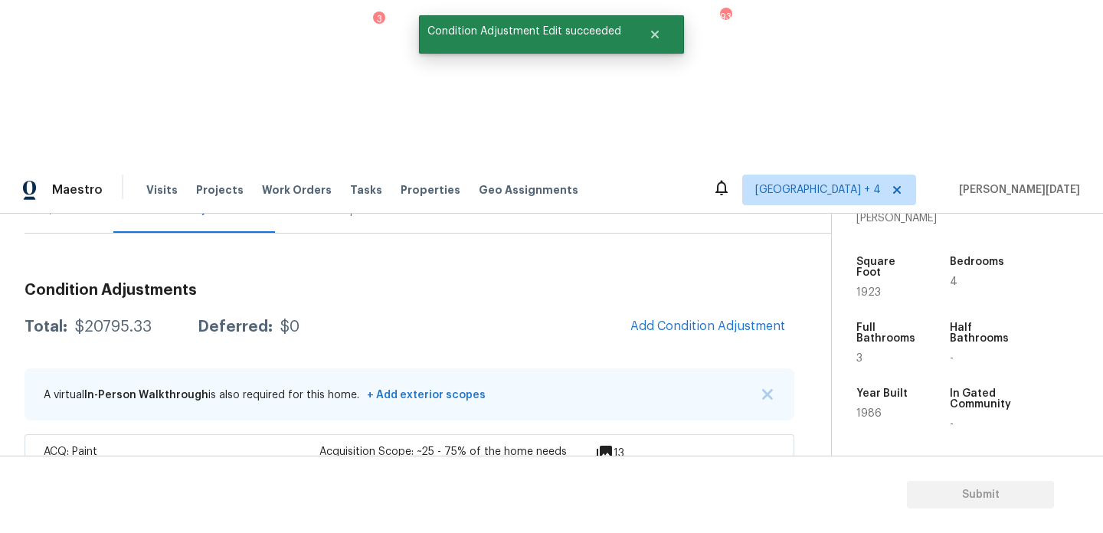
scroll to position [0, 0]
click at [710, 319] on span "Add Condition Adjustment" at bounding box center [708, 326] width 155 height 14
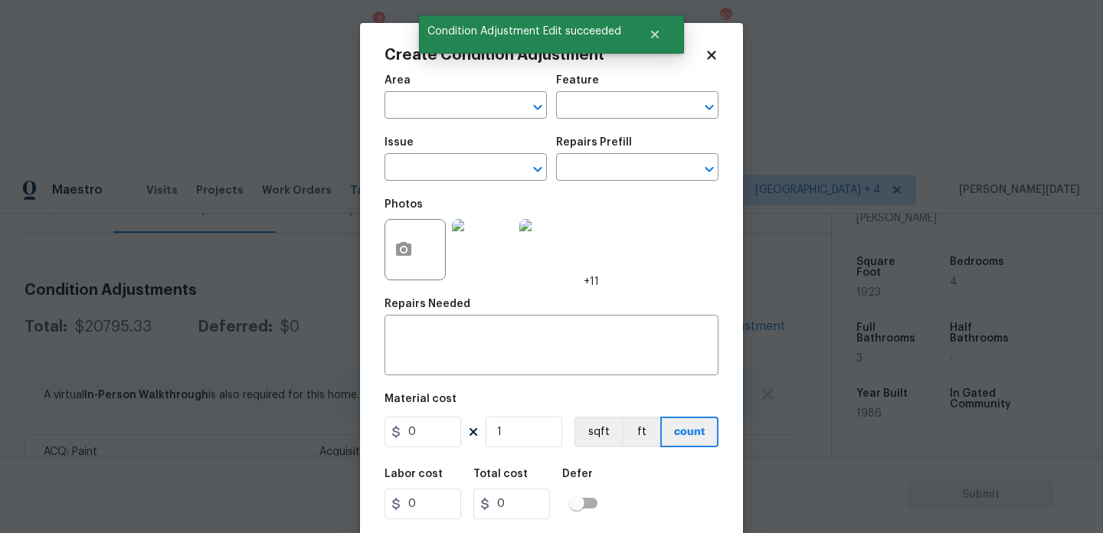
click at [395, 277] on div at bounding box center [415, 249] width 61 height 61
click at [404, 258] on icon "button" at bounding box center [404, 250] width 18 height 18
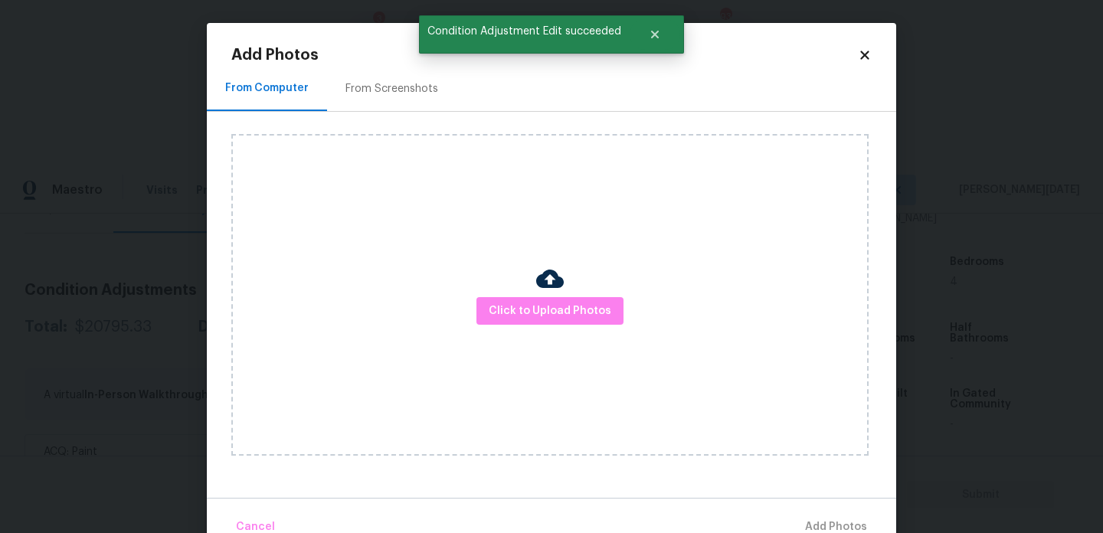
click at [359, 90] on div "From Screenshots" at bounding box center [392, 88] width 93 height 15
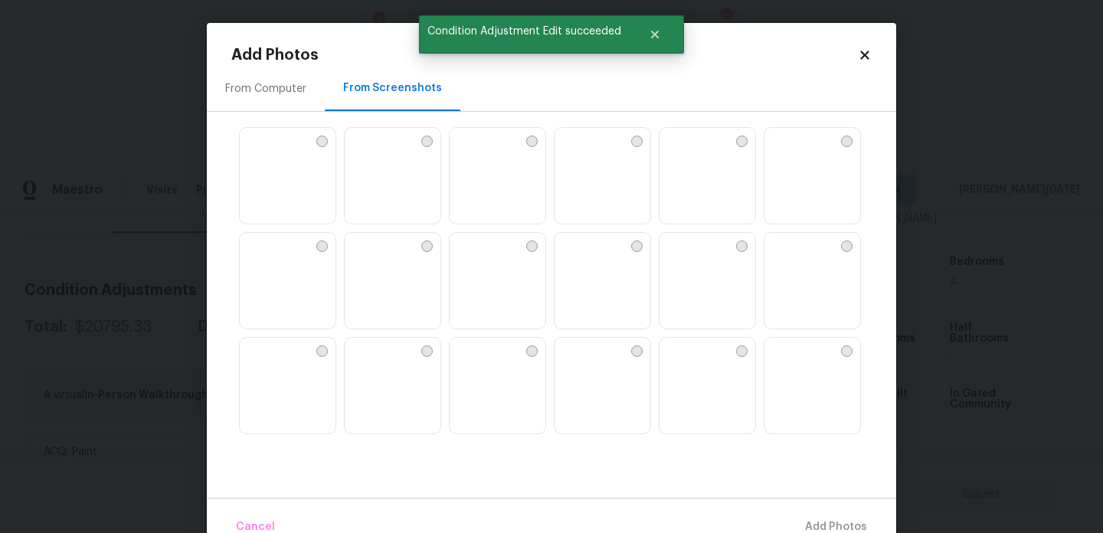
click at [369, 152] on img at bounding box center [357, 140] width 25 height 25
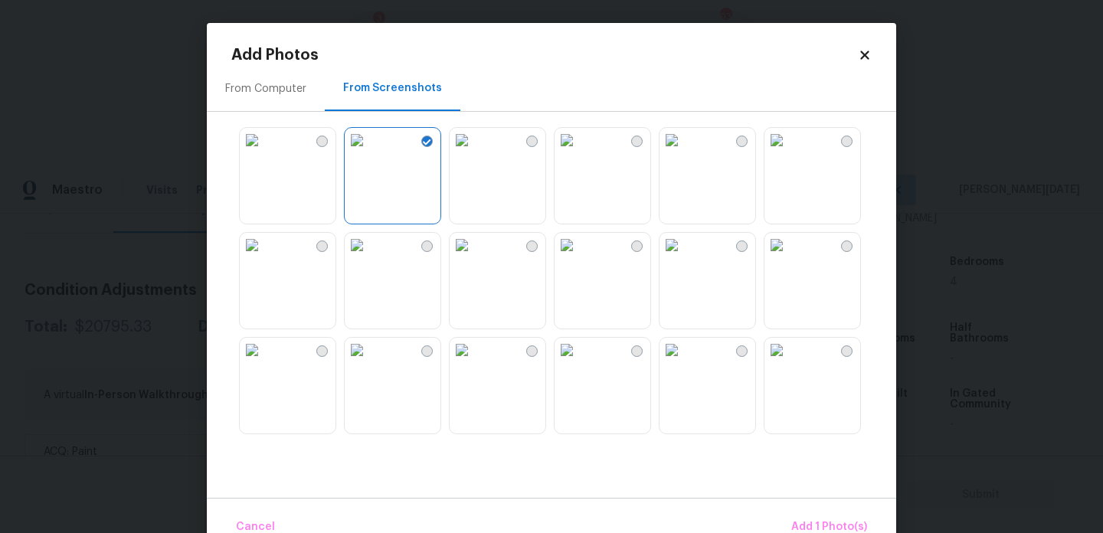
click at [369, 152] on img at bounding box center [357, 140] width 25 height 25
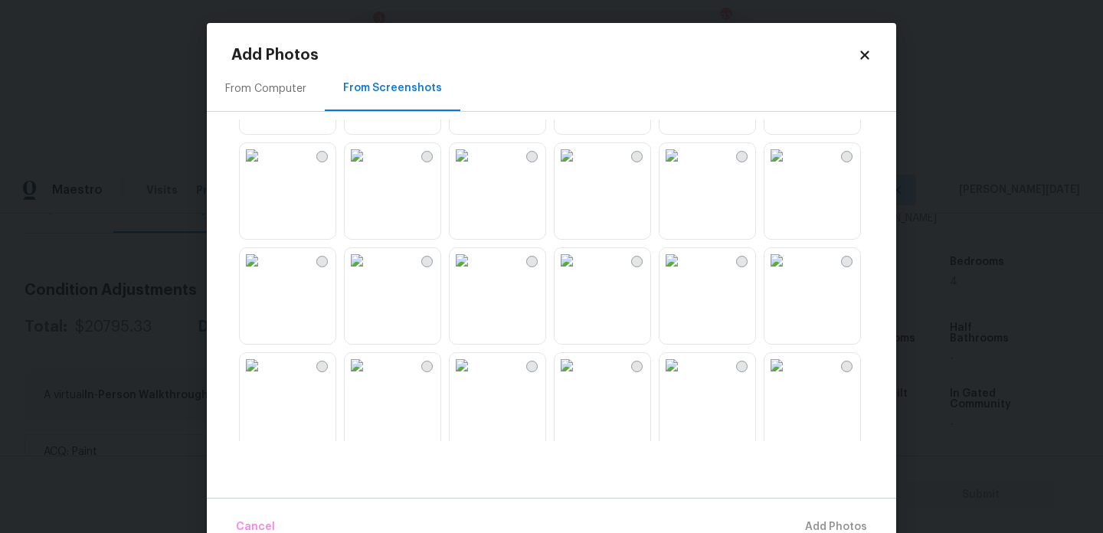
scroll to position [94, 0]
click at [474, 268] on img at bounding box center [462, 256] width 25 height 25
click at [474, 163] on img at bounding box center [462, 151] width 25 height 25
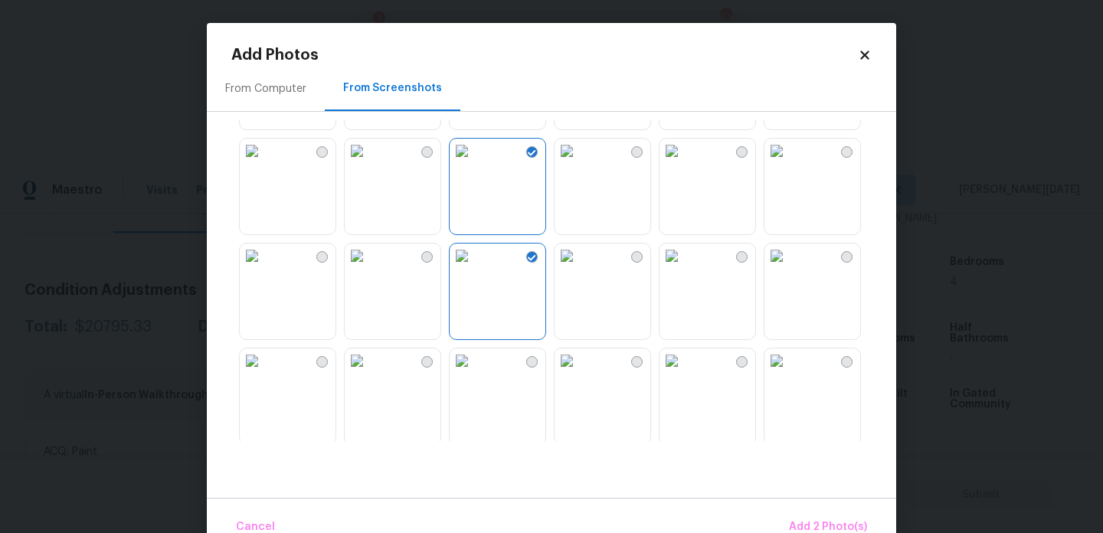
click at [579, 268] on img at bounding box center [567, 256] width 25 height 25
click at [474, 163] on img at bounding box center [462, 151] width 25 height 25
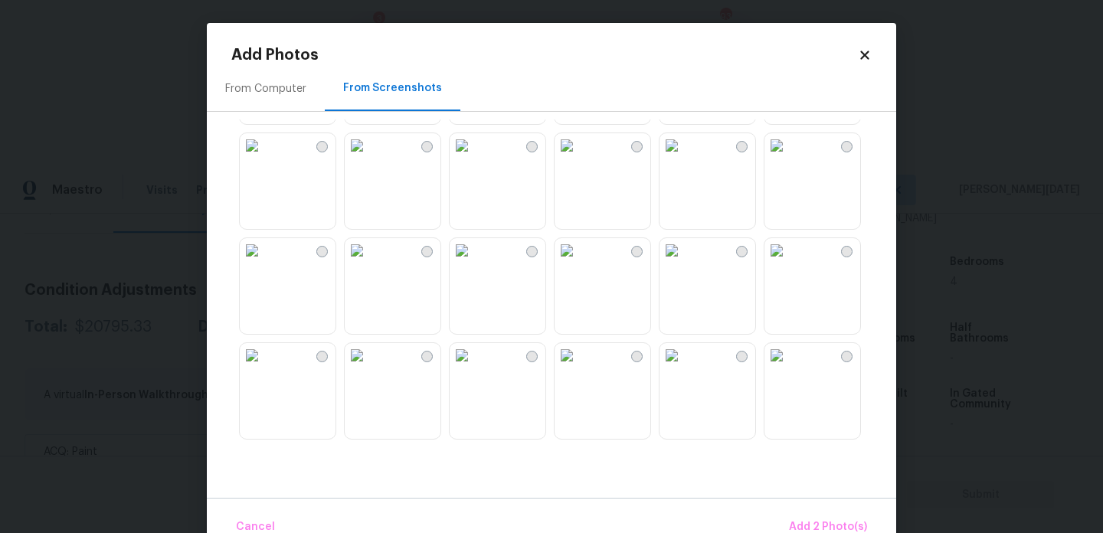
scroll to position [418, 0]
click at [474, 259] on img at bounding box center [462, 246] width 25 height 25
click at [579, 259] on img at bounding box center [567, 246] width 25 height 25
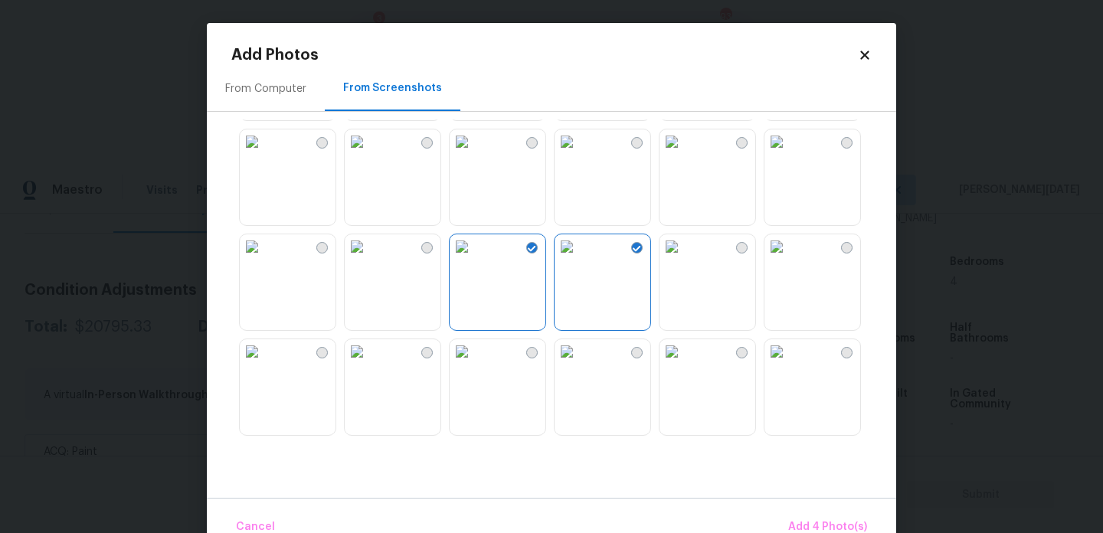
click at [474, 259] on img at bounding box center [462, 246] width 25 height 25
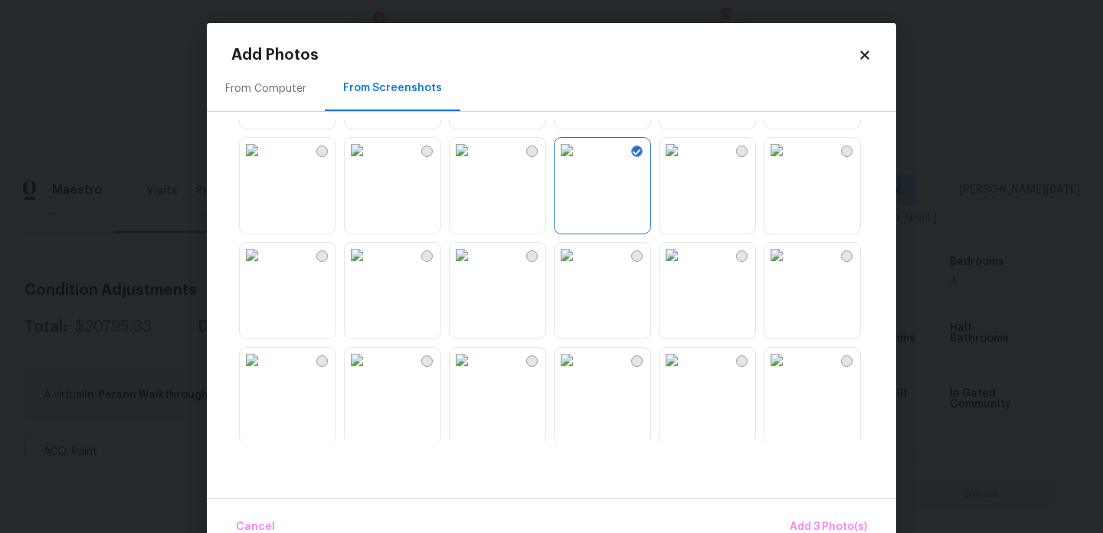
scroll to position [497, 0]
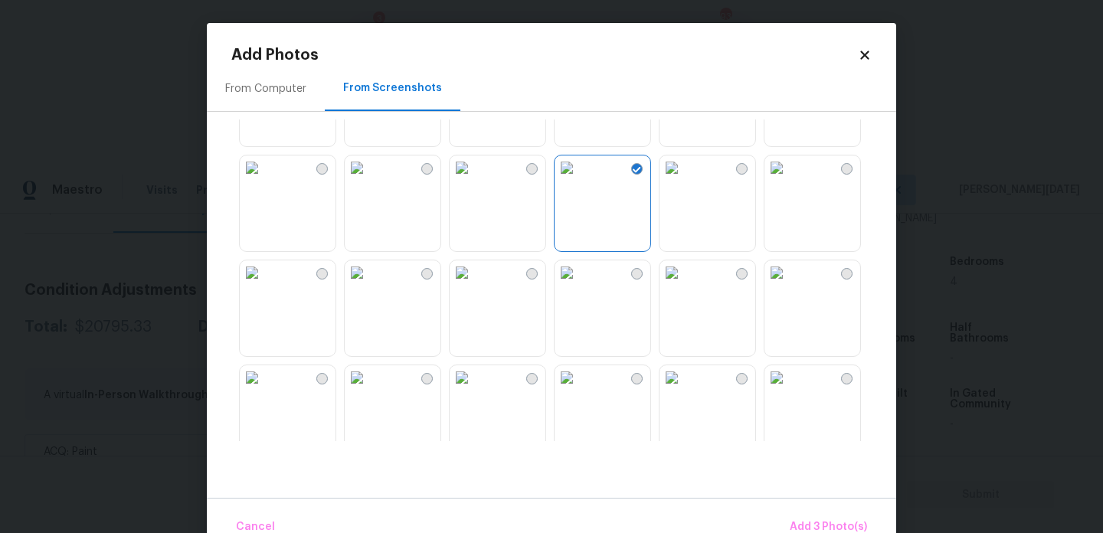
click at [264, 180] on img at bounding box center [252, 168] width 25 height 25
click at [579, 285] on img at bounding box center [567, 272] width 25 height 25
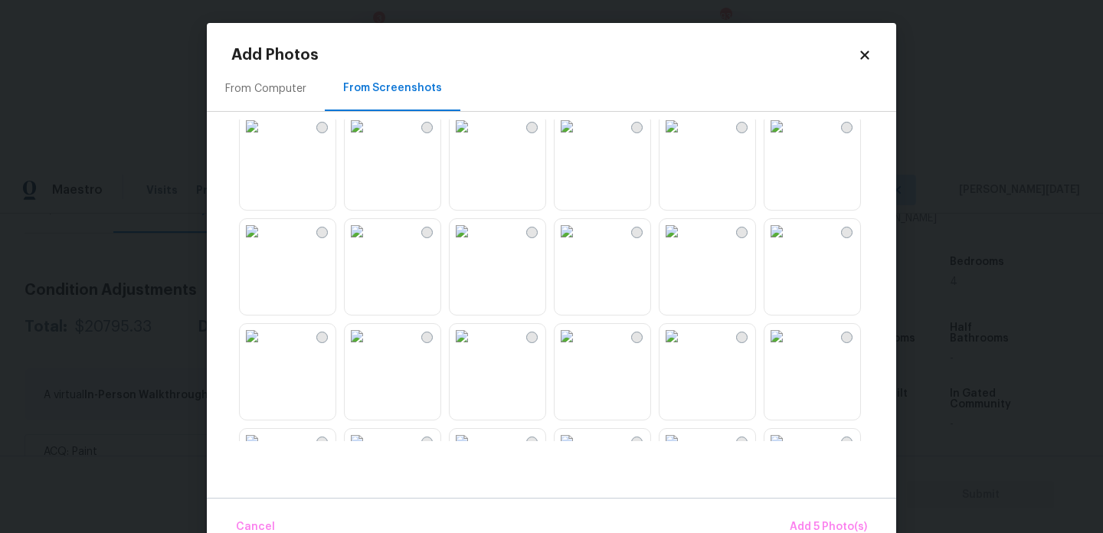
scroll to position [878, 0]
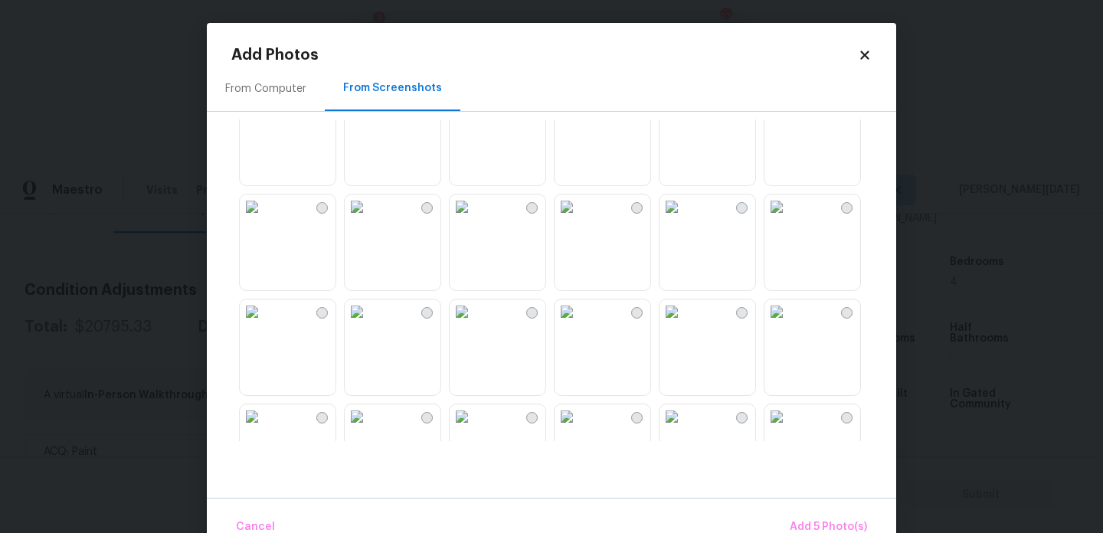
click at [789, 219] on img at bounding box center [777, 207] width 25 height 25
click at [579, 219] on img at bounding box center [567, 207] width 25 height 25
click at [809, 522] on span "Add 7 Photo(s)" at bounding box center [828, 527] width 78 height 19
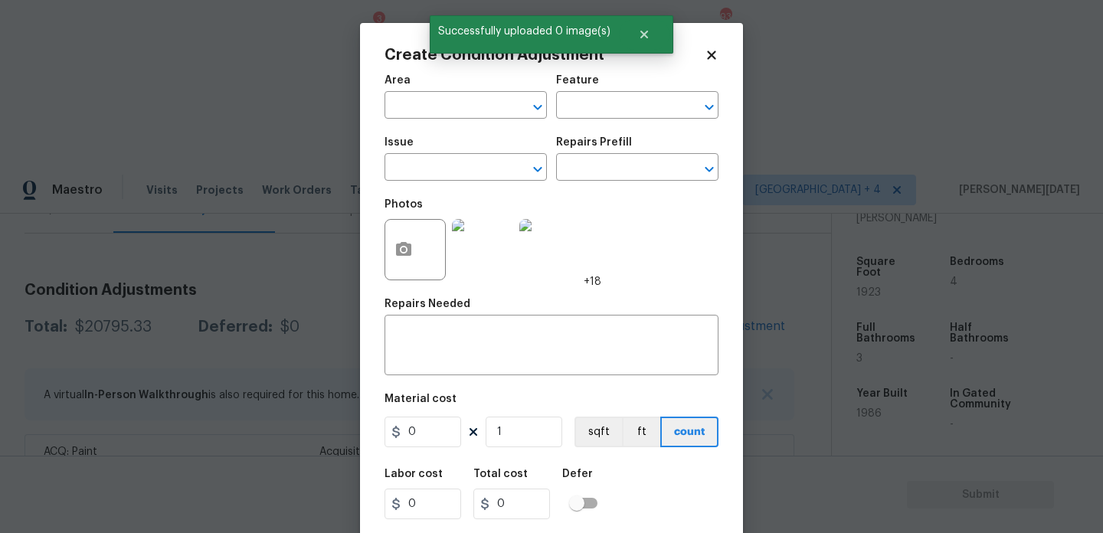
click at [426, 119] on span "Area ​" at bounding box center [466, 97] width 162 height 62
click at [403, 106] on input "text" at bounding box center [445, 107] width 120 height 24
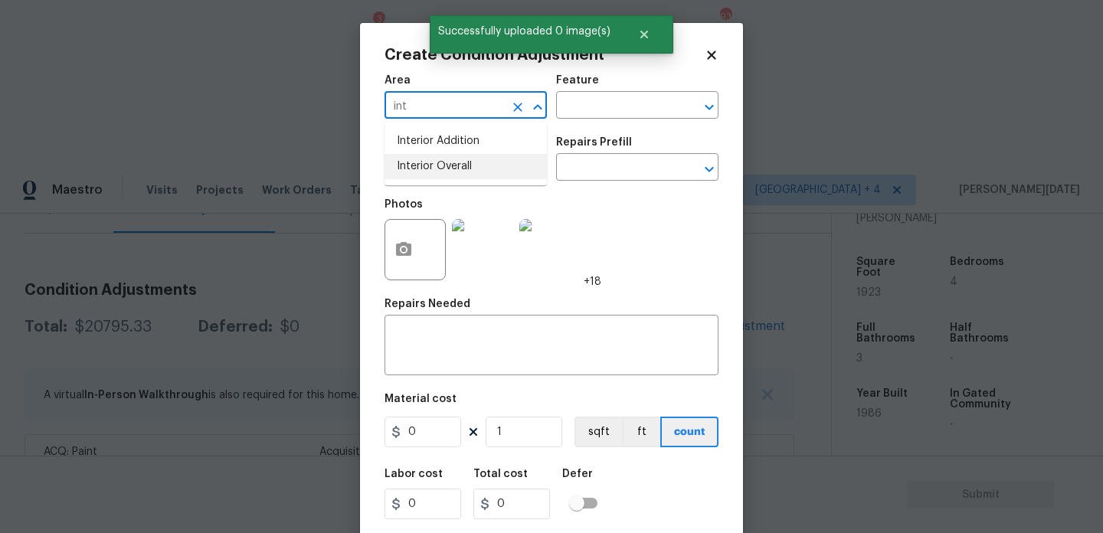
click at [427, 161] on li "Interior Overall" at bounding box center [466, 166] width 162 height 25
type input "Interior Overall"
click at [427, 161] on input "text" at bounding box center [445, 169] width 120 height 24
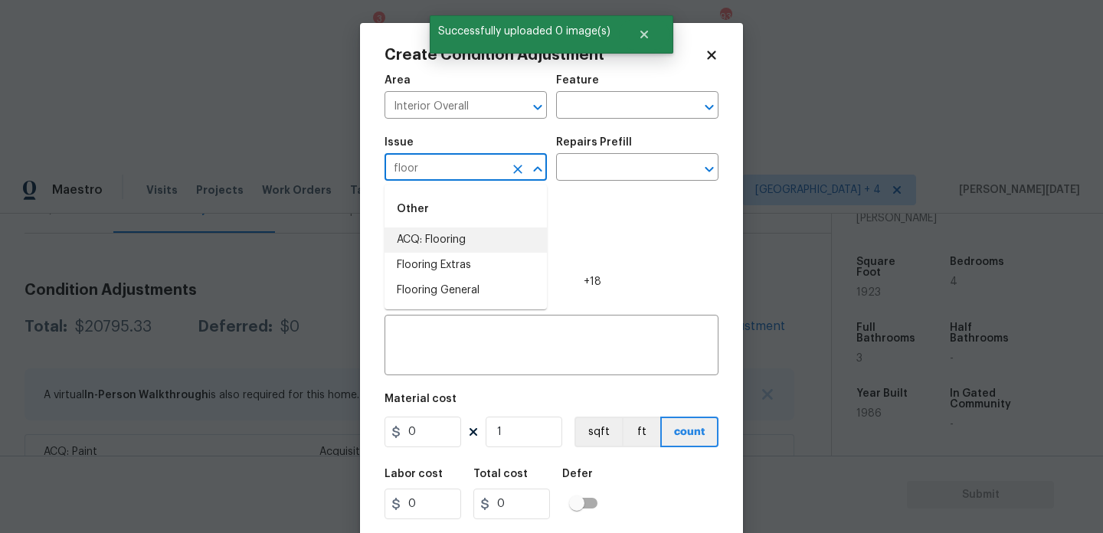
click at [434, 234] on li "ACQ: Flooring" at bounding box center [466, 240] width 162 height 25
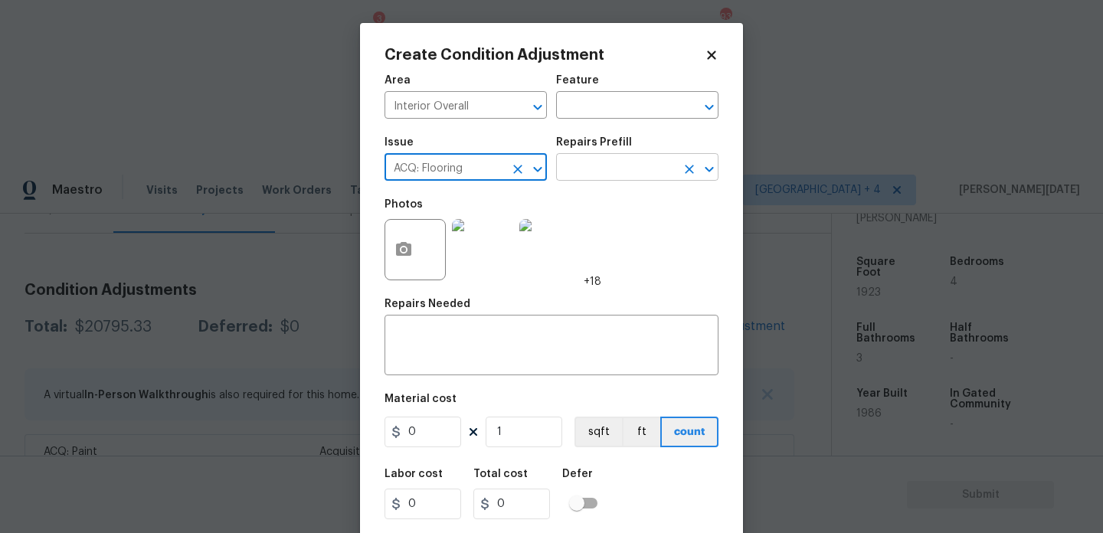
type input "ACQ: Flooring"
click at [615, 165] on input "text" at bounding box center [616, 169] width 120 height 24
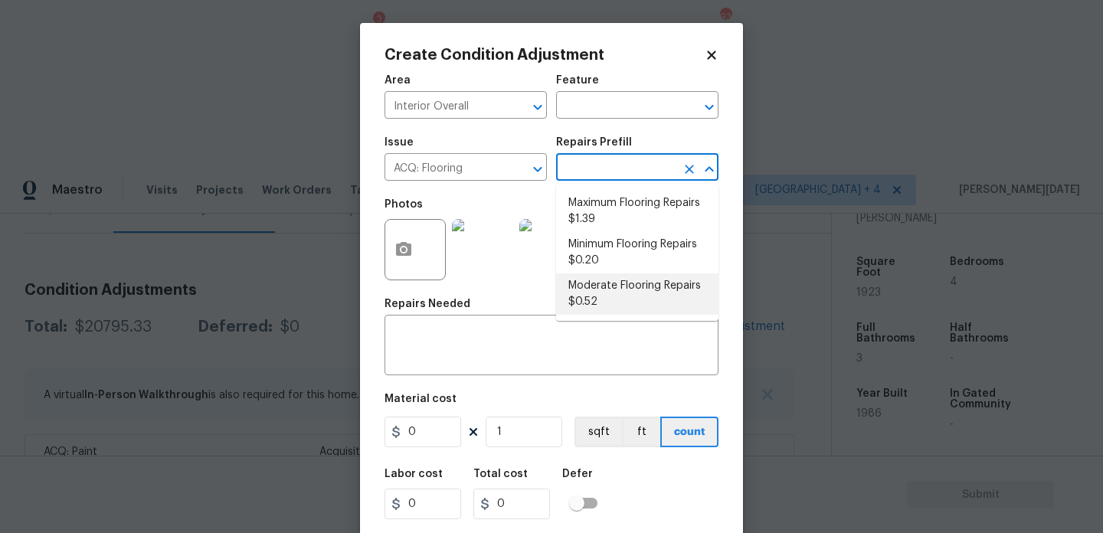
click at [627, 292] on li "Moderate Flooring Repairs $0.52" at bounding box center [637, 294] width 162 height 41
type input "Acquisition"
type textarea "Acquisition Scope: Moderate flooring repairs"
type input "0.52"
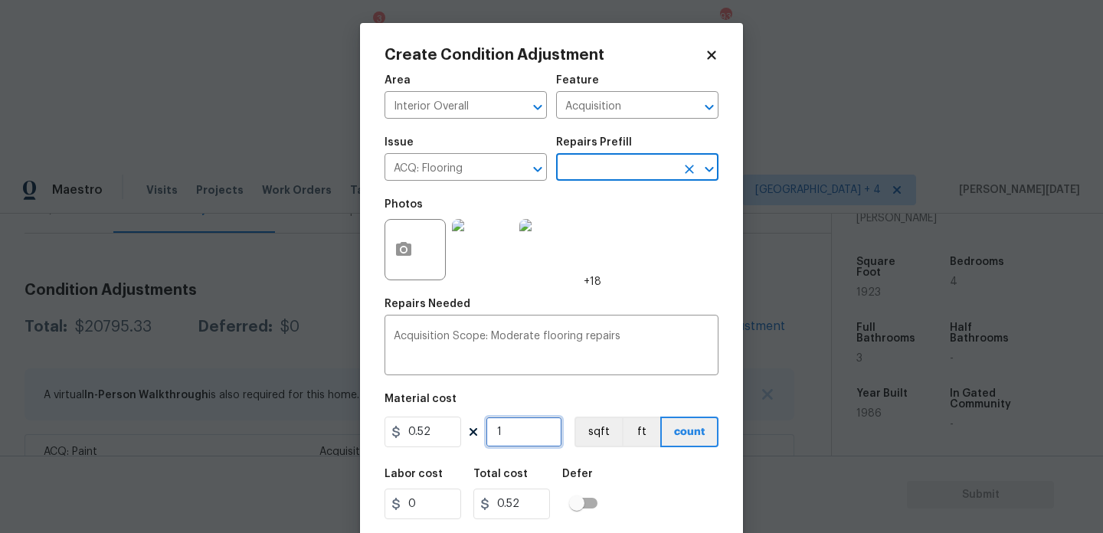
click at [532, 437] on input "1" at bounding box center [524, 432] width 77 height 31
type input "0"
paste input "1923"
type input "1923"
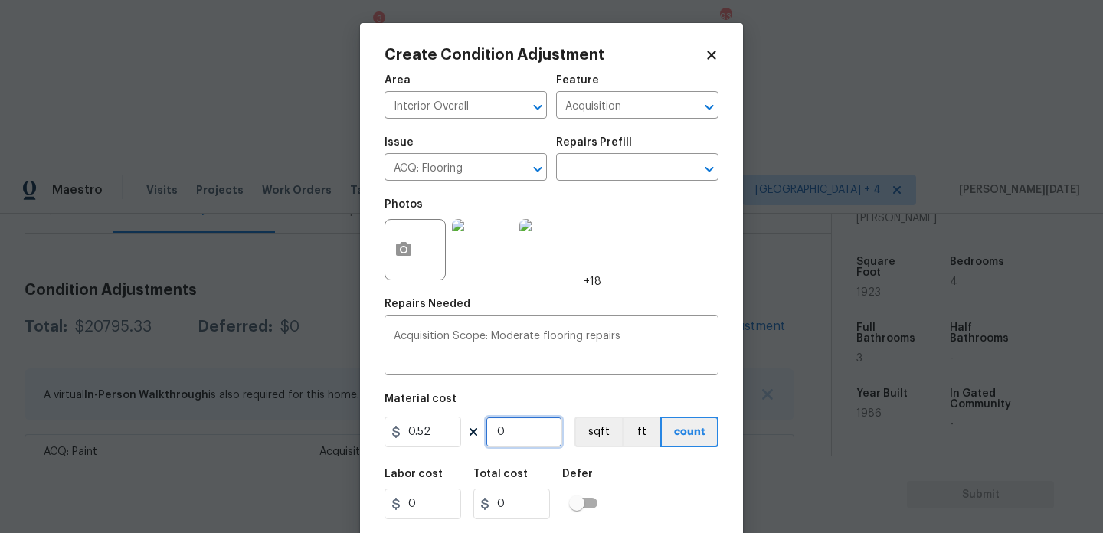
type input "999.96"
type input "1923"
click at [660, 301] on div "Repairs Needed" at bounding box center [552, 309] width 334 height 20
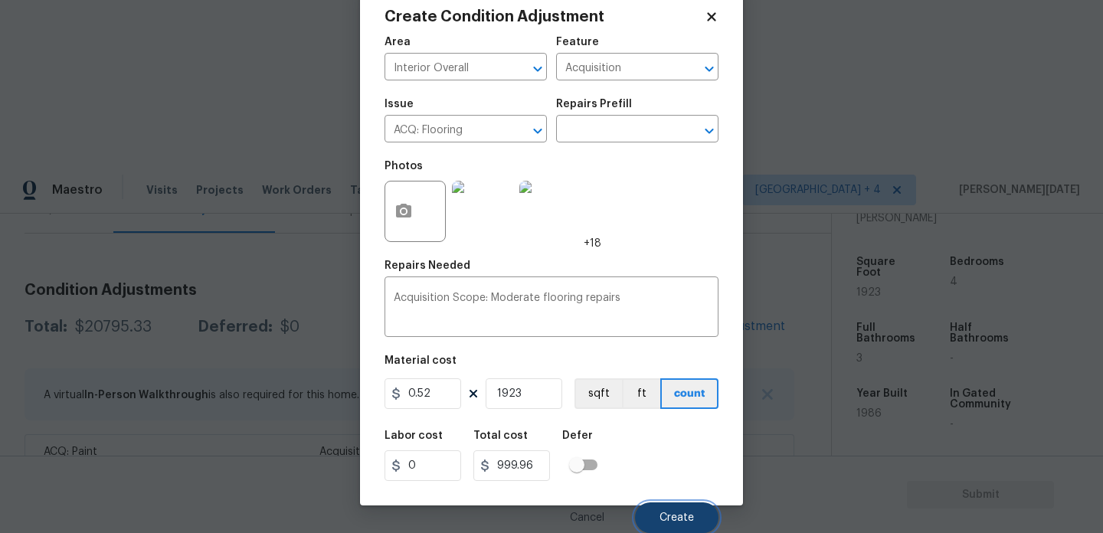
click at [676, 516] on span "Create" at bounding box center [677, 518] width 34 height 11
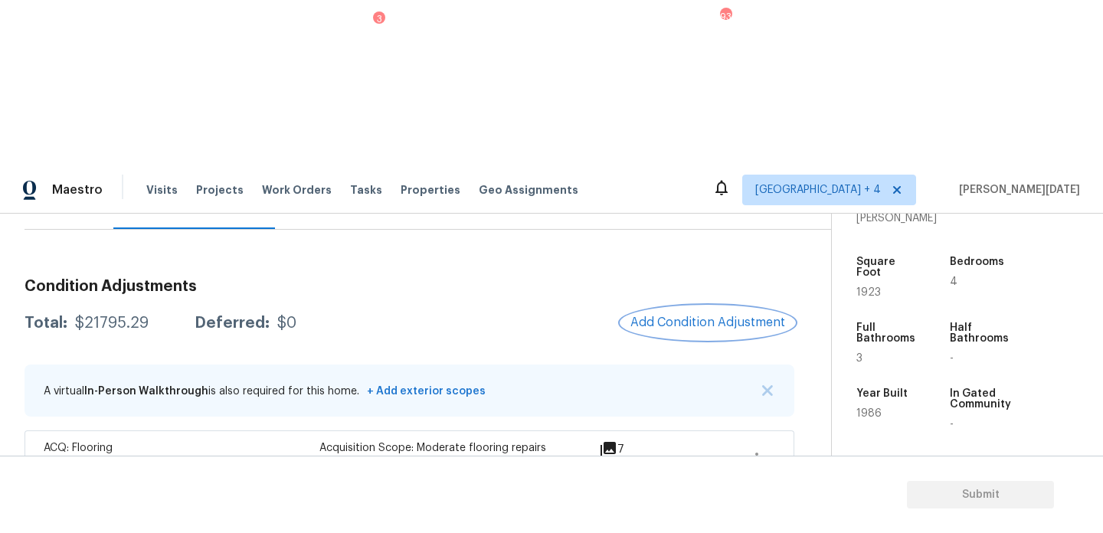
scroll to position [164, 0]
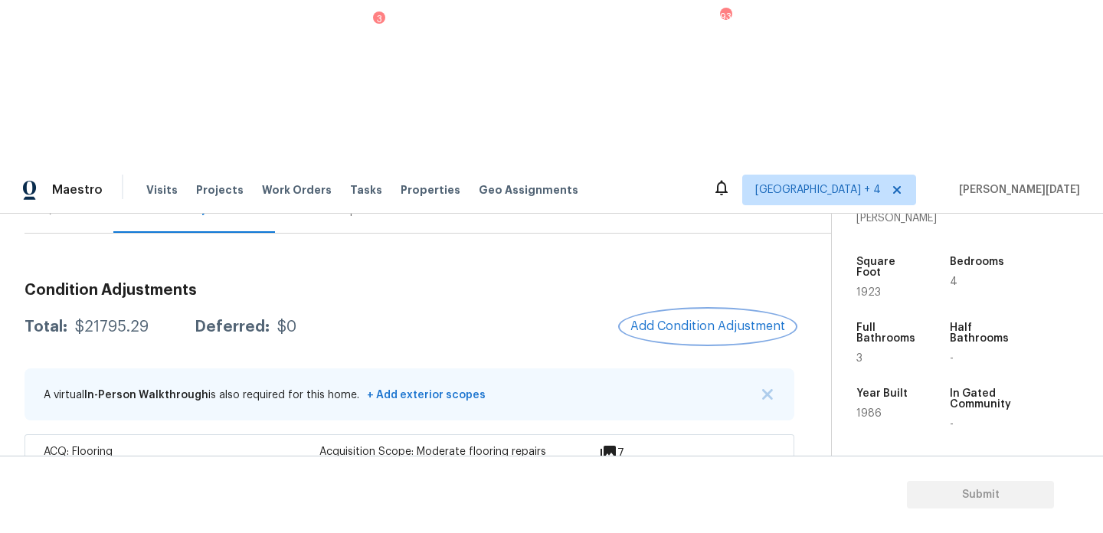
click at [703, 319] on span "Add Condition Adjustment" at bounding box center [708, 326] width 155 height 14
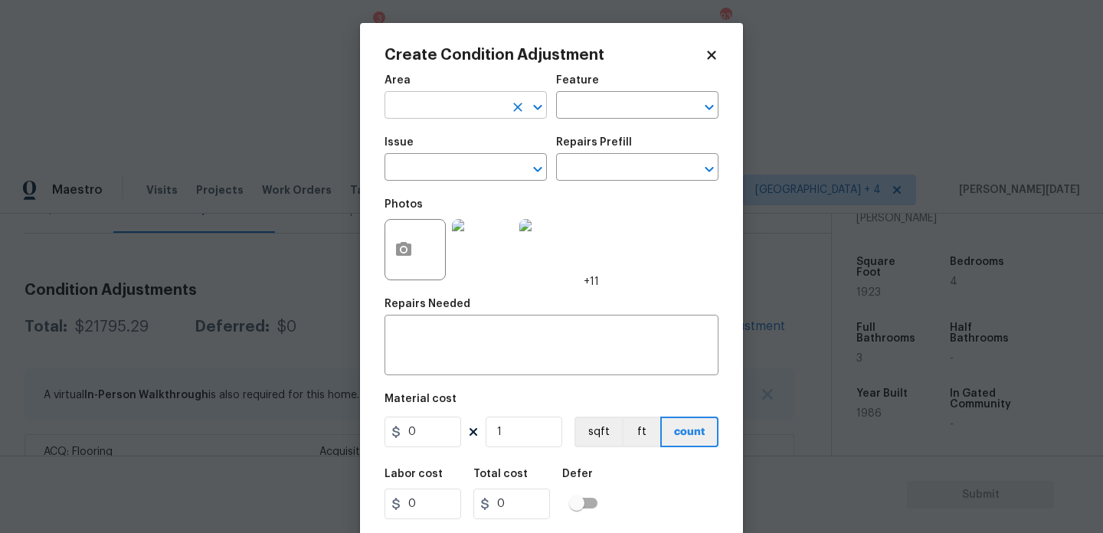
click at [447, 113] on input "text" at bounding box center [445, 107] width 120 height 24
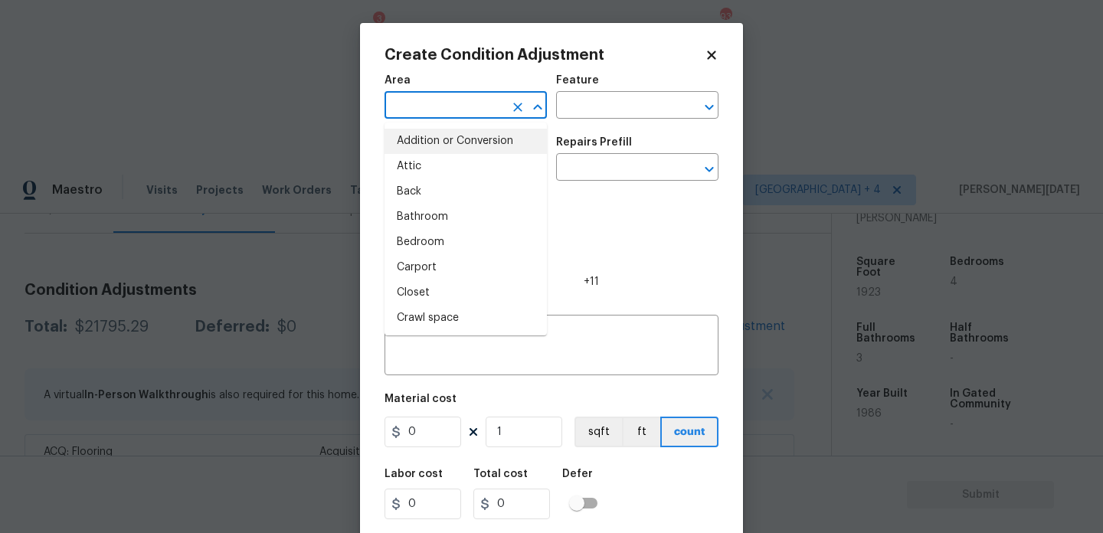
click at [244, 240] on body "Maestro Visits Projects Work Orders Tasks 3 Properties Geo Assignments 93 Jacks…" at bounding box center [551, 431] width 1103 height 533
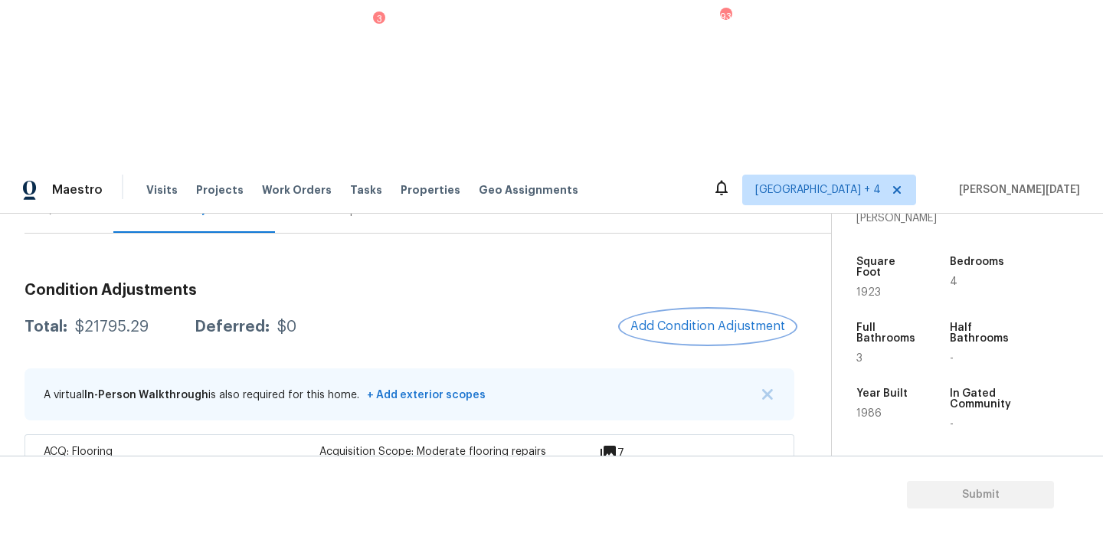
scroll to position [253, 0]
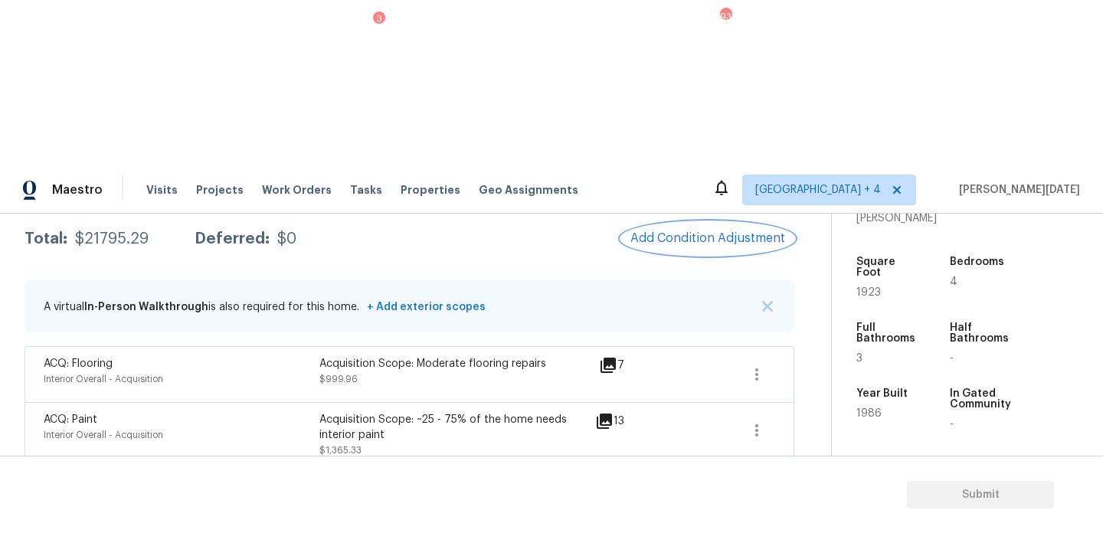
click at [711, 222] on button "Add Condition Adjustment" at bounding box center [707, 238] width 173 height 32
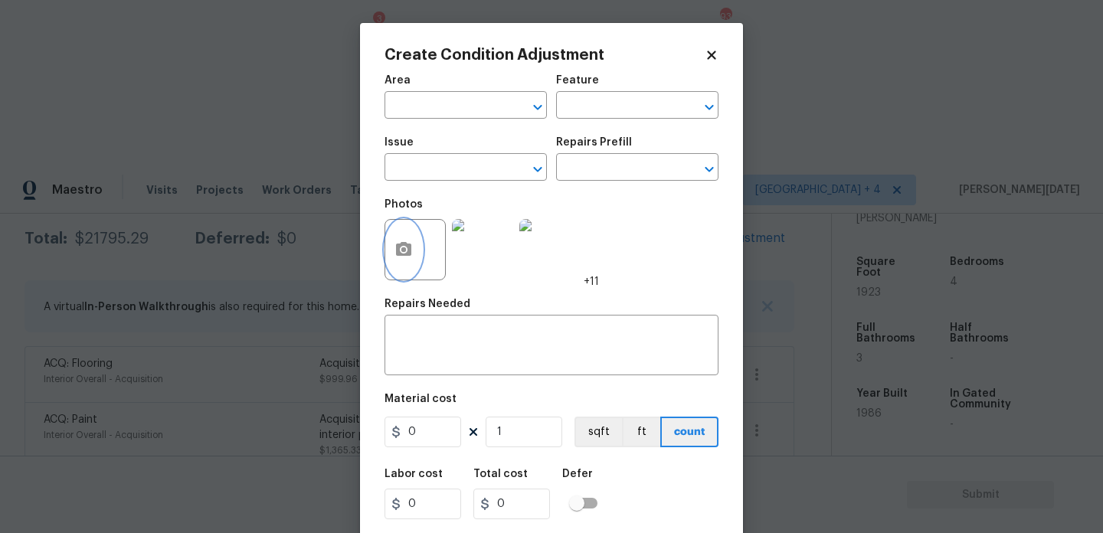
click at [393, 269] on button "button" at bounding box center [403, 250] width 37 height 60
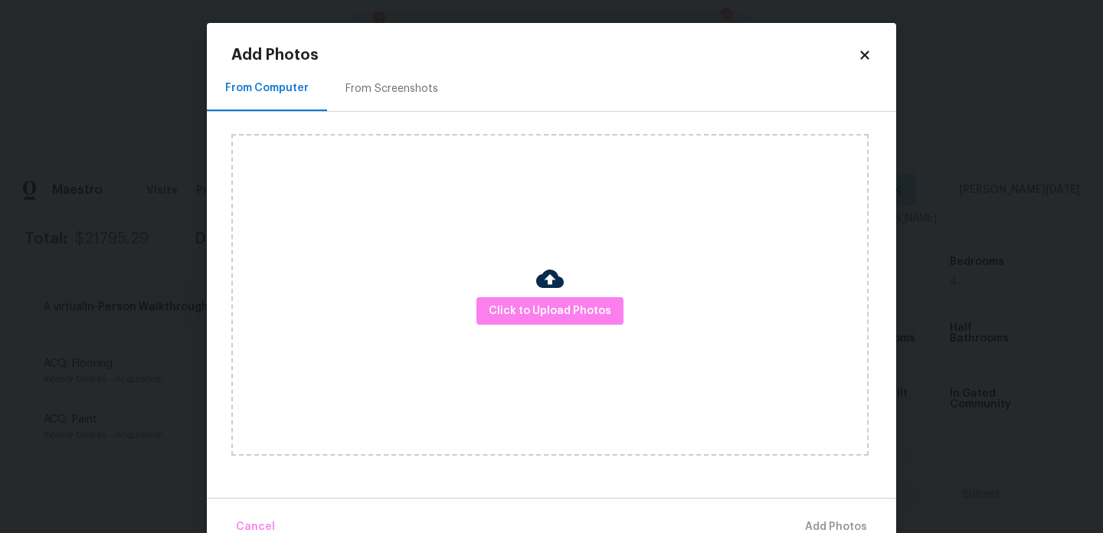
click at [388, 102] on div "From Screenshots" at bounding box center [391, 88] width 129 height 45
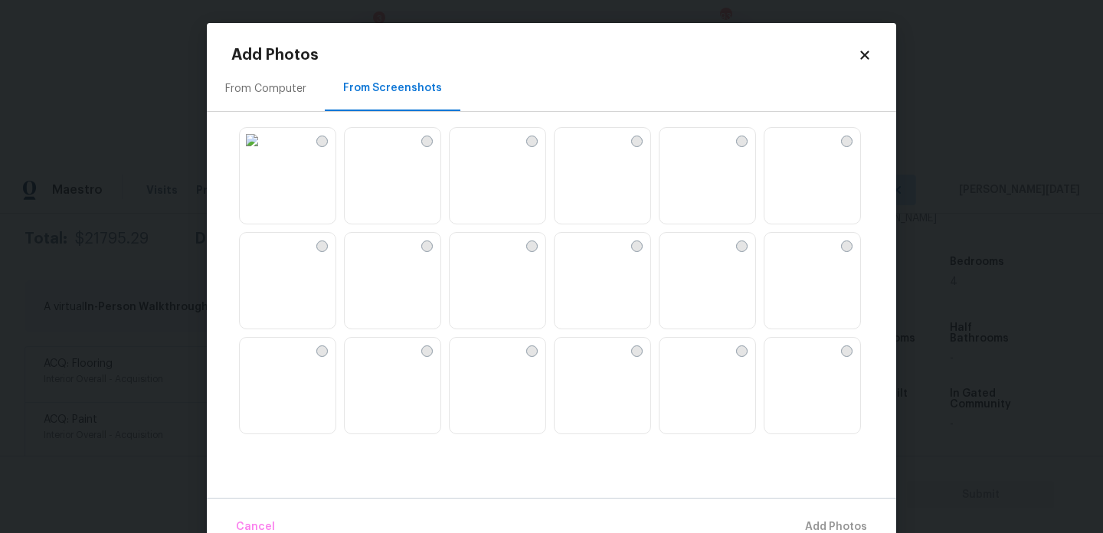
click at [600, 296] on img at bounding box center [603, 281] width 96 height 97
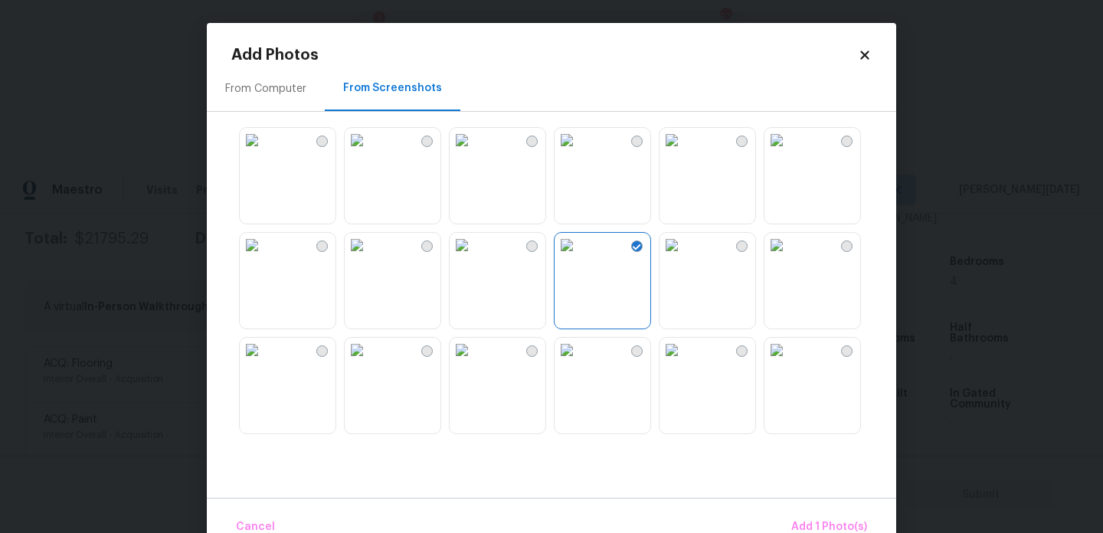
click at [474, 257] on img at bounding box center [462, 245] width 25 height 25
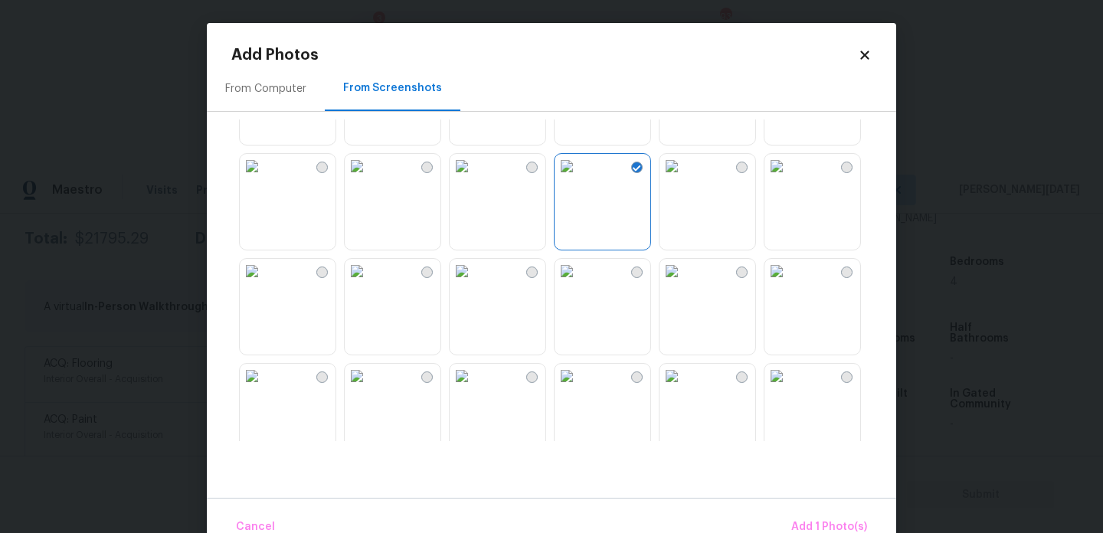
click at [684, 283] on img at bounding box center [672, 271] width 25 height 25
click at [684, 388] on img at bounding box center [672, 376] width 25 height 25
click at [830, 518] on span "Add 3 Photo(s)" at bounding box center [828, 527] width 77 height 19
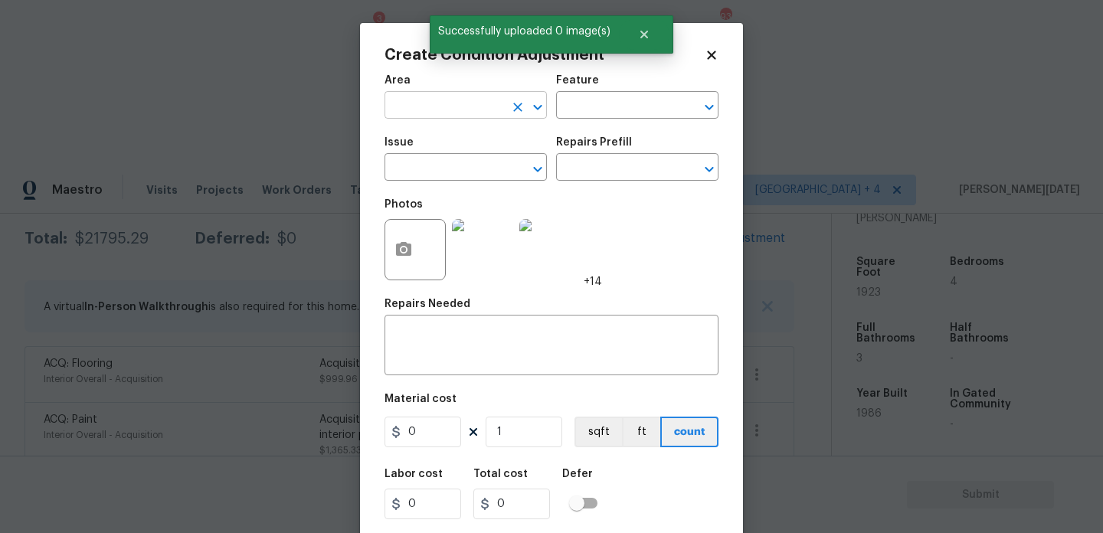
click at [421, 107] on input "text" at bounding box center [445, 107] width 120 height 24
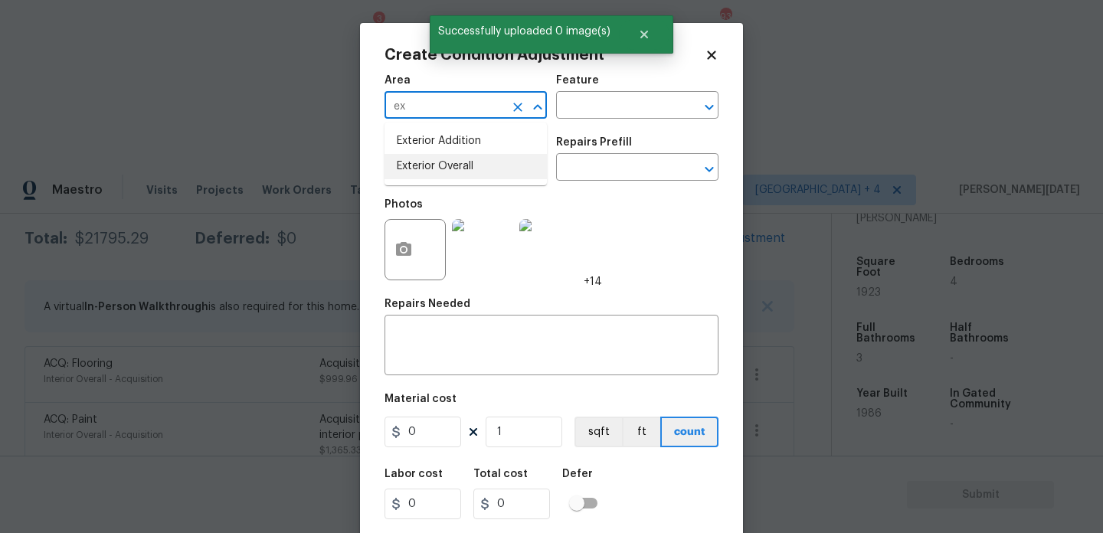
click at [454, 174] on li "Exterior Overall" at bounding box center [466, 166] width 162 height 25
type input "Exterior Overall"
click at [454, 174] on input "text" at bounding box center [445, 169] width 120 height 24
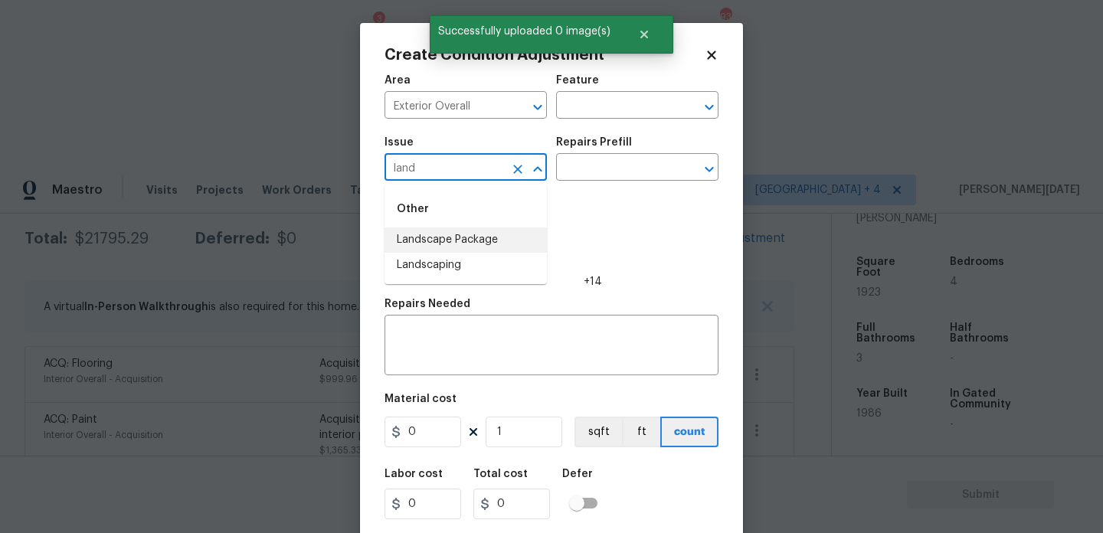
click at [478, 244] on li "Landscape Package" at bounding box center [466, 240] width 162 height 25
type input "Landscape Package"
click at [601, 187] on div "Issue Landscape Package ​ Repairs Prefill ​" at bounding box center [552, 159] width 334 height 62
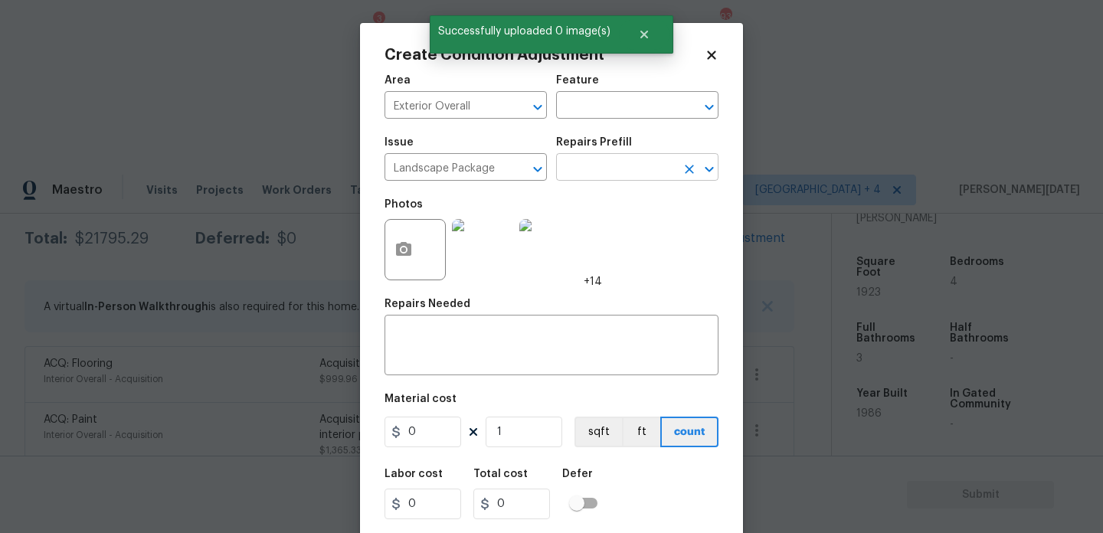
click at [618, 176] on input "text" at bounding box center [616, 169] width 120 height 24
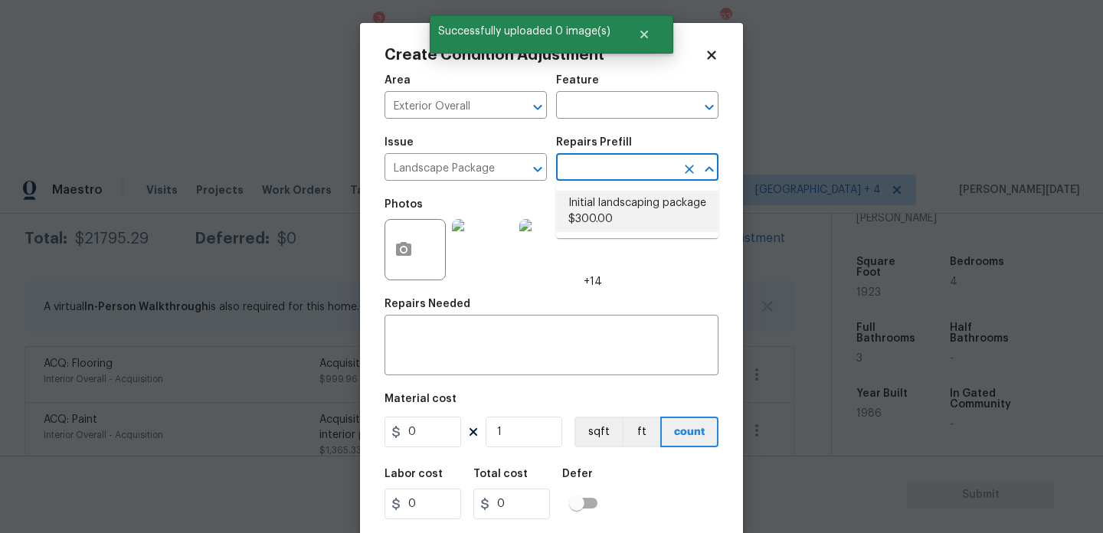
click at [614, 208] on li "Initial landscaping package $300.00" at bounding box center [637, 211] width 162 height 41
type input "Home Readiness Packages"
type textarea "Mowing of grass up to 6" in height. Mow, edge along driveways & sidewalks, trim…"
type input "300"
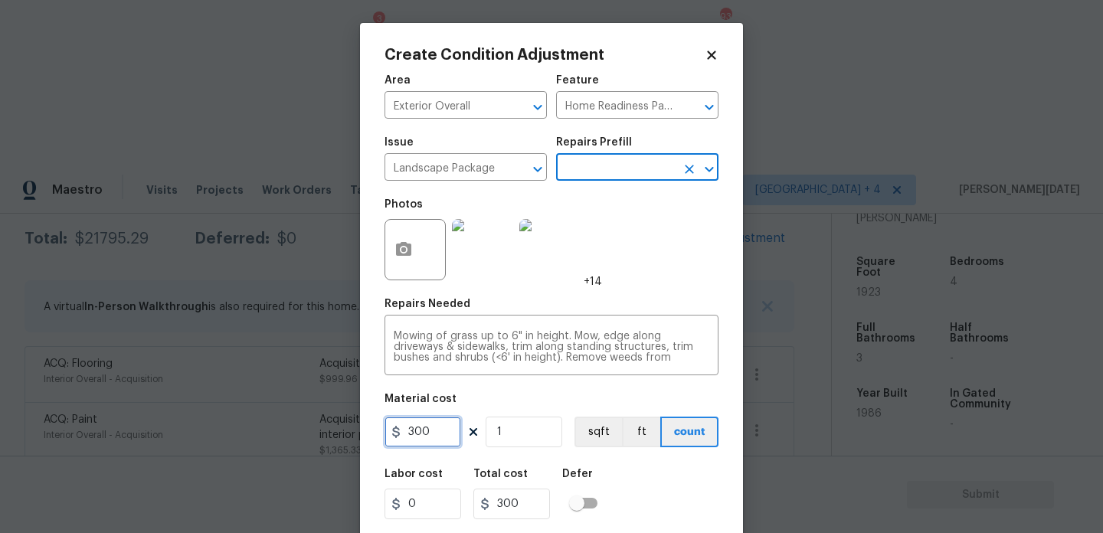
drag, startPoint x: 449, startPoint y: 431, endPoint x: 351, endPoint y: 431, distance: 98.1
click at [351, 431] on div "Create Condition Adjustment Area Exterior Overall ​ Feature Home Readiness Pack…" at bounding box center [551, 266] width 1103 height 533
type input "750"
click at [658, 267] on div "Photos +14" at bounding box center [552, 240] width 334 height 100
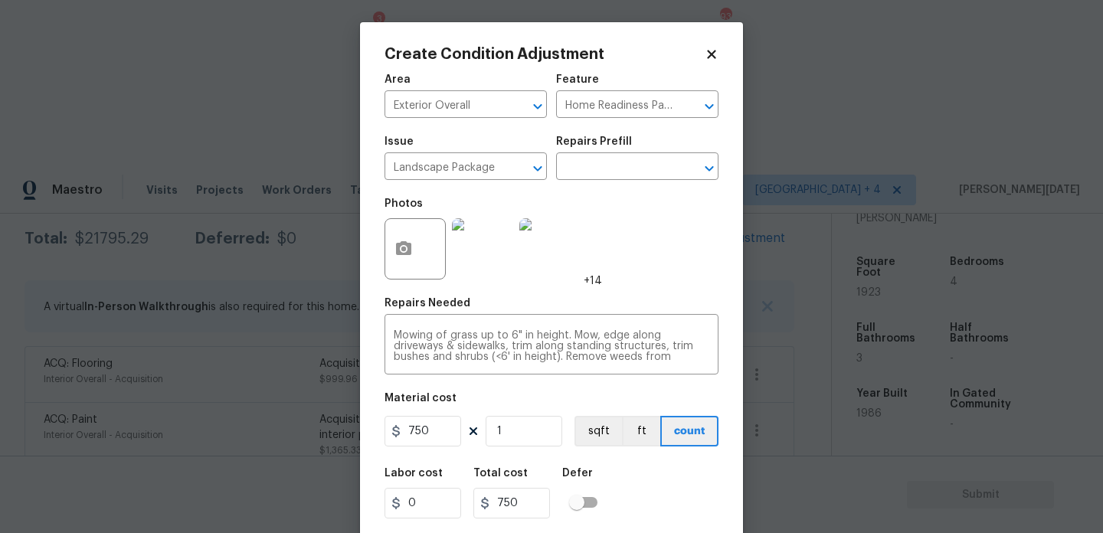
scroll to position [39, 0]
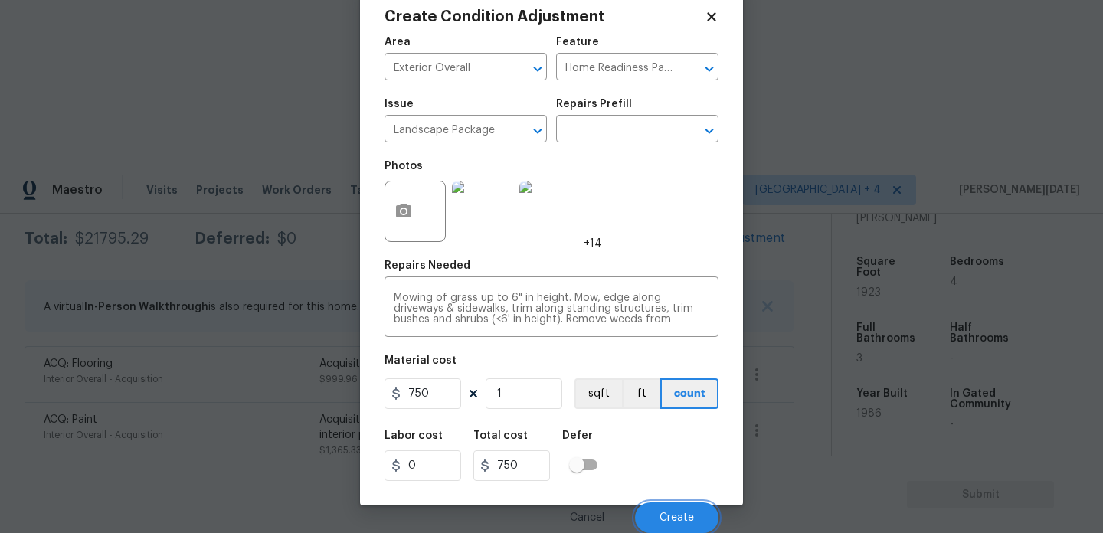
click at [685, 520] on span "Create" at bounding box center [677, 518] width 34 height 11
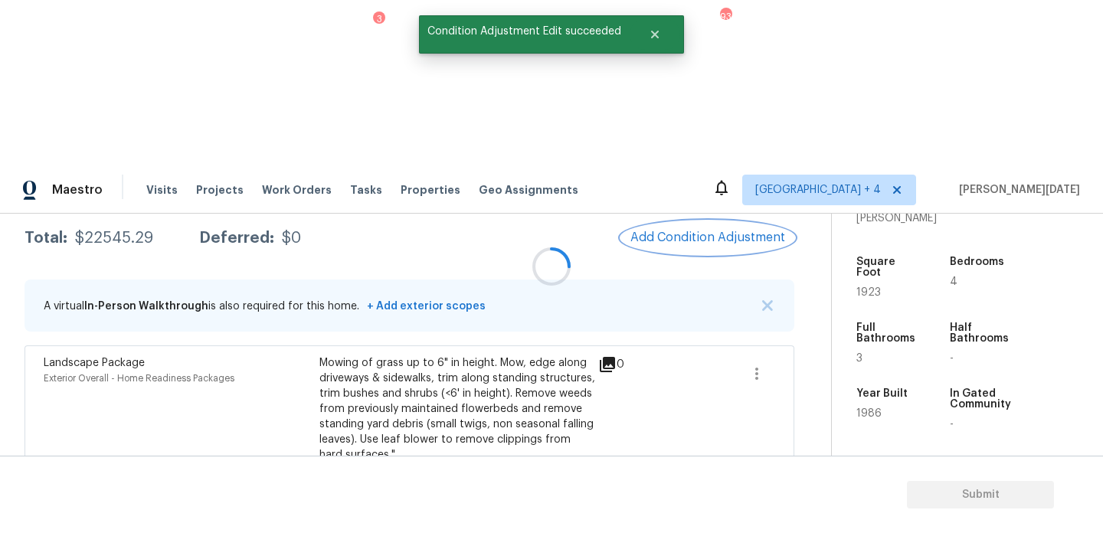
scroll to position [0, 0]
click at [709, 221] on button "Add Condition Adjustment" at bounding box center [707, 237] width 173 height 32
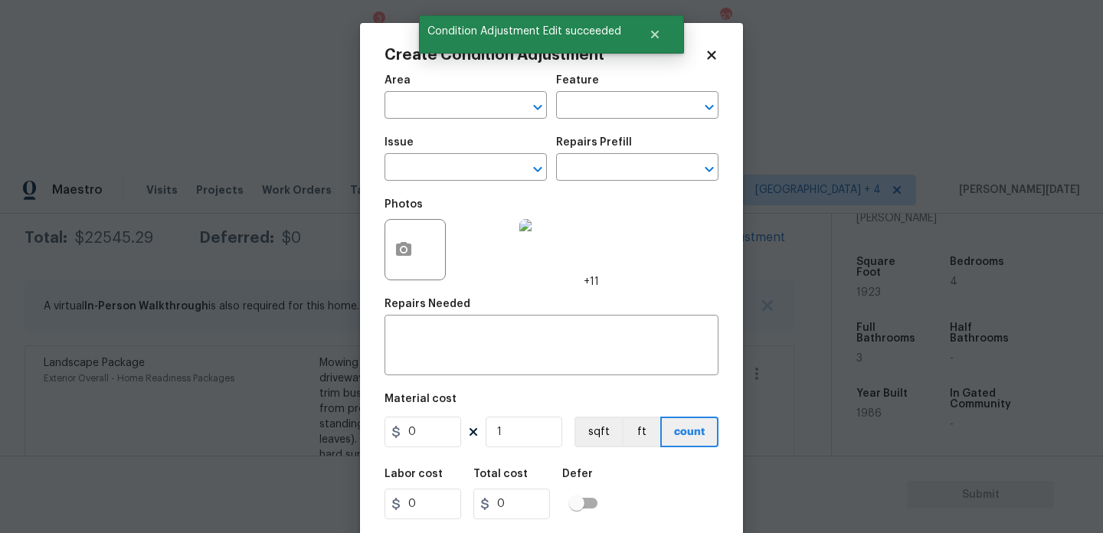
click at [376, 265] on div "Create Condition Adjustment Area ​ Feature ​ Issue ​ Repairs Prefill ​ Photos +…" at bounding box center [551, 283] width 383 height 521
click at [408, 250] on icon "button" at bounding box center [403, 249] width 15 height 14
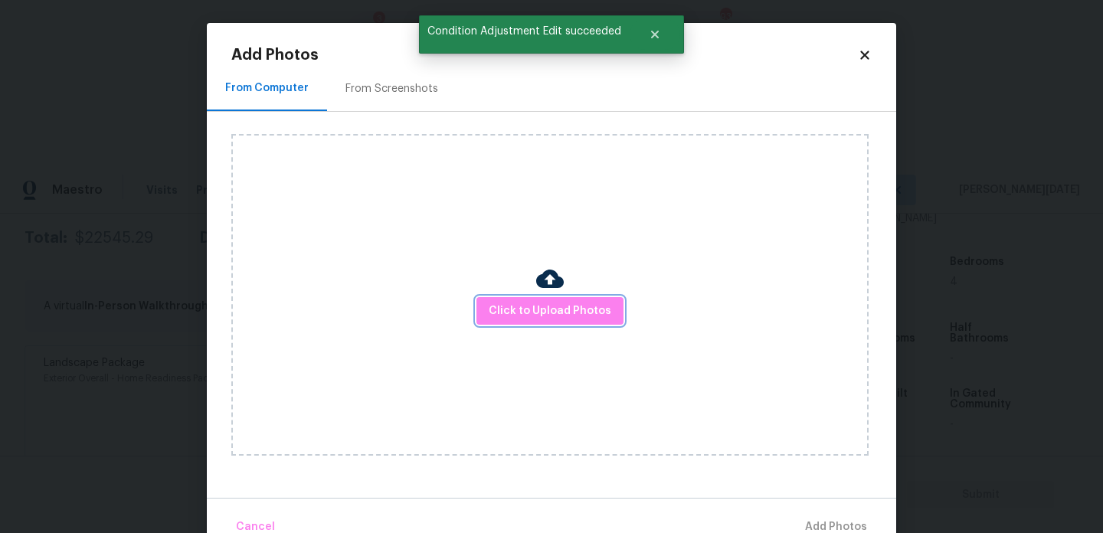
click at [502, 297] on button "Click to Upload Photos" at bounding box center [550, 311] width 147 height 28
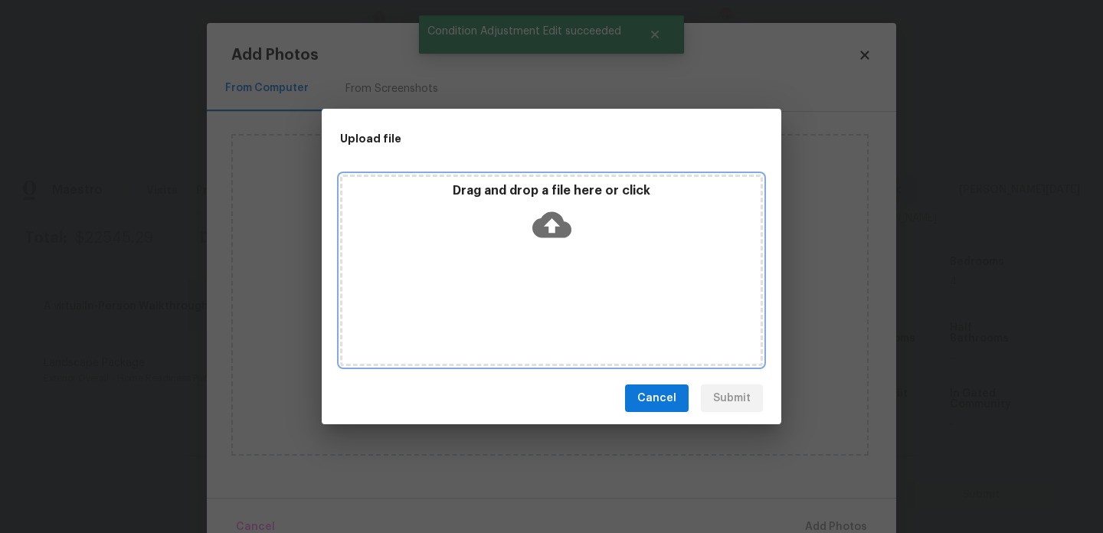
click at [502, 296] on div "Drag and drop a file here or click" at bounding box center [551, 271] width 423 height 192
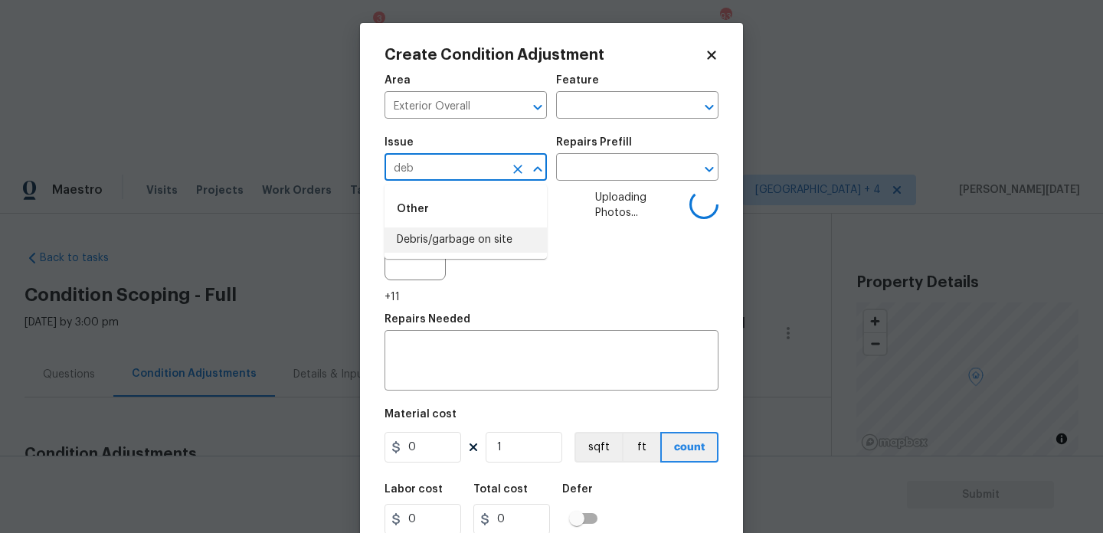
click at [470, 233] on li "Debris/garbage on site" at bounding box center [466, 240] width 162 height 25
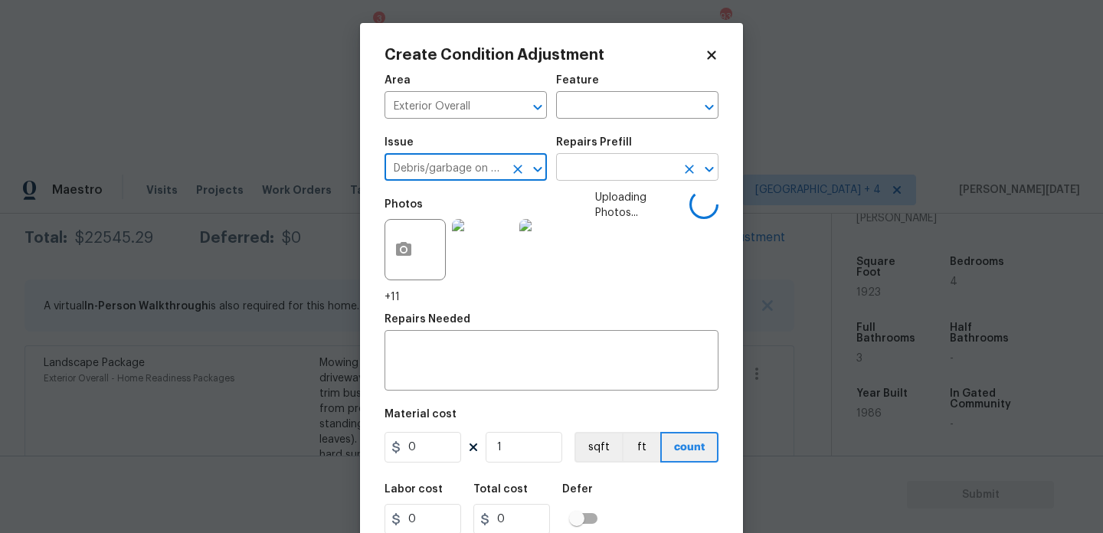
type input "Debris/garbage on site"
click at [615, 162] on input "text" at bounding box center [616, 169] width 120 height 24
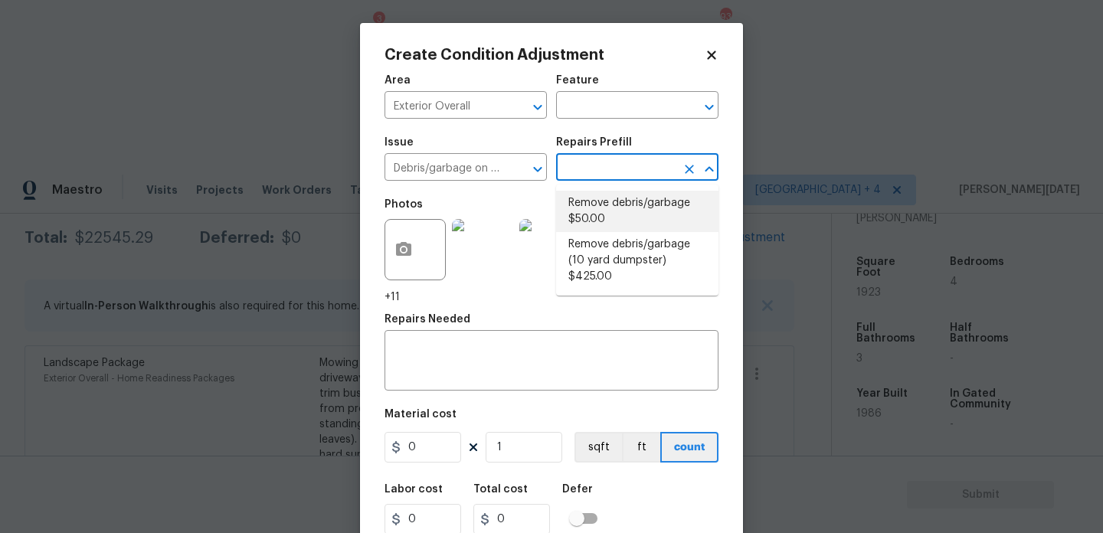
click at [621, 218] on li "Remove debris/garbage $50.00" at bounding box center [637, 211] width 162 height 41
type input "50"
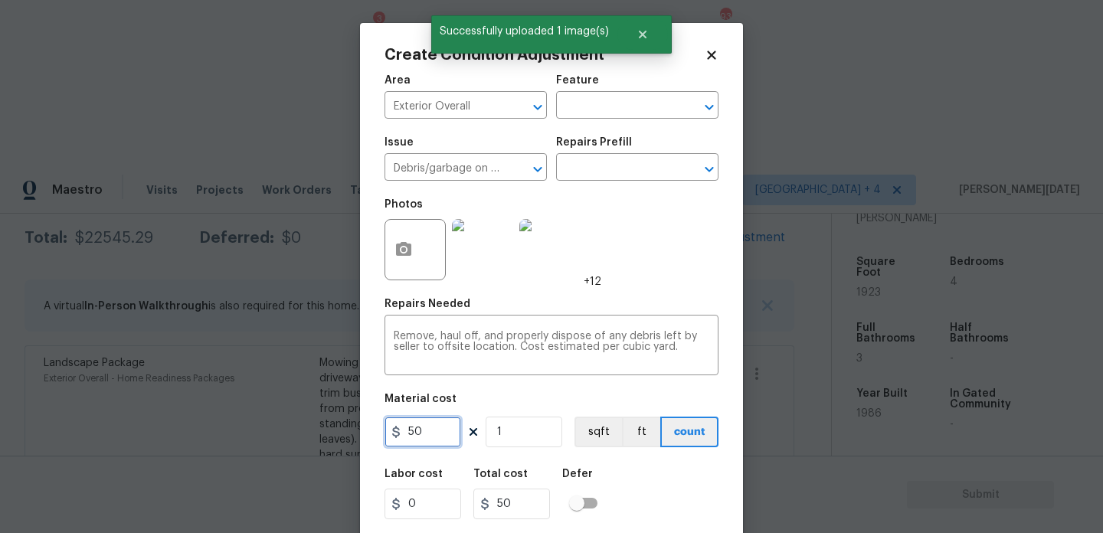
drag, startPoint x: 441, startPoint y: 434, endPoint x: 345, endPoint y: 433, distance: 96.5
click at [345, 433] on div "Create Condition Adjustment Area Exterior Overall ​ Feature ​ Issue Debris/garb…" at bounding box center [551, 266] width 1103 height 533
type input "400"
click at [691, 228] on div "Photos +12" at bounding box center [552, 240] width 334 height 100
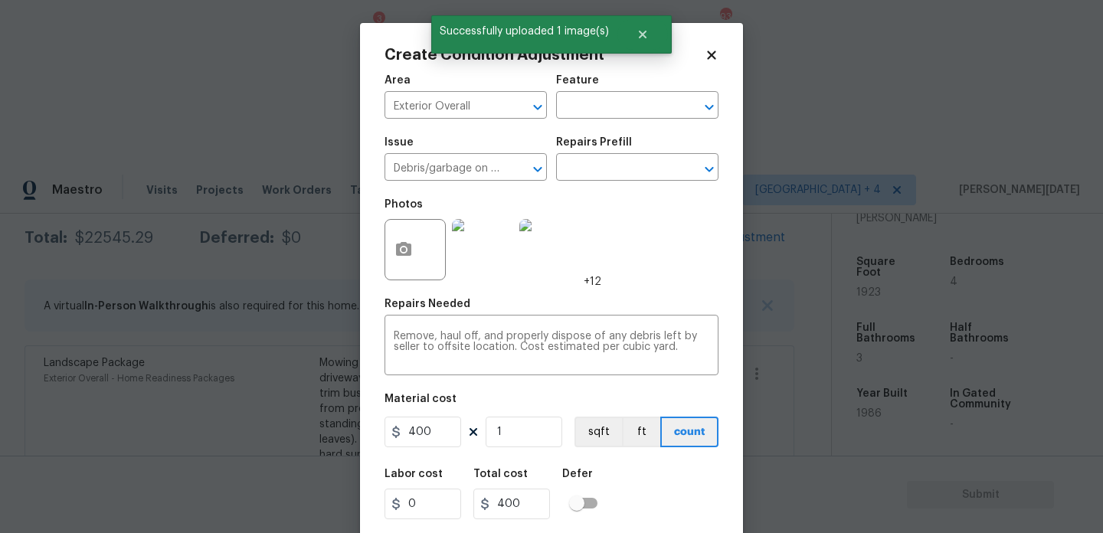
scroll to position [39, 0]
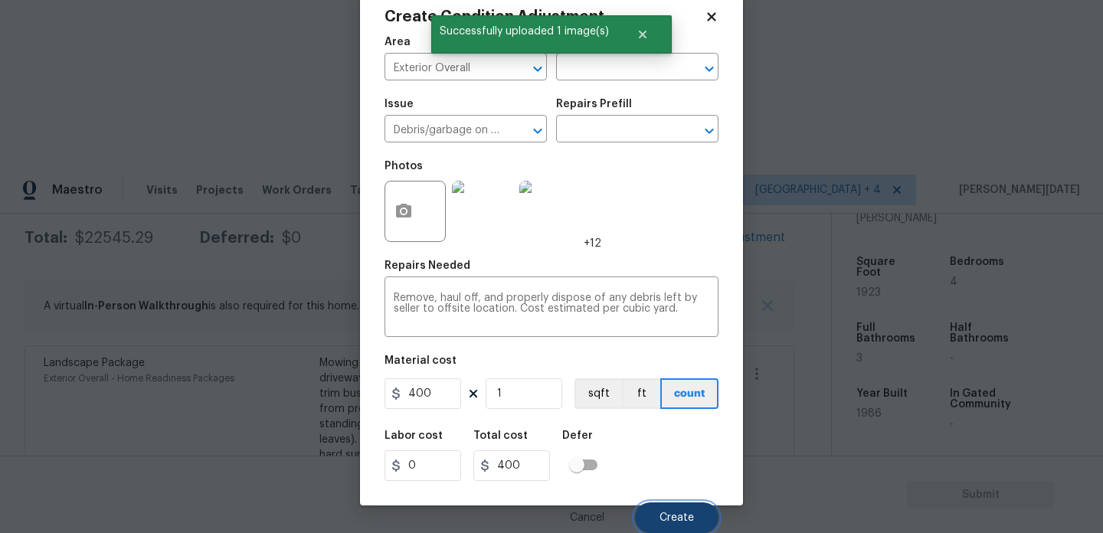
click at [682, 511] on button "Create" at bounding box center [677, 518] width 84 height 31
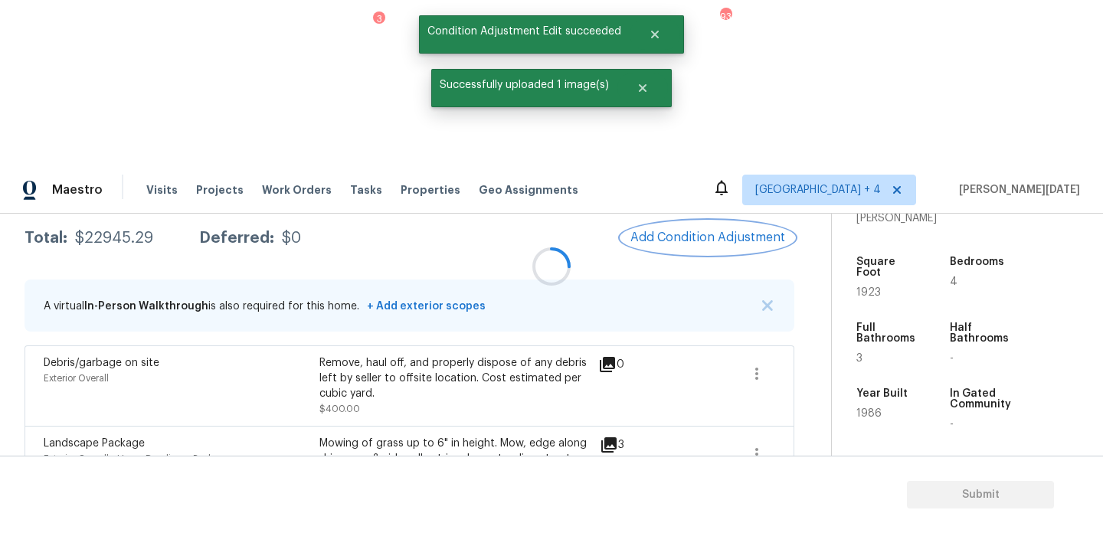
scroll to position [0, 0]
click at [715, 231] on span "Add Condition Adjustment" at bounding box center [708, 238] width 155 height 14
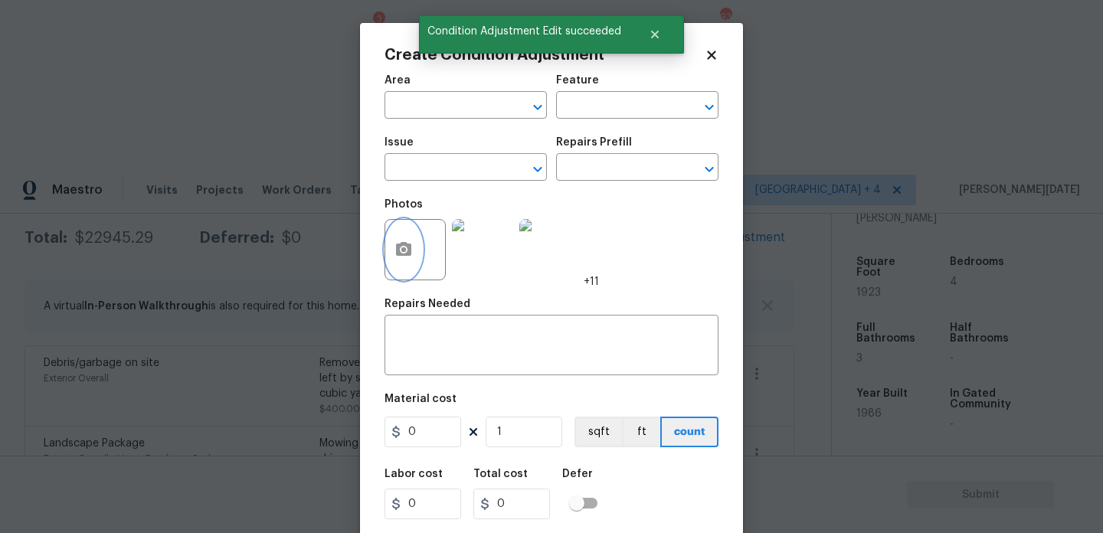
click at [388, 242] on button "button" at bounding box center [403, 250] width 37 height 60
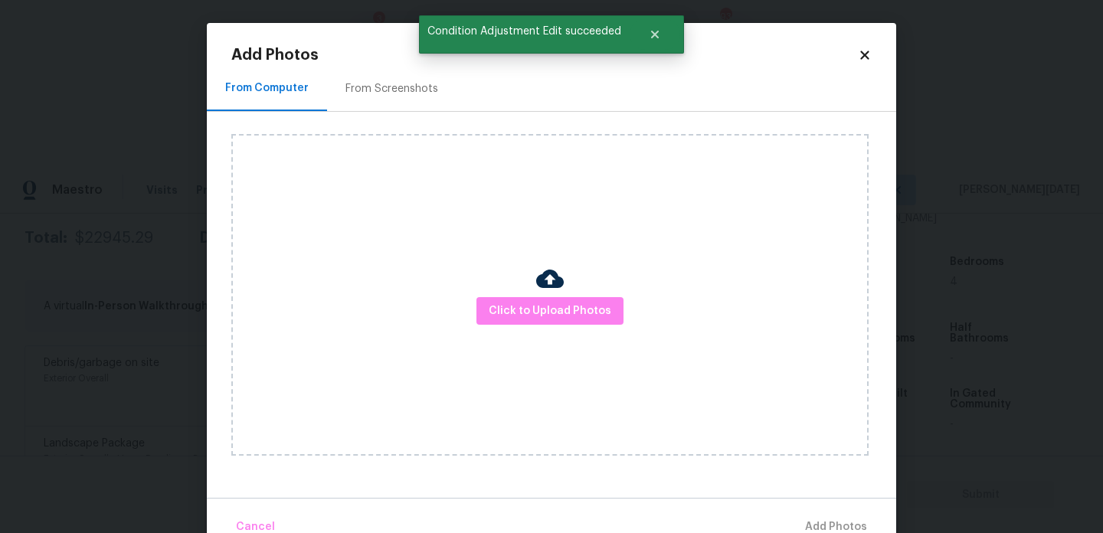
click at [405, 97] on div "From Screenshots" at bounding box center [391, 88] width 129 height 45
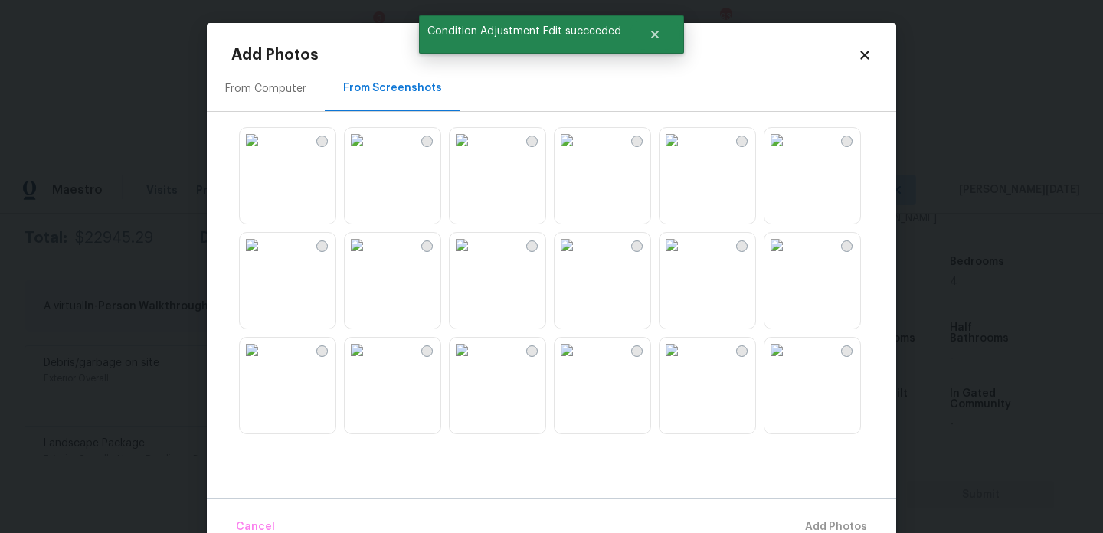
click at [270, 87] on div "From Computer" at bounding box center [265, 88] width 81 height 15
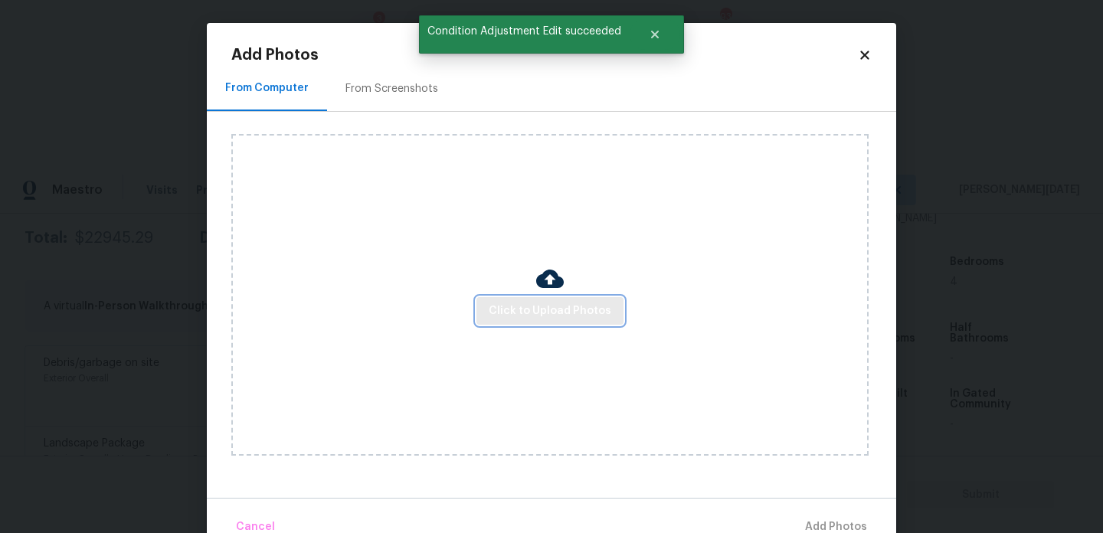
click at [552, 319] on span "Click to Upload Photos" at bounding box center [550, 311] width 123 height 19
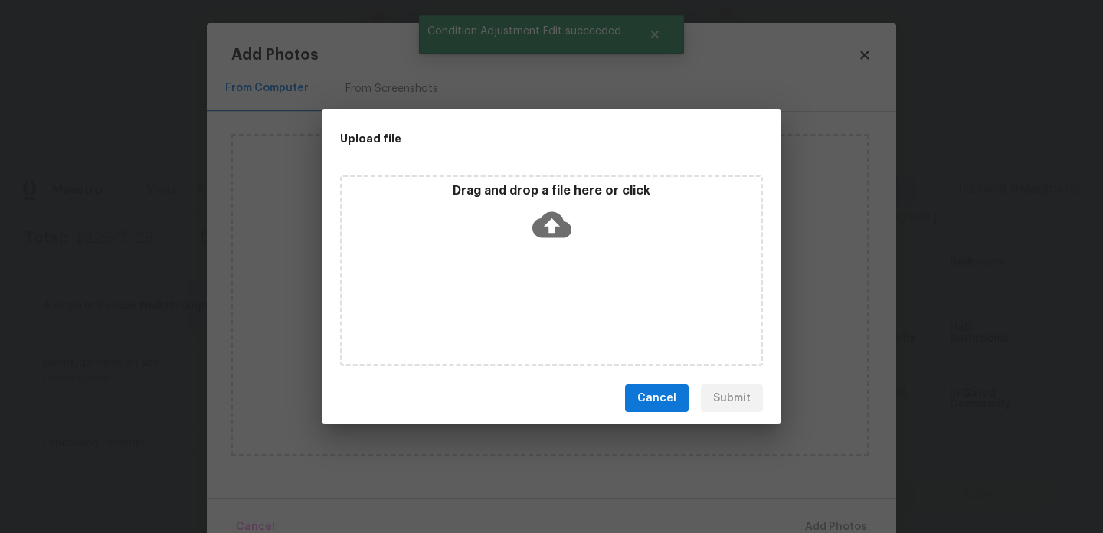
click at [509, 234] on div "Drag and drop a file here or click" at bounding box center [551, 216] width 418 height 66
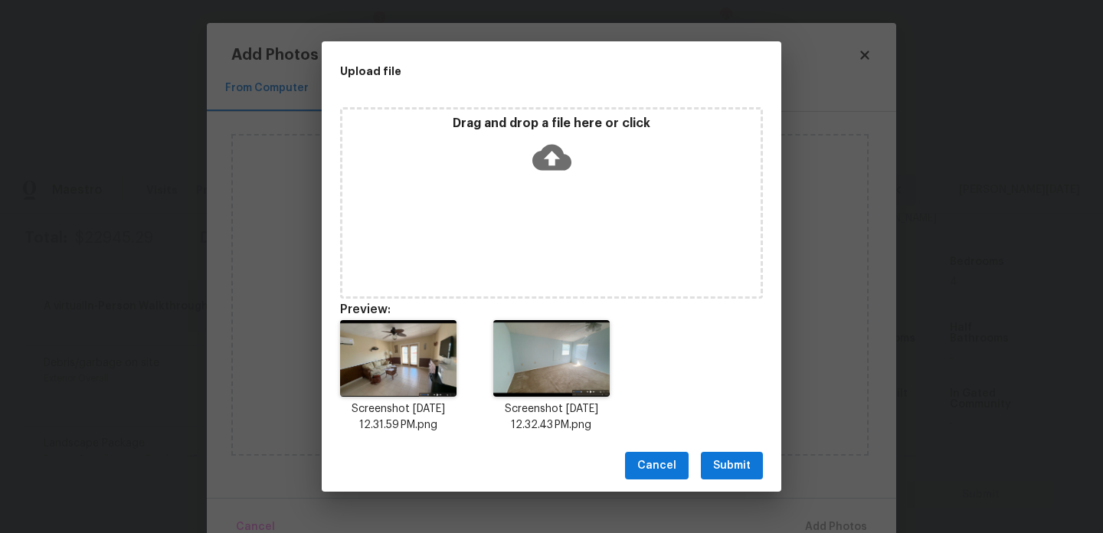
click at [756, 469] on button "Submit" at bounding box center [732, 466] width 62 height 28
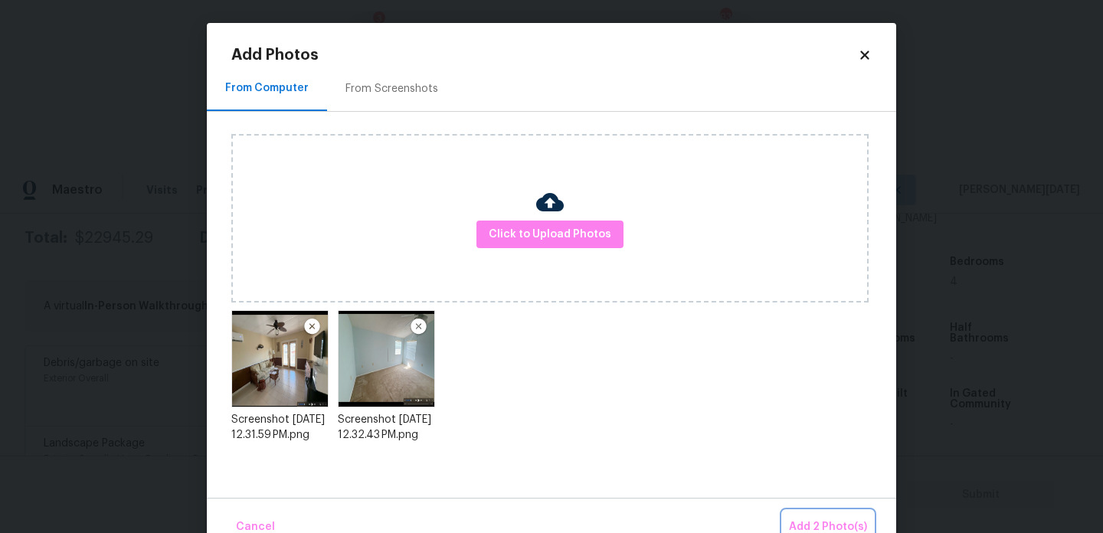
click at [812, 516] on button "Add 2 Photo(s)" at bounding box center [828, 527] width 90 height 33
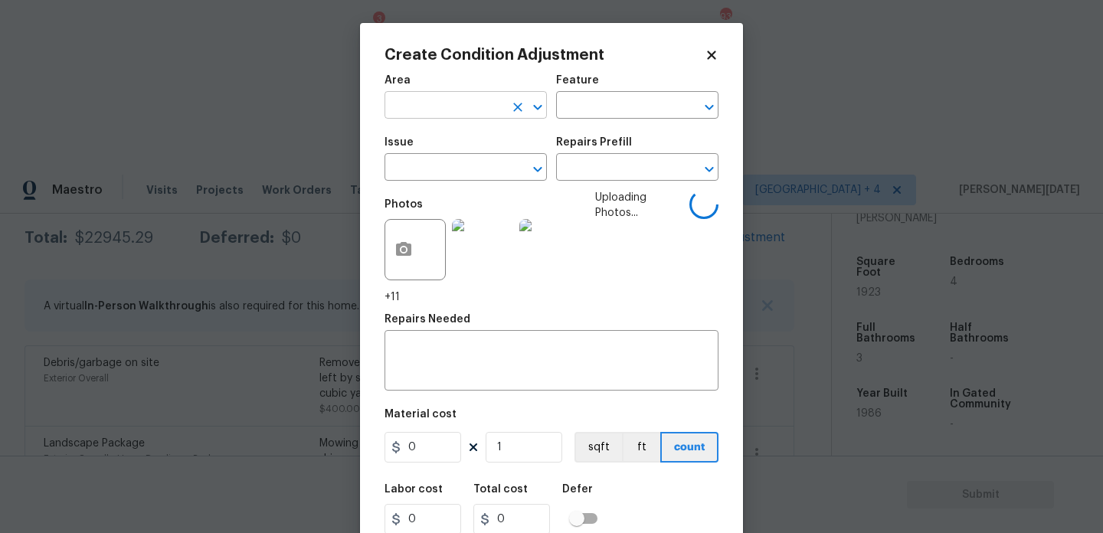
click at [409, 108] on input "text" at bounding box center [445, 107] width 120 height 24
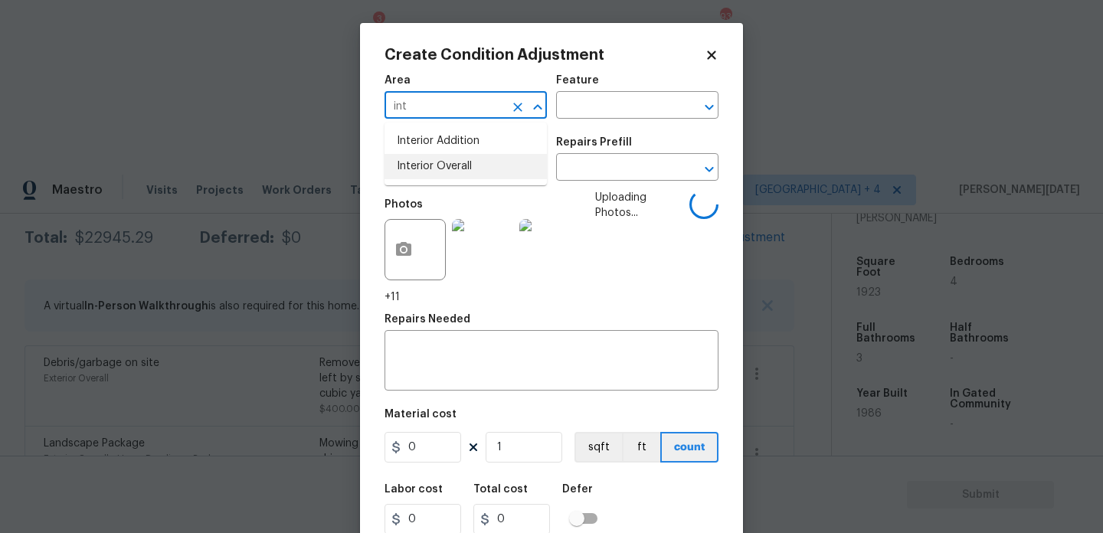
click at [433, 169] on li "Interior Overall" at bounding box center [466, 166] width 162 height 25
type input "Interior Overall"
click at [433, 169] on input "text" at bounding box center [445, 169] width 120 height 24
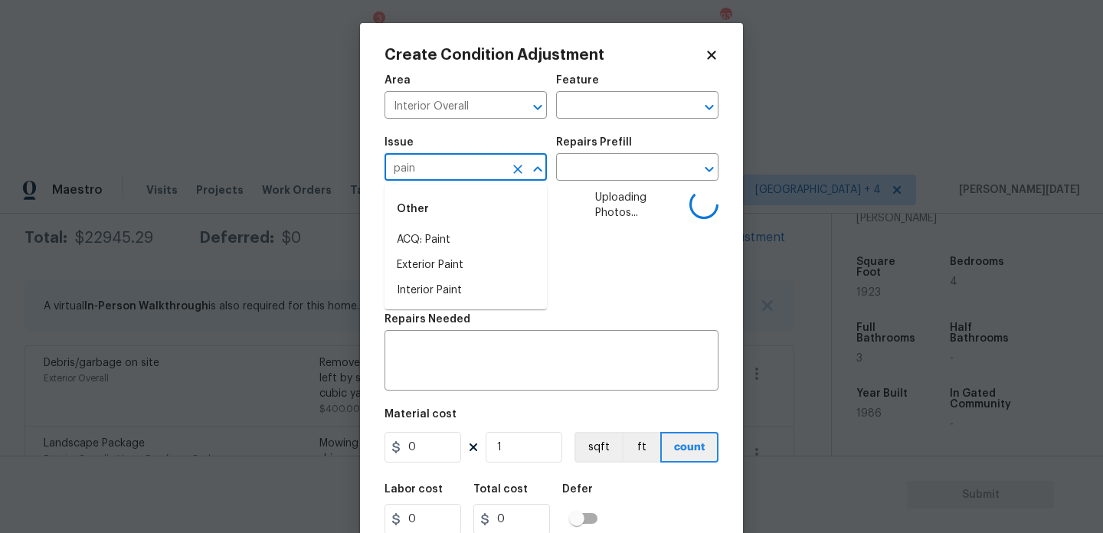
type input "paint"
click at [464, 289] on li "ACQ: HVAC" at bounding box center [466, 290] width 162 height 25
type input "ACQ: HVAC"
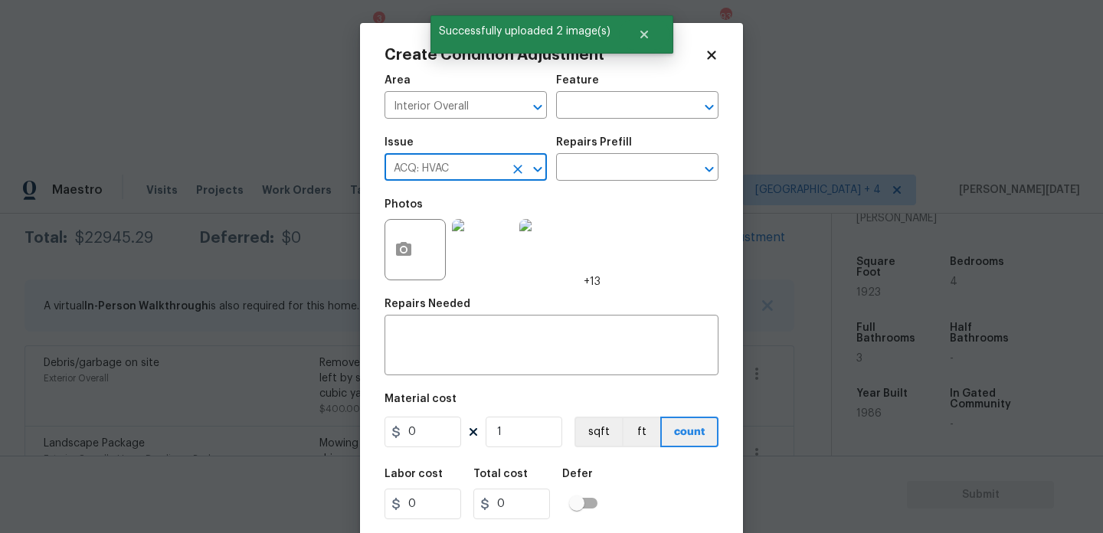
click at [520, 172] on icon "Clear" at bounding box center [517, 169] width 9 height 9
click at [480, 173] on input "text" at bounding box center [445, 169] width 120 height 24
click at [445, 290] on li "Interior Paint" at bounding box center [466, 290] width 162 height 25
type input "Interior Paint"
click at [590, 174] on input "text" at bounding box center [616, 169] width 120 height 24
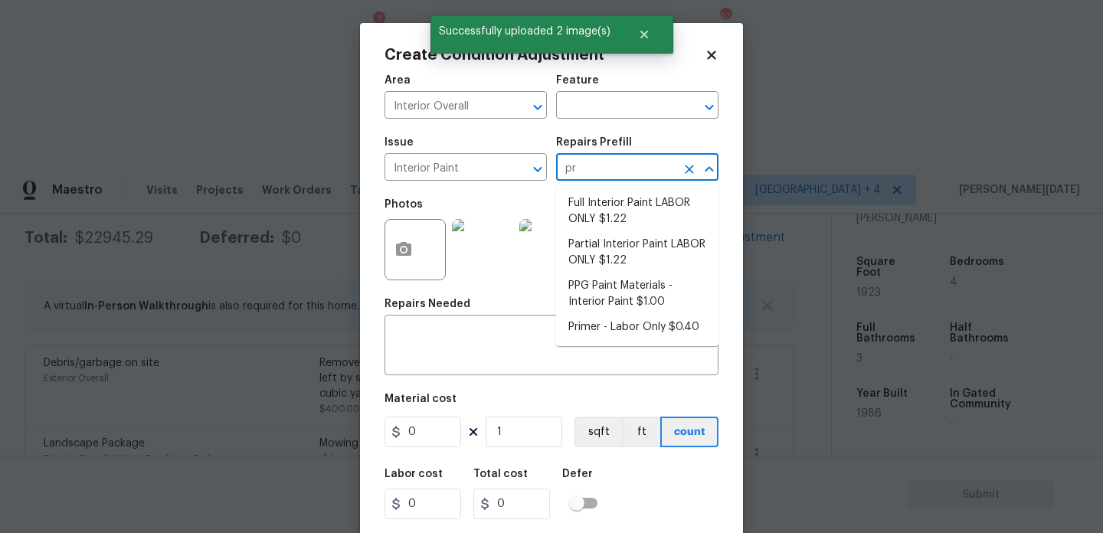
type input "pri"
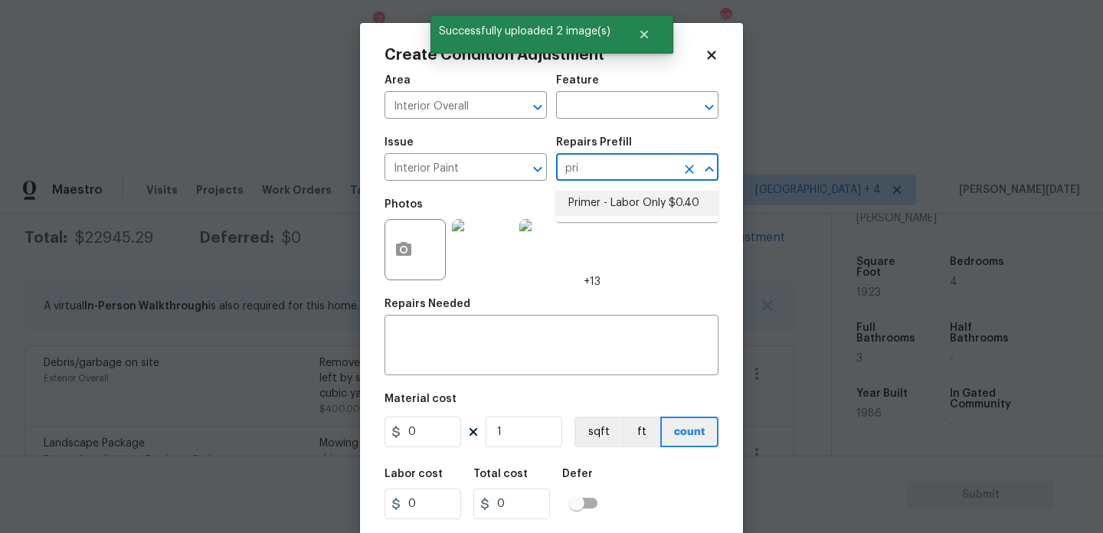
click at [606, 209] on li "Primer - Labor Only $0.40" at bounding box center [637, 203] width 162 height 25
type input "Overall Paint"
type textarea "Interior primer - PRIMER PROVIDED BY OPENDOOR - All nails, screws, drywall anch…"
type input "0.4"
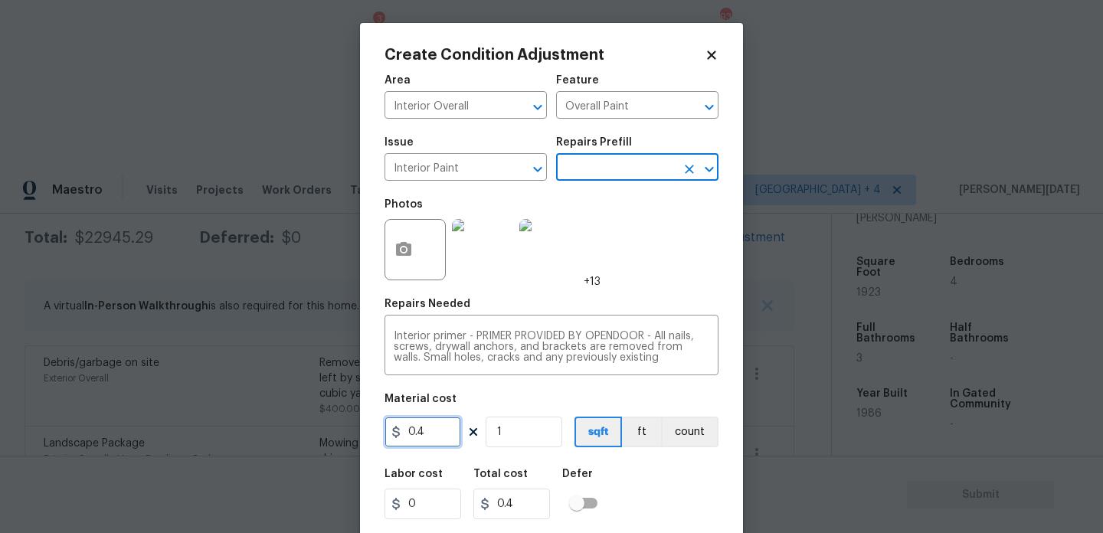
drag, startPoint x: 447, startPoint y: 434, endPoint x: 359, endPoint y: 434, distance: 88.1
click at [360, 434] on div "Create Condition Adjustment Area Interior Overall ​ Feature Overall Paint ​ Iss…" at bounding box center [551, 283] width 383 height 521
type input "500"
click at [625, 275] on div "Photos +13" at bounding box center [552, 240] width 334 height 100
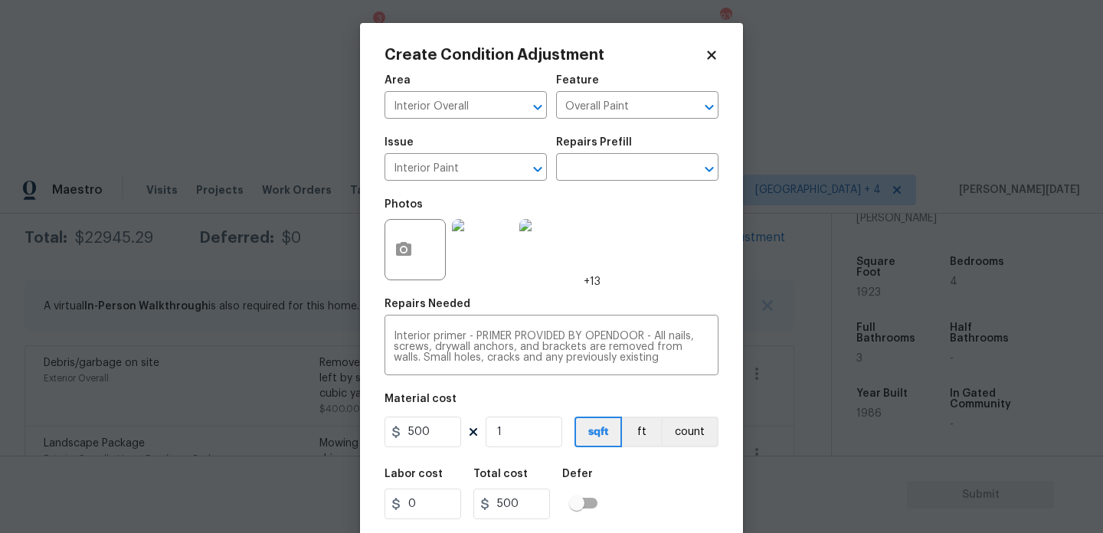
scroll to position [39, 0]
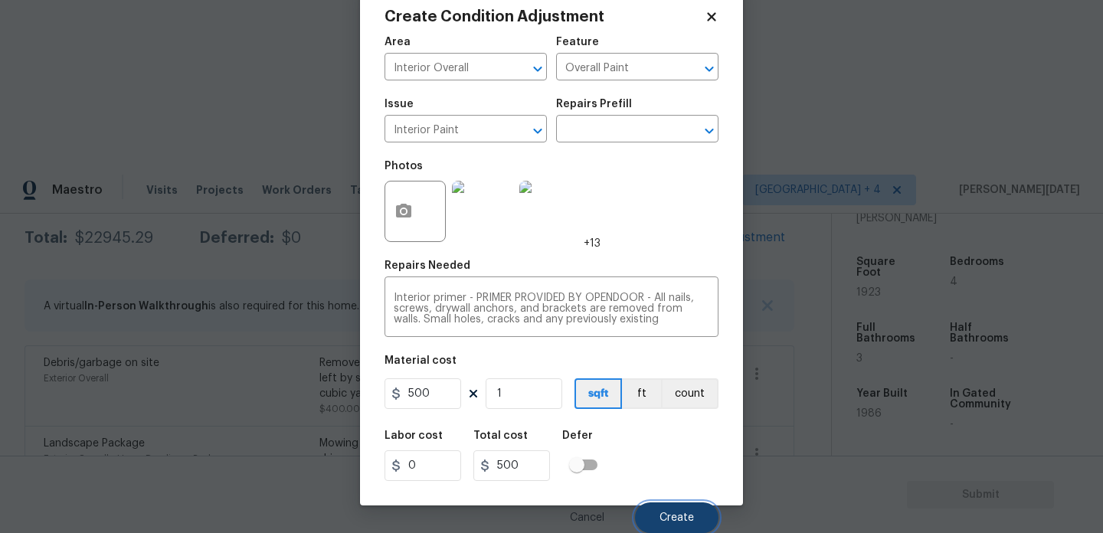
click at [673, 506] on button "Create" at bounding box center [677, 518] width 84 height 31
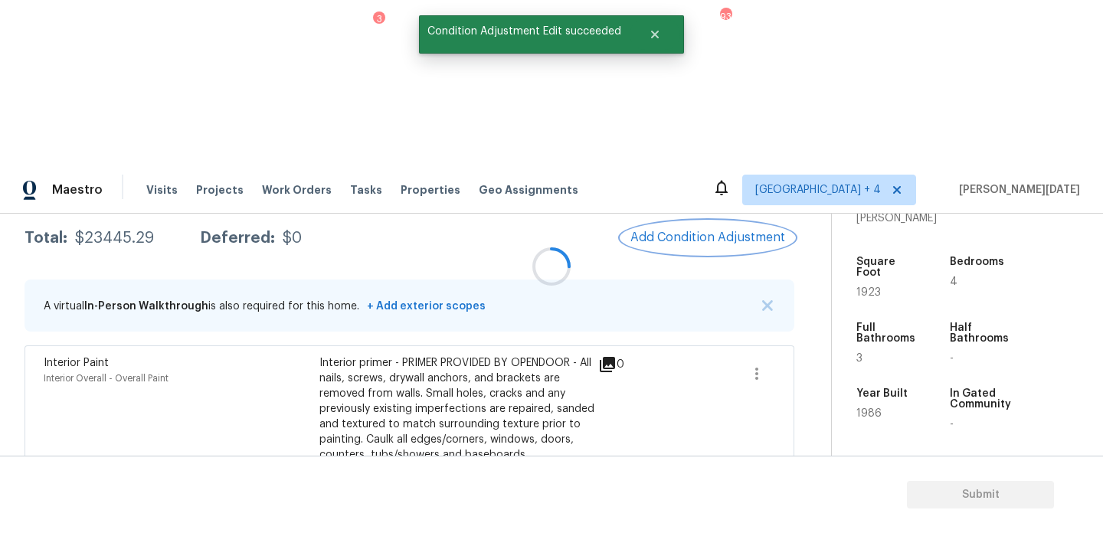
scroll to position [0, 0]
click at [696, 231] on span "Add Condition Adjustment" at bounding box center [708, 238] width 155 height 14
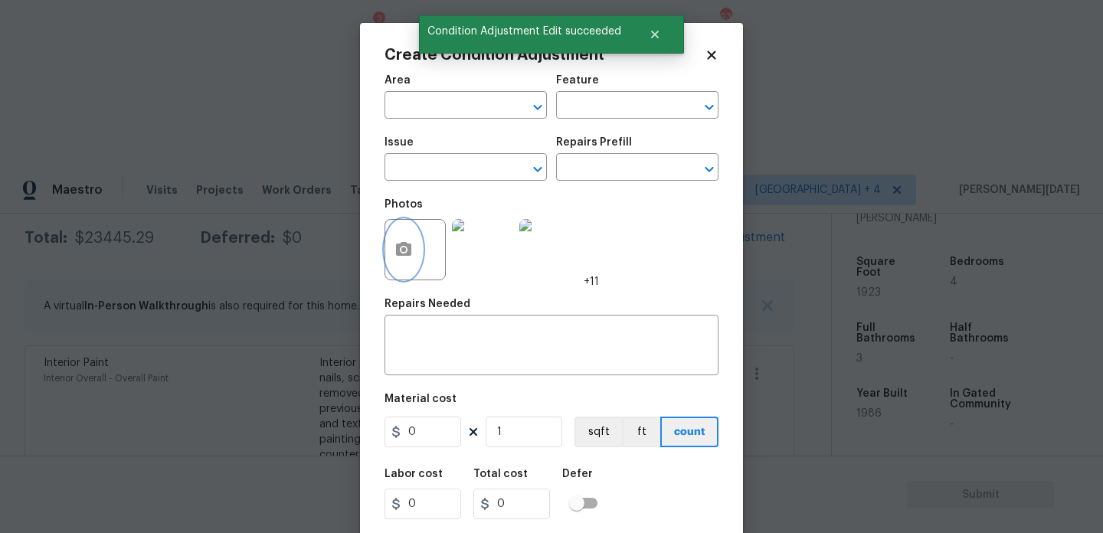
click at [406, 257] on icon "button" at bounding box center [404, 250] width 18 height 18
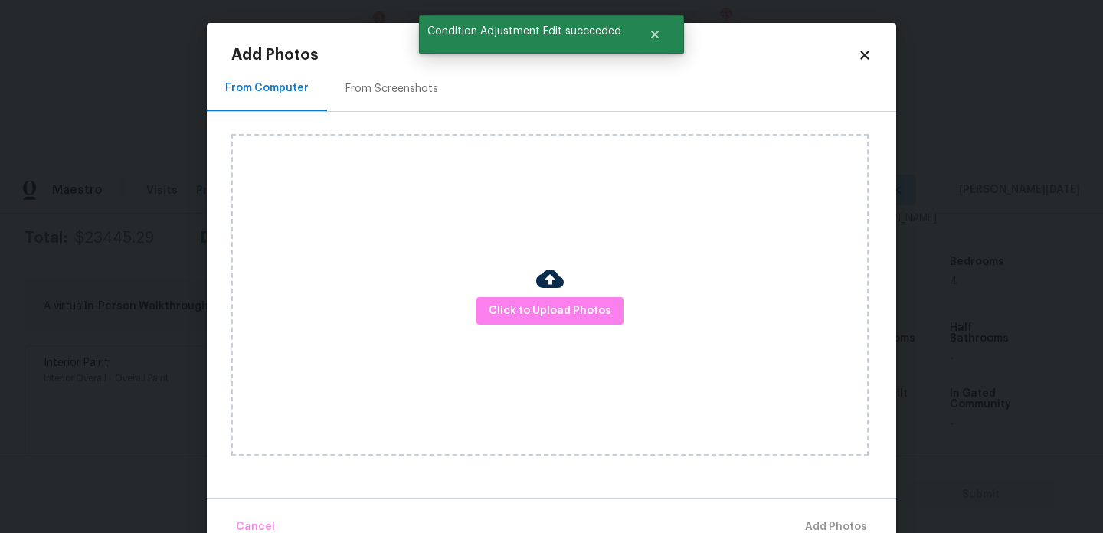
click at [408, 84] on div "From Screenshots" at bounding box center [392, 88] width 93 height 15
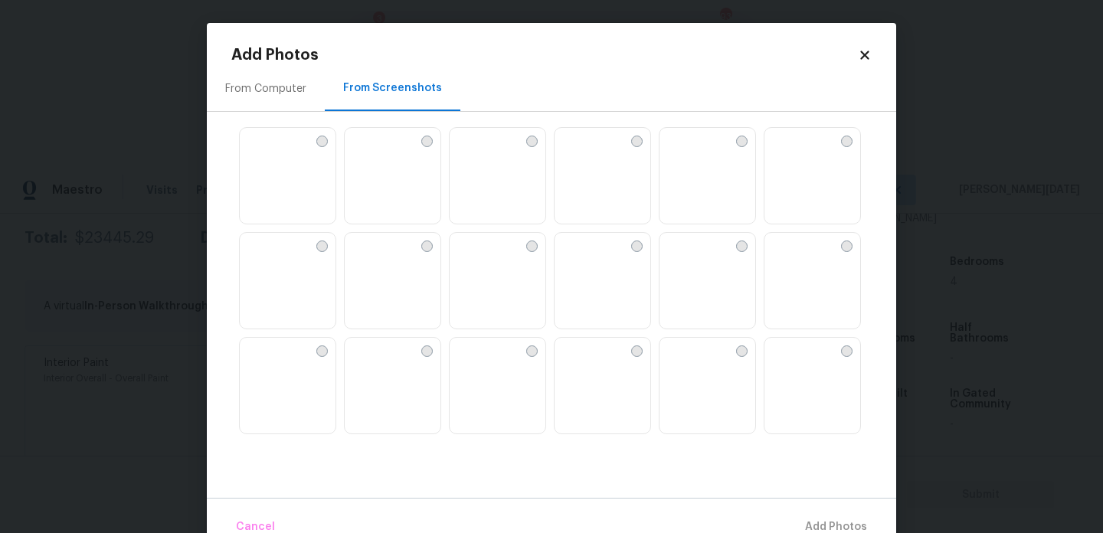
click at [274, 113] on div "From Computer From Screenshots" at bounding box center [552, 282] width 690 height 432
click at [271, 91] on div "From Computer" at bounding box center [265, 88] width 81 height 15
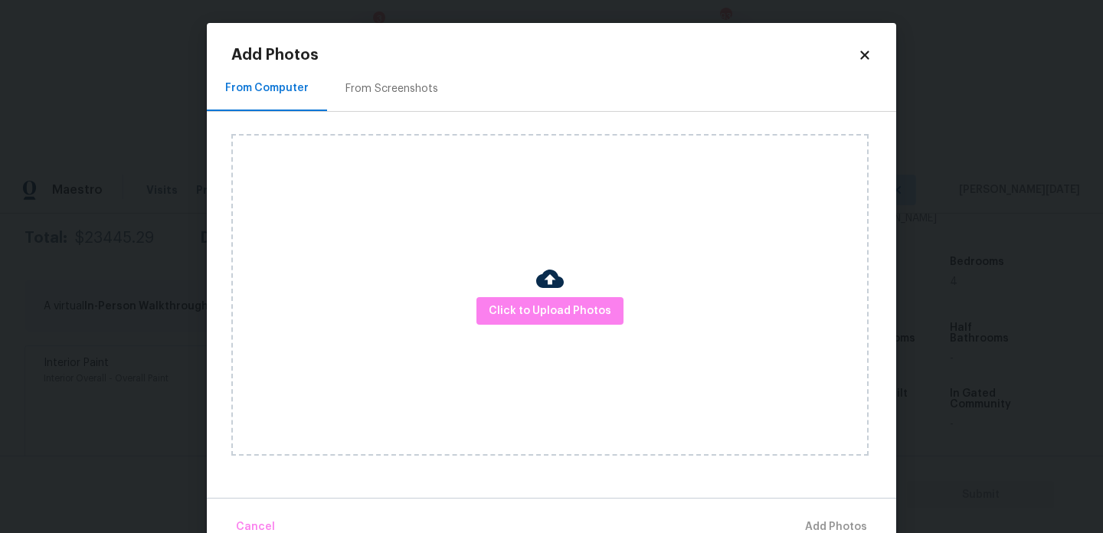
click at [537, 326] on div "Click to Upload Photos" at bounding box center [549, 295] width 637 height 322
click at [553, 316] on span "Click to Upload Photos" at bounding box center [550, 311] width 123 height 19
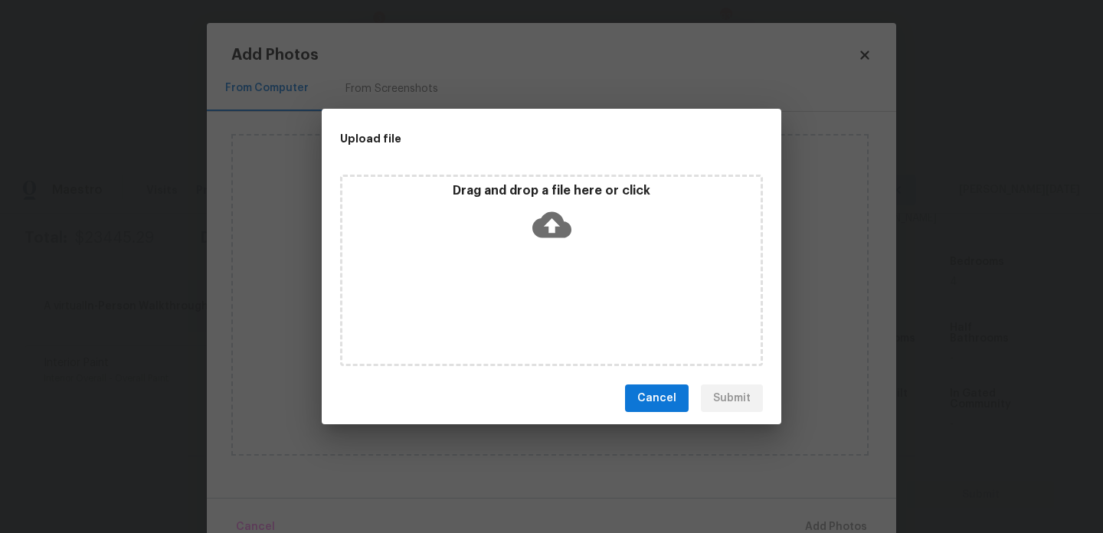
click at [553, 316] on div "Drag and drop a file here or click" at bounding box center [551, 271] width 423 height 192
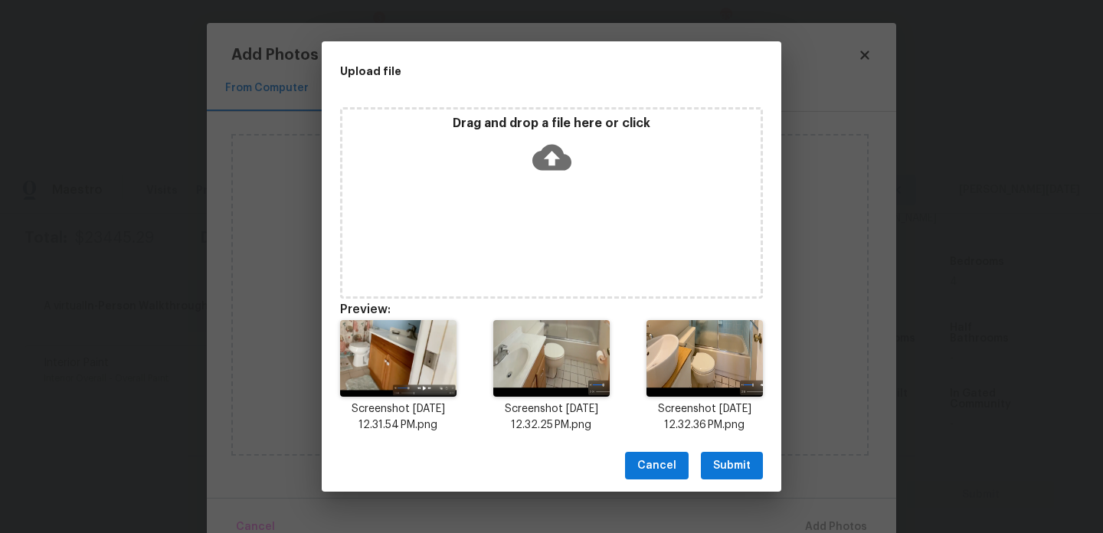
click at [717, 489] on div "Cancel Submit" at bounding box center [552, 466] width 460 height 53
click at [750, 447] on div "Cancel Submit" at bounding box center [552, 466] width 460 height 53
click at [737, 466] on span "Submit" at bounding box center [732, 466] width 38 height 19
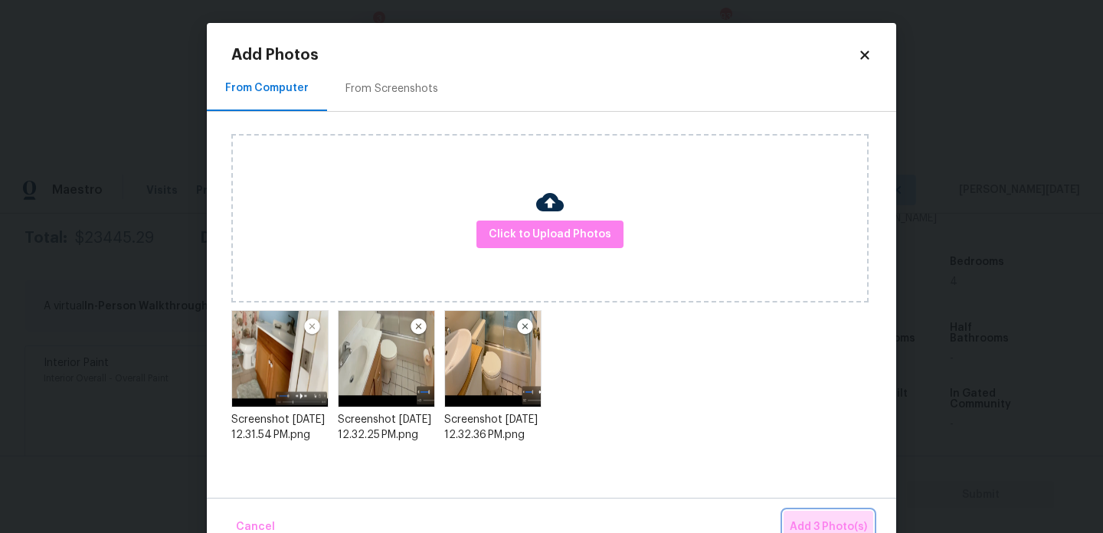
click at [841, 516] on button "Add 3 Photo(s)" at bounding box center [829, 527] width 90 height 33
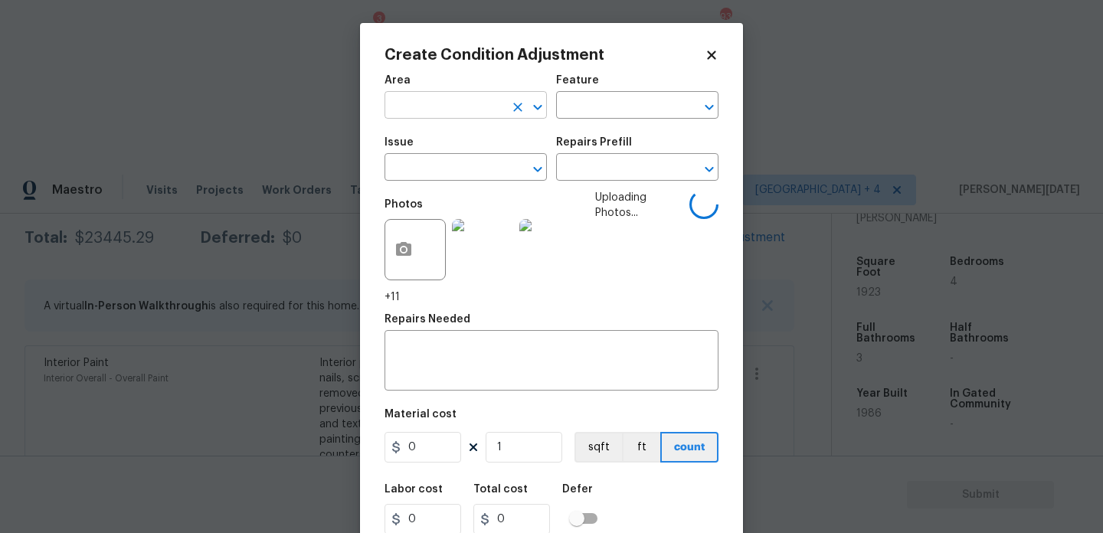
click at [441, 113] on input "text" at bounding box center [445, 107] width 120 height 24
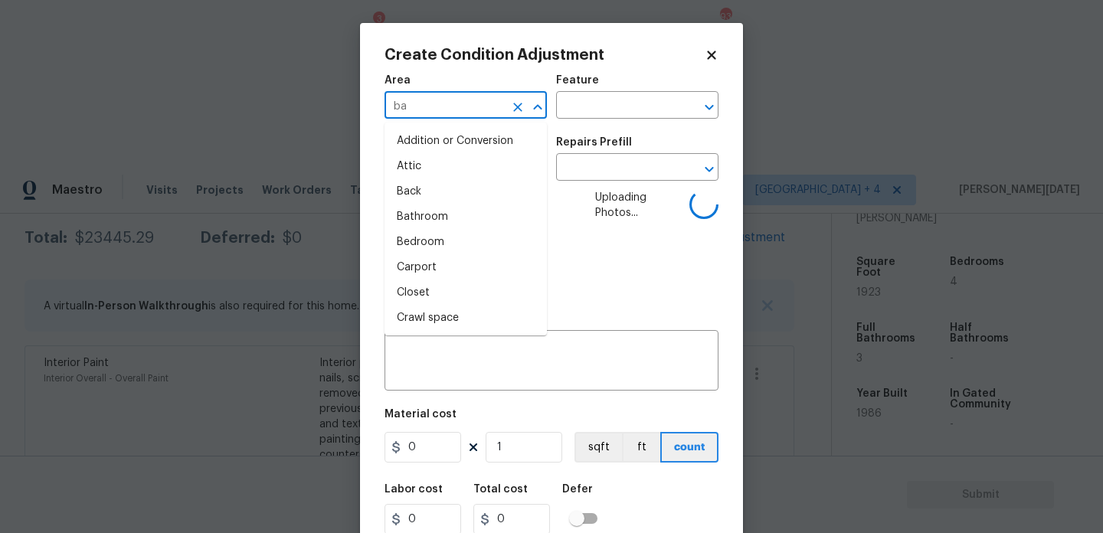
type input "bat"
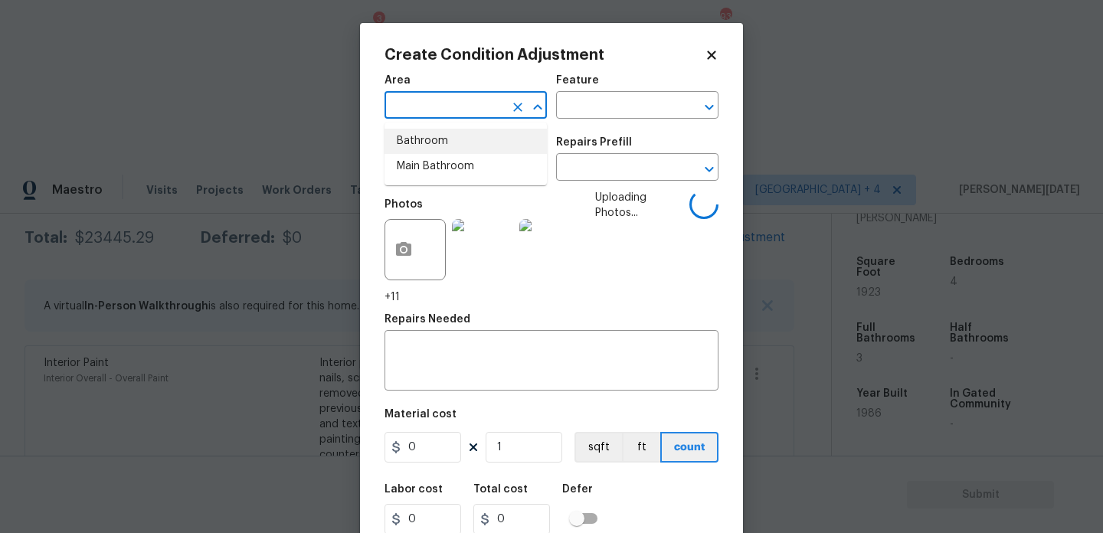
click at [438, 151] on li "Bathroom" at bounding box center [466, 141] width 162 height 25
type input "Addition or Conversion"
click at [438, 167] on input "text" at bounding box center [445, 169] width 120 height 24
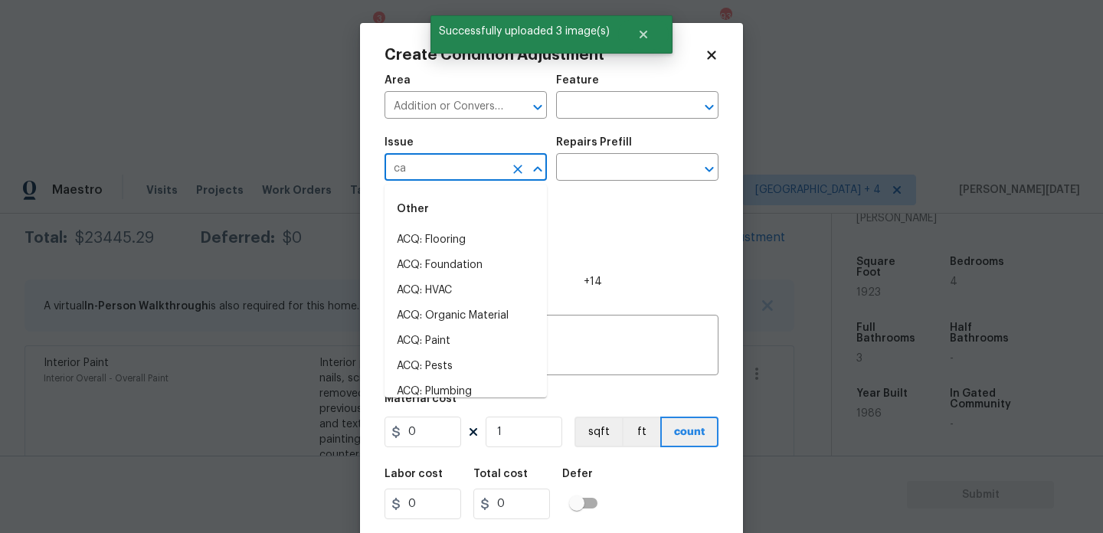
type input "cab"
click at [467, 236] on li "Bathroom Cabinets" at bounding box center [466, 240] width 162 height 25
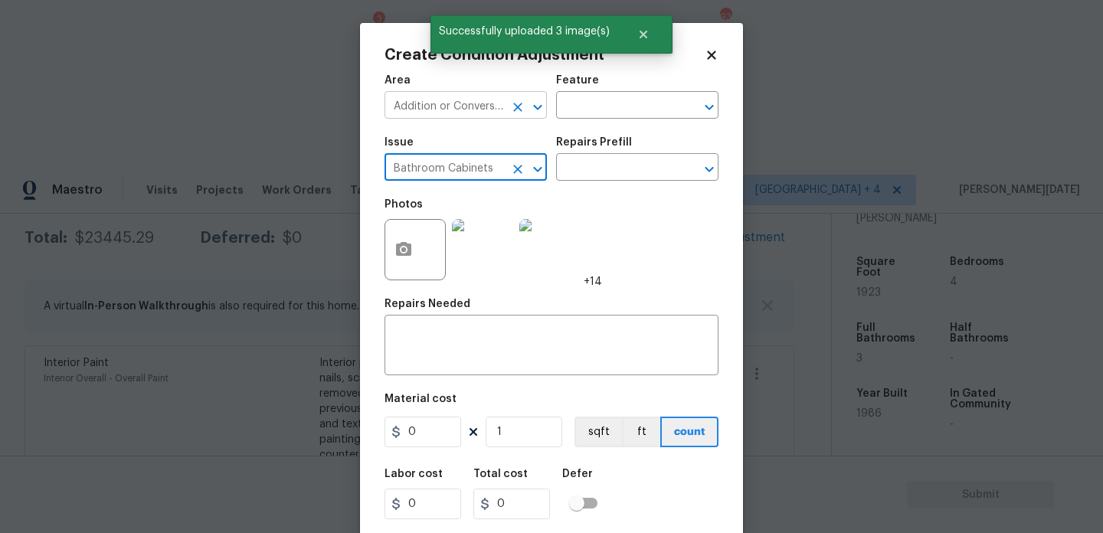
click at [522, 104] on icon "Clear" at bounding box center [517, 107] width 15 height 15
type input "Bathroom Cabinets"
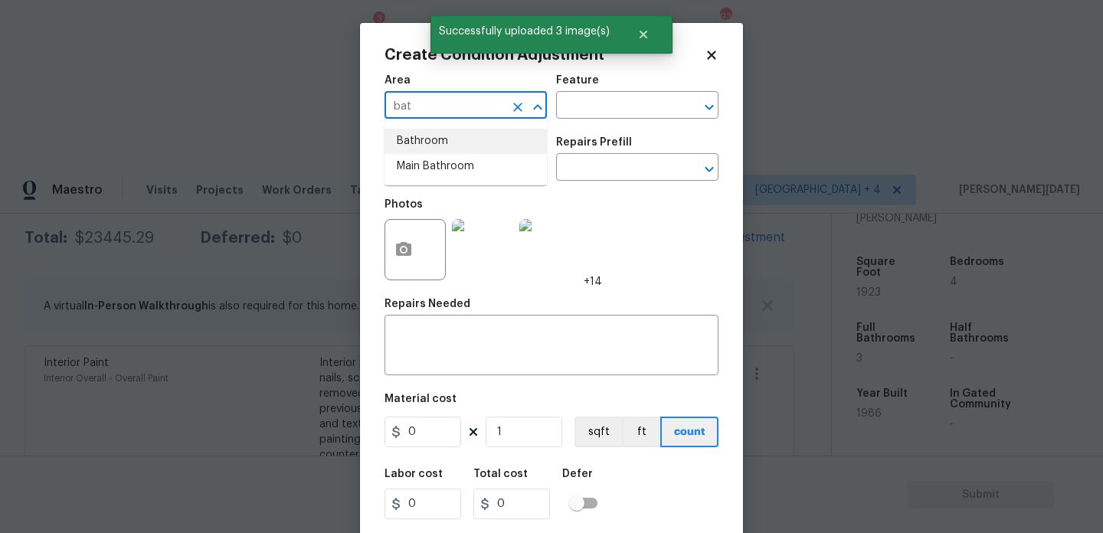
click at [465, 136] on li "Bathroom" at bounding box center [466, 141] width 162 height 25
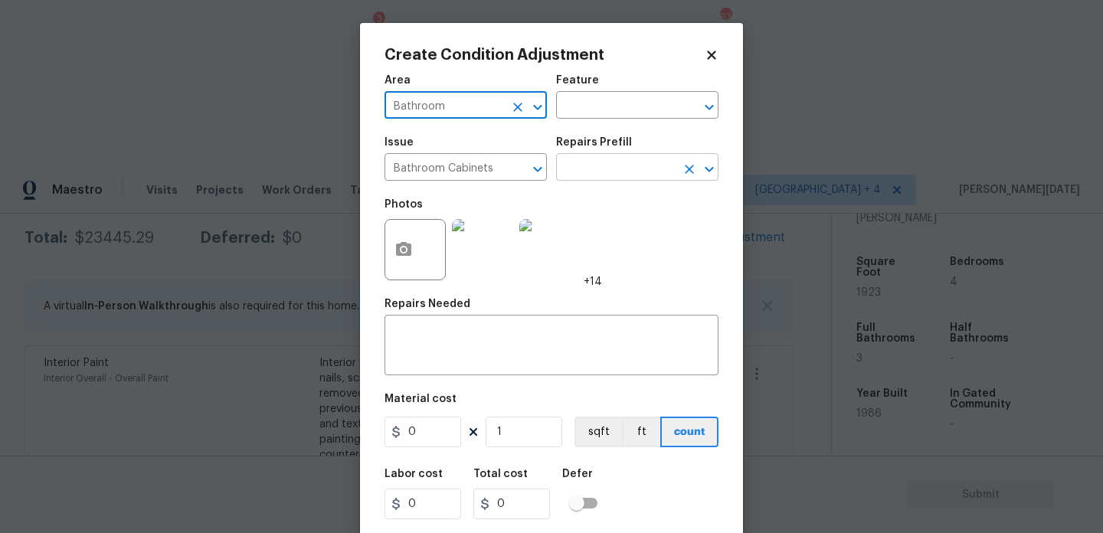
type input "Bathroom"
click at [588, 162] on input "text" at bounding box center [616, 169] width 120 height 24
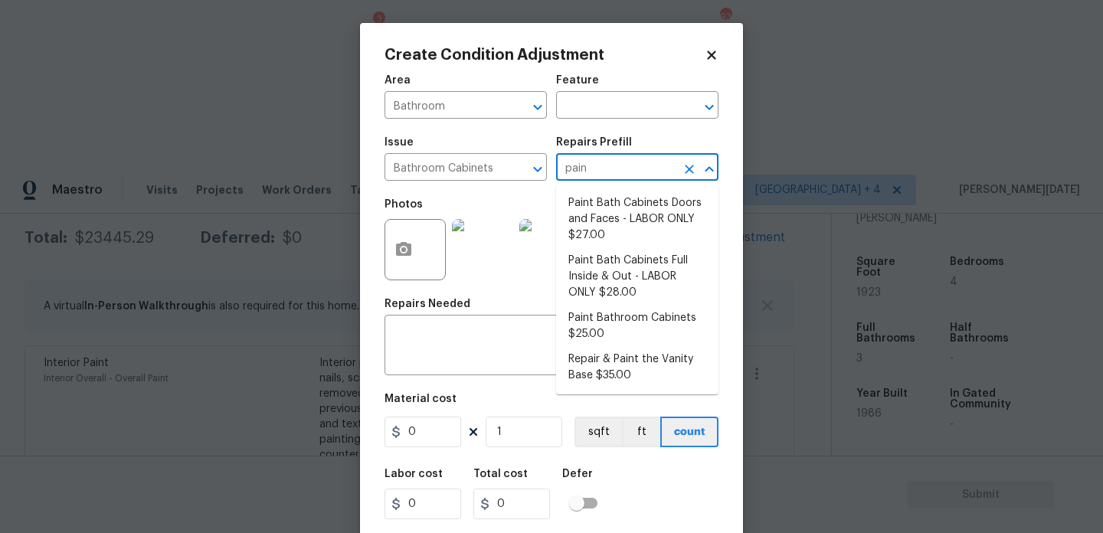
type input "paint"
click at [606, 213] on li "Paint Bath Cabinets Doors and Faces - LABOR ONLY $27.00" at bounding box center [637, 219] width 162 height 57
type input "Cabinets"
type textarea "Prep, sand, mask and apply 2 coats of paint to the bathroom cabinet doors and b…"
type input "27"
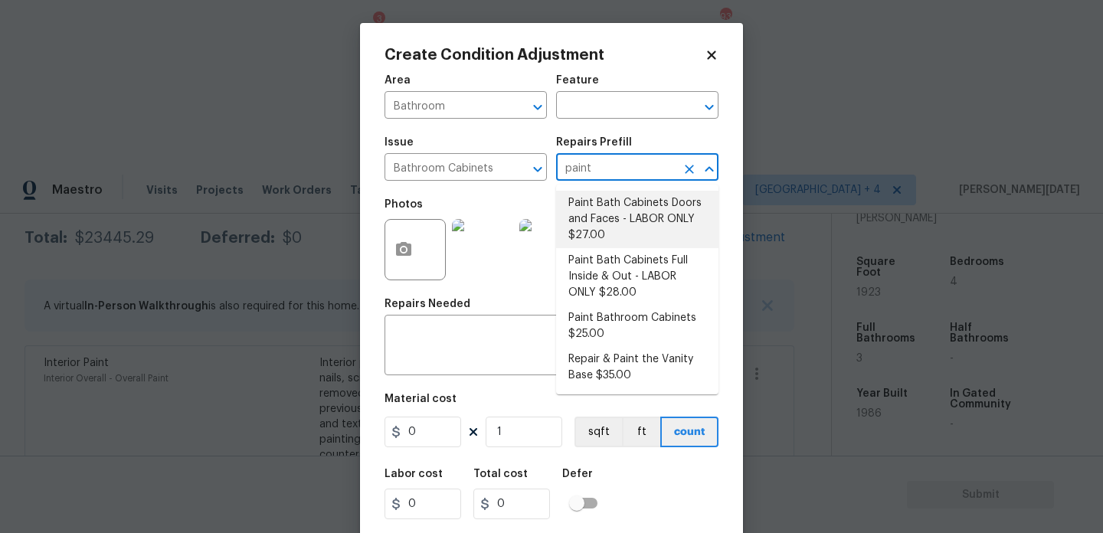
type input "27"
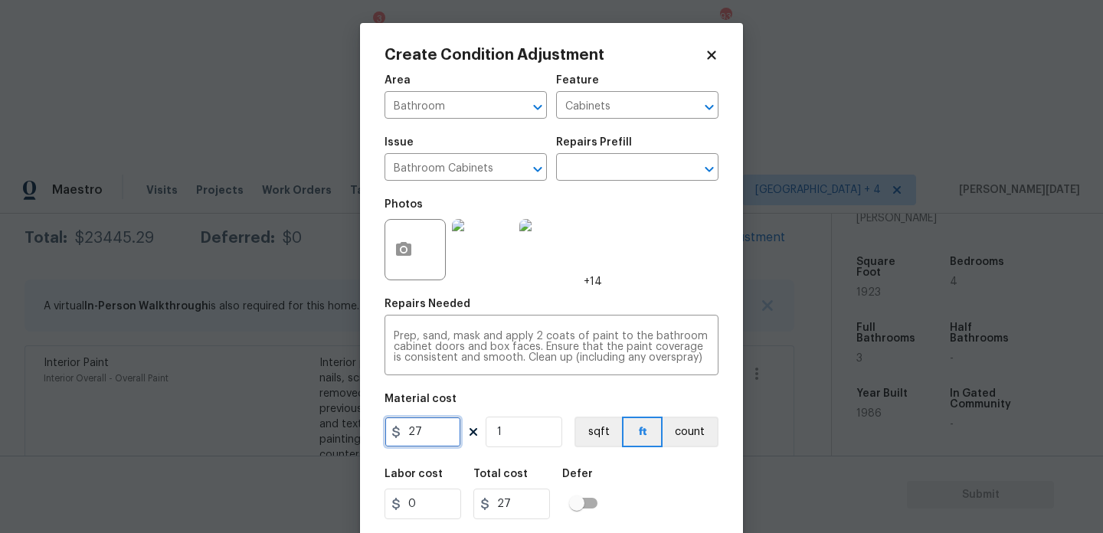
drag, startPoint x: 327, startPoint y: 424, endPoint x: 258, endPoint y: 423, distance: 69.0
click at [258, 423] on div "Create Condition Adjustment Area Bathroom ​ Feature Cabinets ​ Issue Bathroom C…" at bounding box center [551, 266] width 1103 height 533
drag, startPoint x: 427, startPoint y: 430, endPoint x: 317, endPoint y: 430, distance: 109.6
click at [317, 430] on div "Create Condition Adjustment Area Bathroom ​ Feature Cabinets ​ Issue Bathroom C…" at bounding box center [551, 266] width 1103 height 533
type input "1000"
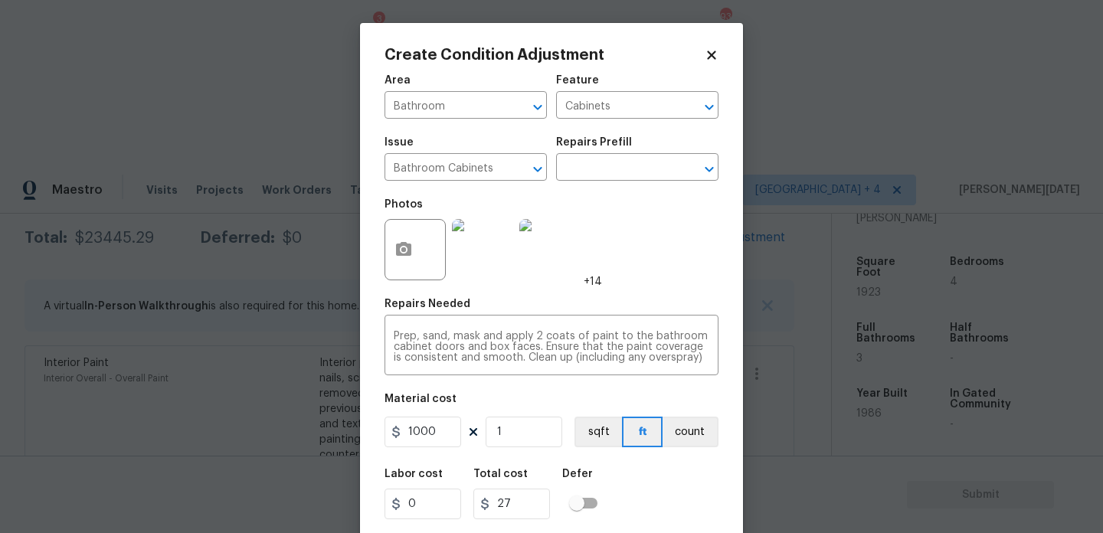
type input "1000"
click at [666, 294] on div "Area Bathroom ​ Feature Cabinets ​ Issue Bathroom Cabinets ​ Repairs Prefill ​ …" at bounding box center [552, 319] width 334 height 506
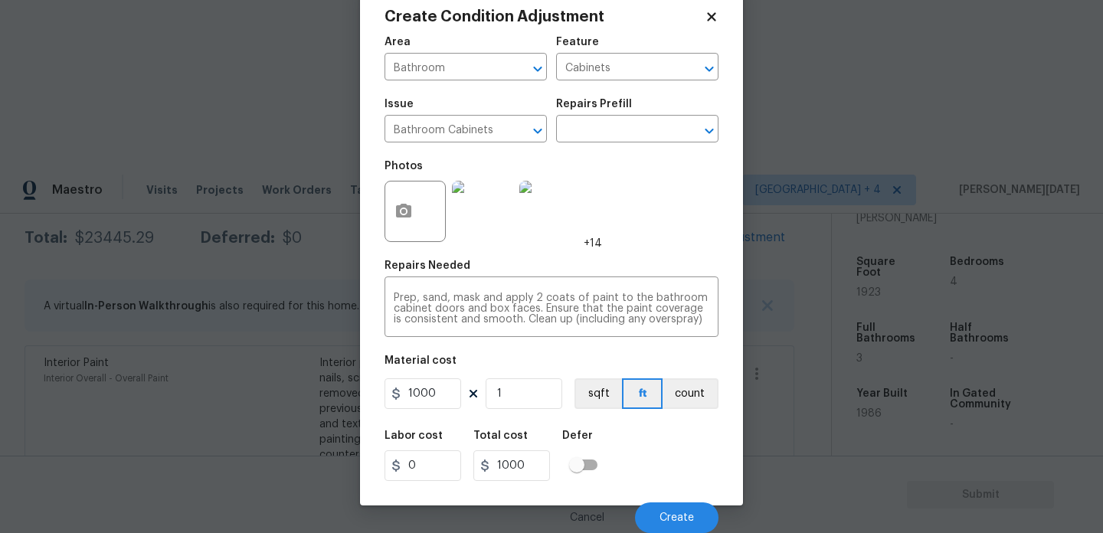
click at [675, 497] on div "Cancel Create" at bounding box center [552, 511] width 334 height 43
click at [671, 516] on span "Create" at bounding box center [677, 518] width 34 height 11
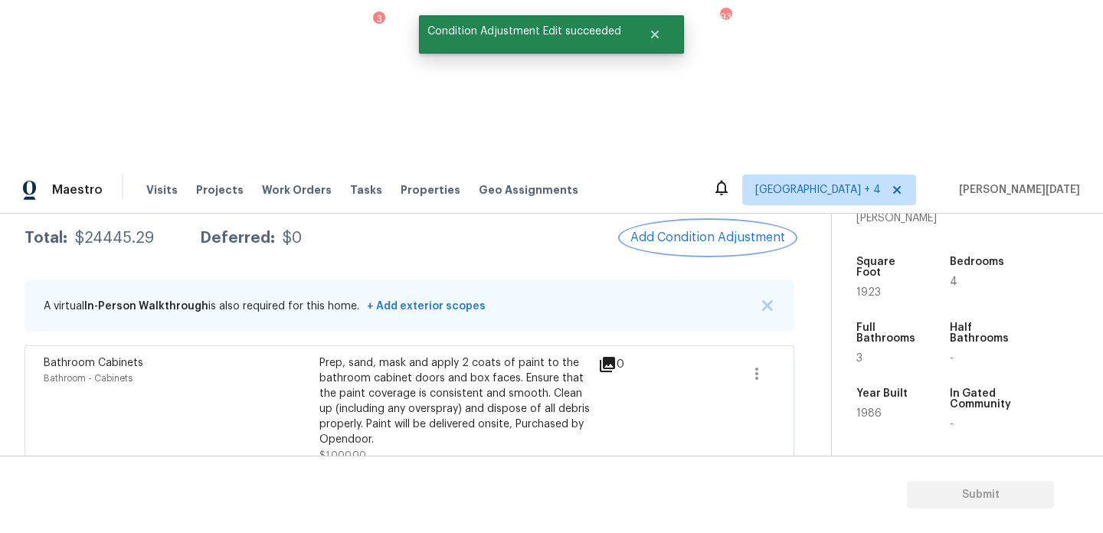
scroll to position [0, 0]
click at [707, 231] on span "Add Condition Adjustment" at bounding box center [708, 238] width 155 height 14
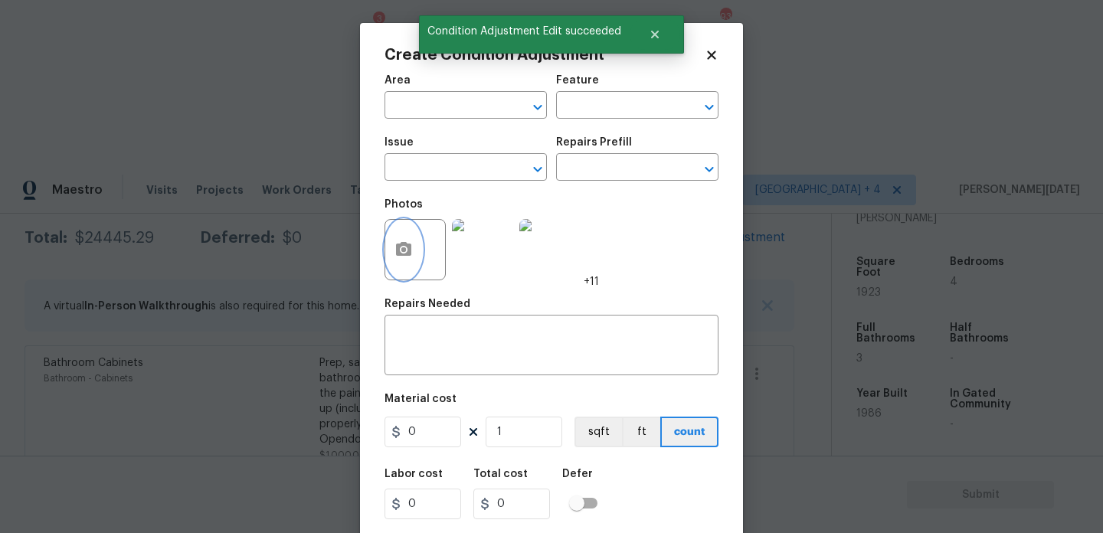
click at [416, 247] on button "button" at bounding box center [403, 250] width 37 height 60
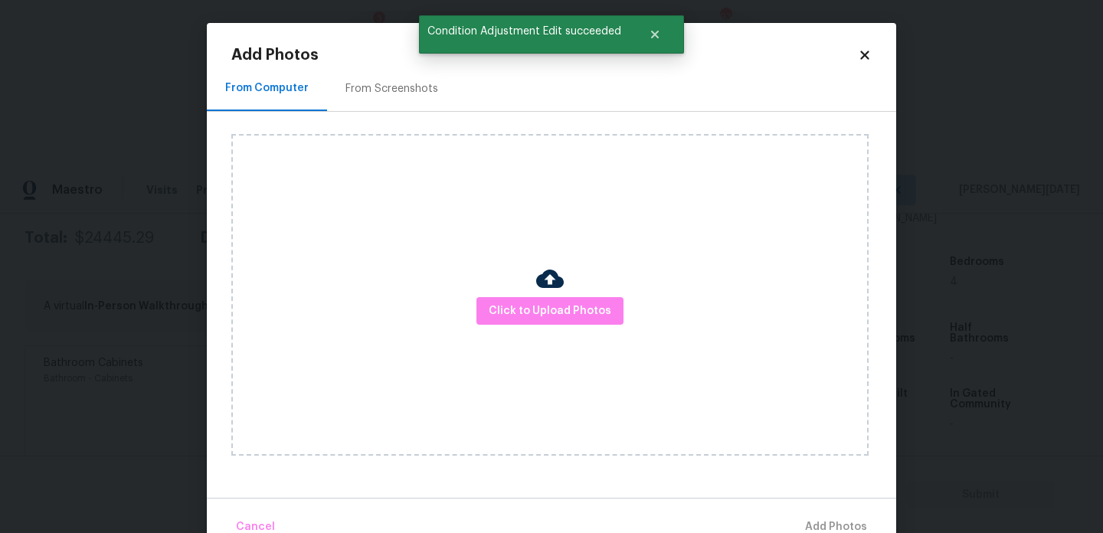
click at [539, 292] on img at bounding box center [550, 279] width 28 height 28
click at [542, 323] on button "Click to Upload Photos" at bounding box center [550, 311] width 147 height 28
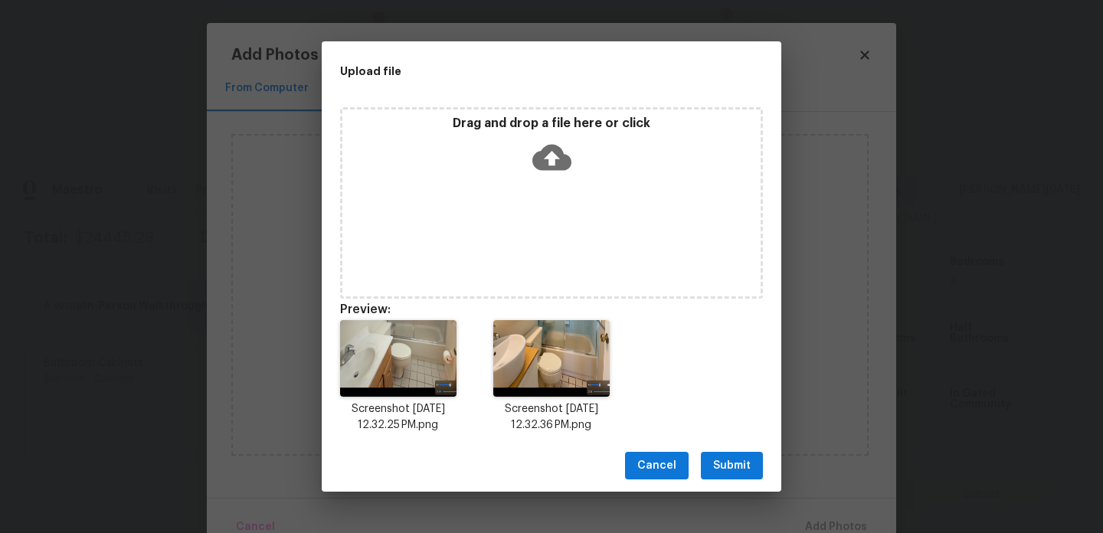
click at [729, 468] on span "Submit" at bounding box center [732, 466] width 38 height 19
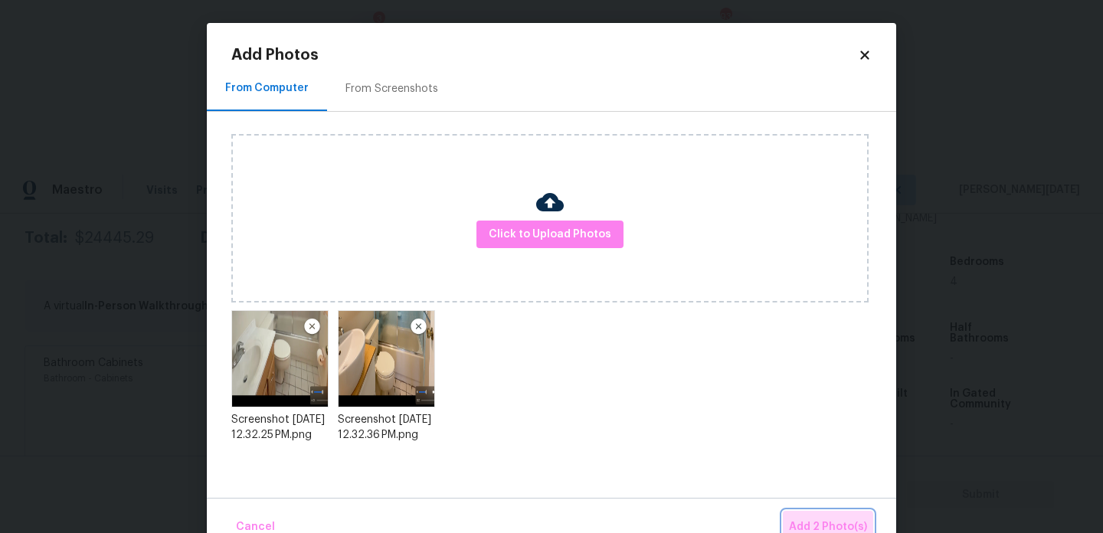
click at [804, 525] on span "Add 2 Photo(s)" at bounding box center [828, 527] width 78 height 19
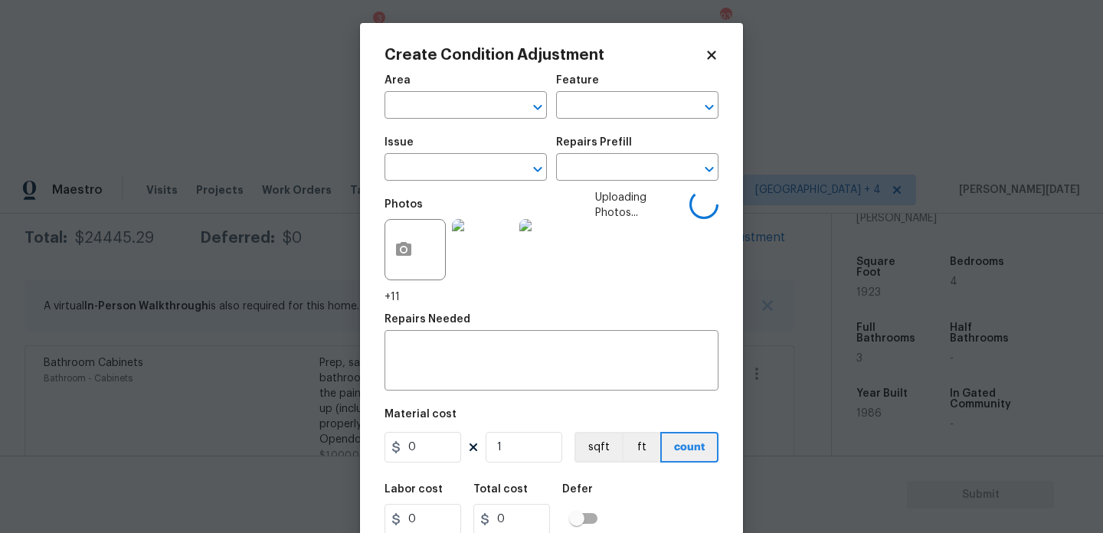
click at [401, 119] on span "Area ​" at bounding box center [466, 97] width 162 height 62
click at [431, 106] on input "text" at bounding box center [445, 107] width 120 height 24
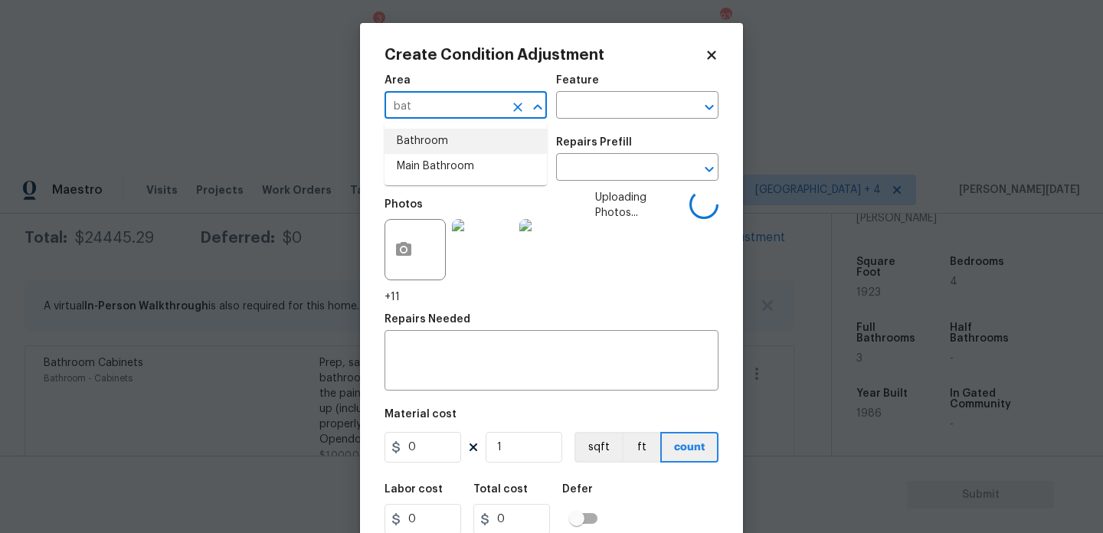
click at [430, 146] on li "Bathroom" at bounding box center [466, 141] width 162 height 25
type input "Bathroom"
click at [422, 168] on input "text" at bounding box center [445, 169] width 120 height 24
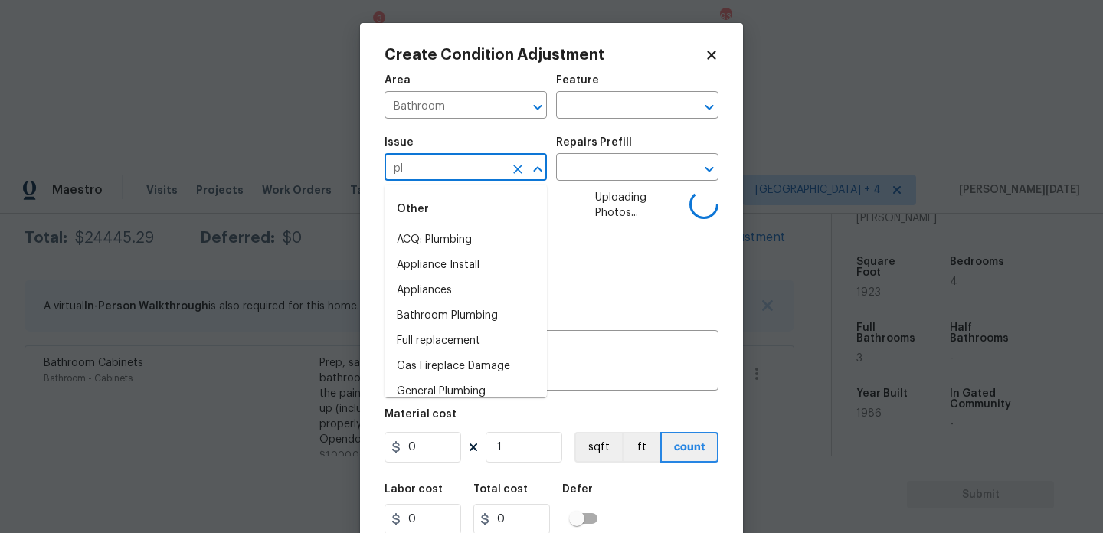
type input "plu"
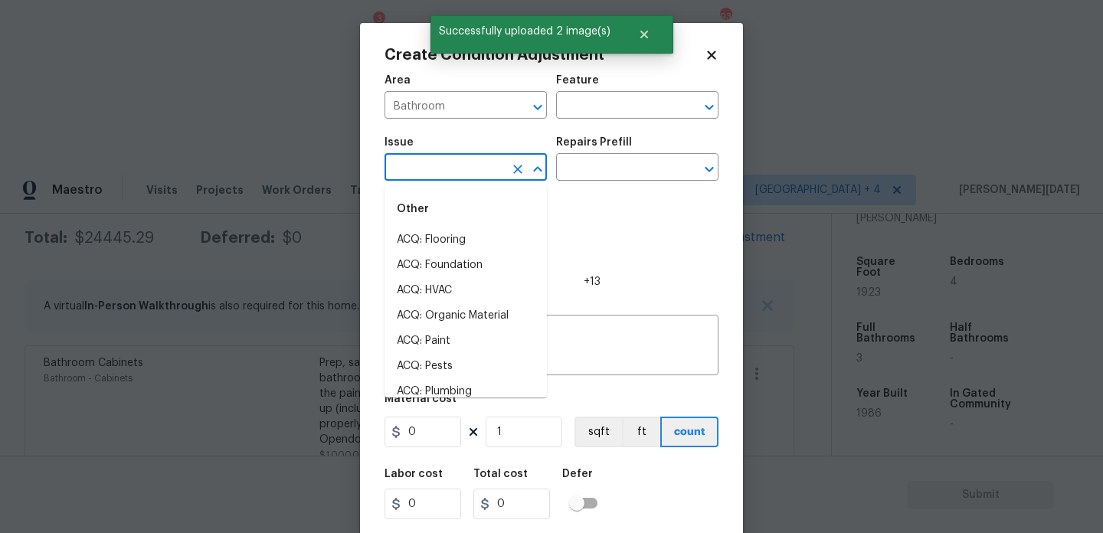
type input "p"
click at [436, 262] on li "Bathroom Plumbing" at bounding box center [466, 265] width 162 height 25
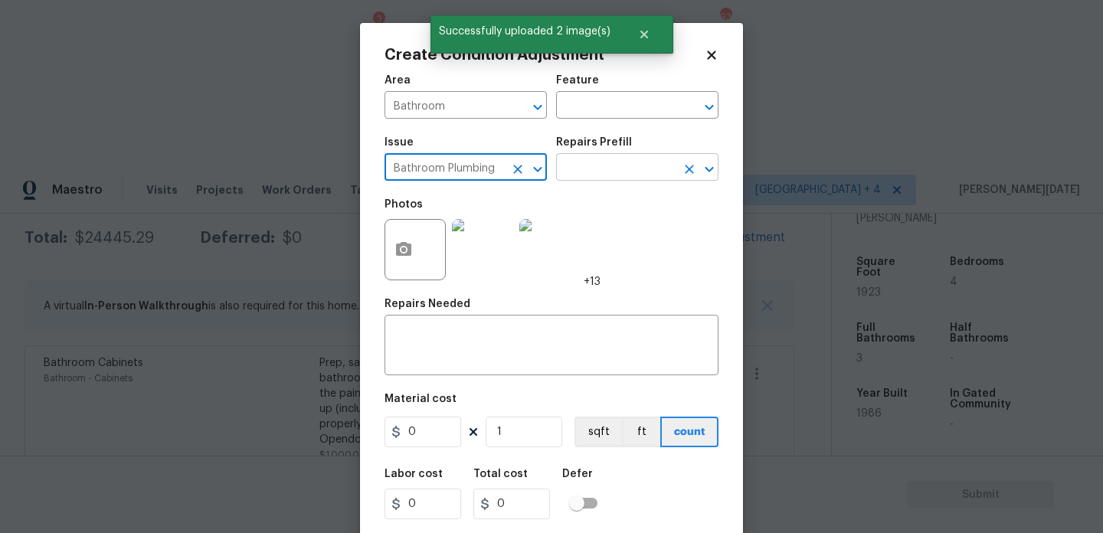
type input "Bathroom Plumbing"
click at [584, 170] on input "text" at bounding box center [616, 169] width 120 height 24
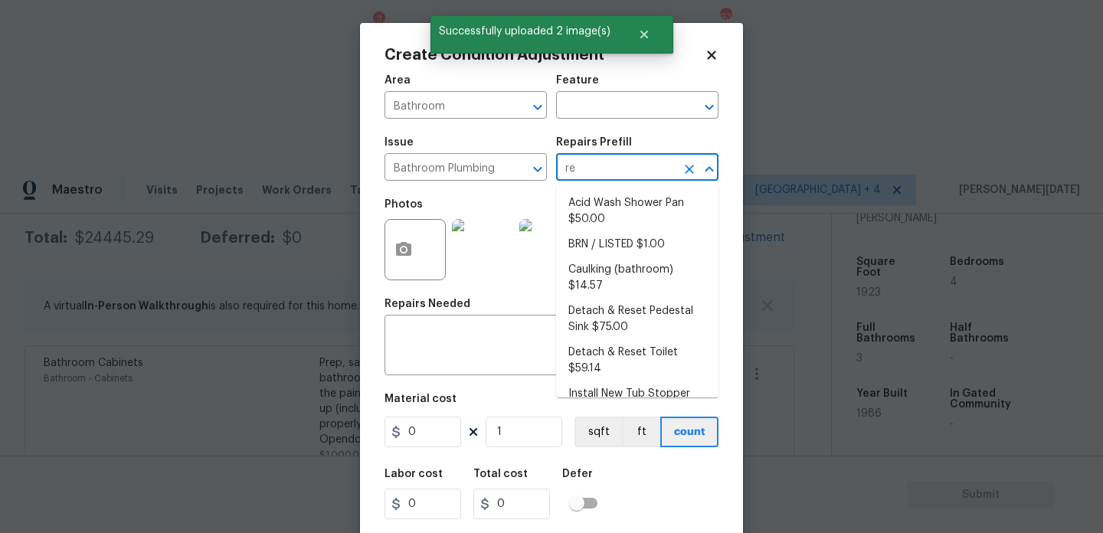
type input "ref"
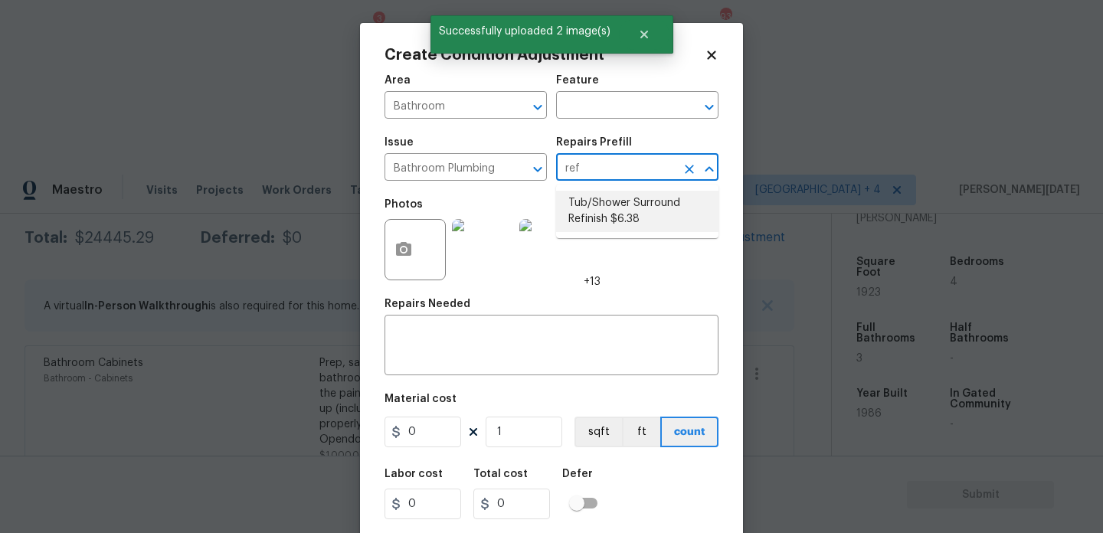
click at [608, 211] on li "Tub/Shower Surround Refinish $6.38" at bounding box center [637, 211] width 162 height 41
type input "Plumbing"
type textarea "Prep, mask, clean and refinish the tub/shower tile surround both all sides ensu…"
type input "6.38"
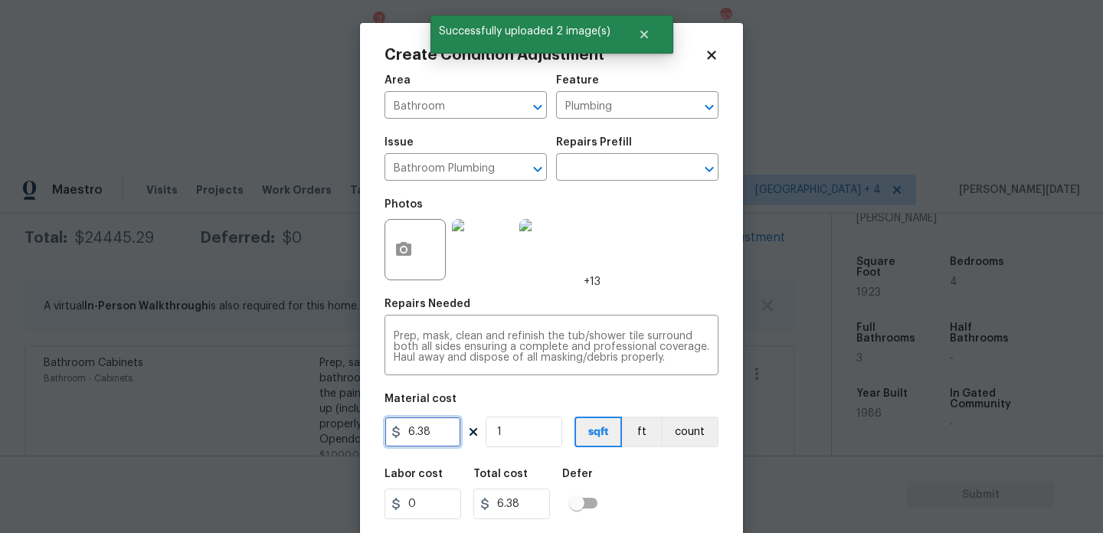
drag, startPoint x: 438, startPoint y: 432, endPoint x: 315, endPoint y: 429, distance: 123.4
click at [315, 429] on div "Create Condition Adjustment Area Bathroom ​ Feature Plumbing ​ Issue Bathroom P…" at bounding box center [551, 266] width 1103 height 533
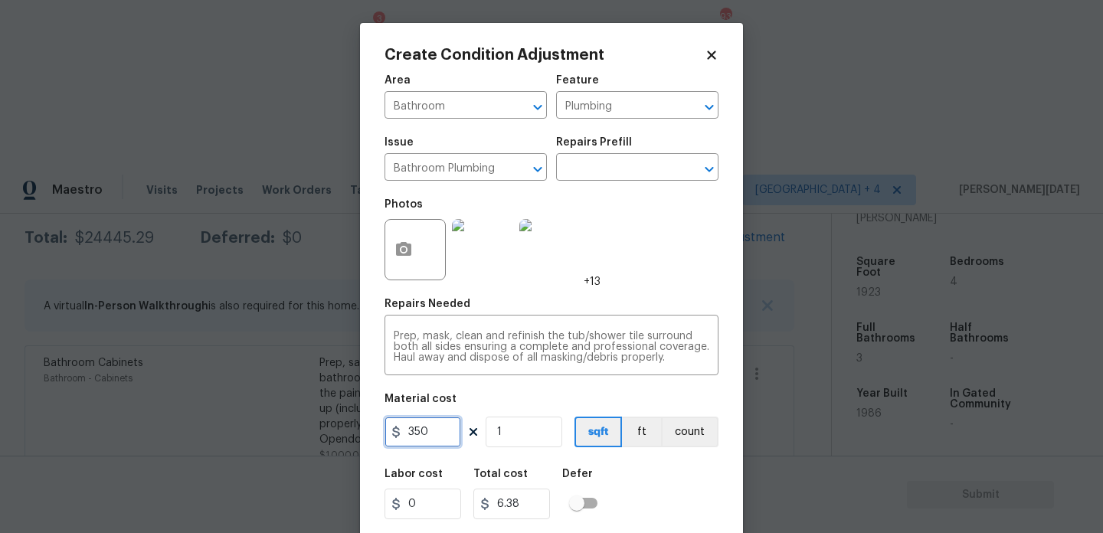
type input "350"
click at [520, 433] on input "1" at bounding box center [524, 432] width 77 height 31
type input "0"
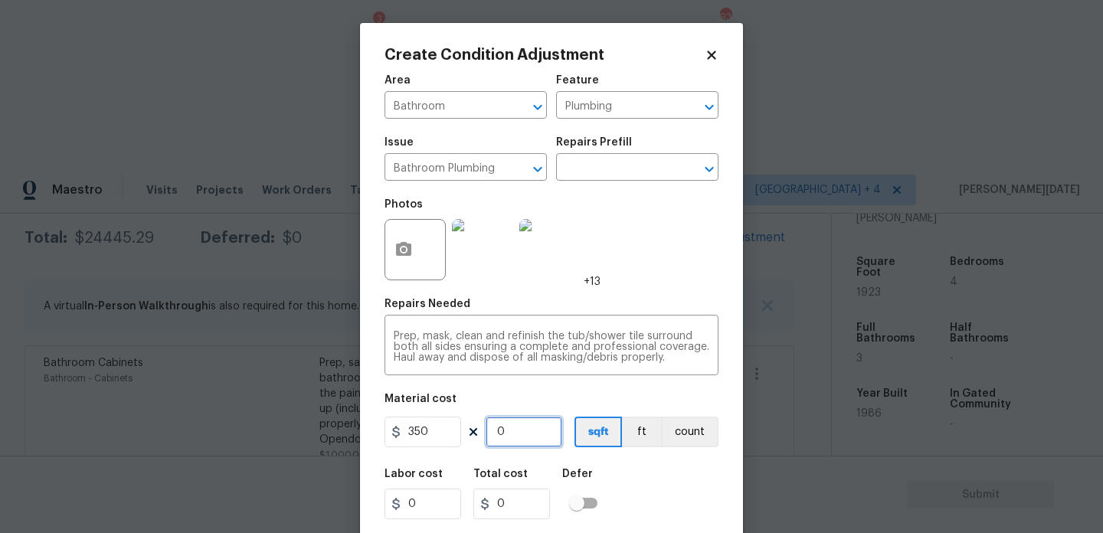
type input "2"
type input "700"
type input "2"
click at [664, 264] on div "Photos +13" at bounding box center [552, 240] width 334 height 100
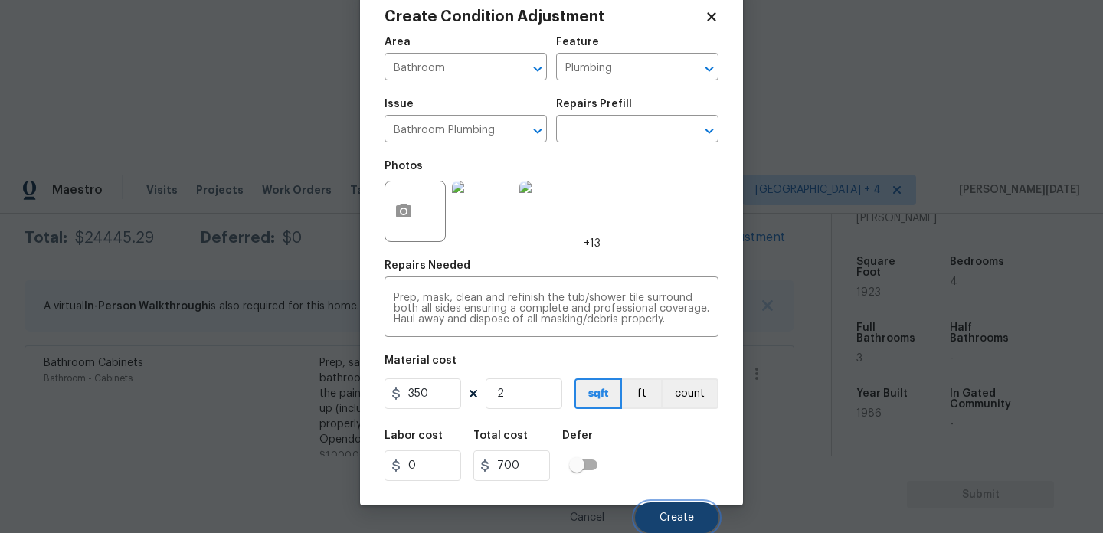
click at [680, 511] on button "Create" at bounding box center [677, 518] width 84 height 31
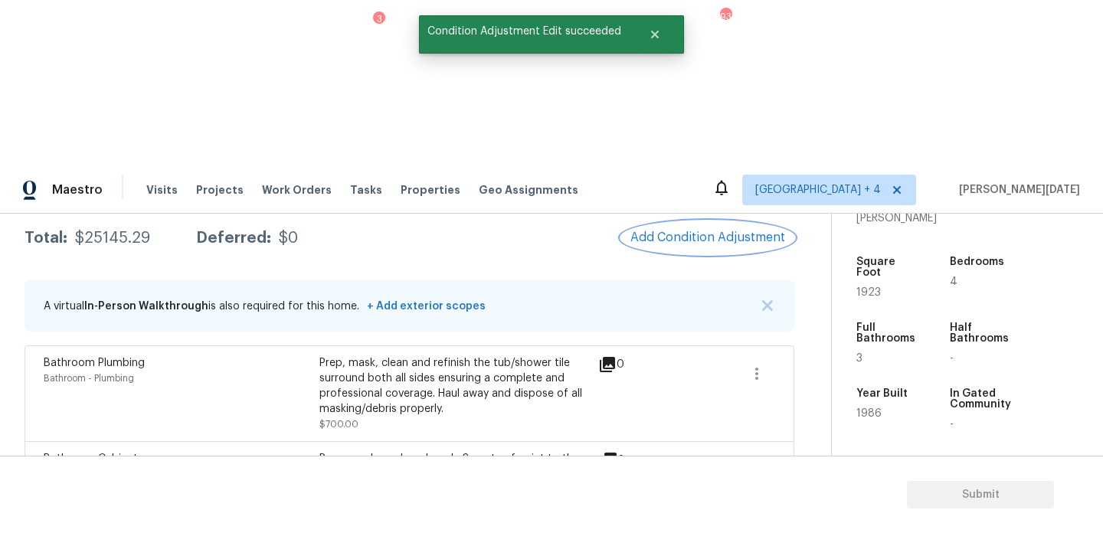
scroll to position [0, 0]
drag, startPoint x: 74, startPoint y: 70, endPoint x: 152, endPoint y: 72, distance: 78.2
click at [152, 231] on div "Total: $25145.29 Deferred: $0" at bounding box center [162, 238] width 274 height 15
copy div "$25145.29"
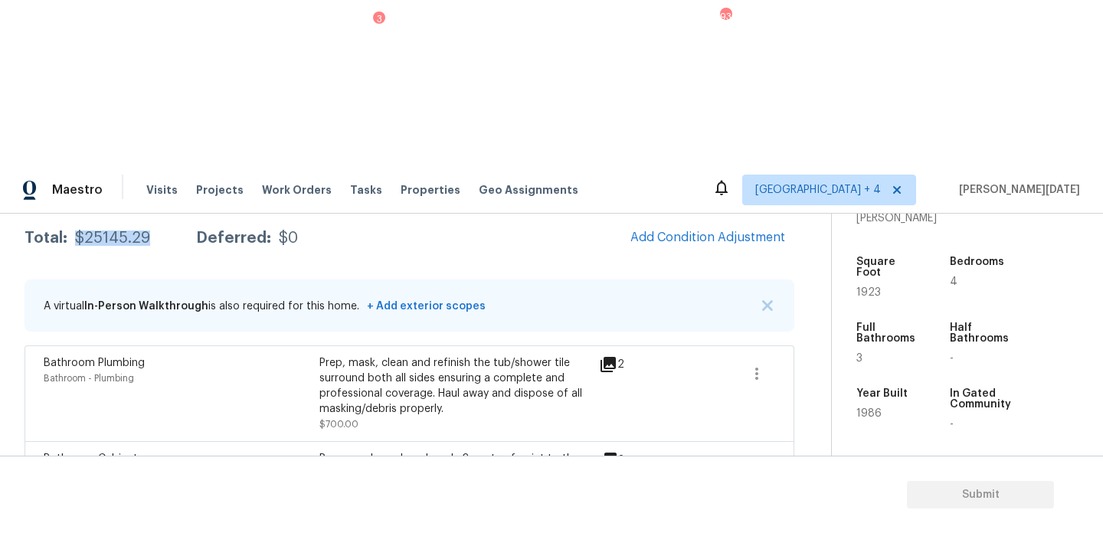
scroll to position [74, 0]
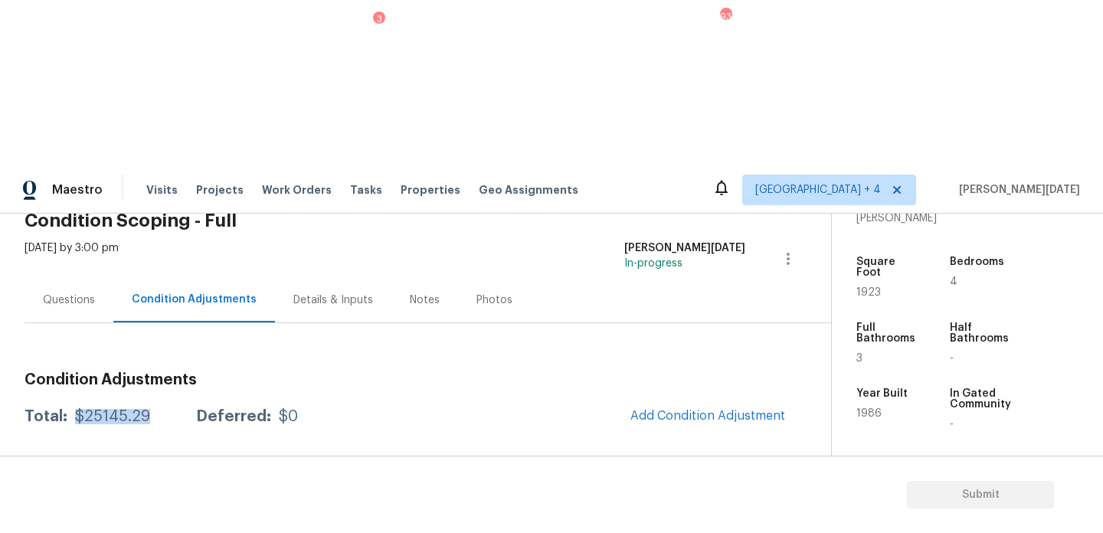
click at [75, 277] on div "Questions" at bounding box center [69, 299] width 89 height 45
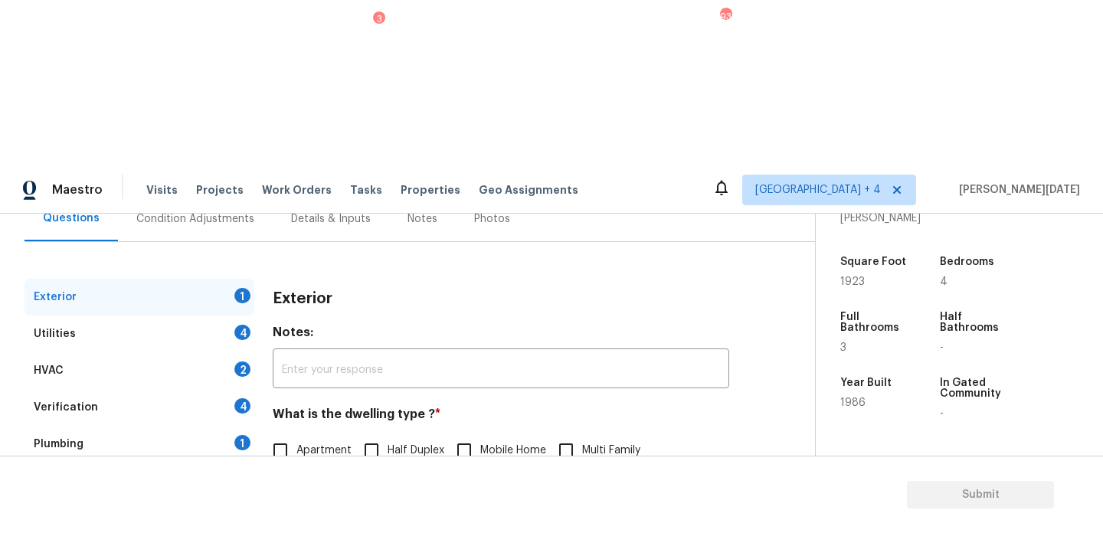
scroll to position [205, 0]
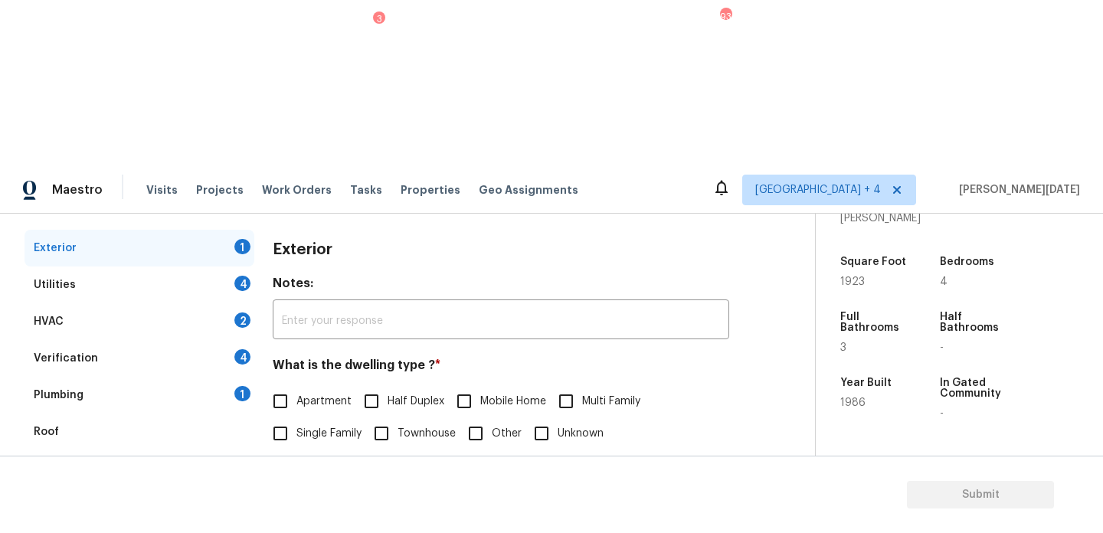
click at [285, 418] on input "Single Family" at bounding box center [280, 434] width 32 height 32
checkbox input "true"
click at [247, 276] on div "4" at bounding box center [242, 283] width 16 height 15
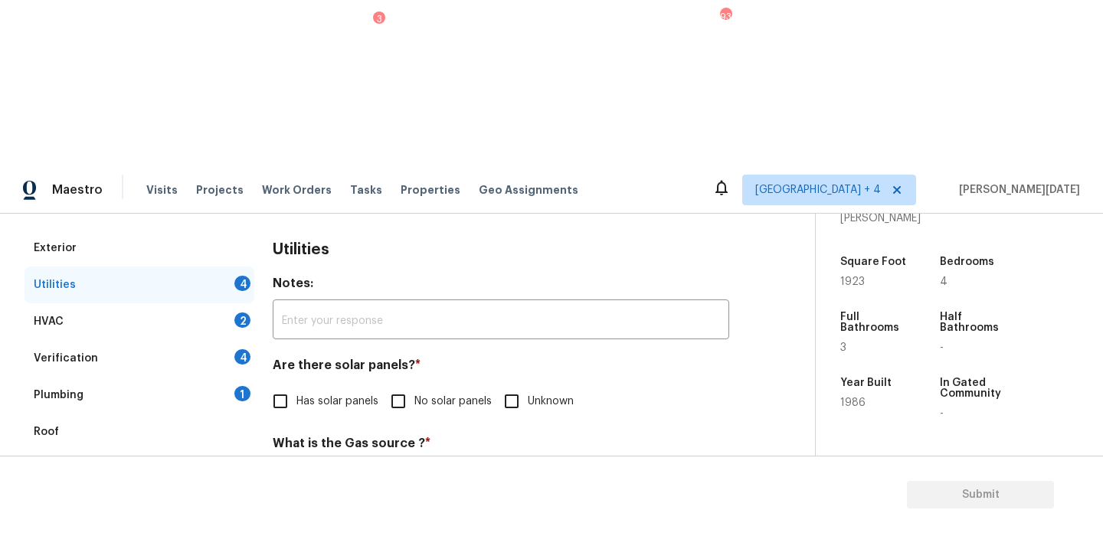
click at [416, 394] on span "No solar panels" at bounding box center [452, 402] width 77 height 16
click at [414, 385] on input "No solar panels" at bounding box center [398, 401] width 32 height 32
checkbox input "true"
click at [566, 473] on span "None" at bounding box center [577, 481] width 26 height 16
click at [564, 465] on input "None" at bounding box center [548, 481] width 32 height 32
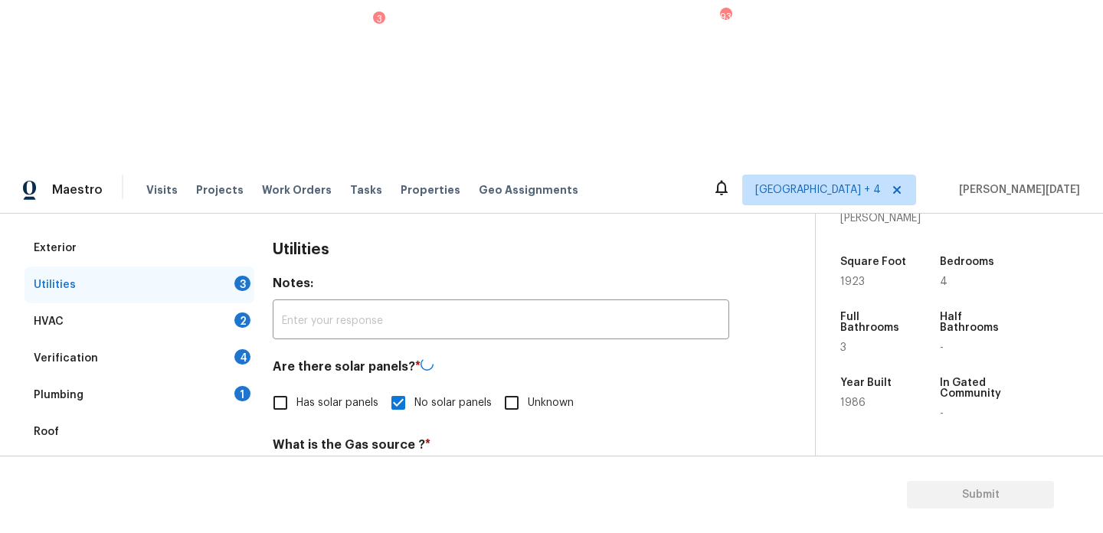
checkbox input "true"
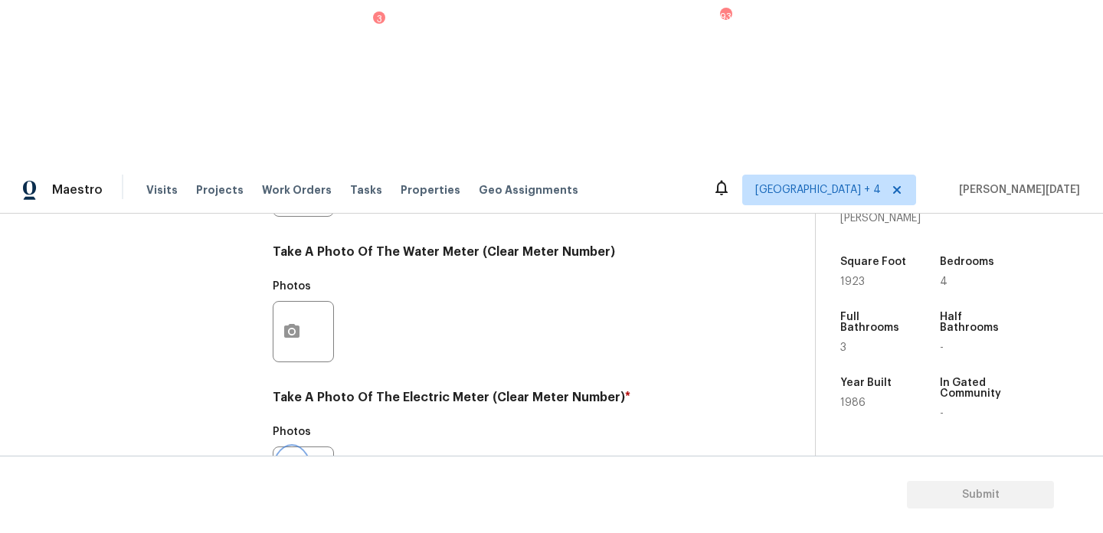
click at [293, 475] on circle "button" at bounding box center [292, 477] width 5 height 5
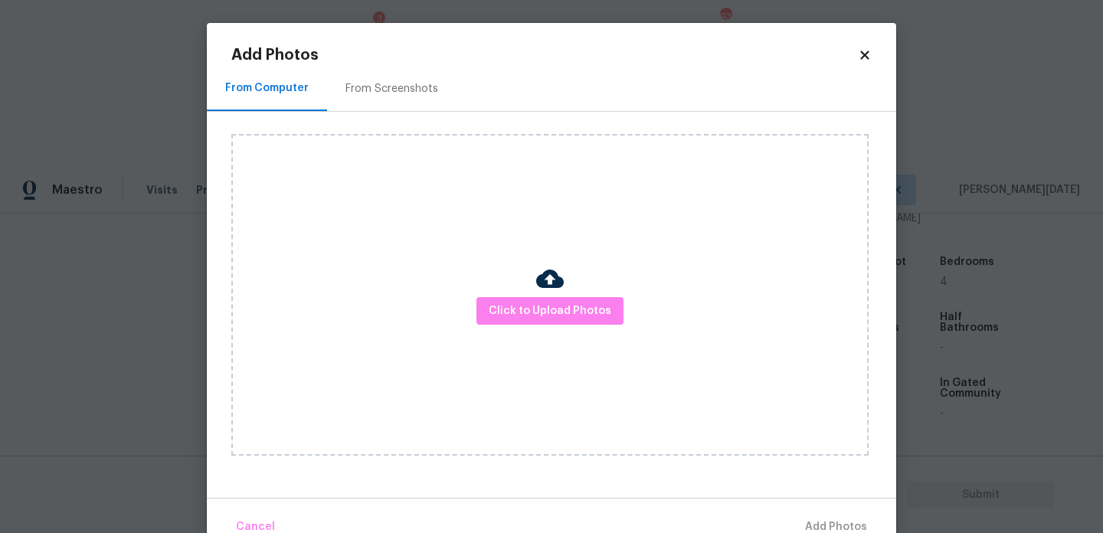
click at [562, 291] on img at bounding box center [550, 279] width 28 height 28
click at [562, 298] on button "Click to Upload Photos" at bounding box center [550, 311] width 147 height 28
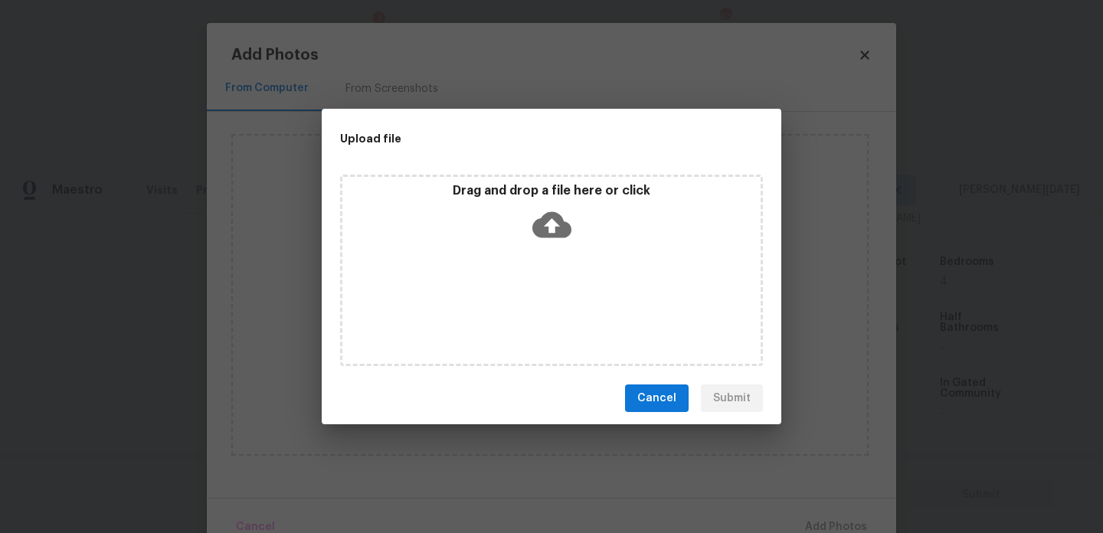
click at [562, 298] on div "Drag and drop a file here or click" at bounding box center [551, 271] width 423 height 192
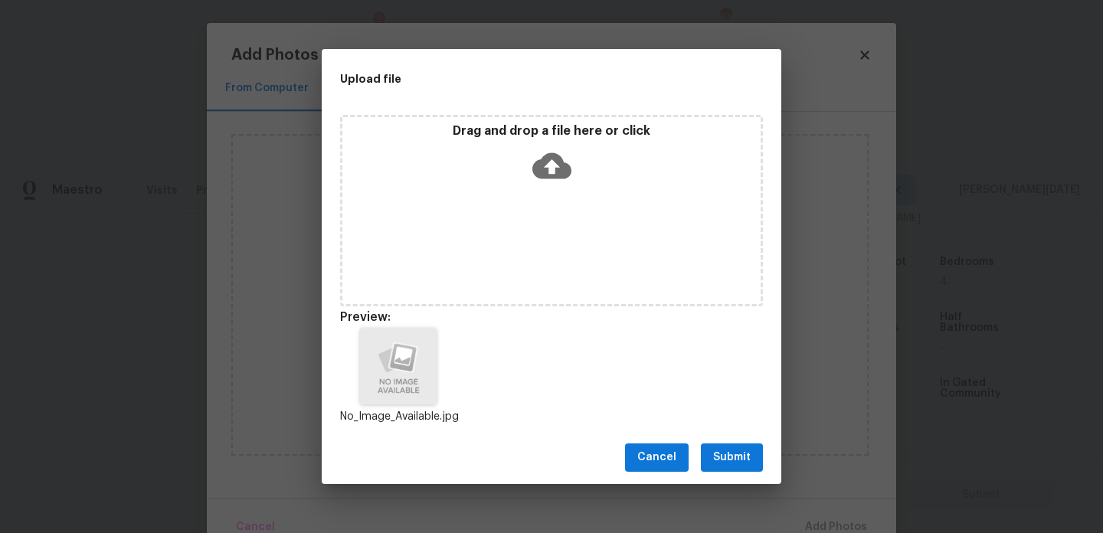
click at [737, 455] on span "Submit" at bounding box center [732, 457] width 38 height 19
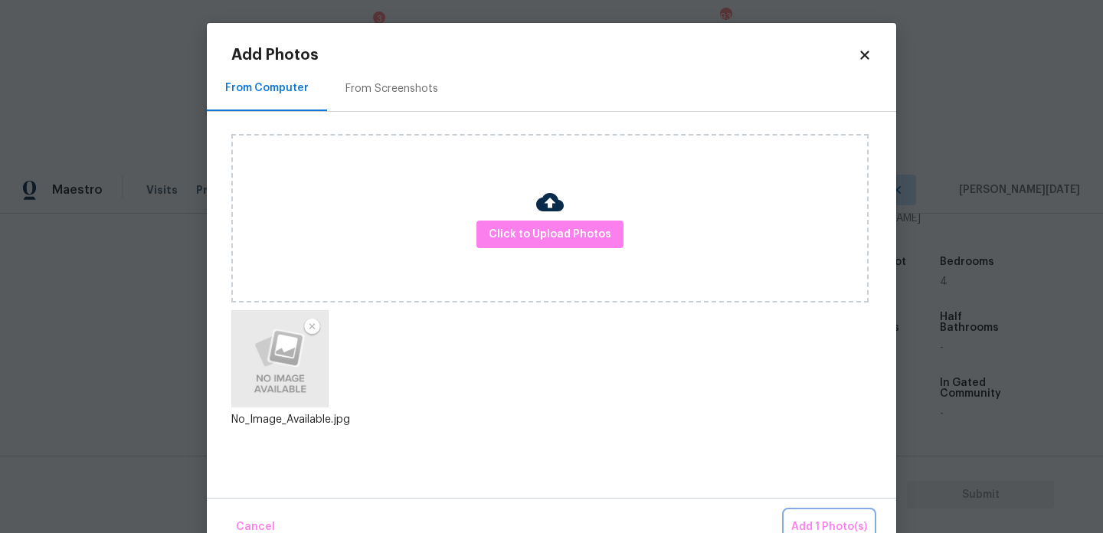
click at [821, 520] on span "Add 1 Photo(s)" at bounding box center [829, 527] width 76 height 19
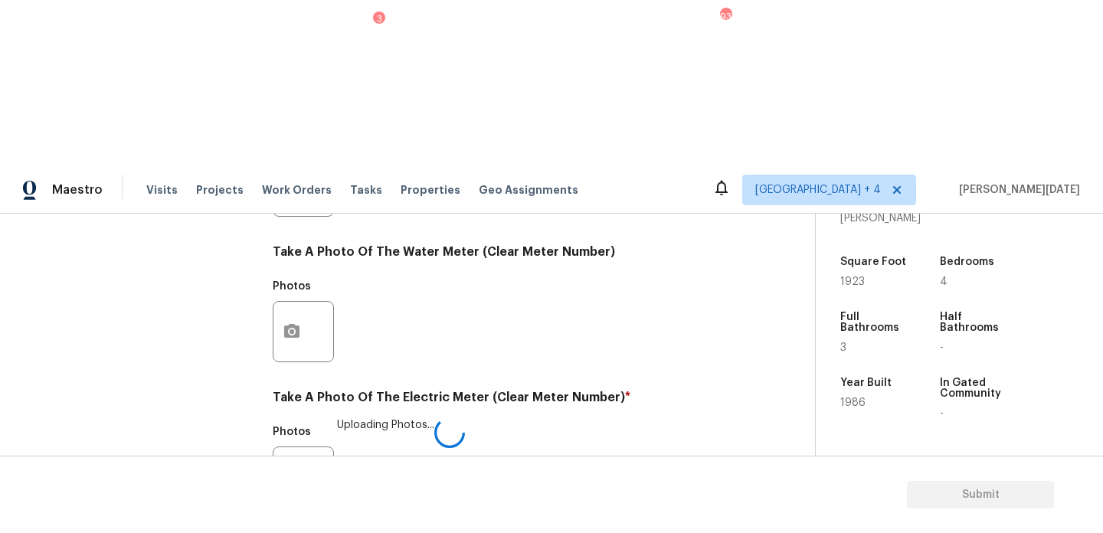
checkbox input "true"
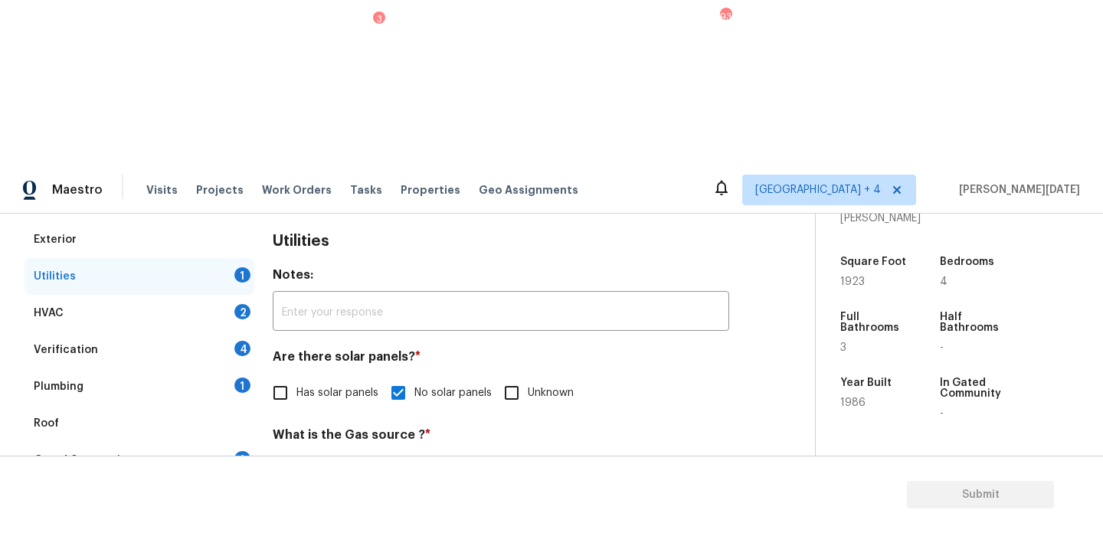
scroll to position [212, 0]
click at [233, 296] on div "HVAC 2" at bounding box center [140, 314] width 230 height 37
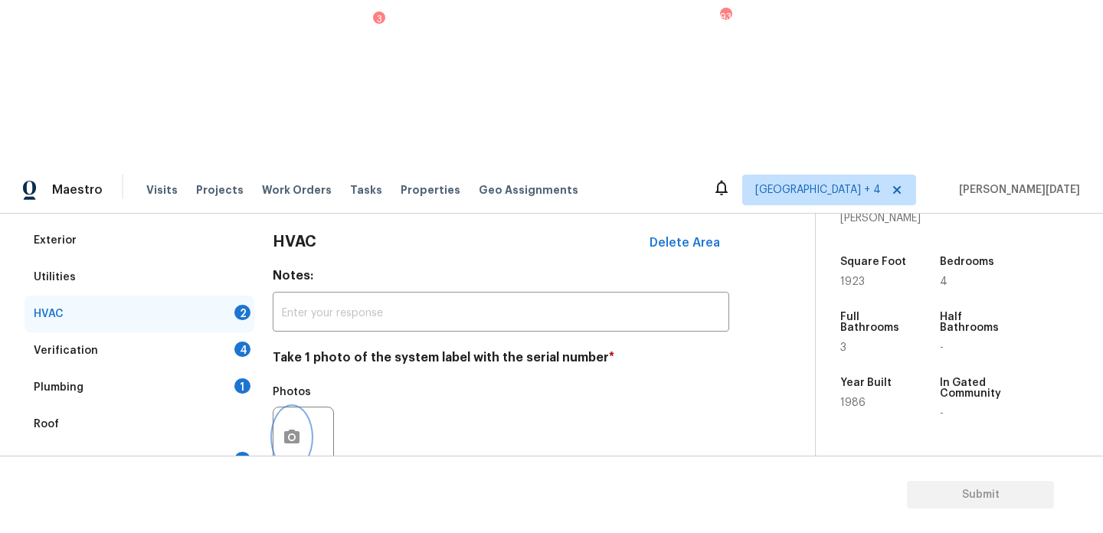
click at [291, 430] on icon "button" at bounding box center [291, 437] width 15 height 14
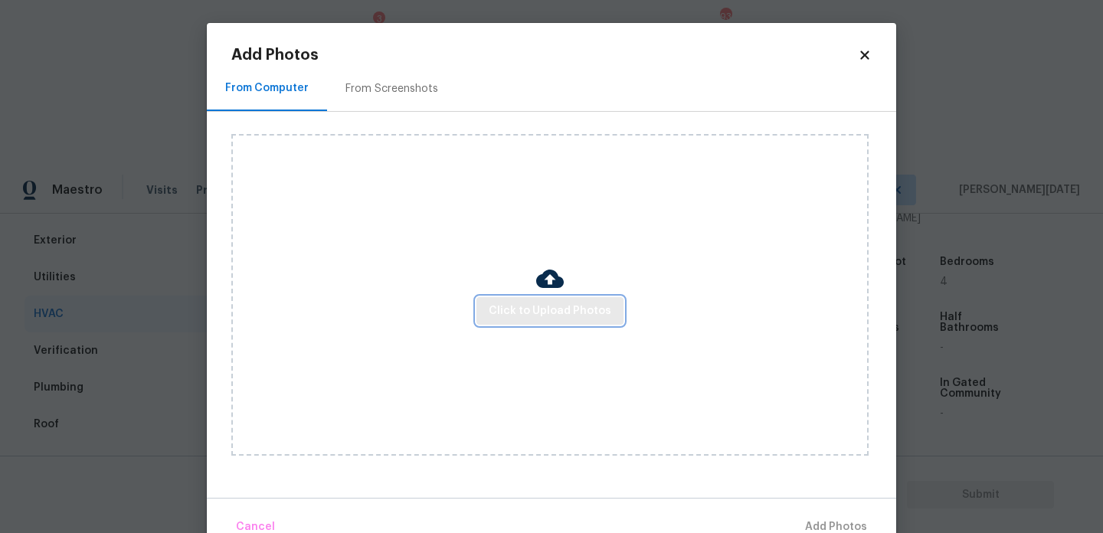
click at [548, 319] on span "Click to Upload Photos" at bounding box center [550, 311] width 123 height 19
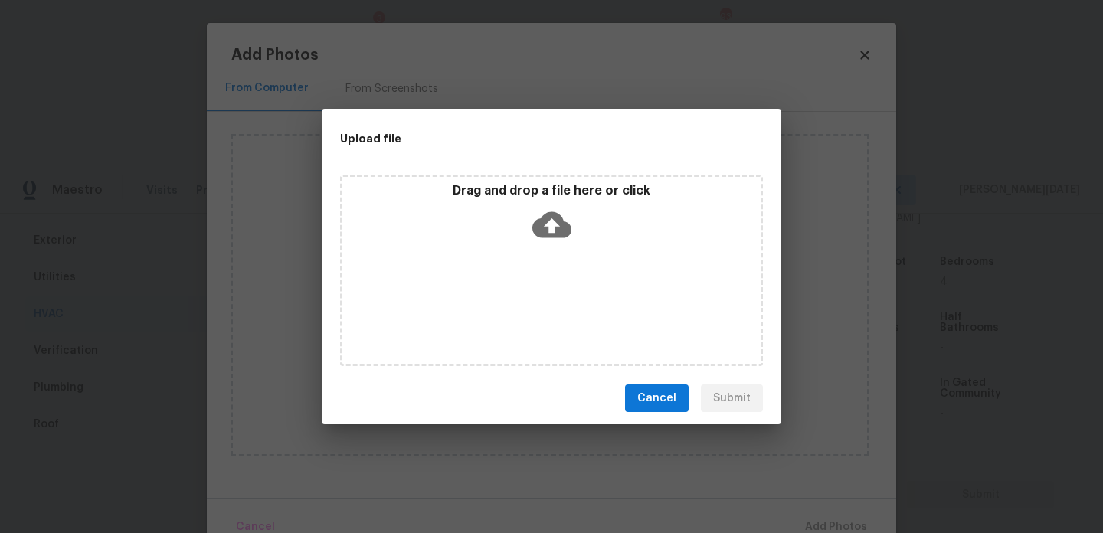
click at [548, 319] on div "Drag and drop a file here or click" at bounding box center [551, 271] width 423 height 192
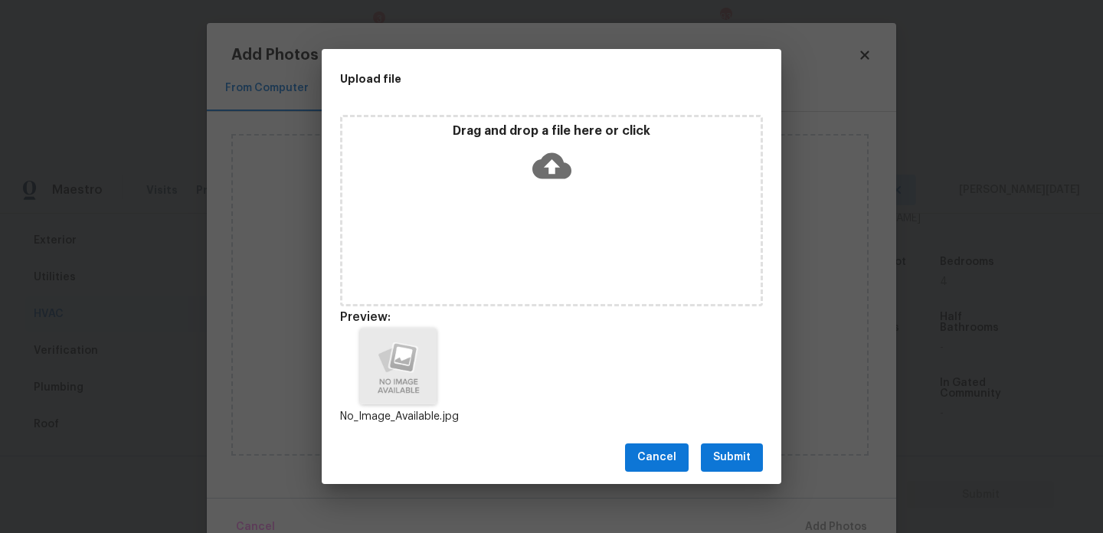
click at [741, 454] on span "Submit" at bounding box center [732, 457] width 38 height 19
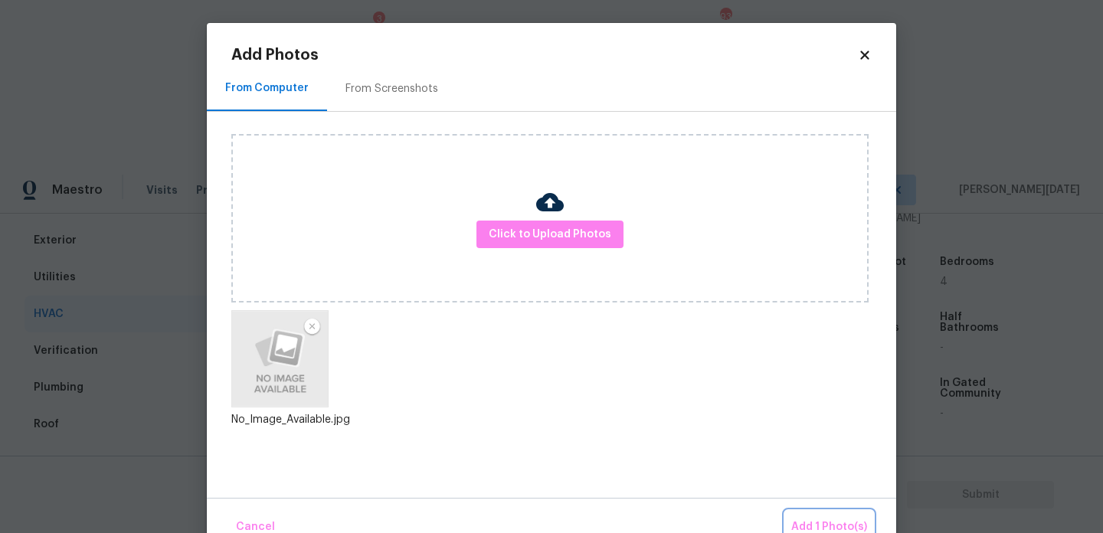
click at [820, 526] on span "Add 1 Photo(s)" at bounding box center [829, 527] width 76 height 19
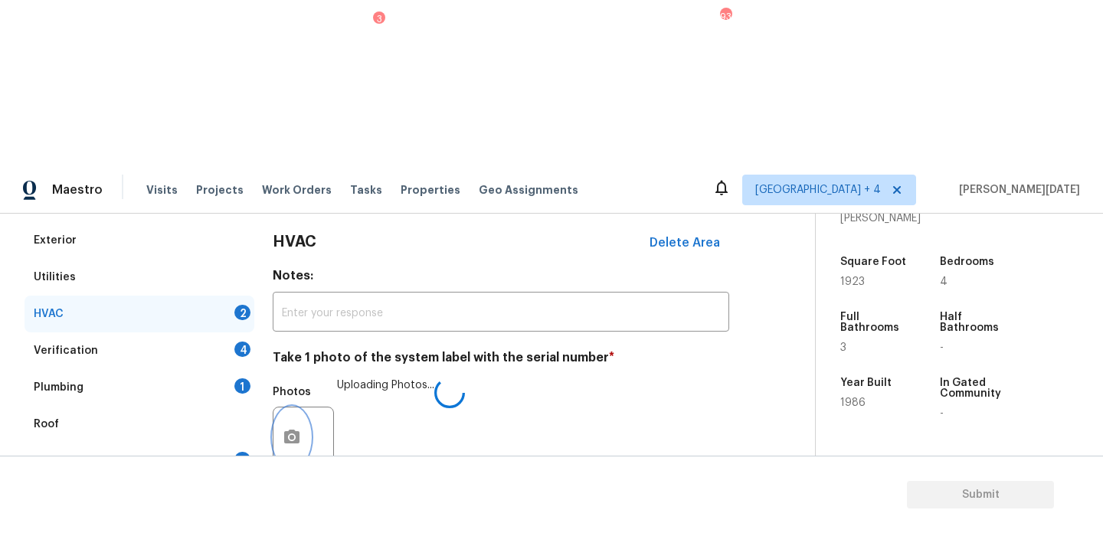
scroll to position [255, 0]
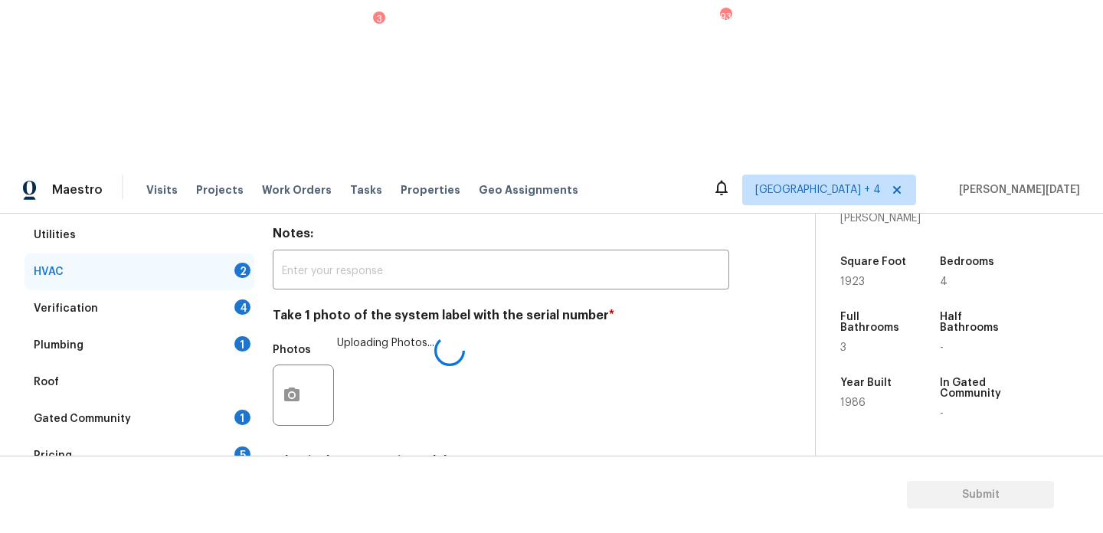
checkbox input "true"
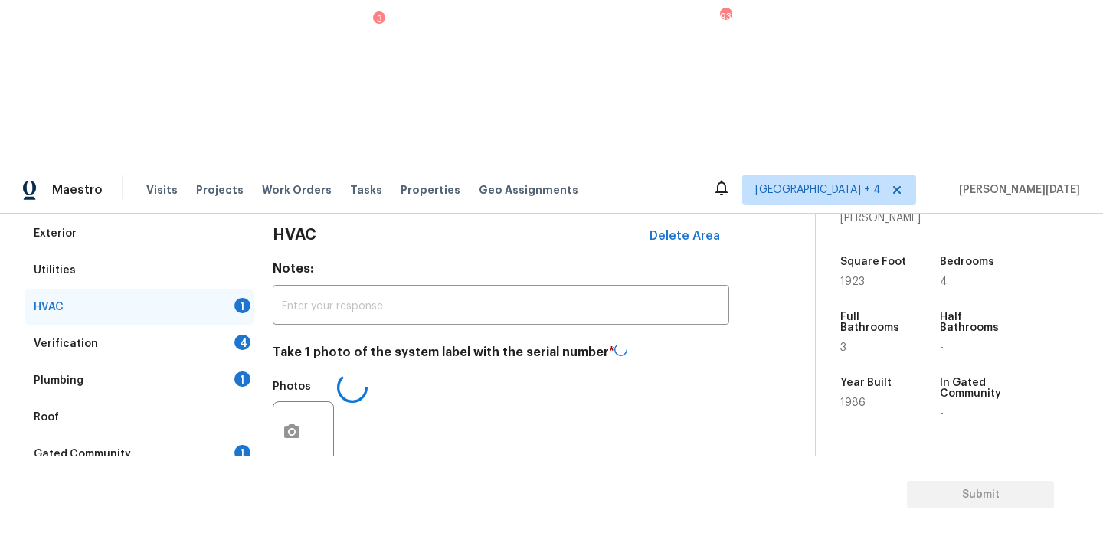
scroll to position [217, 0]
click at [220, 328] on div "Verification 4" at bounding box center [140, 346] width 230 height 37
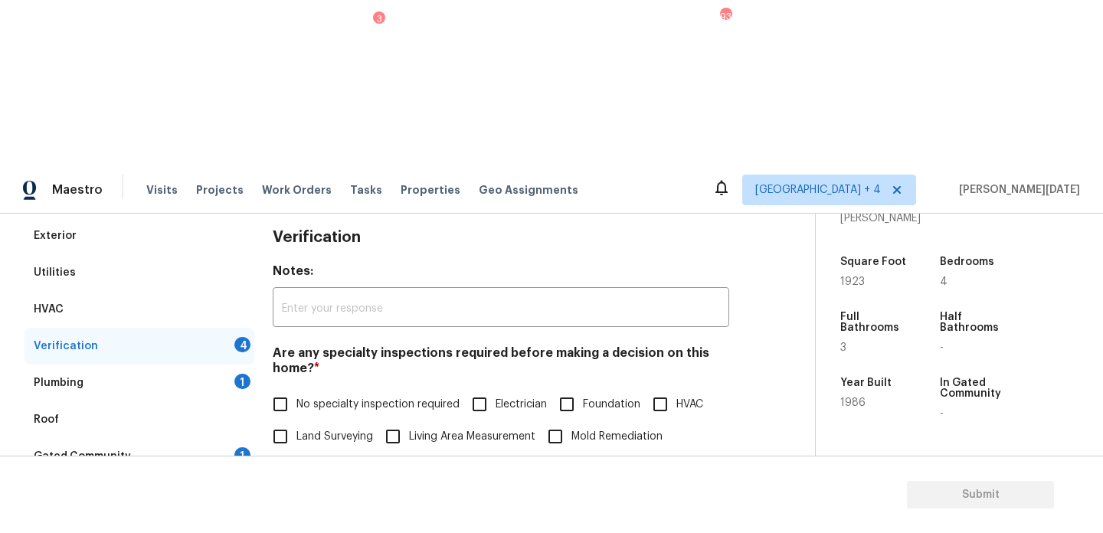
click at [294, 388] on input "No specialty inspection required" at bounding box center [280, 404] width 32 height 32
checkbox input "true"
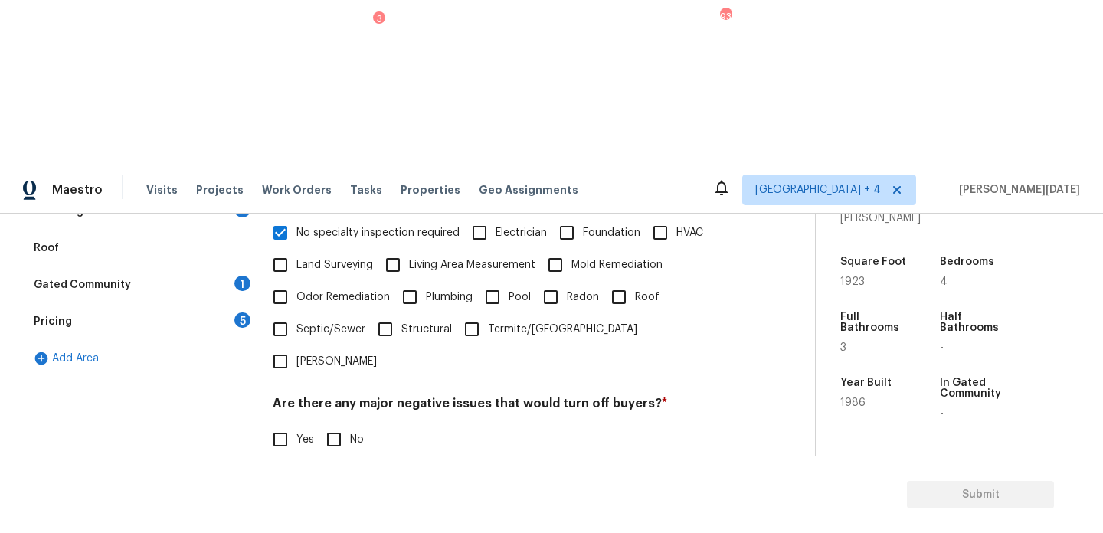
click at [350, 432] on span "No" at bounding box center [357, 440] width 14 height 16
click at [350, 424] on input "No" at bounding box center [334, 440] width 32 height 32
checkbox input "true"
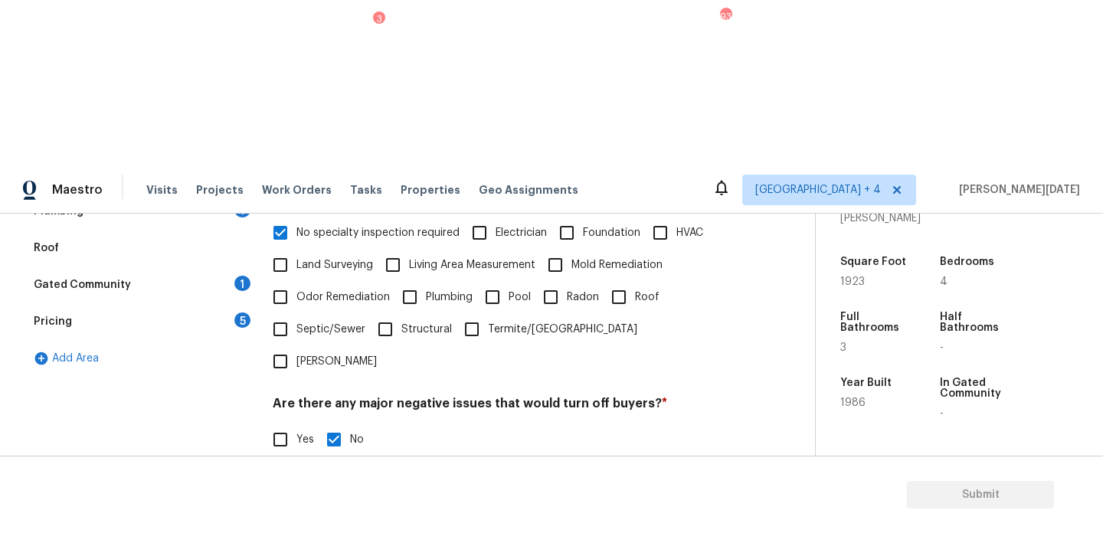
click at [343, 502] on input "No" at bounding box center [334, 518] width 32 height 32
checkbox input "true"
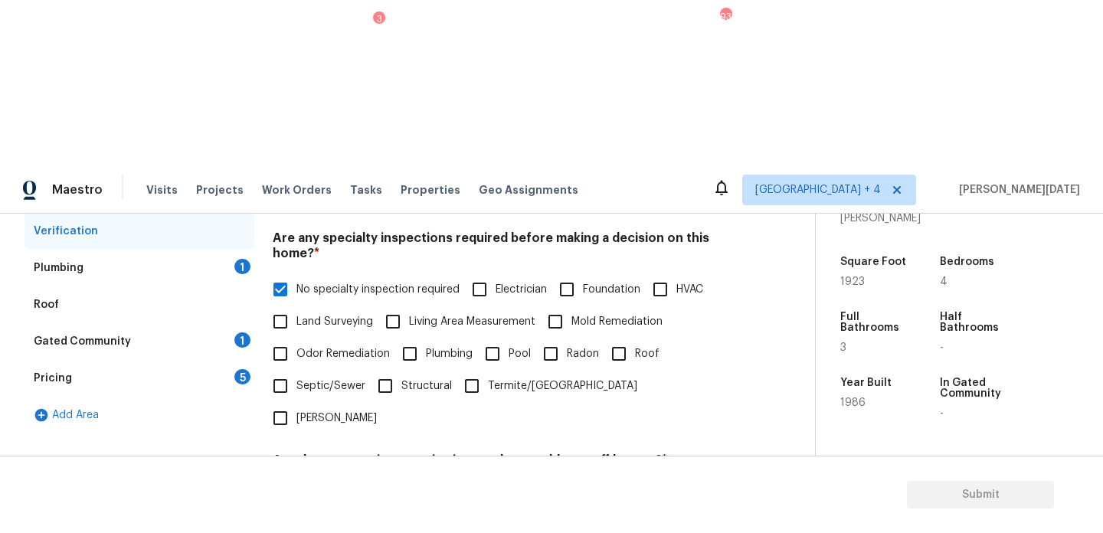
click at [234, 259] on div "1" at bounding box center [242, 266] width 16 height 15
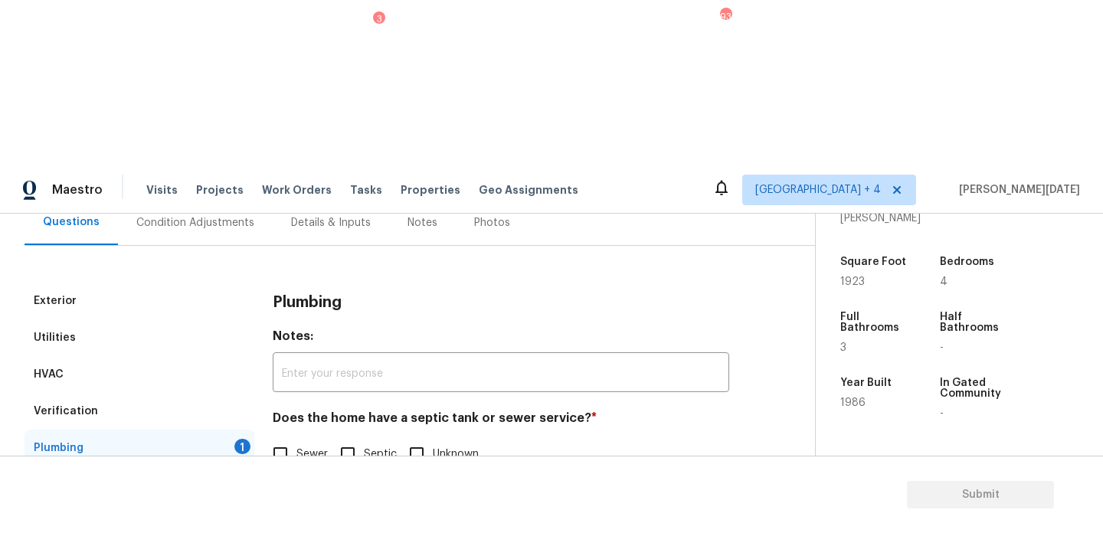
scroll to position [152, 0]
click at [282, 411] on div "Does the home have a septic tank or sewer service? * Sewer Septic Unknown" at bounding box center [501, 441] width 457 height 60
click at [282, 438] on input "Sewer" at bounding box center [280, 454] width 32 height 32
checkbox input "true"
click at [228, 503] on div "Gated Community 1" at bounding box center [140, 521] width 230 height 37
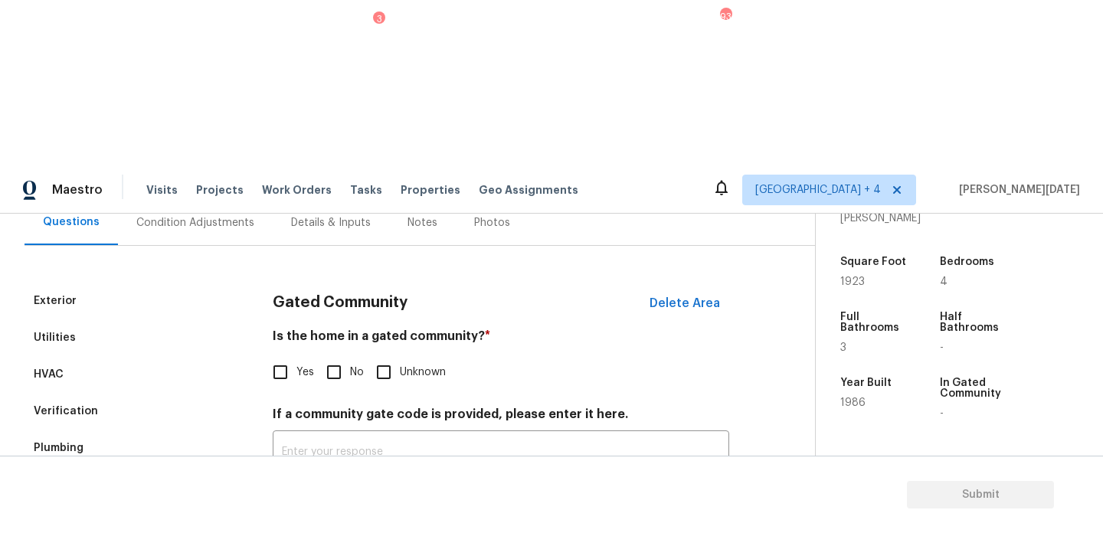
click at [340, 356] on input "No" at bounding box center [334, 372] width 32 height 32
checkbox input "true"
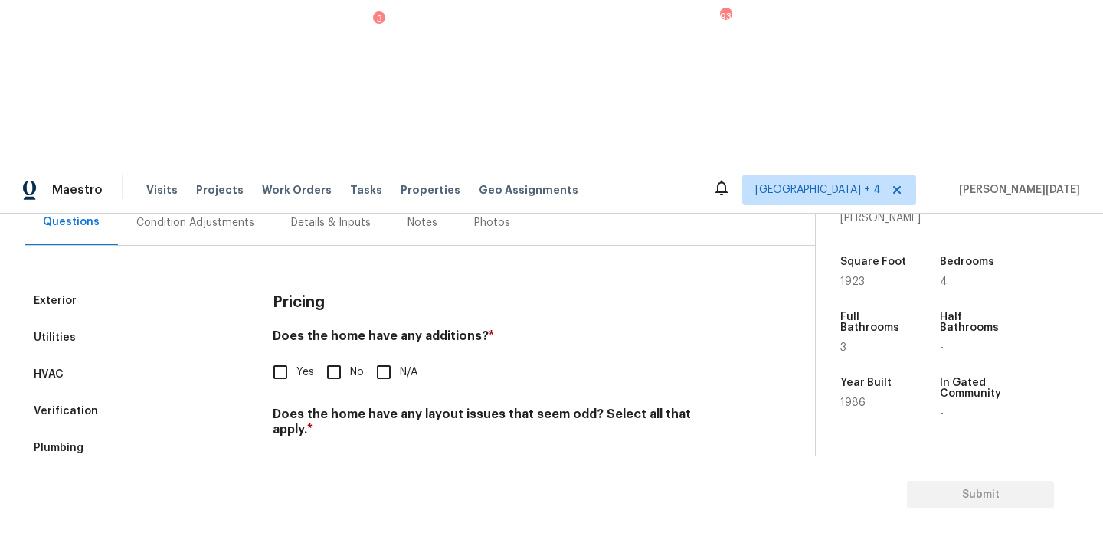
click at [346, 356] on input "No" at bounding box center [334, 372] width 32 height 32
checkbox input "true"
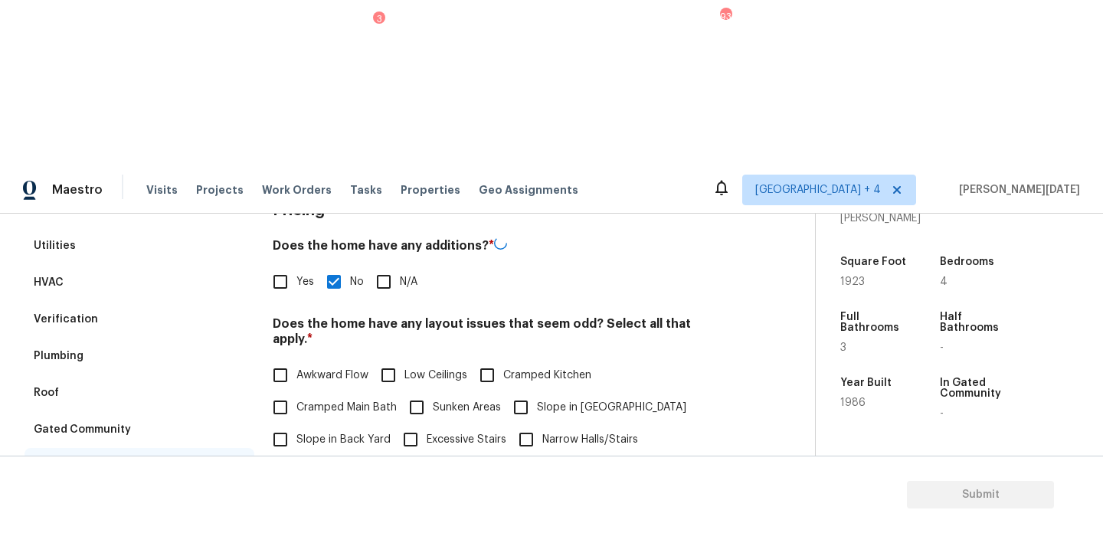
scroll to position [245, 0]
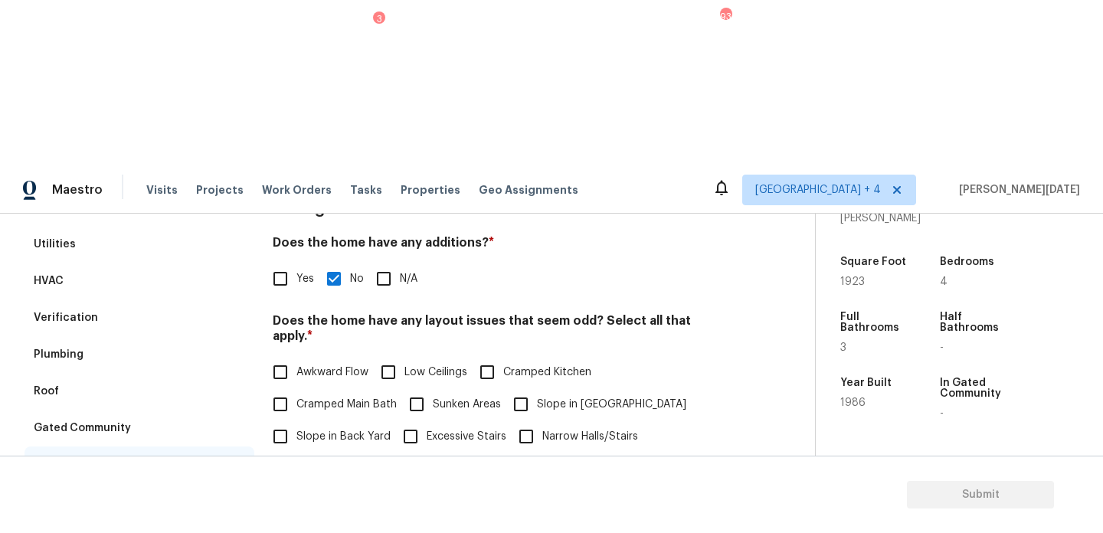
click at [306, 429] on span "Slope in Back Yard" at bounding box center [343, 437] width 94 height 16
click at [296, 421] on input "Slope in Back Yard" at bounding box center [280, 437] width 32 height 32
checkbox input "true"
click at [291, 485] on input "Other" at bounding box center [280, 501] width 32 height 32
checkbox input "true"
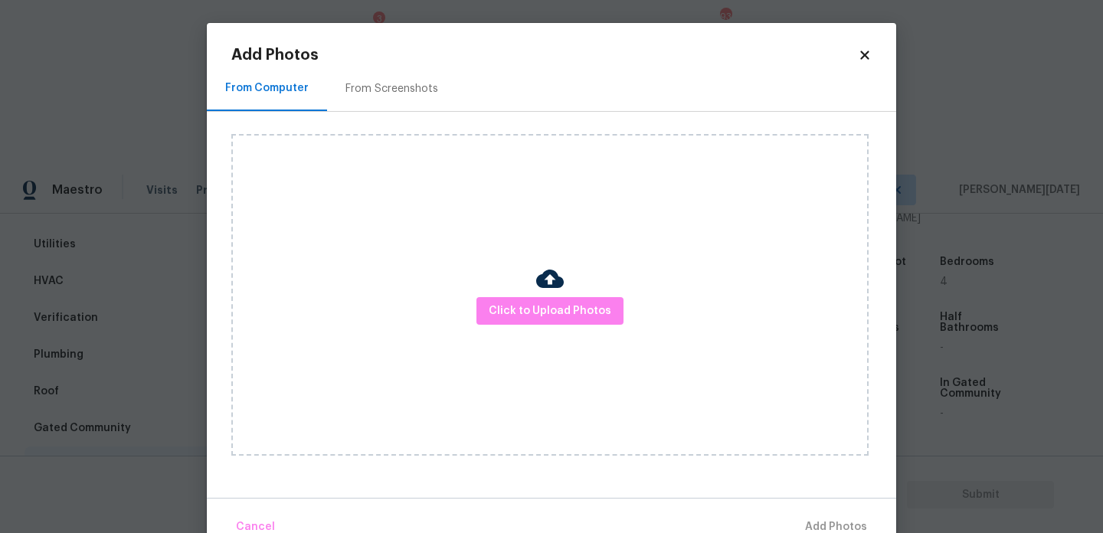
click at [398, 81] on div "From Screenshots" at bounding box center [392, 88] width 93 height 15
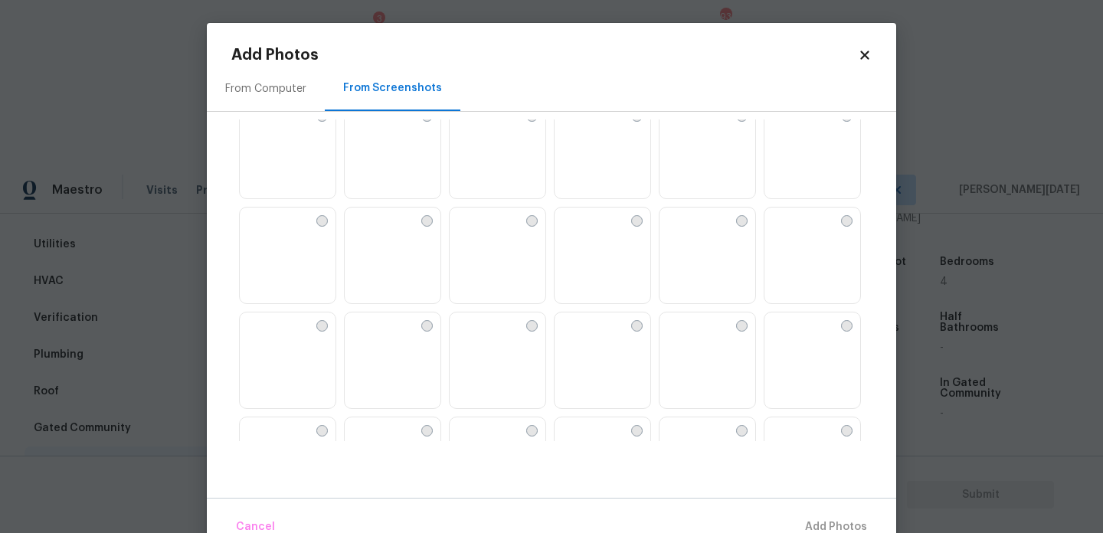
scroll to position [342, 0]
click at [264, 231] on img at bounding box center [252, 218] width 25 height 25
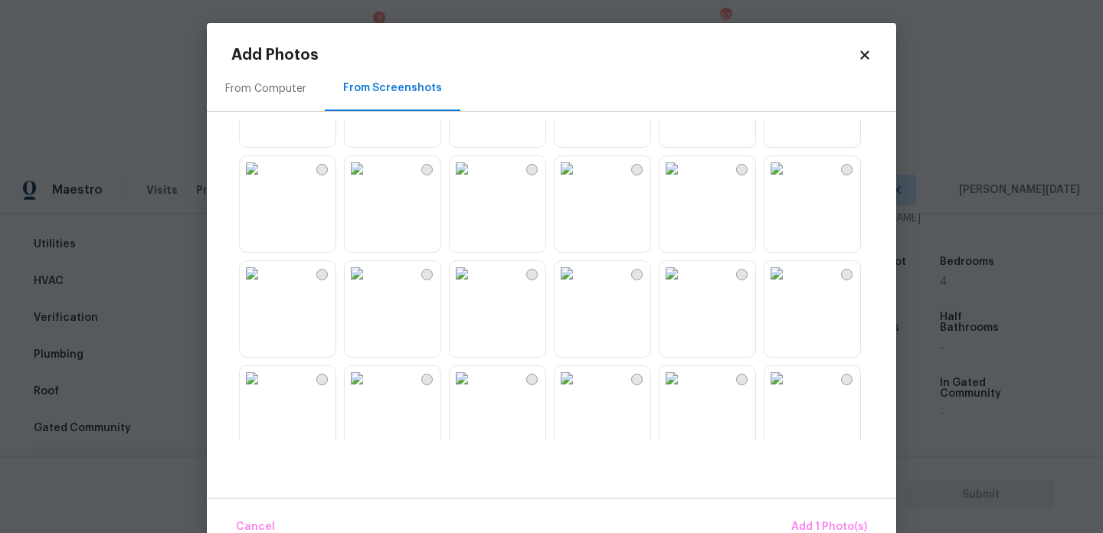
scroll to position [786, 0]
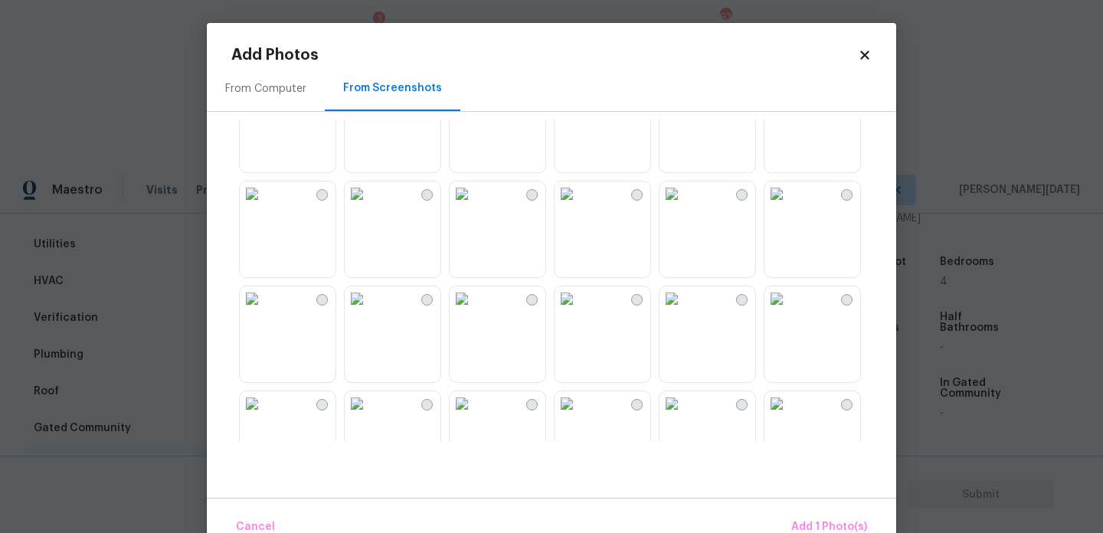
click at [579, 206] on img at bounding box center [567, 194] width 25 height 25
click at [827, 512] on button "Add 2 Photo(s)" at bounding box center [828, 527] width 90 height 33
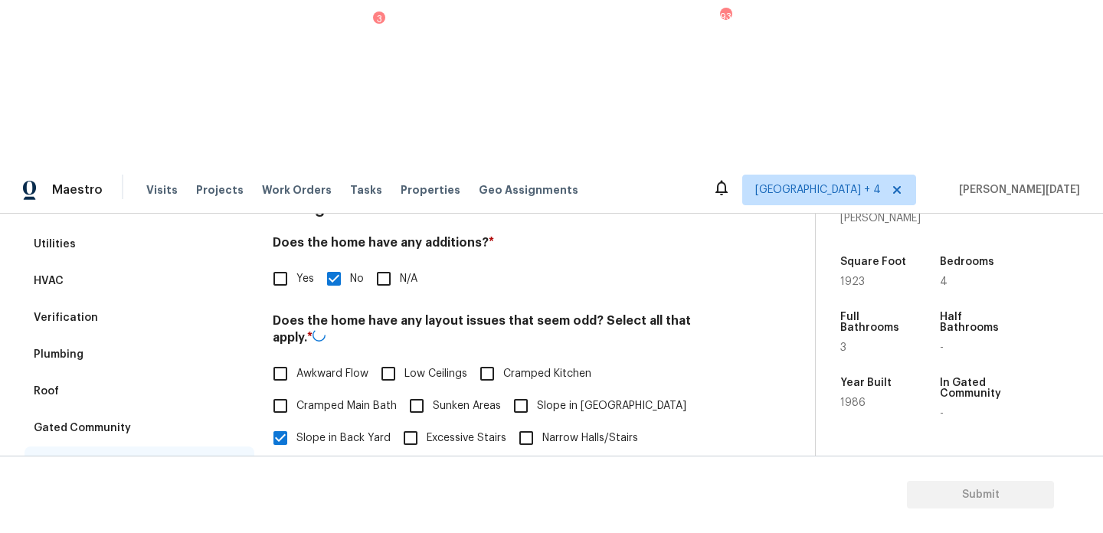
scroll to position [280, 0]
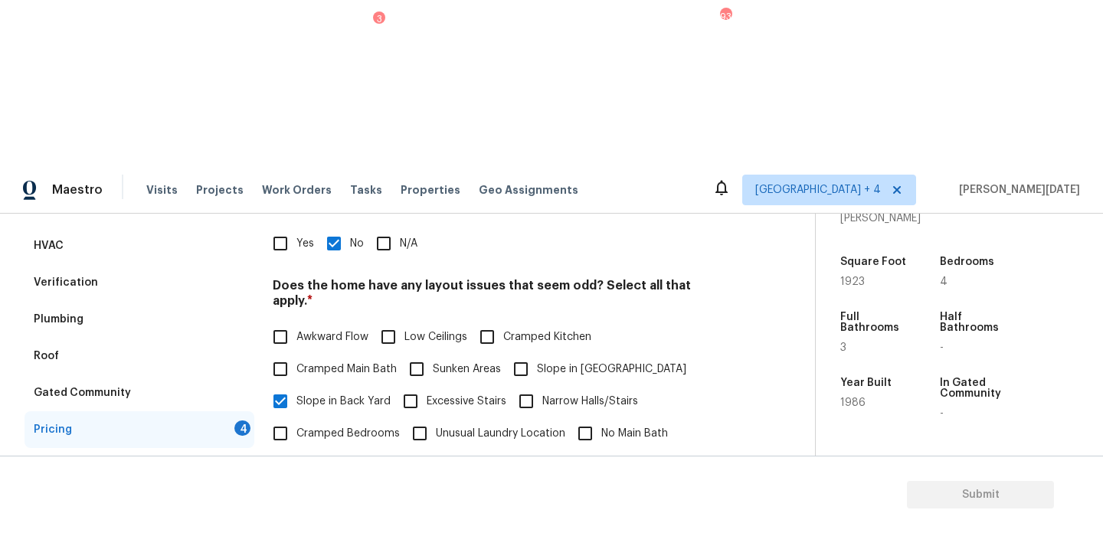
click at [372, 486] on input "text" at bounding box center [501, 504] width 457 height 36
type input "boast house in the backyard/ water view"
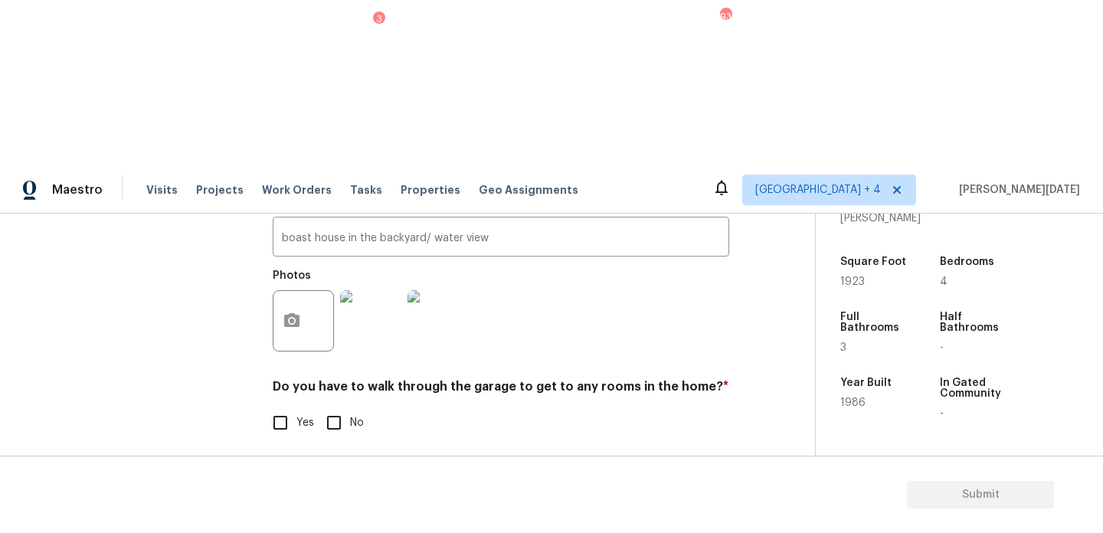
scroll to position [531, 0]
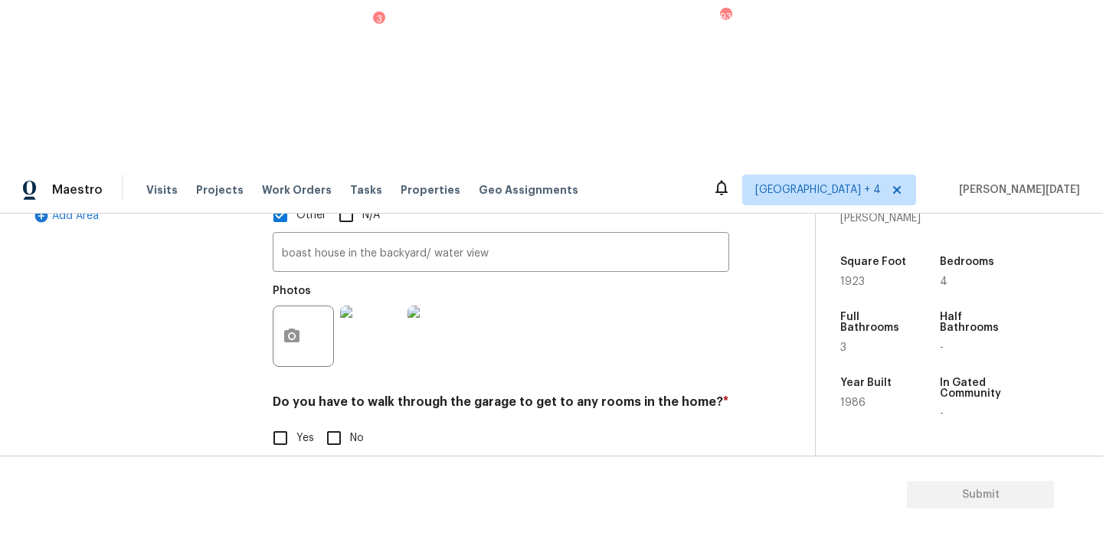
click at [357, 431] on span "No" at bounding box center [357, 439] width 14 height 16
click at [350, 422] on input "No" at bounding box center [334, 438] width 32 height 32
checkbox input "true"
click at [346, 359] on div "Pricing Does the home have any additions? * Yes No N/A Does the home have any l…" at bounding box center [501, 274] width 457 height 742
click at [352, 509] on span "No" at bounding box center [357, 517] width 14 height 16
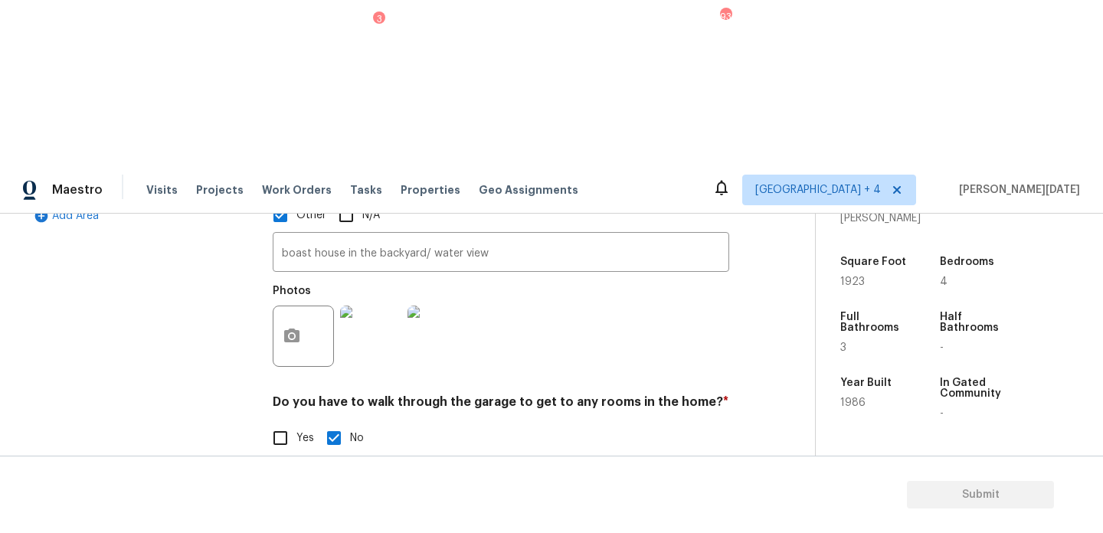
click at [350, 500] on input "No" at bounding box center [334, 516] width 32 height 32
checkbox input "true"
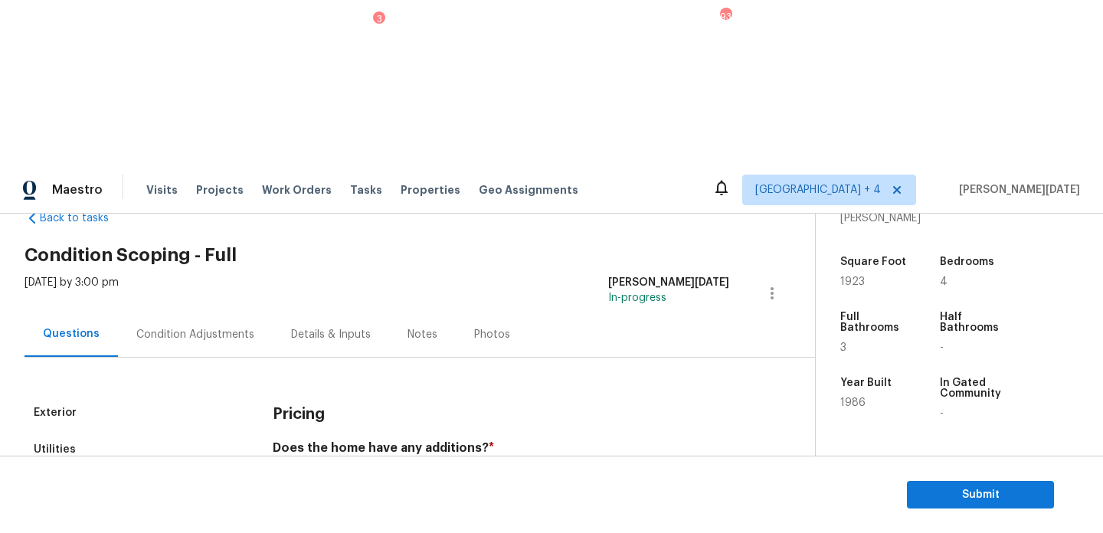
scroll to position [37, 0]
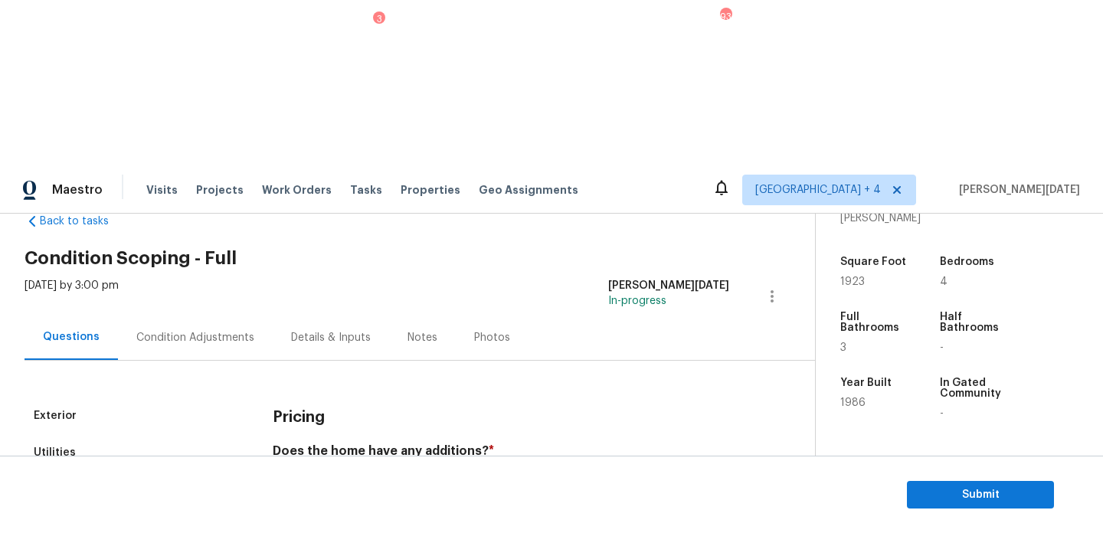
click at [223, 315] on div "Condition Adjustments" at bounding box center [195, 337] width 155 height 45
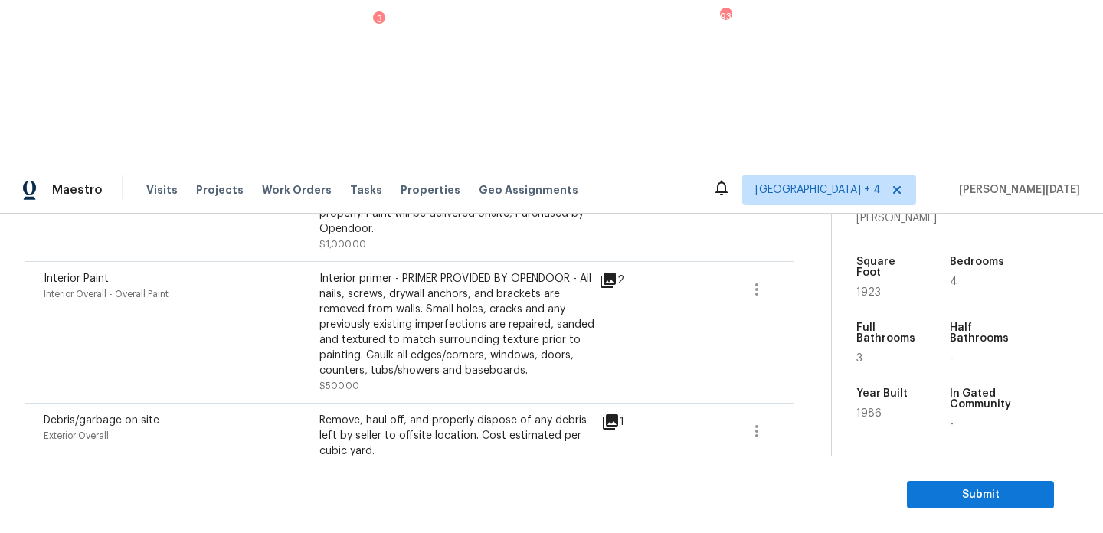
scroll to position [560, 0]
click at [752, 421] on icon "button" at bounding box center [757, 430] width 18 height 18
click at [853, 266] on div "Edit" at bounding box center [845, 263] width 120 height 15
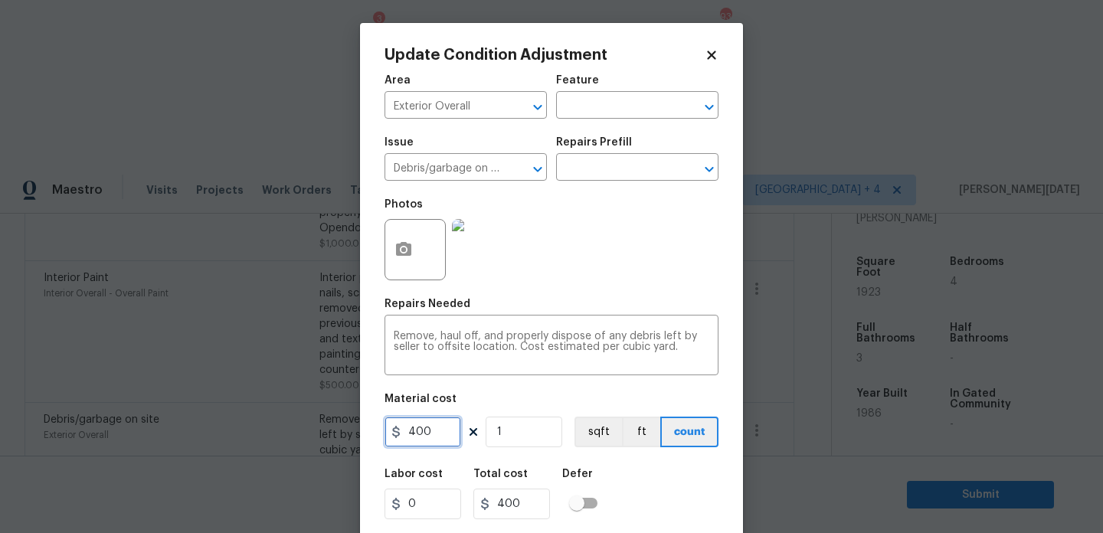
drag, startPoint x: 439, startPoint y: 427, endPoint x: 312, endPoint y: 424, distance: 127.2
click at [333, 427] on div "Update Condition Adjustment Area Exterior Overall ​ Feature ​ Issue Debris/garb…" at bounding box center [551, 266] width 1103 height 533
type input "500"
click at [596, 274] on div "Photos" at bounding box center [552, 240] width 334 height 100
type input "500"
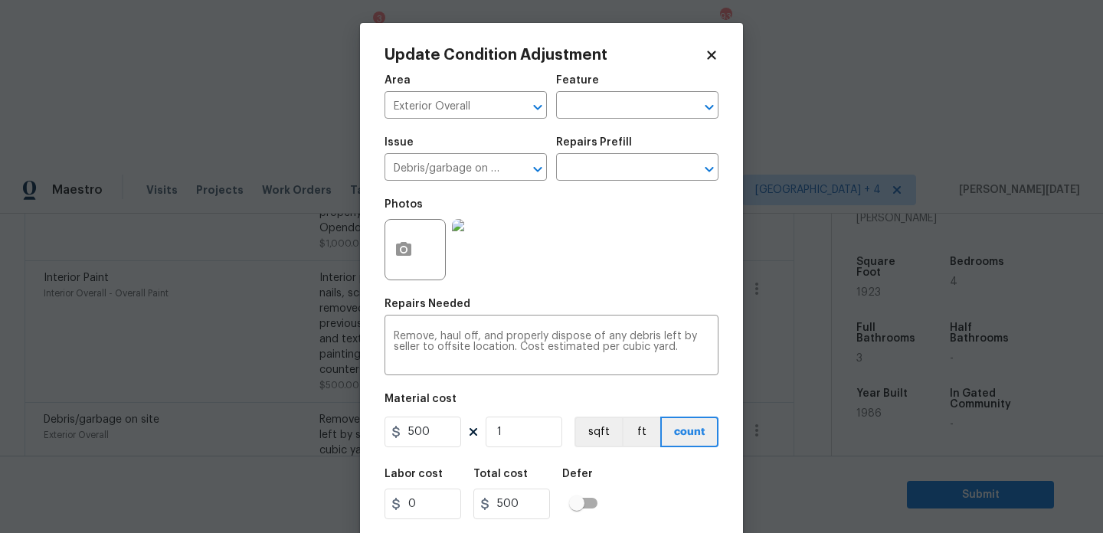
scroll to position [39, 0]
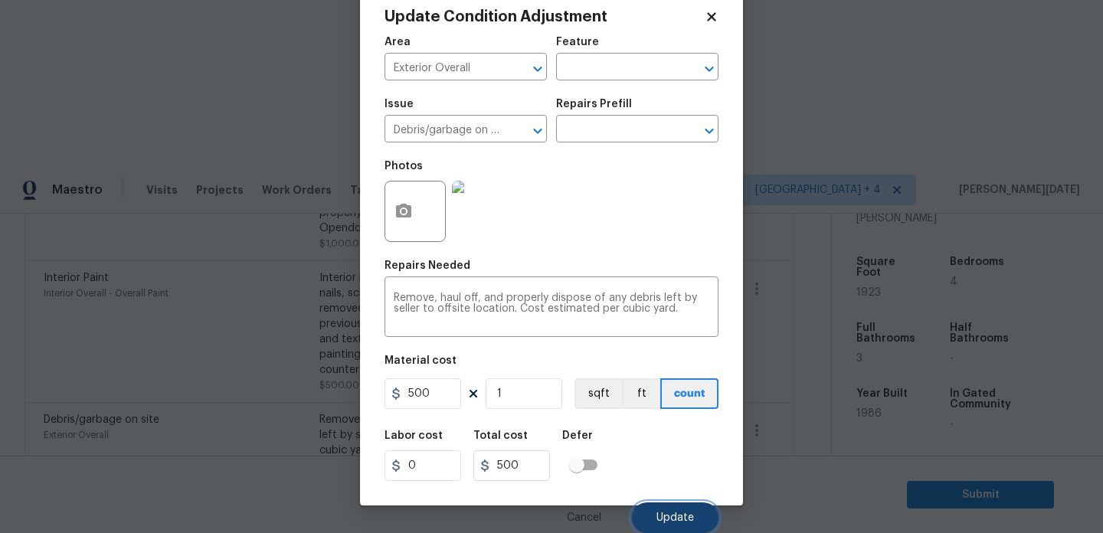
click at [699, 519] on button "Update" at bounding box center [675, 518] width 87 height 31
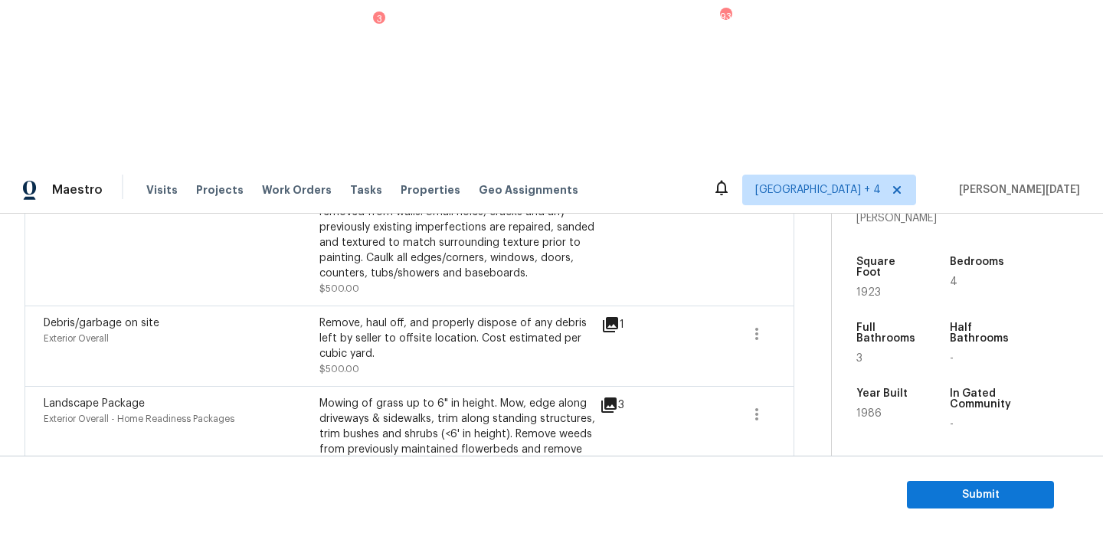
scroll to position [676, 0]
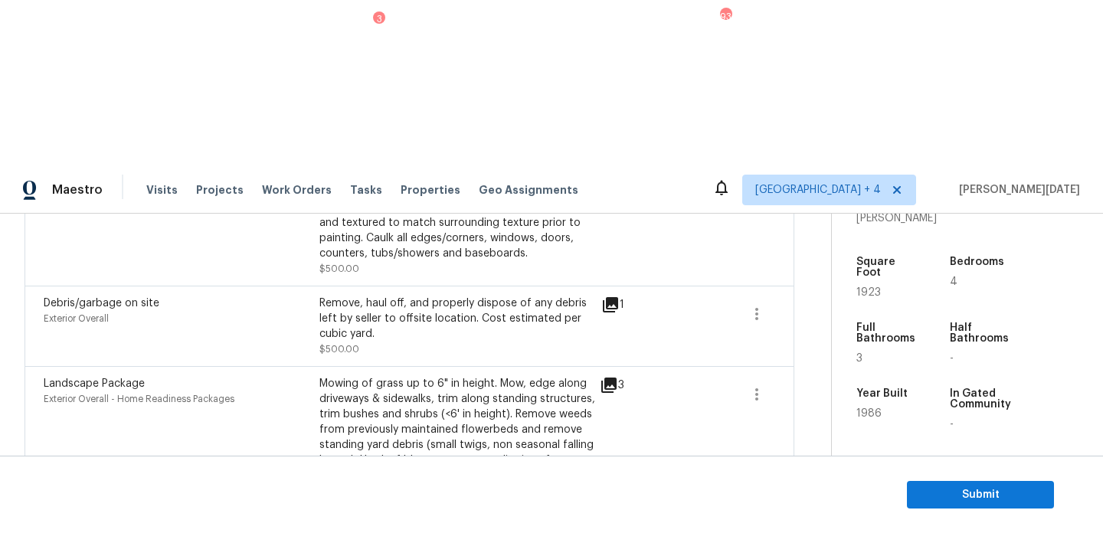
click at [608, 518] on icon at bounding box center [608, 527] width 18 height 18
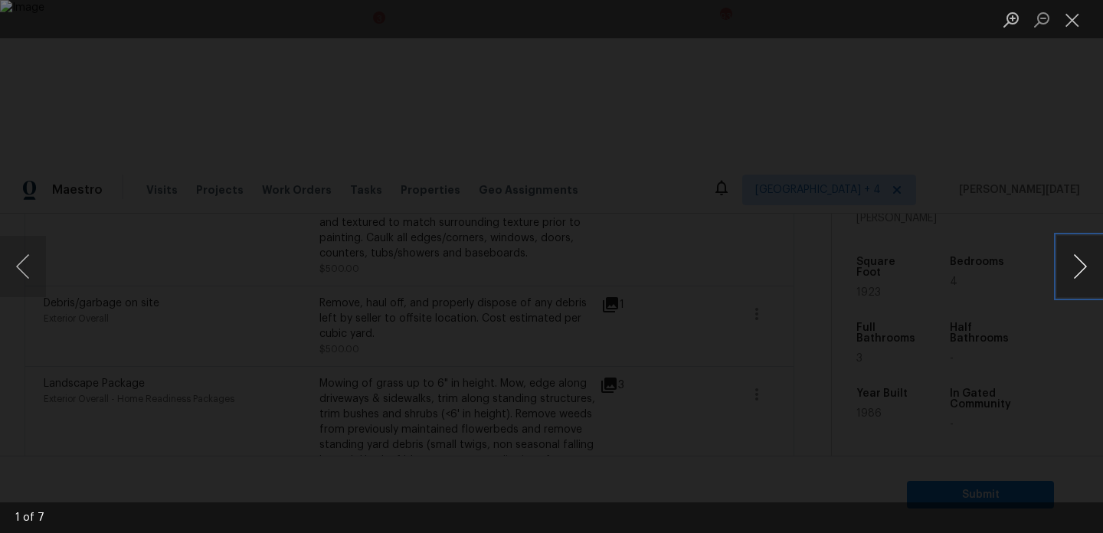
click at [1070, 267] on button "Next image" at bounding box center [1080, 266] width 46 height 61
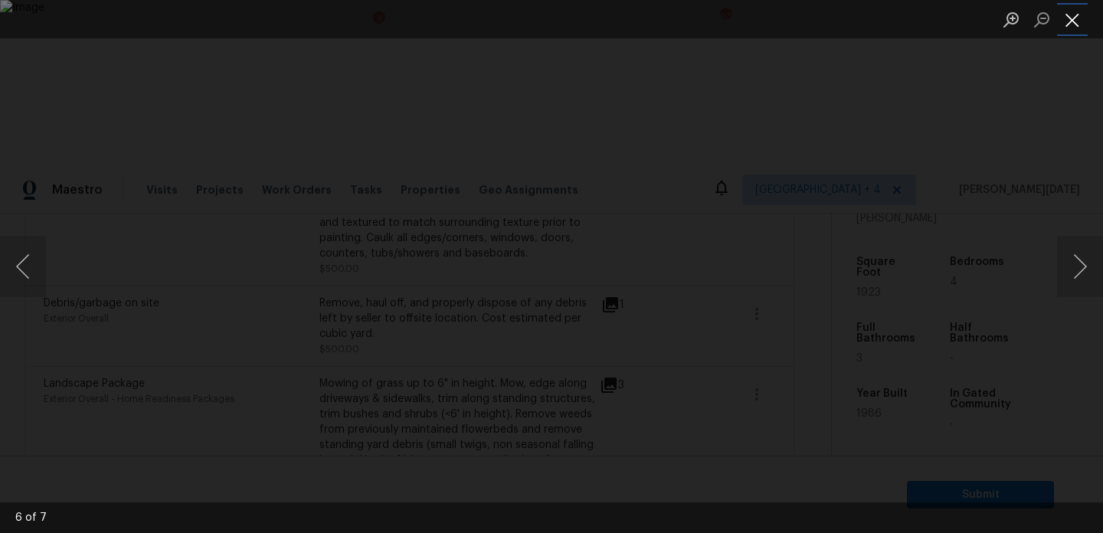
click at [1071, 23] on button "Close lightbox" at bounding box center [1072, 19] width 31 height 27
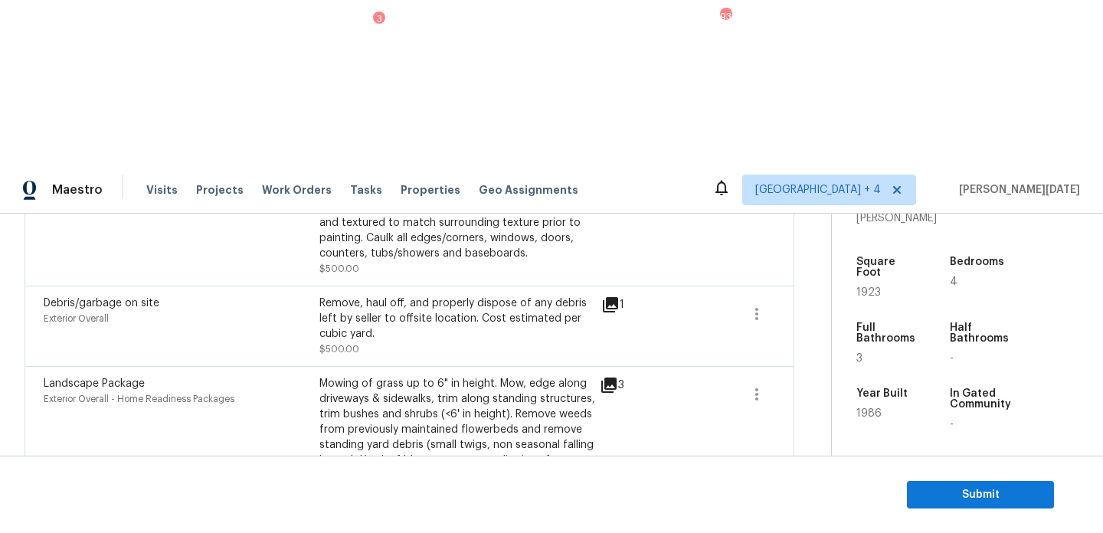
click at [755, 527] on icon "button" at bounding box center [757, 536] width 18 height 18
click at [831, 359] on link "Edit" at bounding box center [844, 370] width 130 height 23
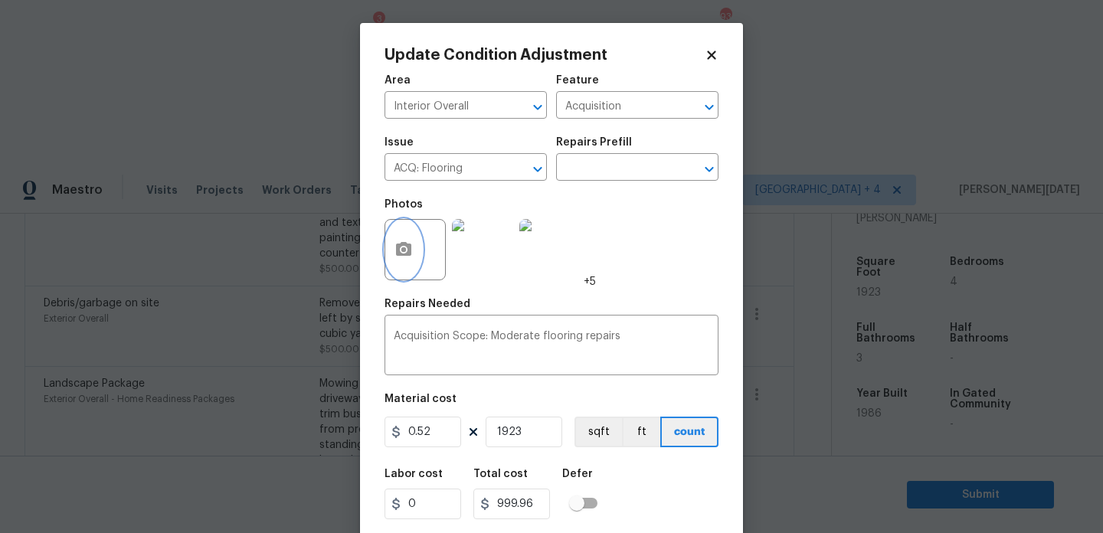
click at [395, 245] on icon "button" at bounding box center [404, 250] width 18 height 18
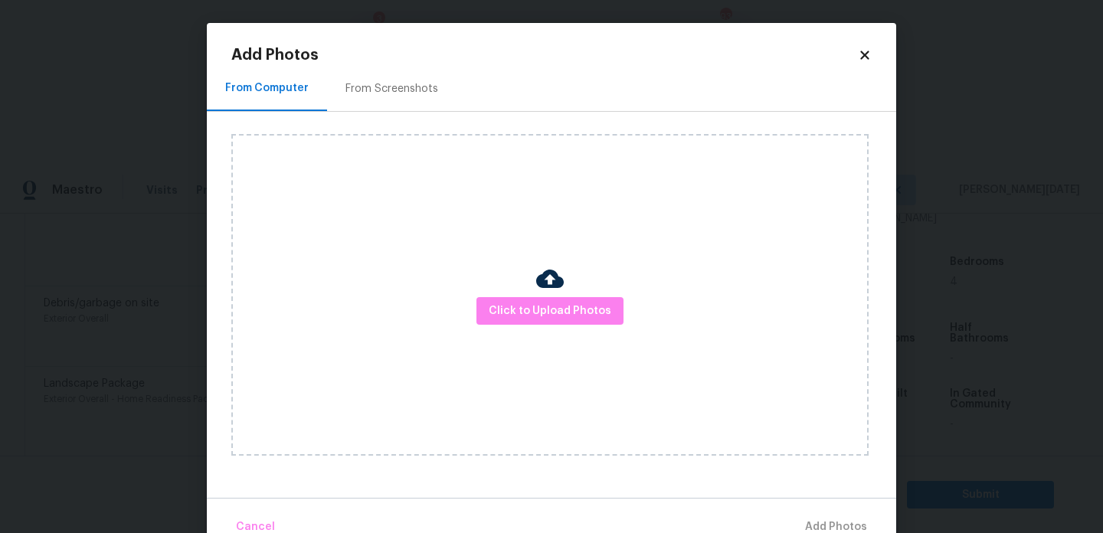
click at [507, 296] on div "Click to Upload Photos" at bounding box center [549, 295] width 637 height 322
click at [513, 306] on span "Click to Upload Photos" at bounding box center [550, 311] width 123 height 19
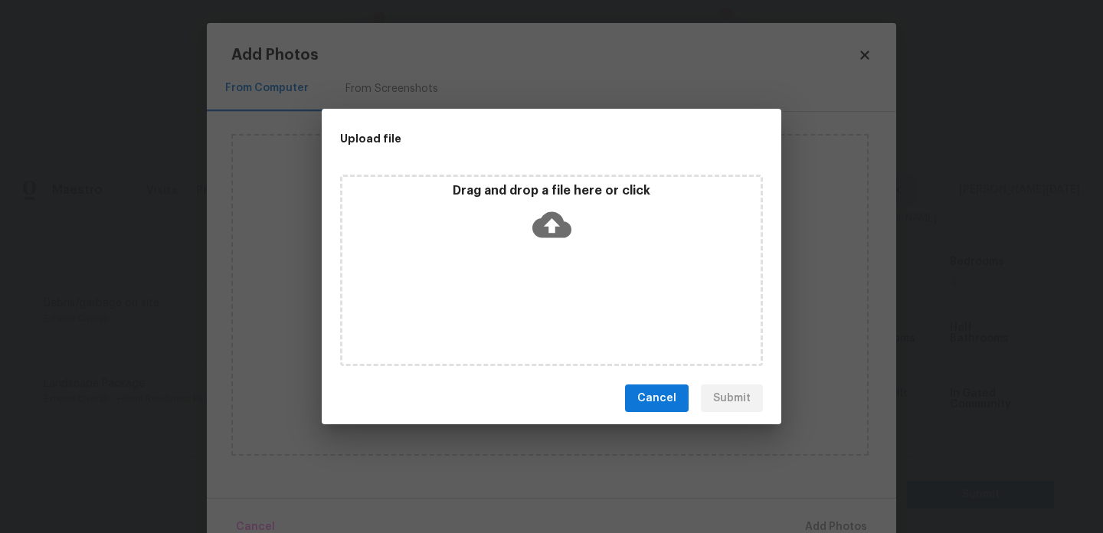
click at [513, 306] on div "Drag and drop a file here or click" at bounding box center [551, 271] width 423 height 192
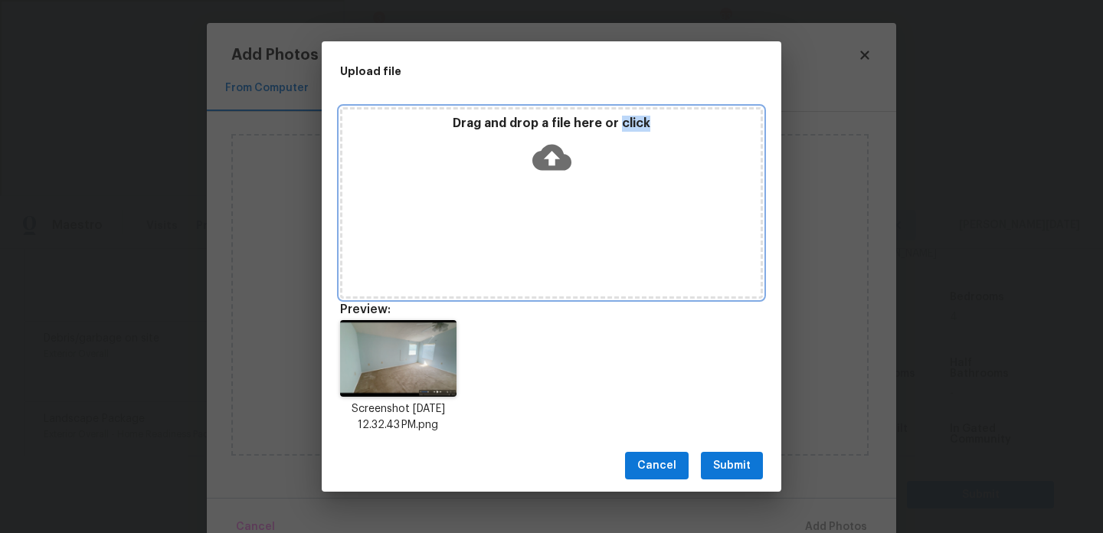
click at [515, 163] on div "Drag and drop a file here or click" at bounding box center [551, 149] width 418 height 66
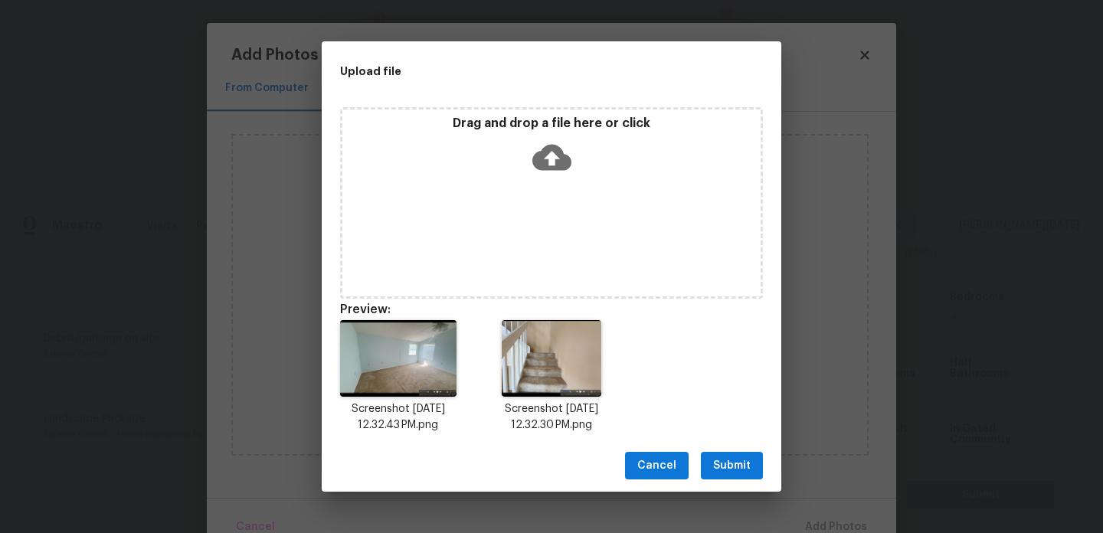
click at [713, 462] on span "Submit" at bounding box center [732, 466] width 38 height 19
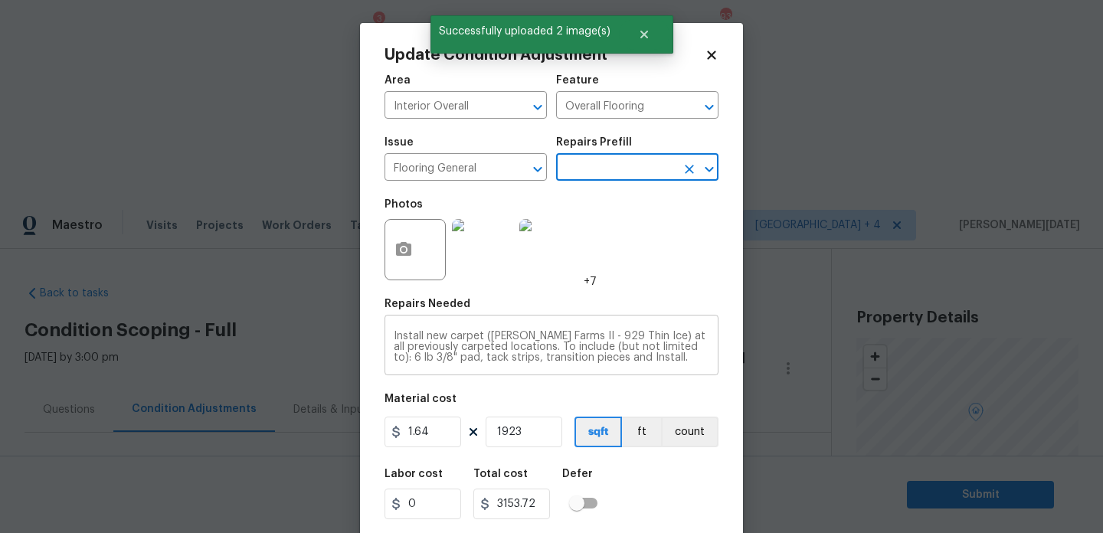
scroll to position [389, 0]
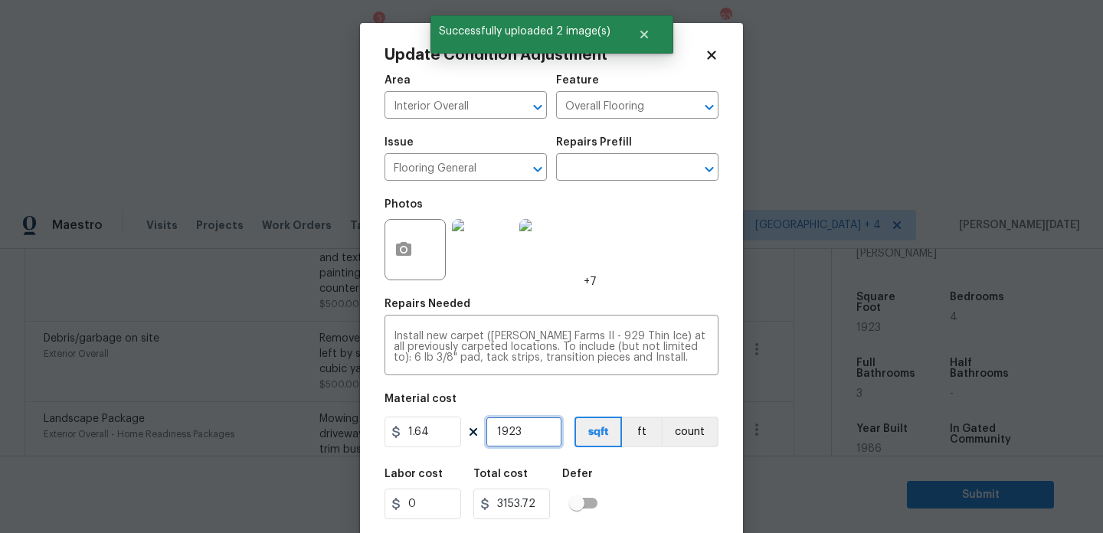
drag, startPoint x: 539, startPoint y: 440, endPoint x: 411, endPoint y: 440, distance: 127.9
click at [411, 440] on div "1.64 1923 sqft ft count" at bounding box center [552, 432] width 334 height 31
type input "0"
type input "1"
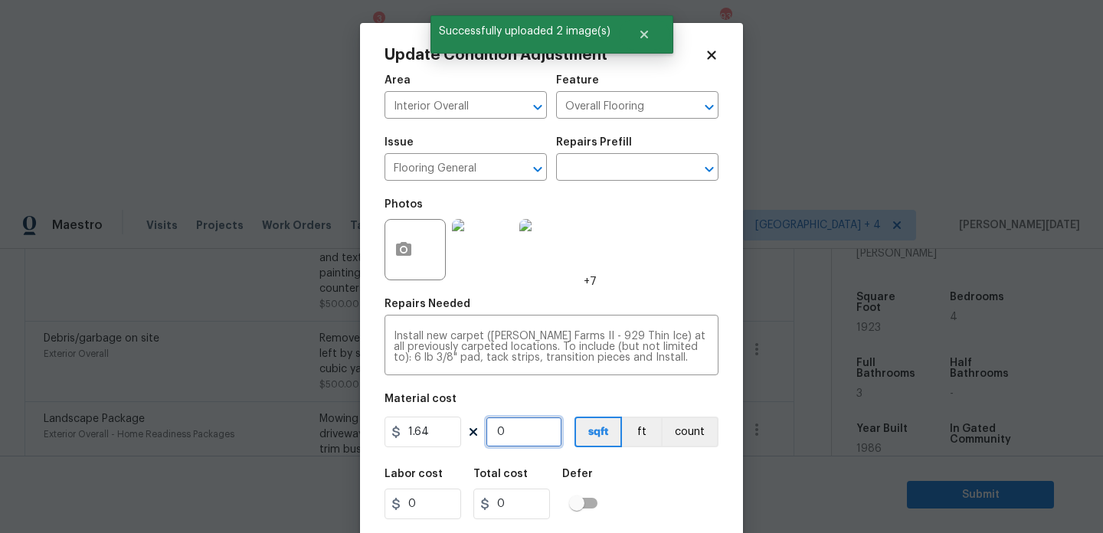
type input "1.64"
type input "10"
type input "16.4"
type input "100"
type input "164"
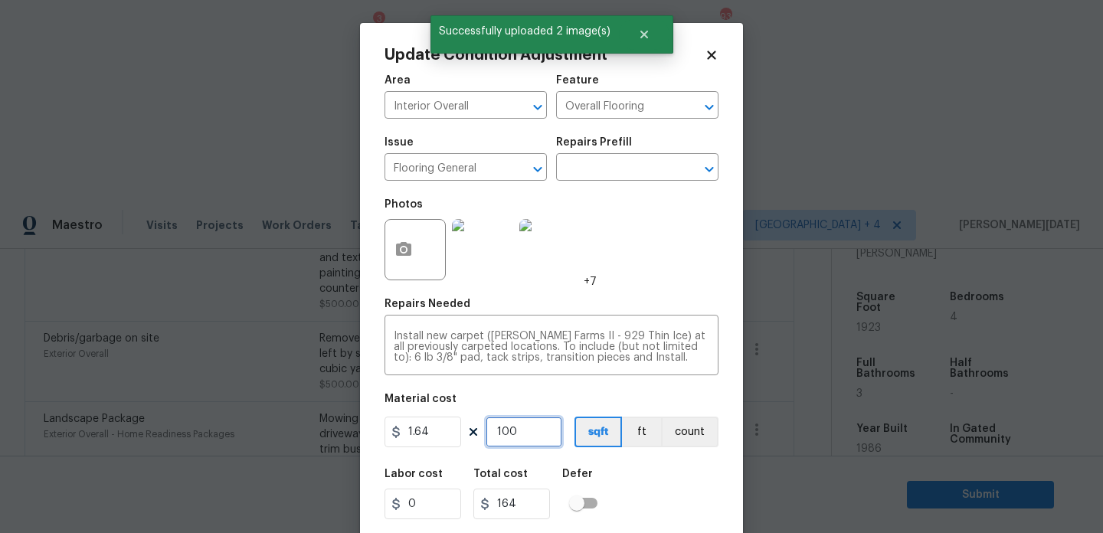
type input "1000"
type input "1640"
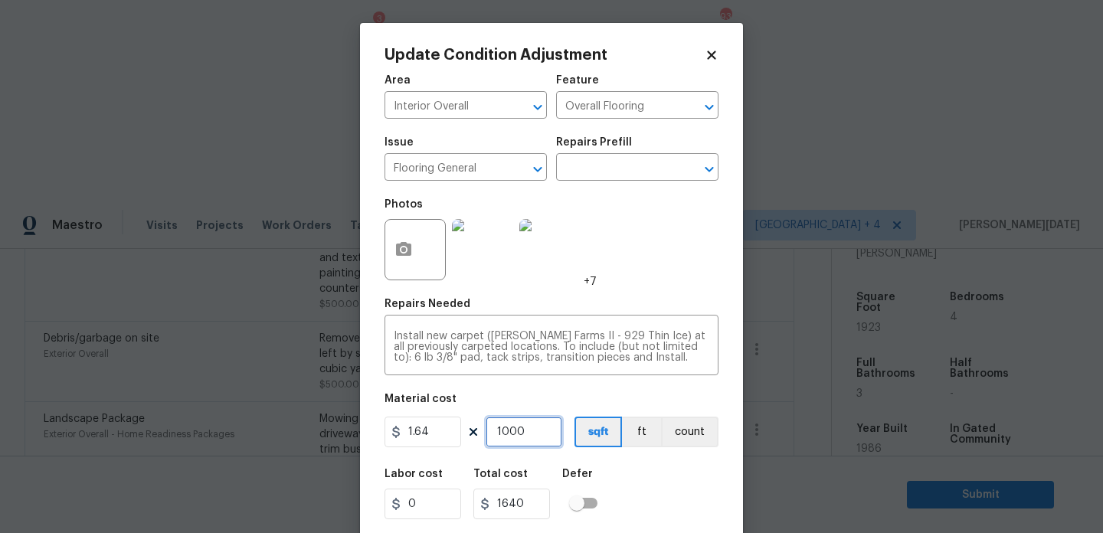
type input "1000"
click at [659, 259] on div "Photos +7" at bounding box center [552, 240] width 334 height 100
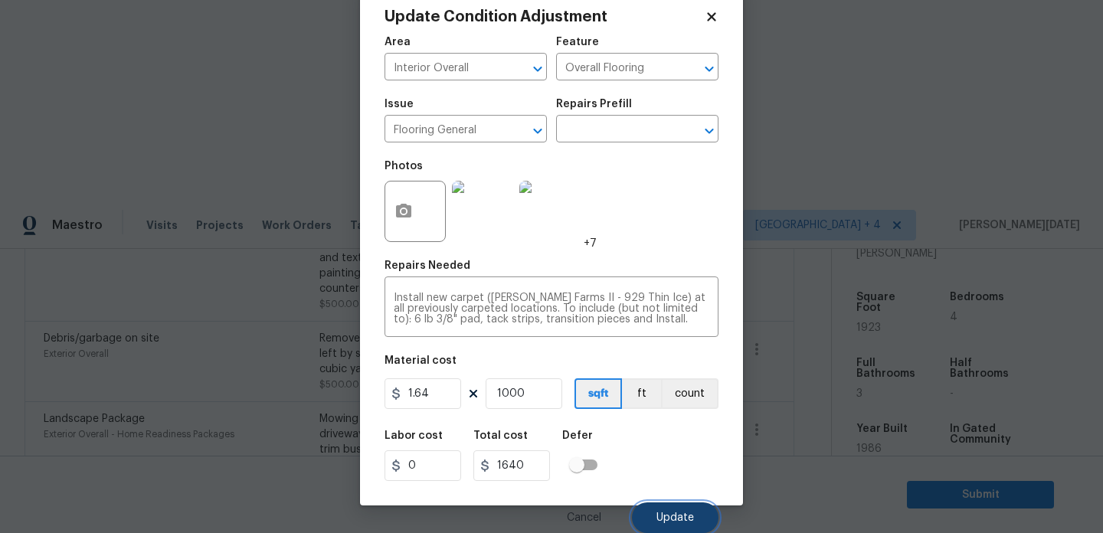
click at [667, 511] on button "Update" at bounding box center [675, 518] width 87 height 31
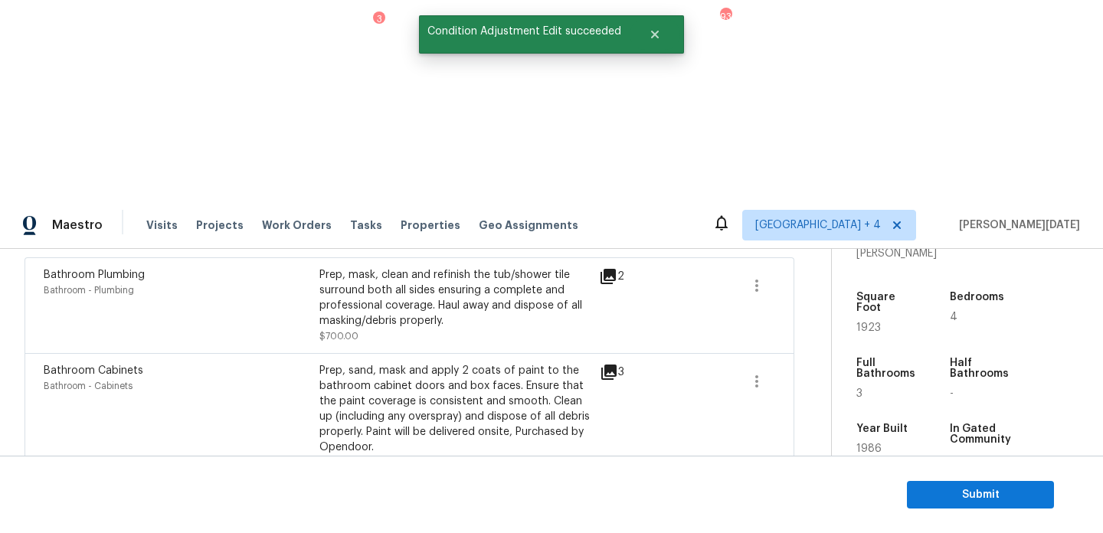
scroll to position [0, 0]
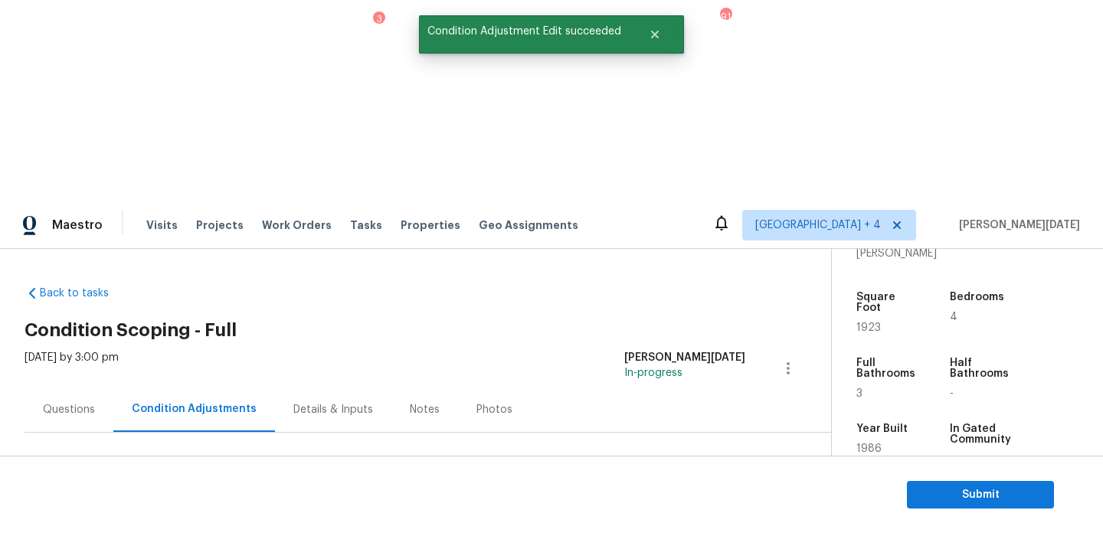
drag, startPoint x: 74, startPoint y: 325, endPoint x: 164, endPoint y: 326, distance: 90.4
click at [164, 519] on div "Total: $25885.33 Deferred: $0" at bounding box center [163, 526] width 276 height 15
copy div "$25885.33"
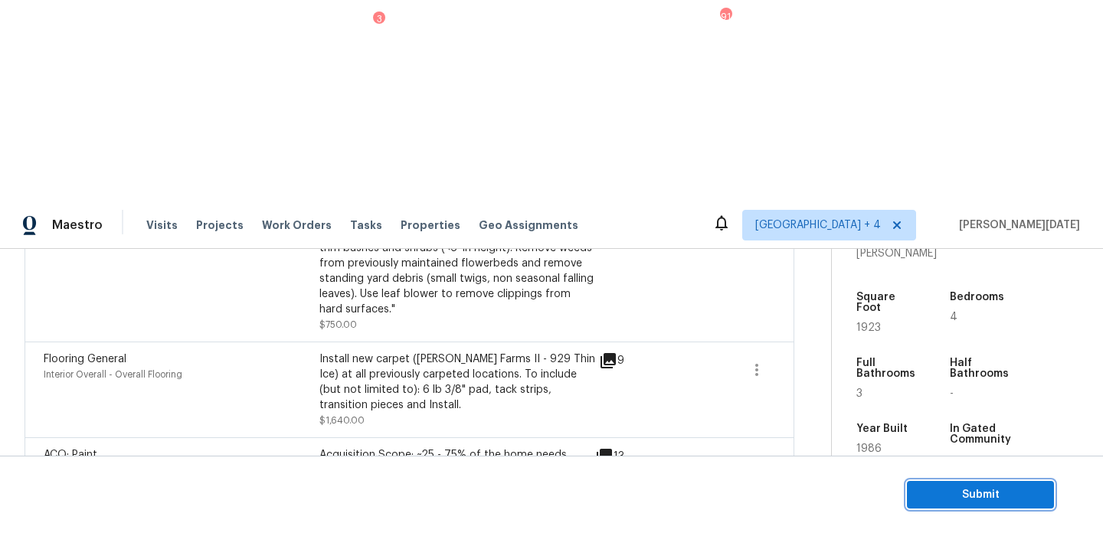
click at [951, 498] on span "Submit" at bounding box center [980, 495] width 123 height 19
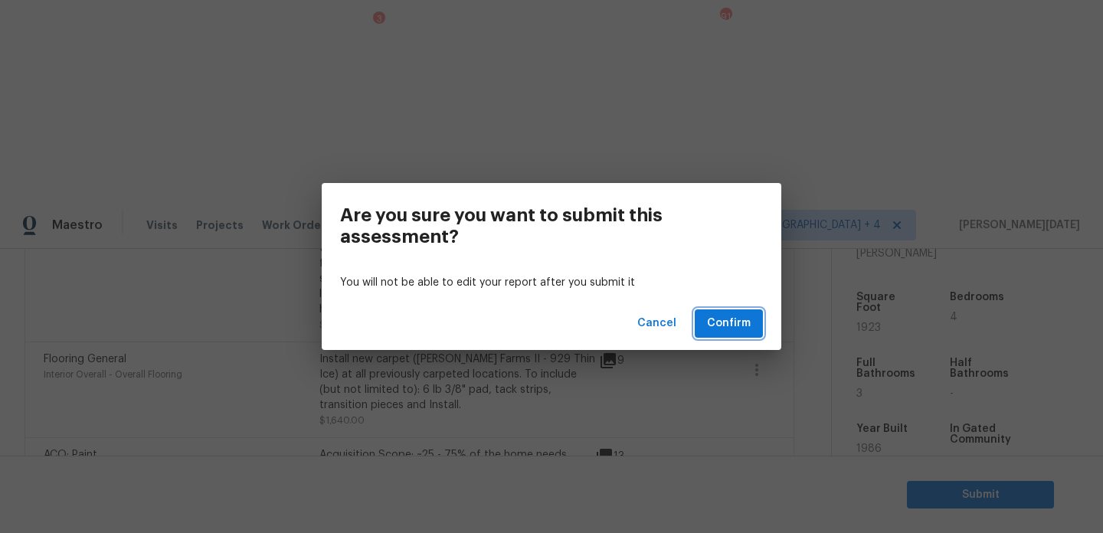
click at [735, 319] on span "Confirm" at bounding box center [729, 323] width 44 height 19
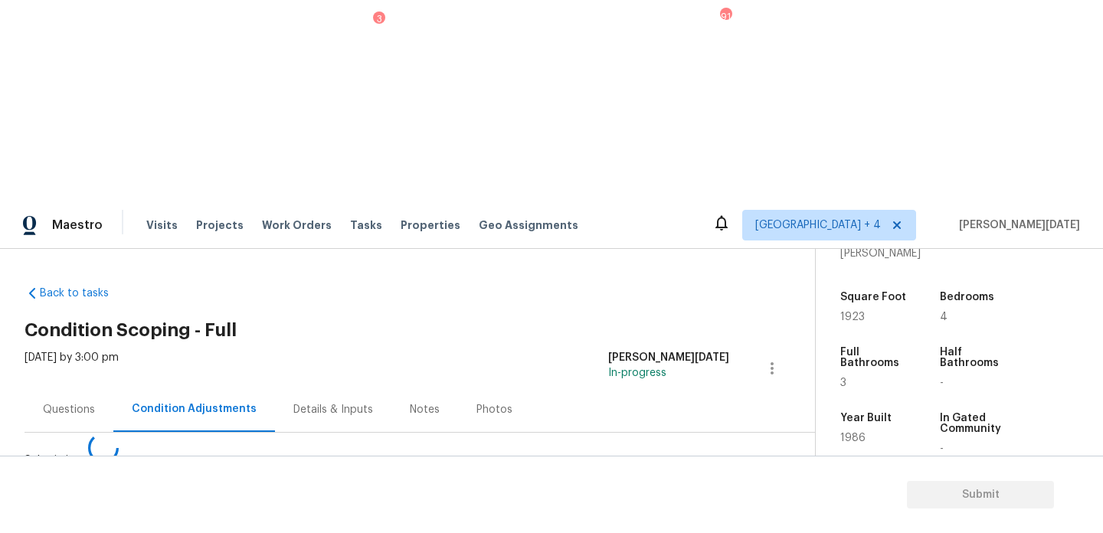
scroll to position [0, 0]
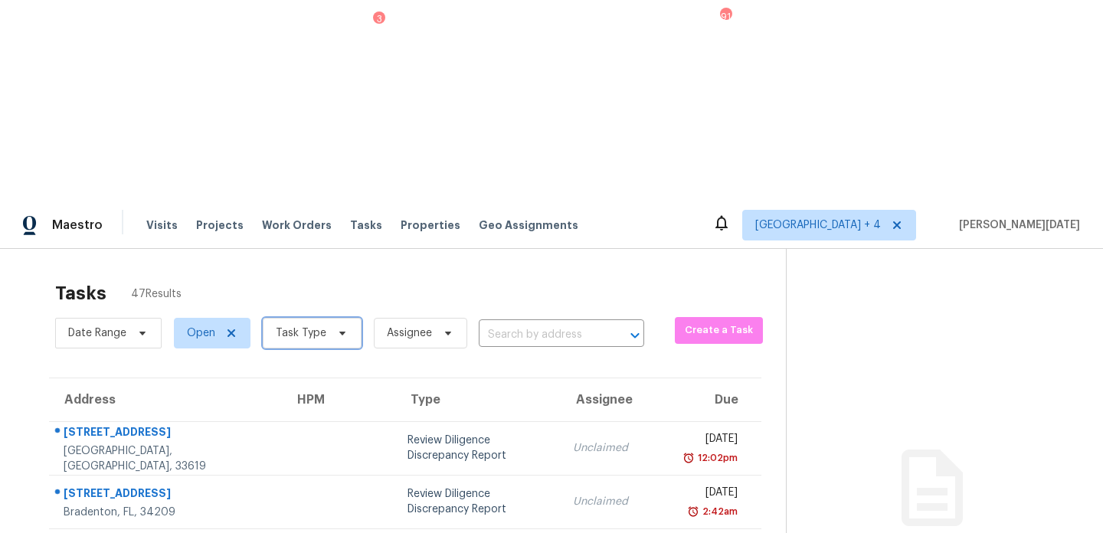
click at [325, 318] on span "Task Type" at bounding box center [312, 333] width 99 height 31
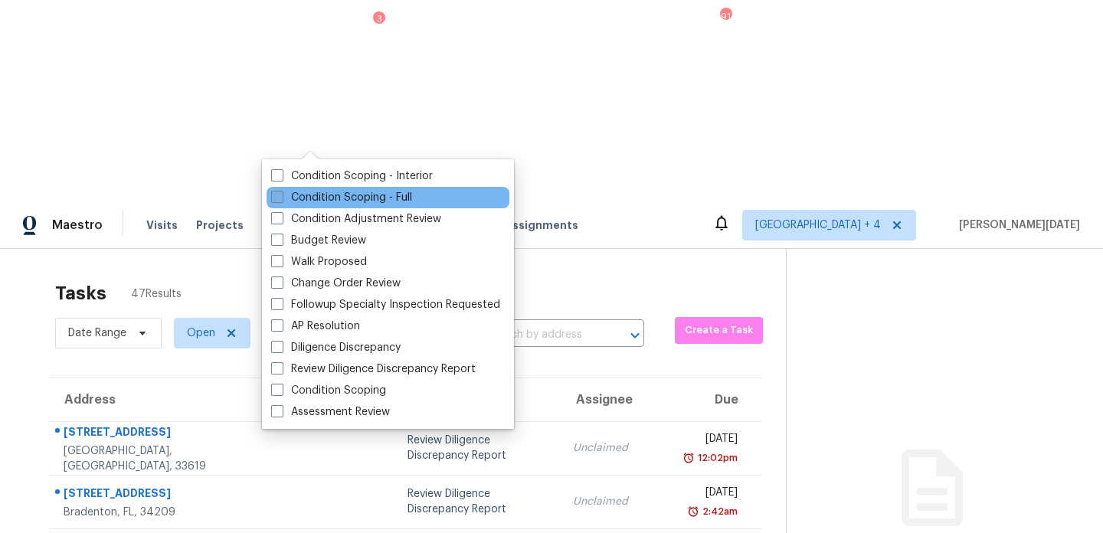
click at [313, 198] on label "Condition Scoping - Full" at bounding box center [341, 197] width 141 height 15
click at [281, 198] on input "Condition Scoping - Full" at bounding box center [276, 195] width 10 height 10
checkbox input "true"
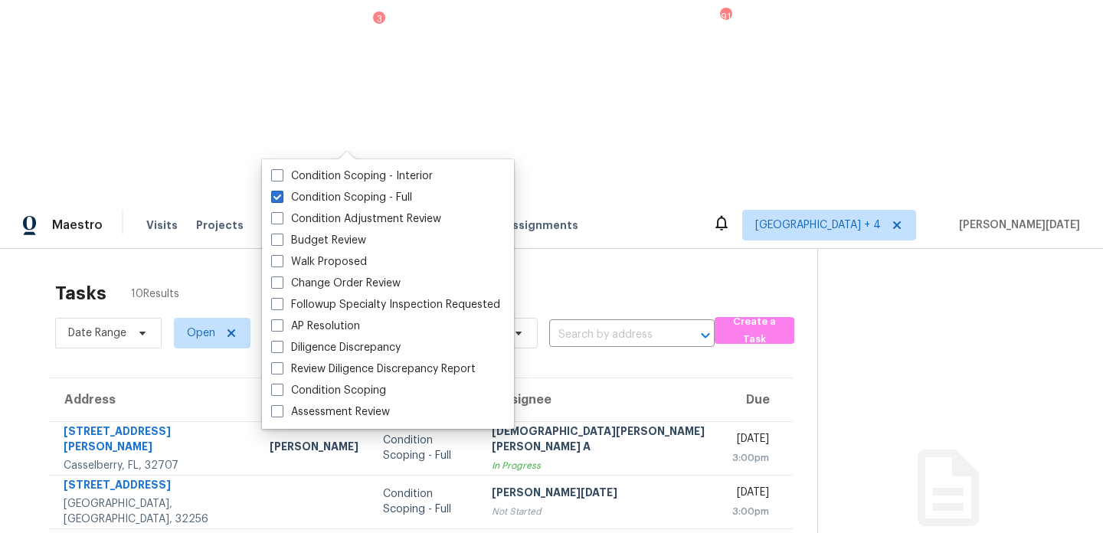
click at [460, 274] on div "Tasks 10 Results" at bounding box center [436, 294] width 762 height 40
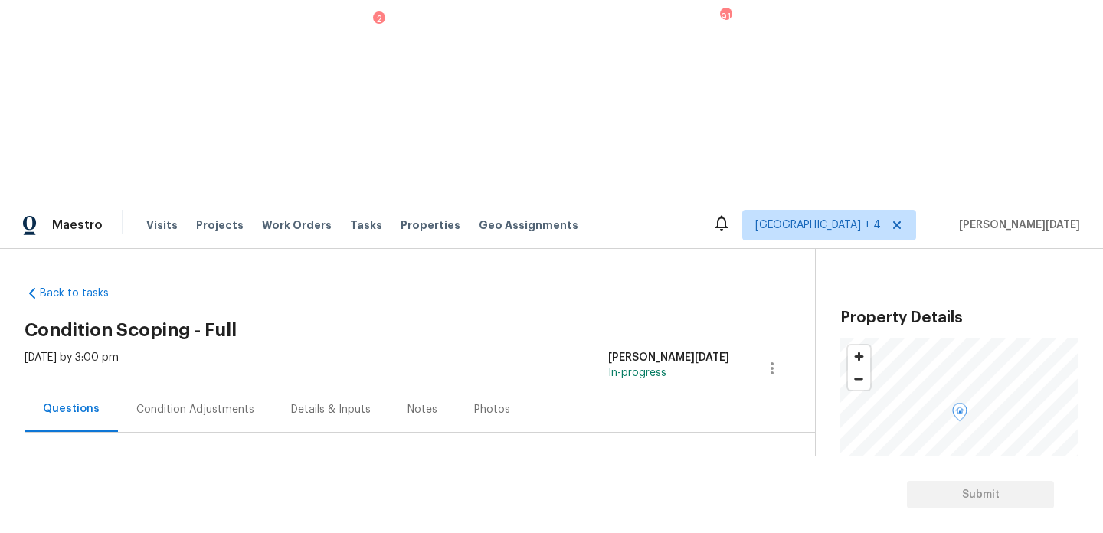
click at [188, 402] on div "Condition Adjustments" at bounding box center [195, 409] width 118 height 15
click at [526, 274] on div "Back to tasks Condition Scoping - Full [DATE] by 3:00 pm [PERSON_NAME][DATE] In…" at bounding box center [420, 456] width 791 height 365
click at [665, 519] on span "Add Condition Adjustment" at bounding box center [691, 526] width 155 height 14
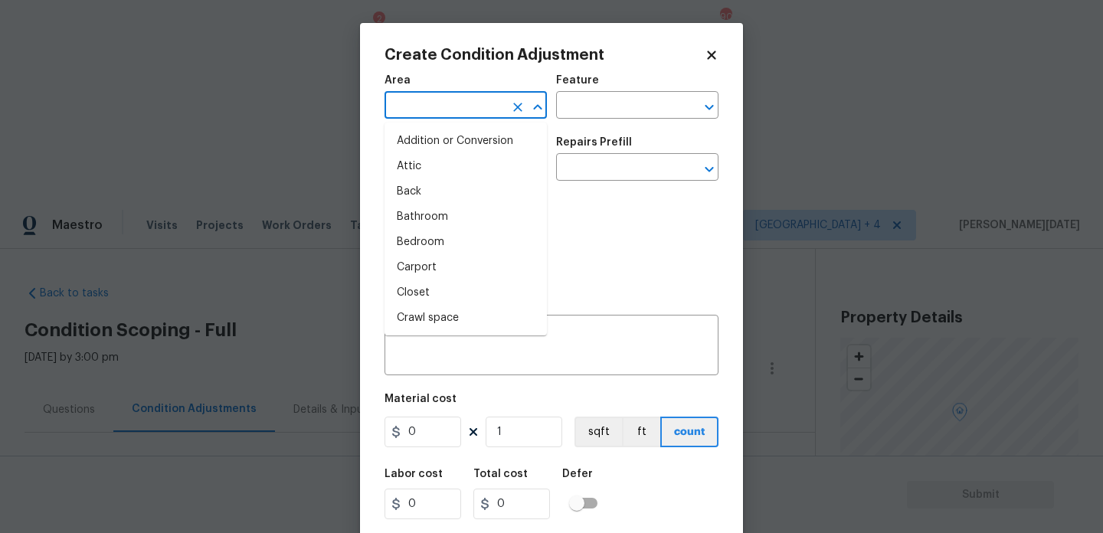
click at [423, 97] on input "text" at bounding box center [445, 107] width 120 height 24
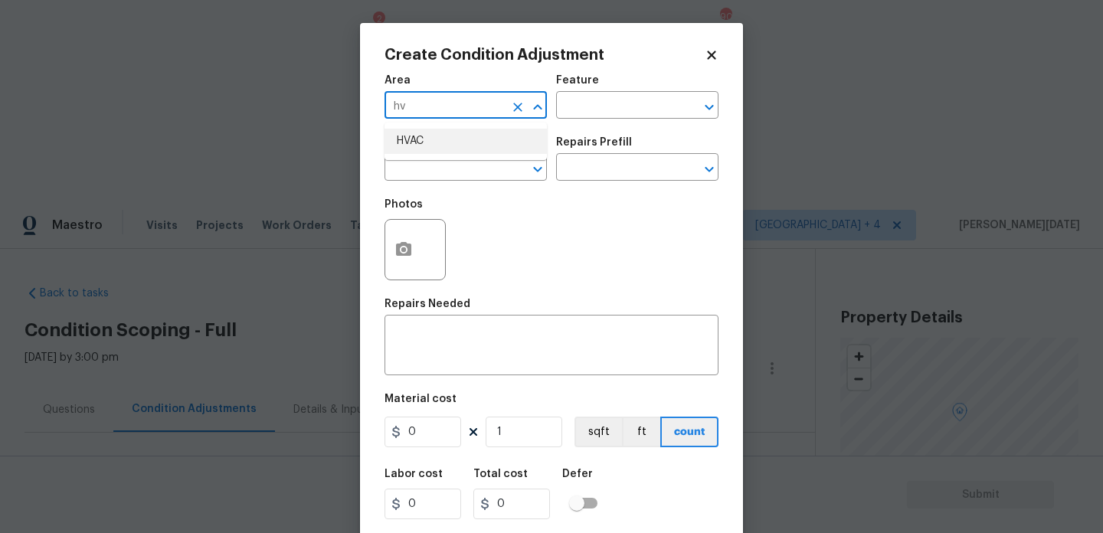
click at [442, 147] on li "HVAC" at bounding box center [466, 141] width 162 height 25
type input "HVAC"
click at [434, 190] on div "Photos" at bounding box center [417, 240] width 64 height 100
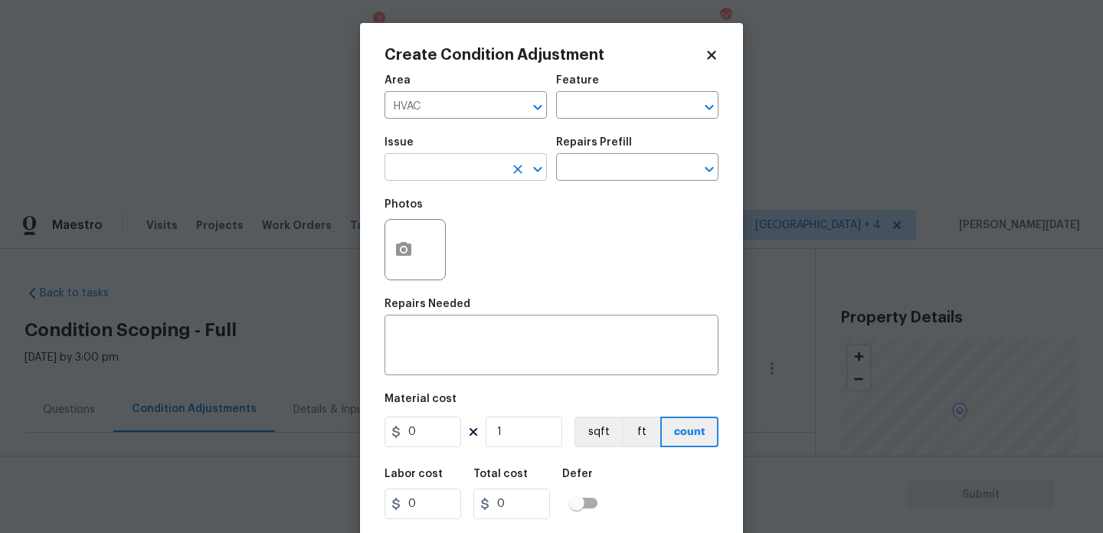
click at [467, 176] on input "text" at bounding box center [445, 169] width 120 height 24
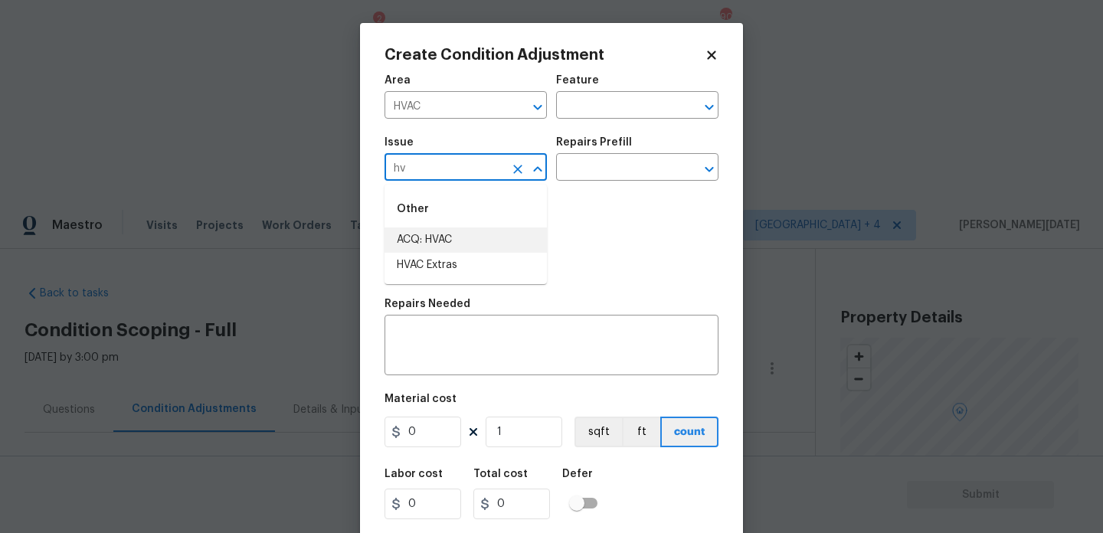
click at [486, 241] on li "ACQ: HVAC" at bounding box center [466, 240] width 162 height 25
type input "ACQ: HVAC"
click at [601, 185] on div "Issue ACQ: HVAC ​ Repairs Prefill ​" at bounding box center [552, 159] width 334 height 62
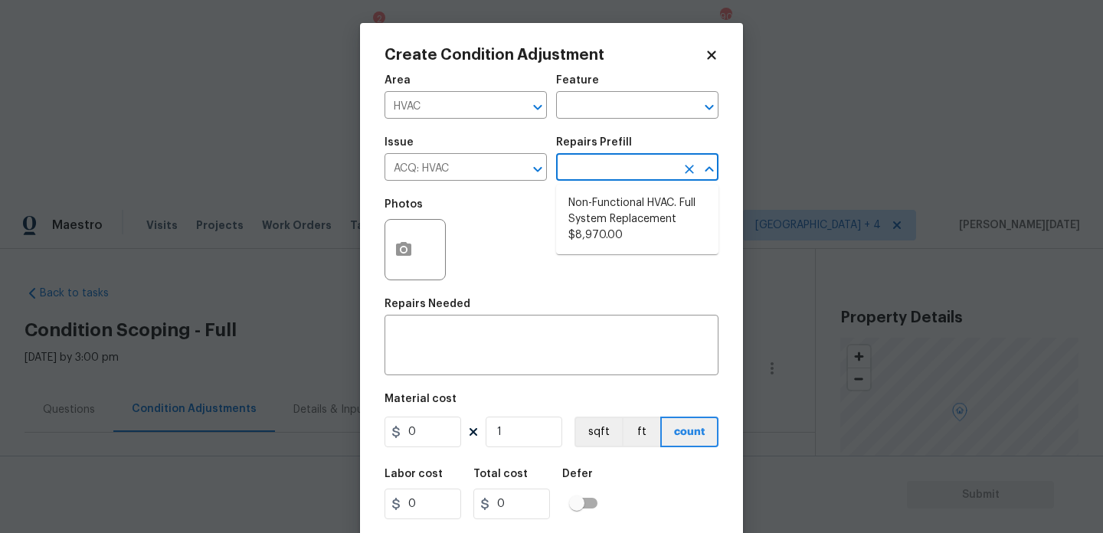
click at [644, 170] on input "text" at bounding box center [616, 169] width 120 height 24
click at [651, 229] on li "Non-Functional HVAC. Full System Replacement $8,970.00" at bounding box center [637, 219] width 162 height 57
type input "Acquisition"
type textarea "Acquisition Scope: Full System Replacement"
type input "8970"
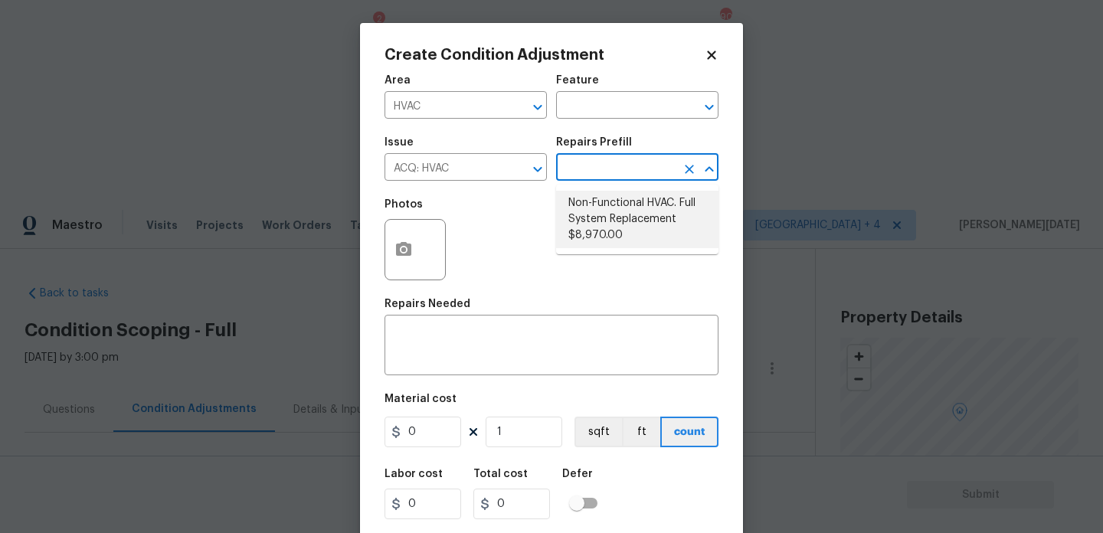
type input "8970"
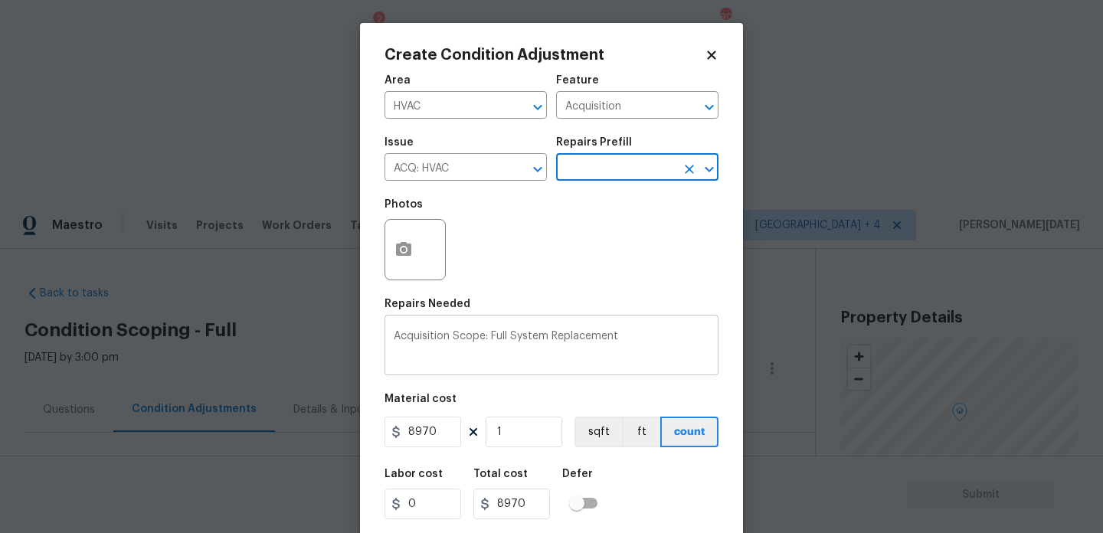
scroll to position [39, 0]
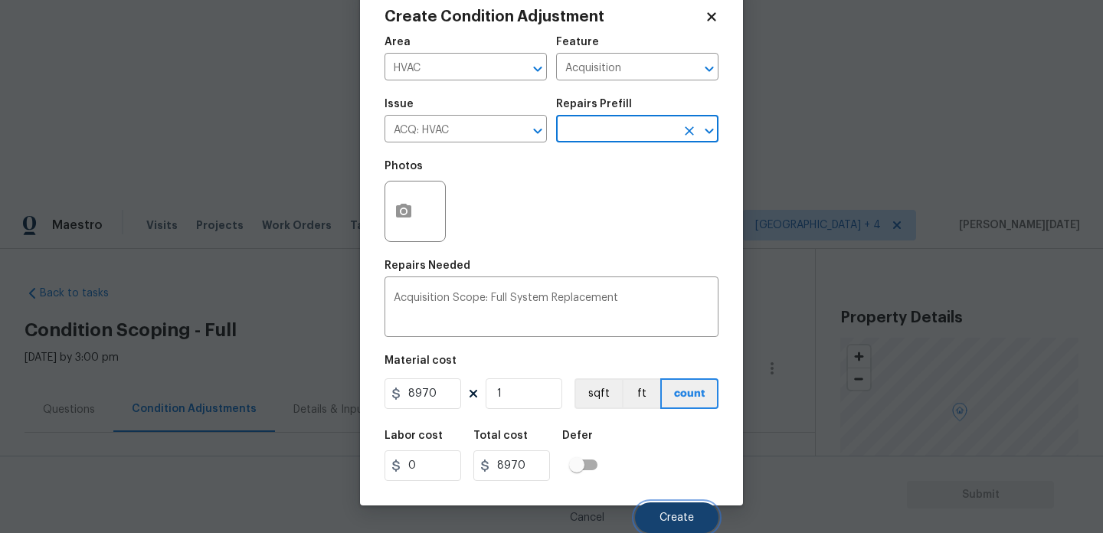
click at [667, 505] on button "Create" at bounding box center [677, 518] width 84 height 31
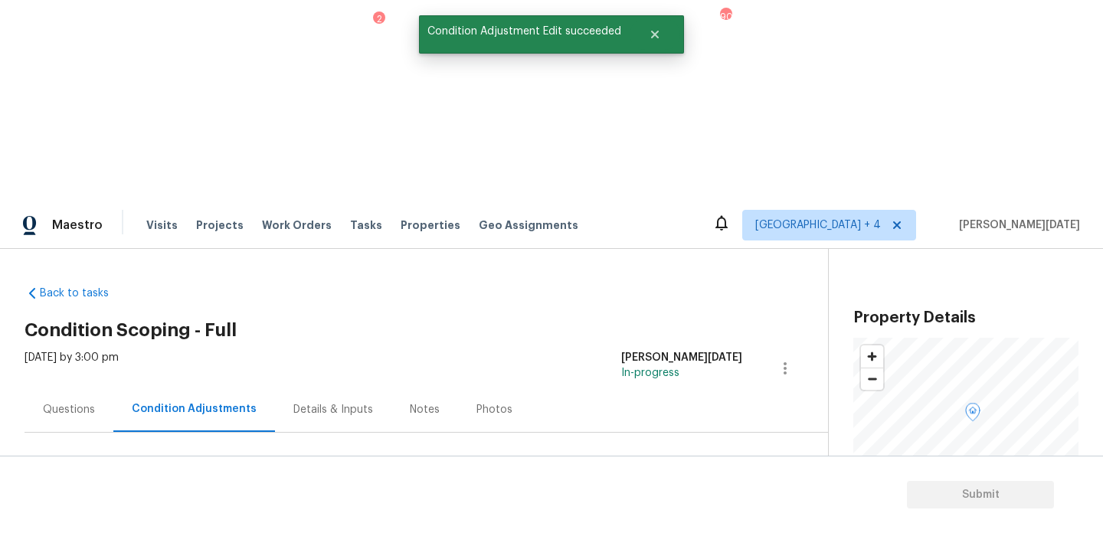
scroll to position [0, 0]
click at [675, 509] on button "Add Condition Adjustment" at bounding box center [704, 525] width 173 height 32
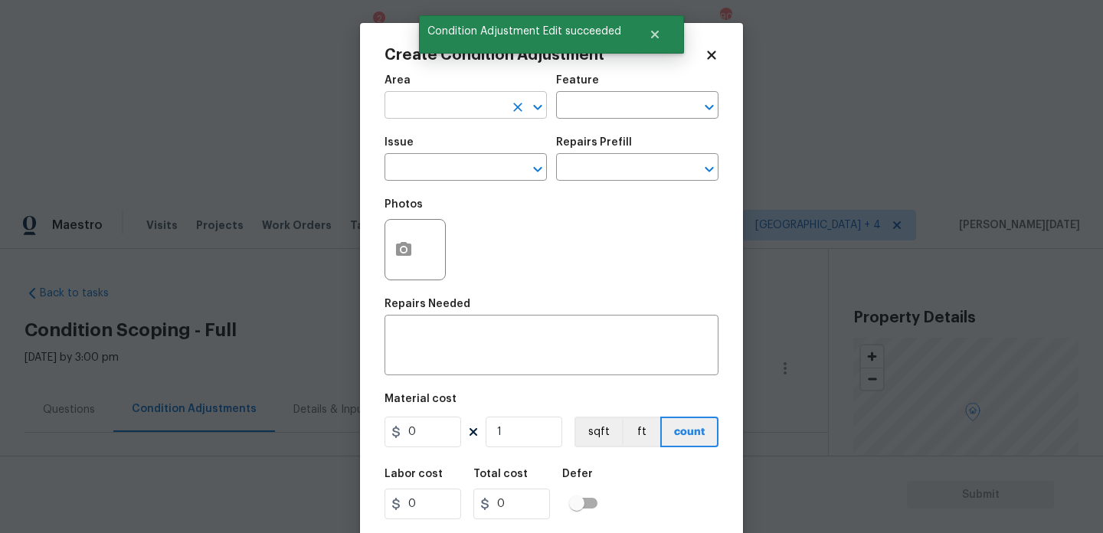
click at [423, 107] on input "text" at bounding box center [445, 107] width 120 height 24
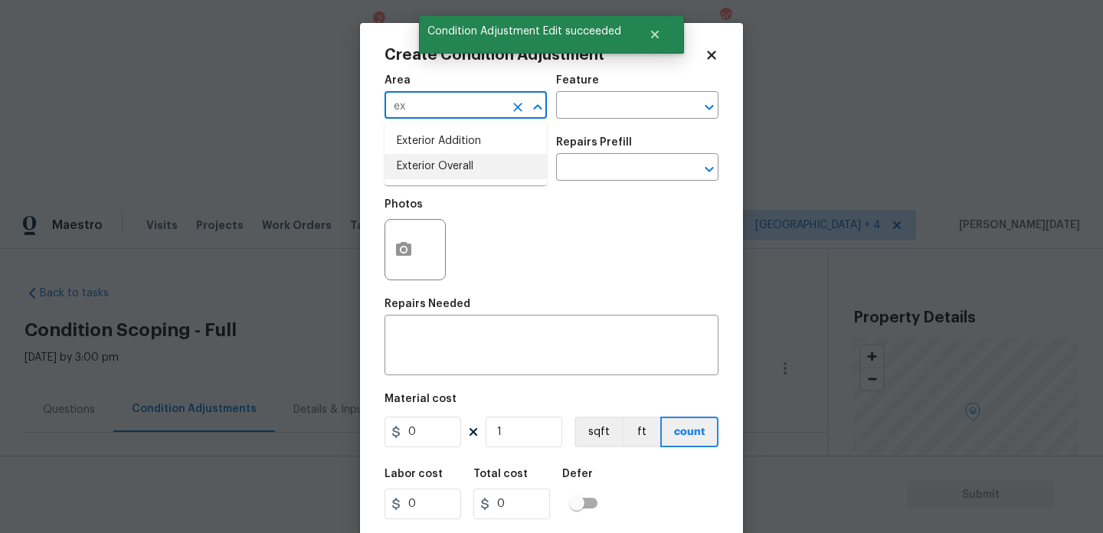
click at [444, 168] on li "Exterior Overall" at bounding box center [466, 166] width 162 height 25
type input "Exterior Overall"
click at [444, 168] on input "text" at bounding box center [445, 169] width 120 height 24
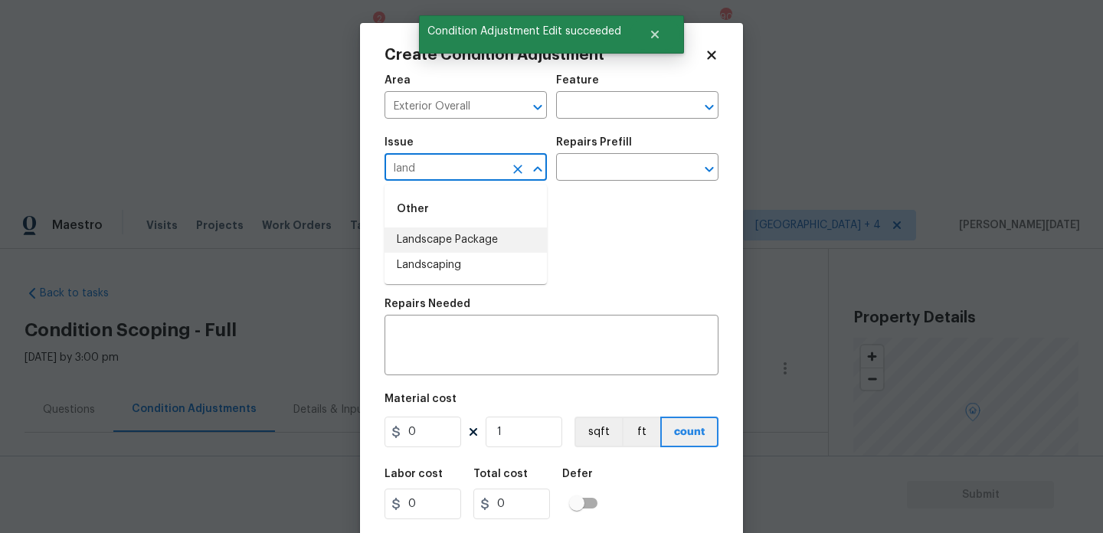
click at [458, 238] on li "Landscape Package" at bounding box center [466, 240] width 162 height 25
type input "Landscape Package"
click at [592, 169] on input "text" at bounding box center [616, 169] width 120 height 24
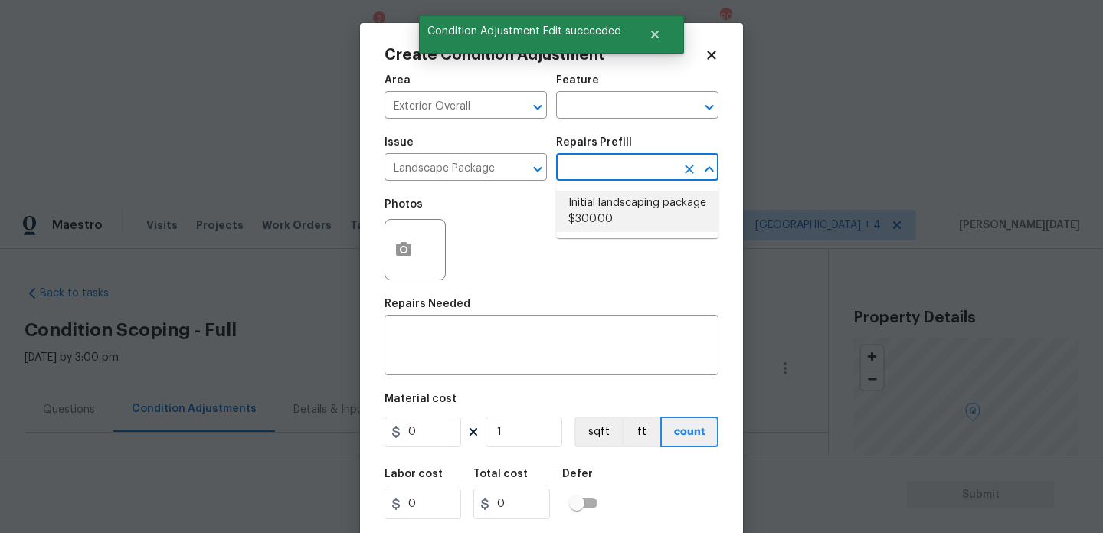
click at [619, 211] on li "Initial landscaping package $300.00" at bounding box center [637, 211] width 162 height 41
type input "Home Readiness Packages"
type textarea "Mowing of grass up to 6" in height. Mow, edge along driveways & sidewalks, trim…"
type input "300"
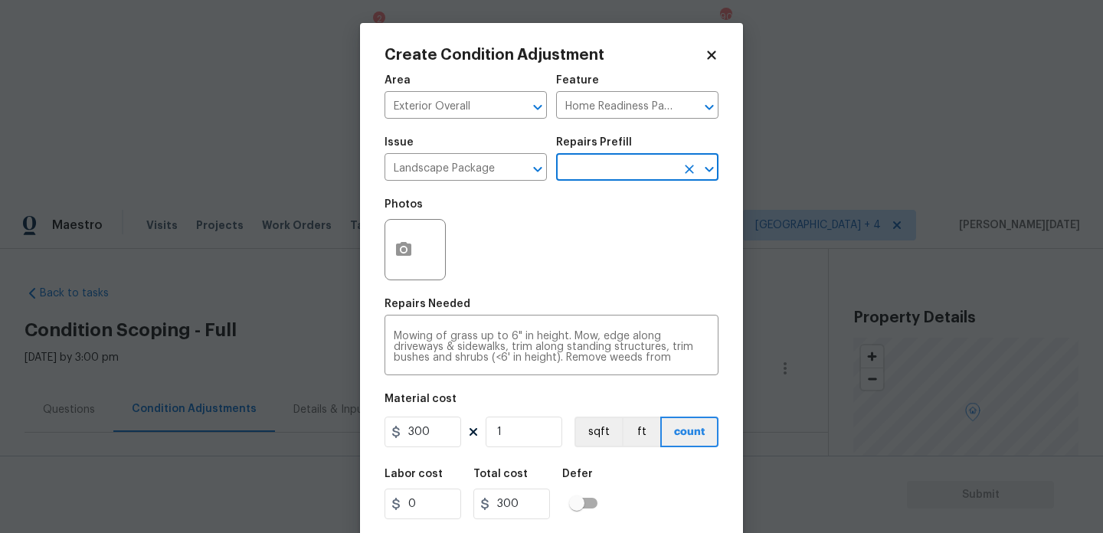
click at [425, 260] on div at bounding box center [415, 249] width 61 height 61
click at [410, 260] on button "button" at bounding box center [403, 250] width 37 height 60
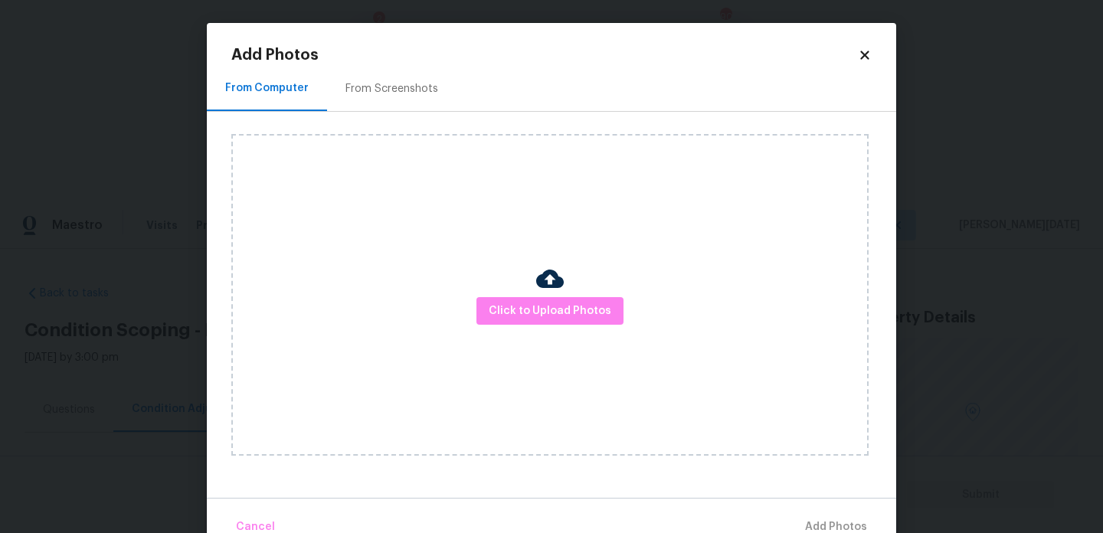
click at [404, 98] on div "From Screenshots" at bounding box center [391, 88] width 129 height 45
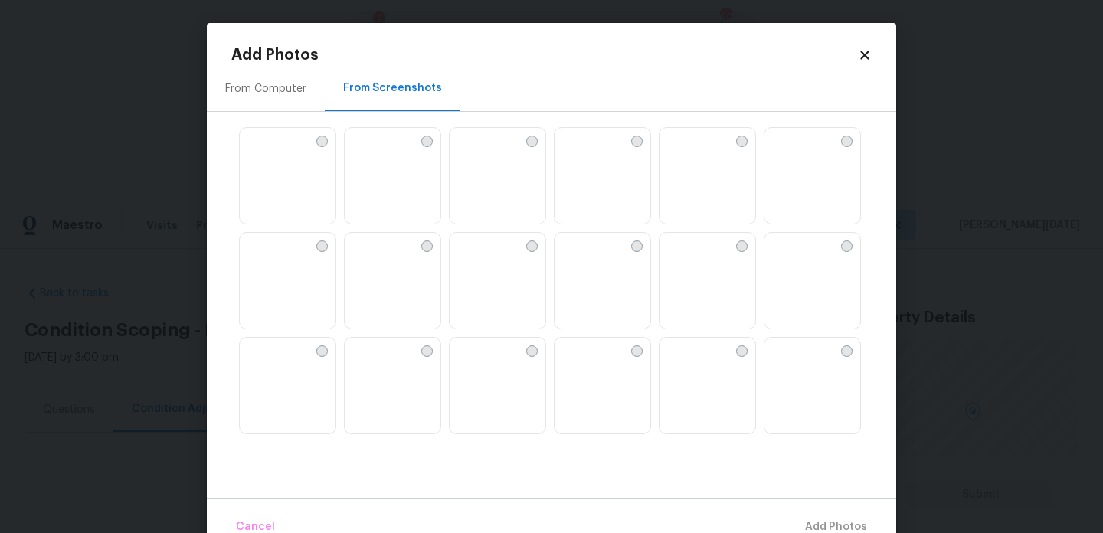
click at [474, 152] on img at bounding box center [462, 140] width 25 height 25
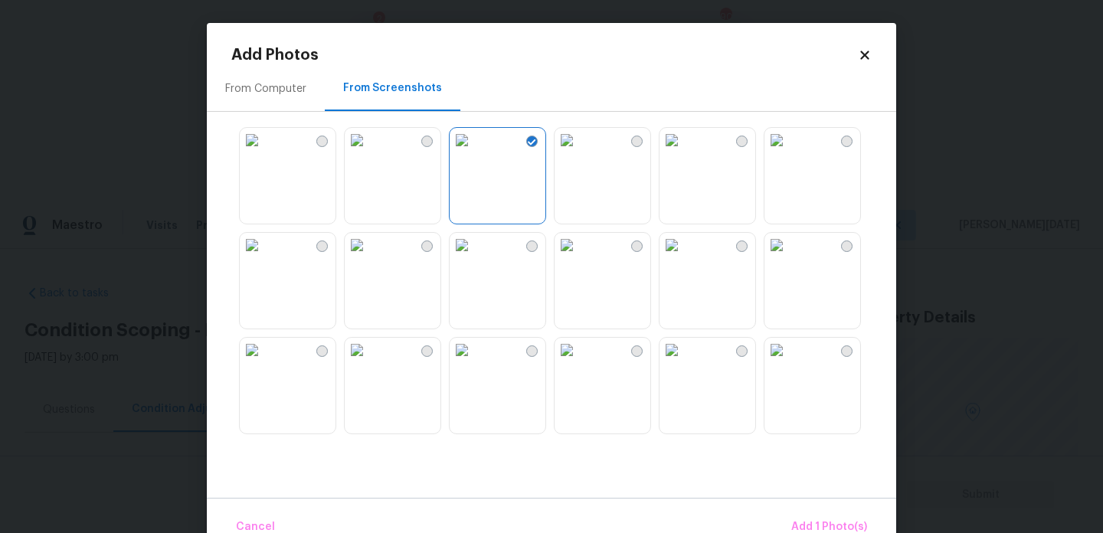
click at [789, 257] on img at bounding box center [777, 245] width 25 height 25
click at [789, 362] on img at bounding box center [777, 350] width 25 height 25
click at [264, 257] on img at bounding box center [252, 245] width 25 height 25
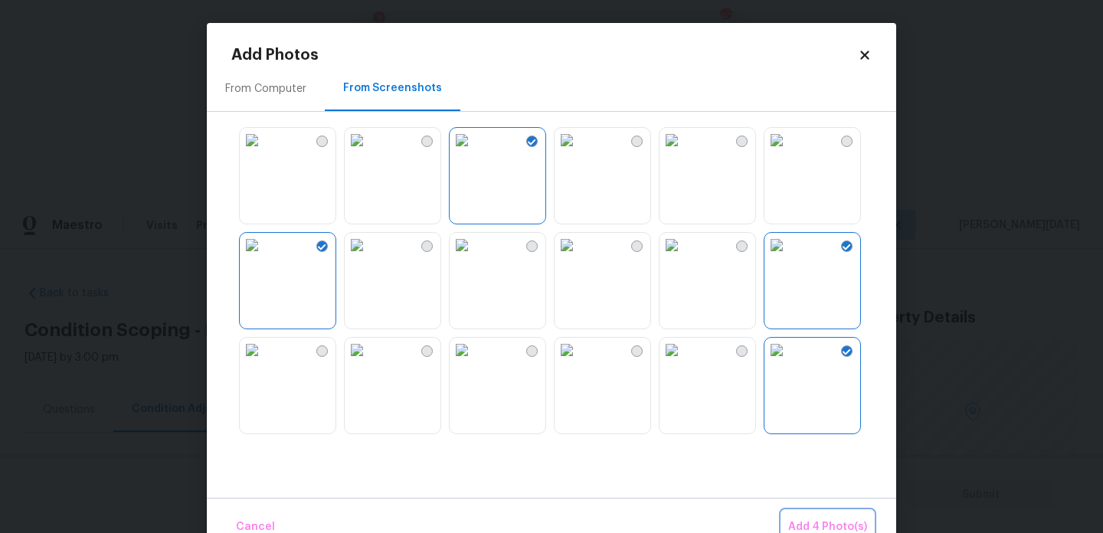
click at [818, 517] on button "Add 4 Photo(s)" at bounding box center [827, 527] width 91 height 33
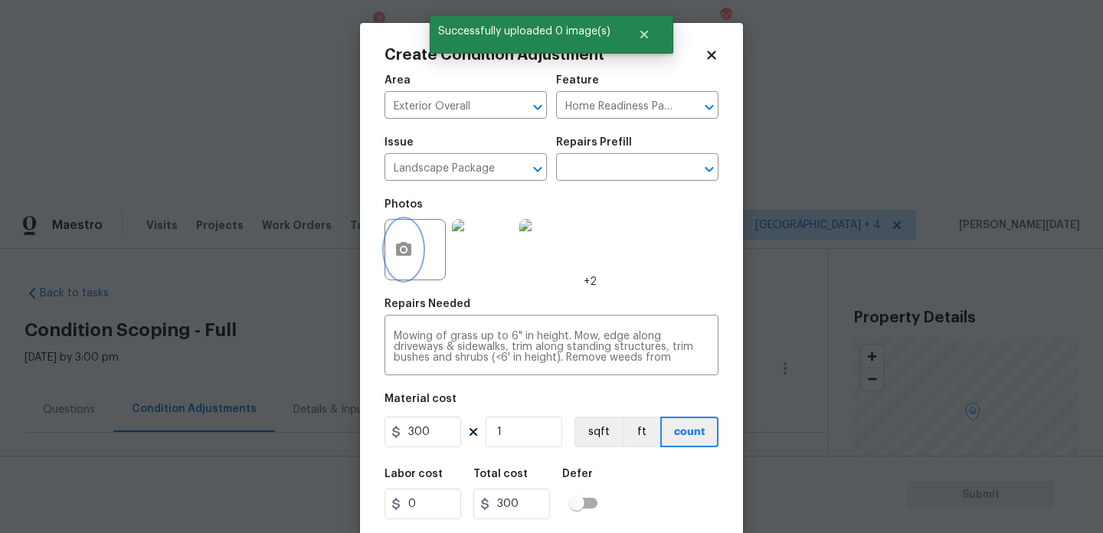
scroll to position [39, 0]
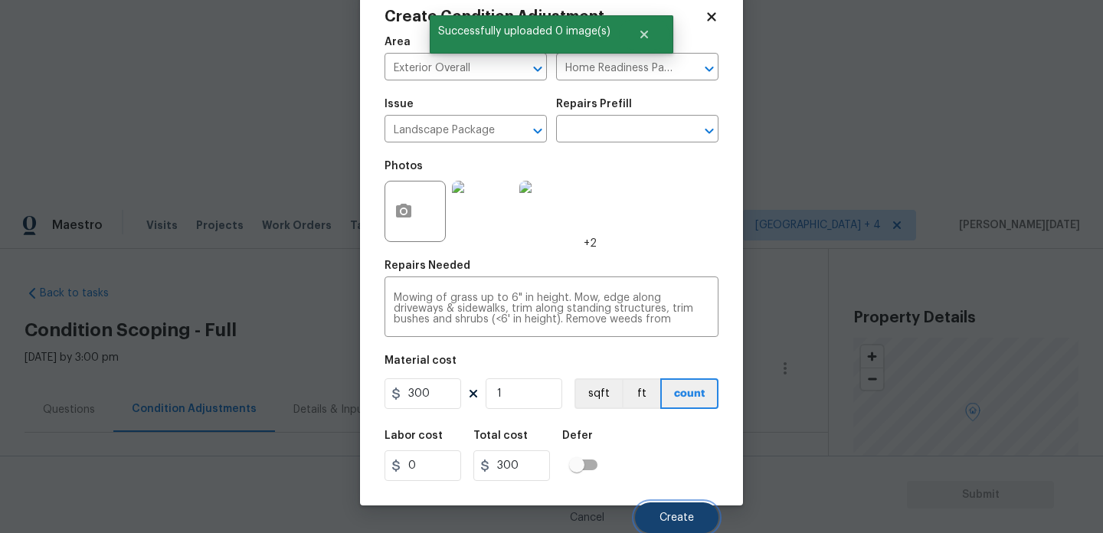
click at [673, 515] on span "Create" at bounding box center [677, 518] width 34 height 11
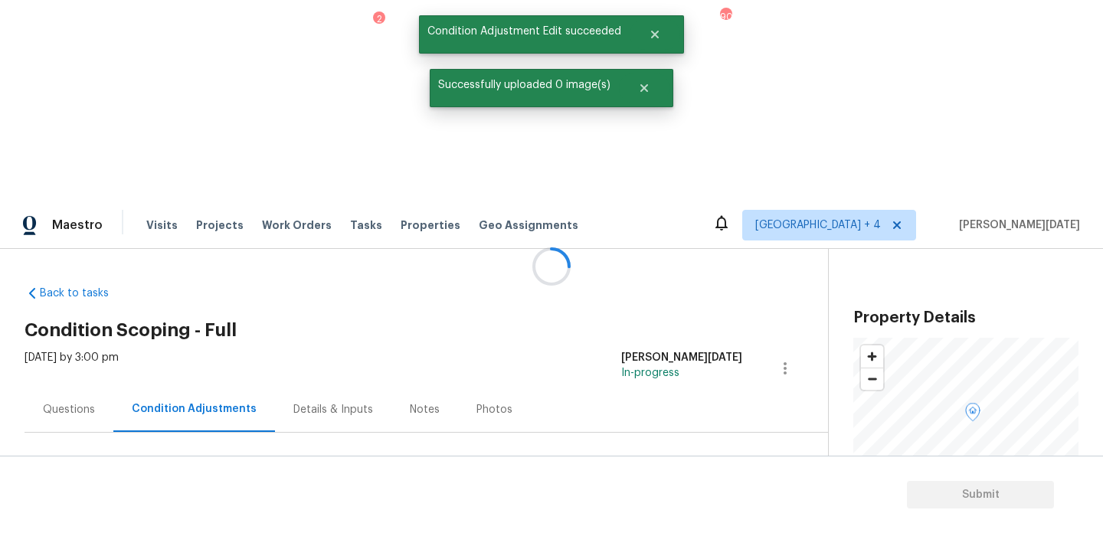
scroll to position [0, 0]
